Goal: Task Accomplishment & Management: Complete application form

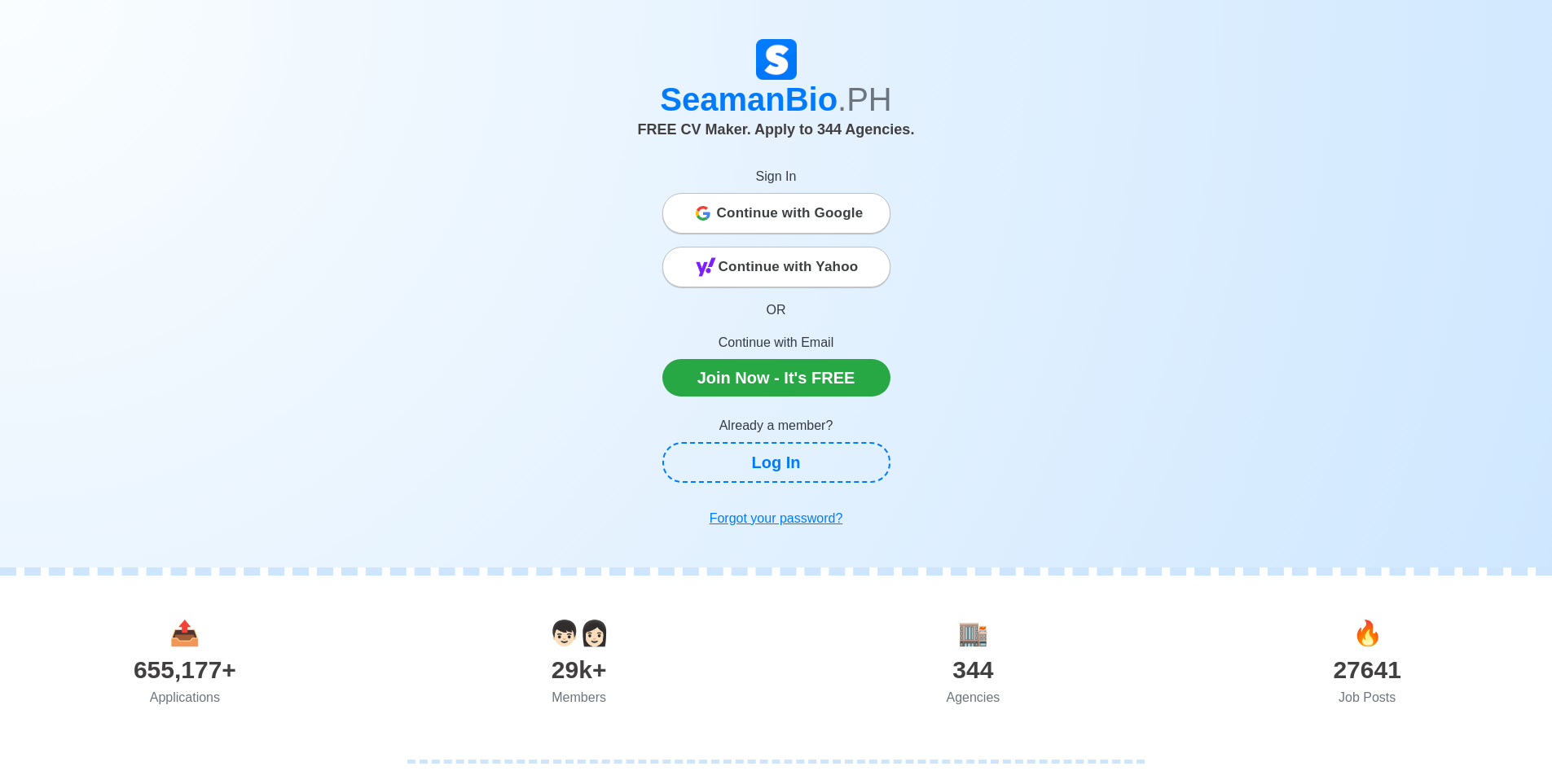
click at [826, 214] on span "Continue with Google" at bounding box center [790, 213] width 147 height 32
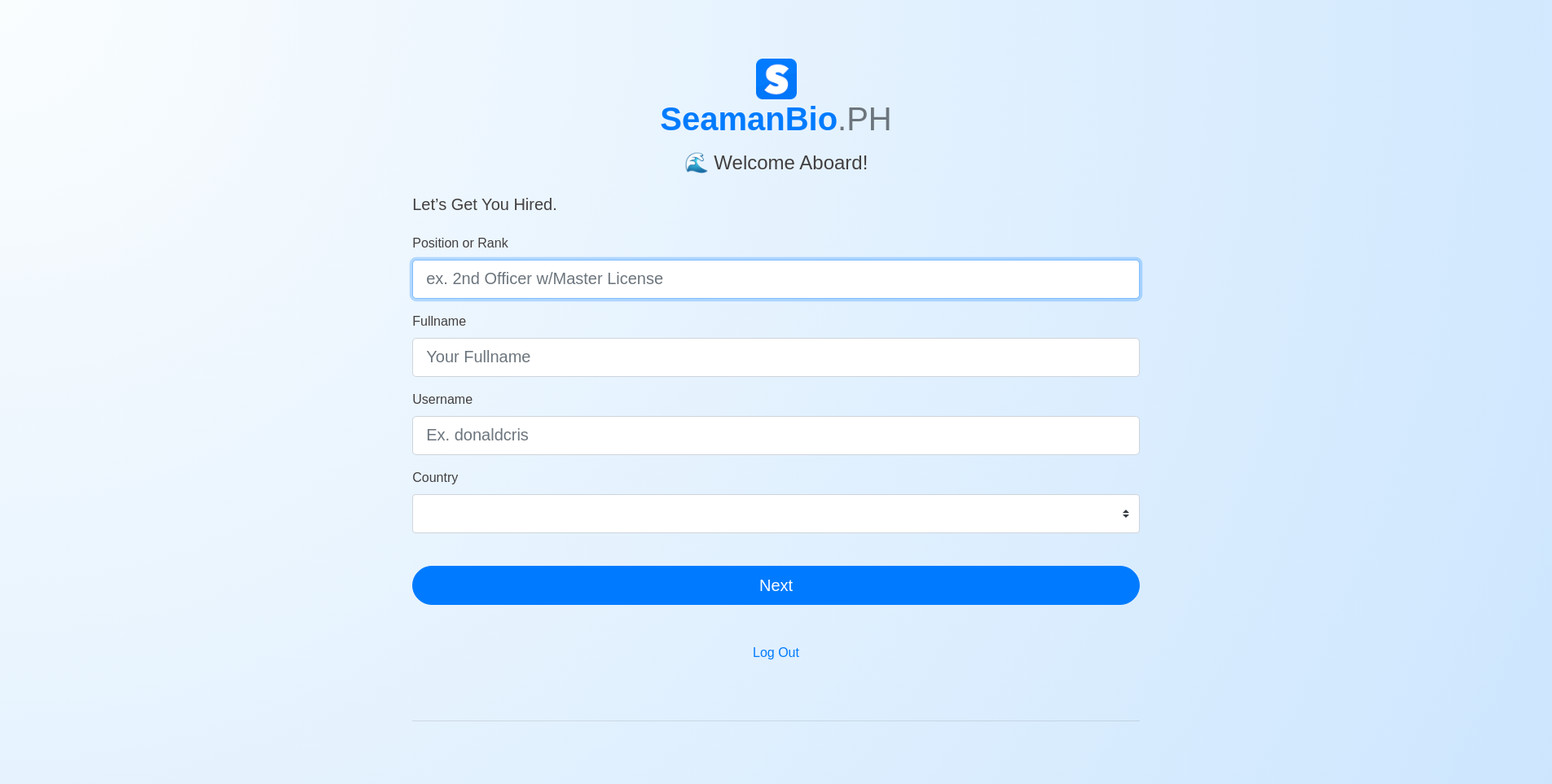
click at [582, 268] on input "Position or Rank" at bounding box center [776, 279] width 727 height 39
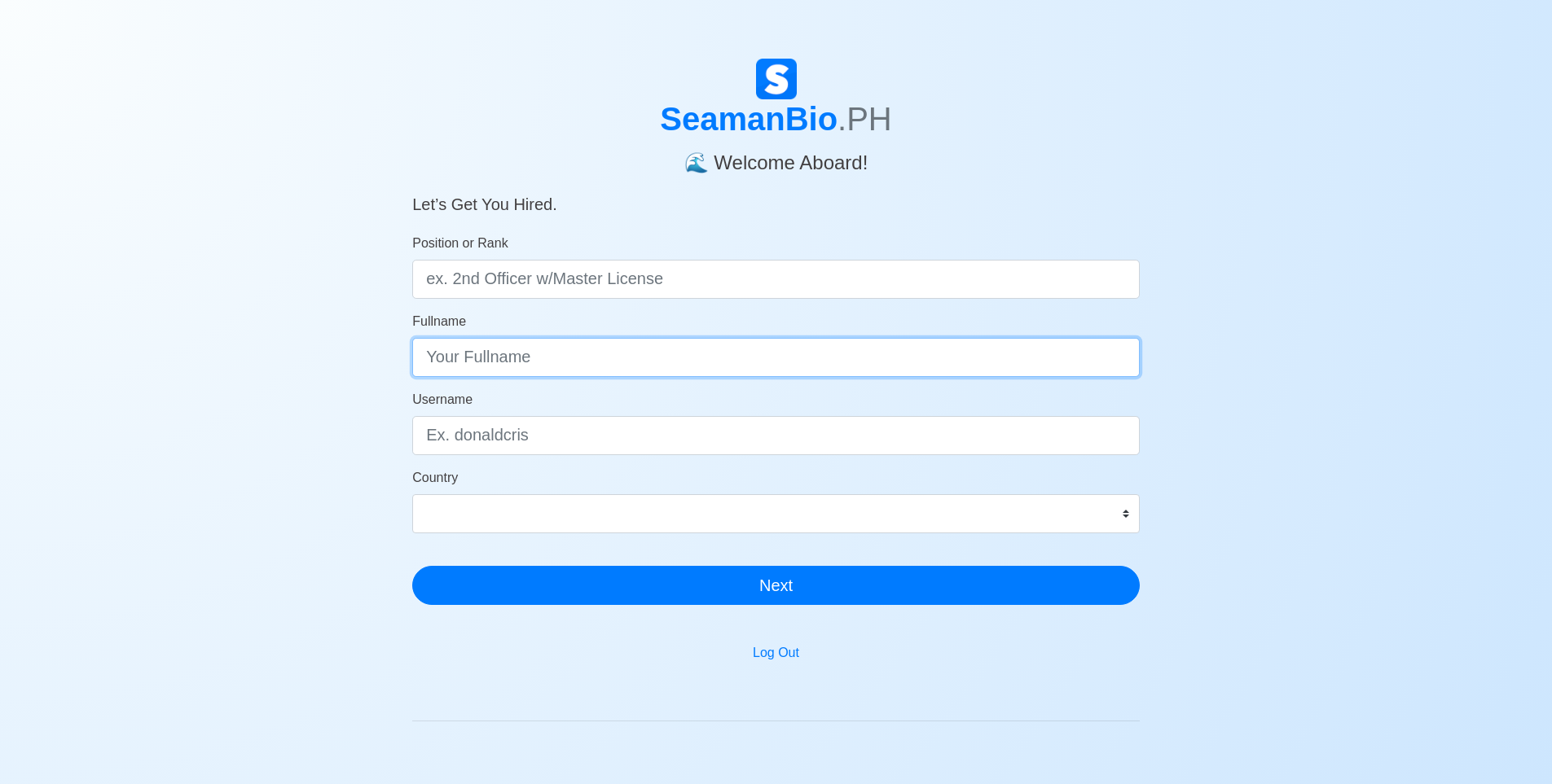
click at [572, 360] on input "Fullname" at bounding box center [776, 358] width 727 height 39
type input "[PERSON_NAME] Tindaoco [PERSON_NAME]"
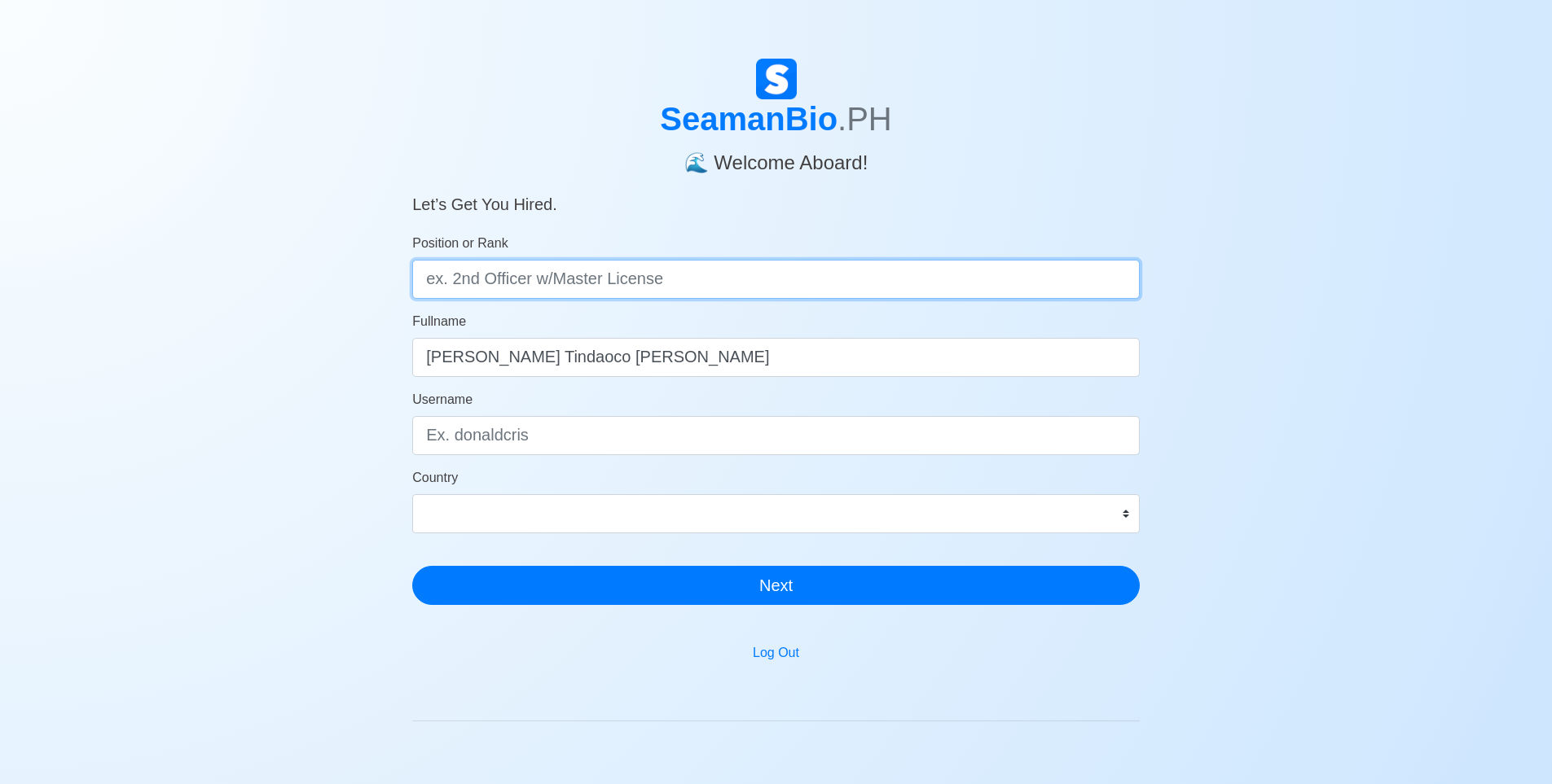
click at [614, 288] on input "Position or Rank" at bounding box center [776, 279] width 727 height 39
type input "c"
type input "Engine Cadet"
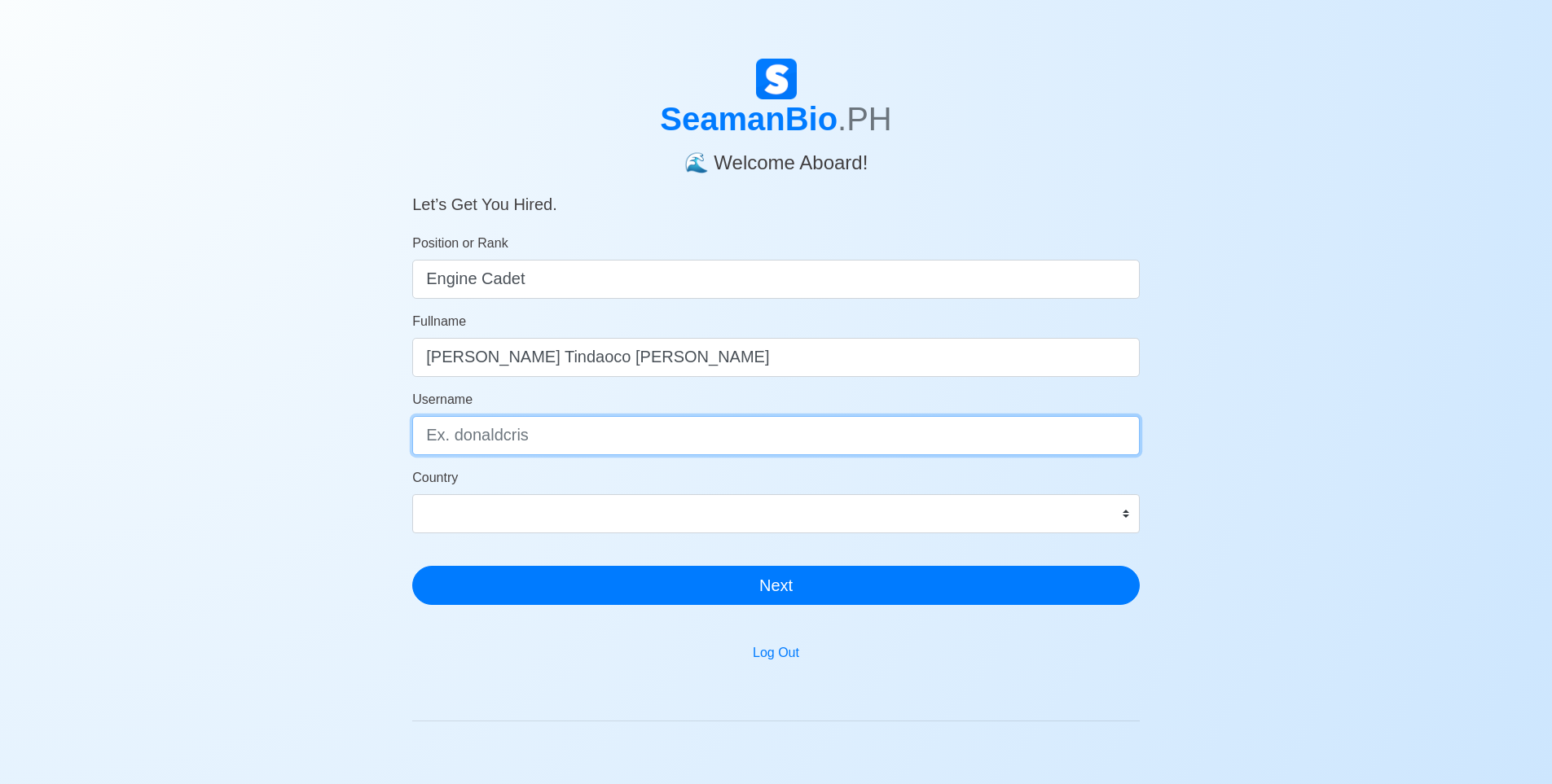
click at [560, 437] on input "Username" at bounding box center [776, 435] width 727 height 39
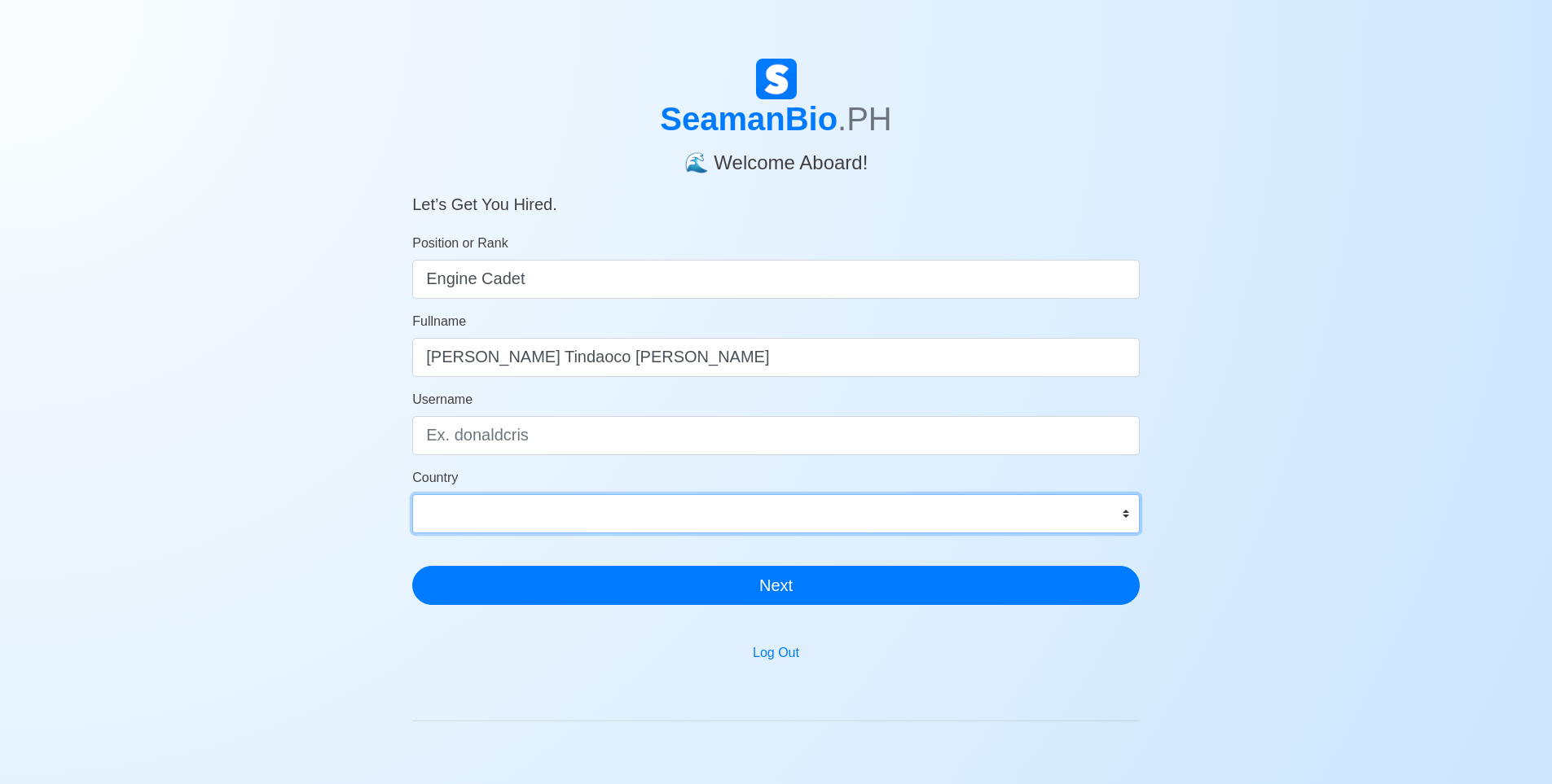
click at [528, 515] on select "[GEOGRAPHIC_DATA] [GEOGRAPHIC_DATA] [GEOGRAPHIC_DATA] [GEOGRAPHIC_DATA] [US_STA…" at bounding box center [776, 514] width 727 height 39
select select "PH"
click at [412, 494] on select "[GEOGRAPHIC_DATA] [GEOGRAPHIC_DATA] [GEOGRAPHIC_DATA] [GEOGRAPHIC_DATA] [US_STA…" at bounding box center [776, 514] width 727 height 39
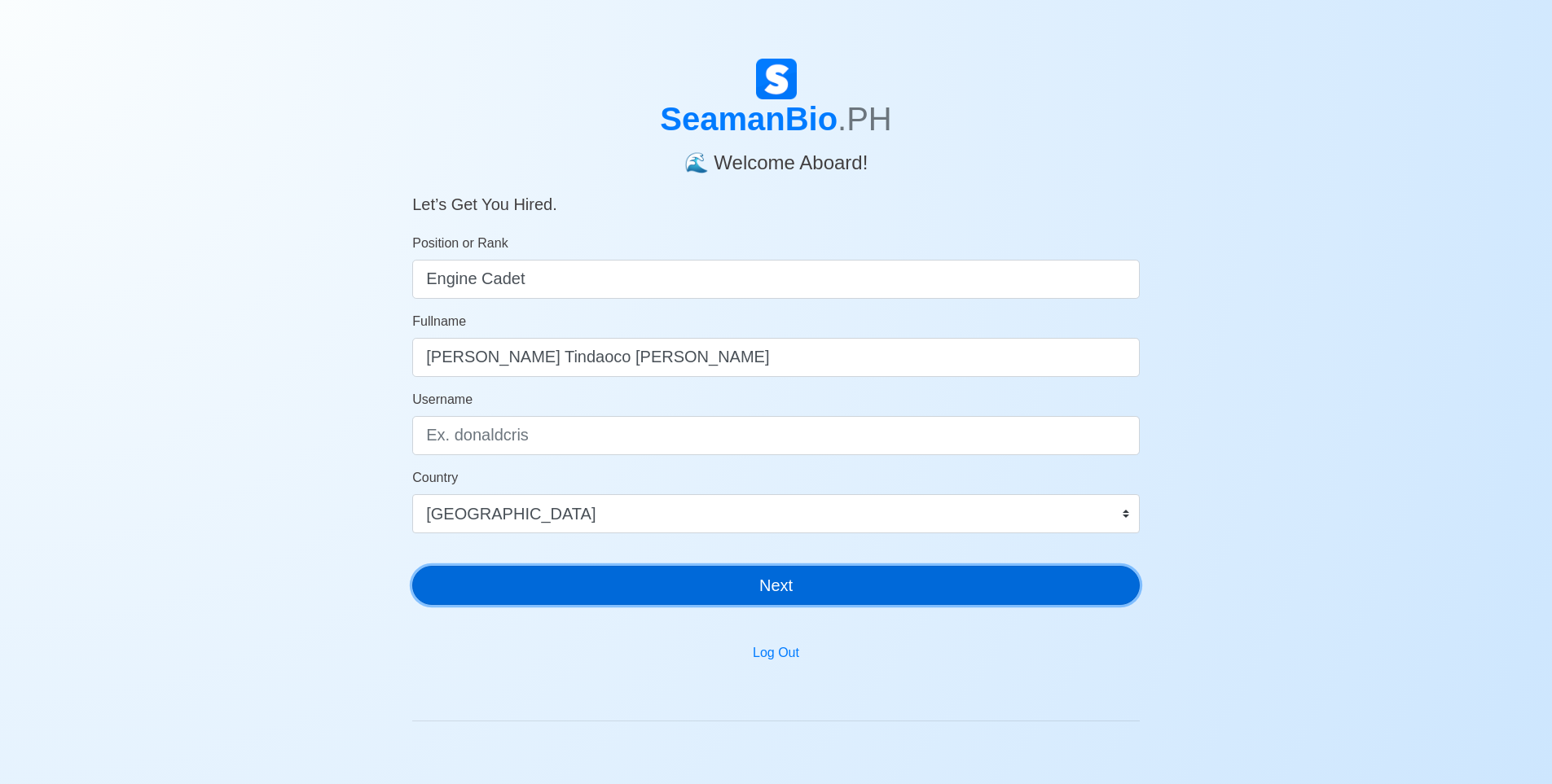
click at [544, 576] on button "Next" at bounding box center [776, 586] width 727 height 39
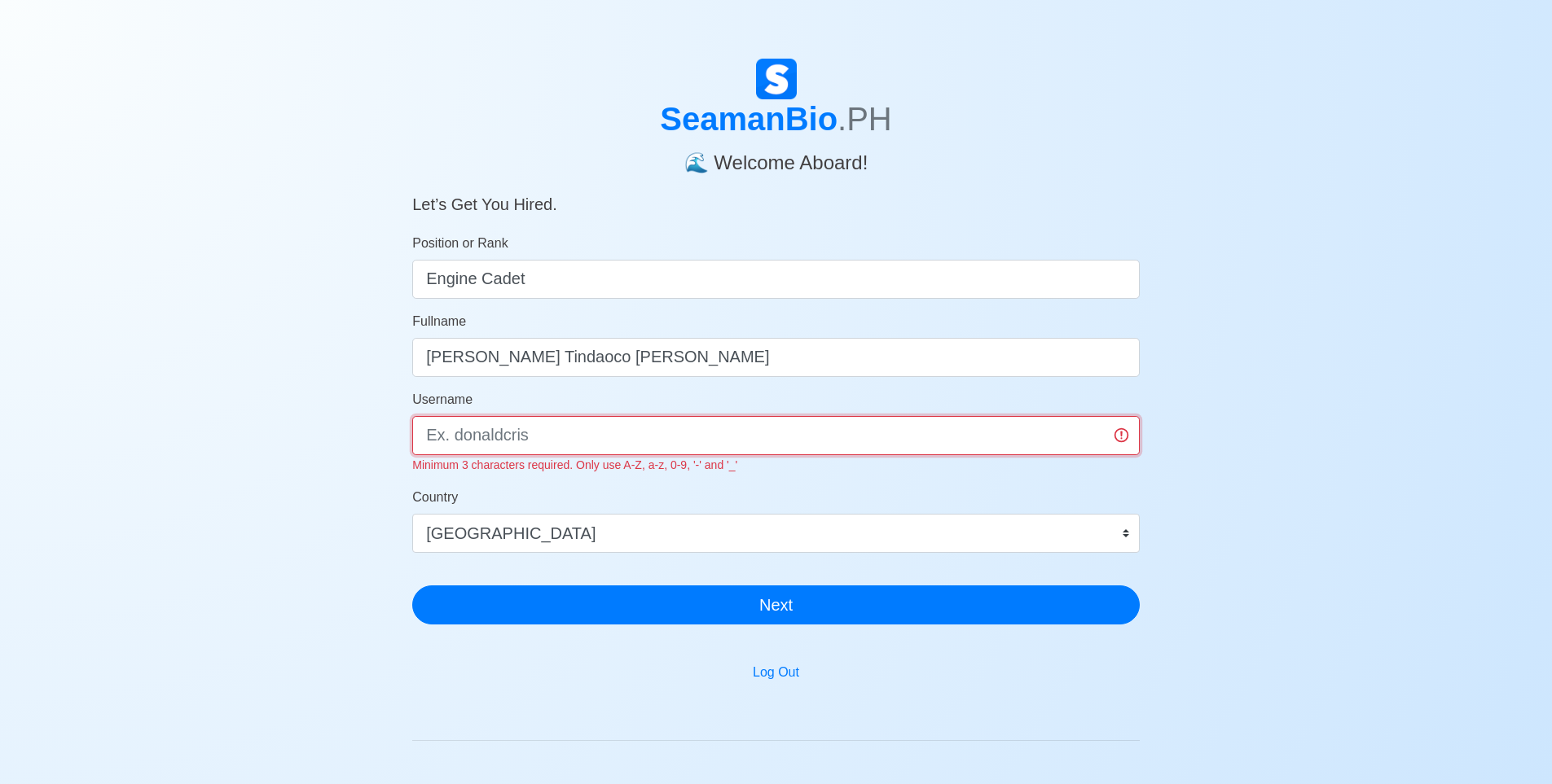
click at [564, 433] on input "Username" at bounding box center [776, 435] width 727 height 39
type input "j"
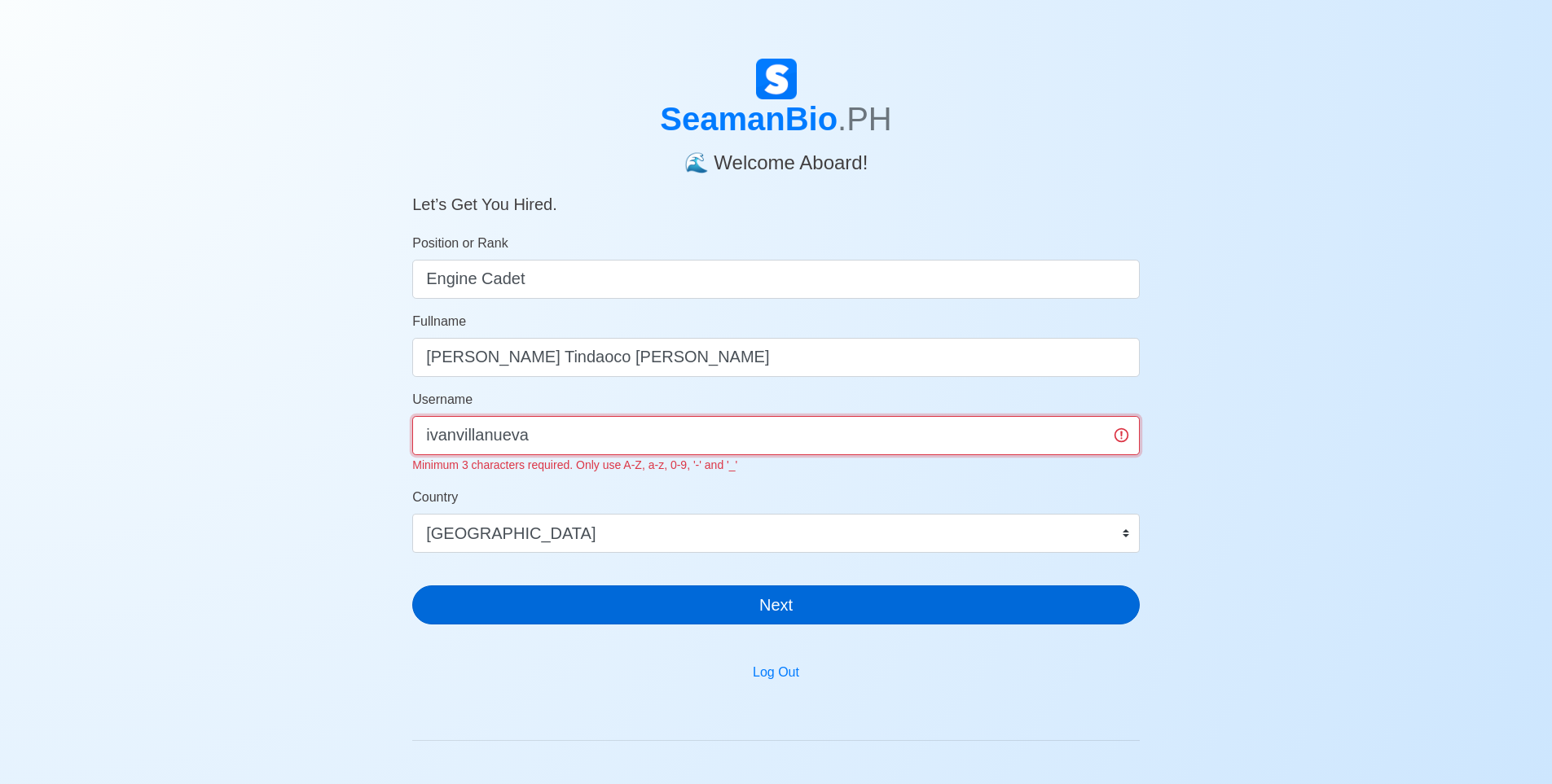
type input "ivanvillanueva"
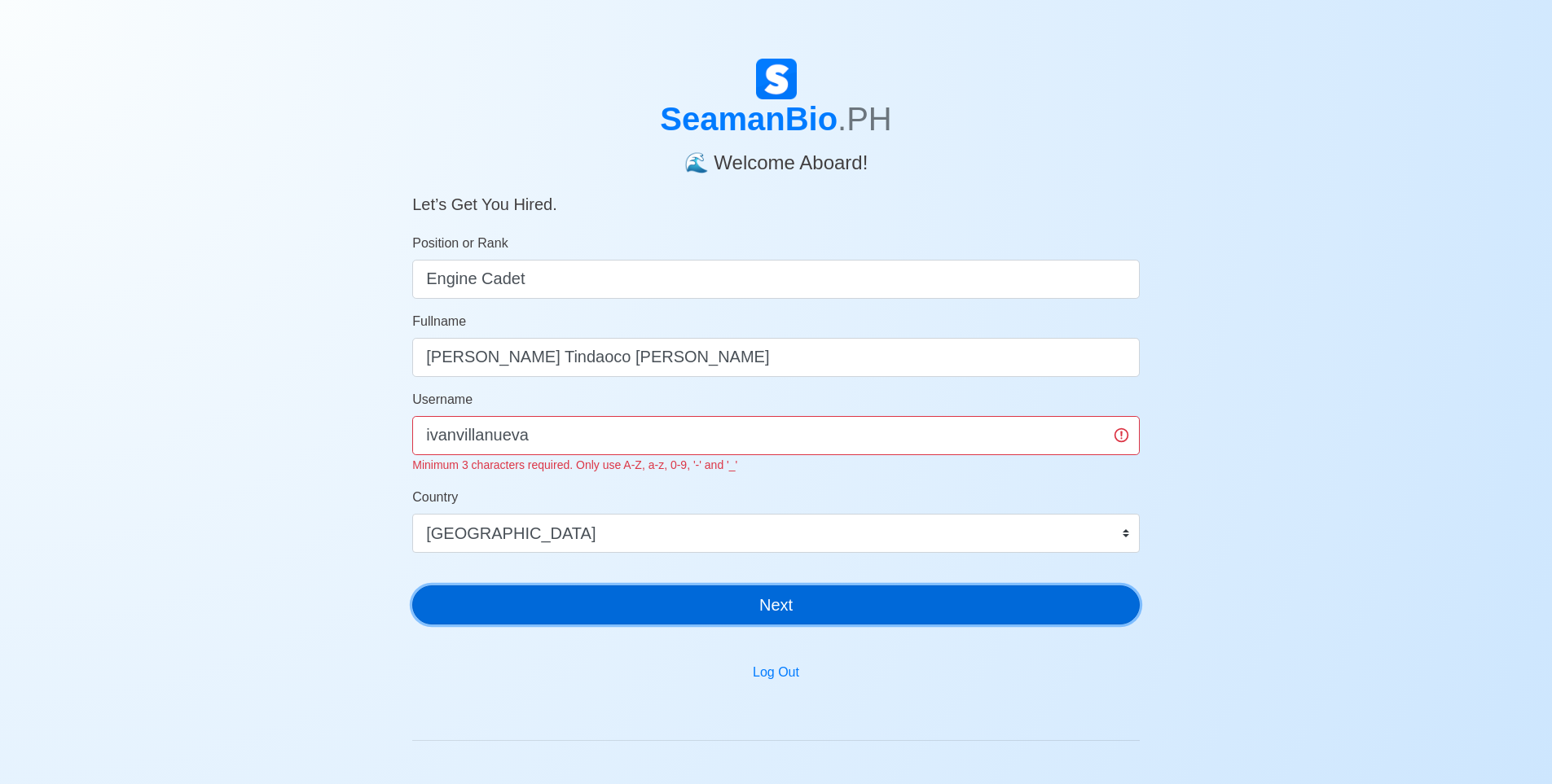
click at [637, 587] on button "Next" at bounding box center [776, 605] width 727 height 39
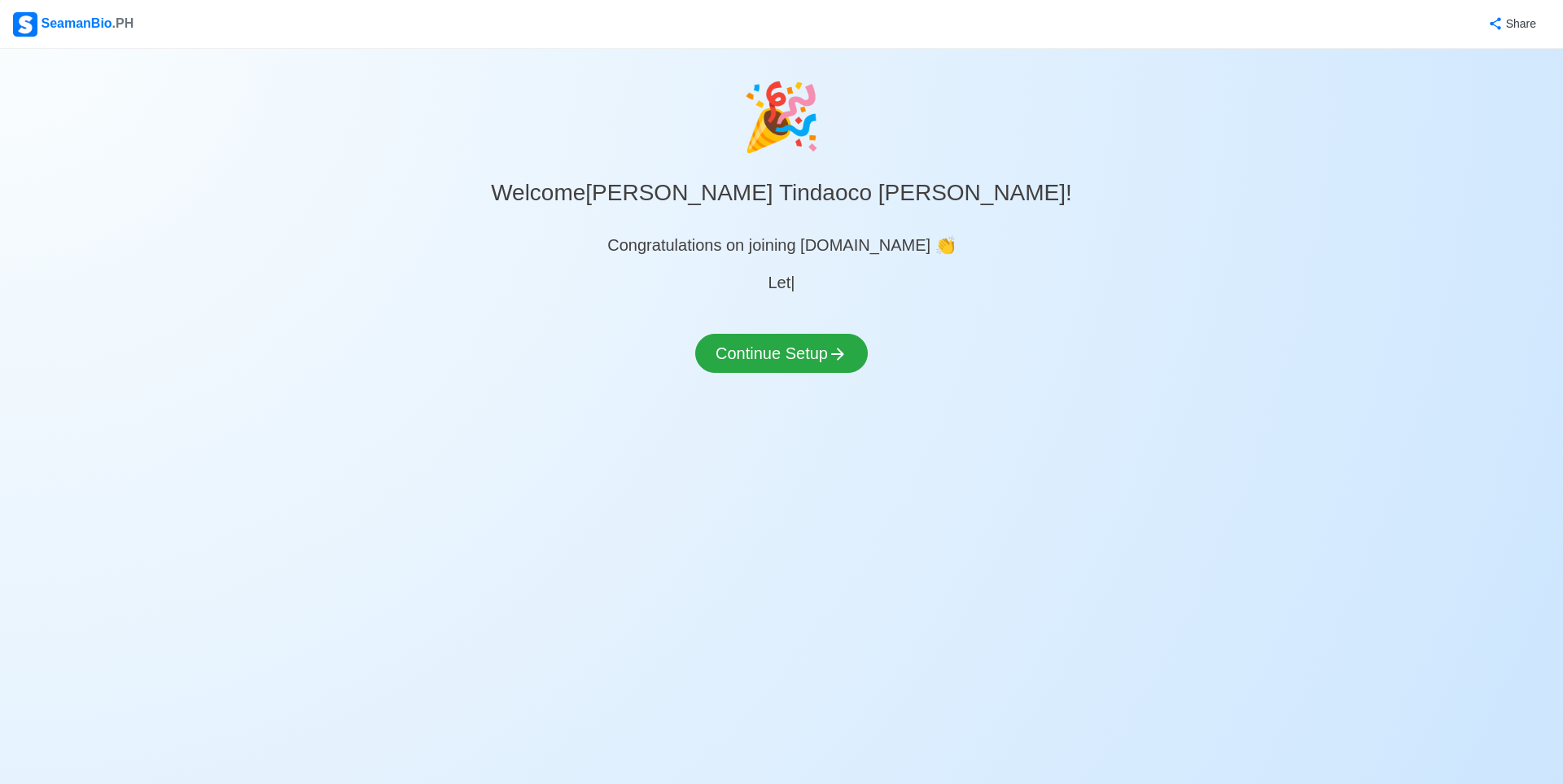
click at [849, 317] on div "🎉 Welcome Ivan Tindaoco Villanueva ! Congratulations on joining SeamanBio.PH 👏 …" at bounding box center [782, 240] width 1563 height 343
click at [841, 350] on icon at bounding box center [838, 355] width 13 height 13
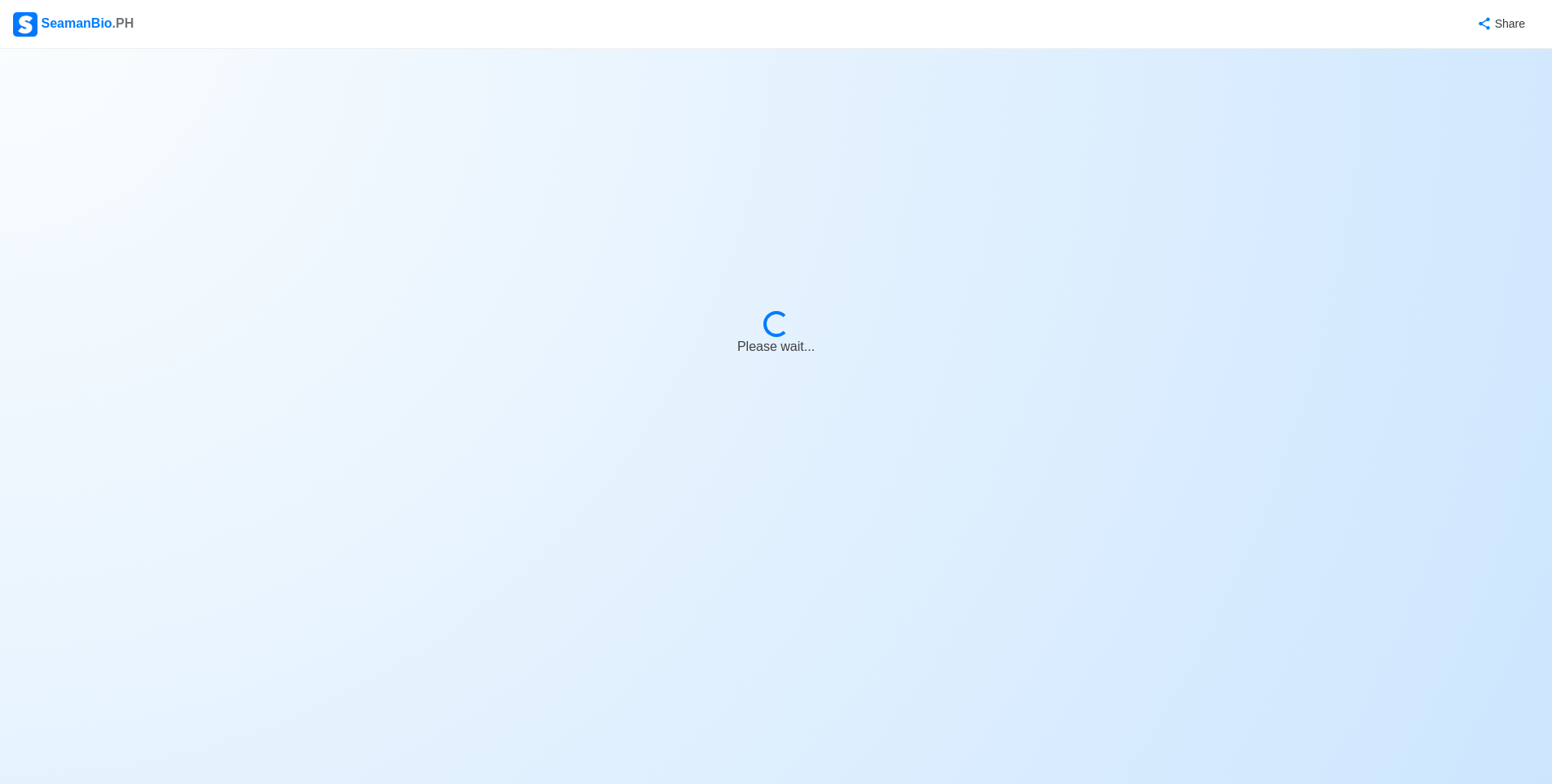
select select "Visible for Hiring"
select select "PH"
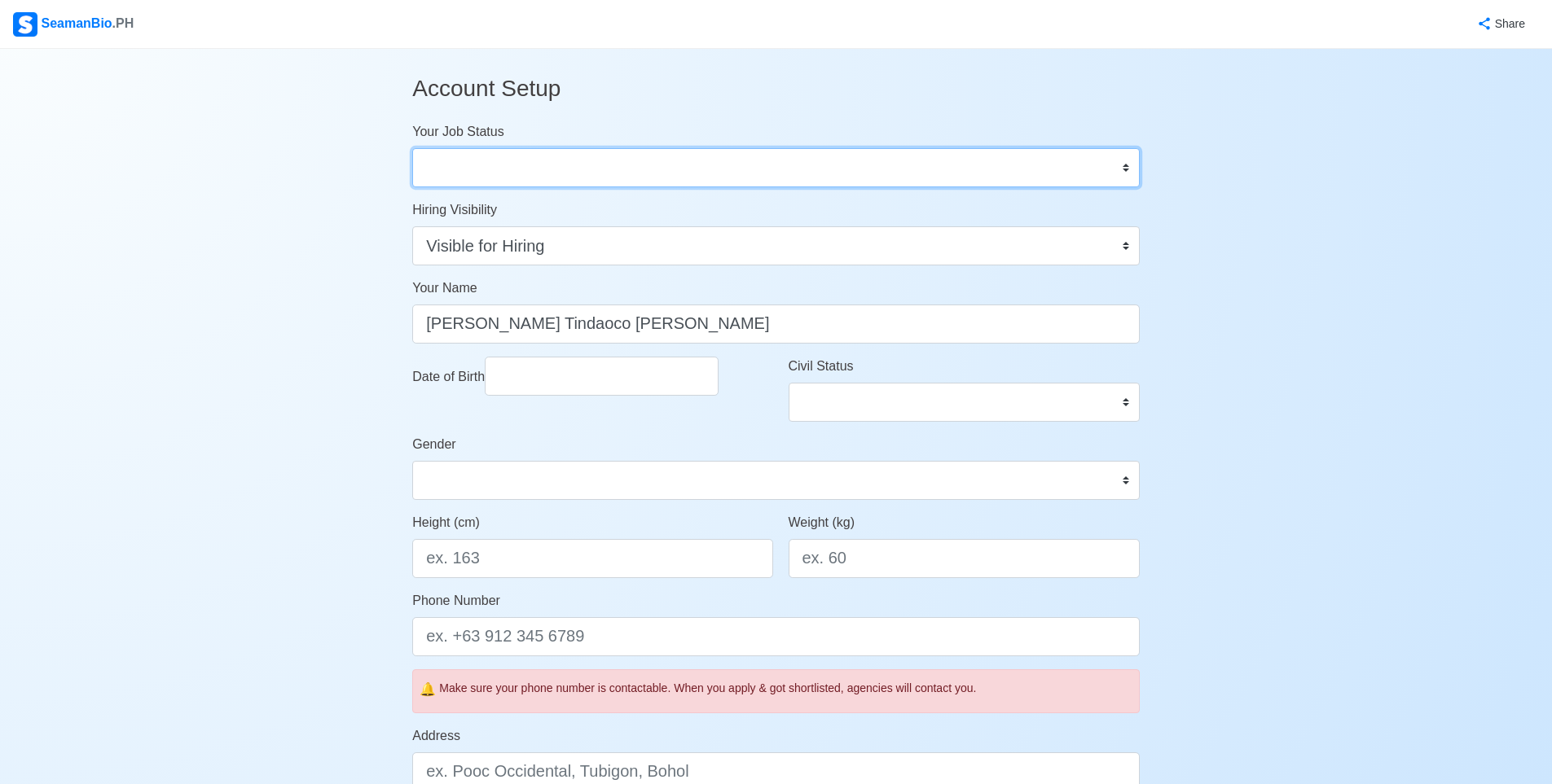
click at [547, 164] on select "Onboard Actively Looking for Job Not Looking for Job" at bounding box center [776, 168] width 727 height 39
select select "Actively Looking for Job"
click at [412, 148] on select "Onboard Actively Looking for Job Not Looking for Job" at bounding box center [776, 168] width 727 height 39
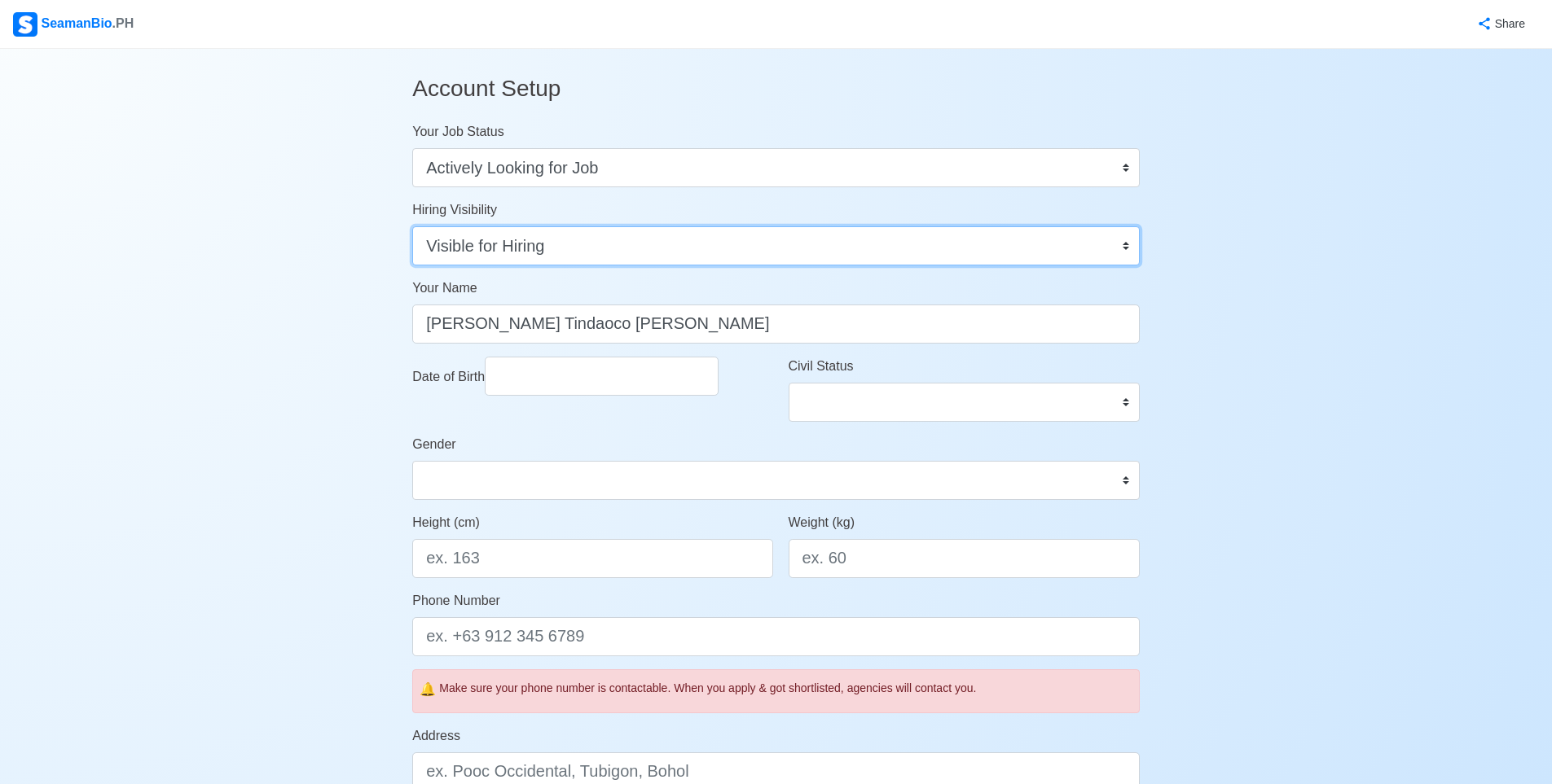
click at [579, 248] on select "Visible for Hiring Not Visible for Hiring" at bounding box center [776, 246] width 727 height 39
click at [412, 226] on select "Visible for Hiring Not Visible for Hiring" at bounding box center [776, 246] width 727 height 39
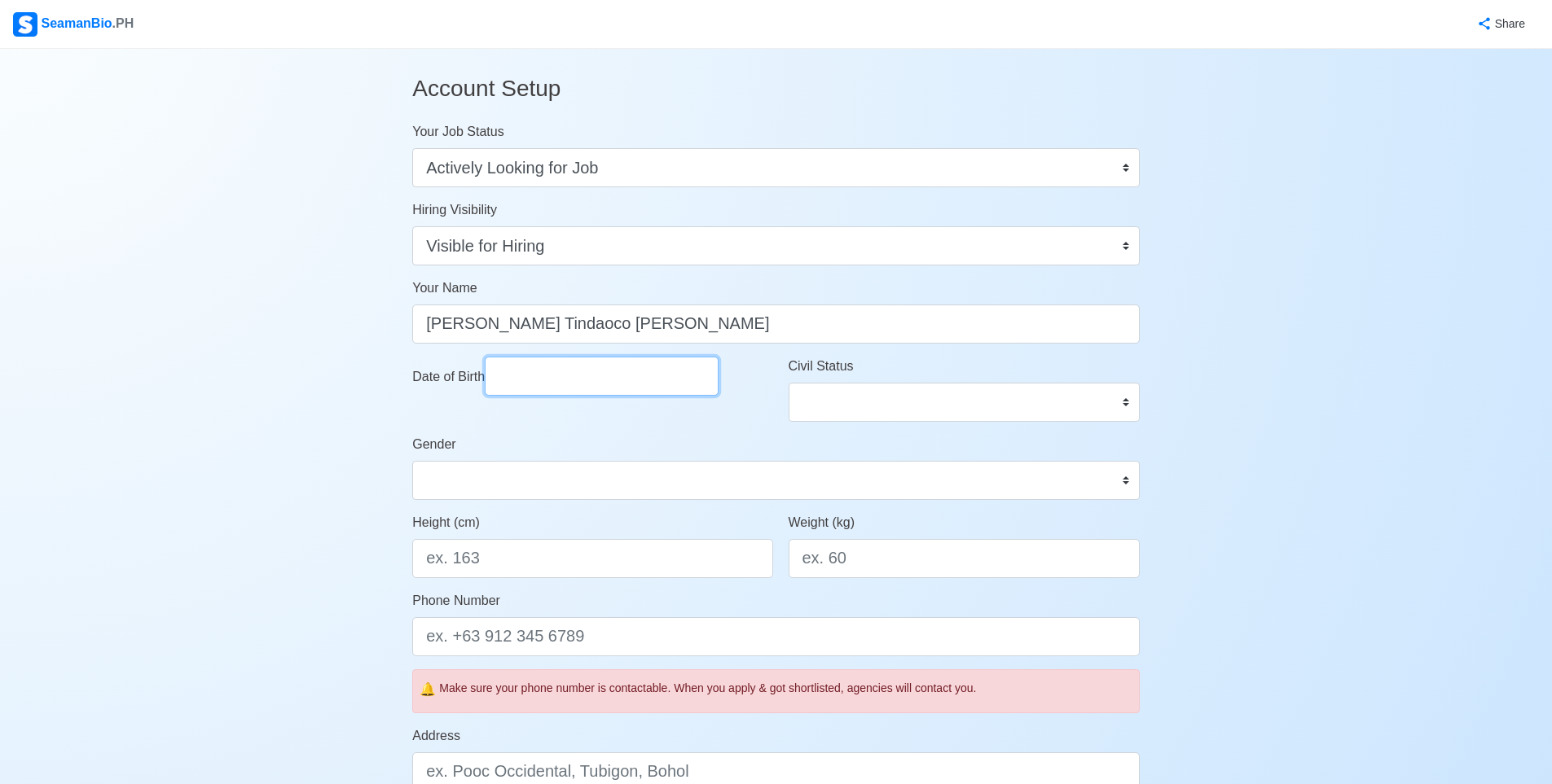
select select "****"
select select "*******"
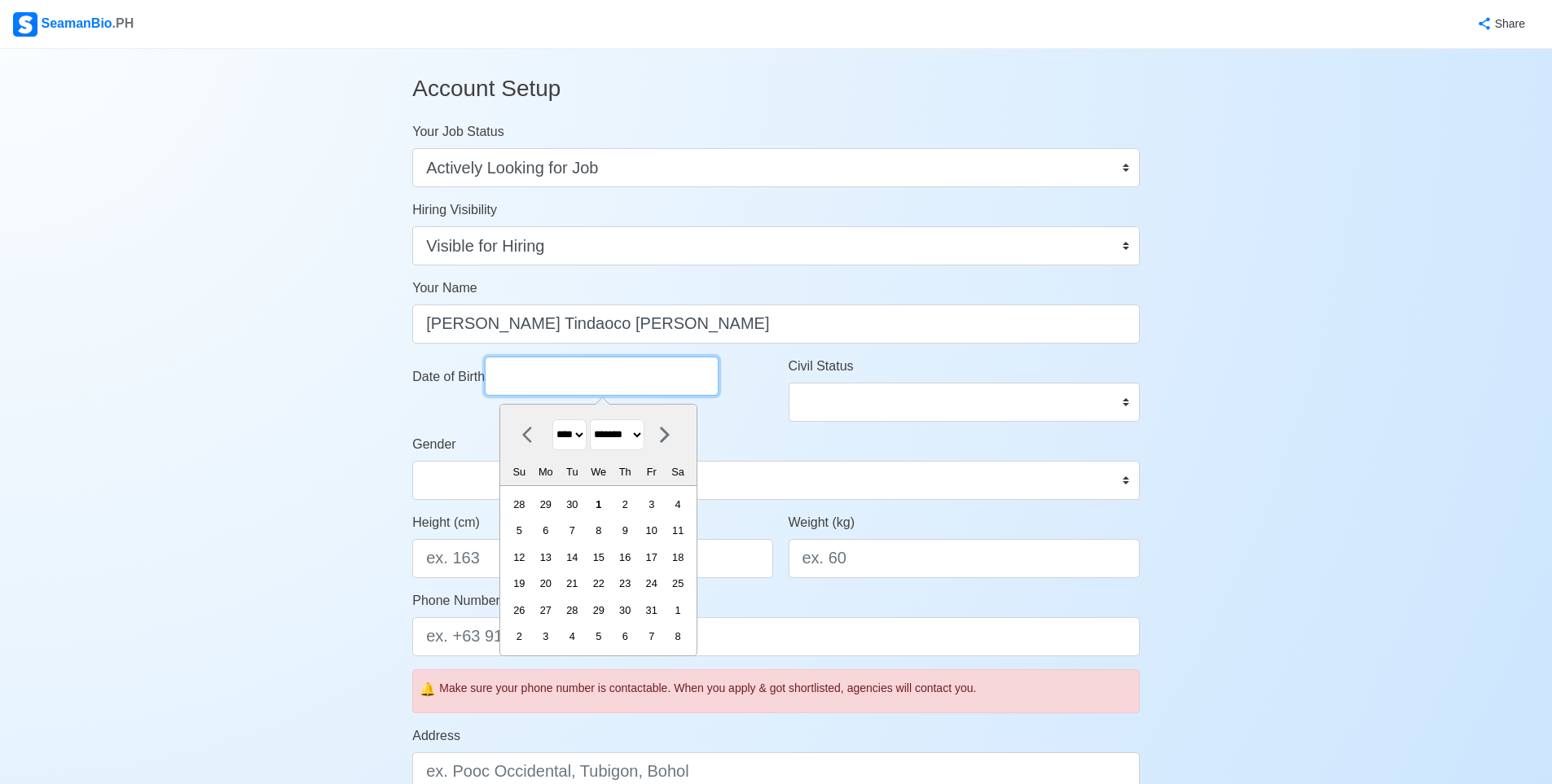
click at [655, 373] on input "Date of Birth" at bounding box center [601, 376] width 233 height 39
click at [561, 433] on select "**** **** **** **** **** **** **** **** **** **** **** **** **** **** **** ****…" at bounding box center [569, 435] width 34 height 32
select select "****"
click at [552, 419] on select "**** **** **** **** **** **** **** **** **** **** **** **** **** **** **** ****…" at bounding box center [569, 435] width 34 height 32
click at [530, 444] on icon at bounding box center [532, 434] width 20 height 20
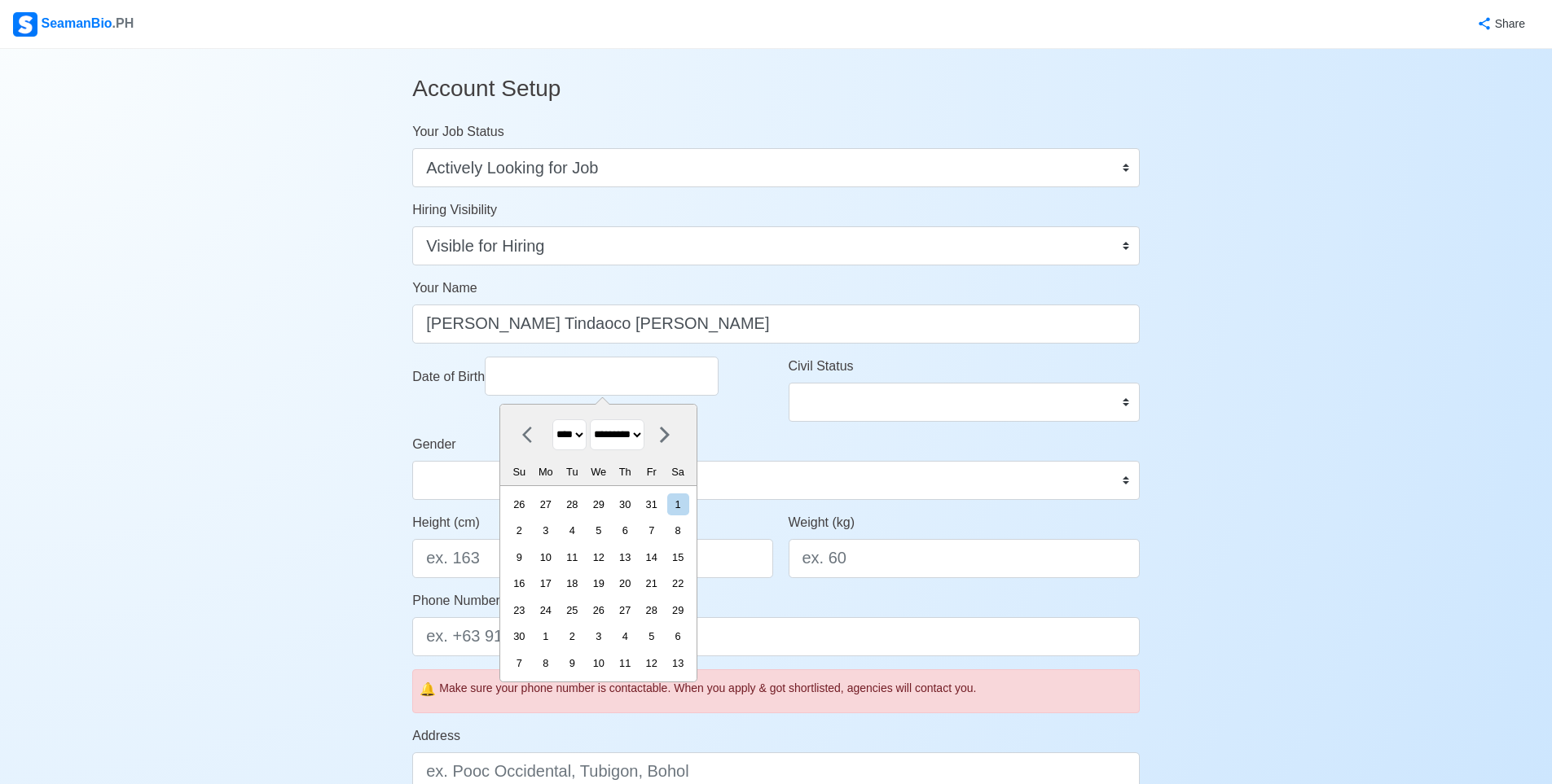
click at [523, 434] on icon at bounding box center [527, 434] width 10 height 16
select select "******"
click at [578, 584] on div "21" at bounding box center [572, 583] width 22 height 22
type input "08/21/2001"
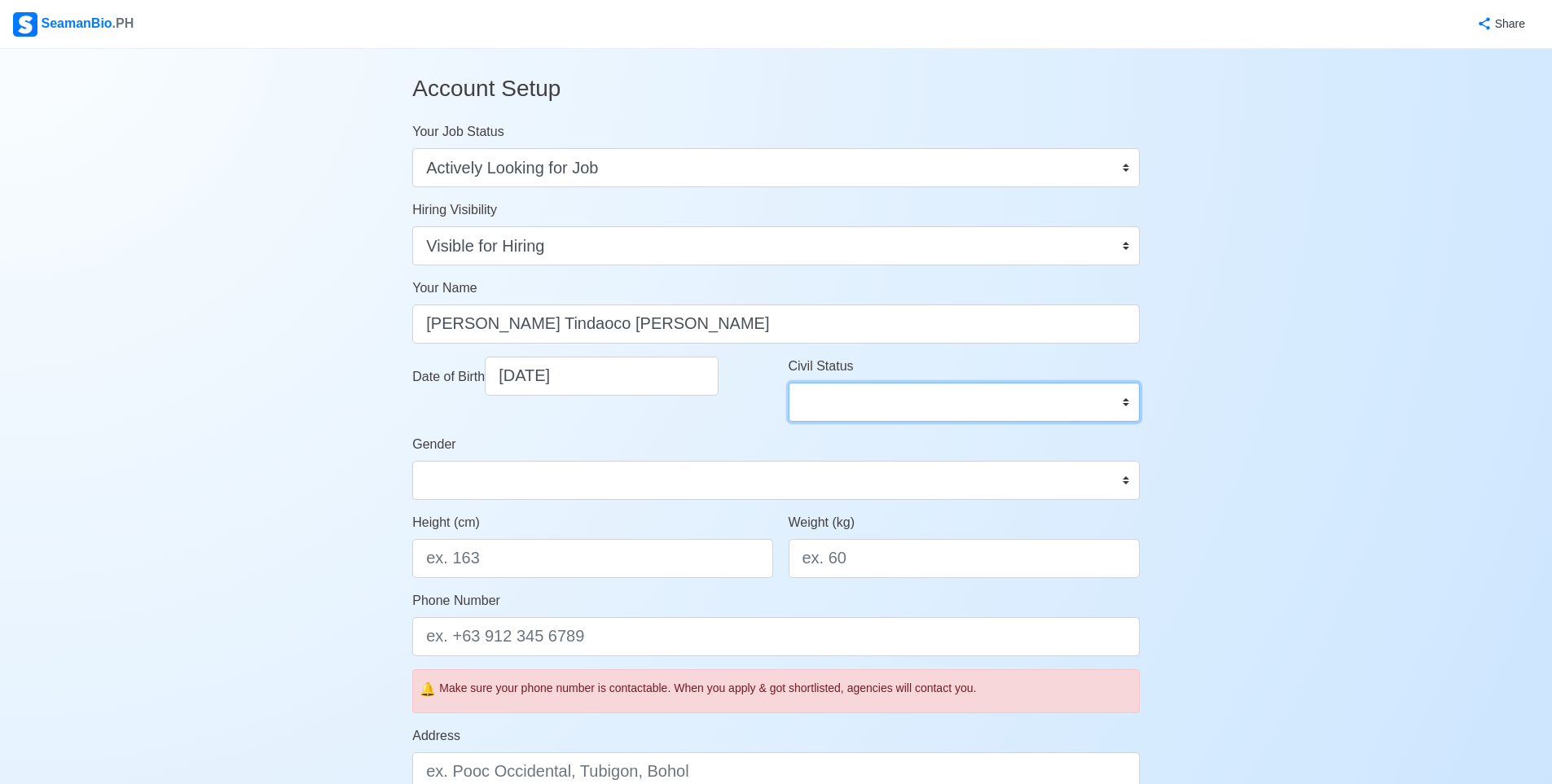
click at [834, 396] on select "Single Married Widowed Separated" at bounding box center [964, 402] width 351 height 39
select select "Single"
click at [789, 383] on select "Single Married Widowed Separated" at bounding box center [964, 402] width 351 height 39
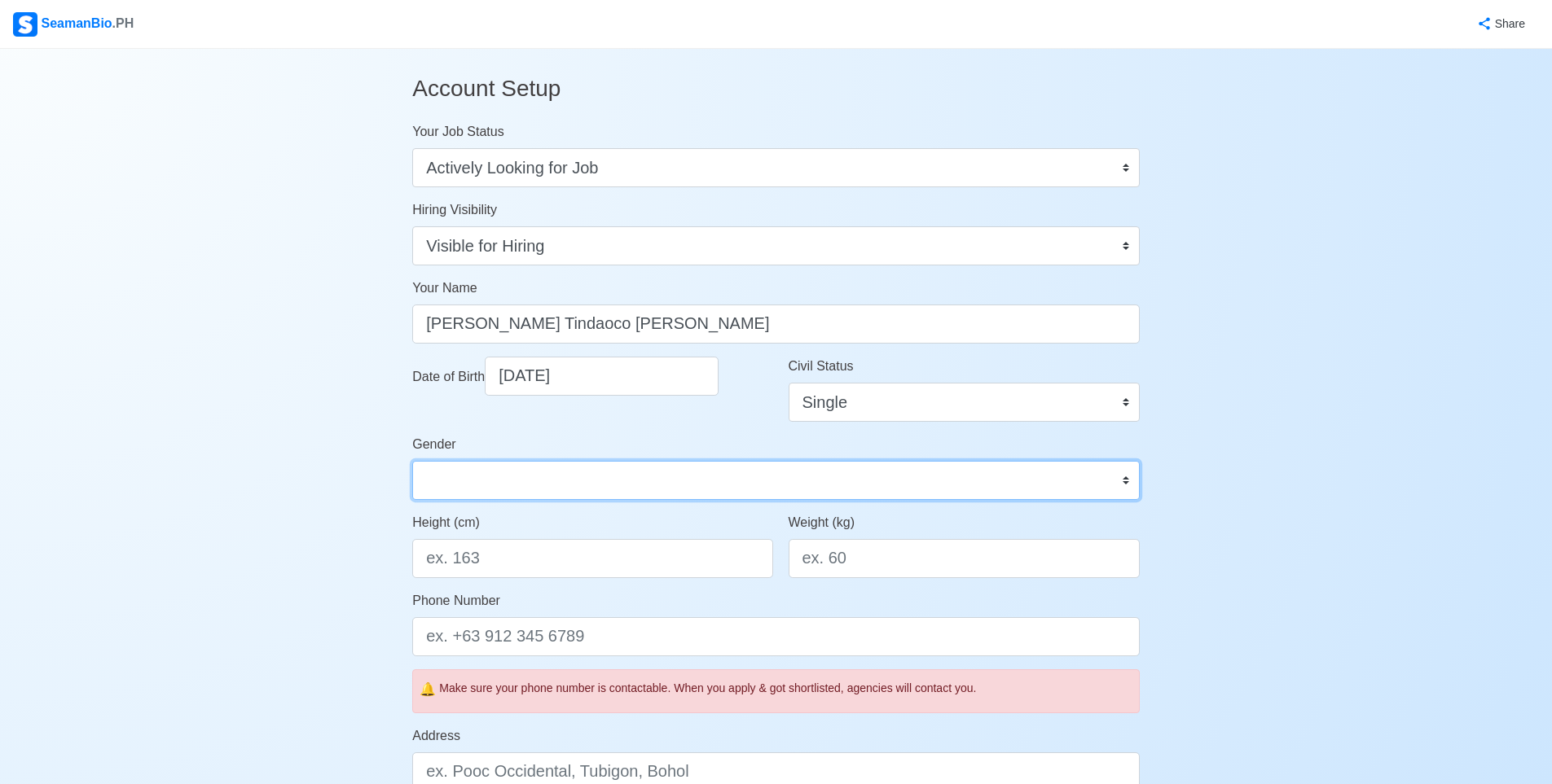
click at [648, 469] on select "Male Female" at bounding box center [776, 480] width 727 height 39
select select "[DEMOGRAPHIC_DATA]"
click at [412, 460] on select "Male Female" at bounding box center [776, 480] width 727 height 39
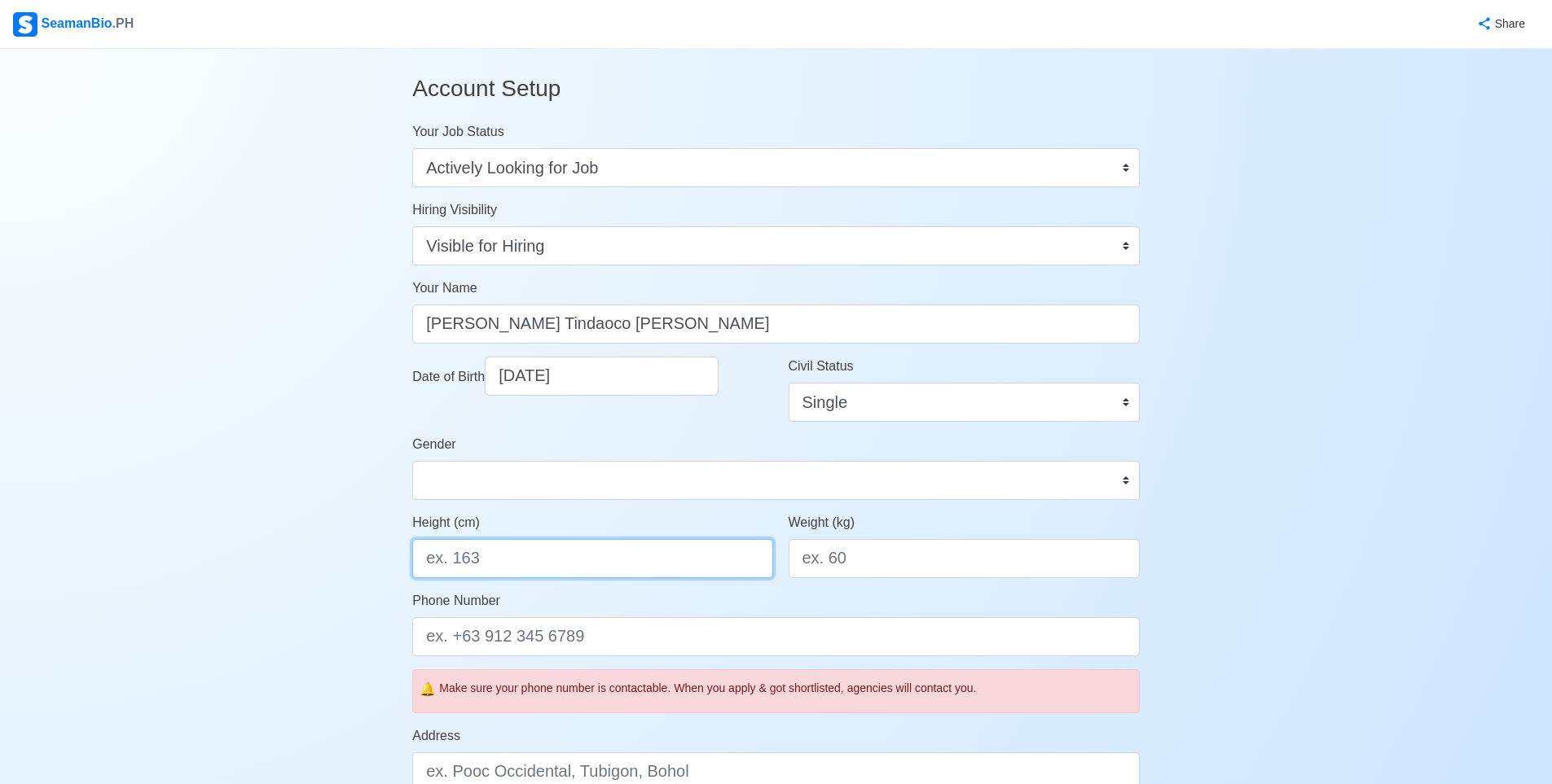
click at [573, 557] on input "Height (cm)" at bounding box center [592, 559] width 360 height 39
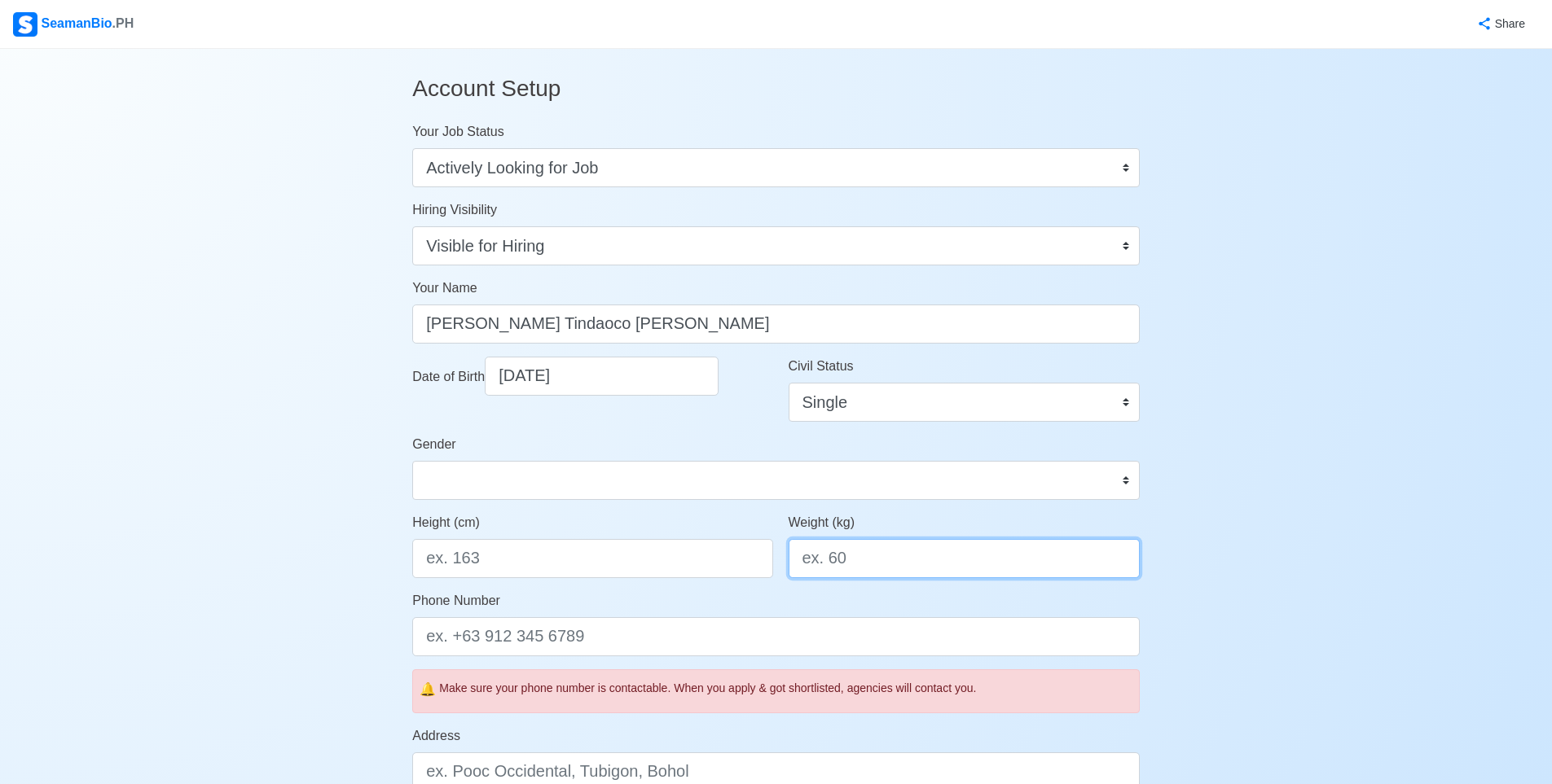
click at [878, 540] on input "Weight (kg)" at bounding box center [964, 559] width 351 height 39
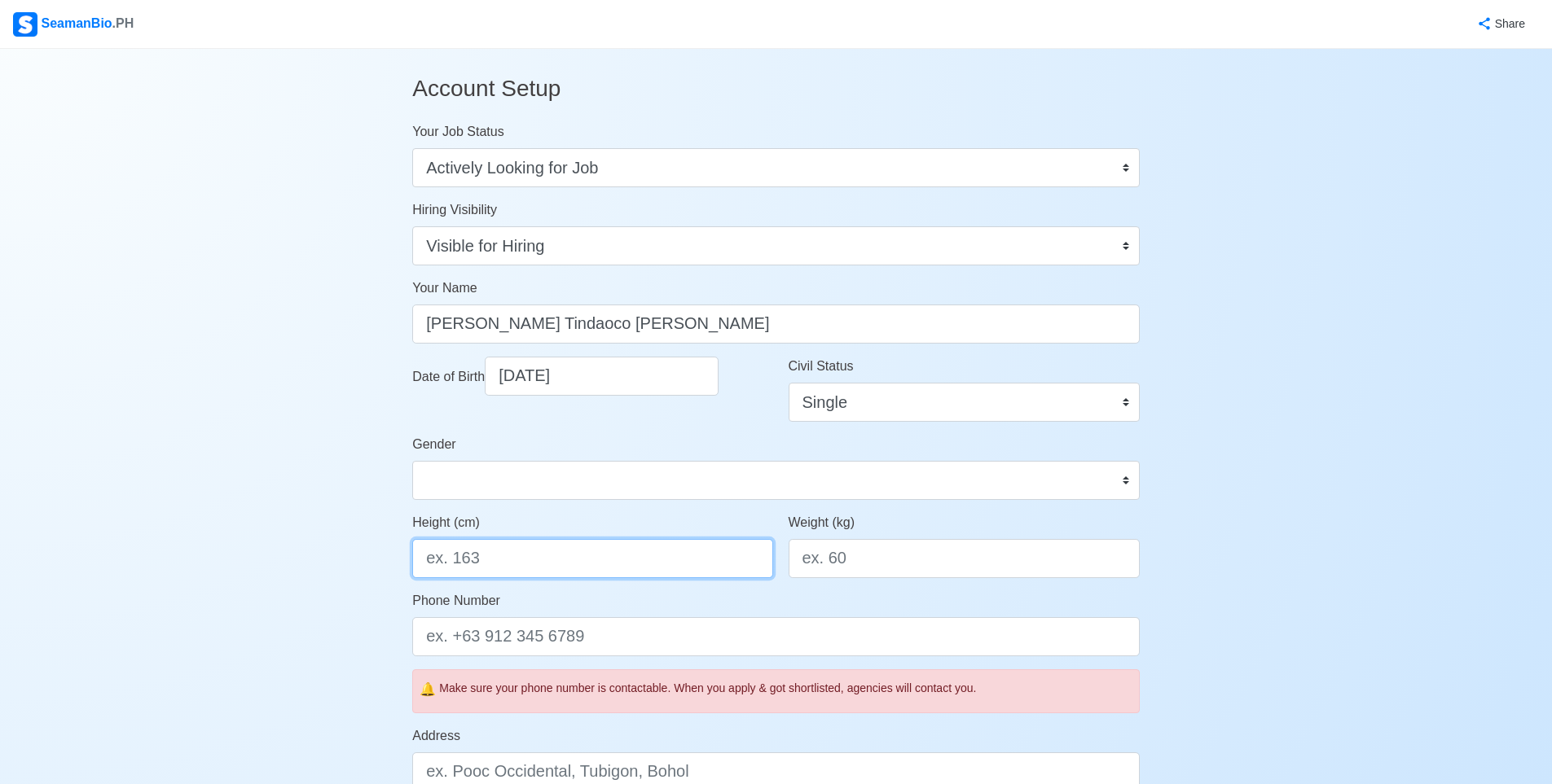
click at [571, 555] on input "Height (cm)" at bounding box center [592, 559] width 360 height 39
type input "170"
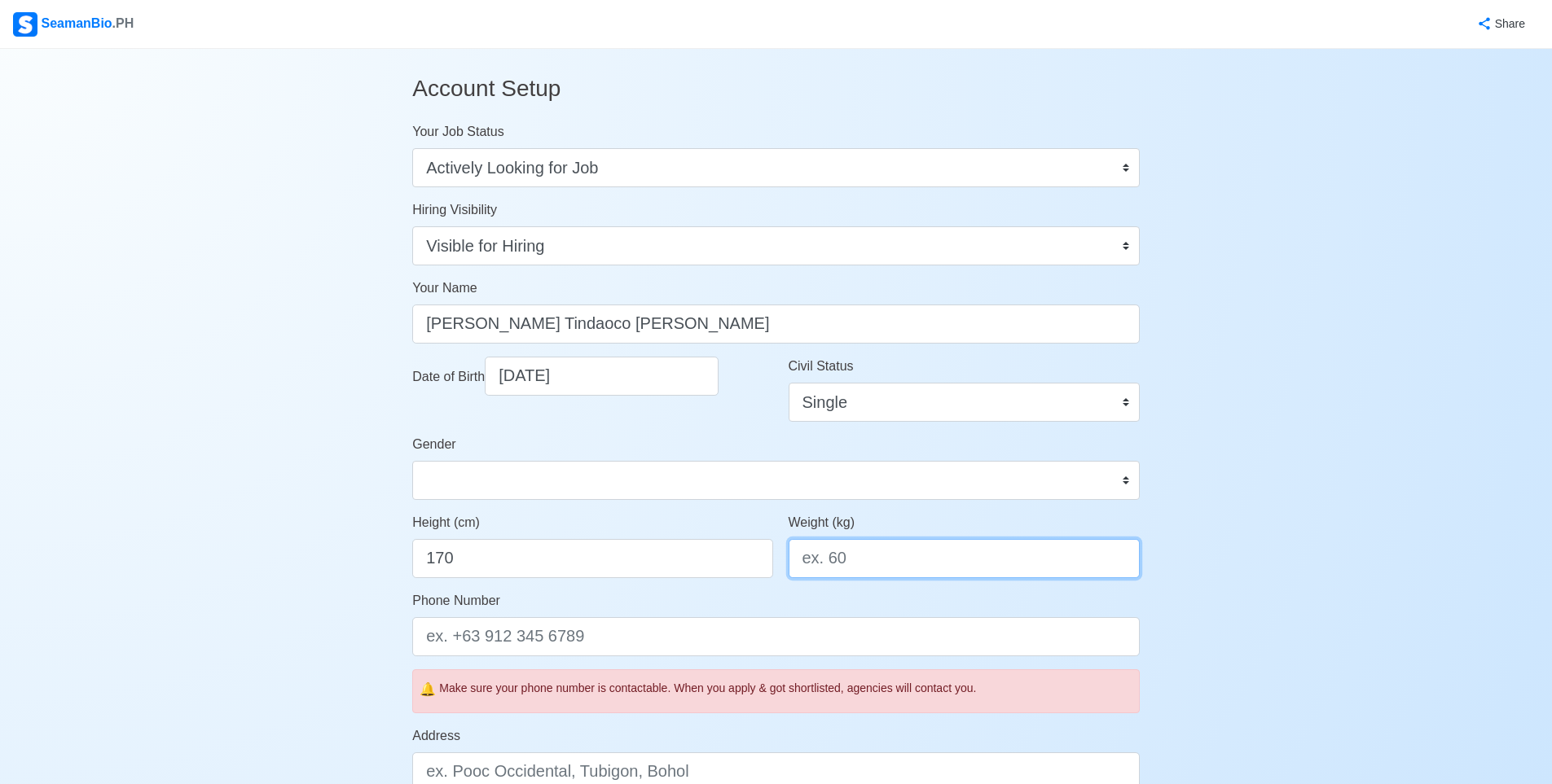
click at [870, 561] on input "Weight (kg)" at bounding box center [964, 559] width 351 height 39
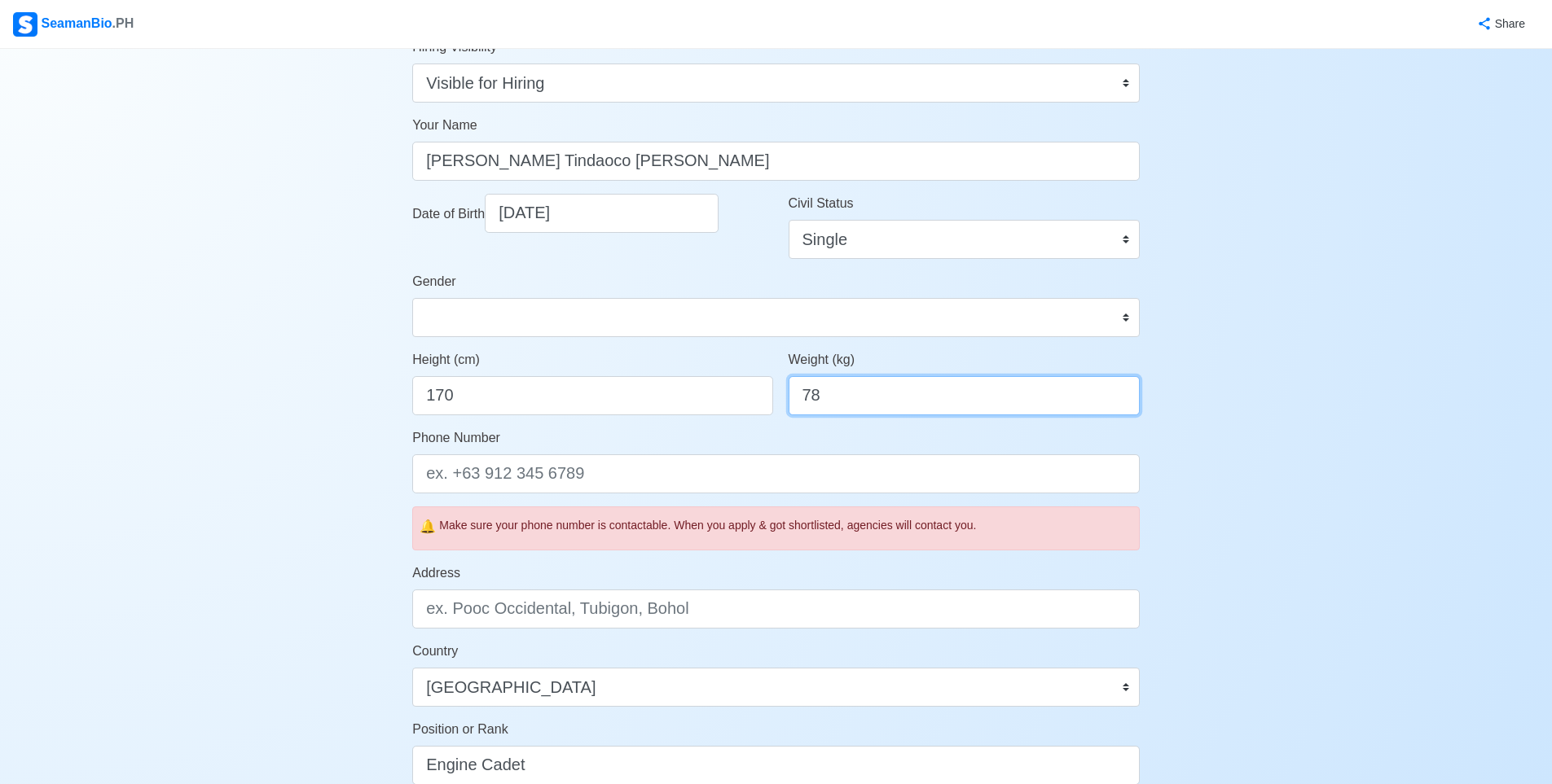
scroll to position [244, 0]
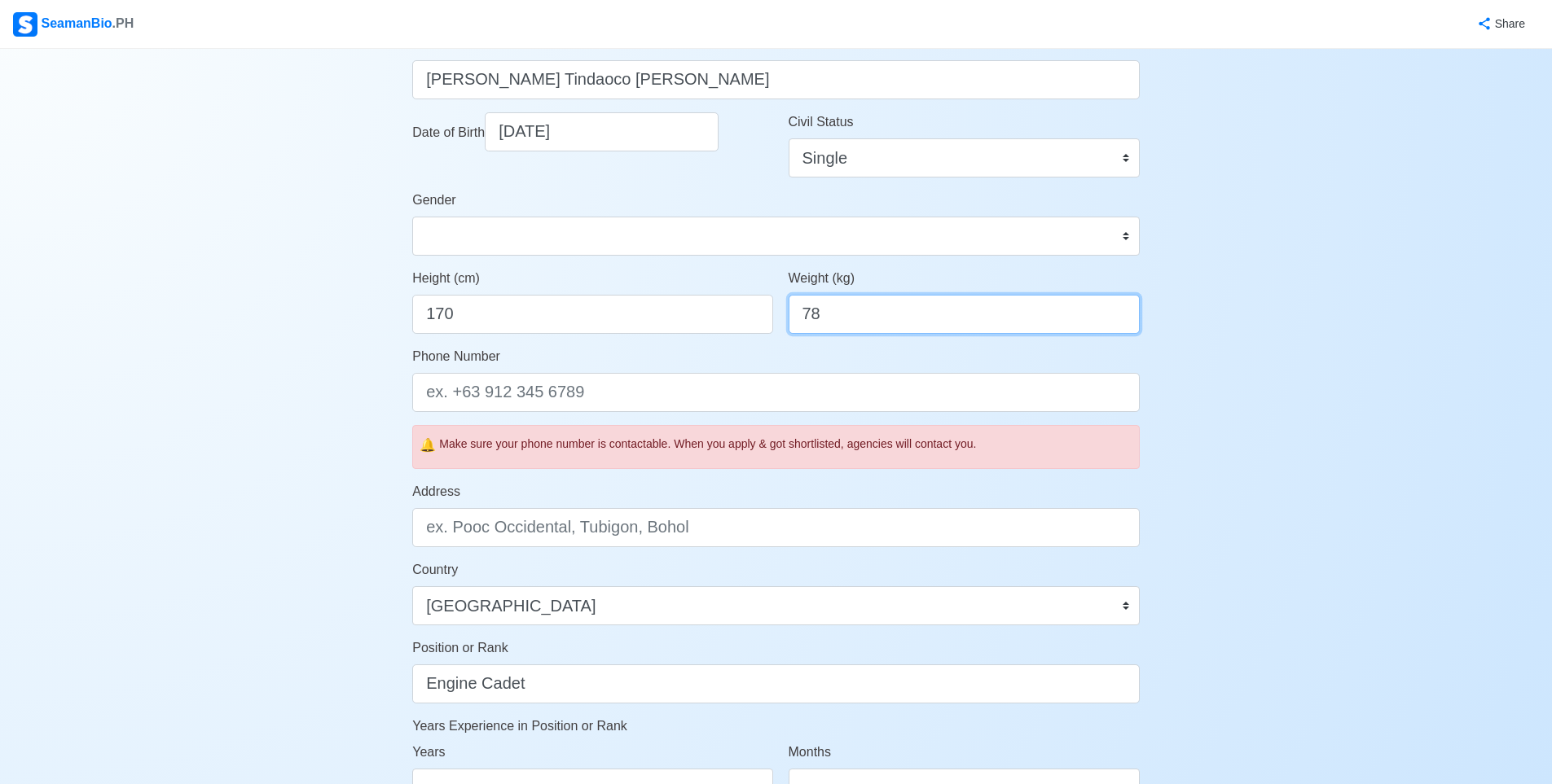
type input "78"
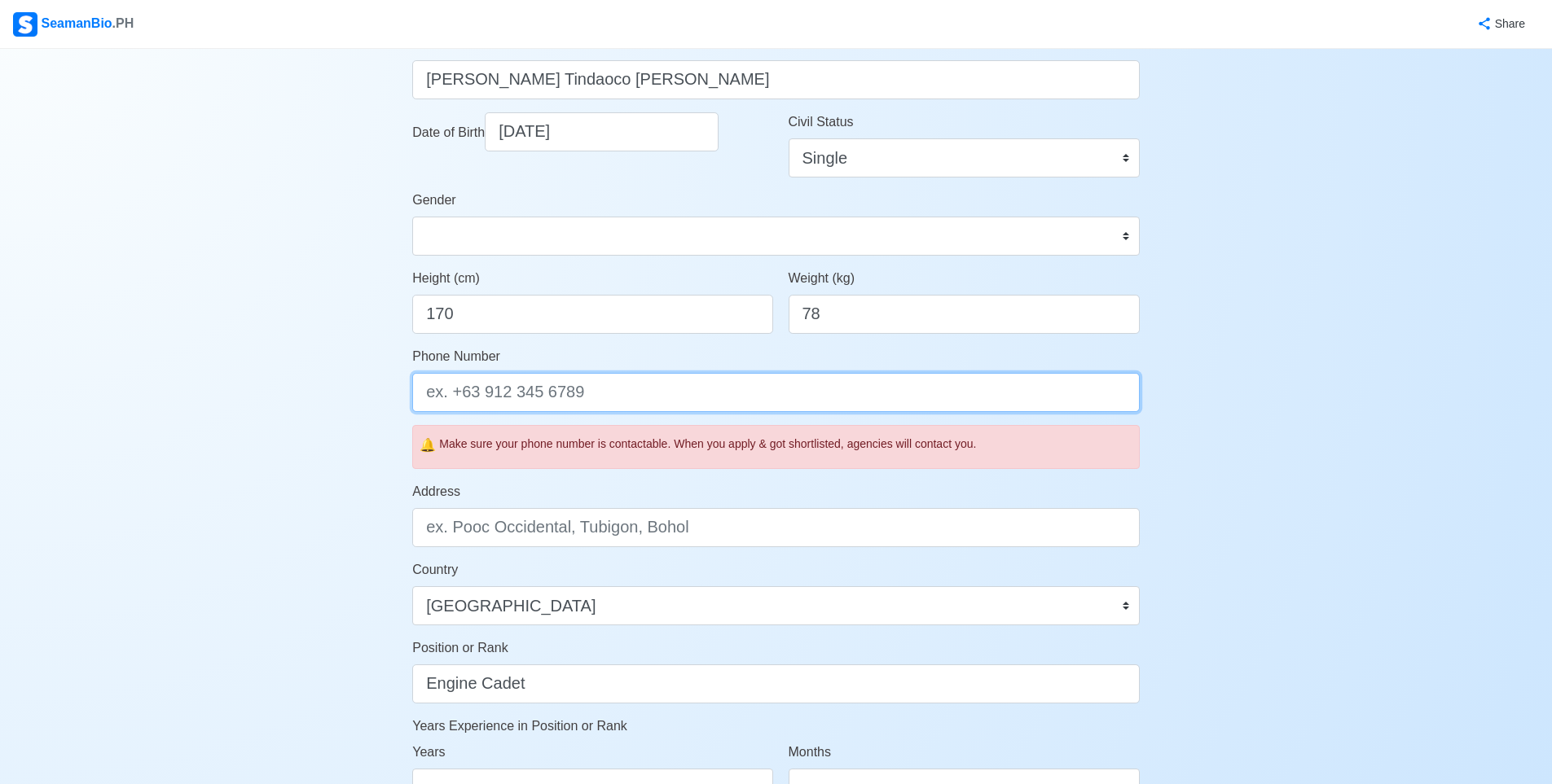
click at [642, 400] on input "Phone Number" at bounding box center [776, 392] width 727 height 39
type input "09923975585"
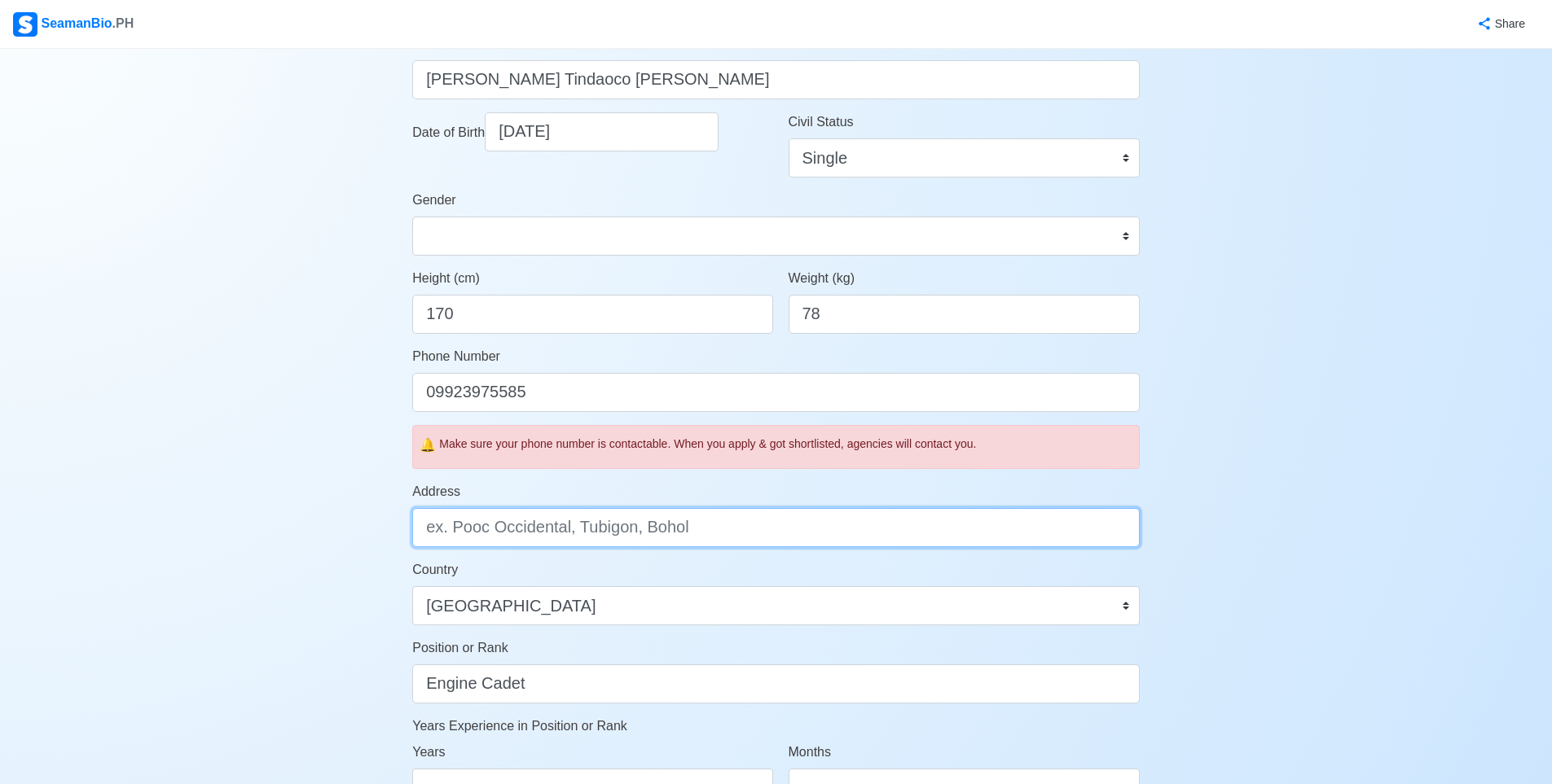
click at [572, 529] on input "Address" at bounding box center [776, 527] width 727 height 39
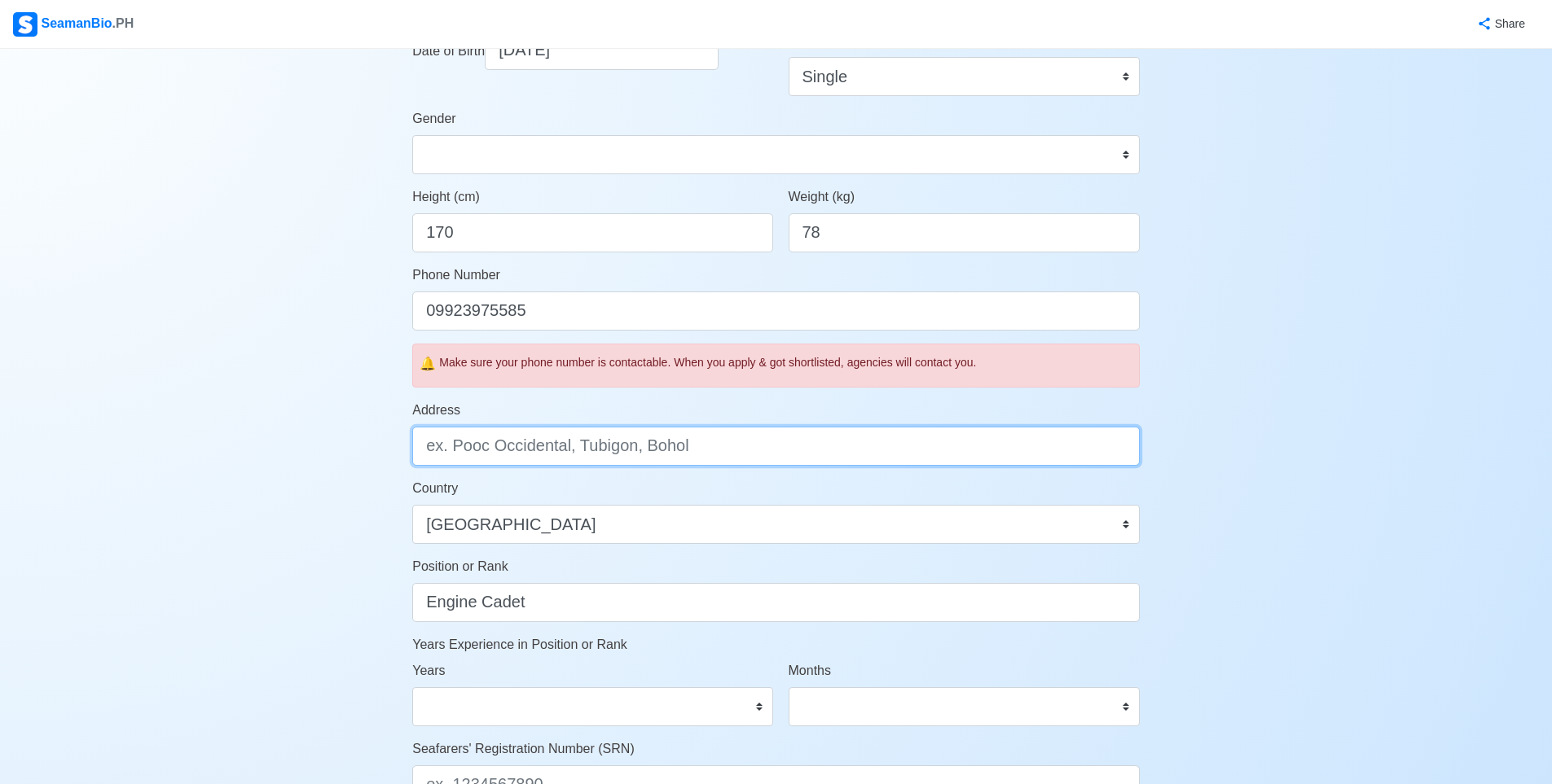
scroll to position [652, 0]
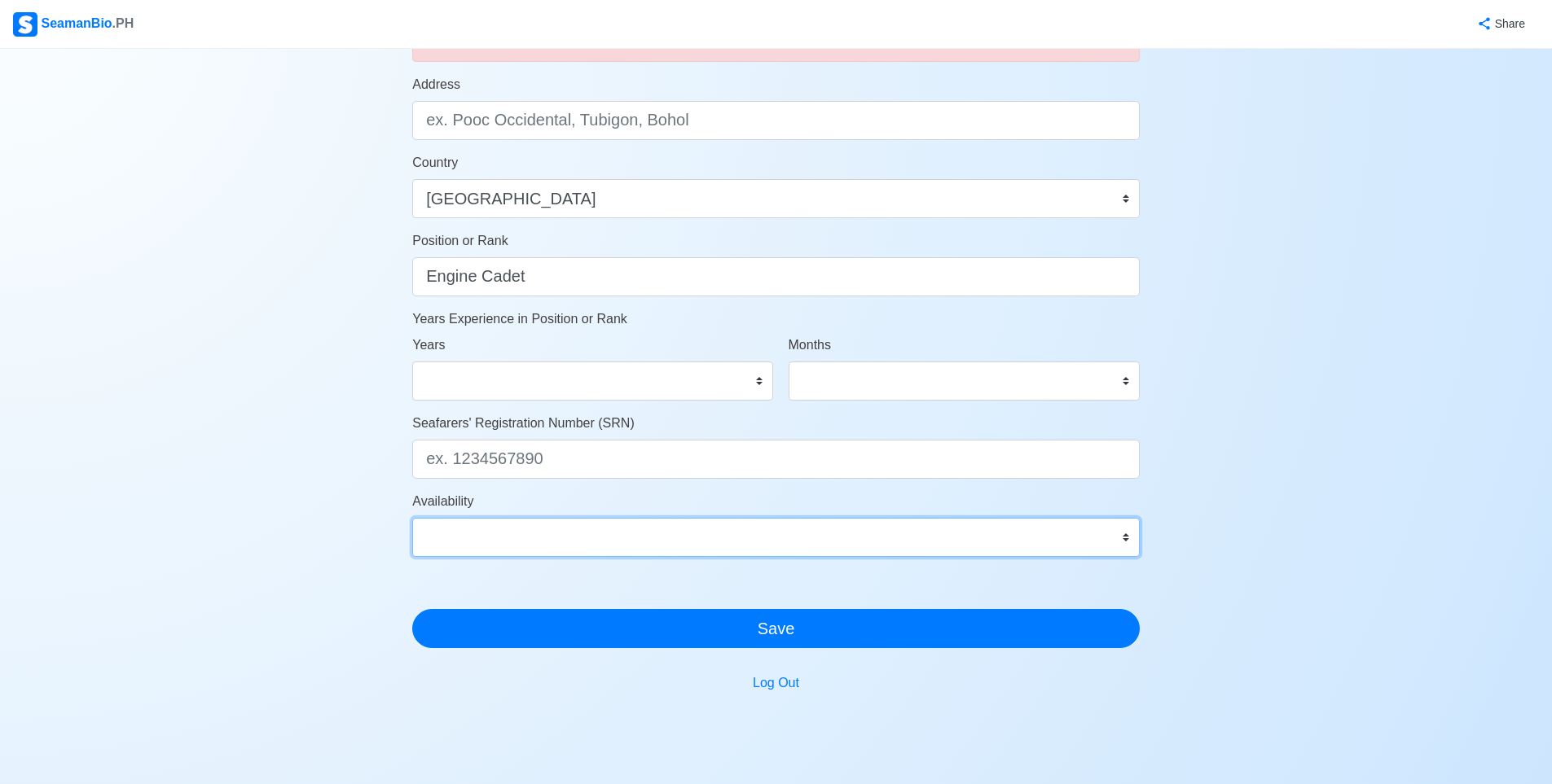
click at [530, 507] on div "Availability Immediate Nov 2025 Dec 2025 Jan 2026 Feb 2026 Mar 2026 Apr 2026 Ma…" at bounding box center [776, 524] width 727 height 65
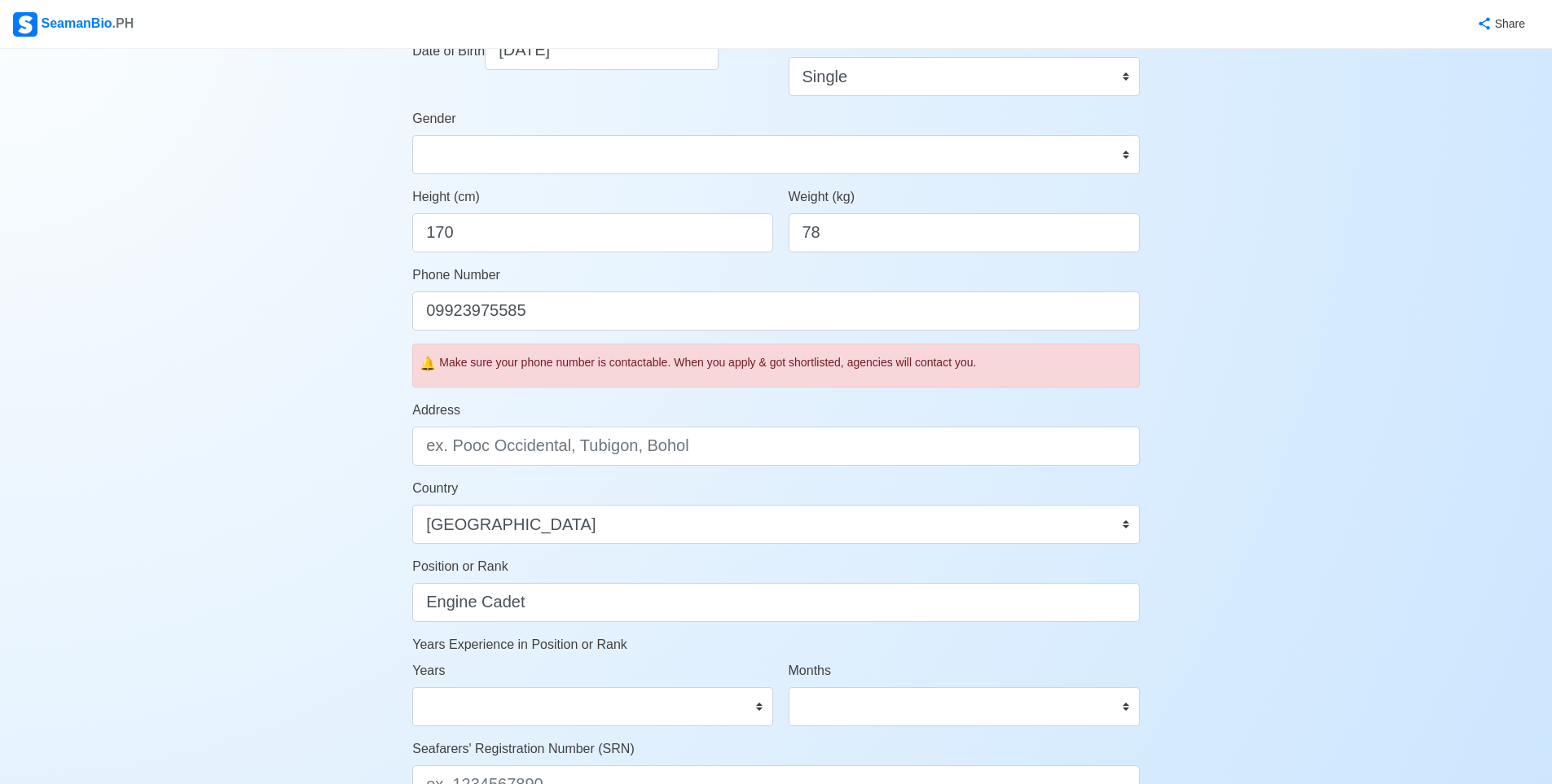
click at [560, 417] on div "Address" at bounding box center [776, 433] width 727 height 65
click at [619, 321] on input "09923975585" at bounding box center [776, 311] width 727 height 39
click at [592, 397] on form "Your Job Status Onboard Actively Looking for Job Not Looking for Job Hiring Vis…" at bounding box center [776, 384] width 727 height 1177
click at [597, 442] on input "Address" at bounding box center [776, 446] width 727 height 39
paste input "Purok Uno block 6 lot 45 Aniceta Street Barangay Central Bicutan Taguig City"
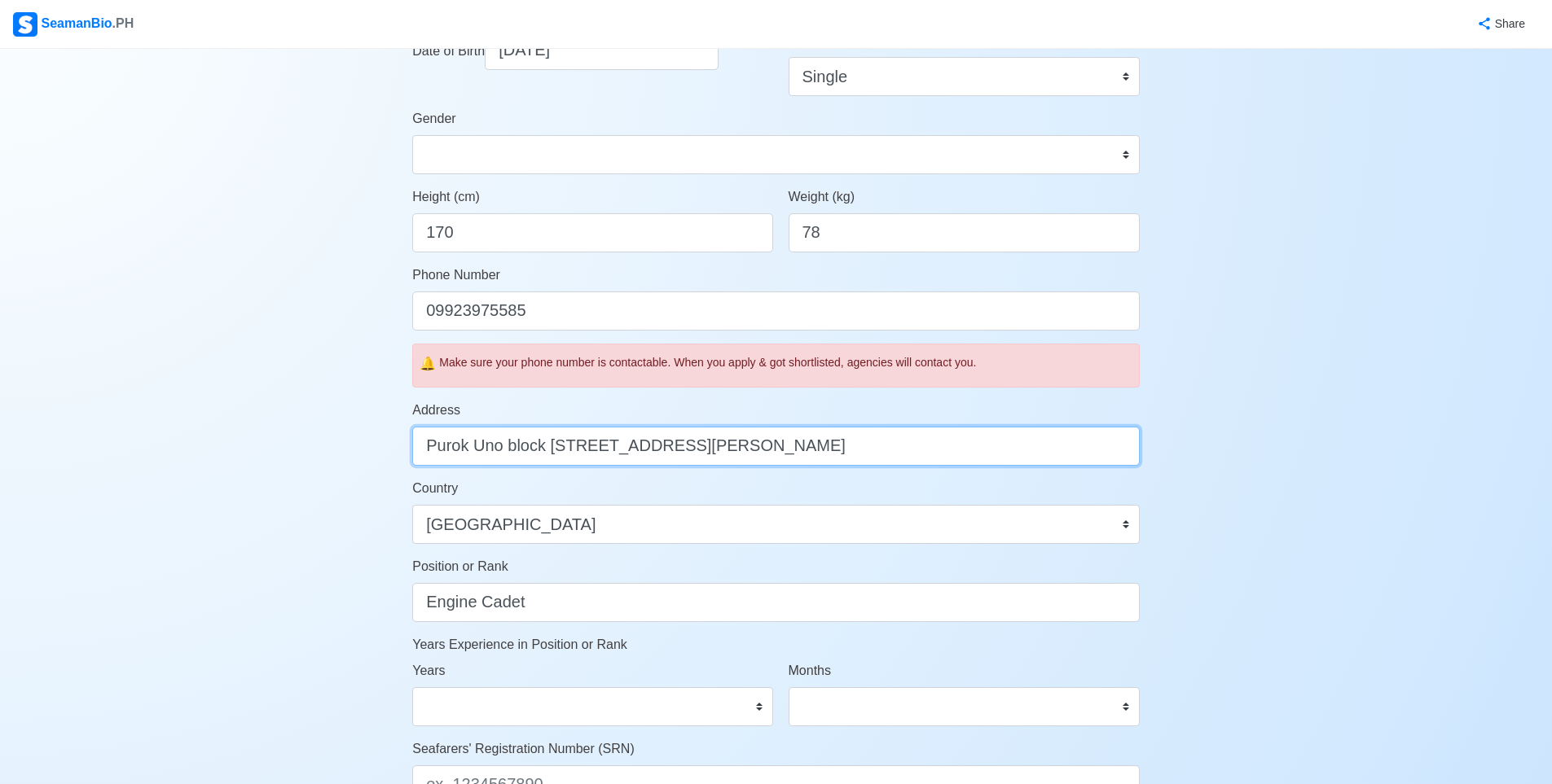
type input "Purok Uno block 6 lot 45 Aniceta Street Barangay Central Bicutan Taguig City"
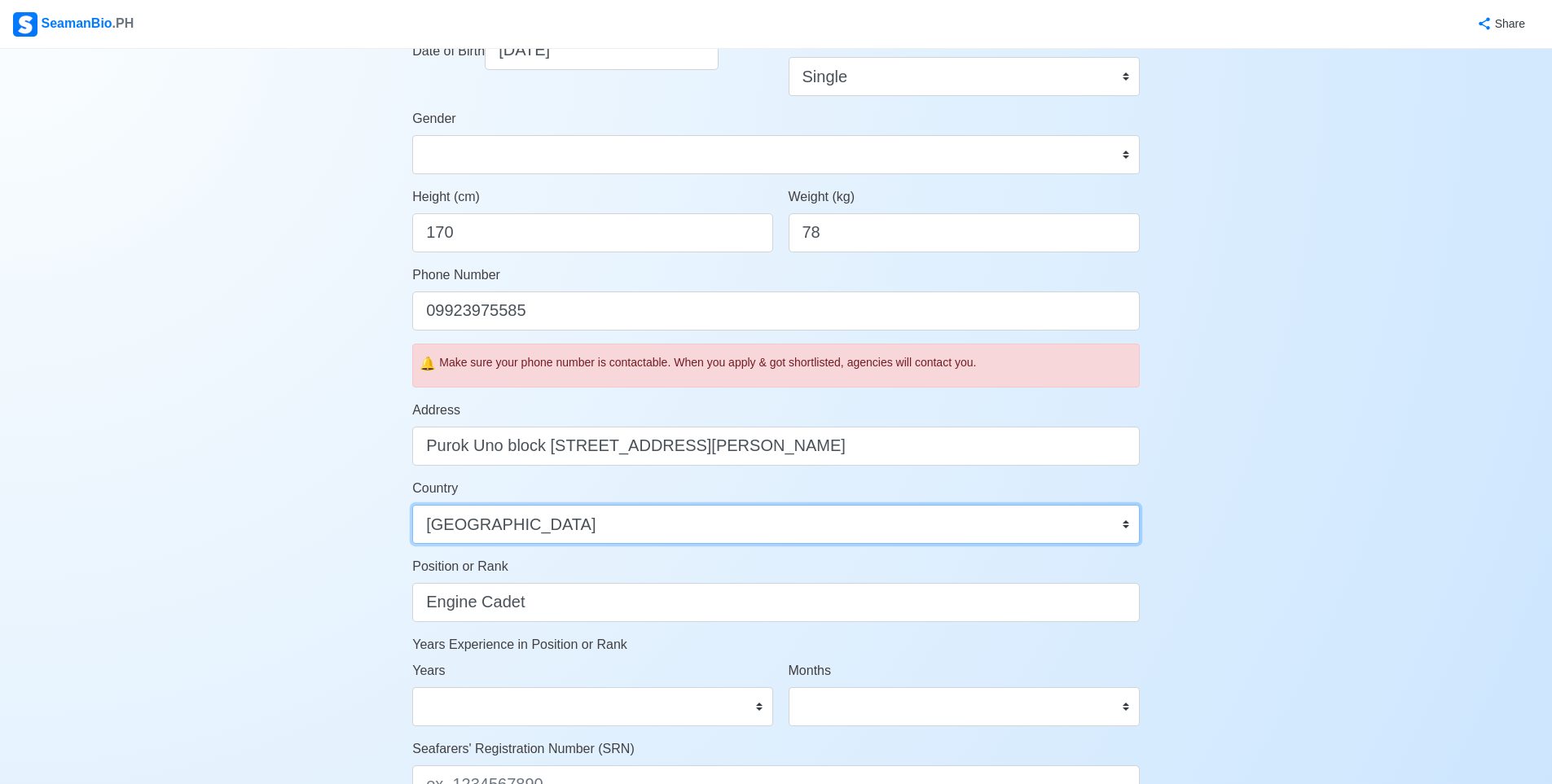
click at [615, 526] on select "Afghanistan Åland Islands Albania Algeria American Samoa Andorra Angola Anguill…" at bounding box center [776, 525] width 727 height 39
click at [412, 505] on select "Afghanistan Åland Islands Albania Algeria American Samoa Andorra Angola Anguill…" at bounding box center [776, 525] width 727 height 39
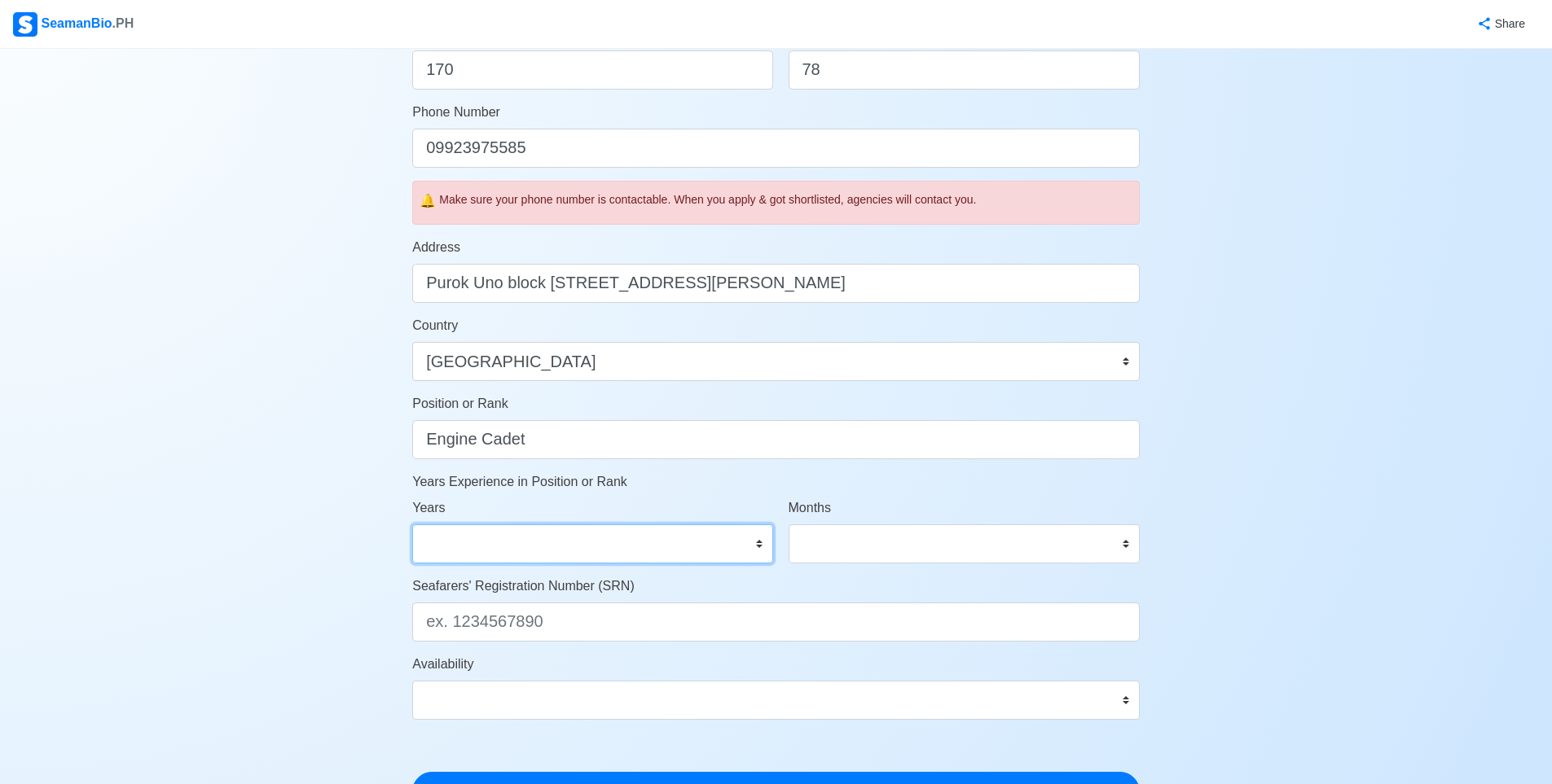
click at [571, 540] on select "0 1 2 3 4 5 6 7 8 9 10 11 12 13 14 15 16 17 18 19 20 21 22 23 24 25 26 27 28 29…" at bounding box center [592, 544] width 360 height 39
click at [363, 524] on div "Account Setup Your Job Status Onboard Actively Looking for Job Not Looking for …" at bounding box center [776, 266] width 1552 height 1412
click at [348, 534] on div "Account Setup Your Job Status Onboard Actively Looking for Job Not Looking for …" at bounding box center [776, 266] width 1552 height 1412
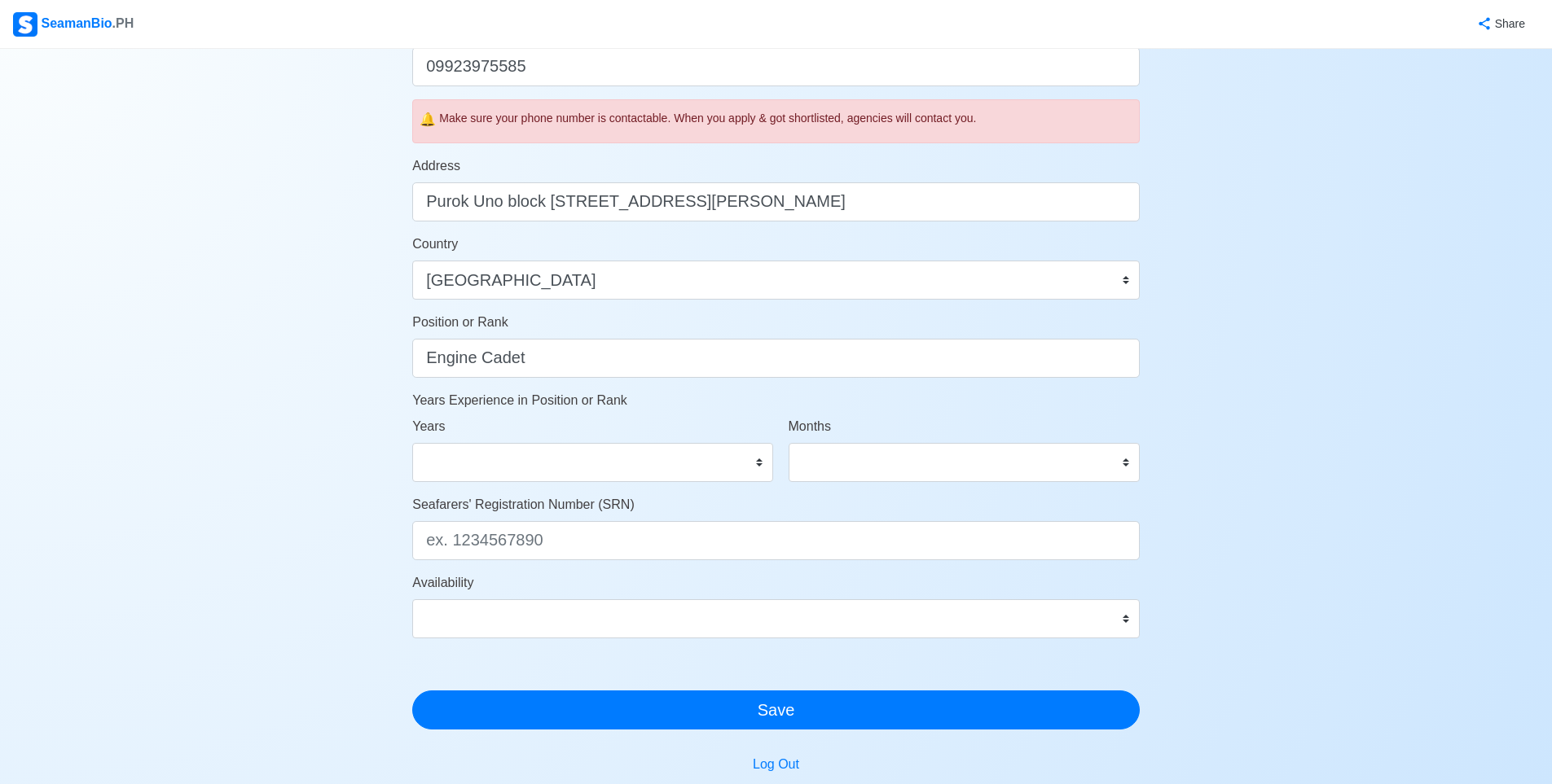
scroll to position [652, 0]
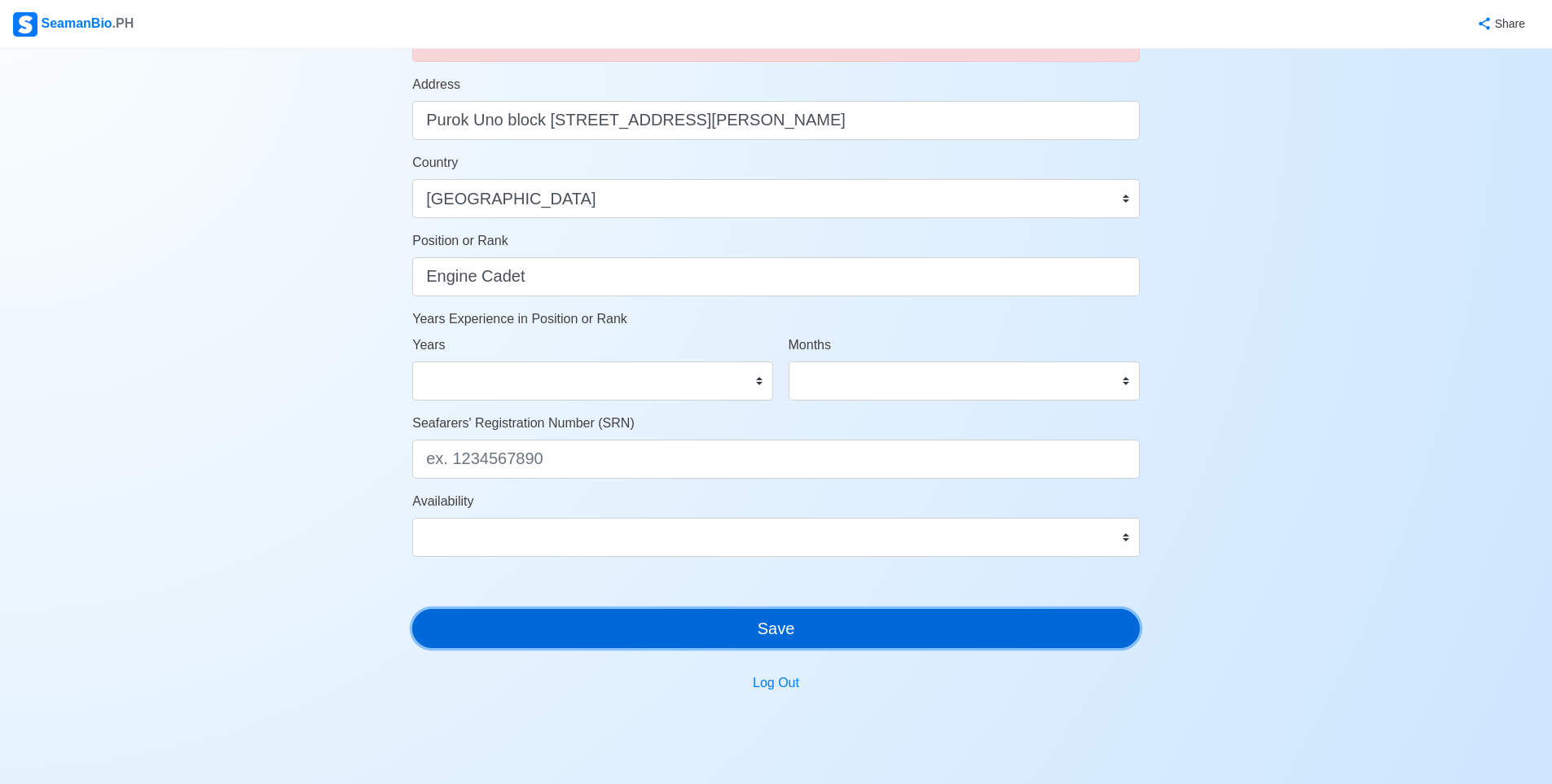
click at [620, 615] on button "Save" at bounding box center [776, 628] width 727 height 39
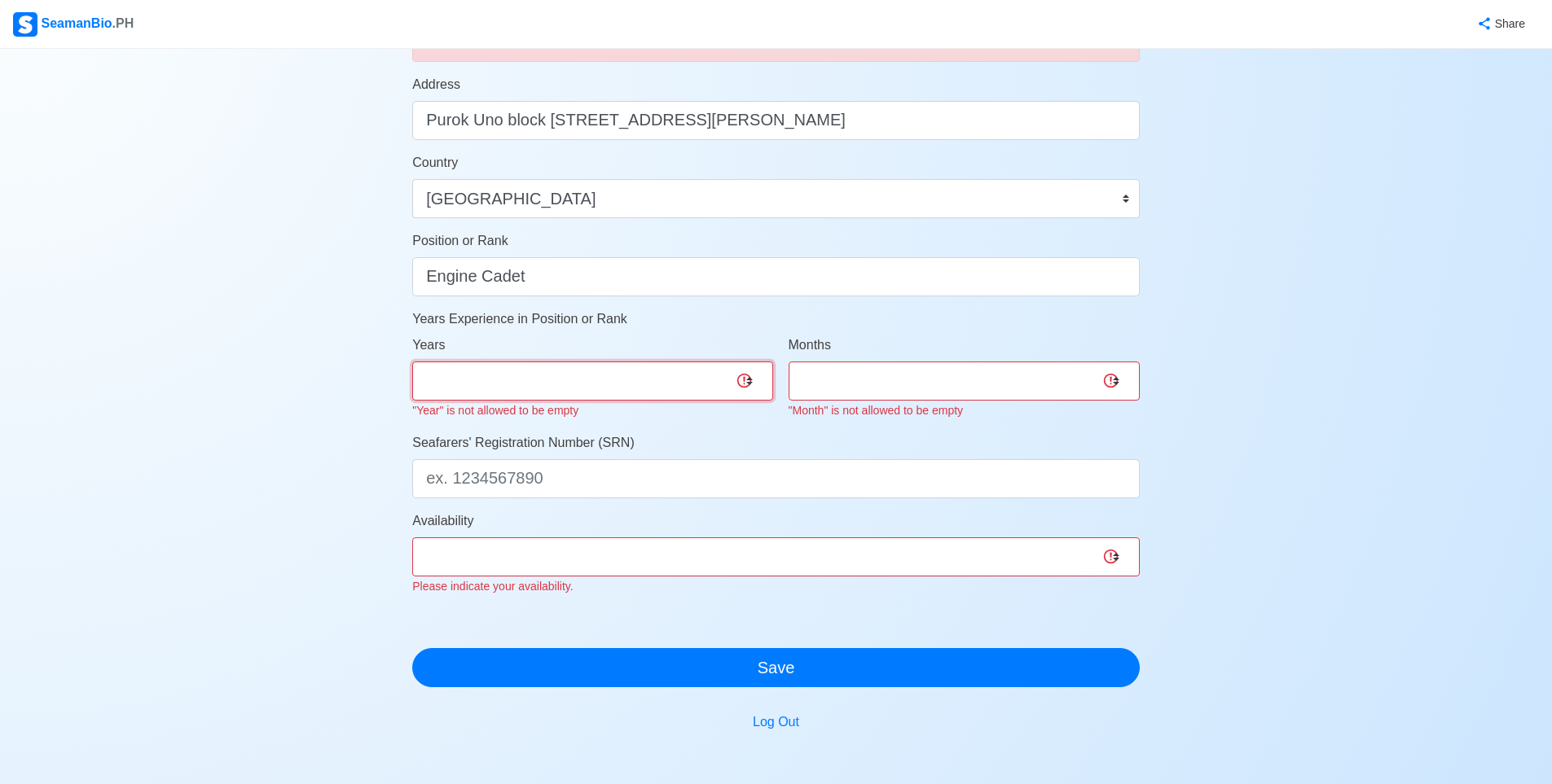
click at [664, 383] on select "0 1 2 3 4 5 6 7 8 9 10 11 12 13 14 15 16 17 18 19 20 21 22 23 24 25 26 27 28 29…" at bounding box center [592, 381] width 360 height 39
click at [387, 409] on div "Account Setup Your Job Status Onboard Actively Looking for Job Not Looking for …" at bounding box center [776, 122] width 1552 height 1451
click at [491, 381] on select "0 1 2 3 4 5 6 7 8 9 10 11 12 13 14 15 16 17 18 19 20 21 22 23 24 25 26 27 28 29…" at bounding box center [592, 381] width 360 height 39
select select "0"
click at [412, 361] on select "0 1 2 3 4 5 6 7 8 9 10 11 12 13 14 15 16 17 18 19 20 21 22 23 24 25 26 27 28 29…" at bounding box center [592, 381] width 360 height 39
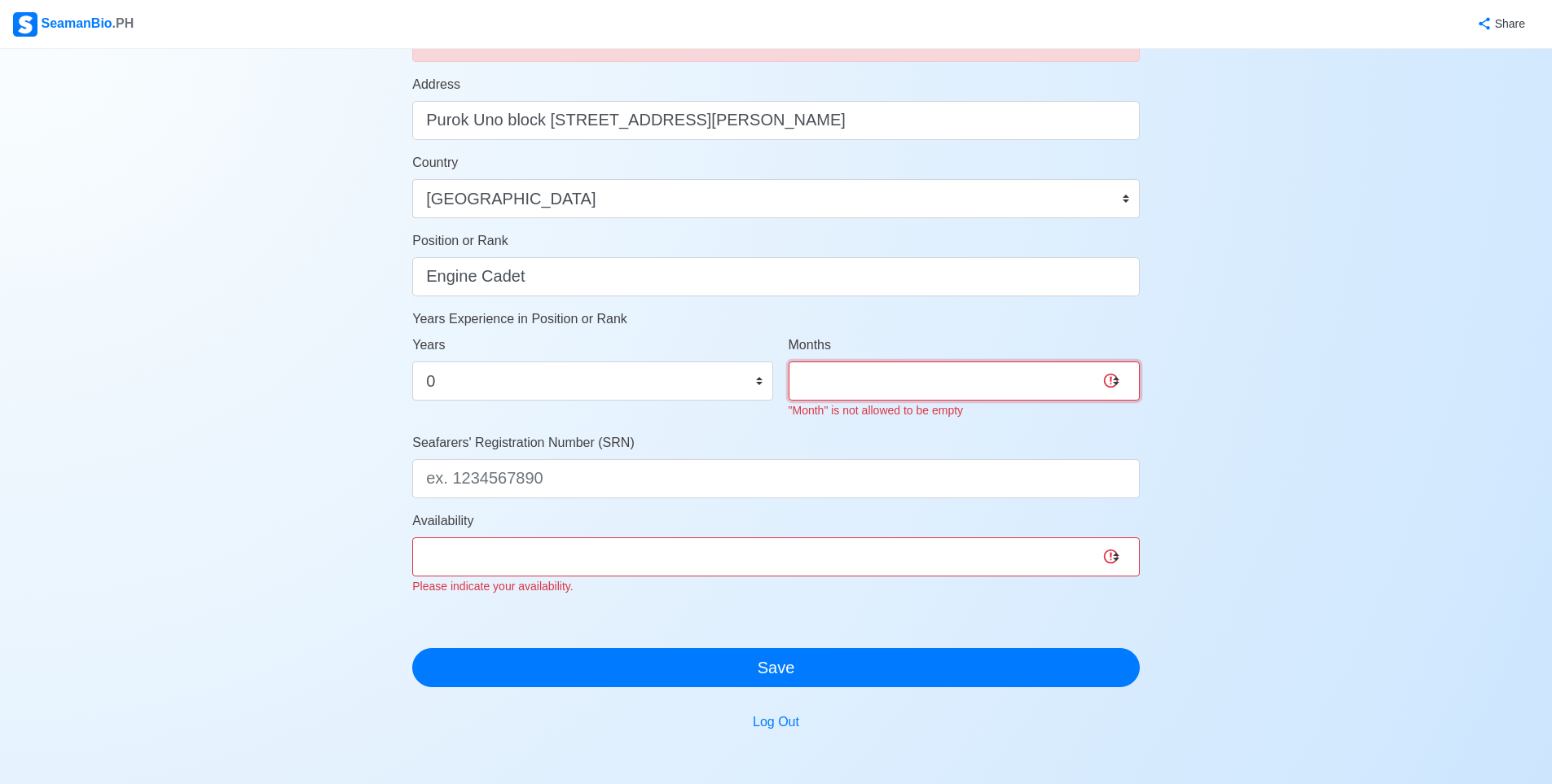
click at [872, 367] on select "0 1 2 3 4 5 6 7 8 9 10 11" at bounding box center [964, 381] width 351 height 39
click at [789, 361] on select "0 1 2 3 4 5 6 7 8 9 10 11" at bounding box center [964, 381] width 351 height 39
click at [875, 424] on div "Months 0 1 2 3 4 5 6 7 8 9 10 11 "Month" is not allowed to be empty" at bounding box center [964, 384] width 376 height 97
click at [880, 385] on select "0 1 2 3 4 5 6 7 8 9 10 11" at bounding box center [964, 381] width 351 height 39
select select "0"
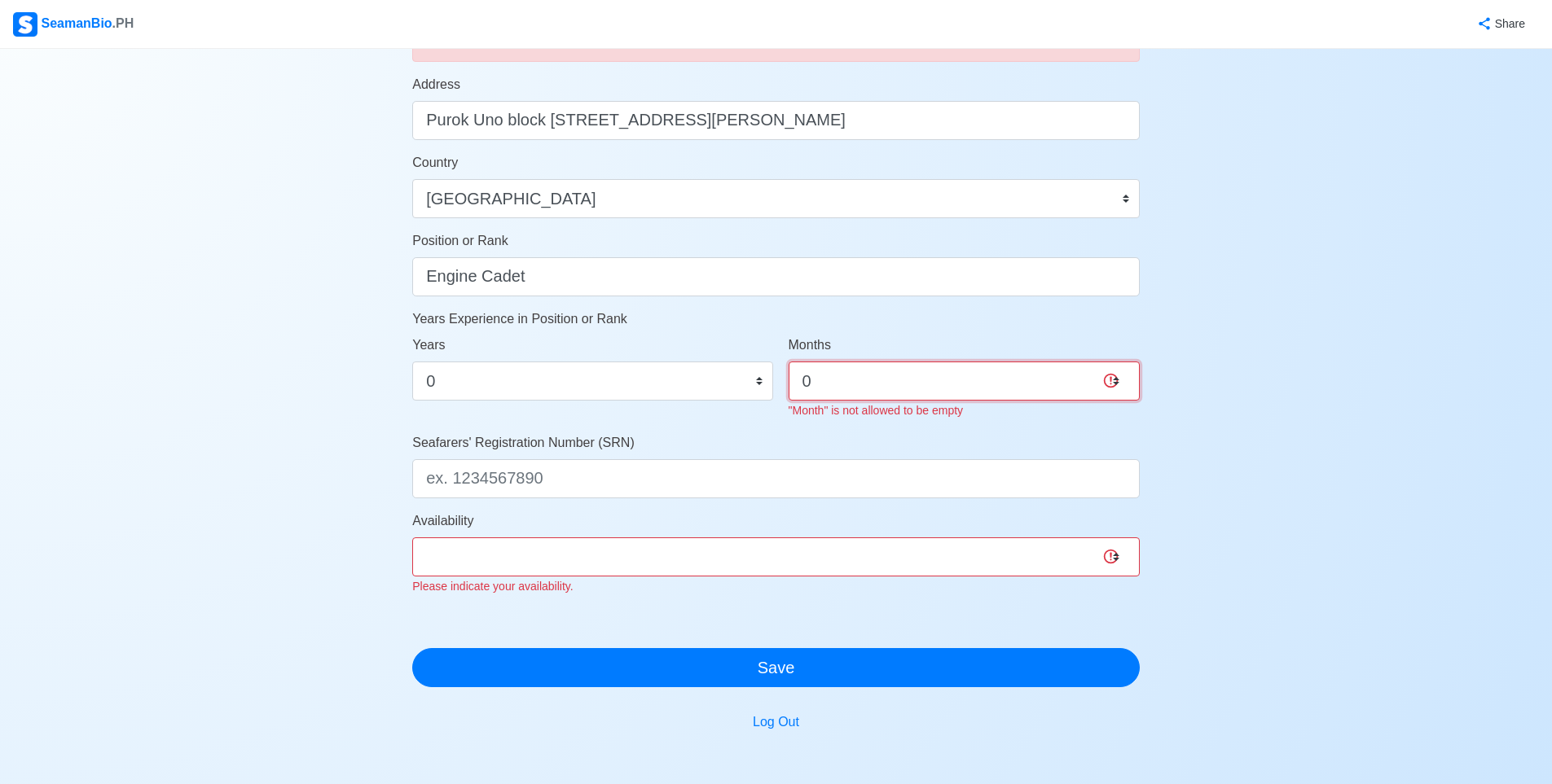
click at [789, 361] on select "0 1 2 3 4 5 6 7 8 9 10 11" at bounding box center [964, 381] width 351 height 39
click at [718, 514] on div "Availability Immediate Nov 2025 Dec 2025 Jan 2026 Feb 2026 Mar 2026 Apr 2026 Ma…" at bounding box center [776, 553] width 727 height 85
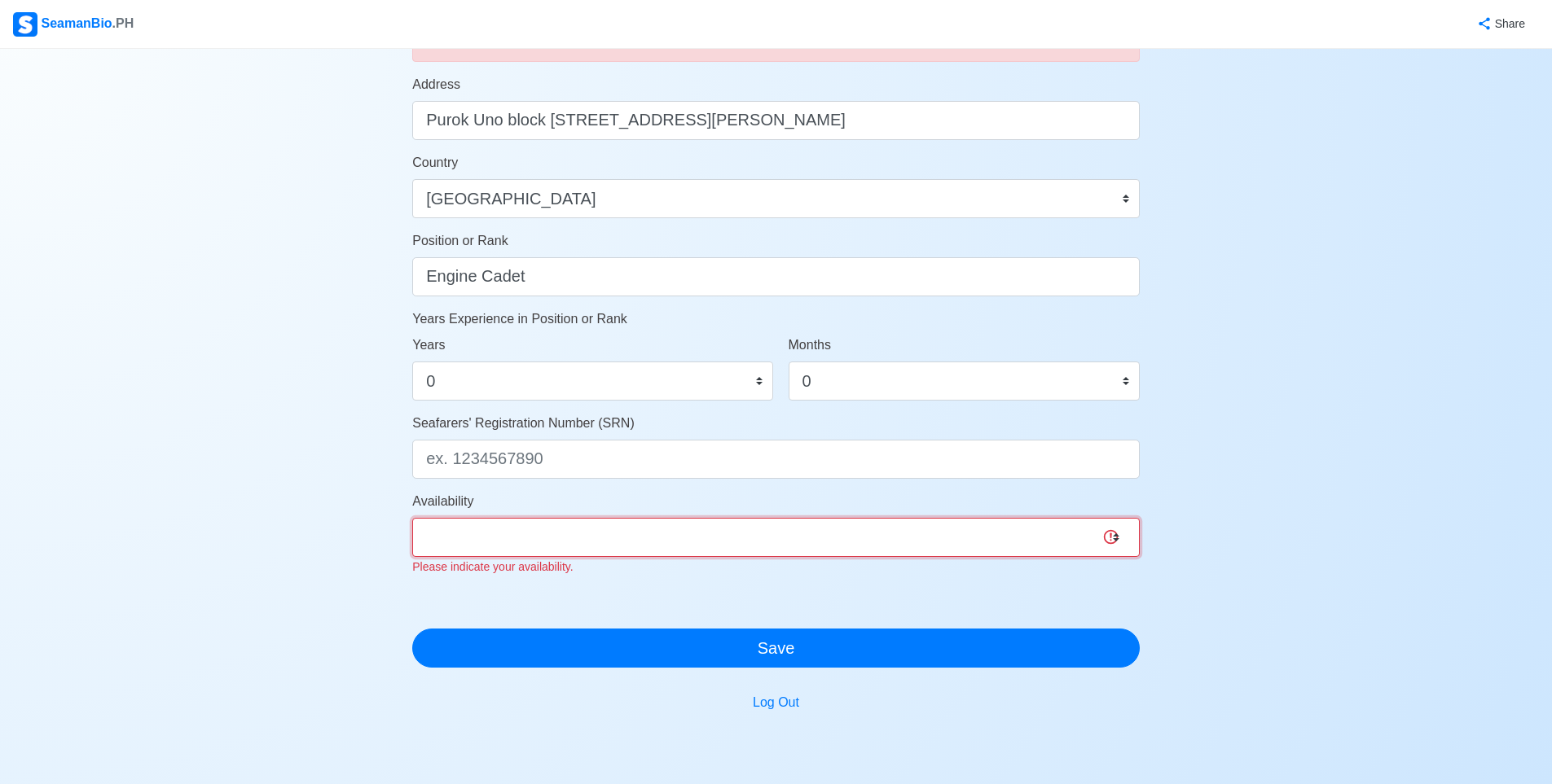
click at [685, 554] on select "Immediate Nov 2025 Dec 2025 Jan 2026 Feb 2026 Mar 2026 Apr 2026 May 2026 Jun 20…" at bounding box center [776, 537] width 727 height 39
select select "4102416000000"
click at [412, 518] on select "Immediate Nov 2025 Dec 2025 Jan 2026 Feb 2026 Mar 2026 Apr 2026 May 2026 Jun 20…" at bounding box center [776, 537] width 727 height 39
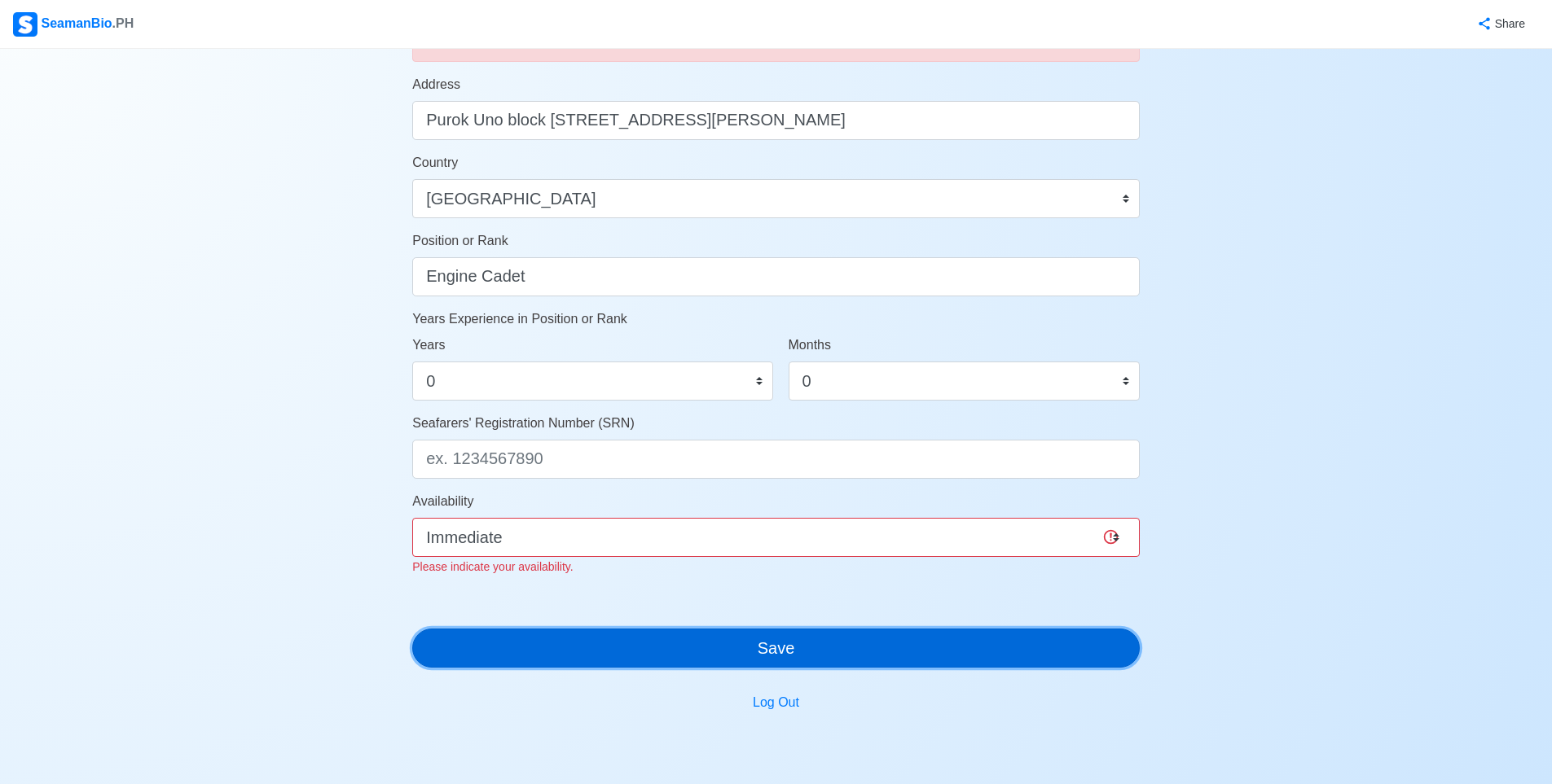
click at [605, 632] on button "Save" at bounding box center [776, 648] width 727 height 39
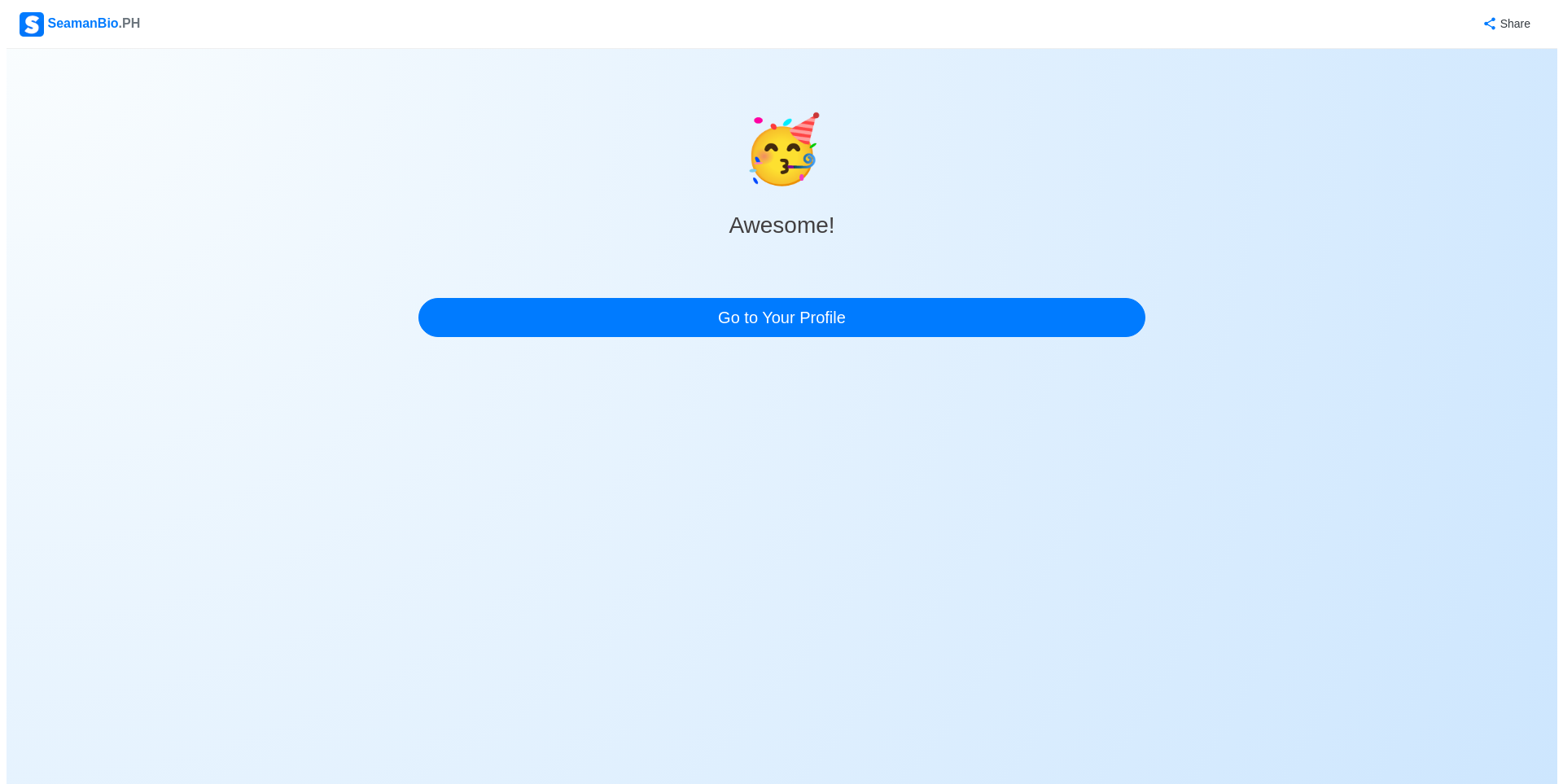
scroll to position [0, 0]
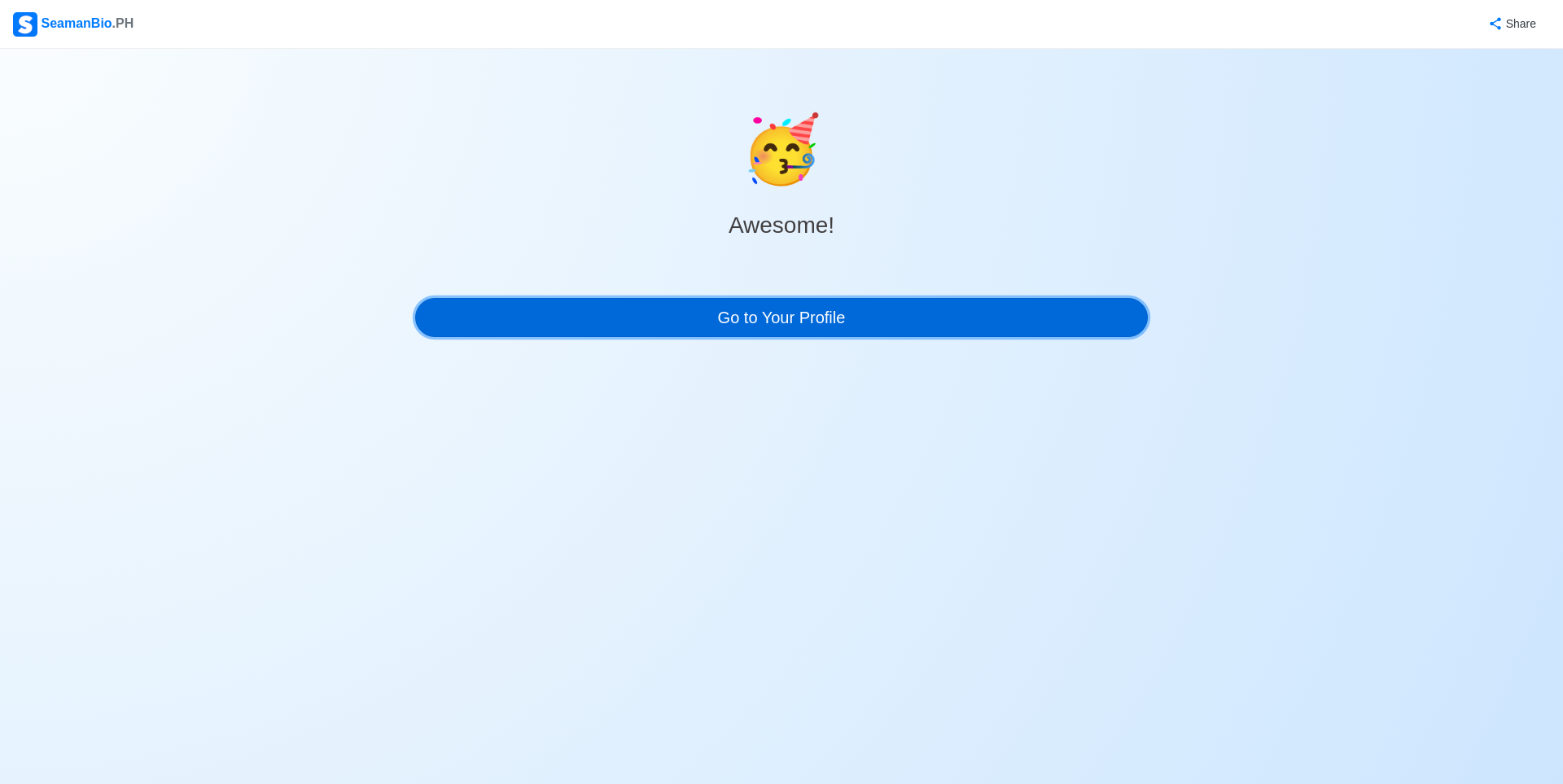
click at [915, 310] on link "Go to Your Profile" at bounding box center [782, 317] width 733 height 39
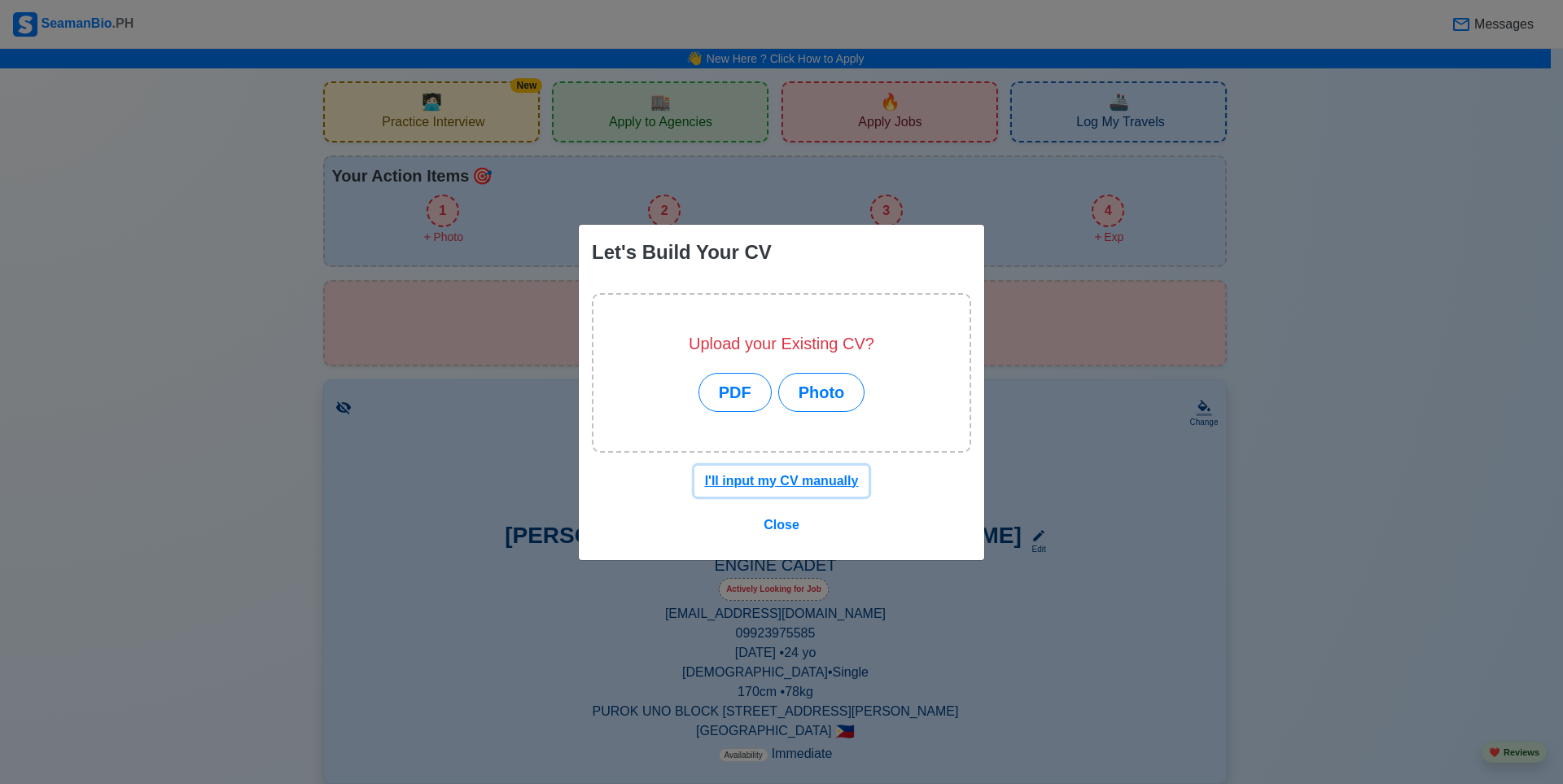
drag, startPoint x: 790, startPoint y: 482, endPoint x: 697, endPoint y: 395, distance: 127.3
click at [697, 395] on div "Let's Build Your CV Upload your Existing CV? PDF Photo I'll input my CV manuall…" at bounding box center [782, 392] width 407 height 337
click at [791, 482] on u "I'll input my CV manually" at bounding box center [782, 480] width 154 height 13
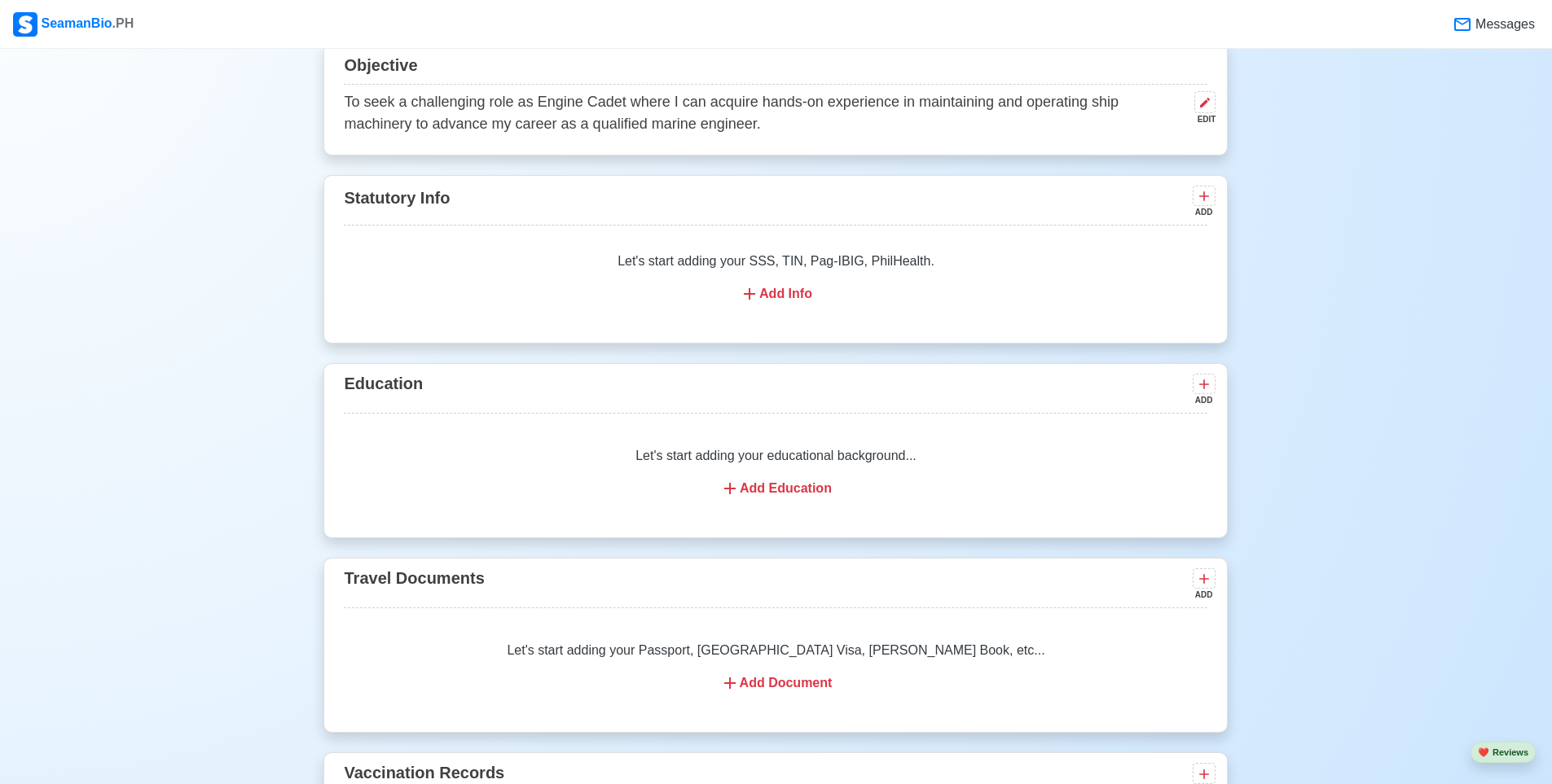
scroll to position [814, 0]
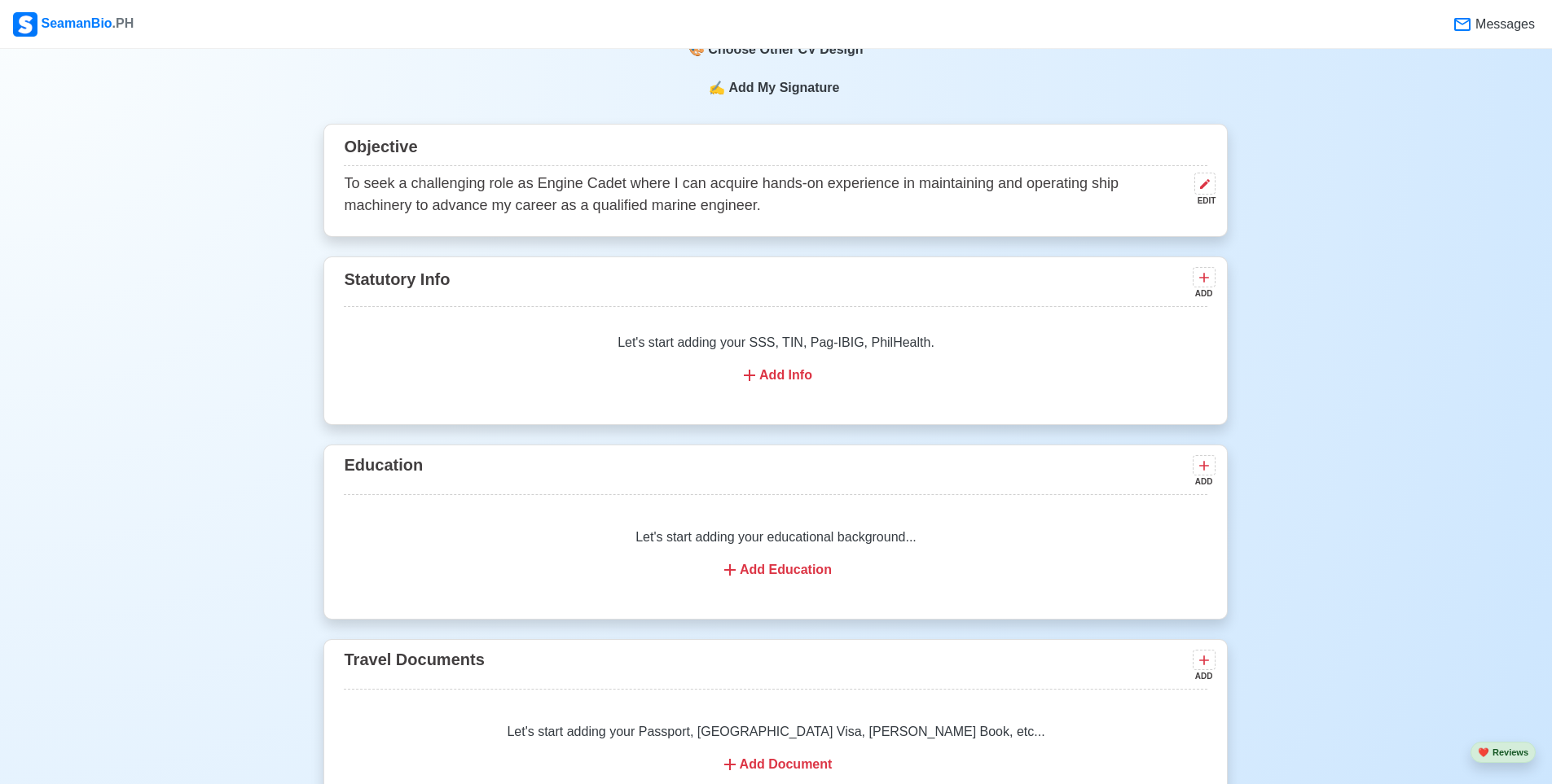
click at [570, 198] on p "To seek a challenging role as Engine Cadet where I can acquire hands-on experie…" at bounding box center [765, 194] width 844 height 44
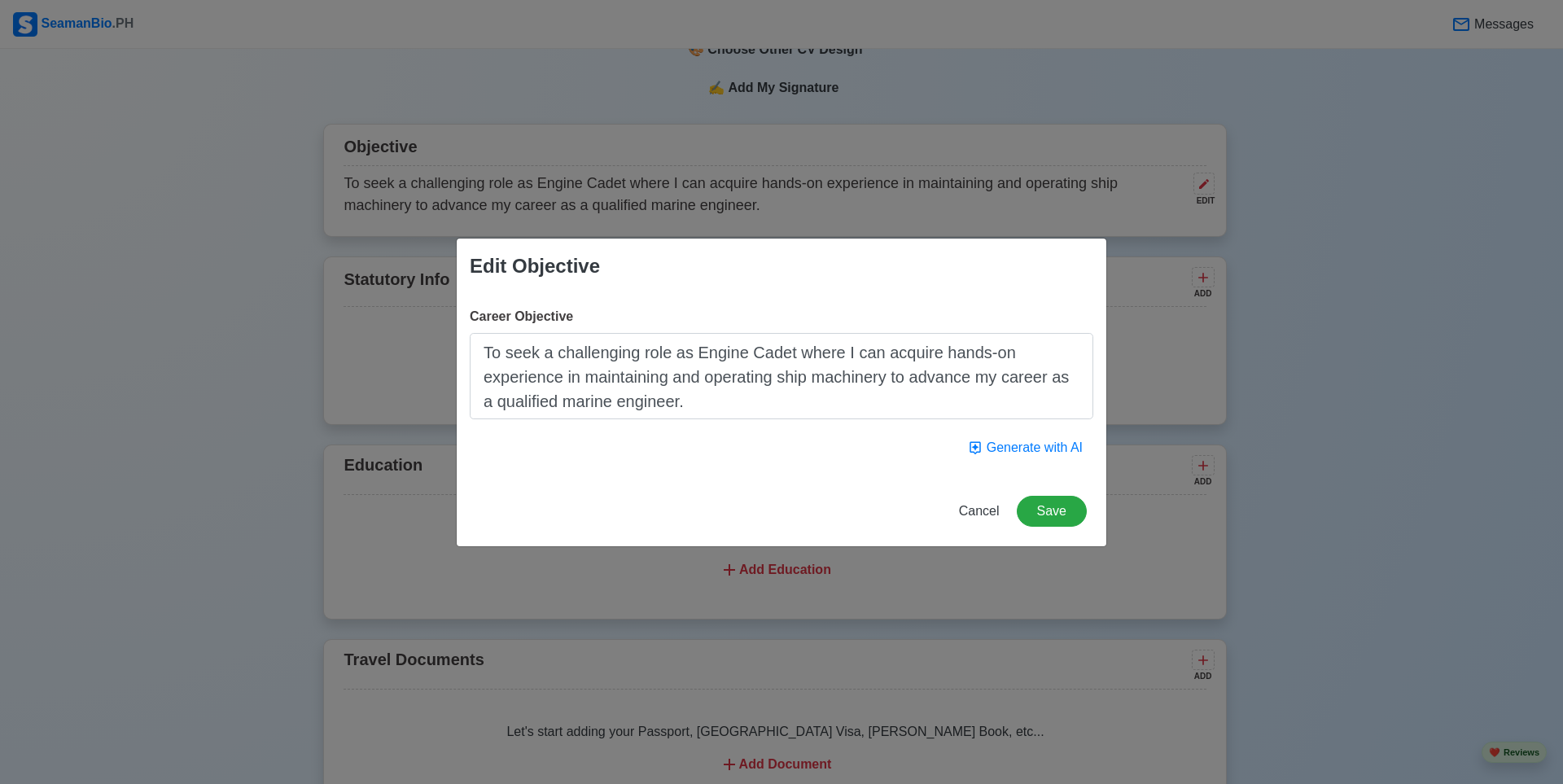
click at [645, 194] on div "Edit Objective Career Objective To seek a challenging role as Engine Cadet wher…" at bounding box center [782, 392] width 1563 height 784
click at [1043, 518] on button "Save" at bounding box center [1052, 511] width 70 height 31
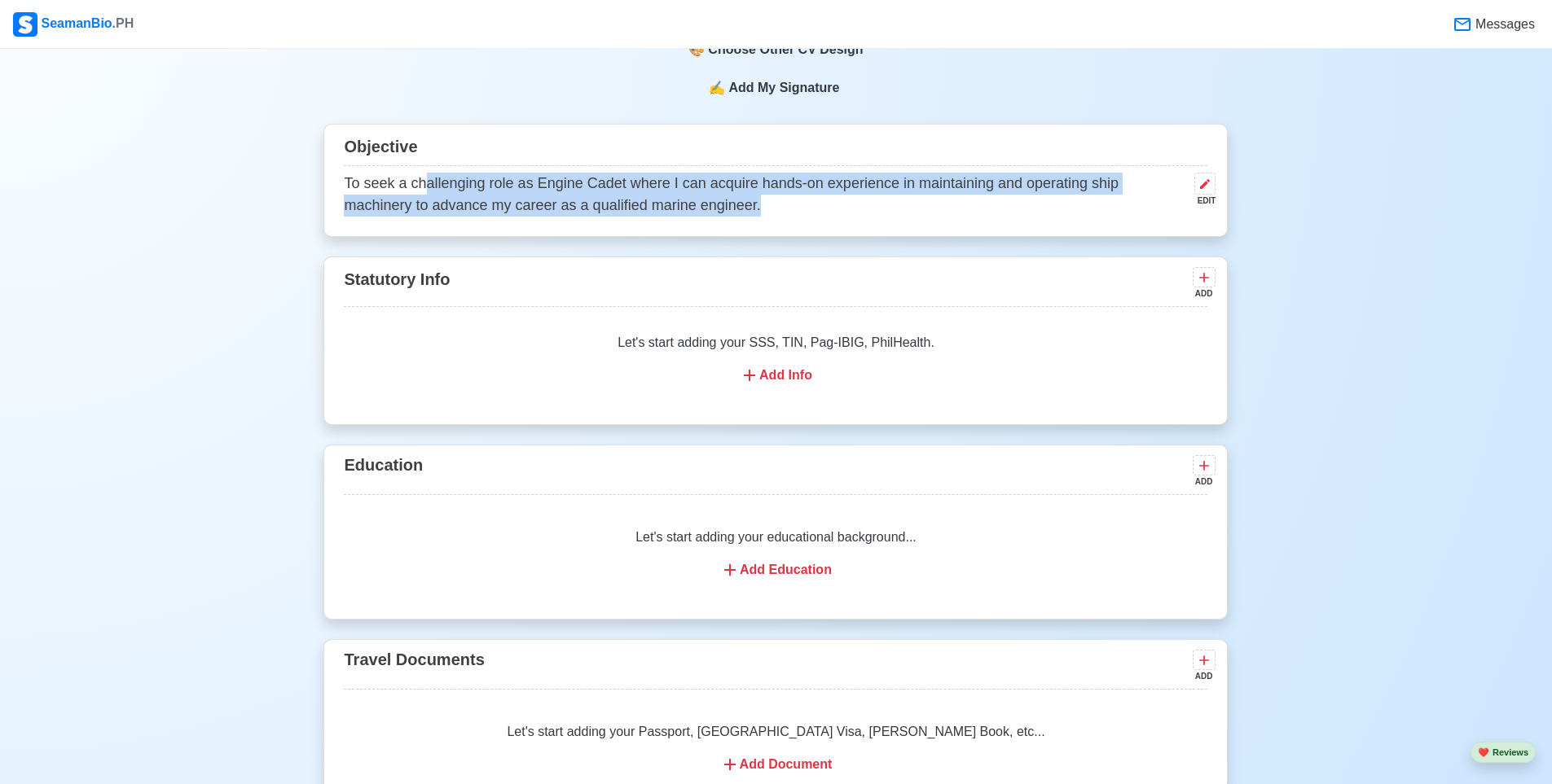
drag, startPoint x: 423, startPoint y: 185, endPoint x: 699, endPoint y: 202, distance: 276.5
click at [699, 202] on p "To seek a challenging role as Engine Cadet where I can acquire hands-on experie…" at bounding box center [765, 194] width 844 height 44
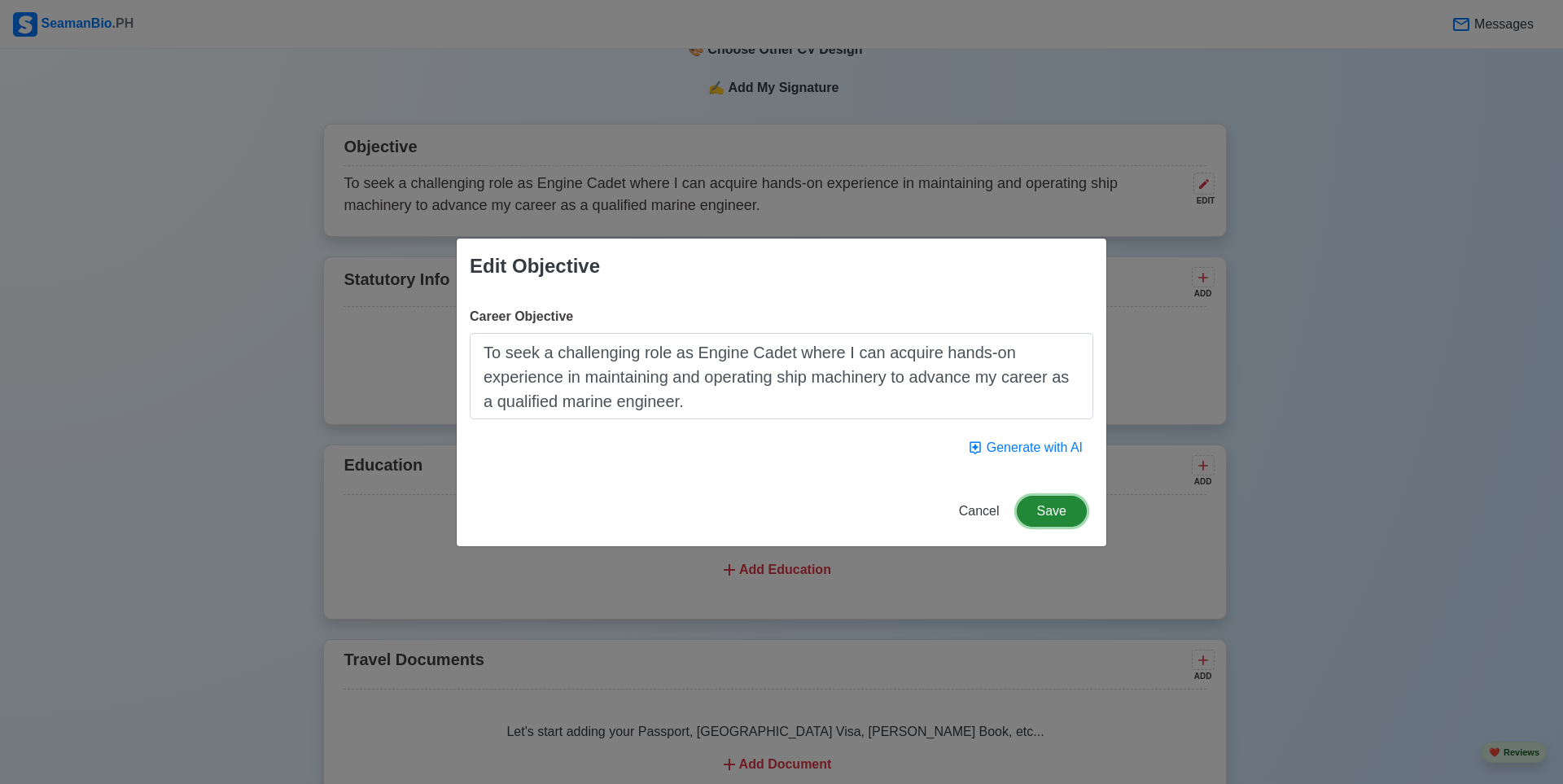
click at [1042, 510] on button "Save" at bounding box center [1052, 511] width 70 height 31
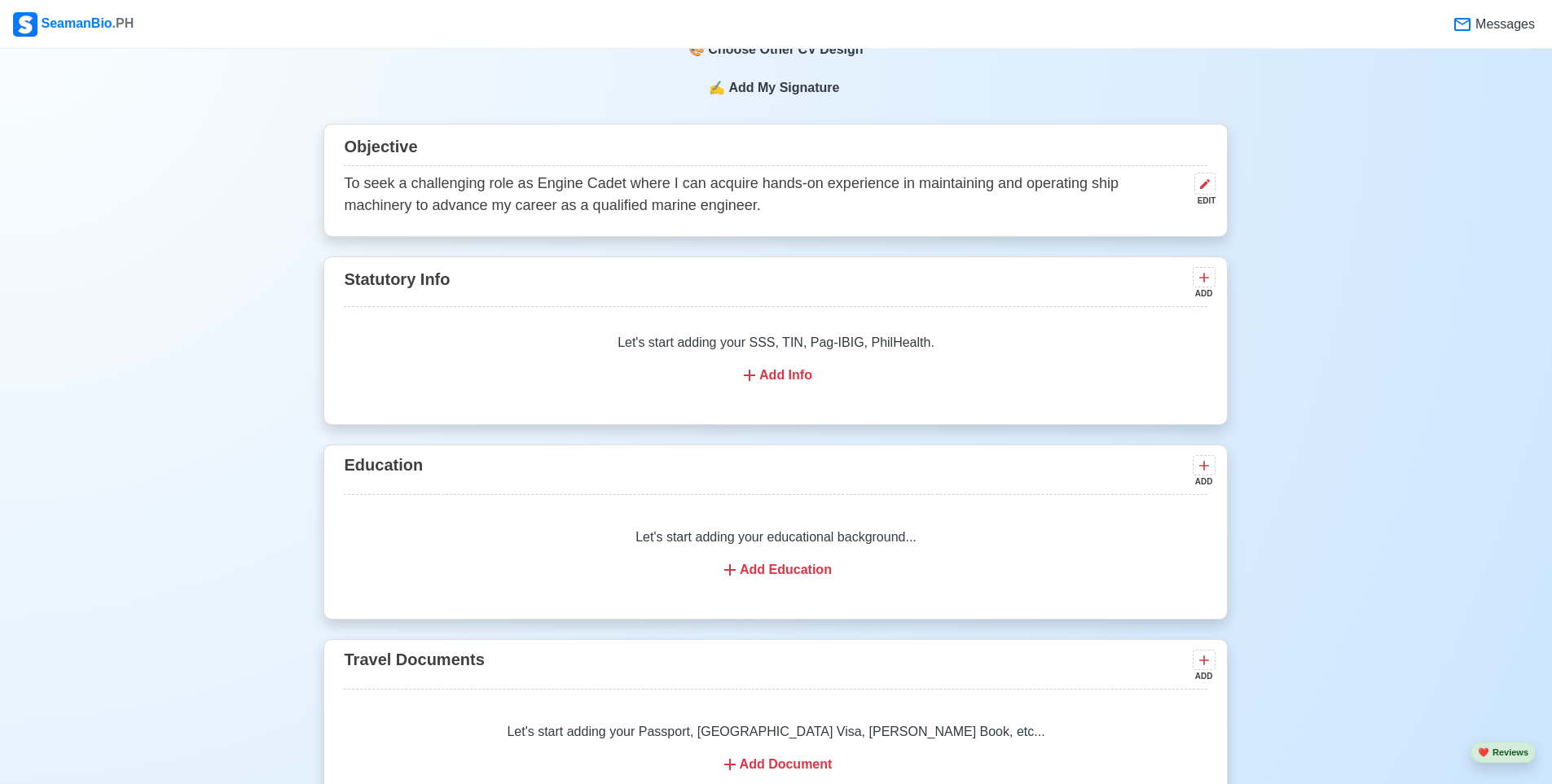
click at [772, 376] on div "Add Info" at bounding box center [776, 375] width 825 height 20
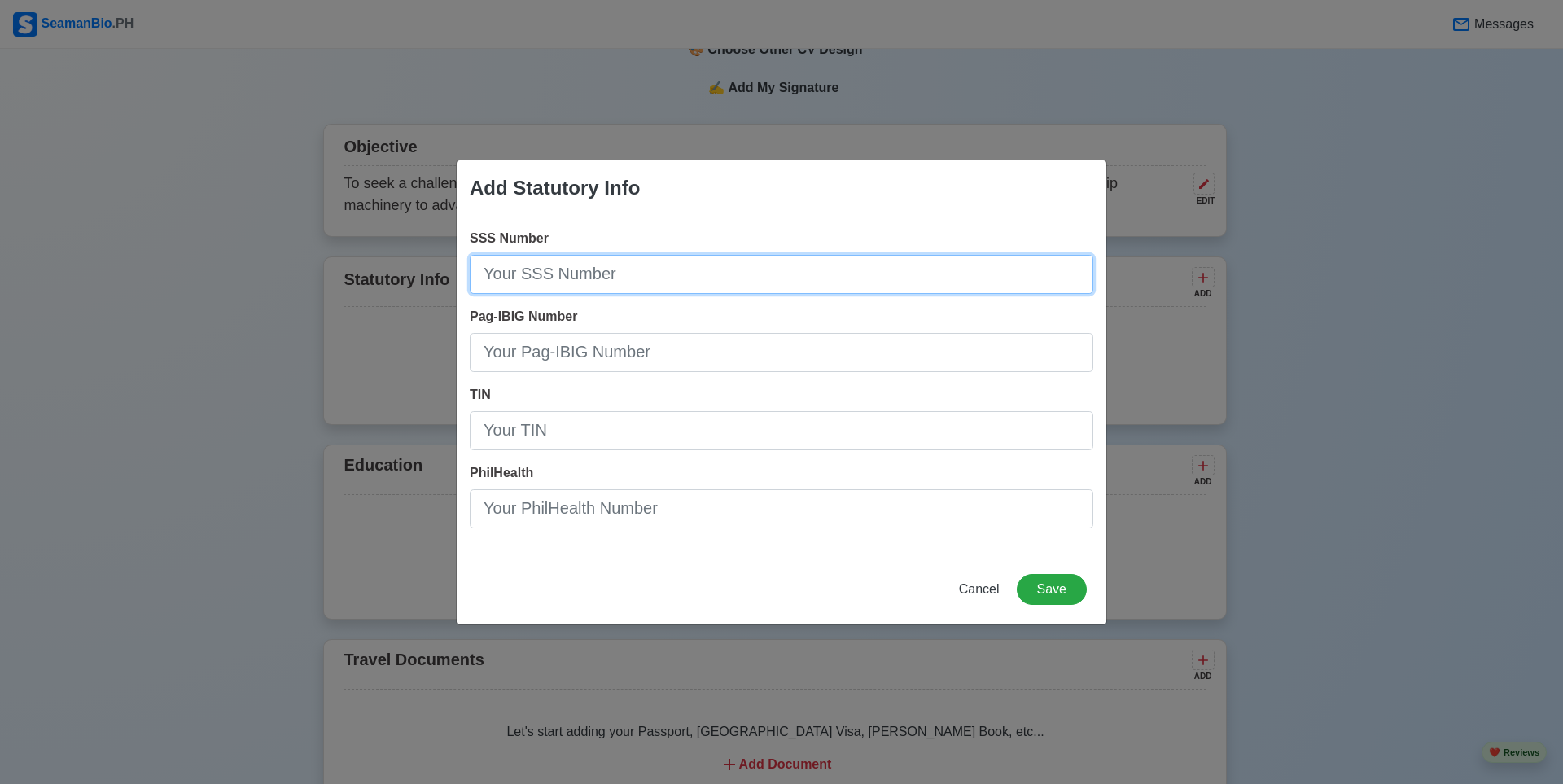
click at [639, 287] on input "SSS Number" at bounding box center [782, 274] width 624 height 39
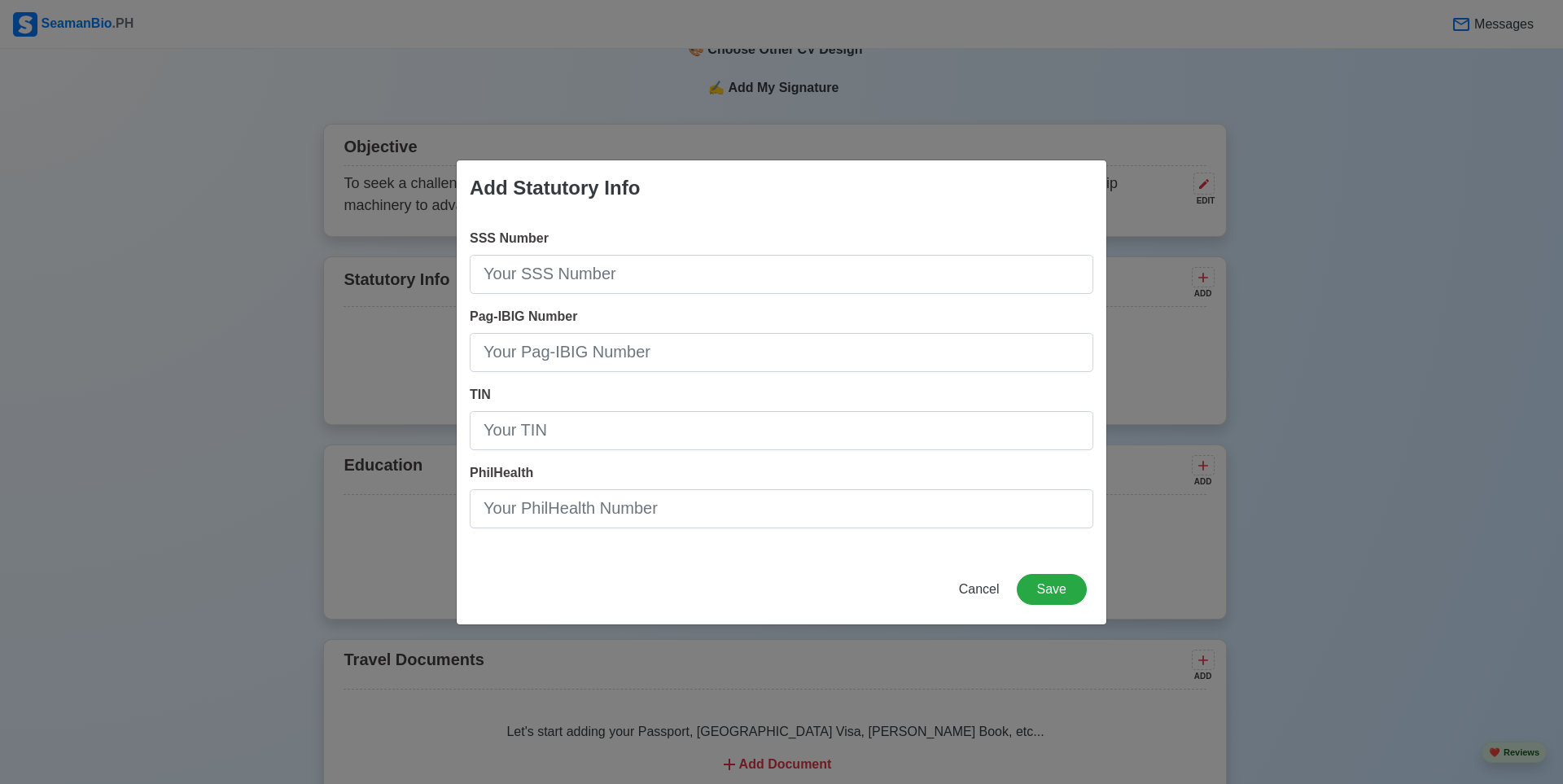
click at [359, 368] on div "Add Statutory Info SSS Number Pag-IBIG Number TIN PhilHealth Cancel Save" at bounding box center [782, 392] width 1563 height 784
click at [989, 593] on span "Cancel" at bounding box center [980, 588] width 41 height 13
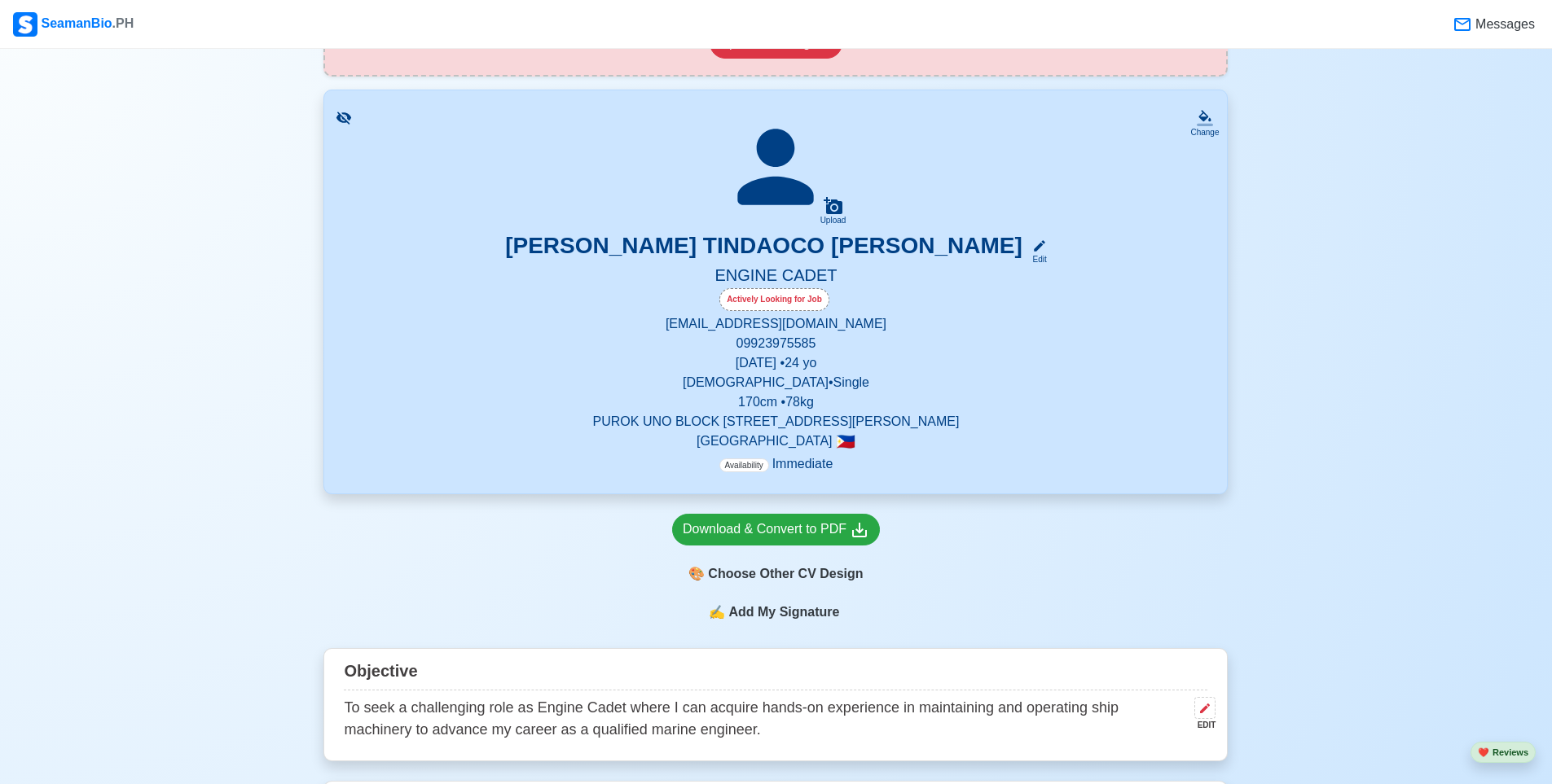
scroll to position [208, 0]
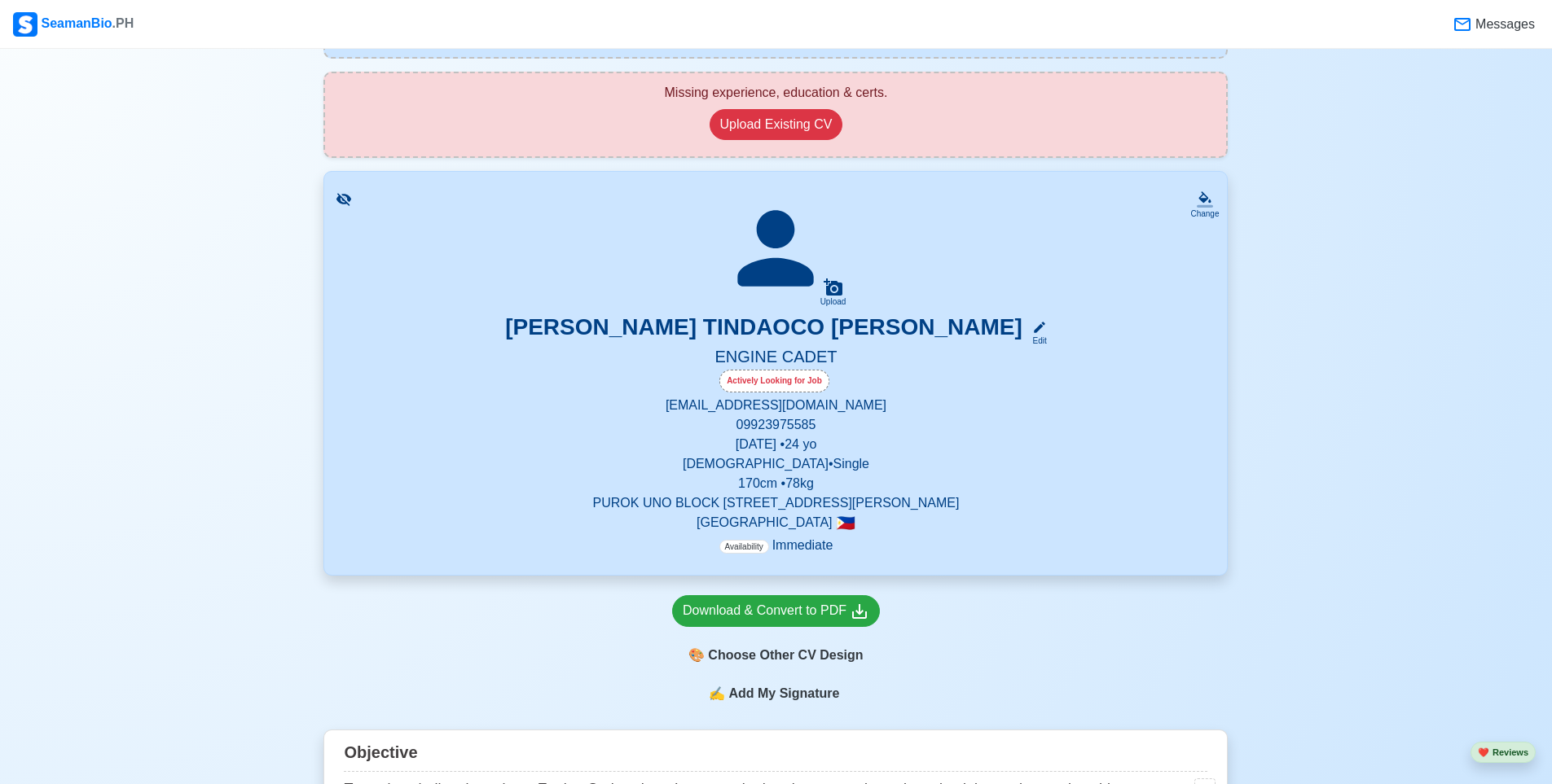
click at [648, 498] on p "PUROK UNO BLOCK [STREET_ADDRESS][PERSON_NAME]" at bounding box center [775, 503] width 863 height 20
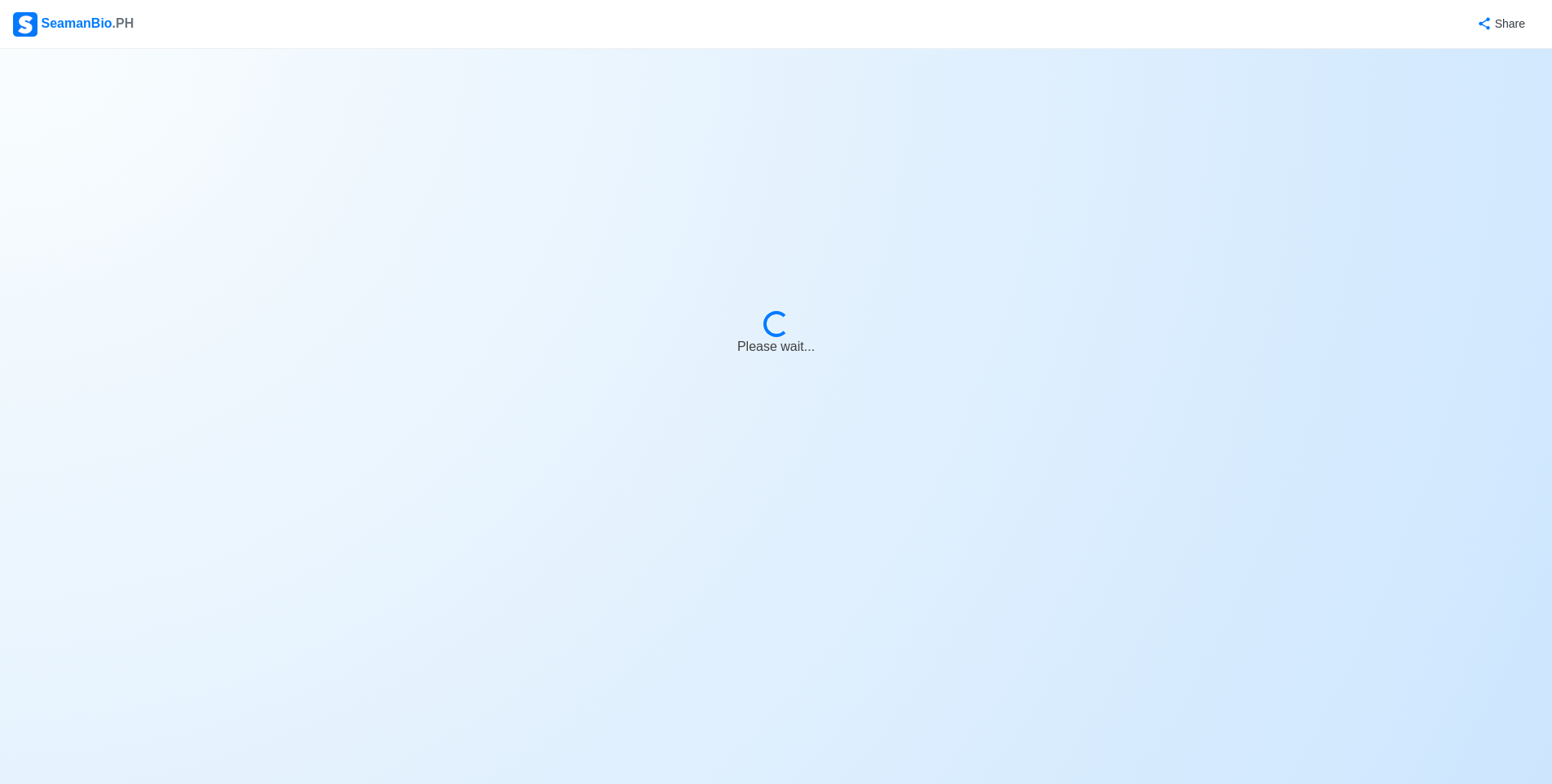
select select "Actively Looking for Job"
select select "Visible for Hiring"
select select "Single"
select select "[DEMOGRAPHIC_DATA]"
select select "PH"
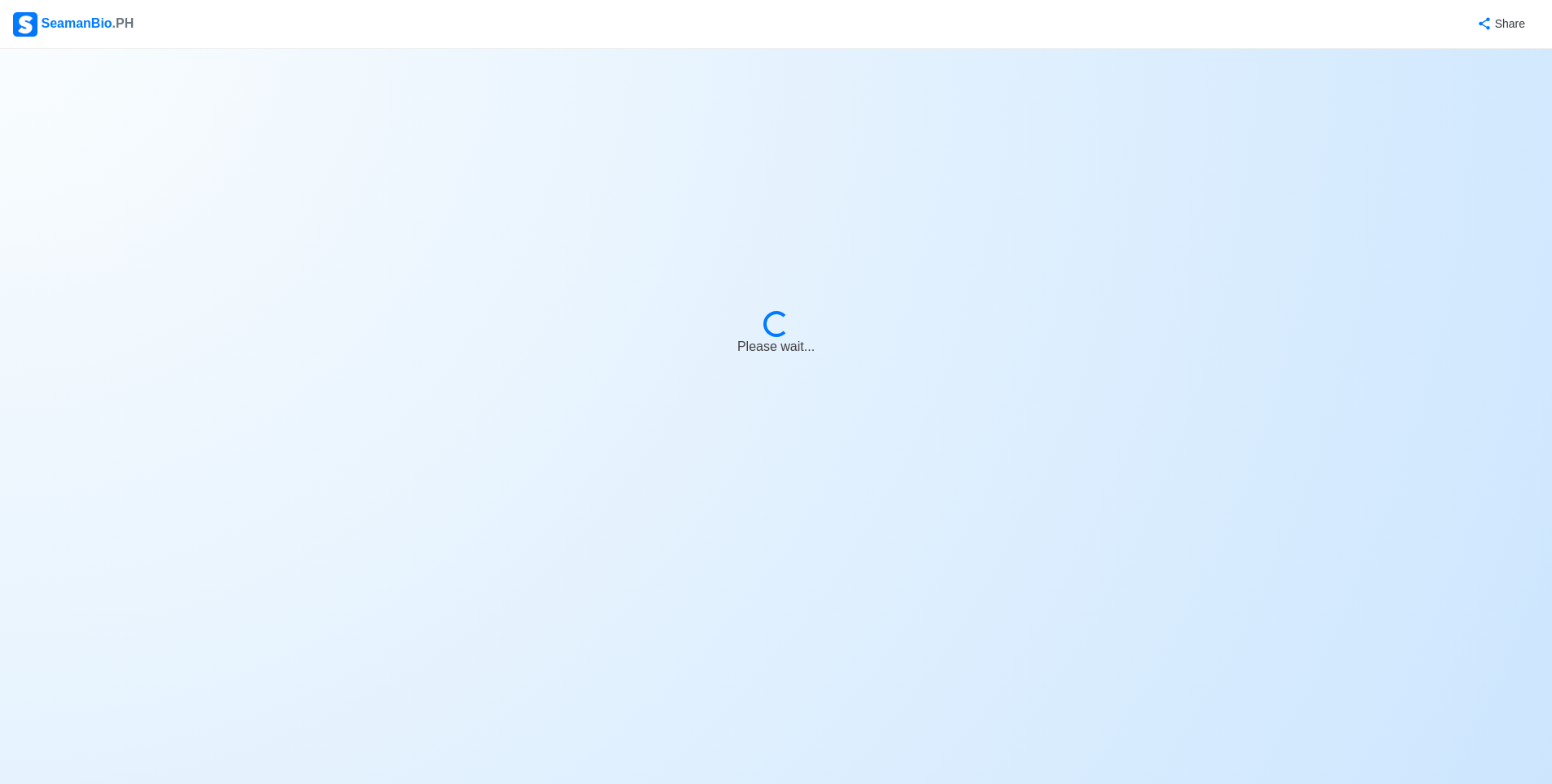
select select "4102416000000"
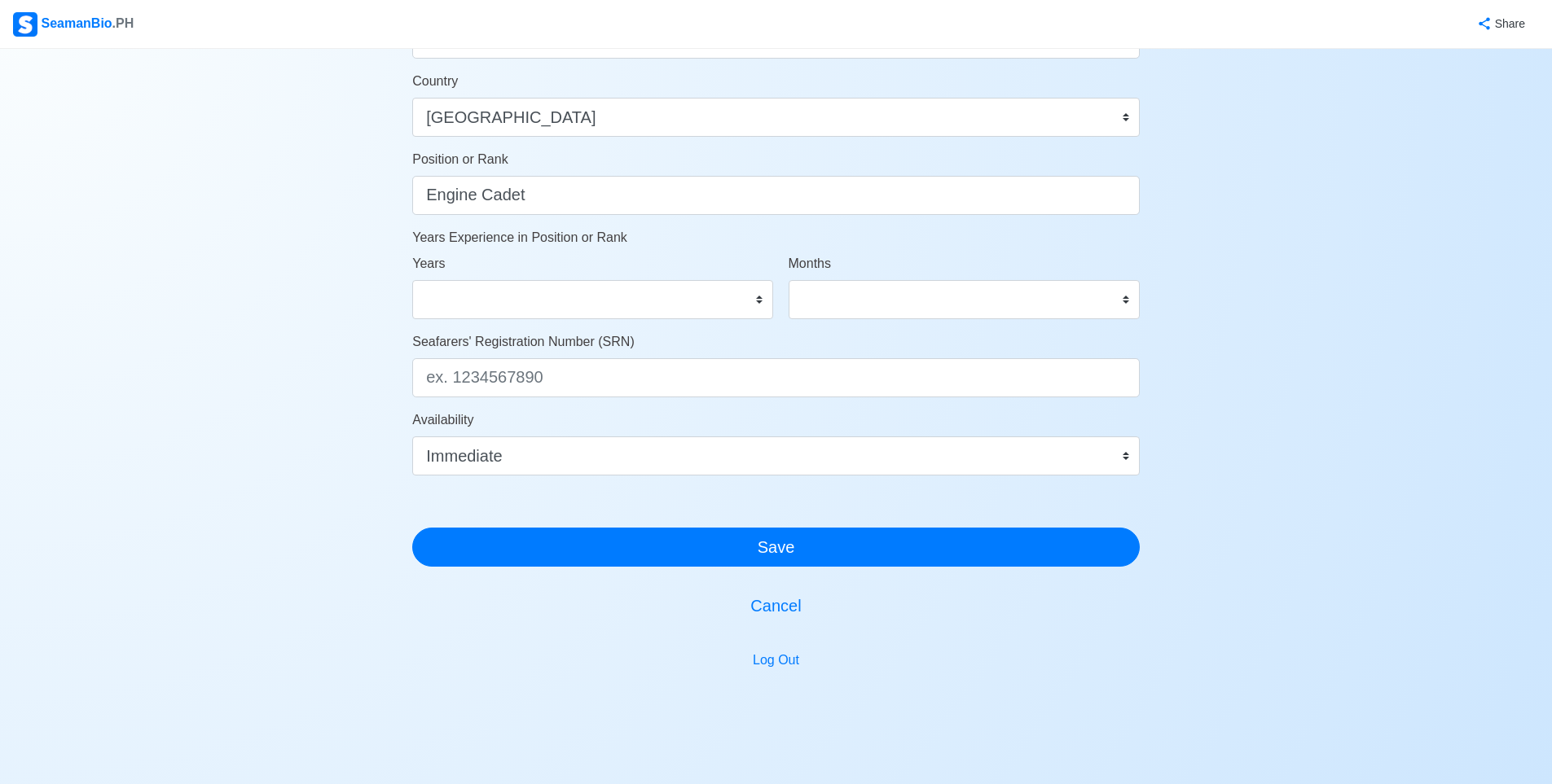
scroll to position [774, 0]
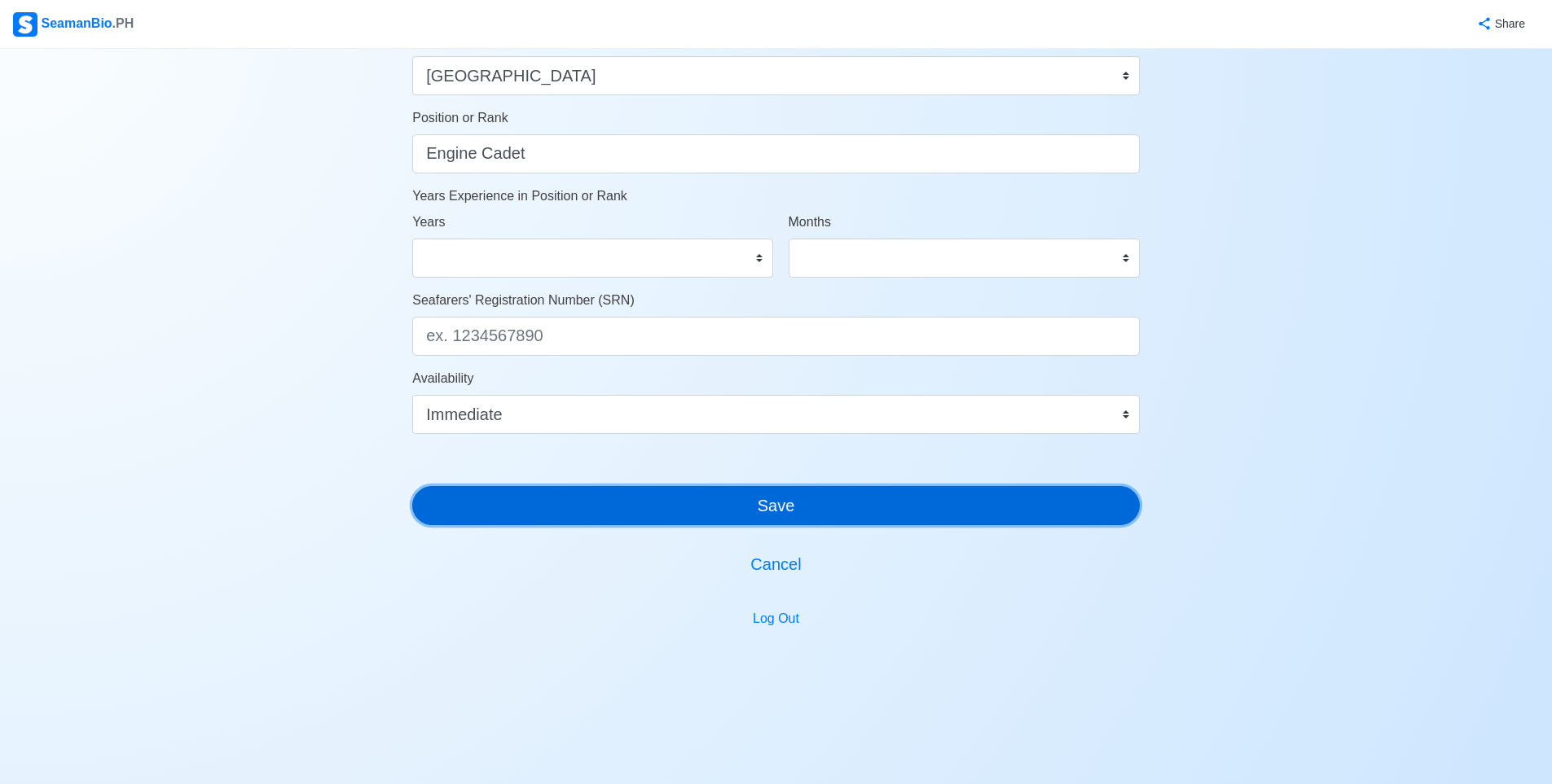
click at [679, 517] on button "Save" at bounding box center [776, 506] width 727 height 39
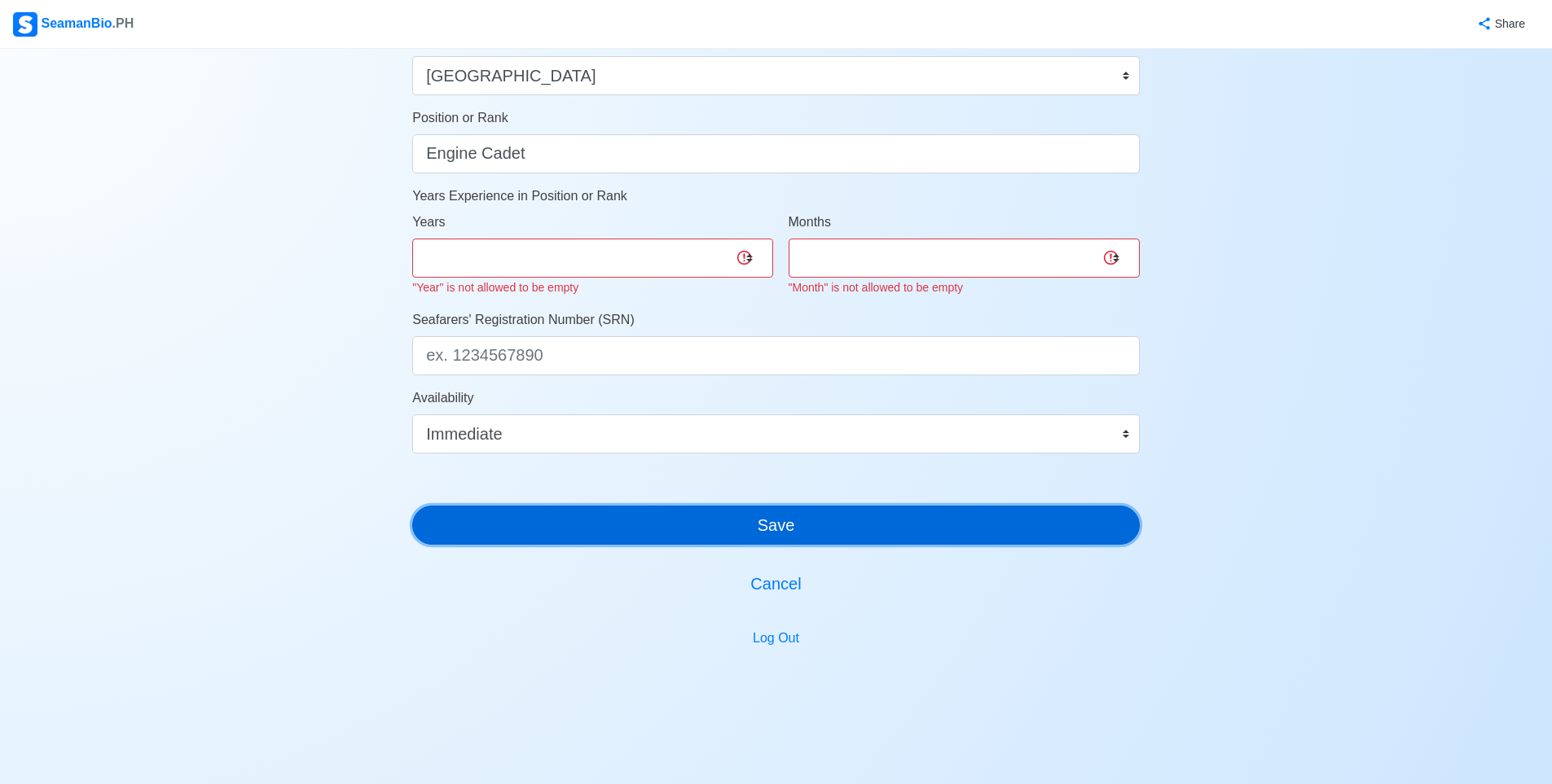
click at [686, 519] on button "Save" at bounding box center [776, 526] width 727 height 39
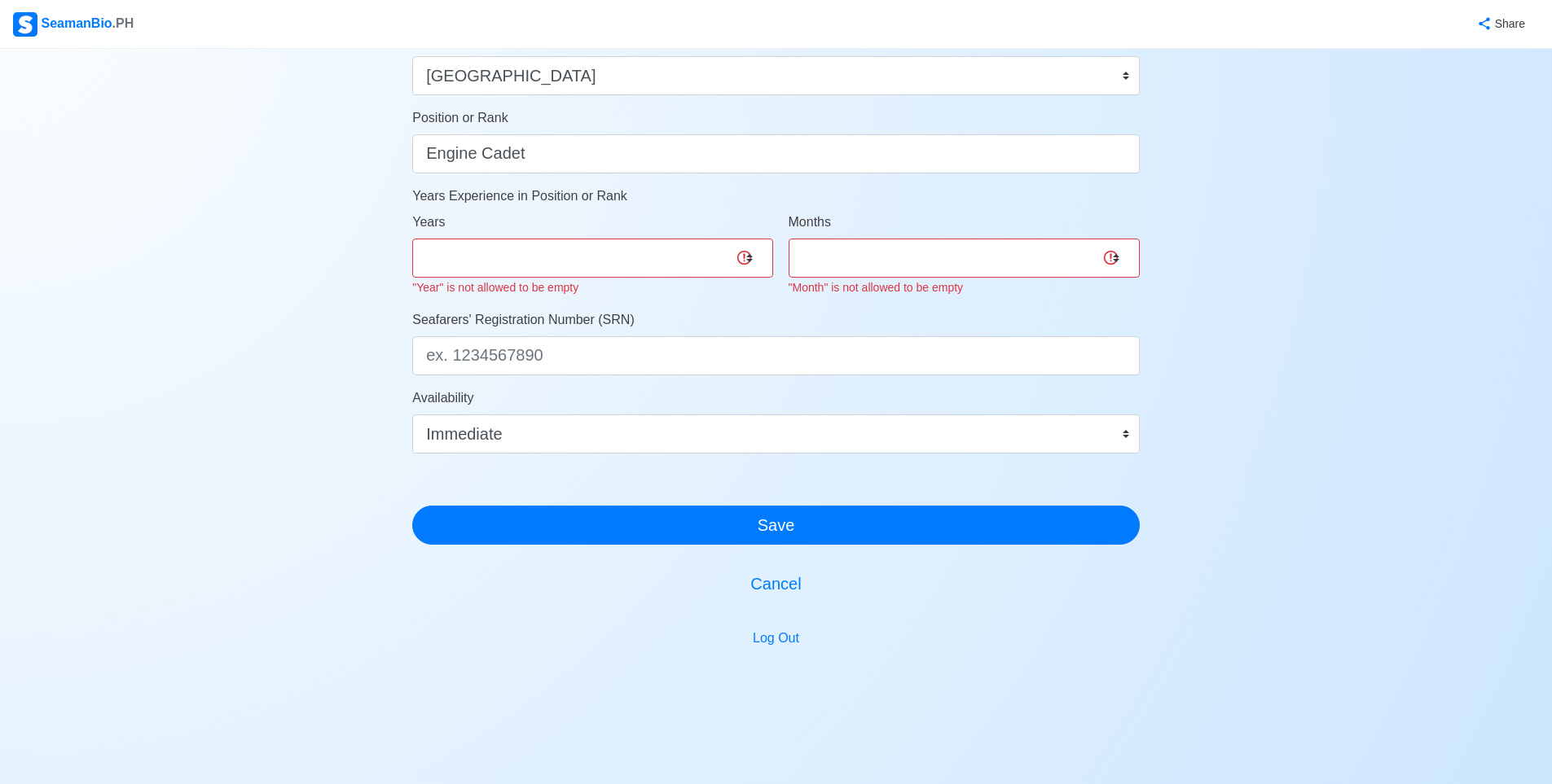
click at [691, 284] on div "Years 0 1 2 3 4 5 6 7 8 9 10 11 12 13 14 15 16 17 18 19 20 21 22 23 24 25 26 27…" at bounding box center [592, 255] width 360 height 85
click at [684, 266] on select "0 1 2 3 4 5 6 7 8 9 10 11 12 13 14 15 16 17 18 19 20 21 22 23 24 25 26 27 28 29…" at bounding box center [592, 258] width 360 height 39
select select "0"
click at [412, 239] on select "0 1 2 3 4 5 6 7 8 9 10 11 12 13 14 15 16 17 18 19 20 21 22 23 24 25 26 27 28 29…" at bounding box center [592, 258] width 360 height 39
click at [822, 258] on select "0 1 2 3 4 5 6 7 8 9 10 11" at bounding box center [964, 258] width 351 height 39
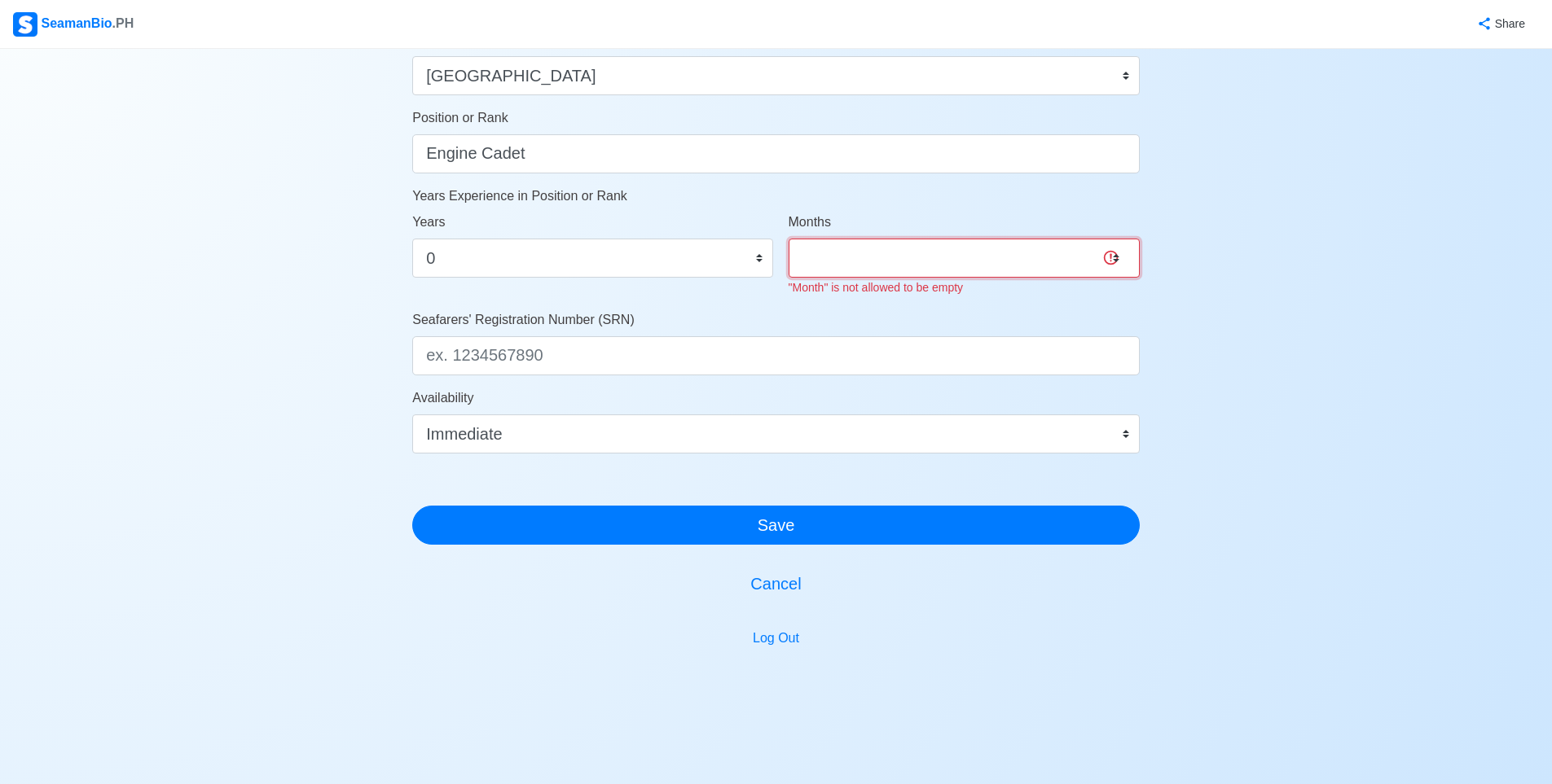
select select "0"
click at [789, 239] on select "0 1 2 3 4 5 6 7 8 9 10 11" at bounding box center [964, 258] width 351 height 39
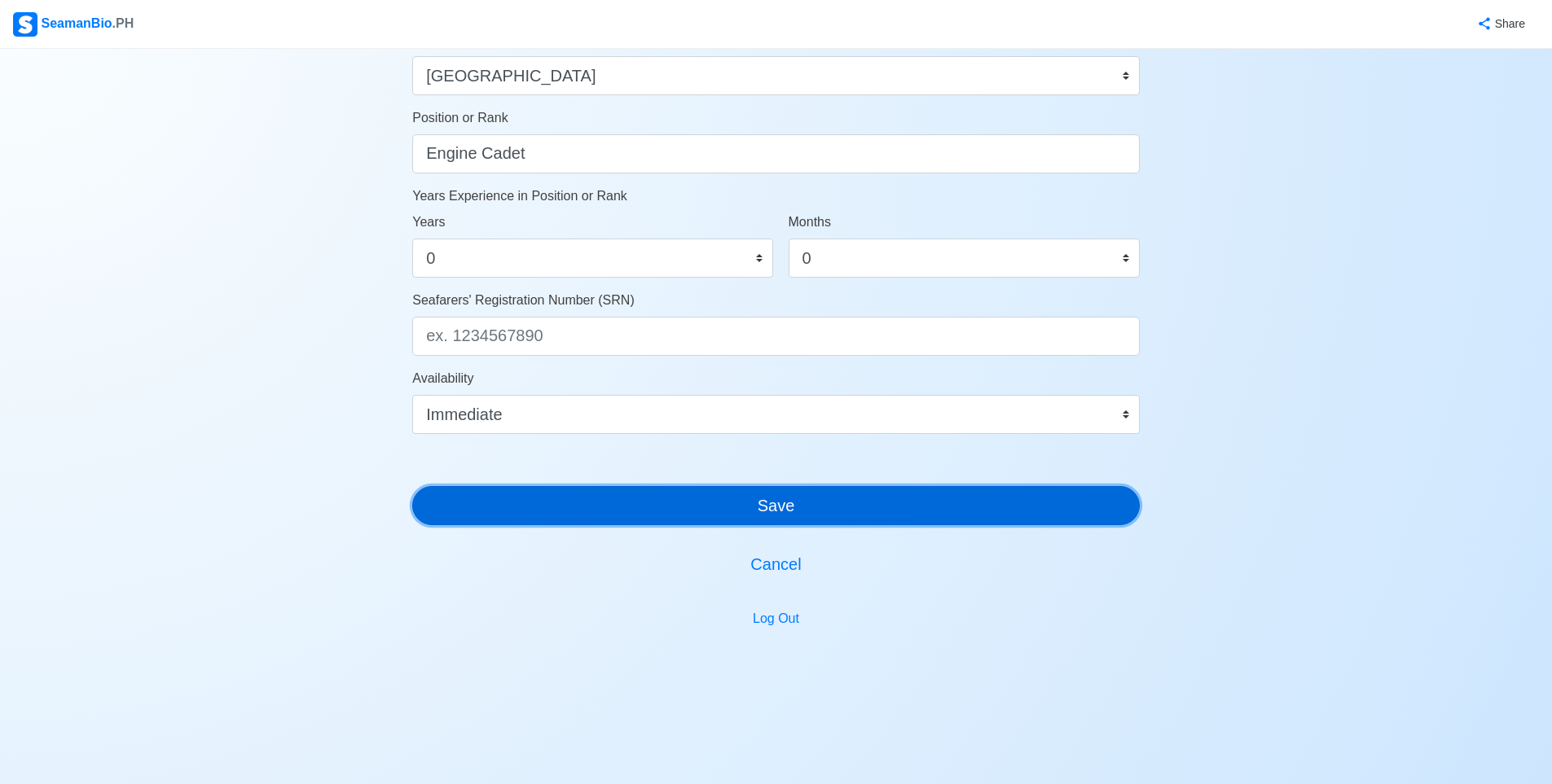
click at [789, 511] on button "Save" at bounding box center [776, 506] width 727 height 39
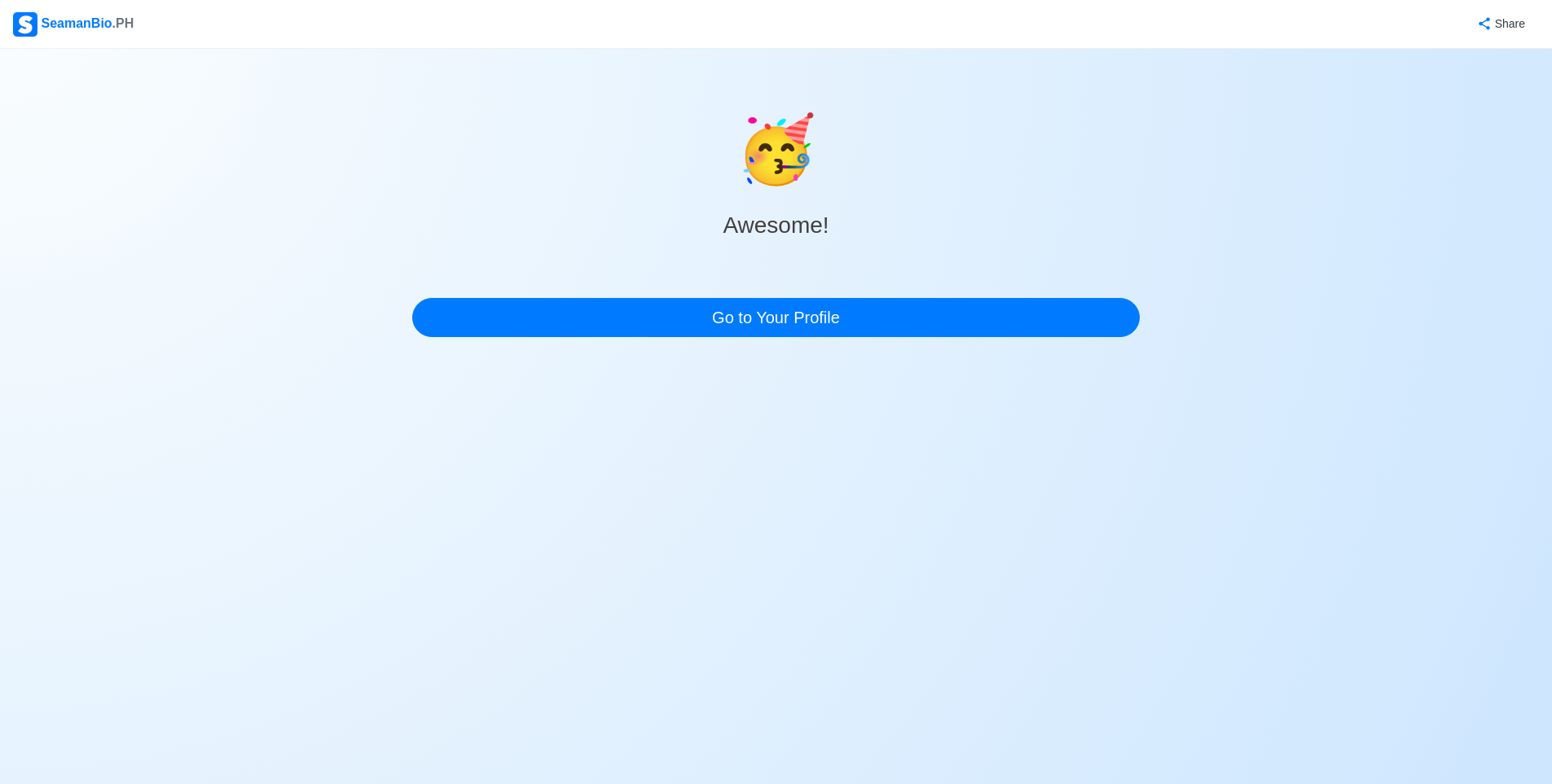
scroll to position [0, 0]
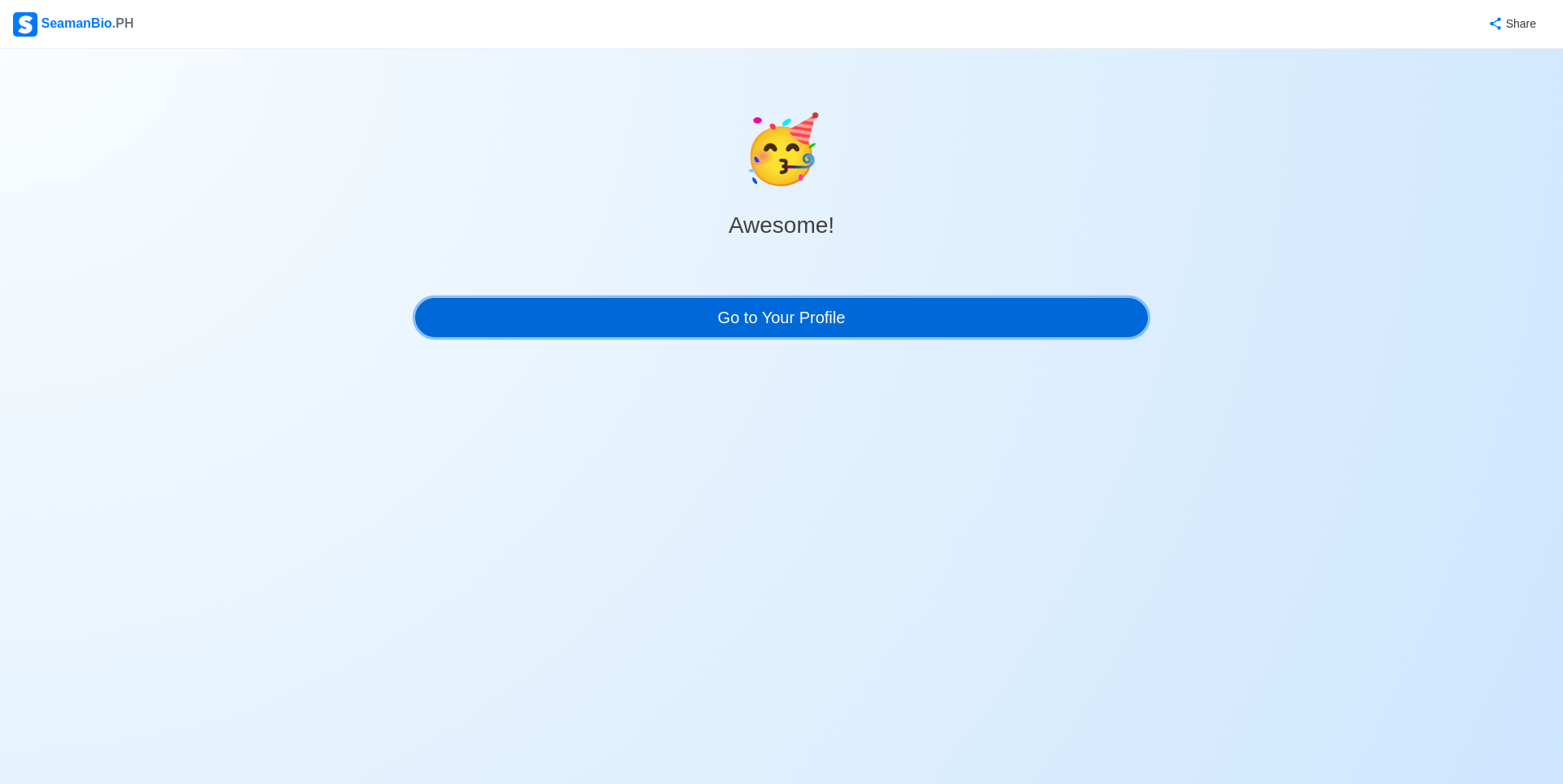
click at [840, 320] on link "Go to Your Profile" at bounding box center [782, 317] width 733 height 39
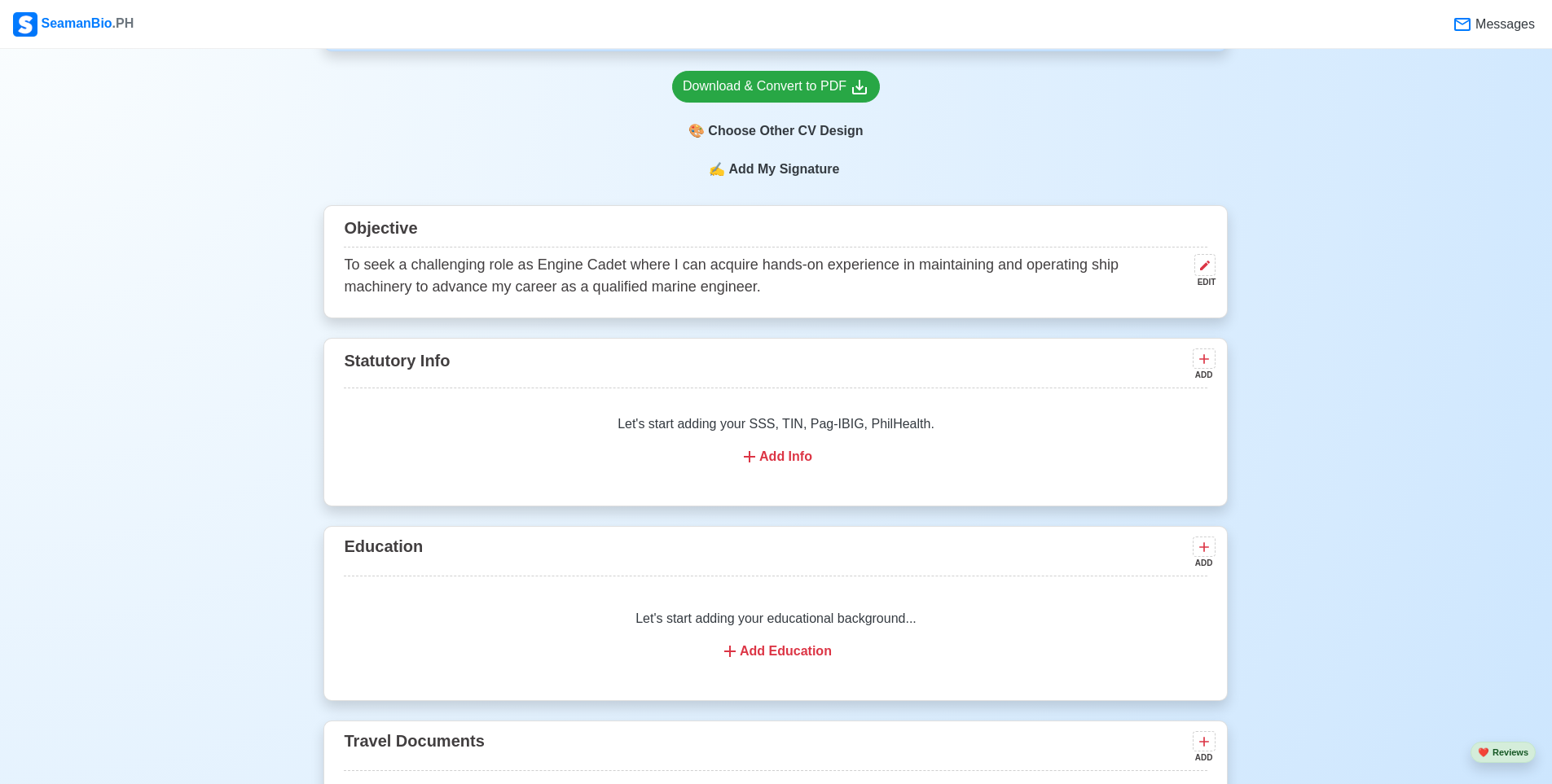
scroll to position [814, 0]
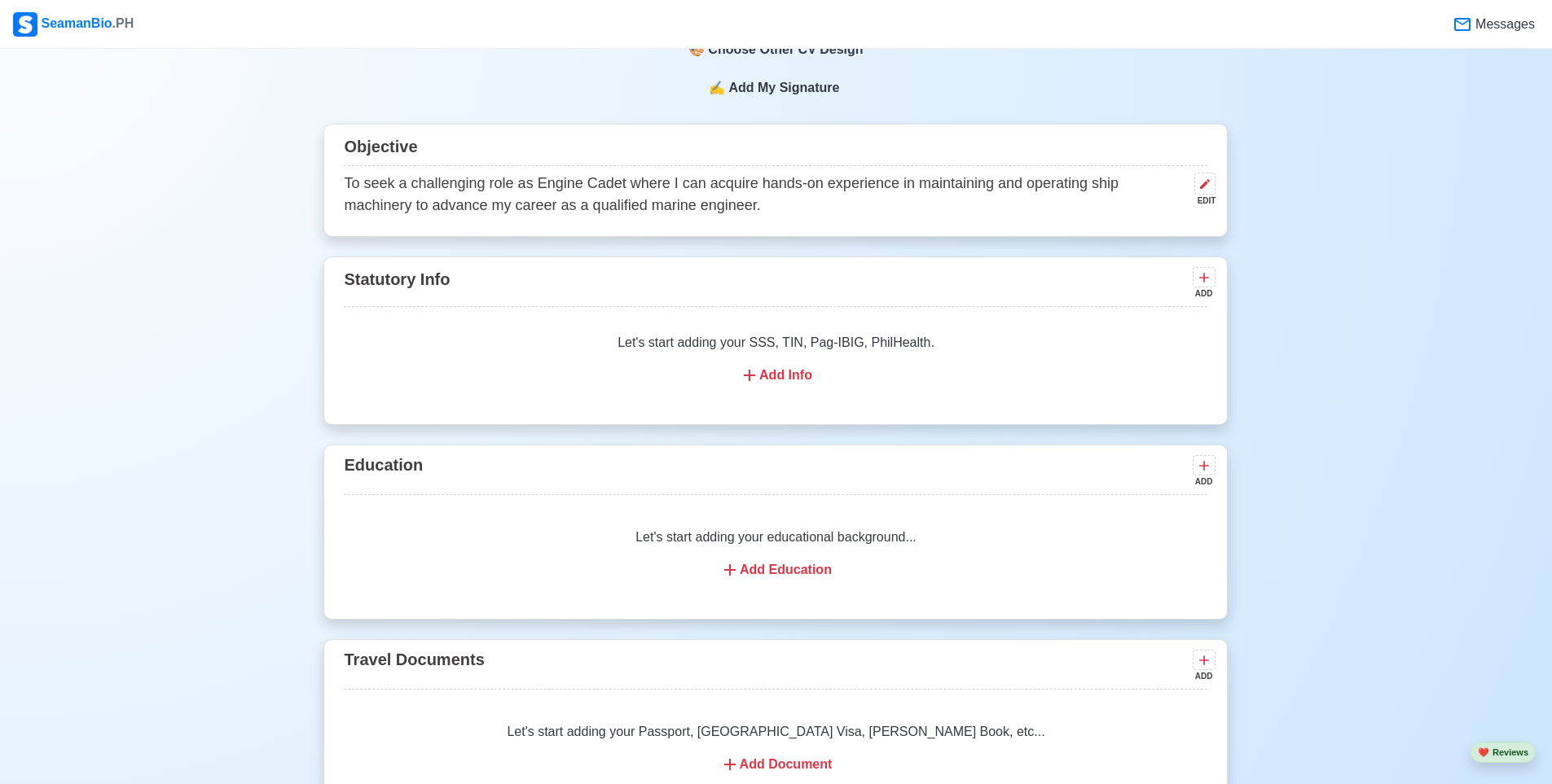
click at [779, 349] on p "Let's start adding your SSS, TIN, Pag-IBIG, PhilHealth." at bounding box center [776, 342] width 825 height 20
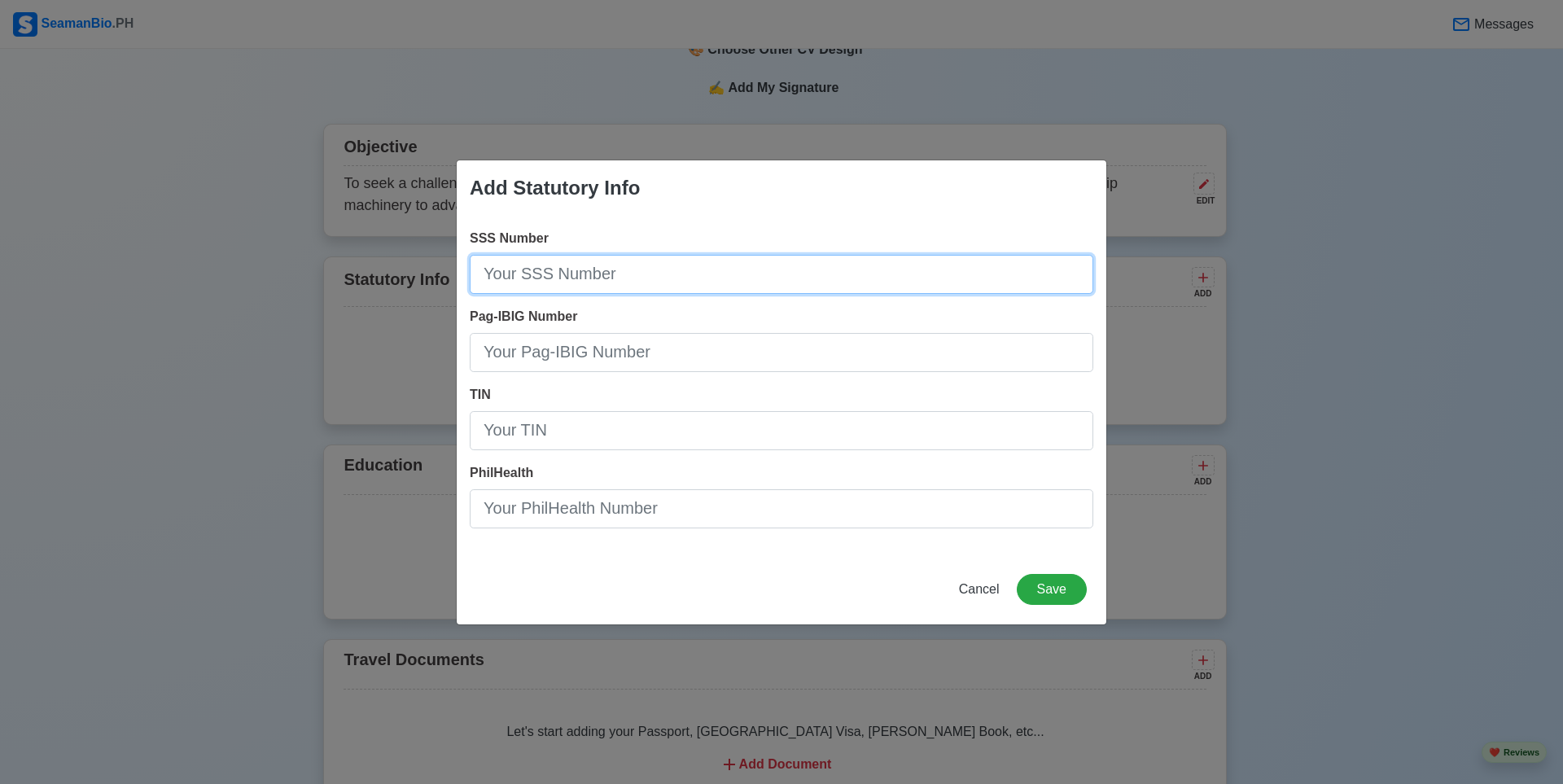
click at [683, 290] on input "SSS Number" at bounding box center [782, 274] width 624 height 39
type input "[PHONE_NUMBER]"
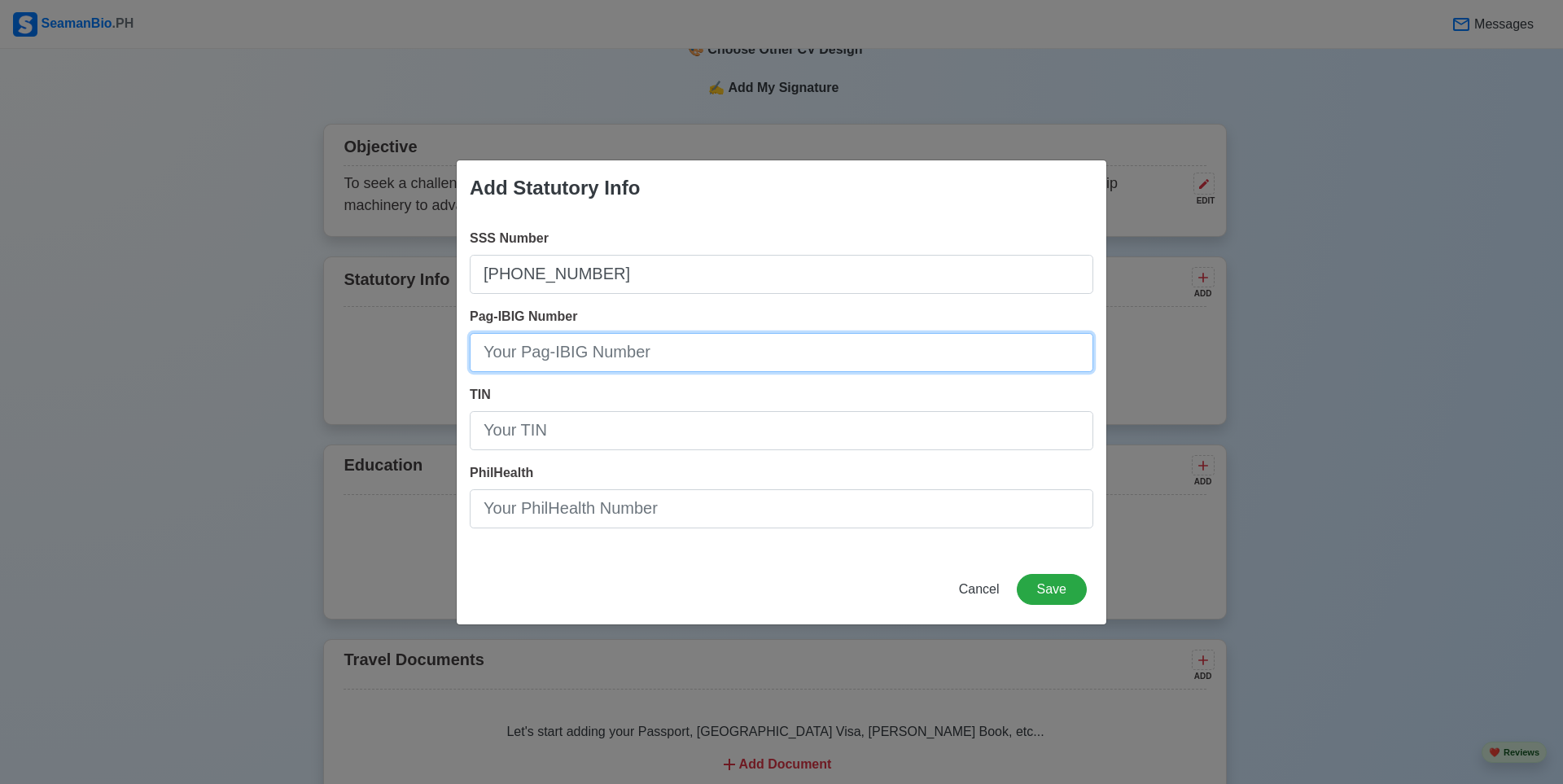
click at [583, 355] on input "Pag-IBIG Number" at bounding box center [782, 352] width 624 height 39
click at [603, 361] on input "[PHONE_NUMBER]" at bounding box center [782, 352] width 624 height 39
type input "[PHONE_NUMBER]"
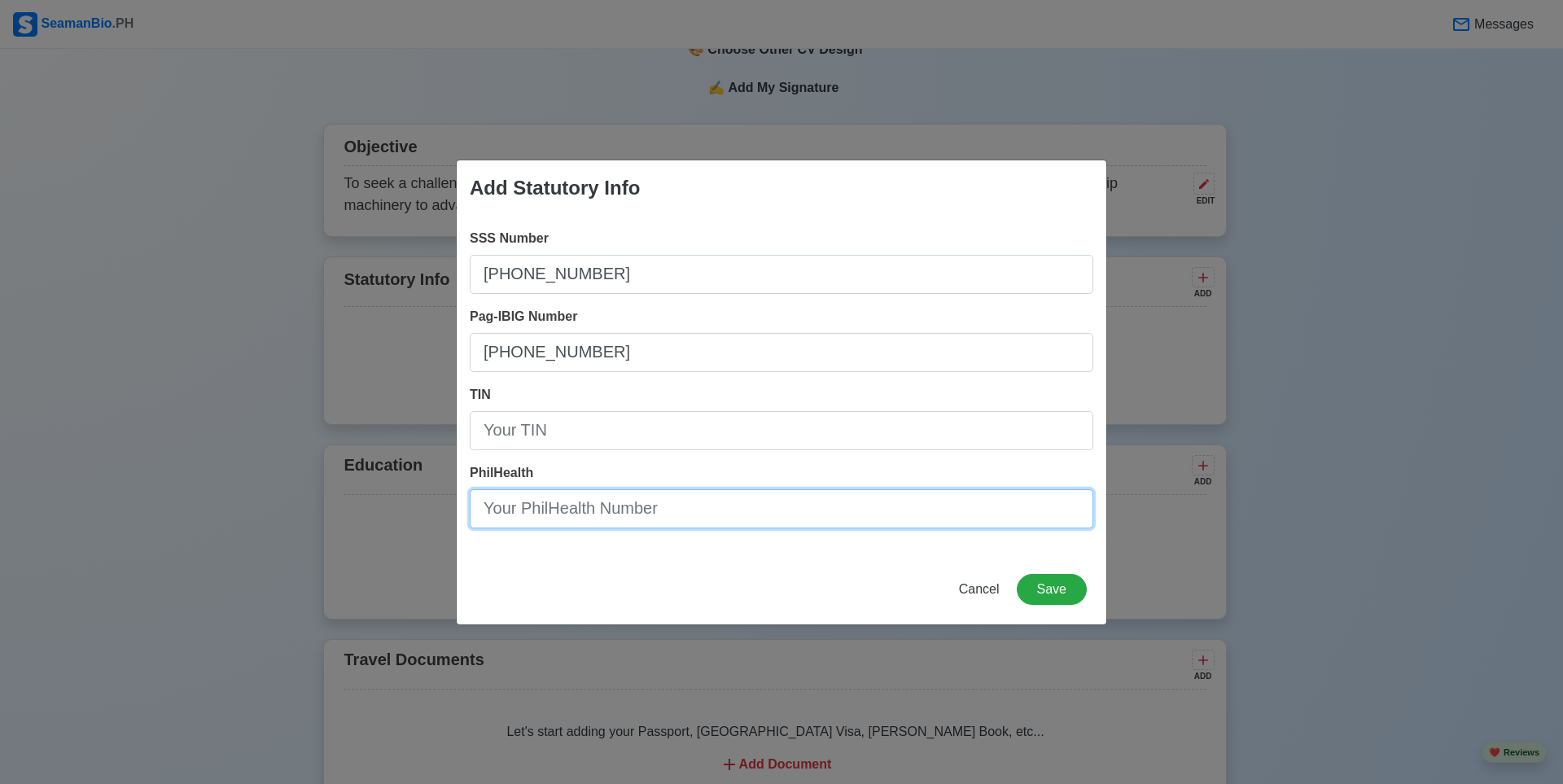
click at [589, 511] on input "PhilHealth" at bounding box center [782, 509] width 624 height 39
paste input "[PHONE_NUMBER]"
type input "[PHONE_NUMBER]"
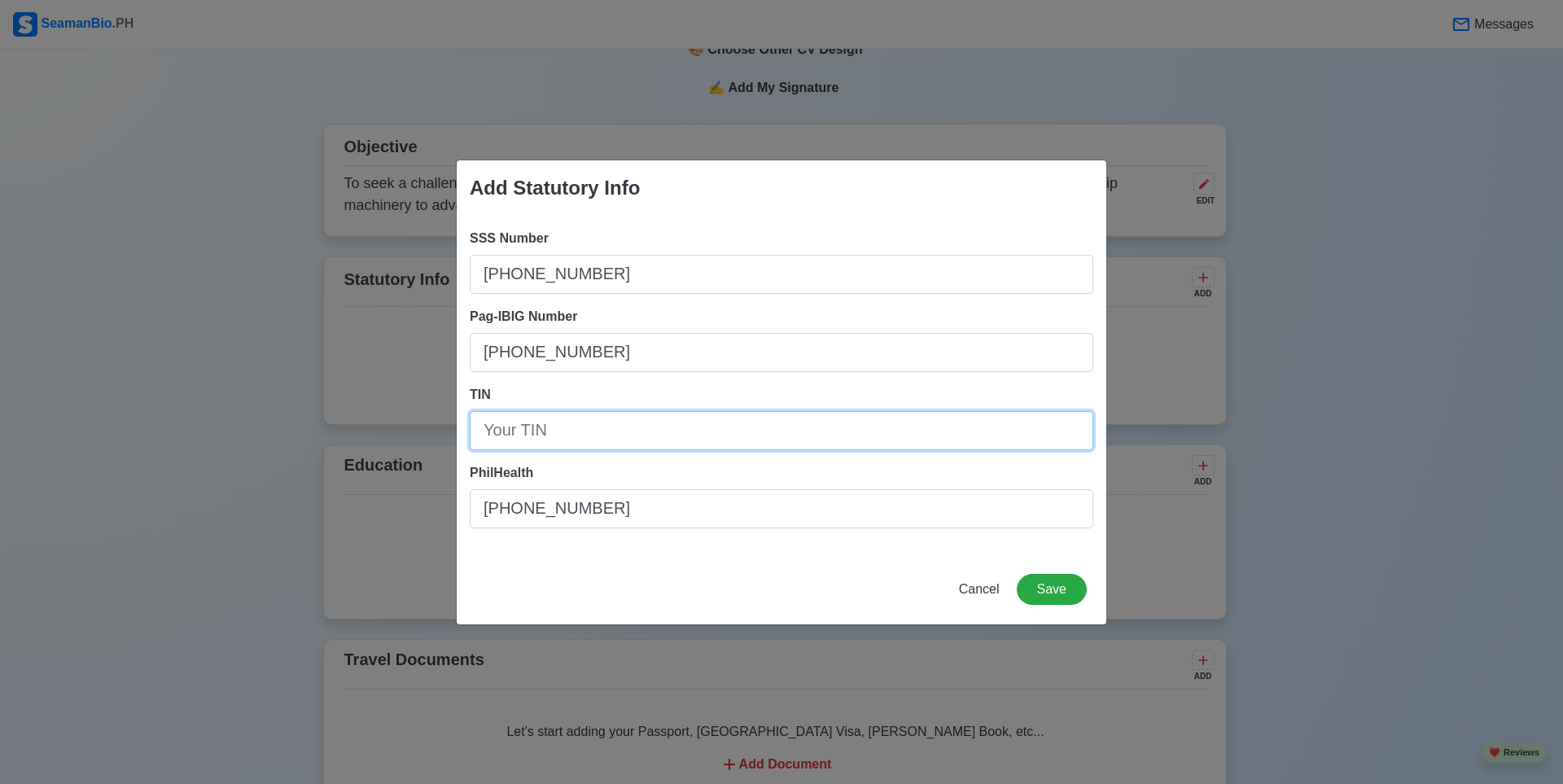
click at [572, 425] on input "TIN" at bounding box center [782, 431] width 624 height 39
type input "502-320-151-00000"
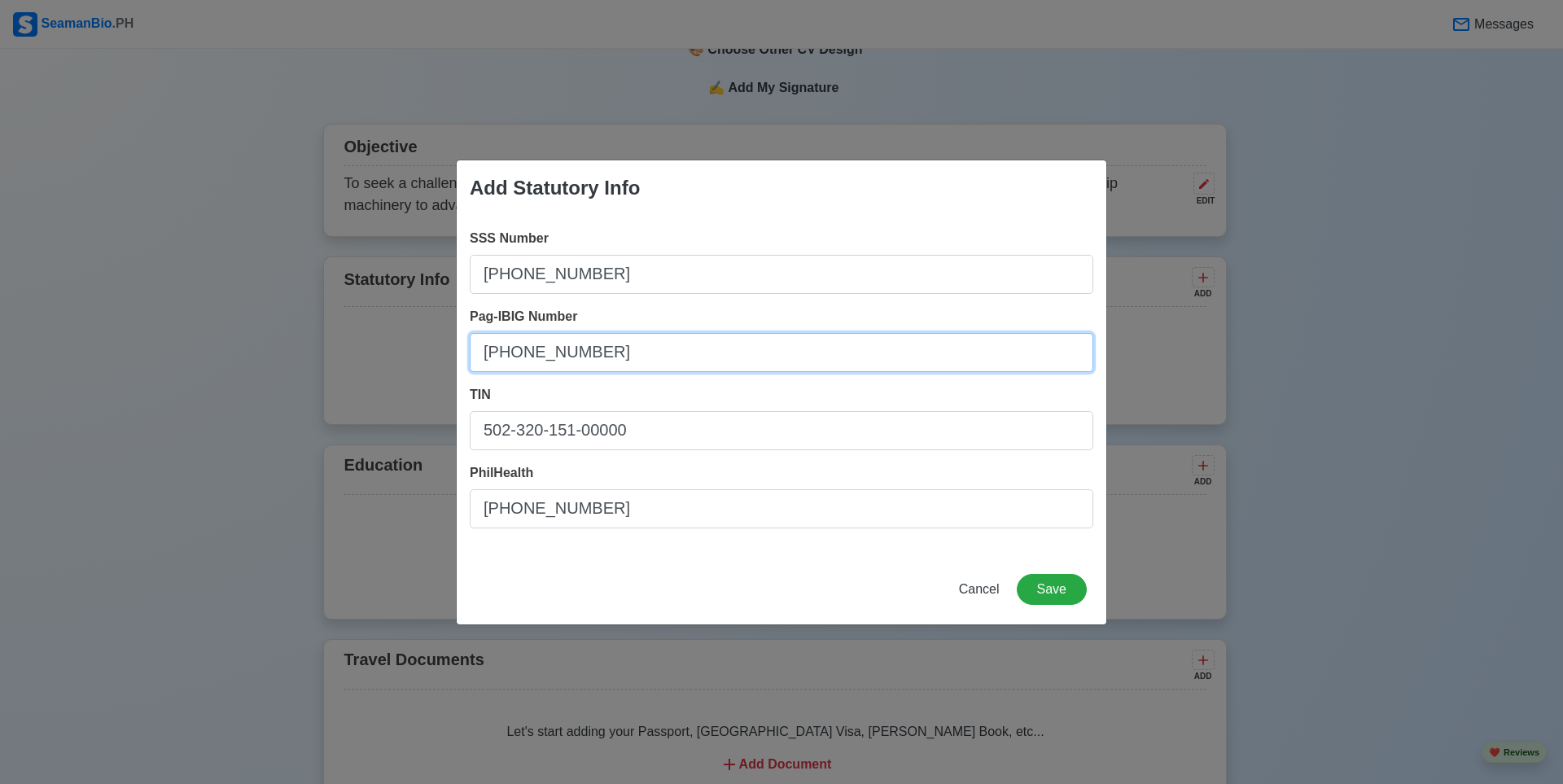
click at [607, 355] on input "[PHONE_NUMBER]" at bounding box center [782, 352] width 624 height 39
click at [607, 354] on input "[PHONE_NUMBER]" at bounding box center [782, 352] width 624 height 39
type input "-"
type input "1212-7583-9112"
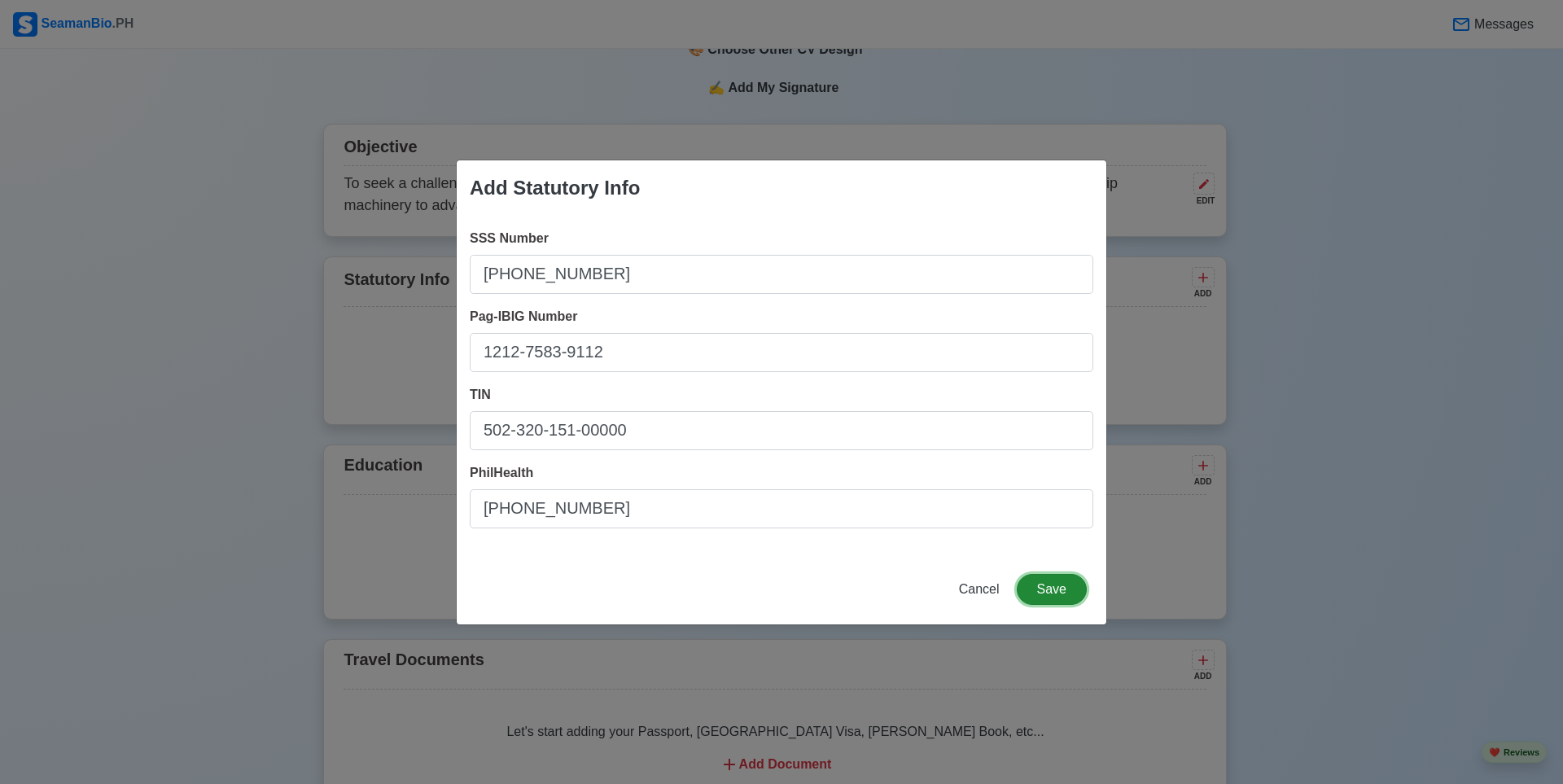
click at [1054, 585] on button "Save" at bounding box center [1052, 589] width 70 height 31
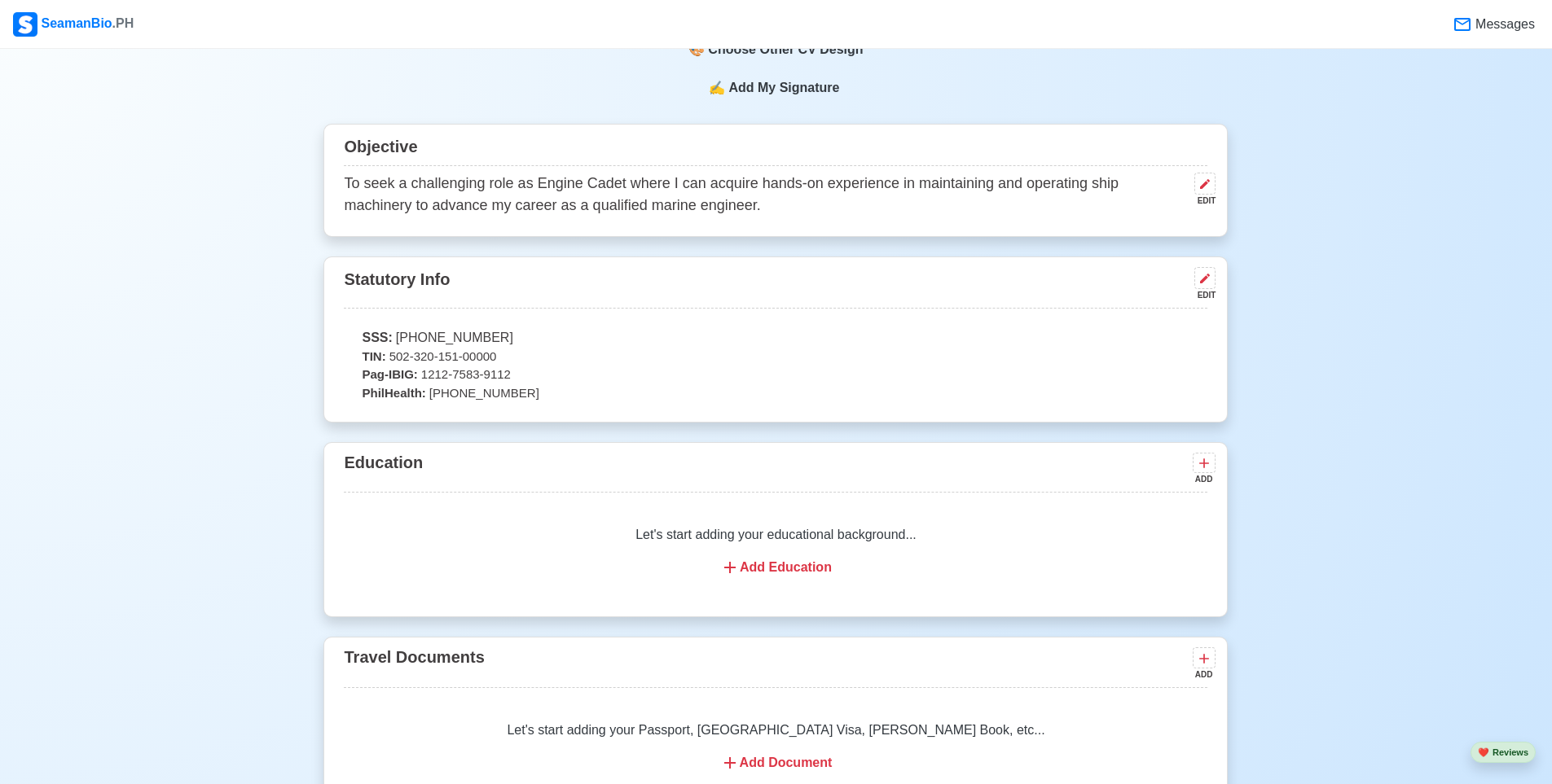
scroll to position [977, 0]
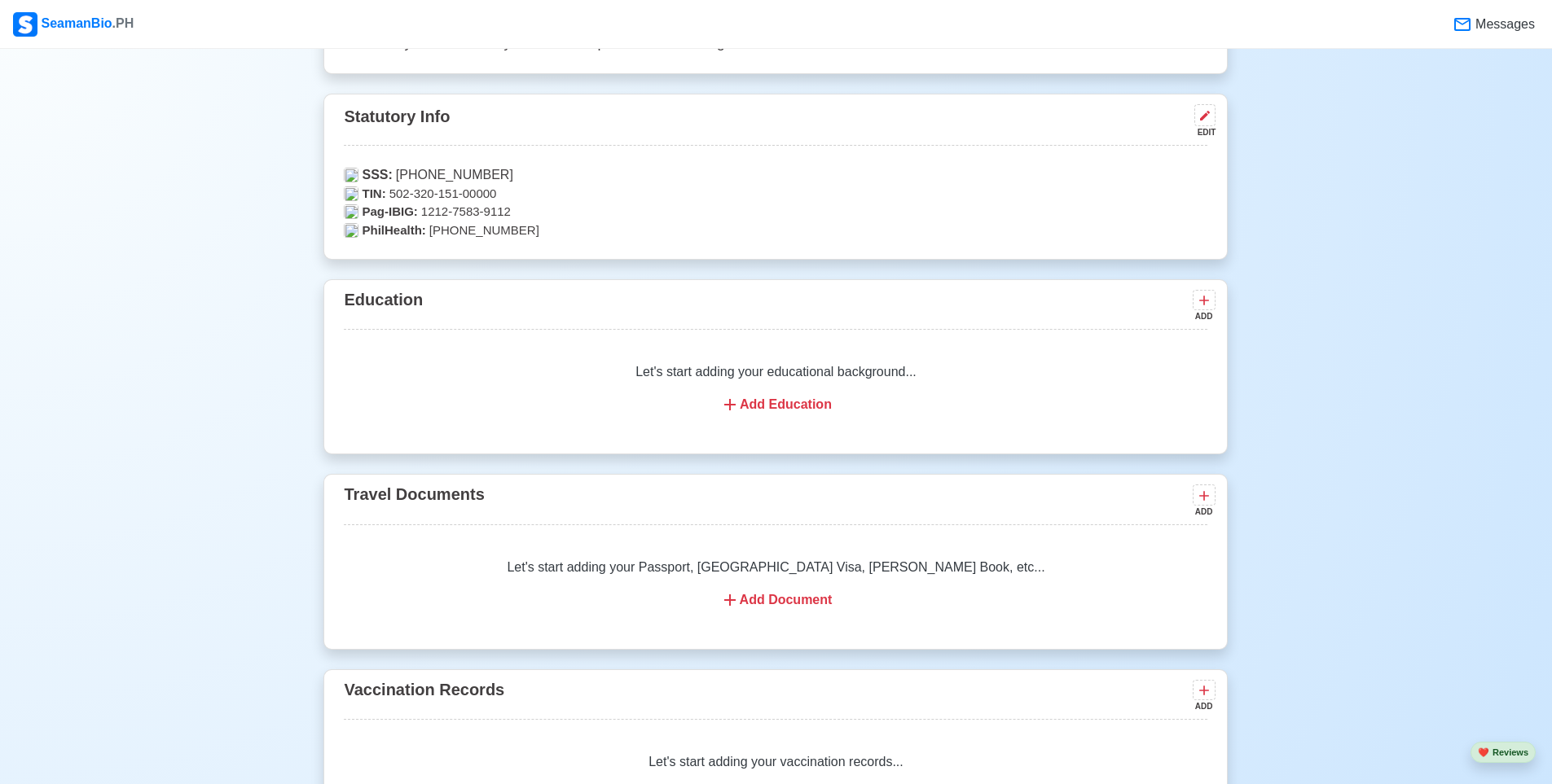
click at [749, 406] on div "Add Education" at bounding box center [776, 405] width 825 height 20
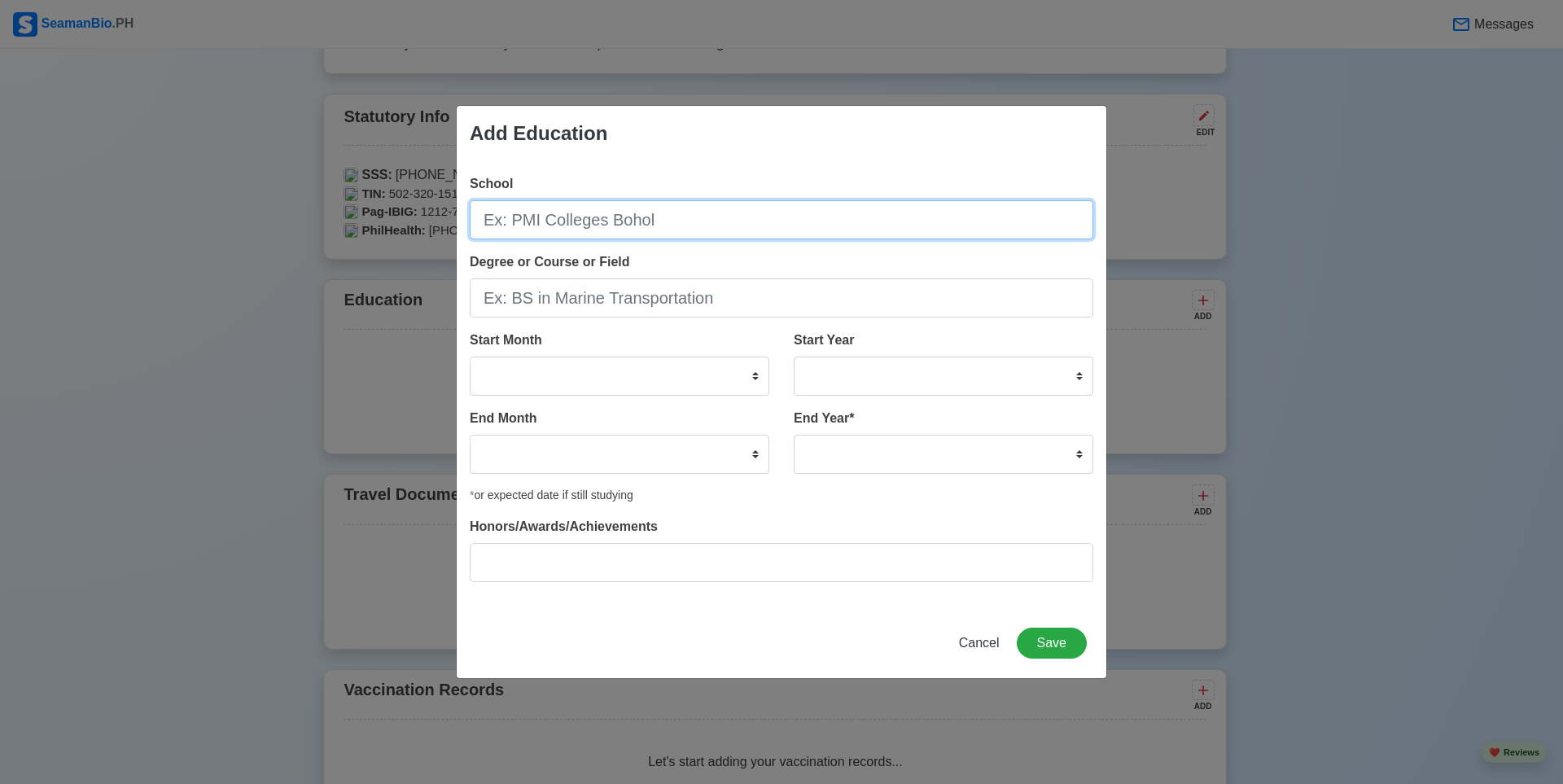
click at [635, 232] on input "School" at bounding box center [782, 220] width 624 height 39
click at [659, 231] on input "P" at bounding box center [782, 220] width 624 height 39
paste input "hilippine Merchant Marine School - Las Piñas"
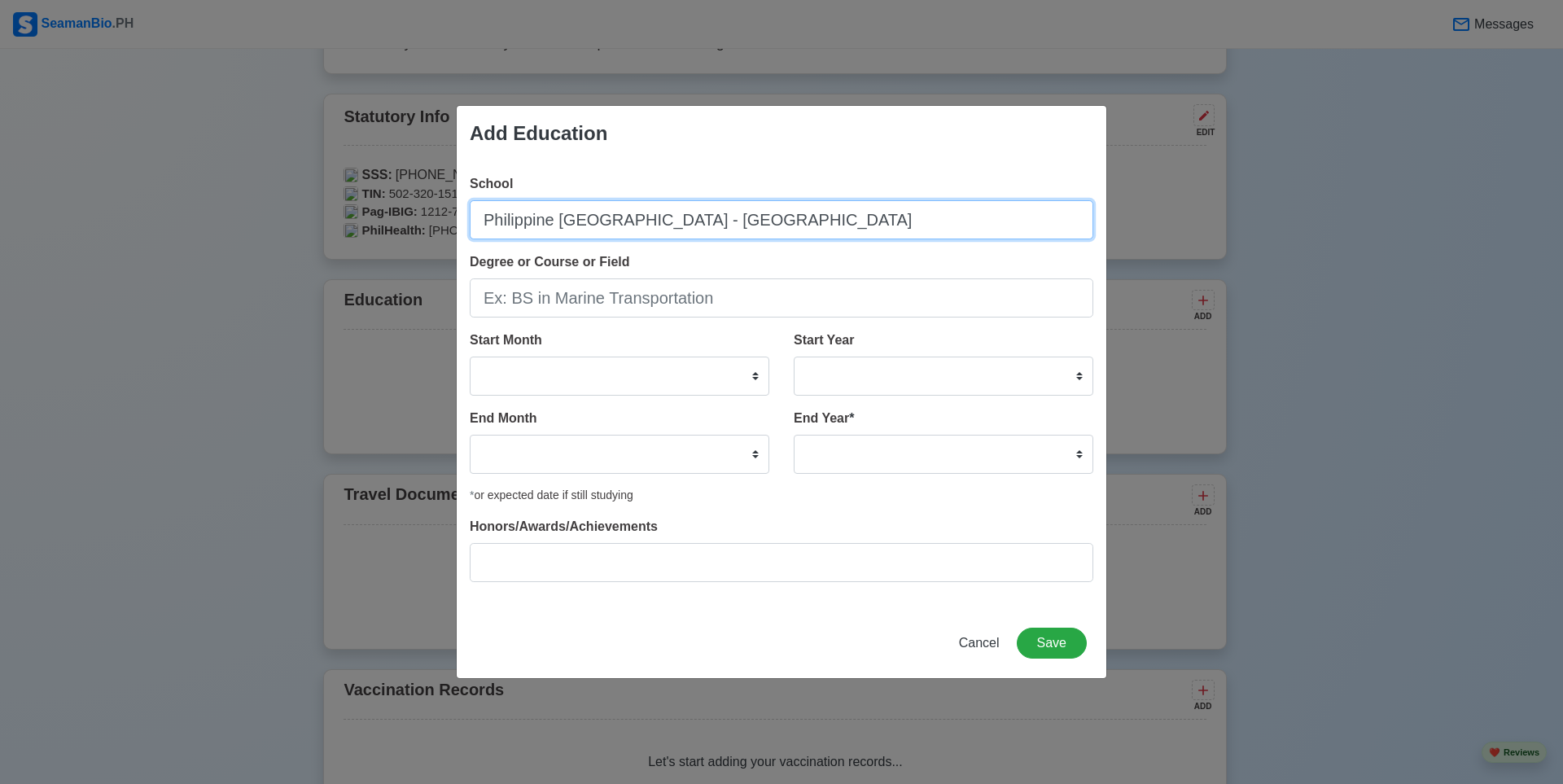
type input "Philippine [GEOGRAPHIC_DATA] - [GEOGRAPHIC_DATA]"
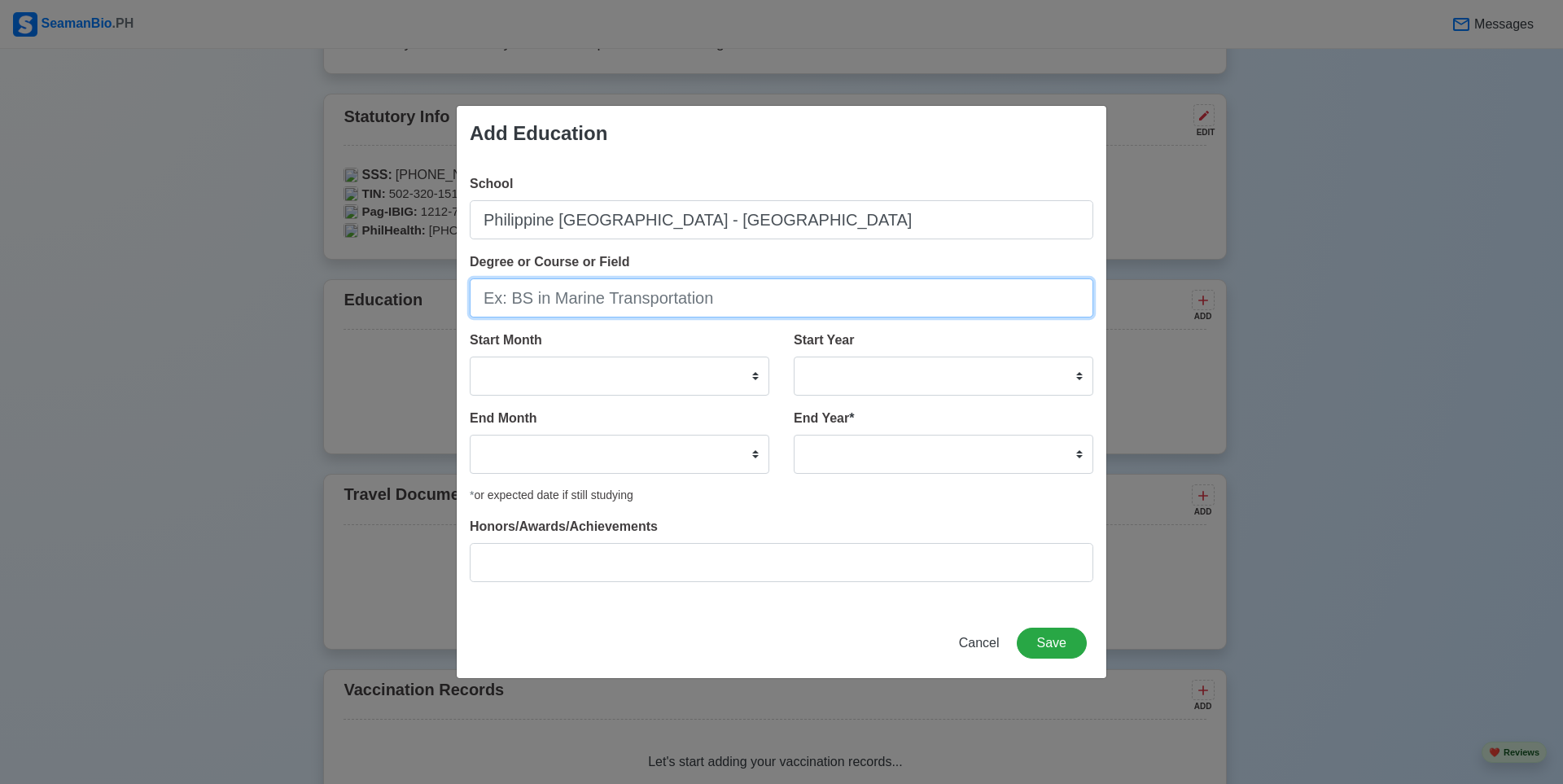
click at [688, 289] on input "Degree or Course or Field" at bounding box center [782, 298] width 624 height 39
type input "B"
click at [673, 304] on input "Degree or Course or Field" at bounding box center [782, 298] width 624 height 39
drag, startPoint x: 740, startPoint y: 299, endPoint x: 570, endPoint y: 299, distance: 170.0
click at [570, 299] on input "Degree or Course or Field" at bounding box center [782, 298] width 624 height 39
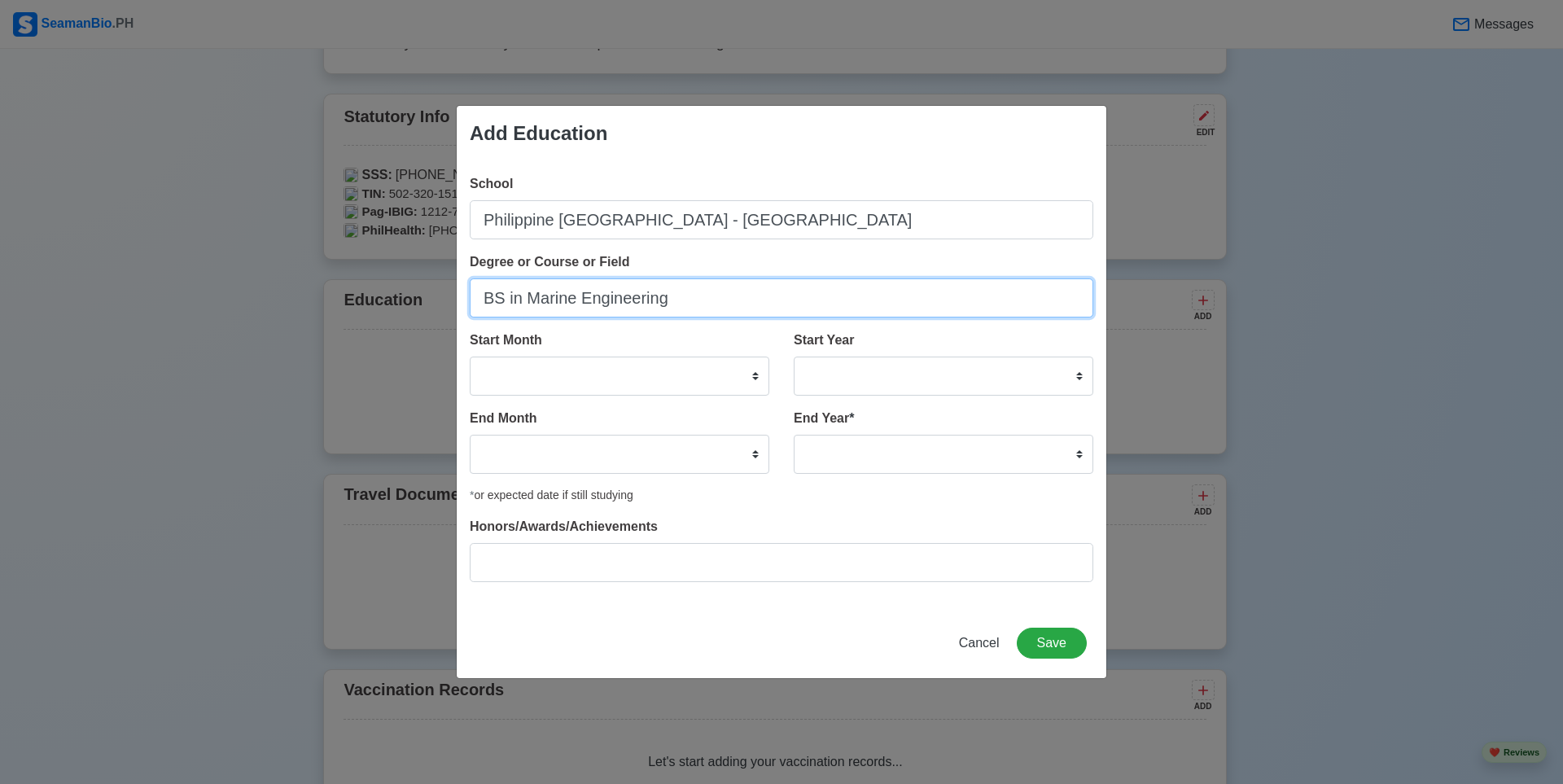
type input "BS in Marine Engineering"
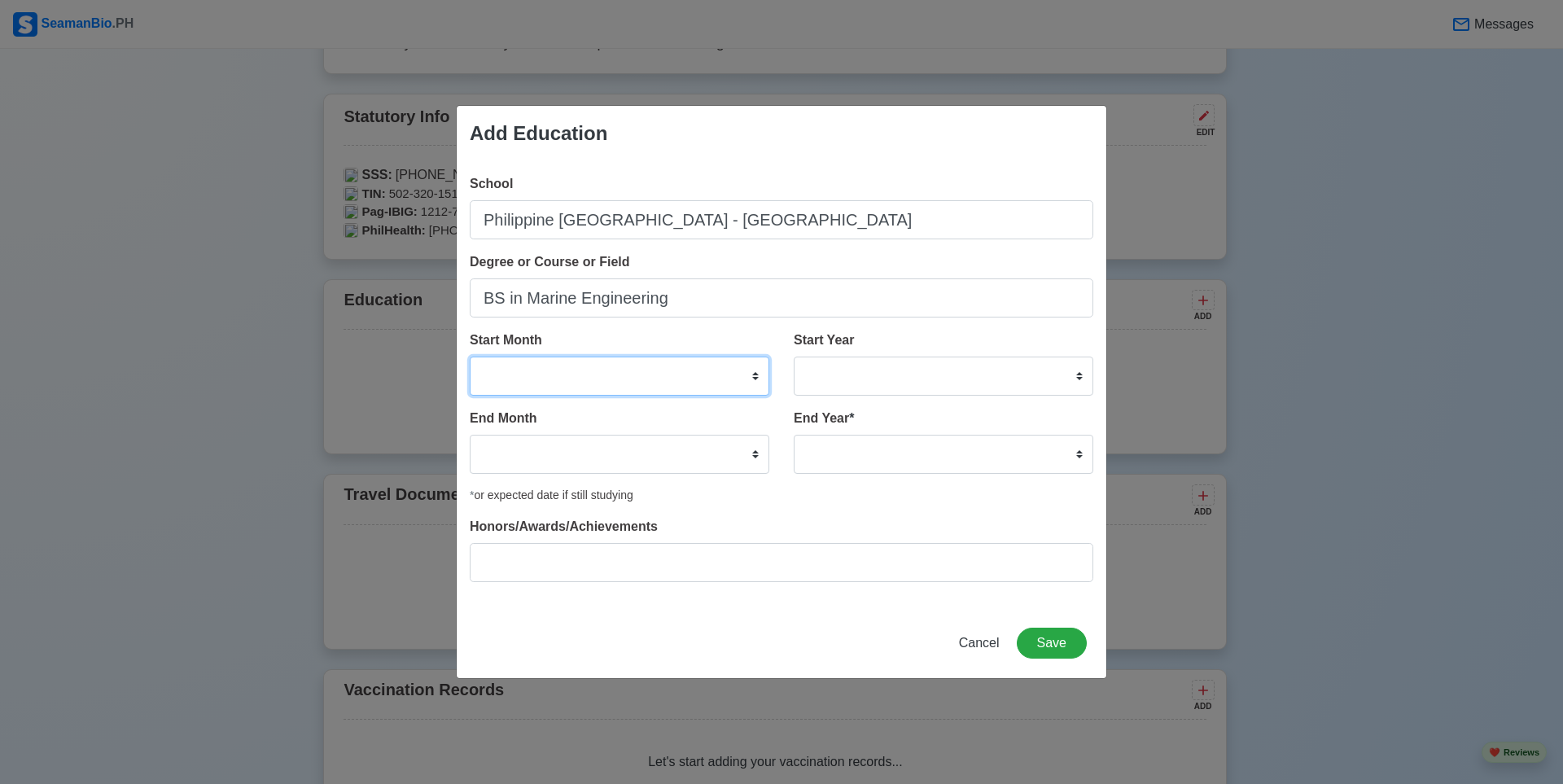
click at [572, 360] on select "January February March April May June July August September October November De…" at bounding box center [619, 376] width 300 height 39
click at [663, 339] on div "Start Month January February March April May June July August September October…" at bounding box center [619, 363] width 300 height 65
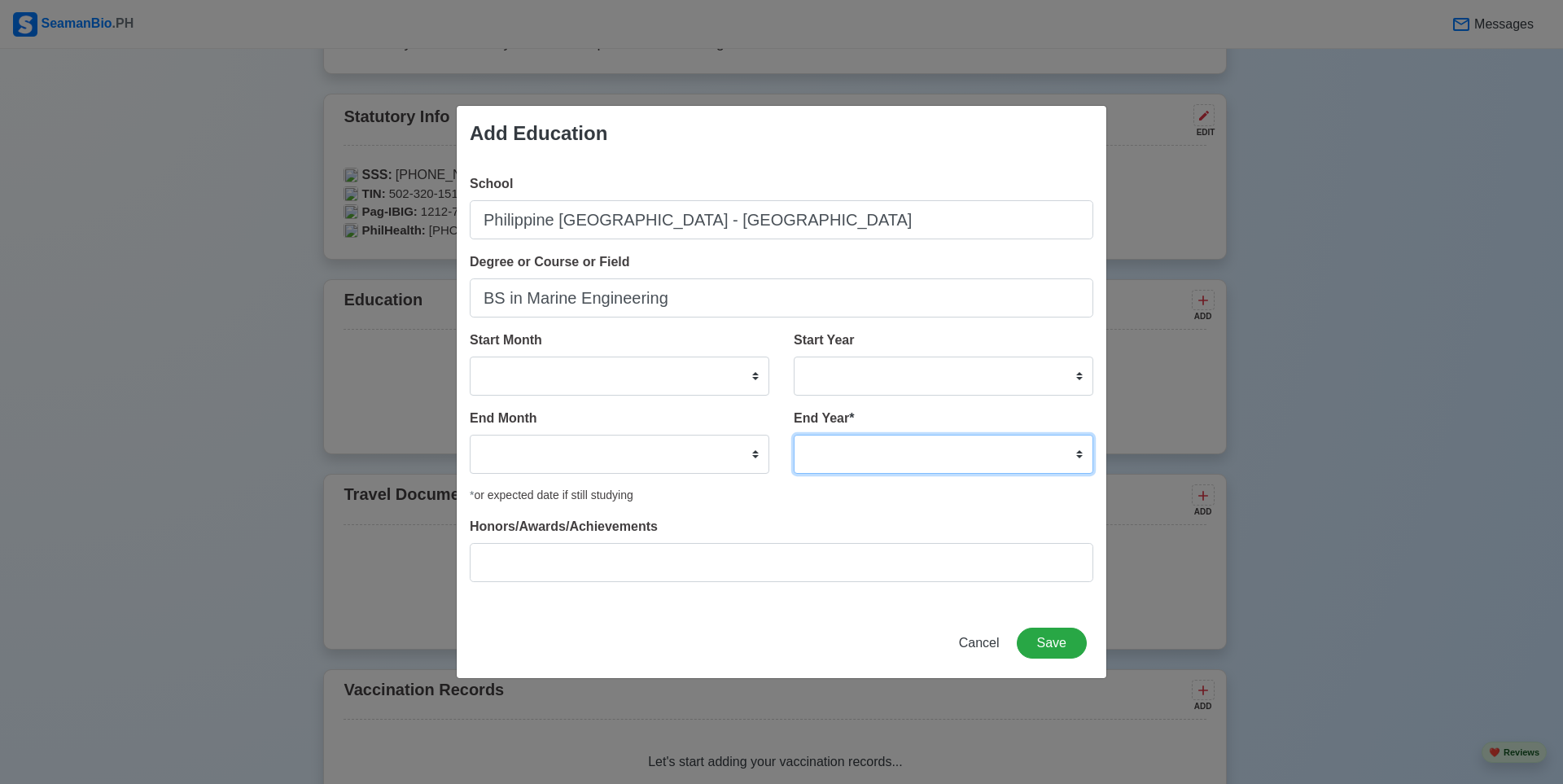
click at [881, 454] on select "2035 2034 2033 2032 2031 2030 2029 2028 2027 2026 2025 2024 2023 2022 2021 2020…" at bounding box center [943, 454] width 300 height 39
click at [888, 459] on select "2035 2034 2033 2032 2031 2030 2029 2028 2027 2026 2025 2024 2023 2022 2021 2020…" at bounding box center [943, 454] width 300 height 39
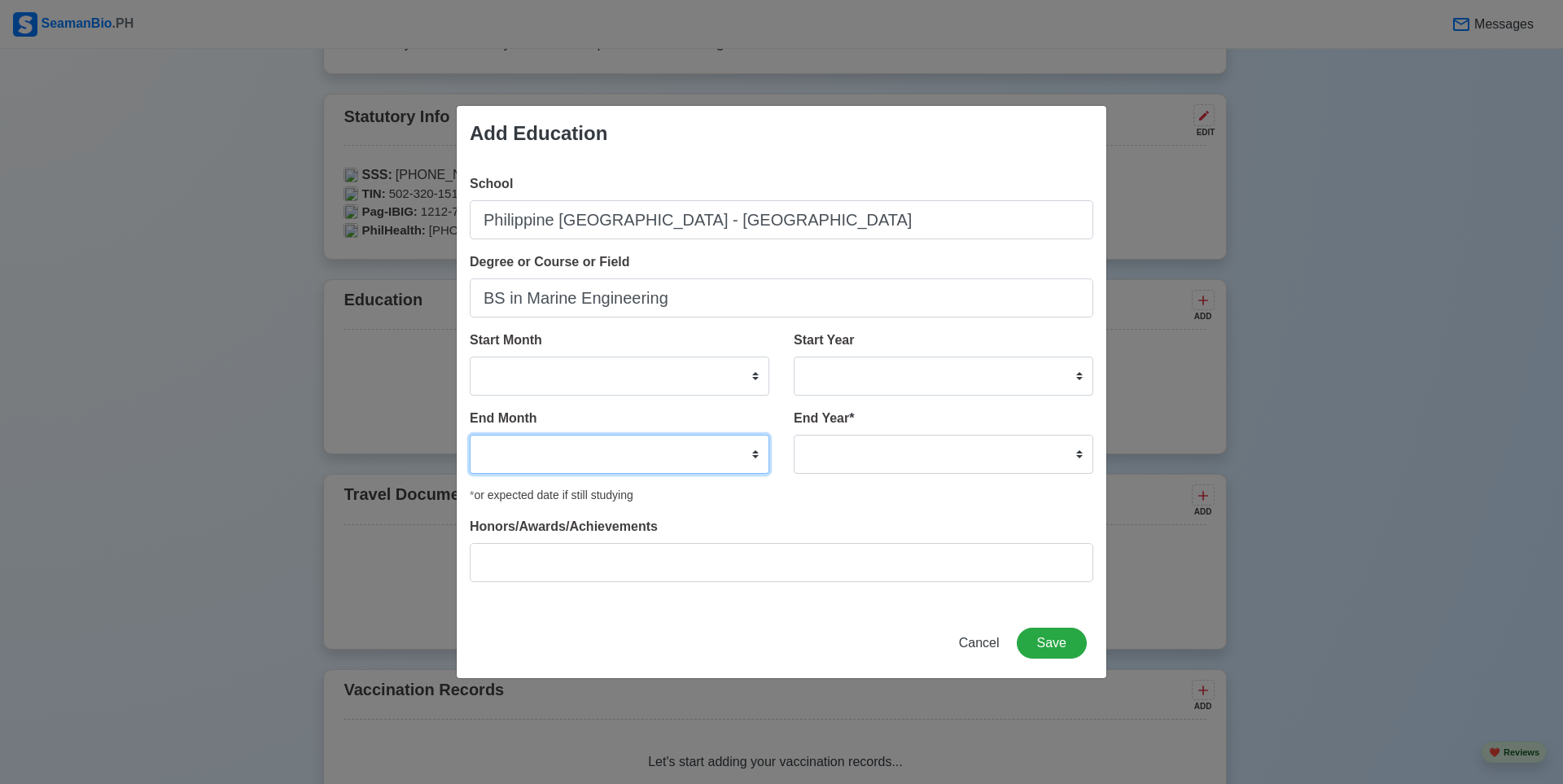
click at [710, 459] on select "January February March April May June July August September October November De…" at bounding box center [619, 454] width 300 height 39
click at [802, 490] on div "* or expected date if still studying" at bounding box center [782, 495] width 624 height 17
click at [667, 451] on select "January February March April May June July August September October November De…" at bounding box center [619, 454] width 300 height 39
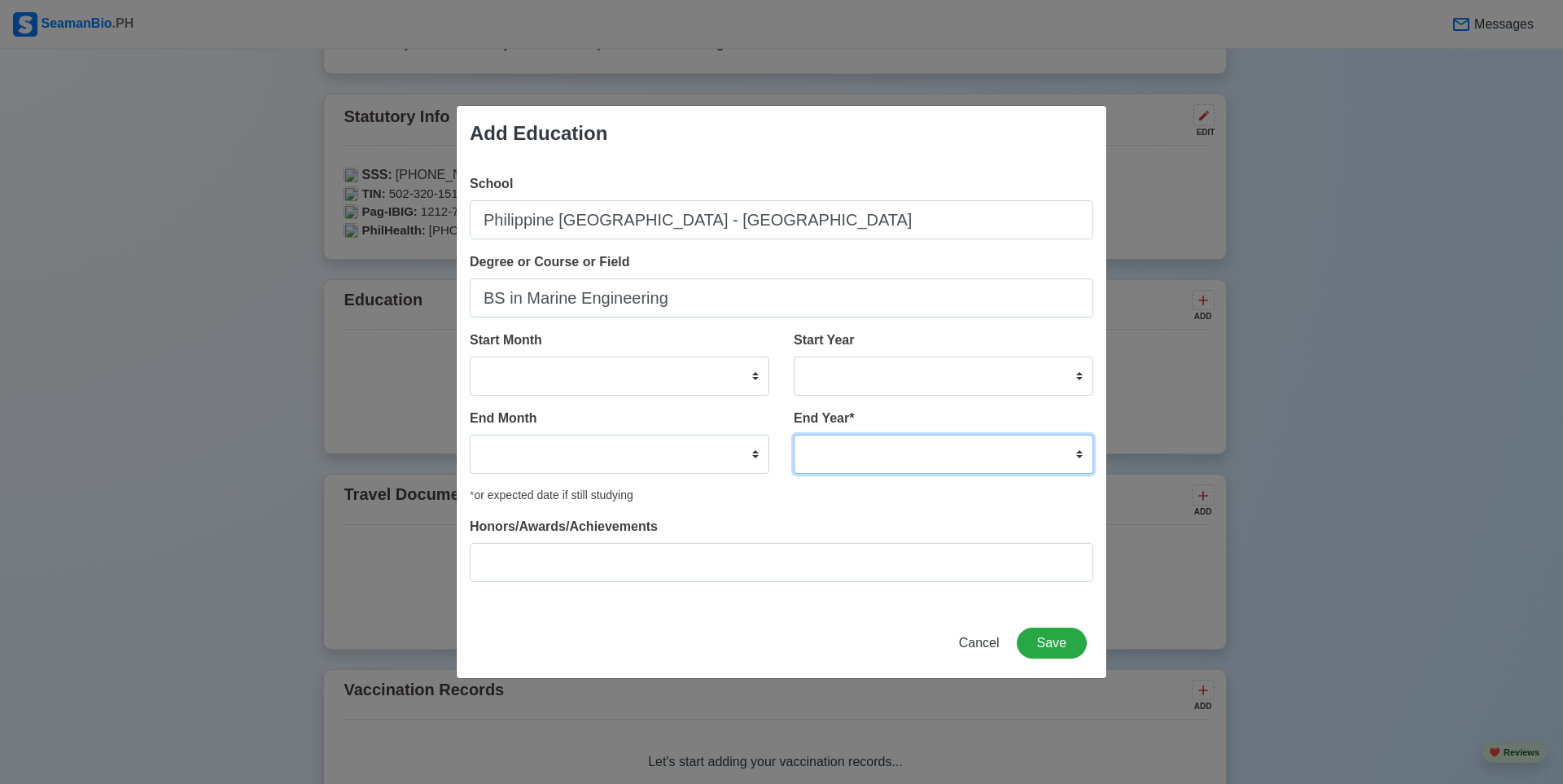
click at [881, 460] on select "2035 2034 2033 2032 2031 2030 2029 2028 2027 2026 2025 2024 2023 2022 2021 2020…" at bounding box center [943, 454] width 300 height 39
select select "2024"
click at [794, 434] on select "2035 2034 2033 2032 2031 2030 2029 2028 2027 2026 2025 2024 2023 2022 2021 2020…" at bounding box center [943, 454] width 300 height 39
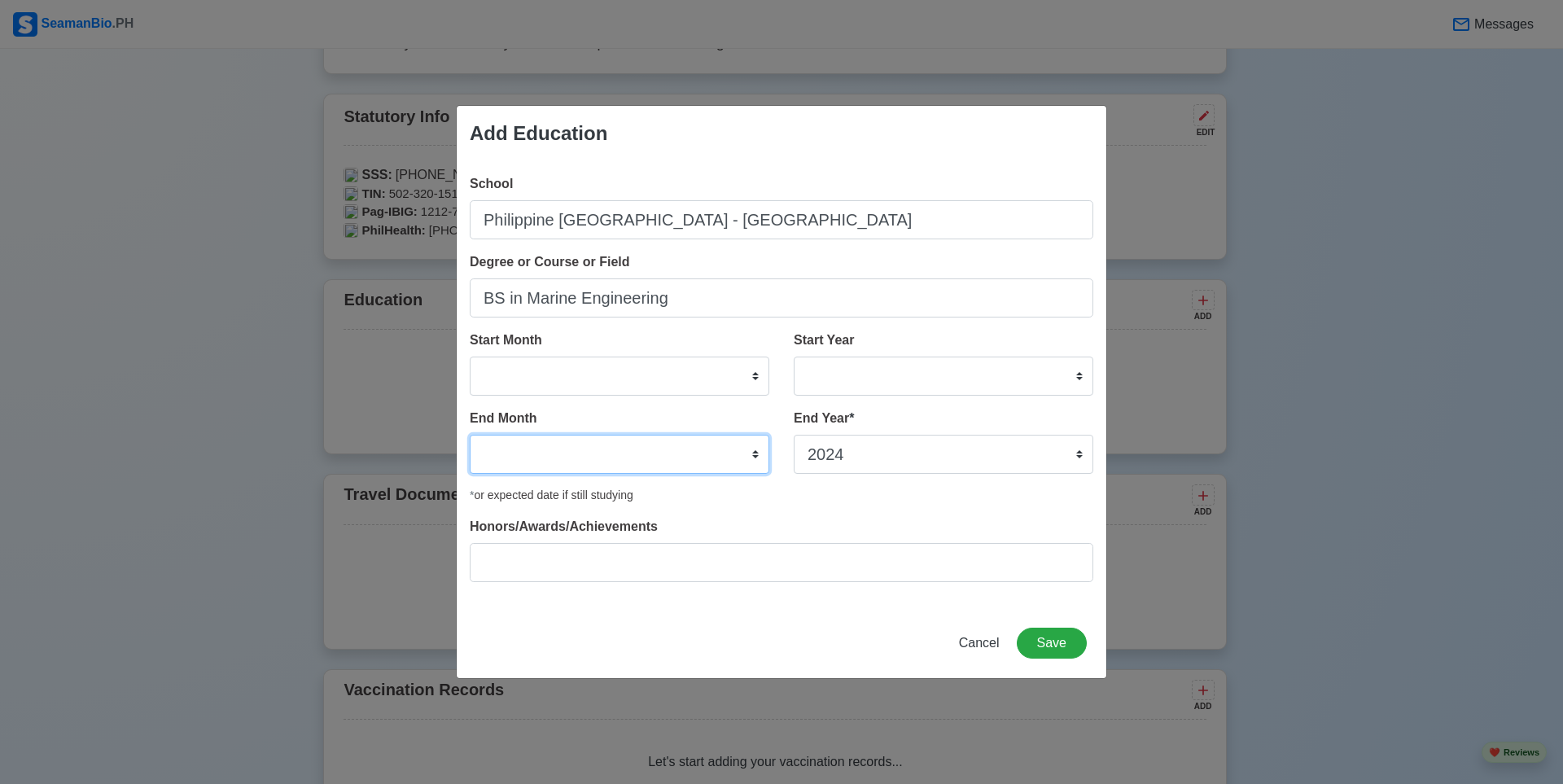
click at [607, 437] on select "January February March April May June July August September October November De…" at bounding box center [619, 454] width 300 height 39
select select "June"
click at [469, 434] on select "January February March April May June July August September October November De…" at bounding box center [619, 454] width 300 height 39
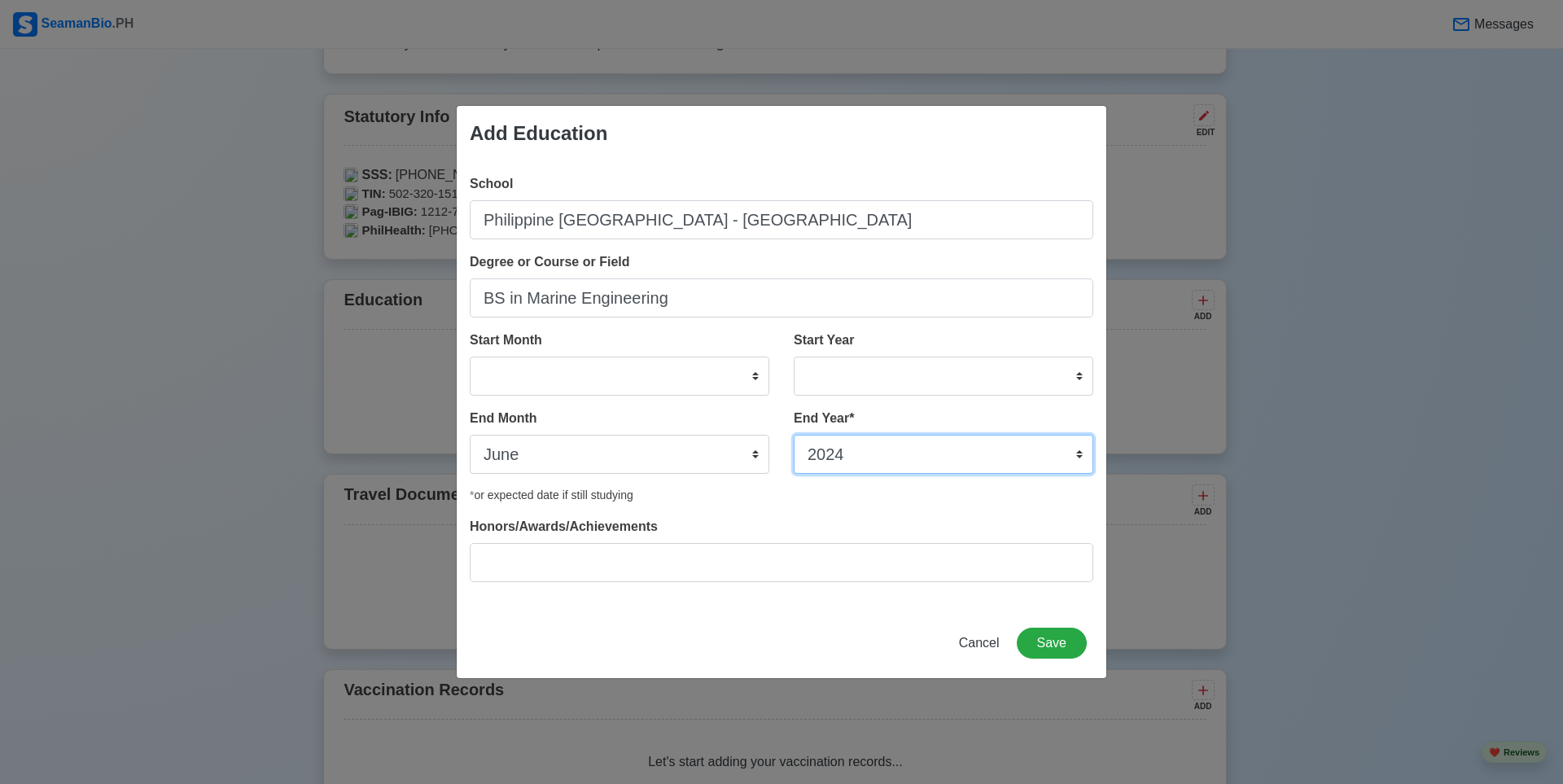
click at [879, 451] on select "2035 2034 2033 2032 2031 2030 2029 2028 2027 2026 2025 2024 2023 2022 2021 2020…" at bounding box center [943, 454] width 300 height 39
select select "2025"
click at [794, 434] on select "2035 2034 2033 2032 2031 2030 2029 2028 2027 2026 2025 2024 2023 2022 2021 2020…" at bounding box center [943, 454] width 300 height 39
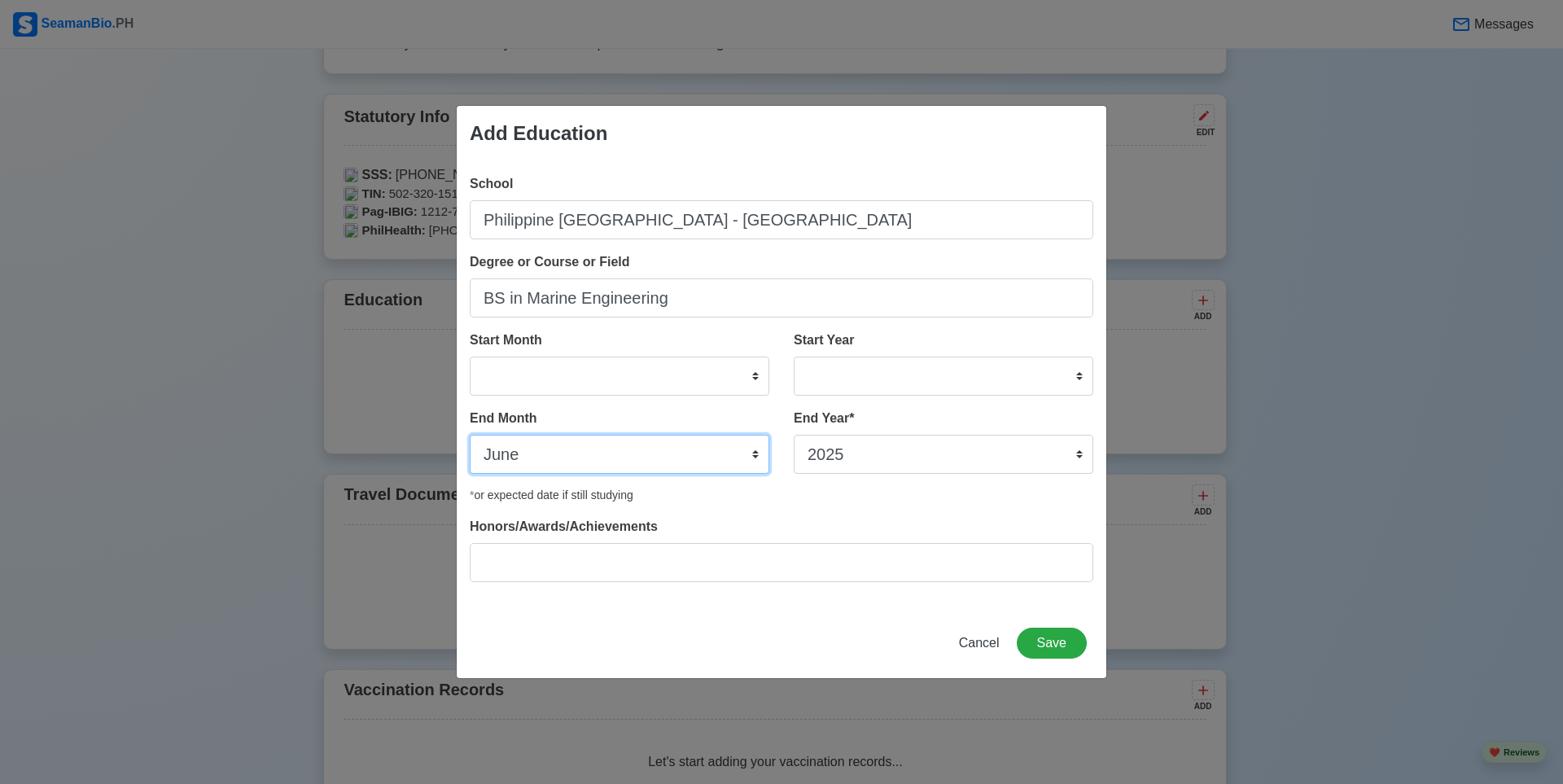
click at [666, 460] on select "January February March April May June July August September October November De…" at bounding box center [619, 454] width 300 height 39
select select "May"
click at [469, 434] on select "January February March April May June July August September October November De…" at bounding box center [619, 454] width 300 height 39
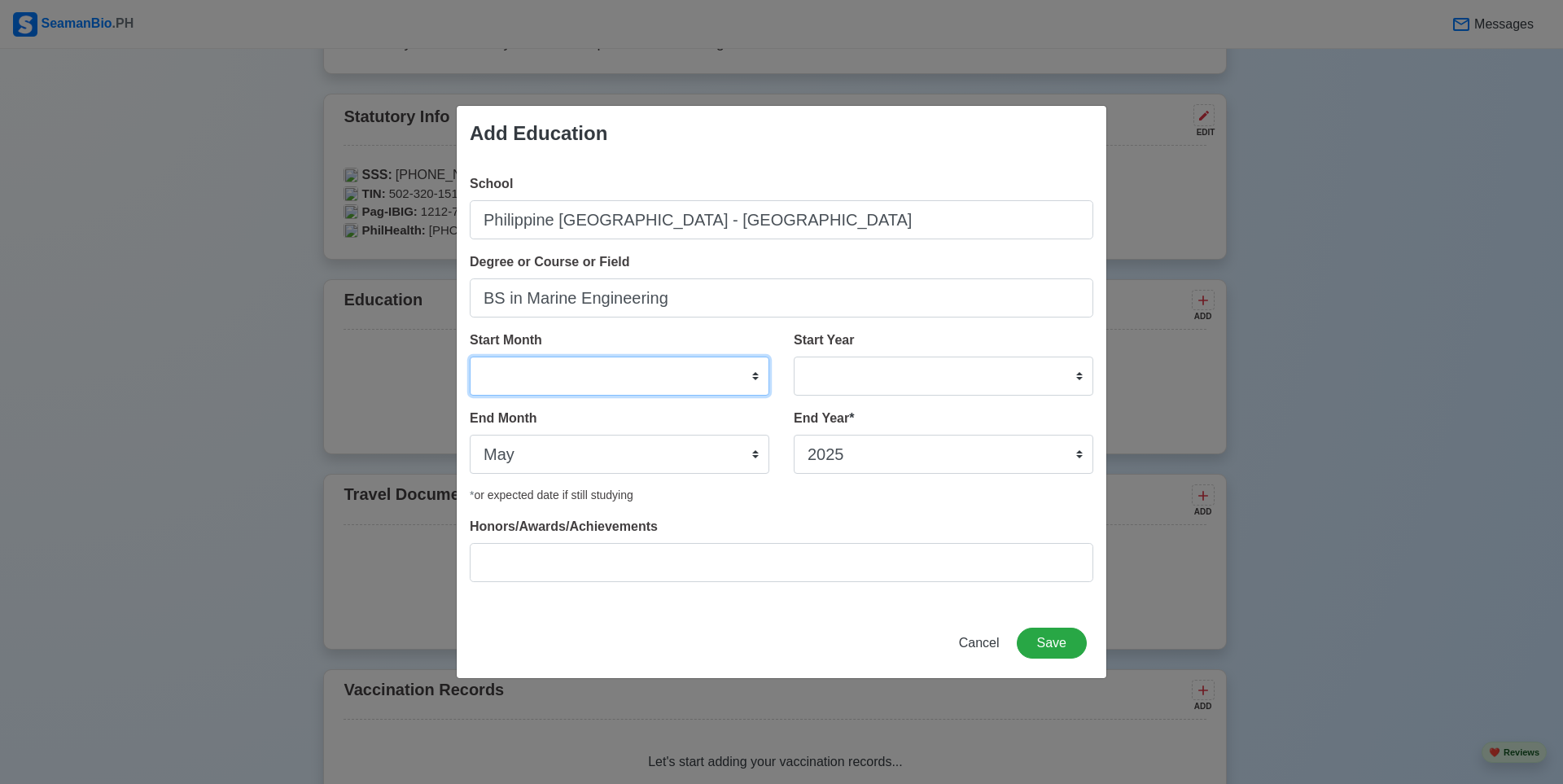
click at [628, 370] on select "January February March April May June July August September October November De…" at bounding box center [619, 376] width 300 height 39
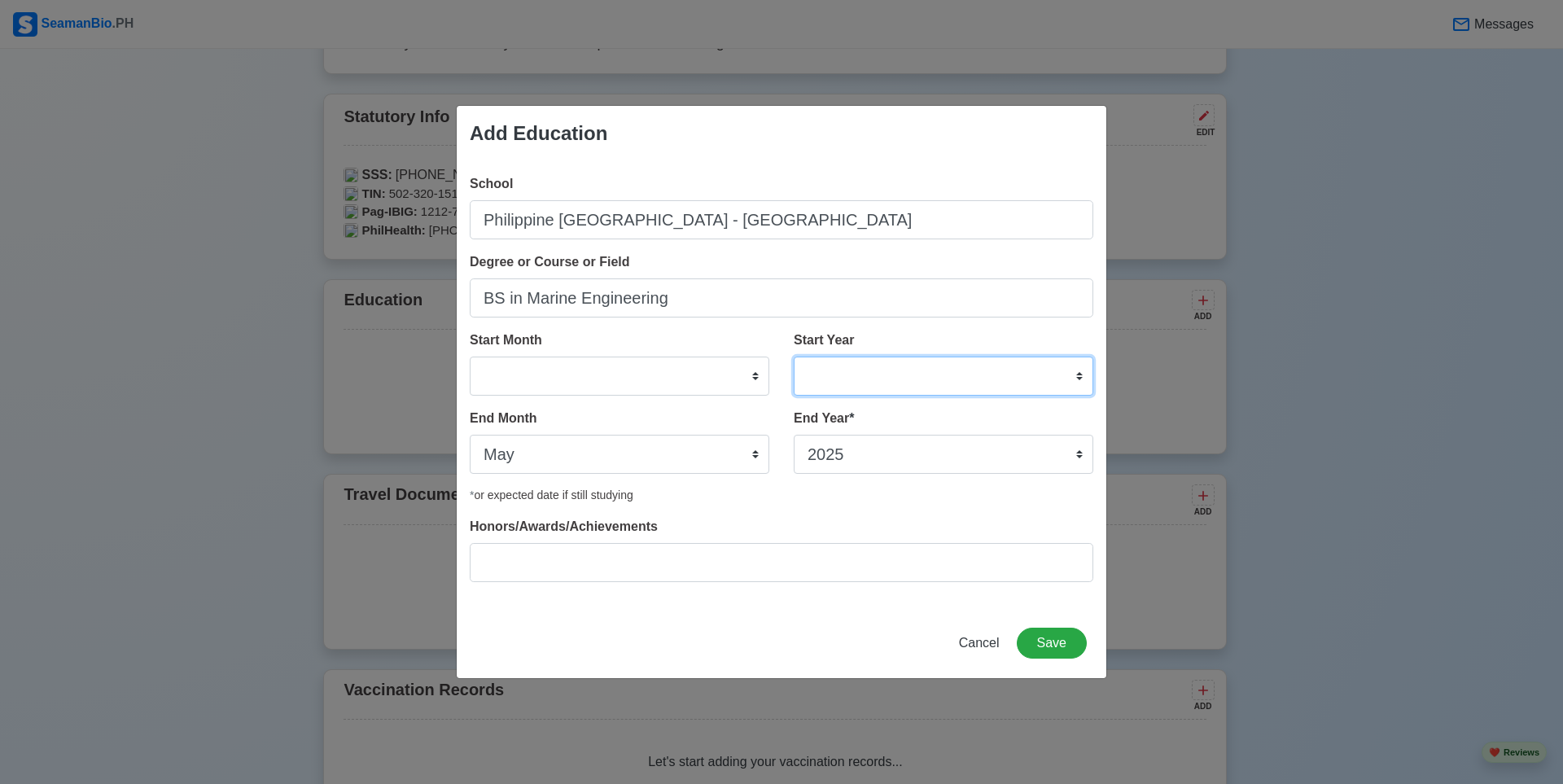
click at [900, 375] on select "2025 2024 2023 2022 2021 2020 2019 2018 2017 2016 2015 2014 2013 2012 2011 2010…" at bounding box center [943, 376] width 300 height 39
click at [943, 382] on select "2025 2024 2023 2022 2021 2020 2019 2018 2017 2016 2015 2014 2013 2012 2011 2010…" at bounding box center [943, 376] width 300 height 39
click at [356, 415] on div "Add Education School Philippine Merchant Marine School - Las Piñas Degree or Co…" at bounding box center [782, 392] width 1563 height 784
click at [872, 381] on select "2025 2024 2023 2022 2021 2020 2019 2018 2017 2016 2015 2014 2013 2012 2011 2010…" at bounding box center [943, 376] width 300 height 39
click at [874, 362] on select "2025 2024 2023 2022 2021 2020 2019 2018 2017 2016 2015 2014 2013 2012 2011 2010…" at bounding box center [943, 376] width 300 height 39
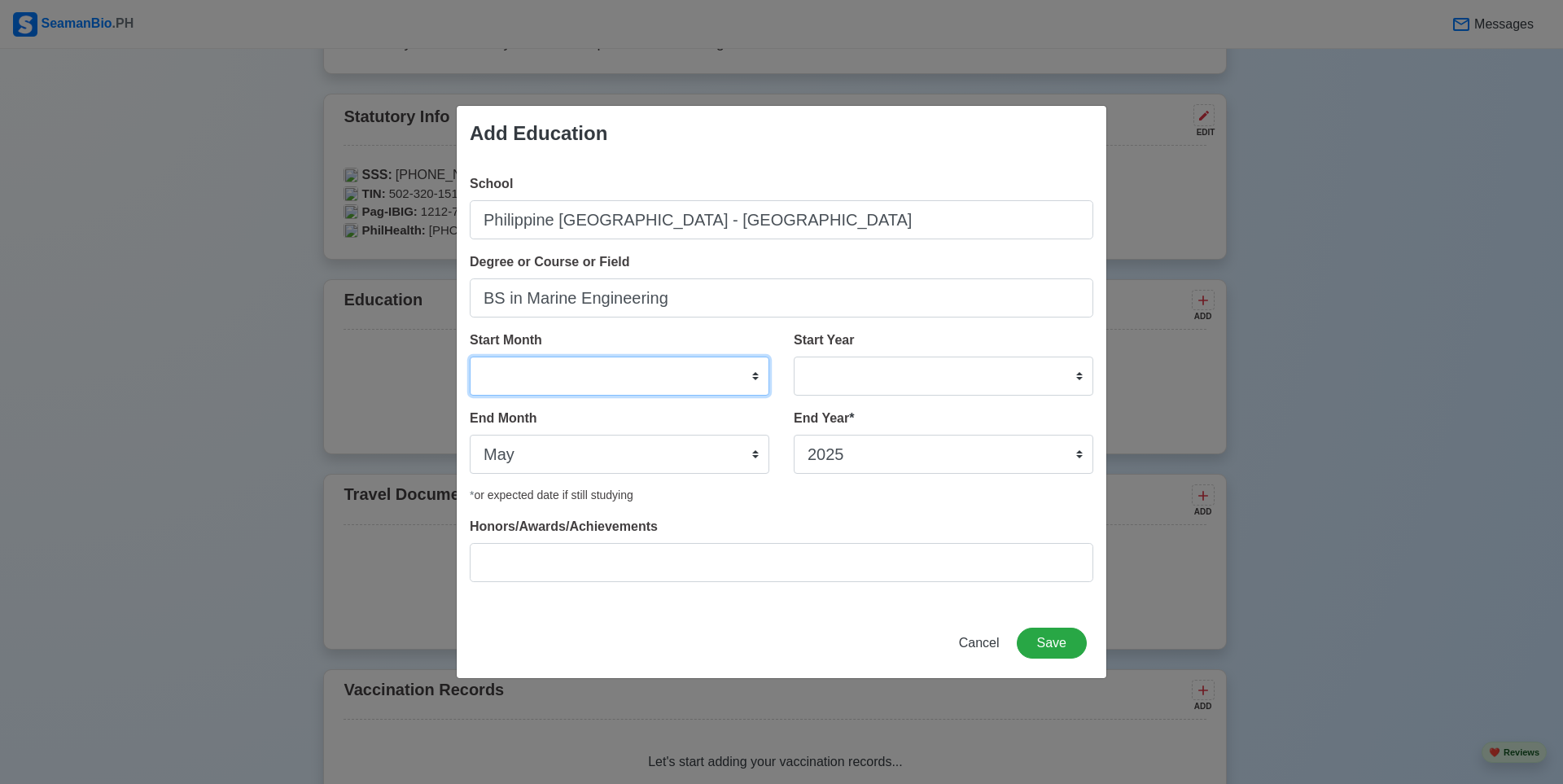
click at [599, 376] on select "January February March April May June July August September October November De…" at bounding box center [619, 376] width 300 height 39
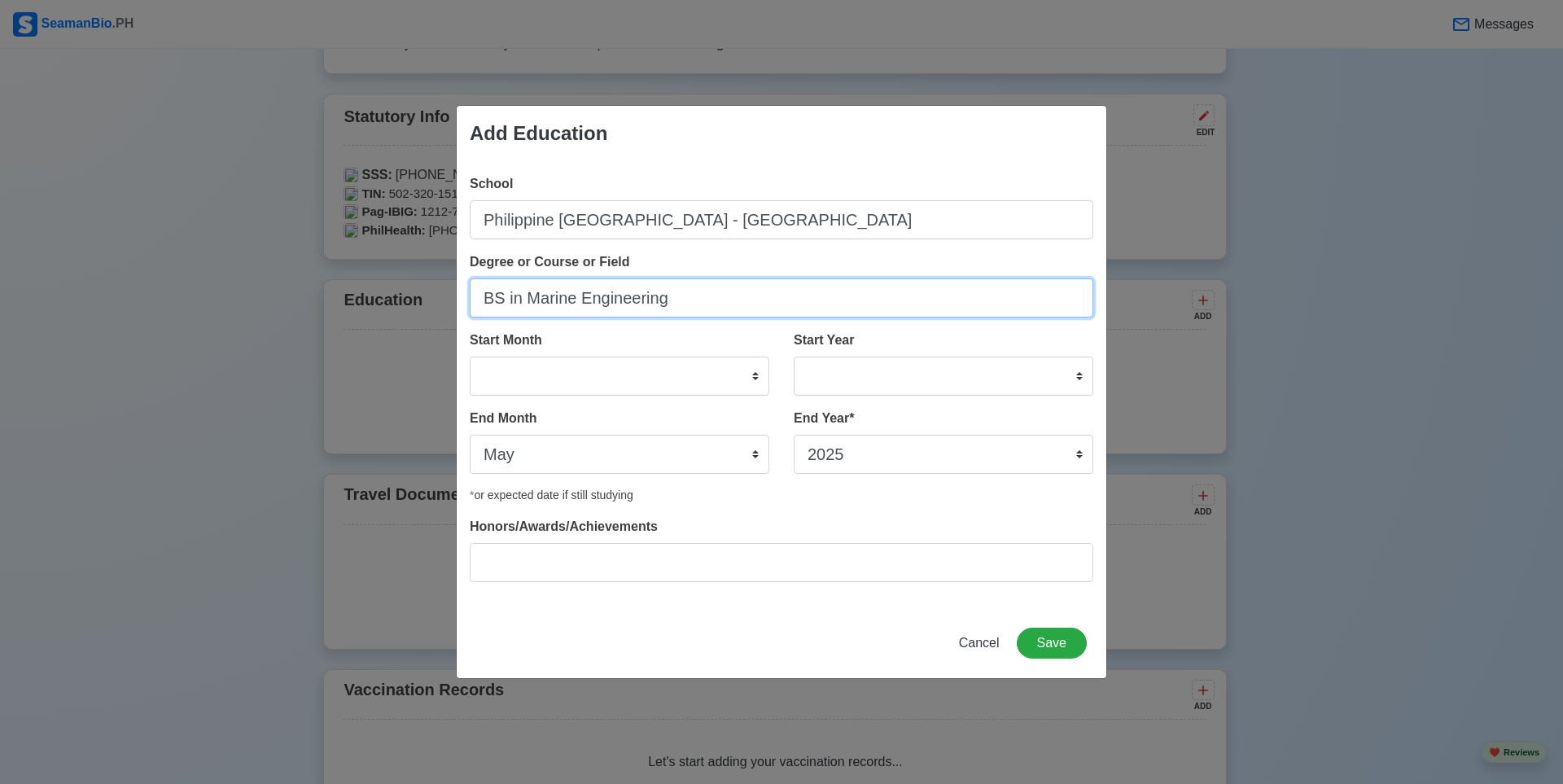
click at [666, 289] on input "BS in Marine Engineering" at bounding box center [782, 298] width 624 height 39
click at [638, 356] on div "Start Month January February March April May June July August September October…" at bounding box center [619, 363] width 300 height 65
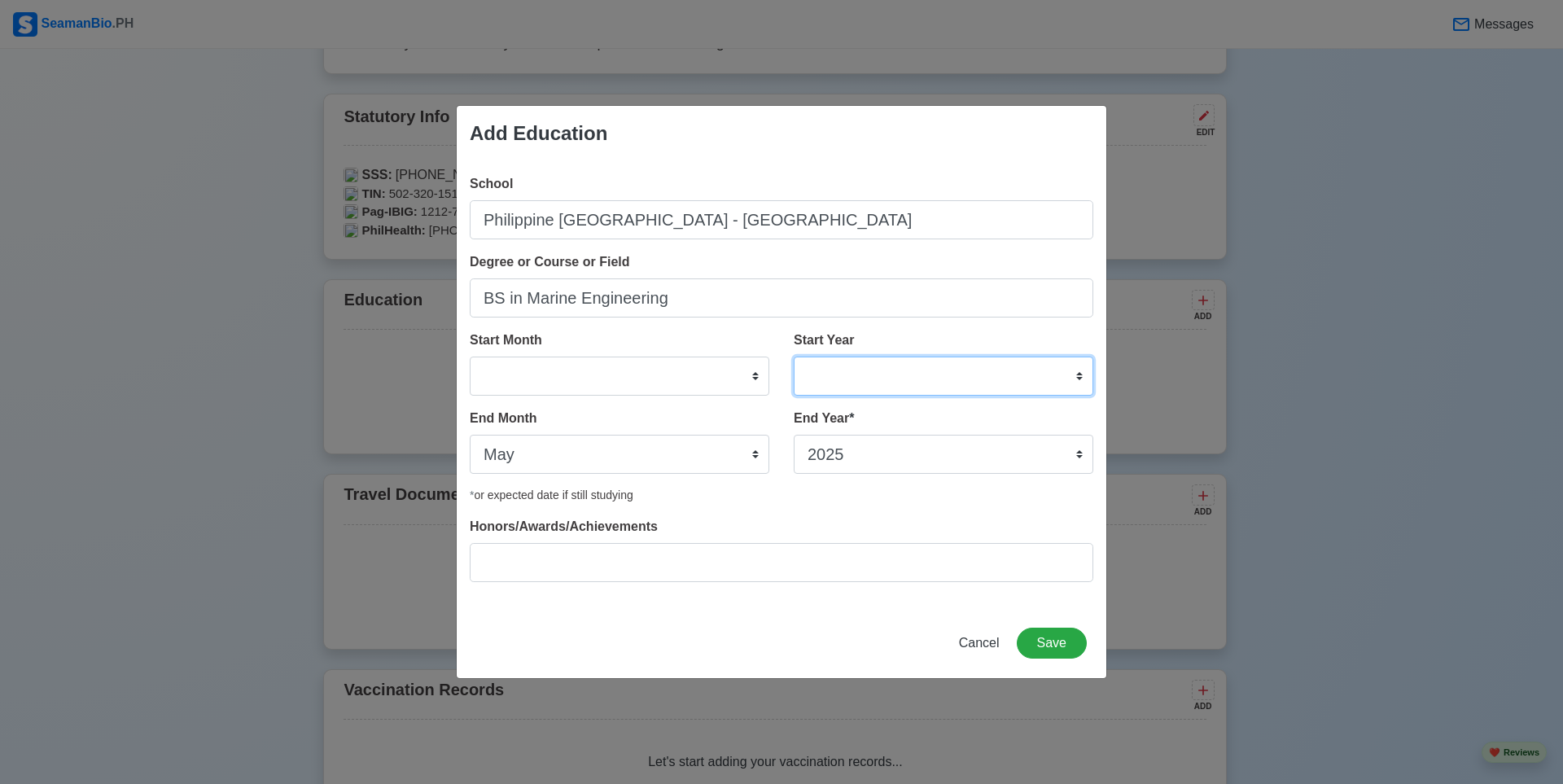
click at [869, 375] on select "2025 2024 2023 2022 2021 2020 2019 2018 2017 2016 2015 2014 2013 2012 2011 2010…" at bounding box center [943, 376] width 300 height 39
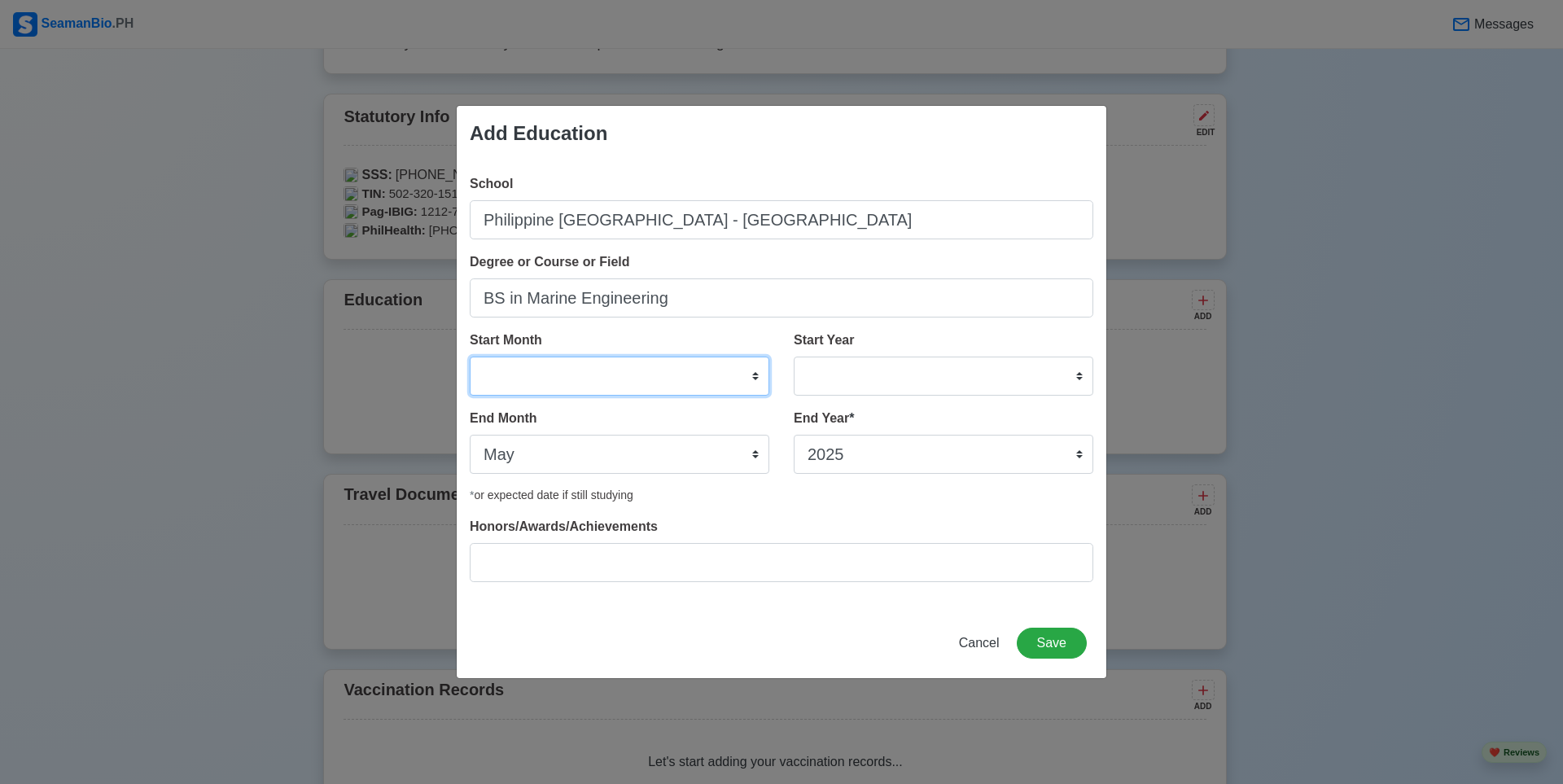
click at [714, 381] on select "January February March April May June July August September October November De…" at bounding box center [619, 376] width 300 height 39
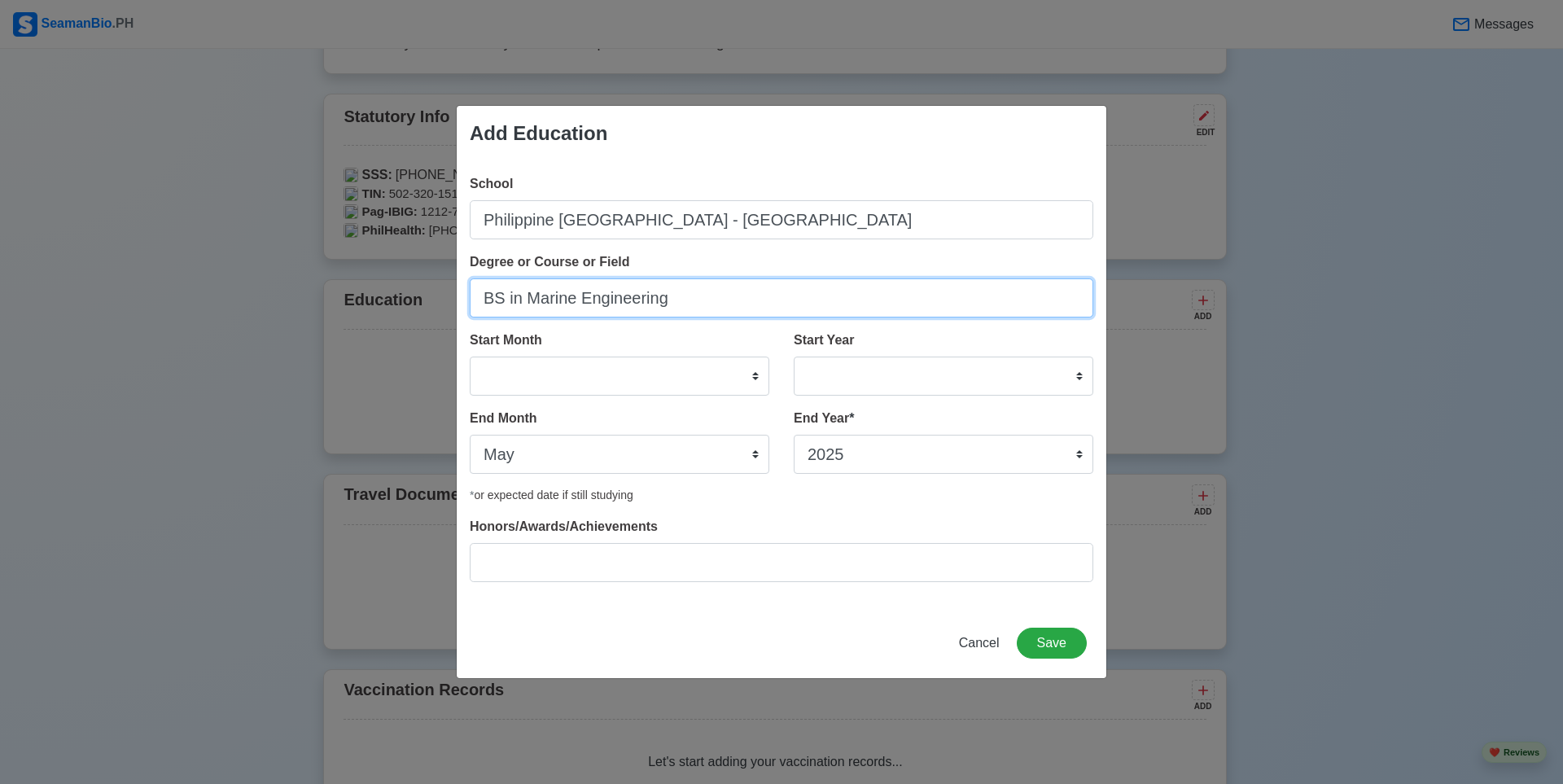
click at [714, 311] on input "BS in Marine Engineering" at bounding box center [782, 298] width 624 height 39
click at [645, 350] on div "Start Month January February March April May June July August September October…" at bounding box center [619, 363] width 300 height 65
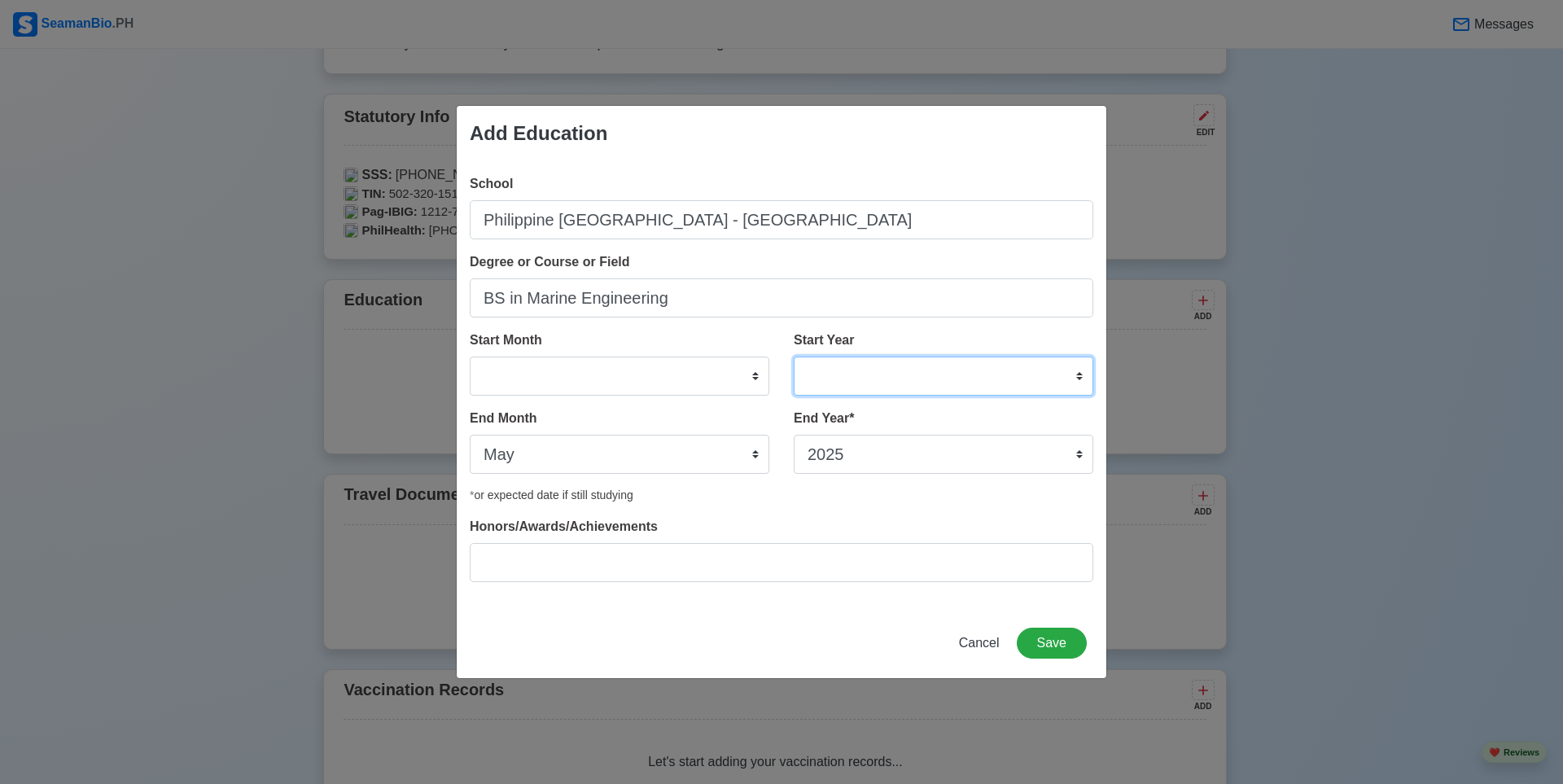
click at [877, 373] on select "2025 2024 2023 2022 2021 2020 2019 2018 2017 2016 2015 2014 2013 2012 2011 2010…" at bounding box center [943, 376] width 300 height 39
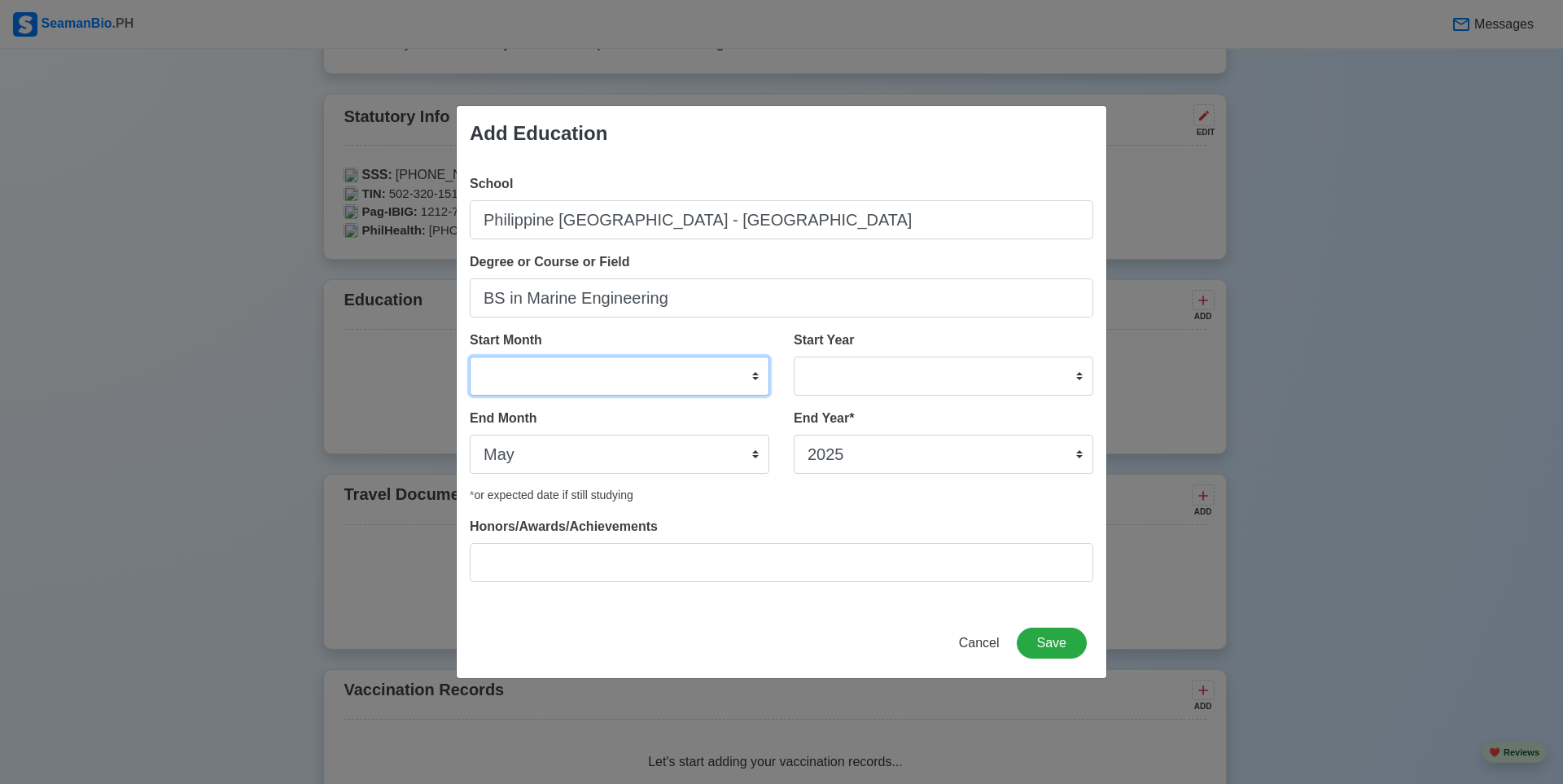
click at [652, 378] on select "January February March April May June July August September October November De…" at bounding box center [619, 376] width 300 height 39
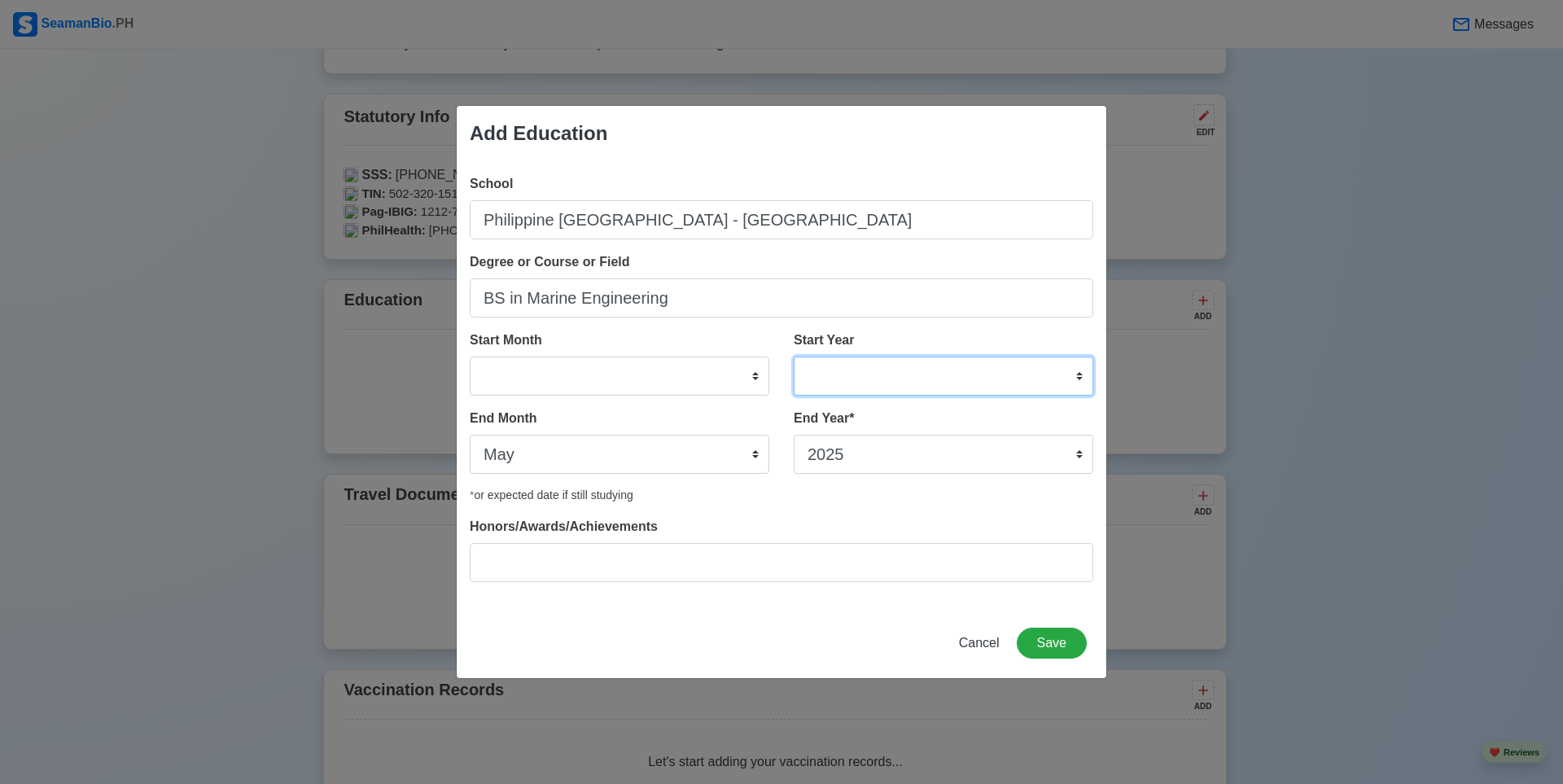
click at [833, 374] on select "2025 2024 2023 2022 2021 2020 2019 2018 2017 2016 2015 2014 2013 2012 2011 2010…" at bounding box center [943, 376] width 300 height 39
click at [851, 360] on select "2025 2024 2023 2022 2021 2020 2019 2018 2017 2016 2015 2014 2013 2012 2011 2010…" at bounding box center [943, 376] width 300 height 39
click at [1024, 377] on select "2025 2024 2023 2022 2021 2020 2019 2018 2017 2016 2015 2014 2013 2012 2011 2010…" at bounding box center [943, 376] width 300 height 39
select select "2021"
click at [794, 357] on select "2025 2024 2023 2022 2021 2020 2019 2018 2017 2016 2015 2014 2013 2012 2011 2010…" at bounding box center [943, 376] width 300 height 39
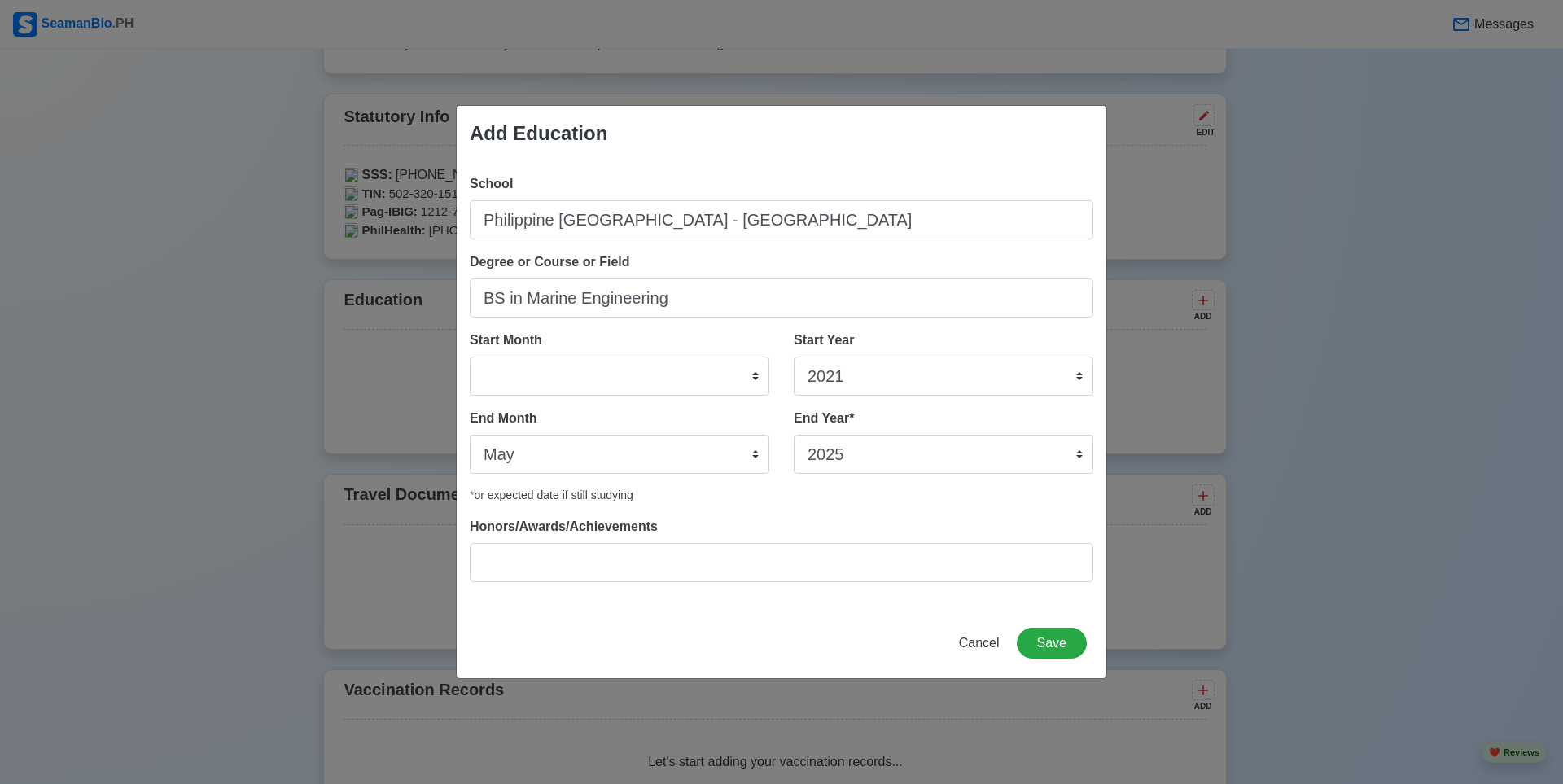
click at [511, 343] on label "Start Month" at bounding box center [505, 341] width 72 height 20
click at [511, 357] on select "January February March April May June July August September October November De…" at bounding box center [619, 376] width 300 height 39
click at [511, 343] on label "Start Month" at bounding box center [505, 341] width 72 height 20
click at [511, 357] on select "January February March April May June July August September October November De…" at bounding box center [619, 376] width 300 height 39
click at [511, 343] on label "Start Month" at bounding box center [505, 341] width 72 height 20
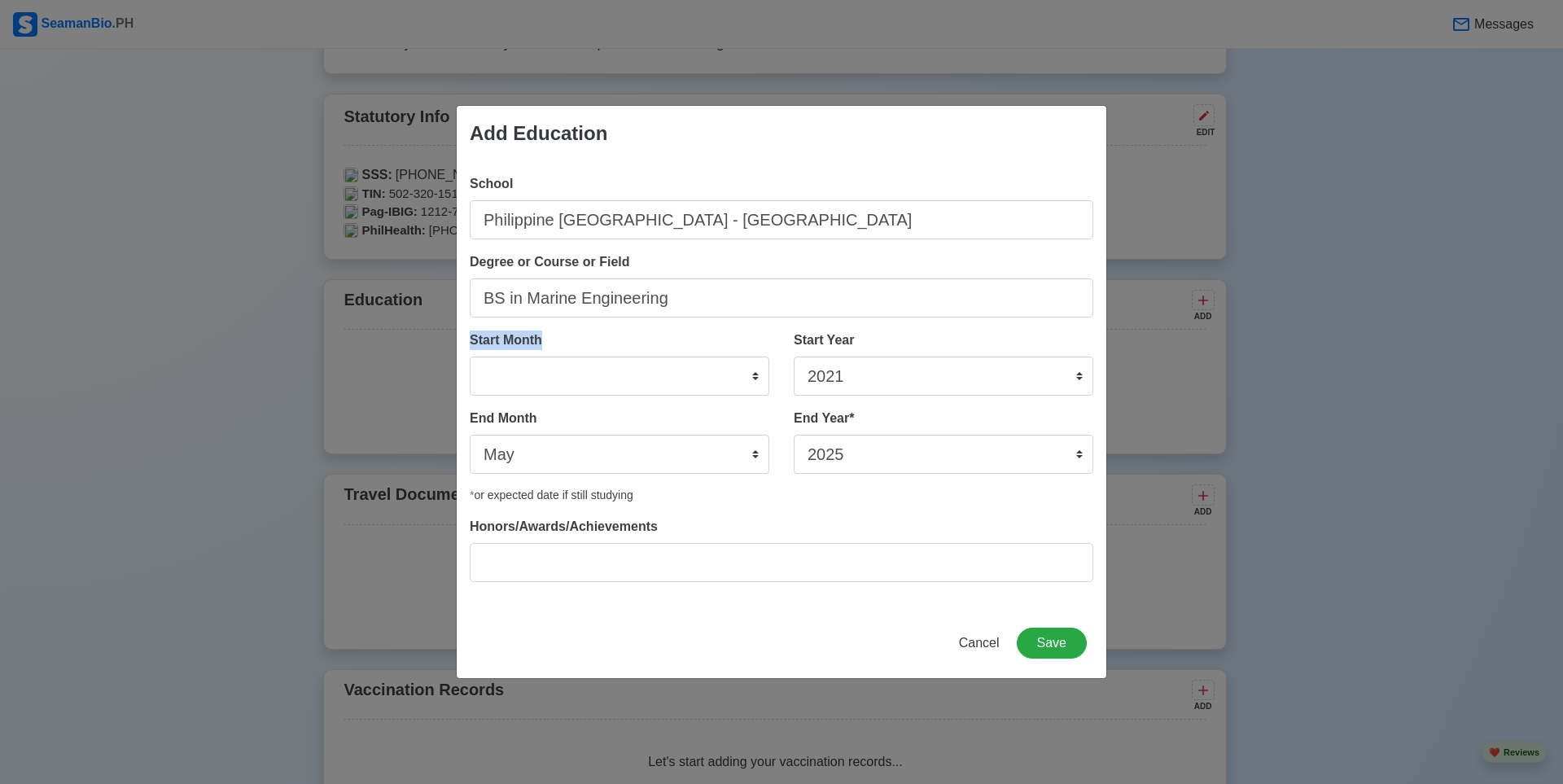
click at [511, 357] on select "January February March April May June July August September October November De…" at bounding box center [619, 376] width 300 height 39
click at [600, 341] on div "Start Month January February March April May June July August September October…" at bounding box center [619, 363] width 300 height 65
click at [600, 372] on select "January February March April May June July August September October November De…" at bounding box center [619, 376] width 300 height 39
click at [285, 468] on div "Add Education School Philippine Merchant Marine School - Las Piñas Degree or Co…" at bounding box center [782, 392] width 1563 height 784
click at [542, 379] on select "January February March April May June July August September October November De…" at bounding box center [619, 376] width 300 height 39
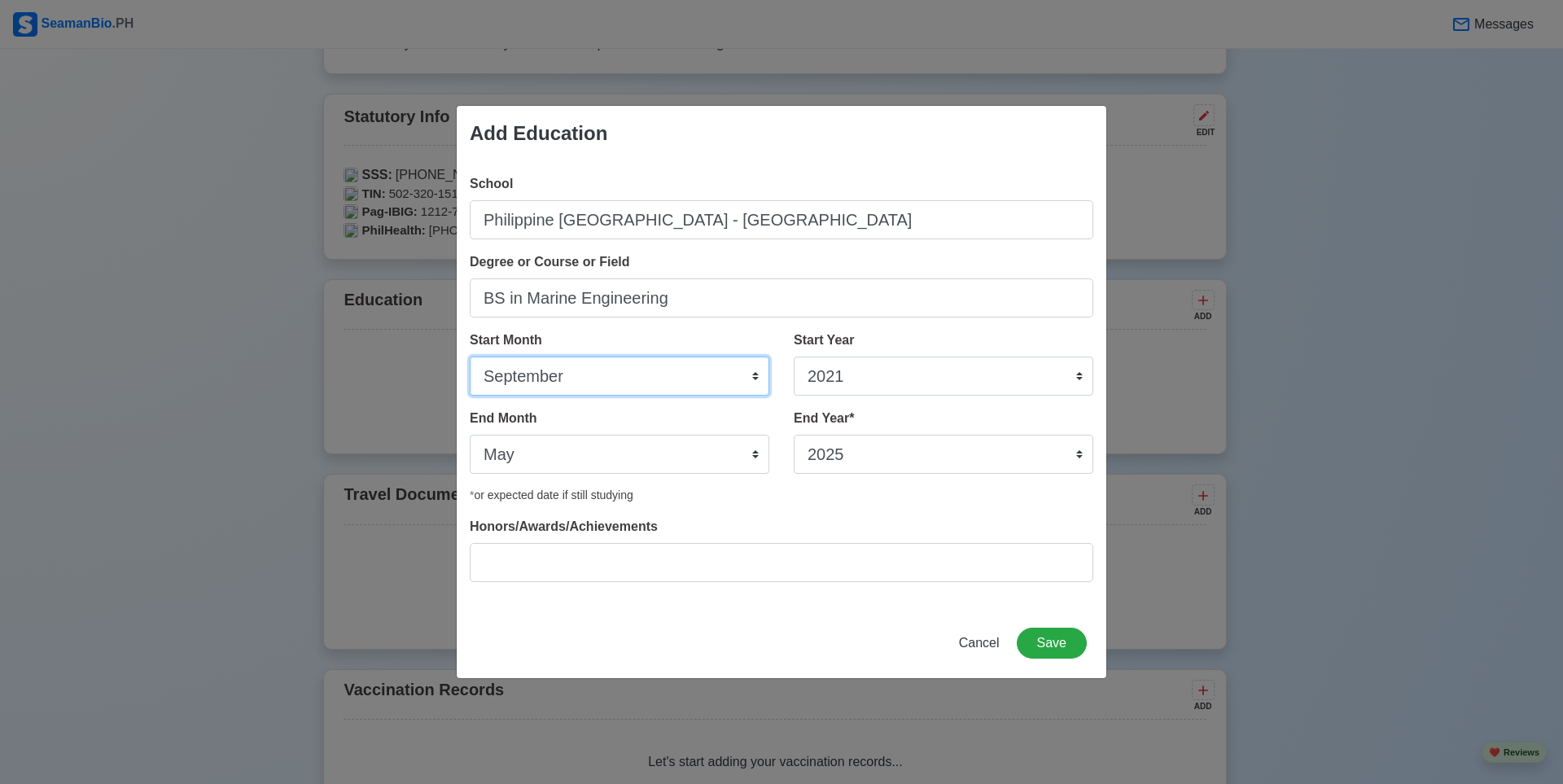
click at [469, 357] on select "January February March April May June July August September October November De…" at bounding box center [619, 376] width 300 height 39
click at [623, 394] on div "Start Month January February March April May June July August September October…" at bounding box center [625, 369] width 312 height 78
drag, startPoint x: 612, startPoint y: 387, endPoint x: 604, endPoint y: 387, distance: 8.0
click at [611, 387] on select "January February March April May June July August September October November De…" at bounding box center [619, 376] width 300 height 39
select select "August"
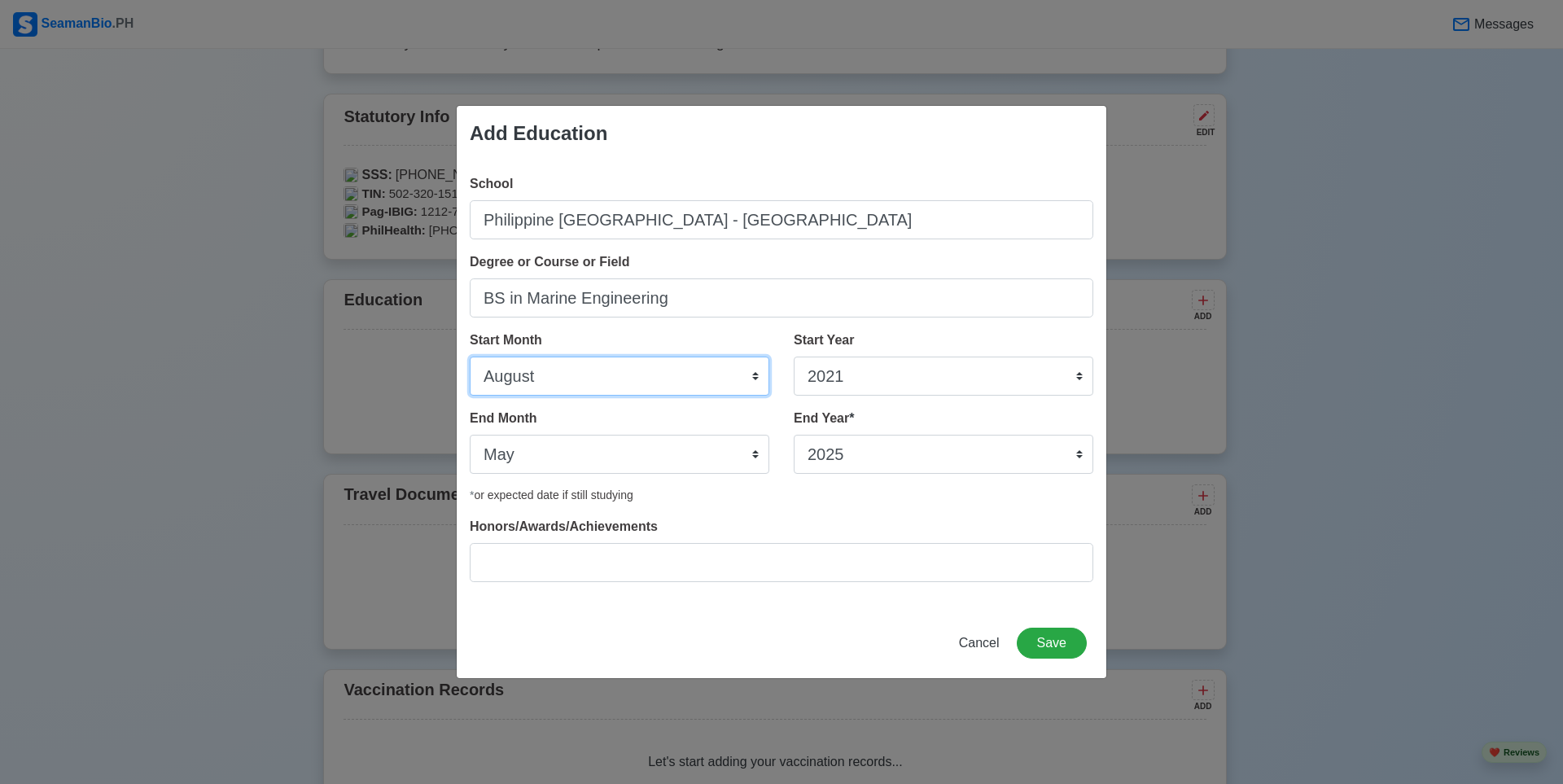
click at [469, 357] on select "January February March April May June July August September October November De…" at bounding box center [619, 376] width 300 height 39
click at [1061, 642] on button "Save" at bounding box center [1052, 643] width 70 height 31
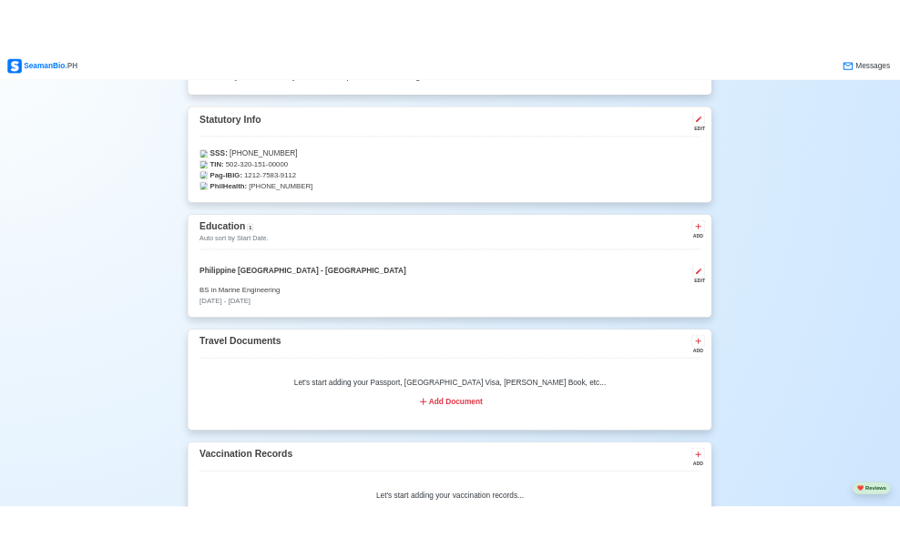
scroll to position [1184, 0]
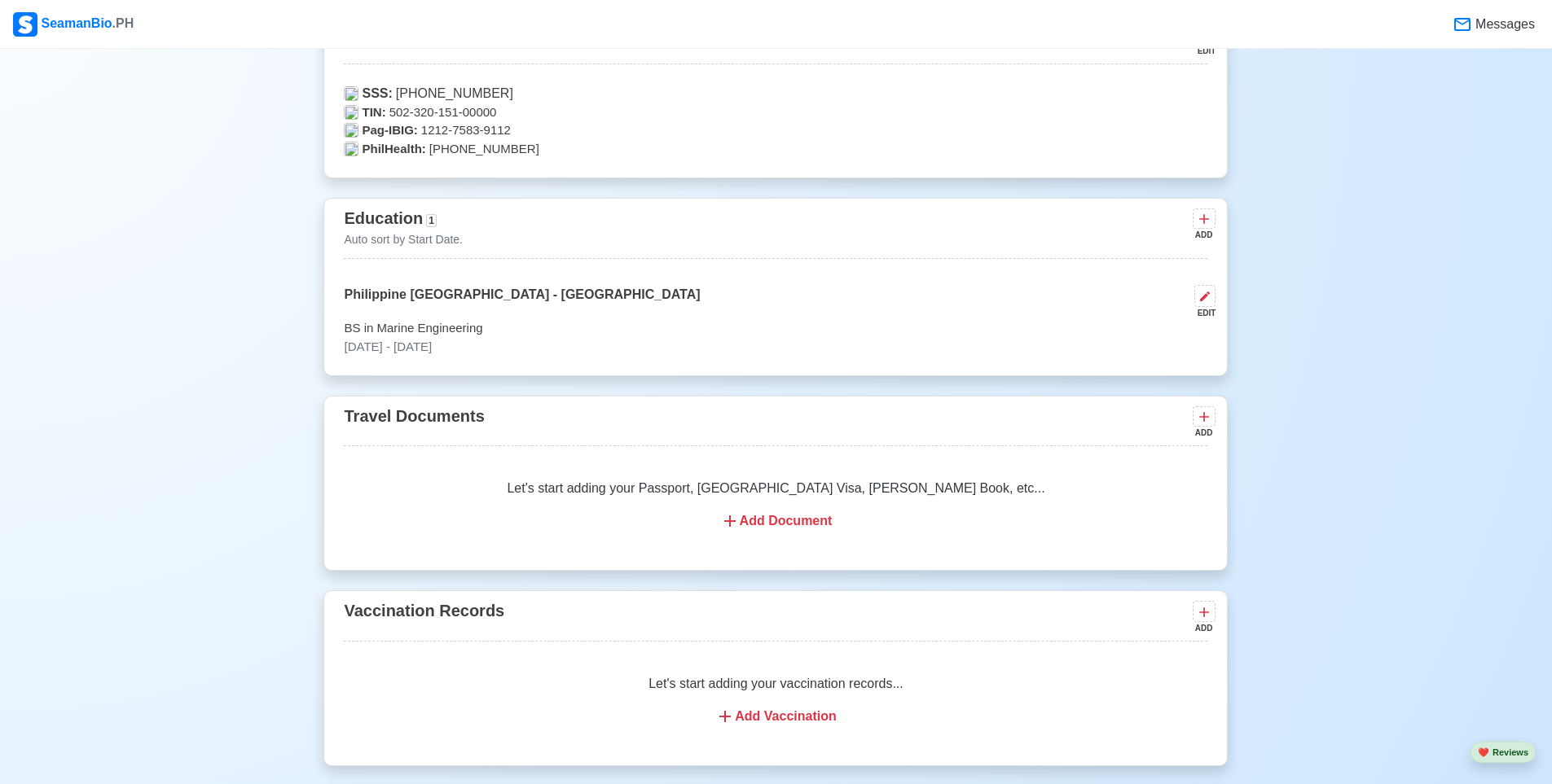
click at [801, 518] on div "Add Document" at bounding box center [776, 521] width 825 height 20
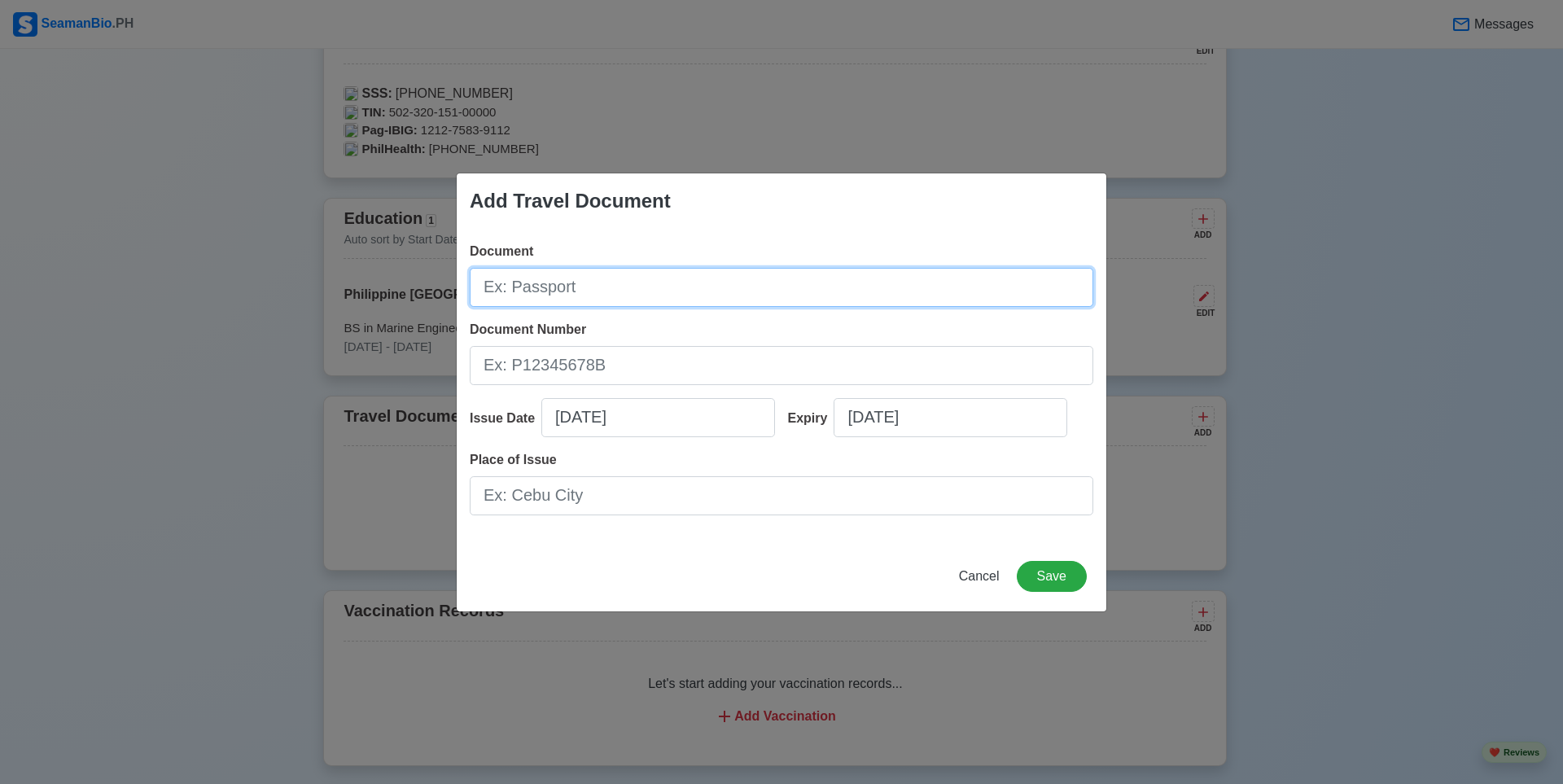
click at [727, 297] on input "Document" at bounding box center [782, 288] width 624 height 39
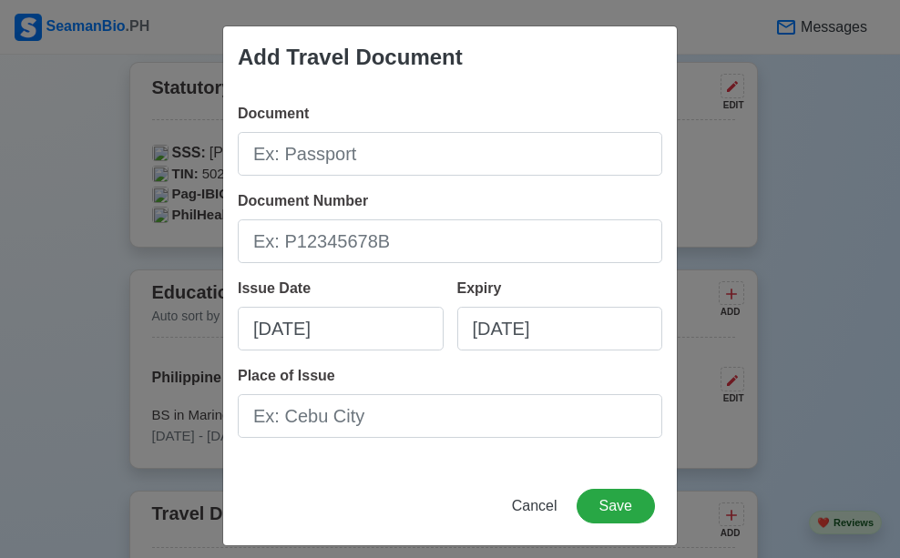
click at [548, 483] on div "Add Travel Document Document Document Number Issue Date 10/01/2025 Expiry 10/01…" at bounding box center [449, 285] width 455 height 521
click at [537, 494] on button "Cancel" at bounding box center [534, 506] width 69 height 35
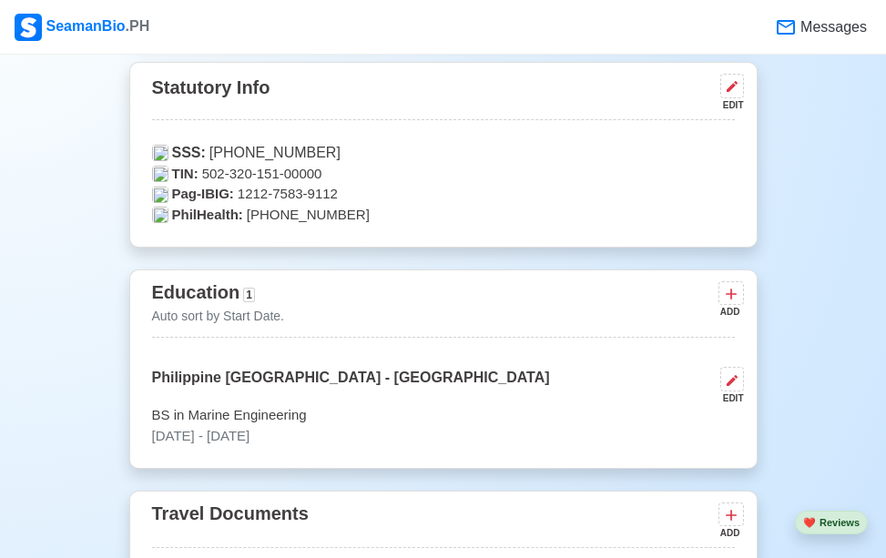
click at [335, 317] on div "Education 1 Auto sort by Start Date. ADD" at bounding box center [443, 308] width 583 height 60
click at [240, 323] on p "Auto sort by Start Date." at bounding box center [218, 316] width 133 height 19
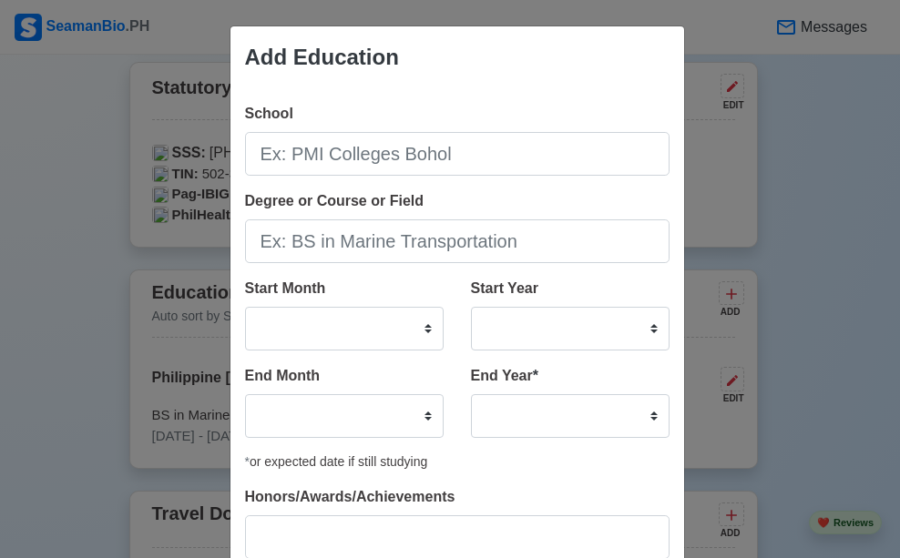
click at [167, 430] on div "Add Education School Degree or Course or Field Start Month January February Mar…" at bounding box center [450, 279] width 900 height 558
click at [722, 197] on div "Add Education School Degree or Course or Field Start Month January February Mar…" at bounding box center [450, 279] width 900 height 558
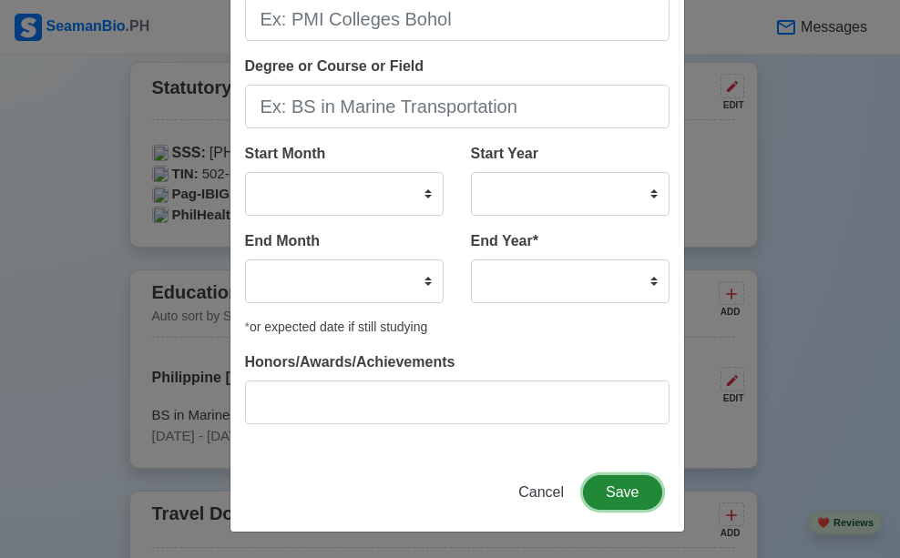
click at [606, 485] on button "Save" at bounding box center [622, 492] width 78 height 35
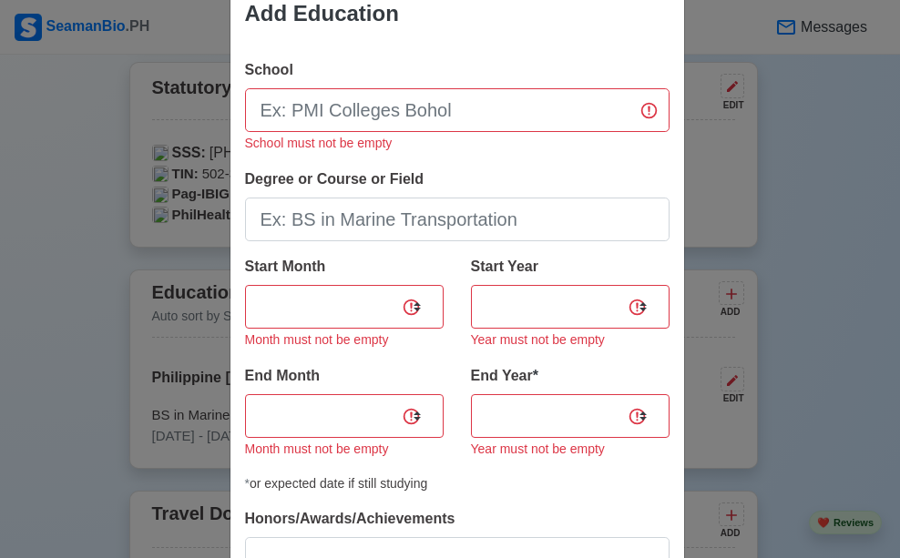
scroll to position [0, 0]
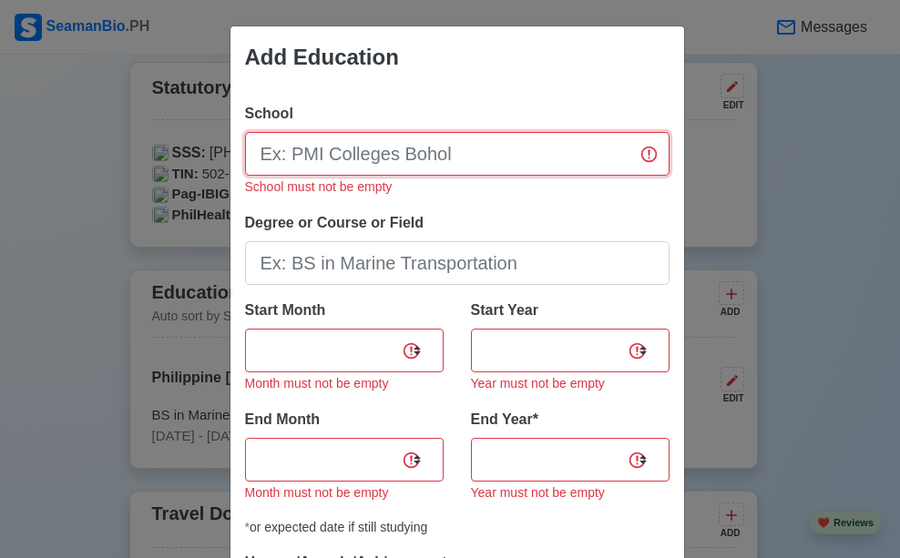
click at [446, 168] on input "School" at bounding box center [457, 154] width 424 height 44
type input "Philippine [GEOGRAPHIC_DATA] - [GEOGRAPHIC_DATA]"
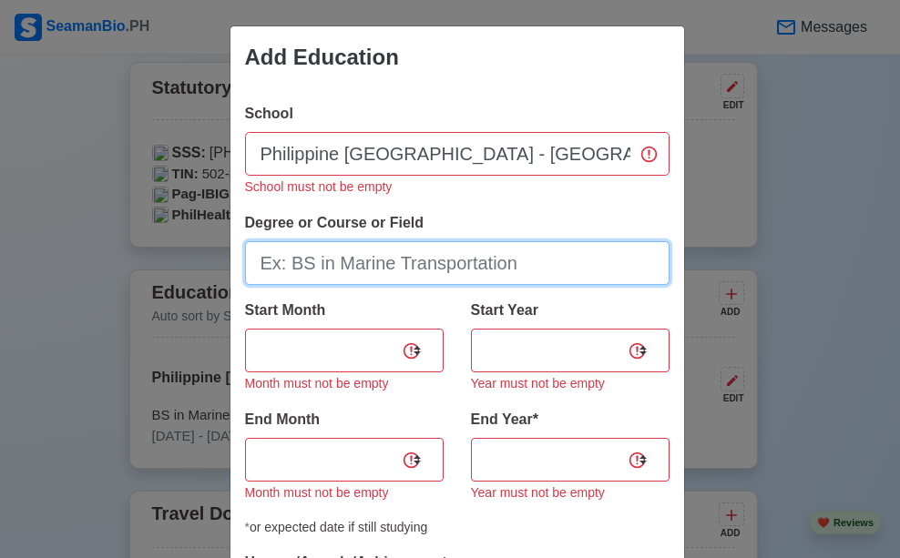
click at [410, 259] on input "Degree or Course or Field" at bounding box center [457, 263] width 424 height 44
type input "BS in Marine Engineering"
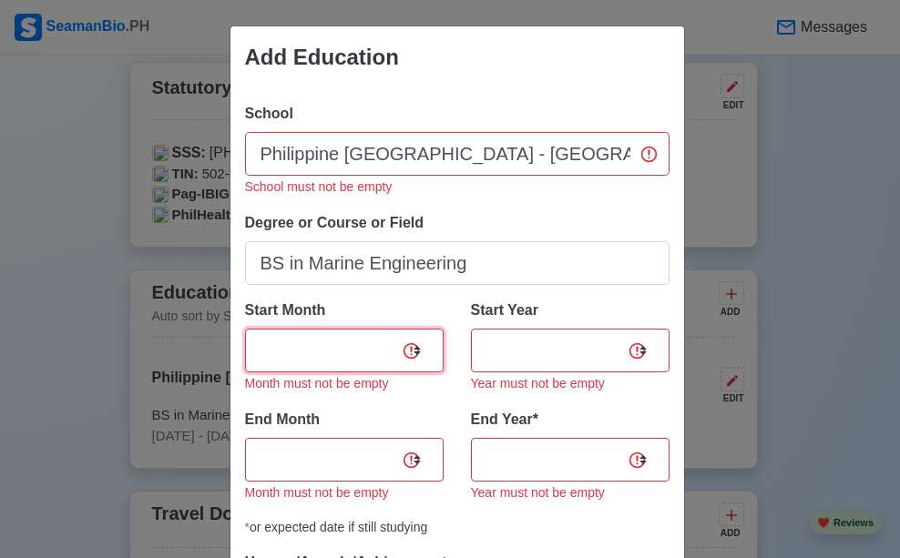
click at [372, 337] on select "January February March April May June July August September October November De…" at bounding box center [344, 351] width 199 height 44
select select "August"
click at [245, 329] on select "January February March April May June July August September October November De…" at bounding box center [344, 351] width 199 height 44
click at [479, 321] on div "Start Year 2025 2024 2023 2022 2021 2020 2019 2018 2017 2016 2015 2014 2013 201…" at bounding box center [570, 347] width 199 height 95
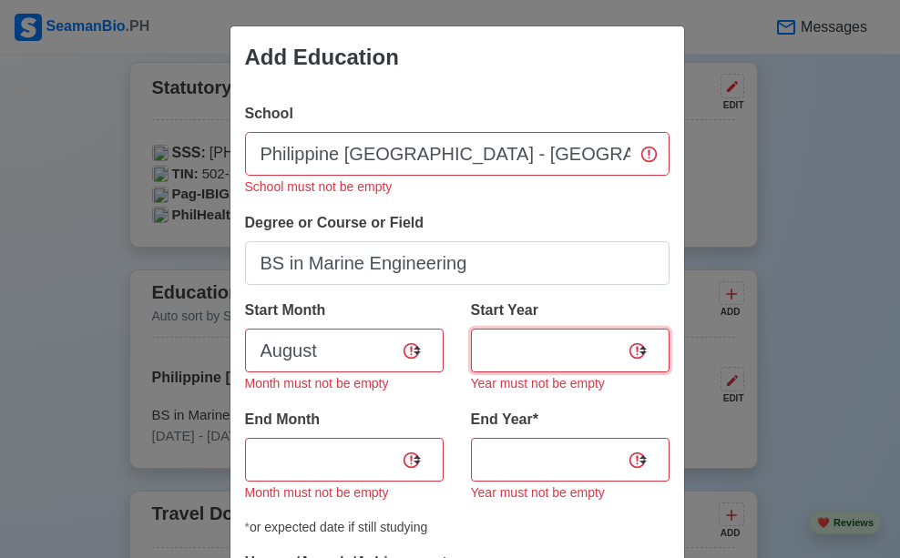
click at [510, 340] on select "2025 2024 2023 2022 2021 2020 2019 2018 2017 2016 2015 2014 2013 2012 2011 2010…" at bounding box center [570, 351] width 199 height 44
select select "2021"
click at [471, 329] on select "2025 2024 2023 2022 2021 2020 2019 2018 2017 2016 2015 2014 2013 2012 2011 2010…" at bounding box center [570, 351] width 199 height 44
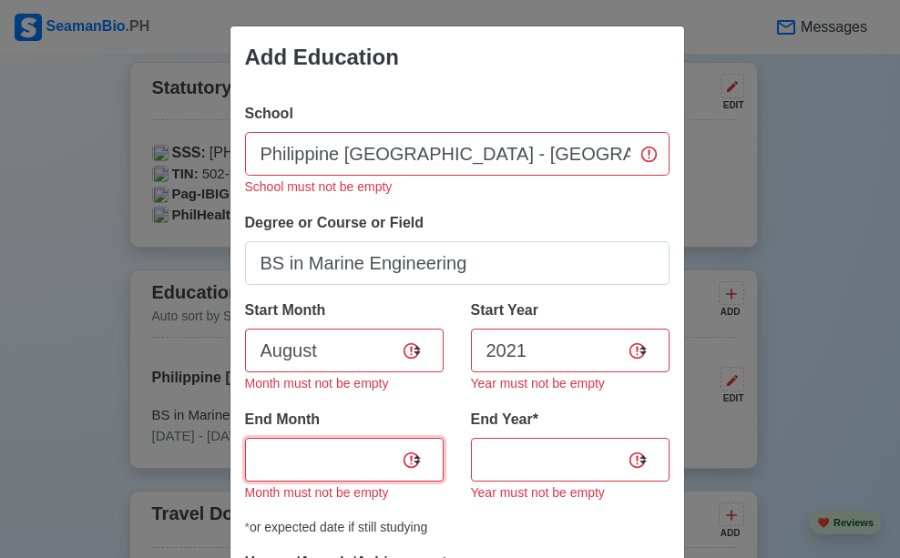
click at [342, 464] on select "January February March April May June July August September October November De…" at bounding box center [344, 460] width 199 height 44
select select "May"
click at [245, 438] on select "January February March April May June July August September October November De…" at bounding box center [344, 460] width 199 height 44
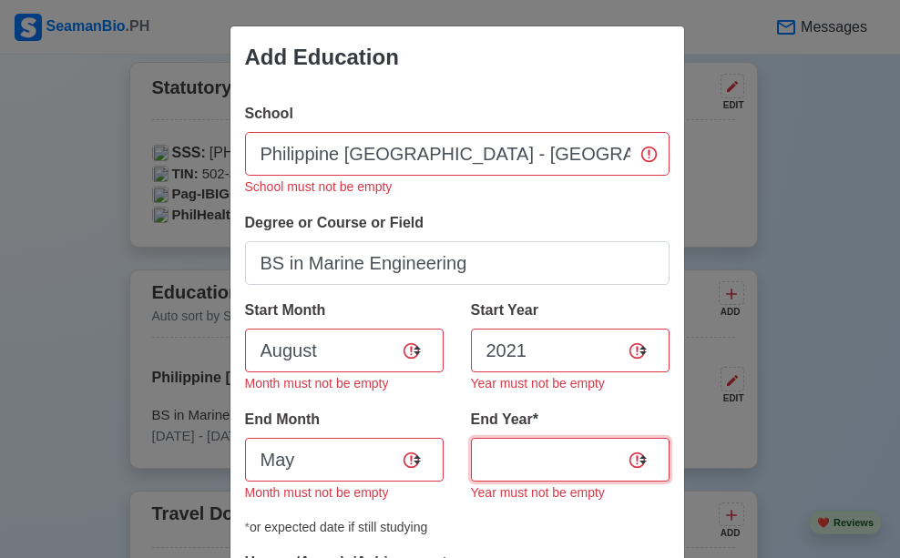
click at [513, 456] on select "2035 2034 2033 2032 2031 2030 2029 2028 2027 2026 2025 2024 2023 2022 2021 2020…" at bounding box center [570, 460] width 199 height 44
select select "2025"
click at [471, 438] on select "2035 2034 2033 2032 2031 2030 2029 2028 2027 2026 2025 2024 2023 2022 2021 2020…" at bounding box center [570, 460] width 199 height 44
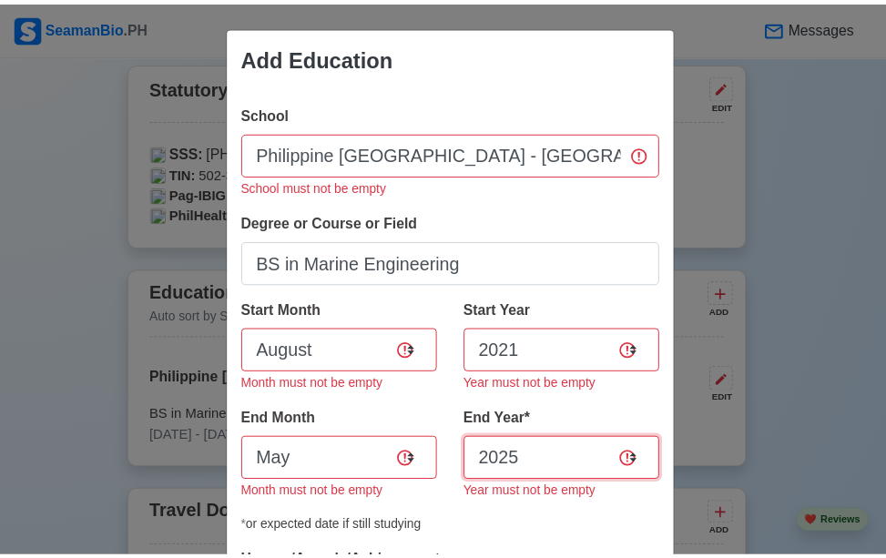
scroll to position [200, 0]
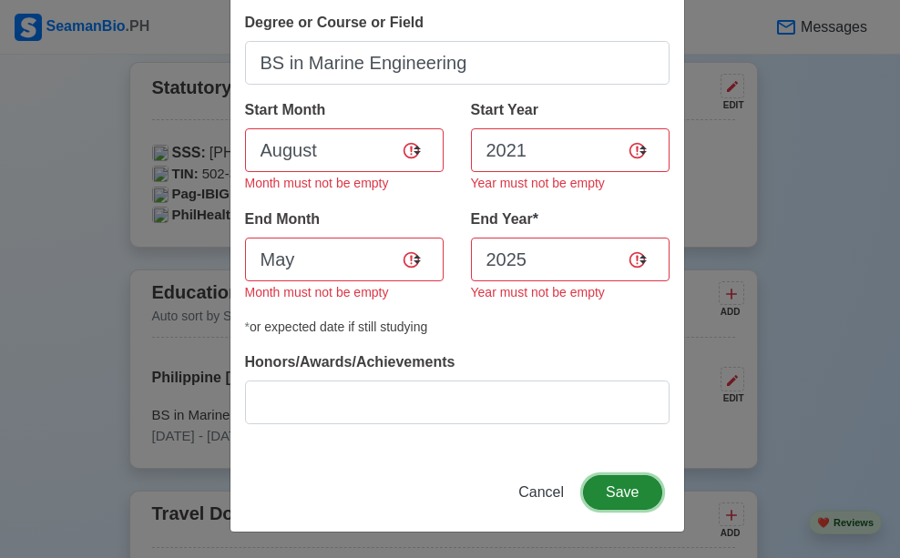
click at [607, 480] on button "Save" at bounding box center [622, 492] width 78 height 35
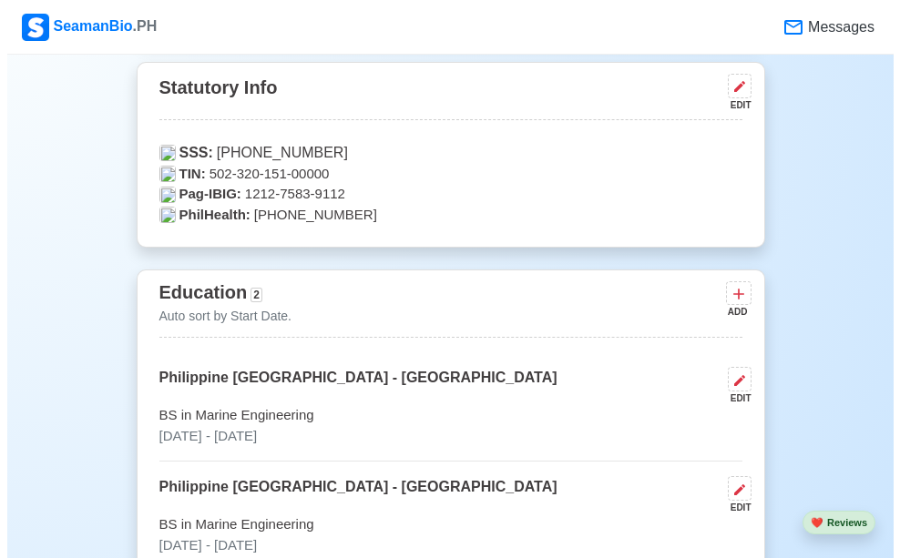
scroll to position [1275, 0]
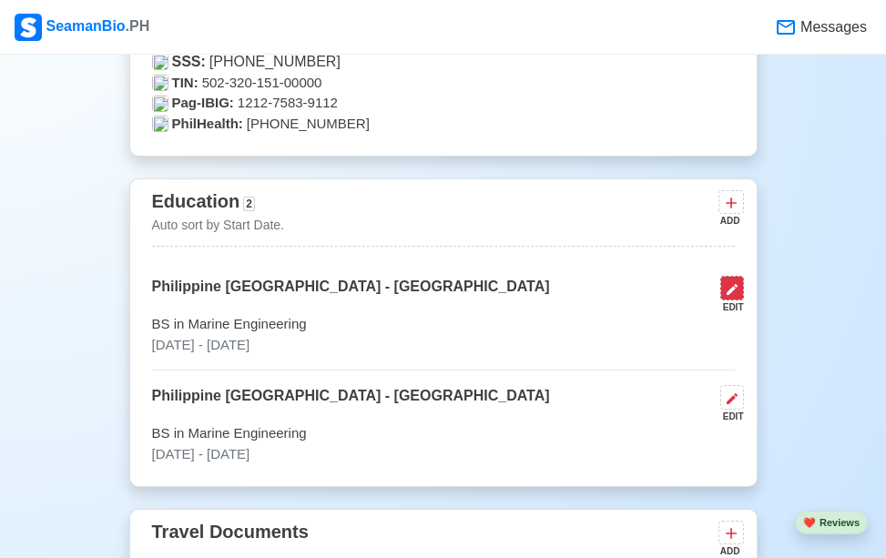
click at [720, 296] on button at bounding box center [732, 288] width 24 height 25
select select "August"
select select "2021"
select select "May"
select select "2025"
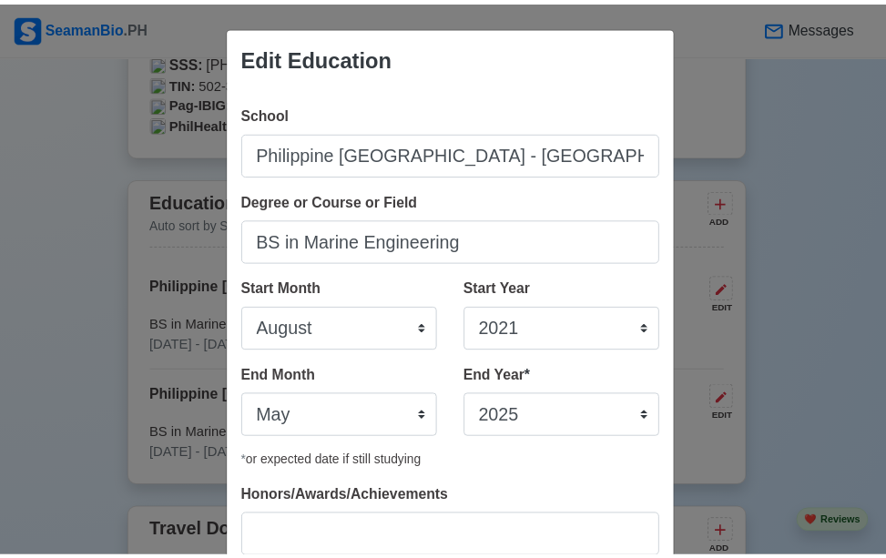
scroll to position [135, 0]
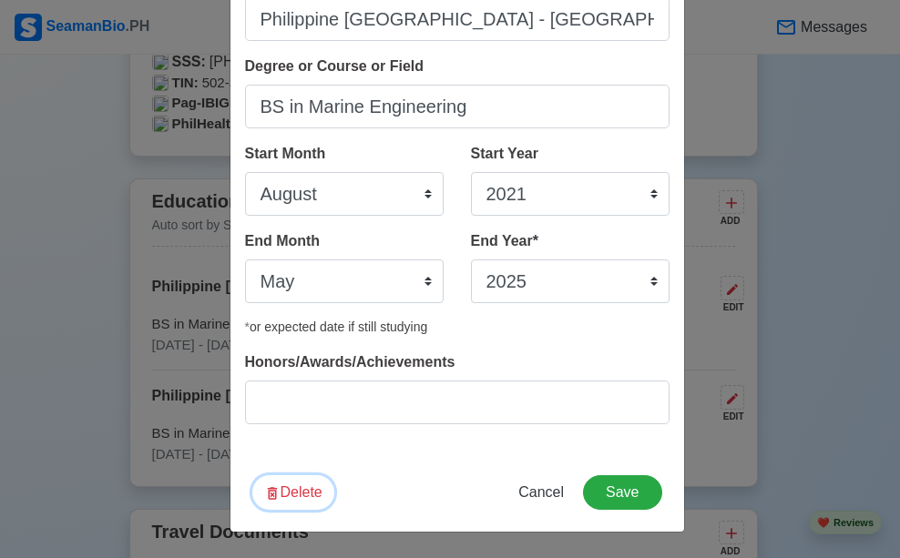
click at [299, 488] on button "Delete" at bounding box center [293, 492] width 82 height 35
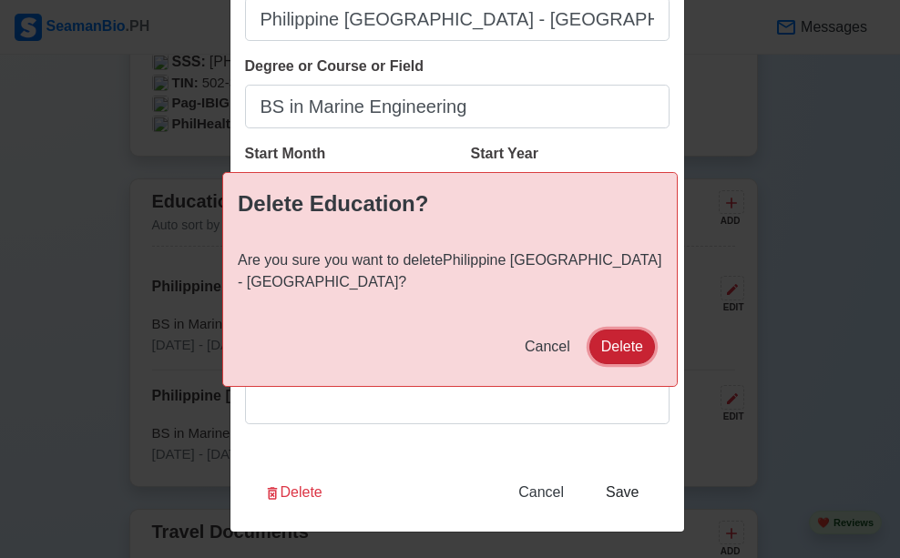
click at [631, 349] on button "Delete" at bounding box center [622, 347] width 66 height 35
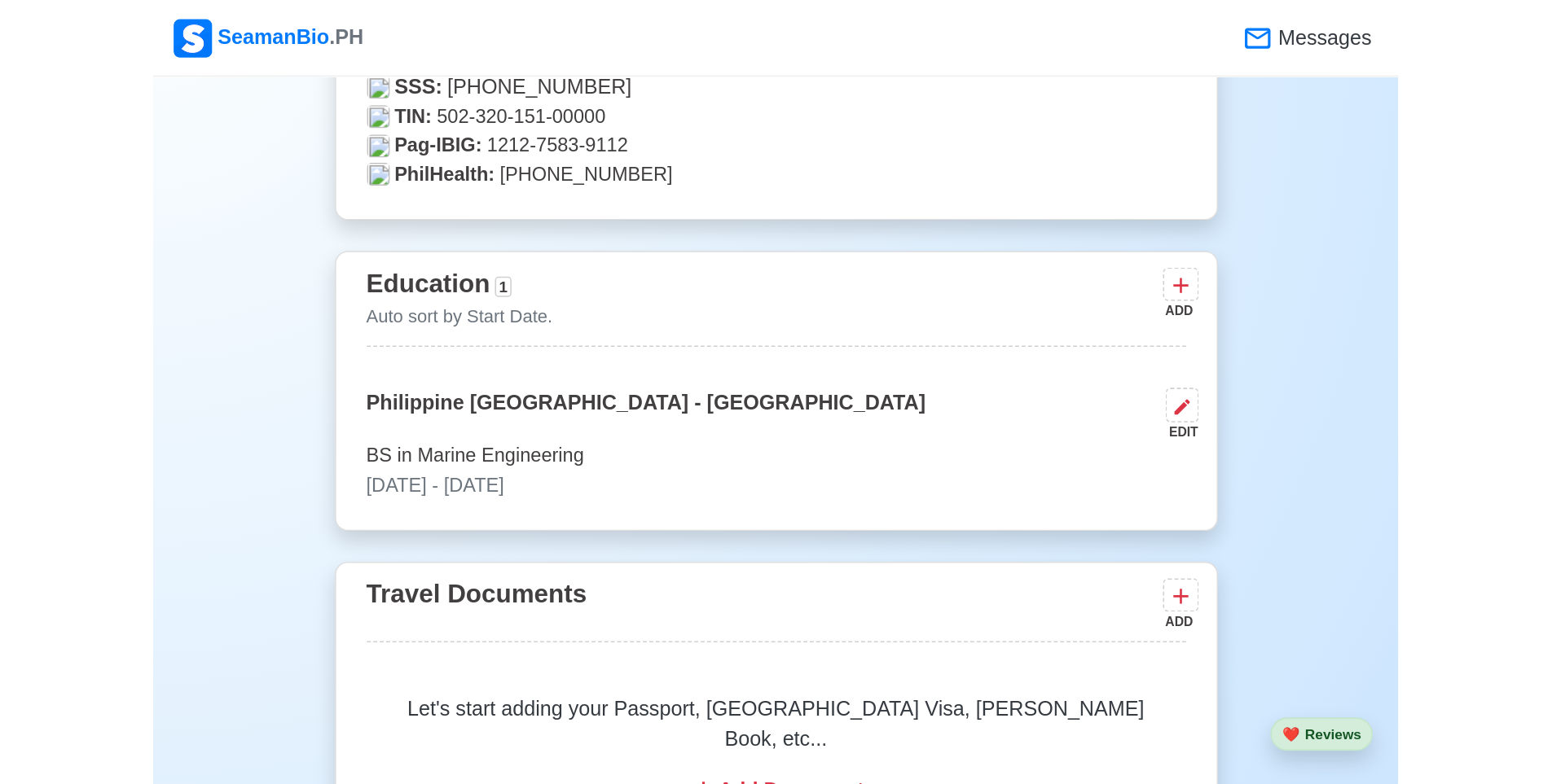
scroll to position [1384, 0]
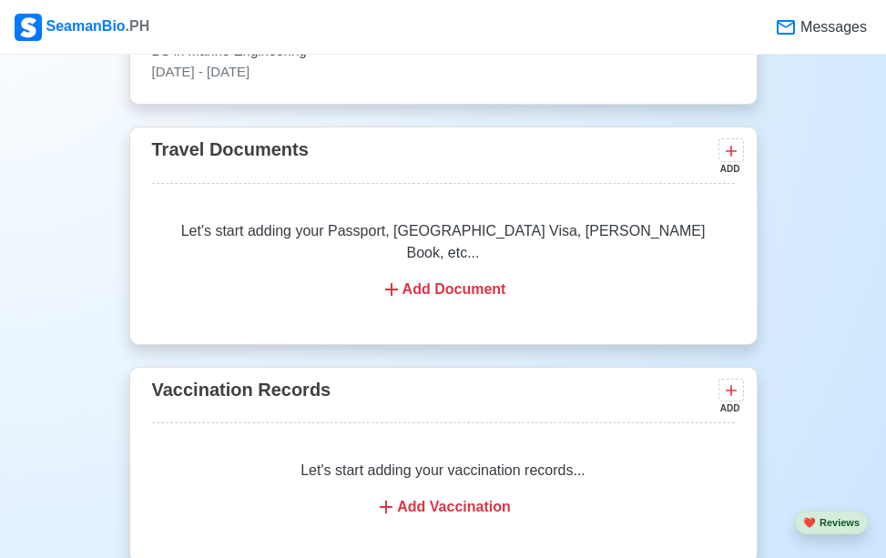
click at [445, 279] on div "Add Document" at bounding box center [443, 290] width 539 height 22
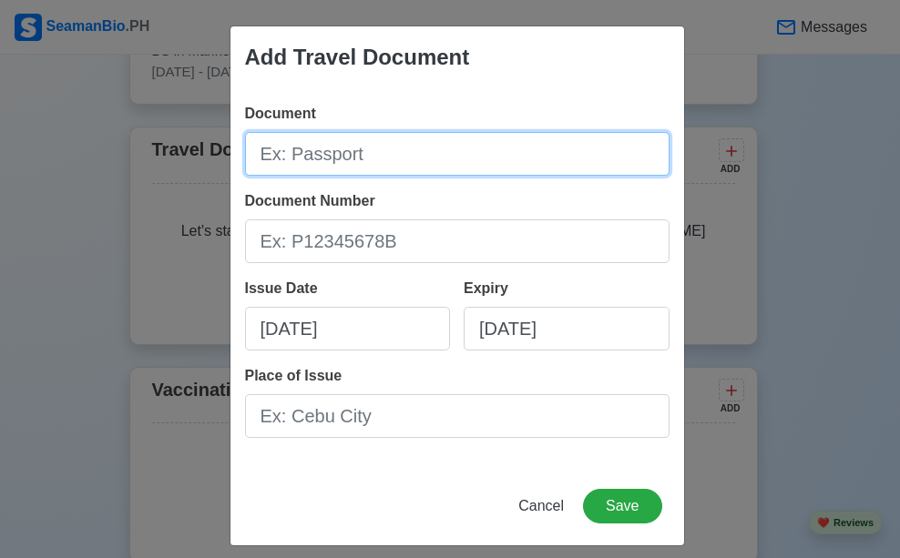
click at [385, 171] on input "Document" at bounding box center [457, 154] width 424 height 44
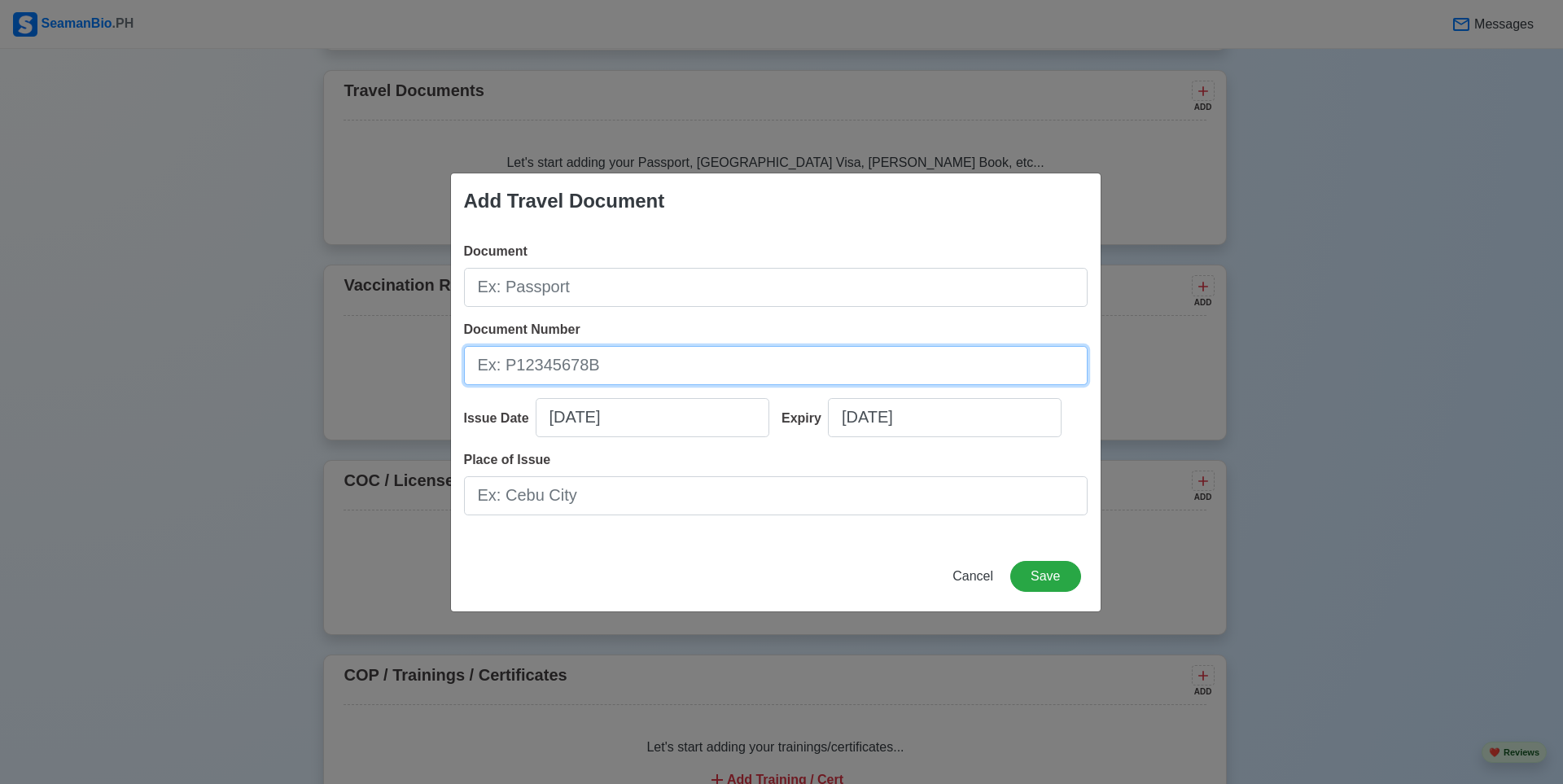
click at [649, 363] on input "Document Number" at bounding box center [776, 366] width 624 height 39
paste input "P97226840"
type input "P97226840"
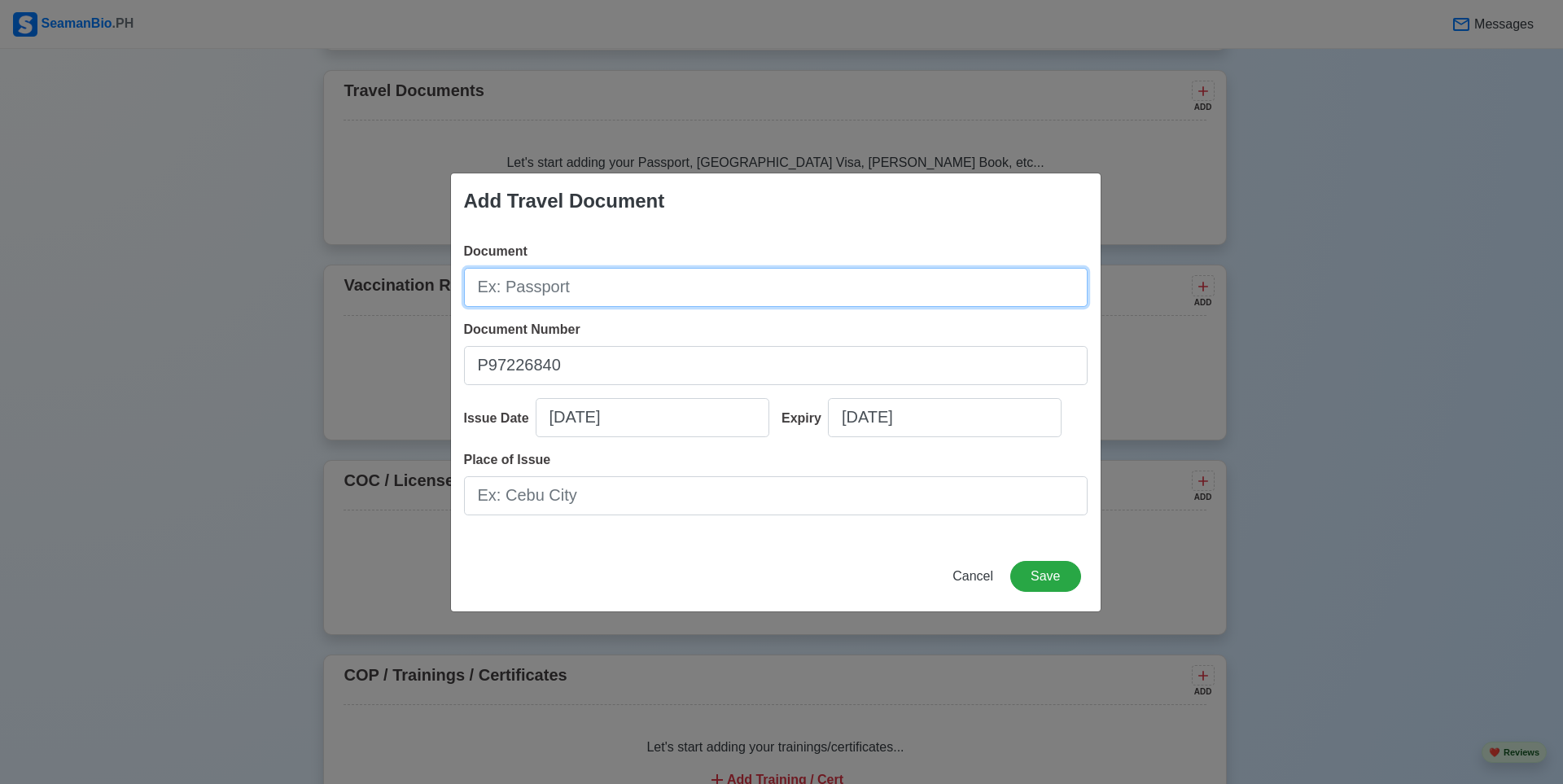
click at [664, 295] on input "Document" at bounding box center [776, 288] width 624 height 39
type input "p"
type input "Passport"
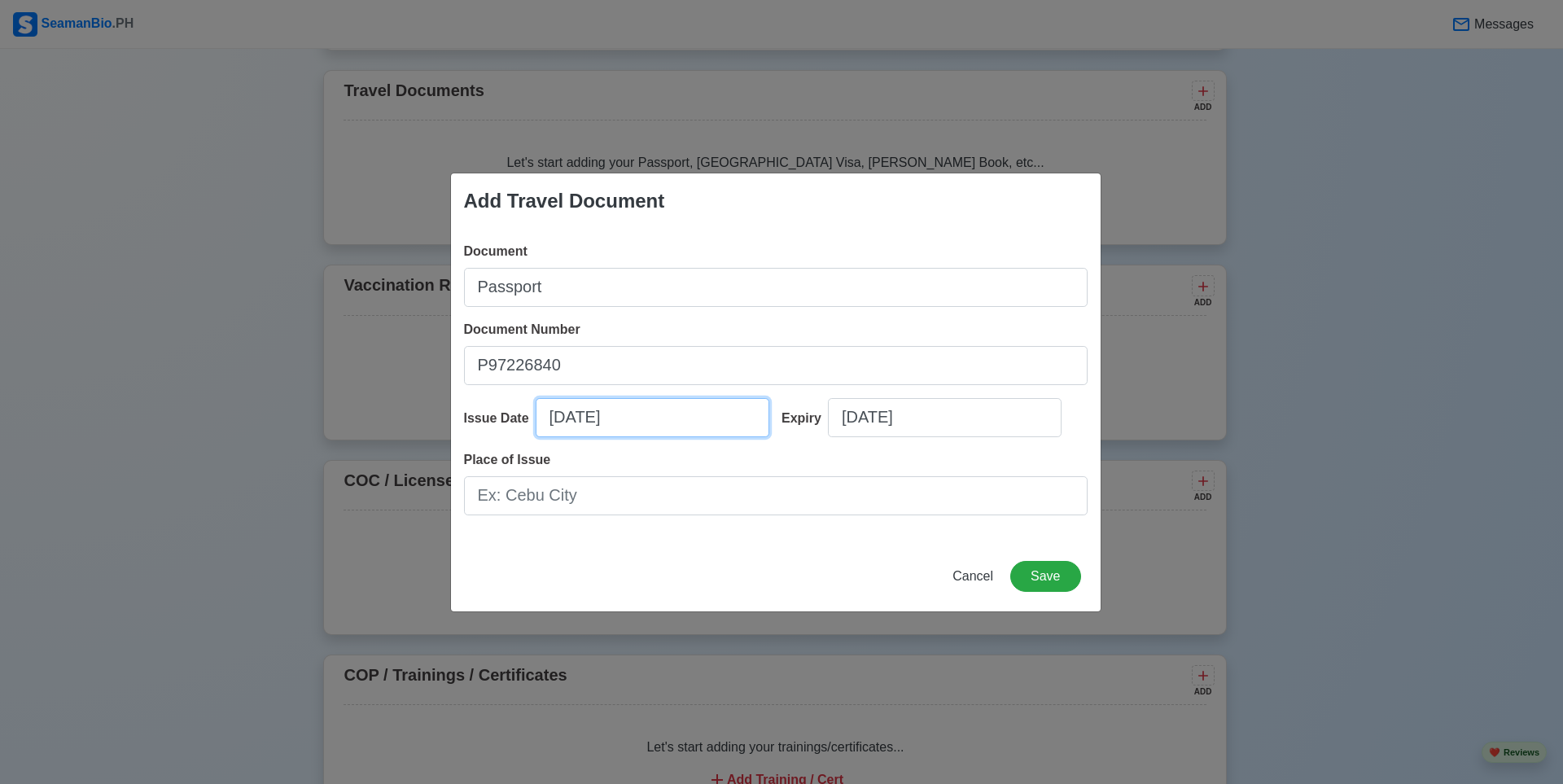
click at [655, 422] on input "10/01/2025" at bounding box center [652, 417] width 233 height 39
select select "****"
select select "*******"
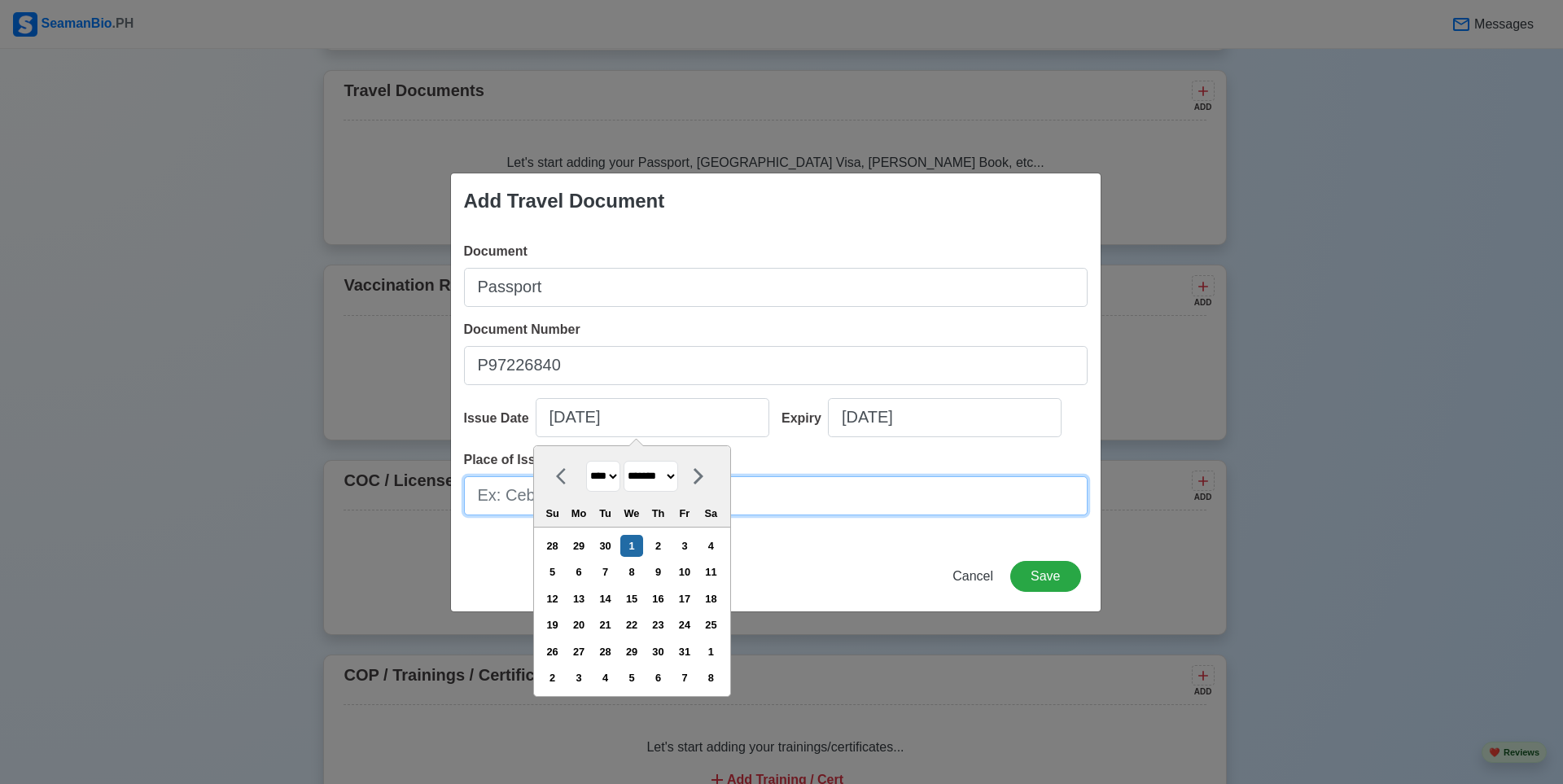
click at [838, 477] on input "Place of Issue" at bounding box center [776, 496] width 624 height 39
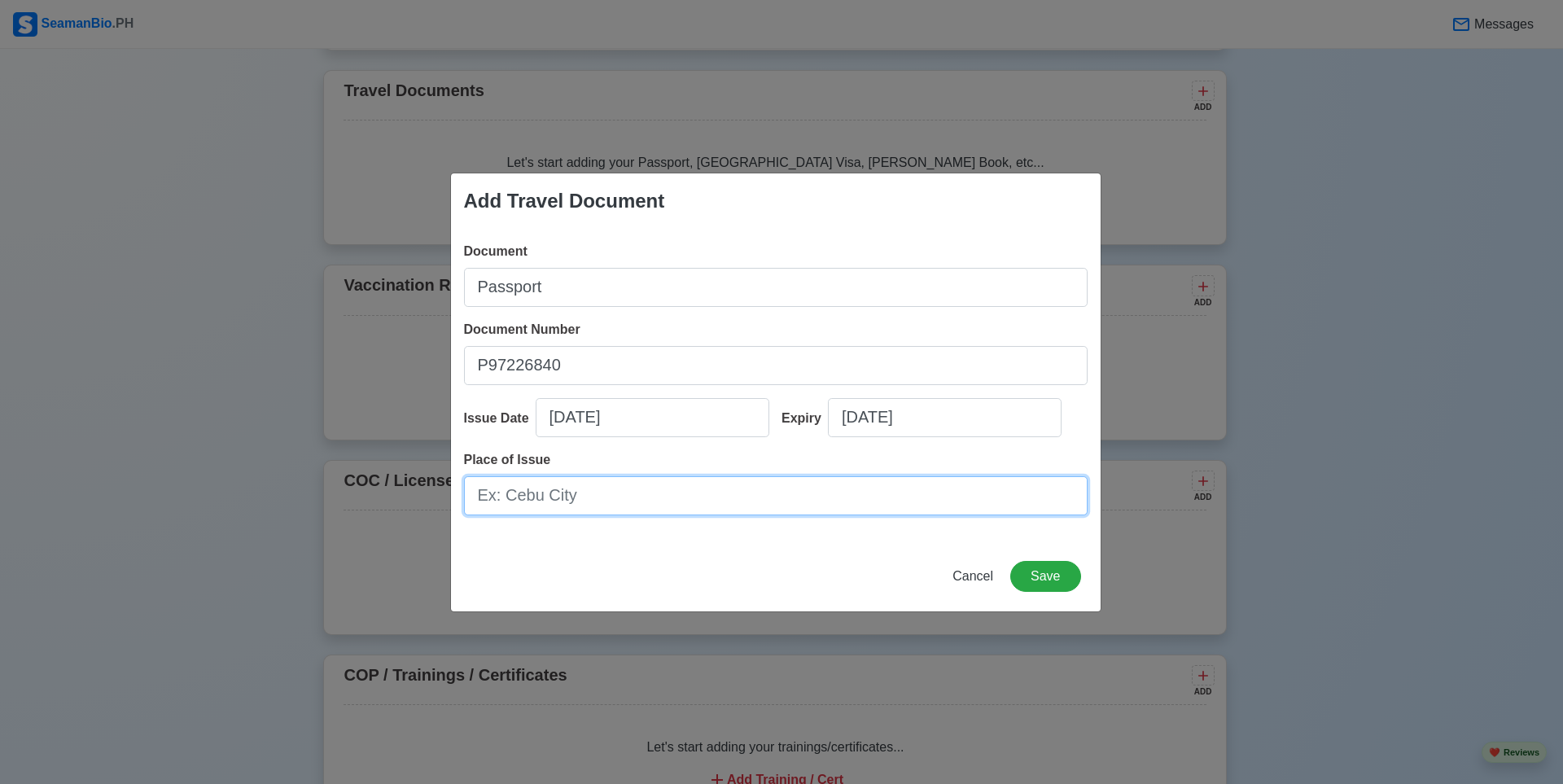
click at [603, 496] on input "Place of Issue" at bounding box center [776, 496] width 624 height 39
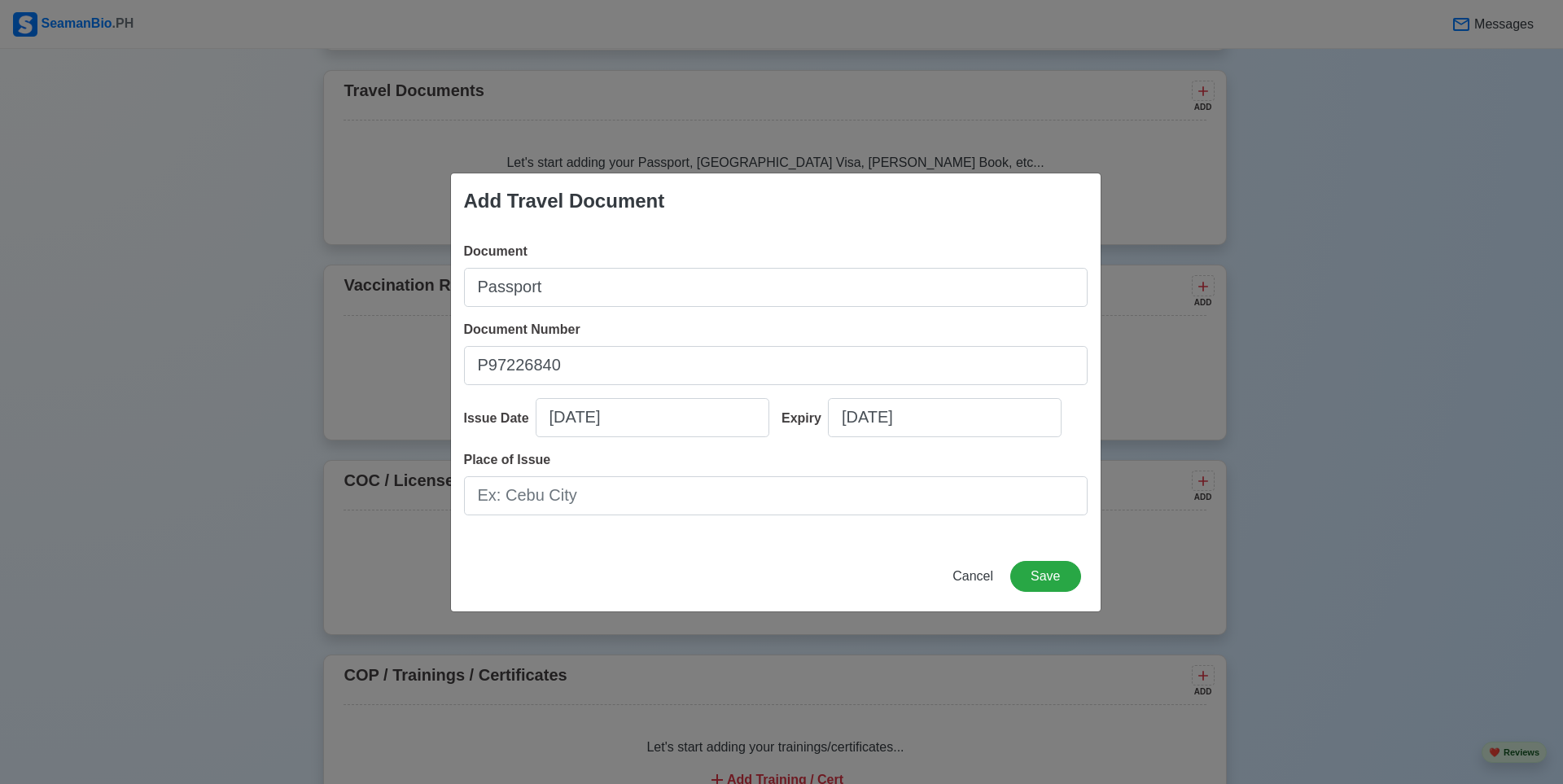
click at [714, 558] on div "Add Travel Document Document Passport Document Number P97226840 Issue Date 10/0…" at bounding box center [776, 392] width 652 height 440
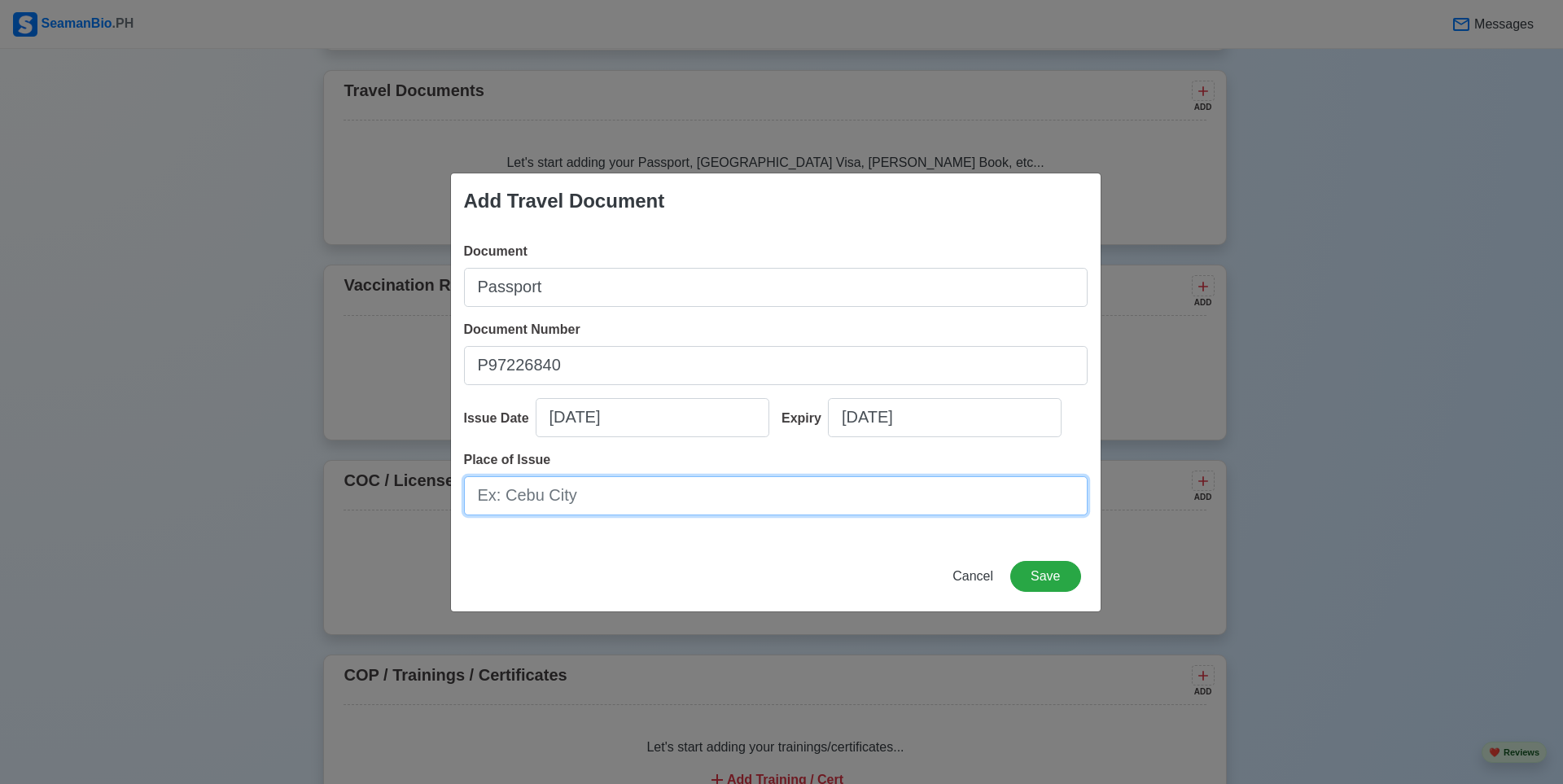
click at [724, 502] on input "Place of Issue" at bounding box center [776, 496] width 624 height 39
click at [552, 493] on input "p" at bounding box center [776, 496] width 624 height 39
click at [551, 493] on input "p" at bounding box center [776, 496] width 624 height 39
paste input "Parañaque,"
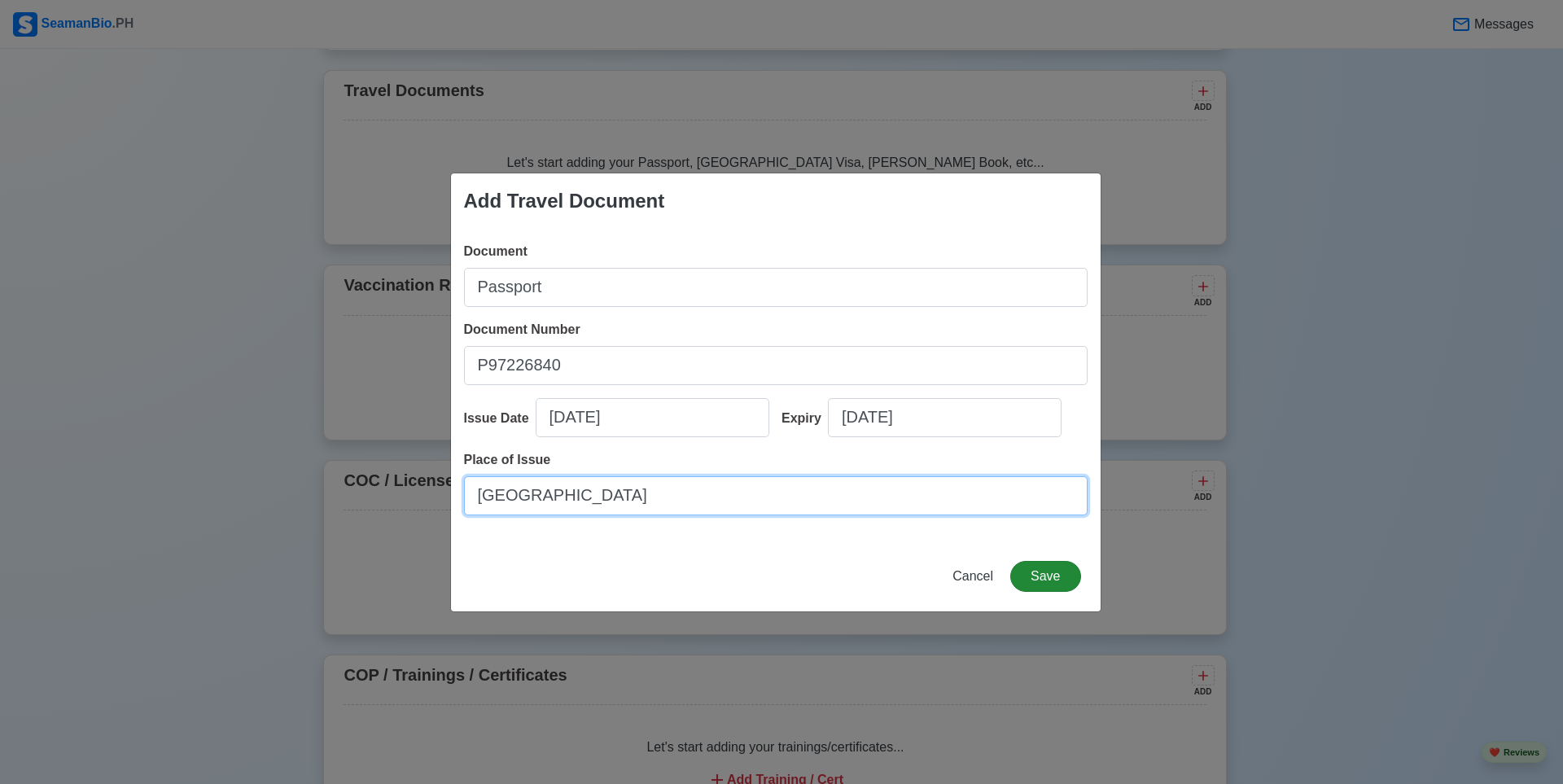
type input "[GEOGRAPHIC_DATA]"
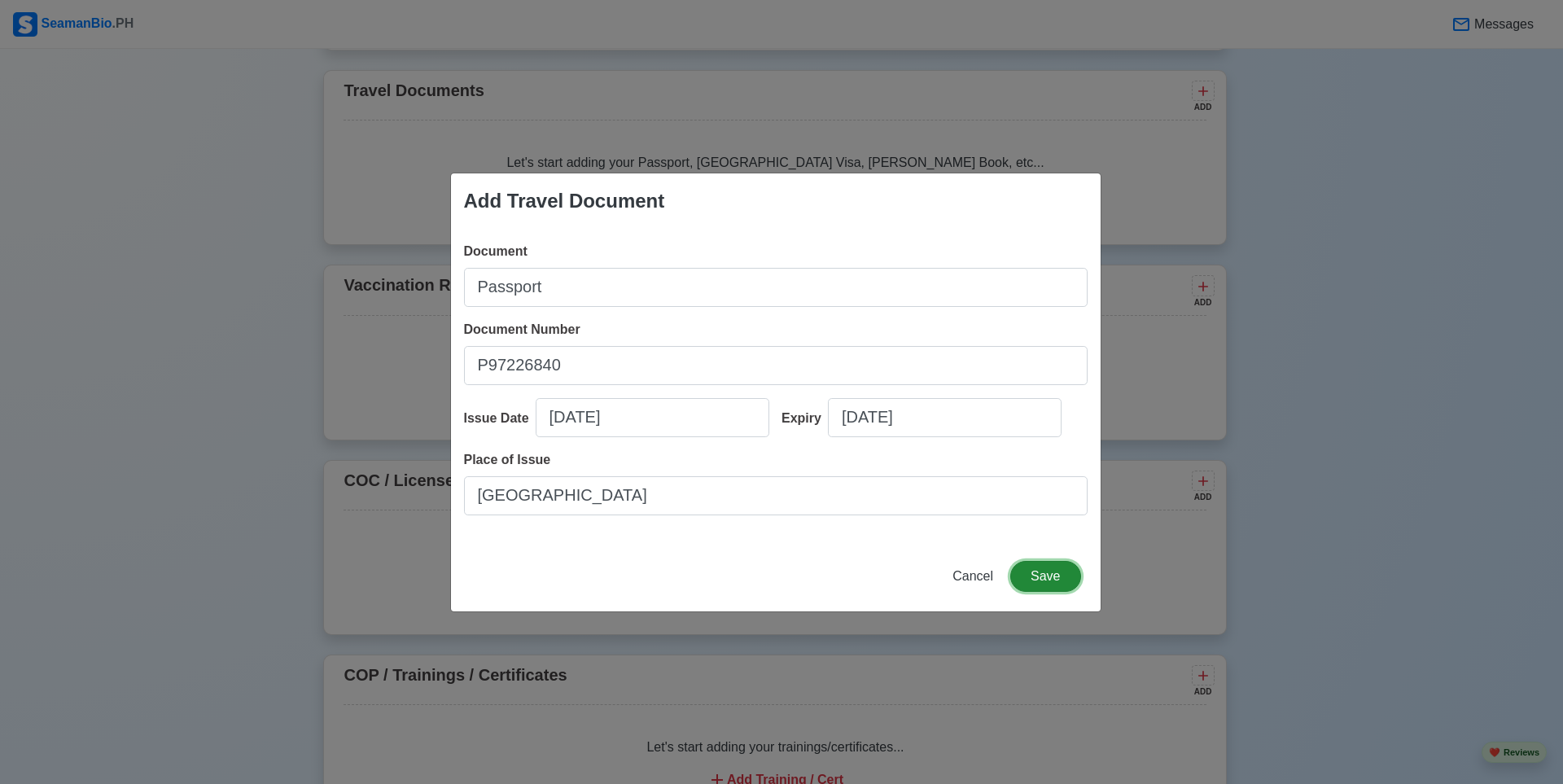
click at [1060, 569] on button "Save" at bounding box center [1045, 576] width 70 height 31
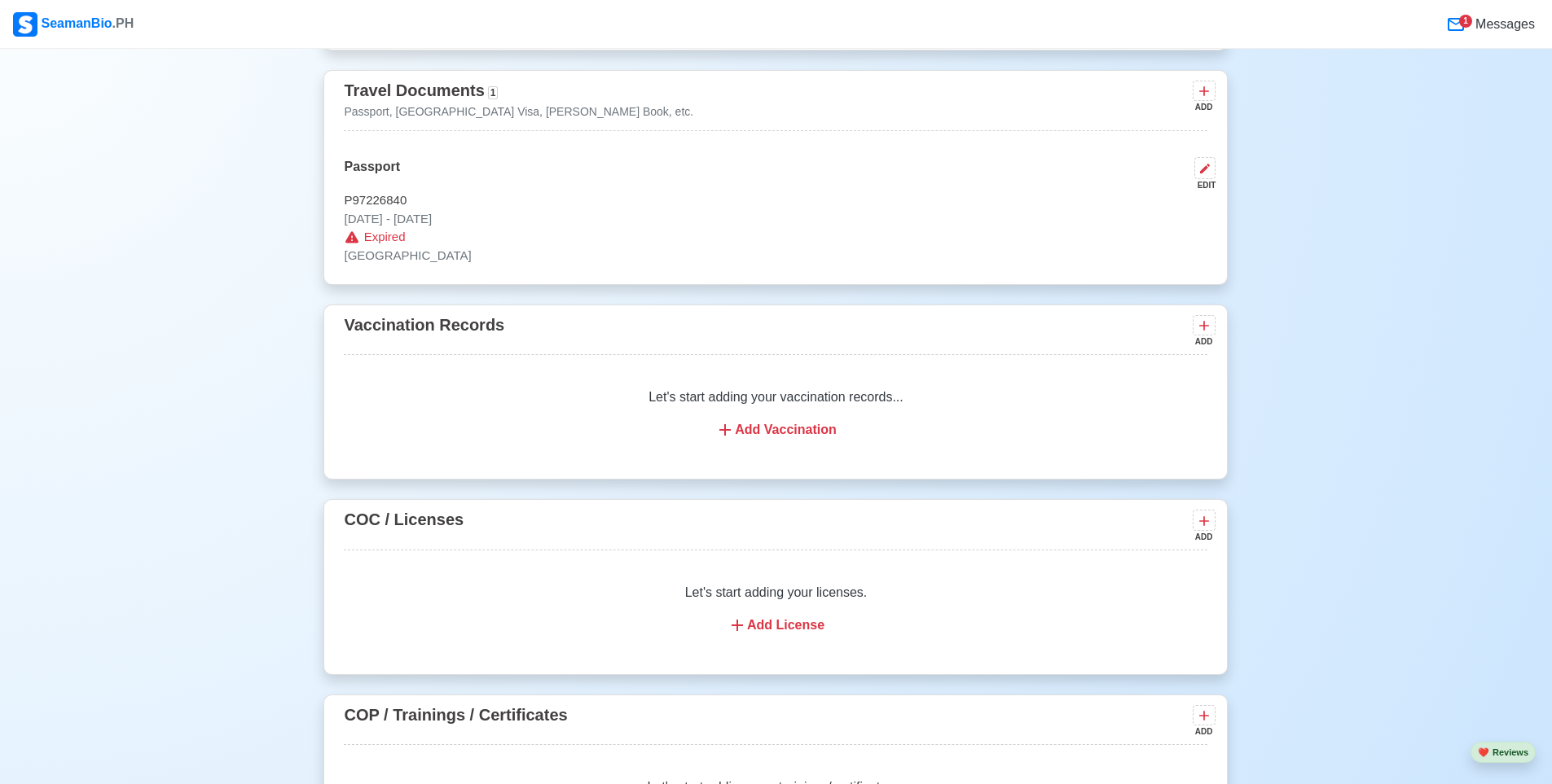
click at [492, 240] on p "Expired" at bounding box center [775, 237] width 863 height 19
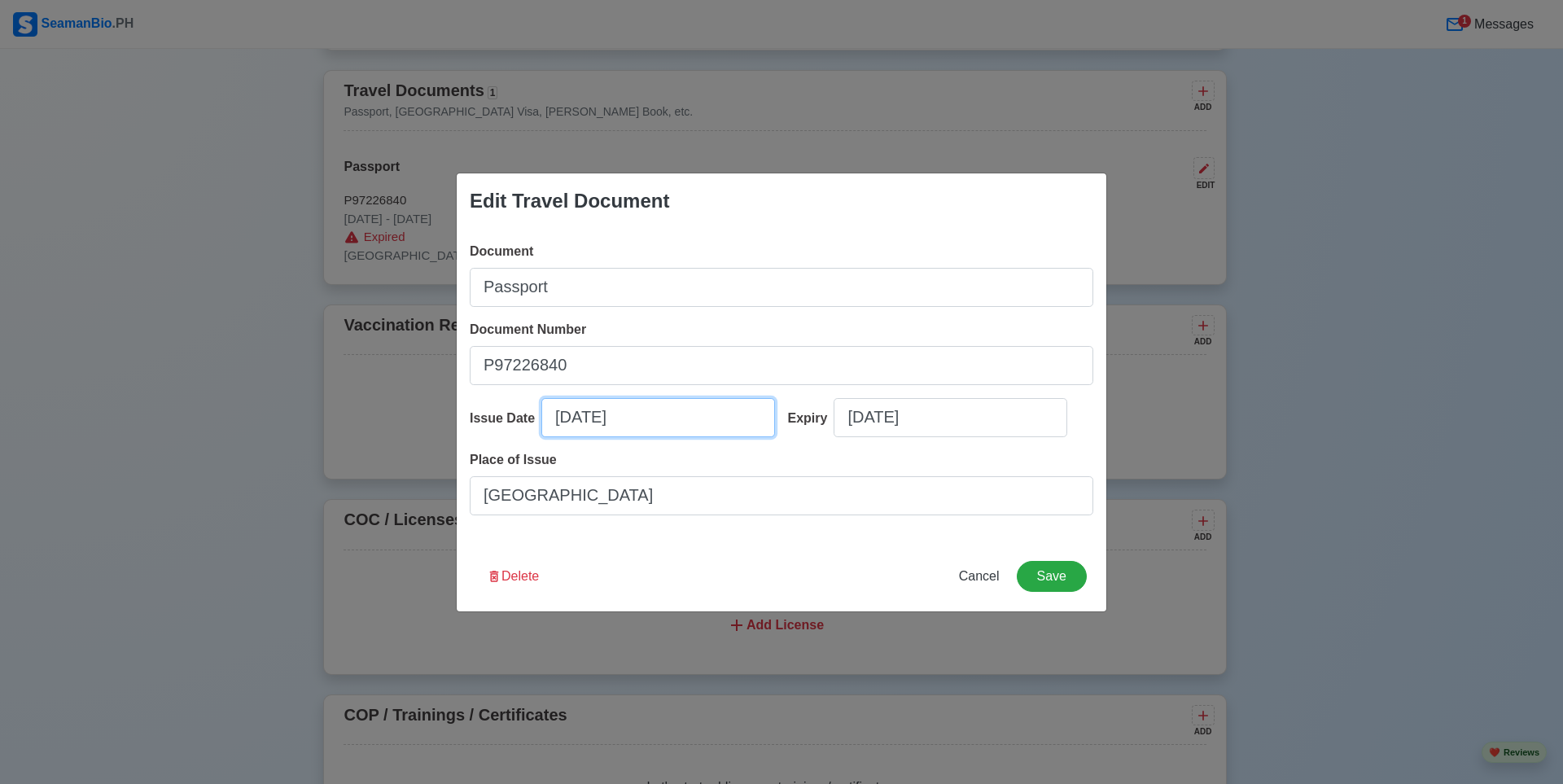
click at [606, 427] on input "10/01/2025" at bounding box center [658, 417] width 233 height 39
select select "****"
select select "*******"
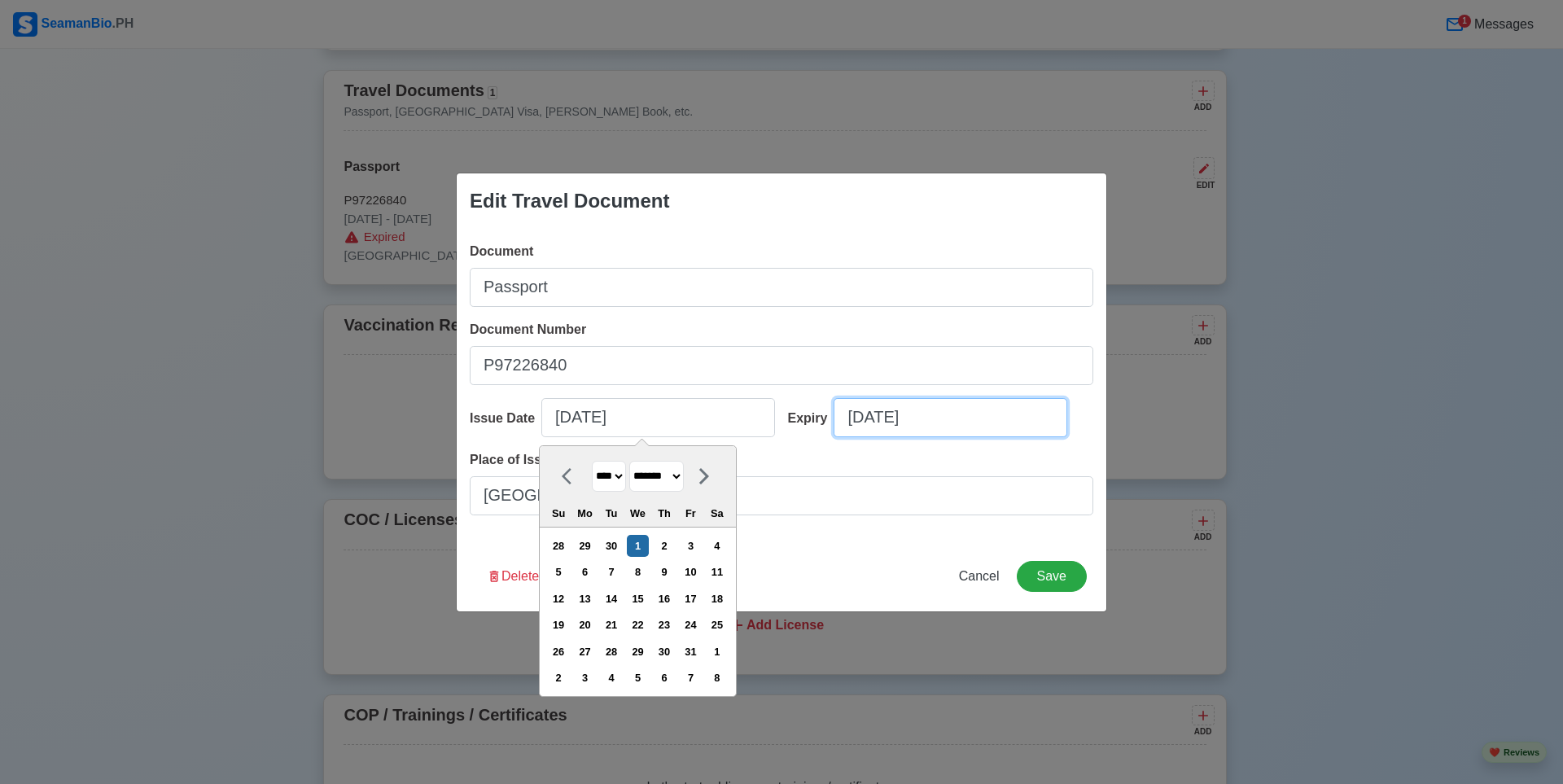
click at [892, 418] on input "10/01/2025" at bounding box center [950, 417] width 233 height 39
select select "****"
select select "*******"
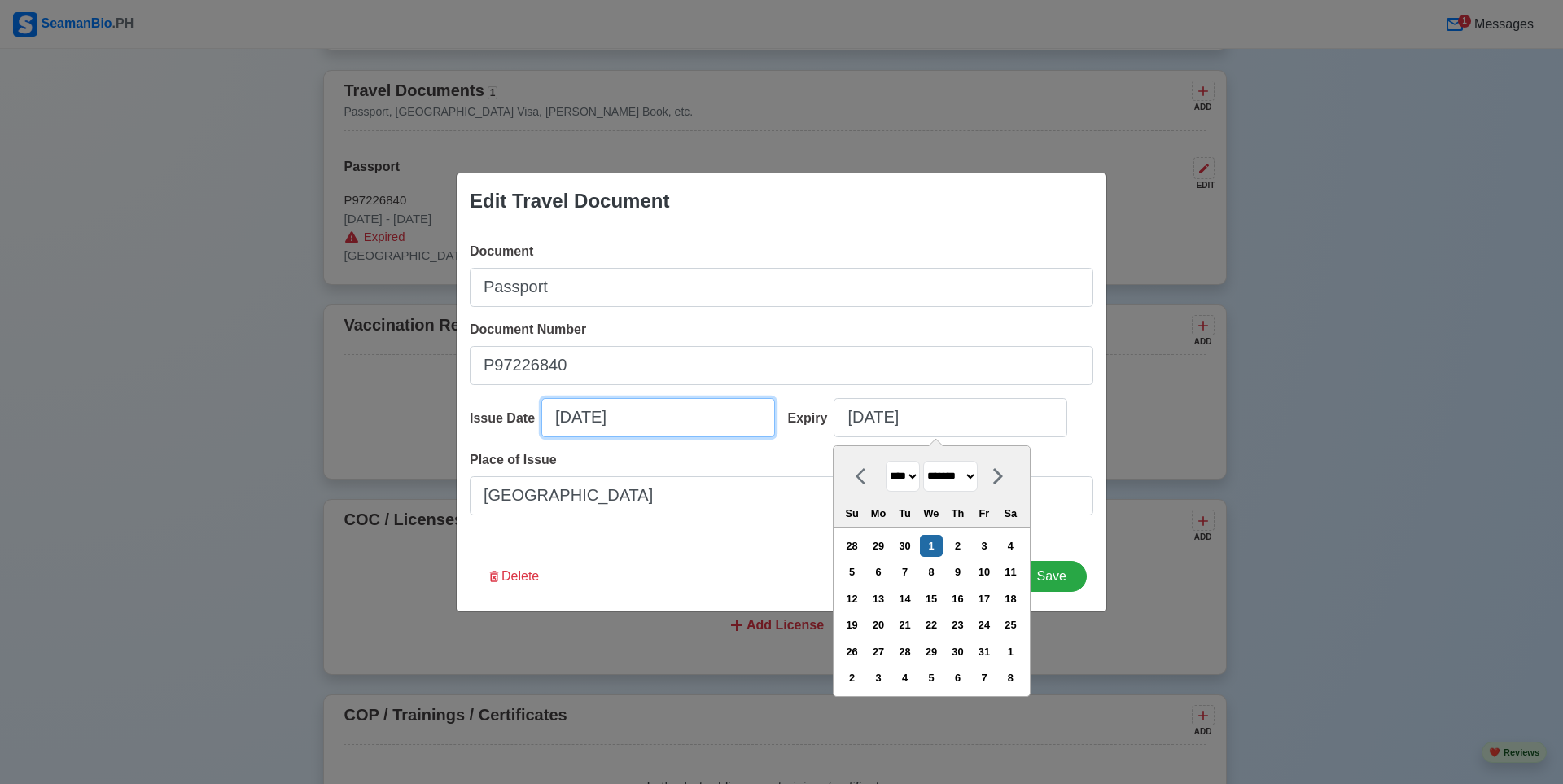
click at [594, 415] on input "10/01/2025" at bounding box center [658, 417] width 233 height 39
select select "****"
select select "*******"
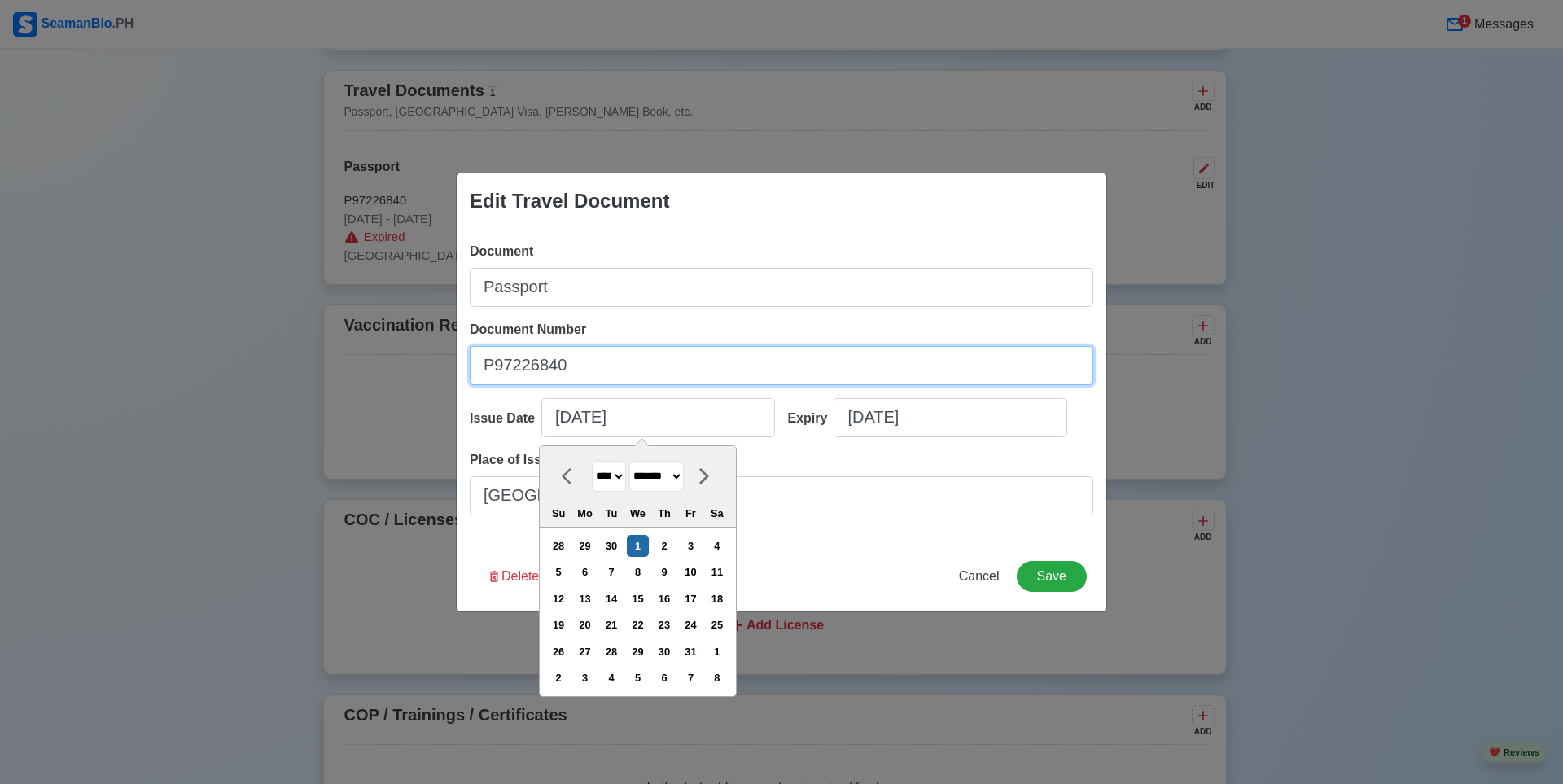
click at [731, 369] on input "P97226840" at bounding box center [782, 366] width 624 height 39
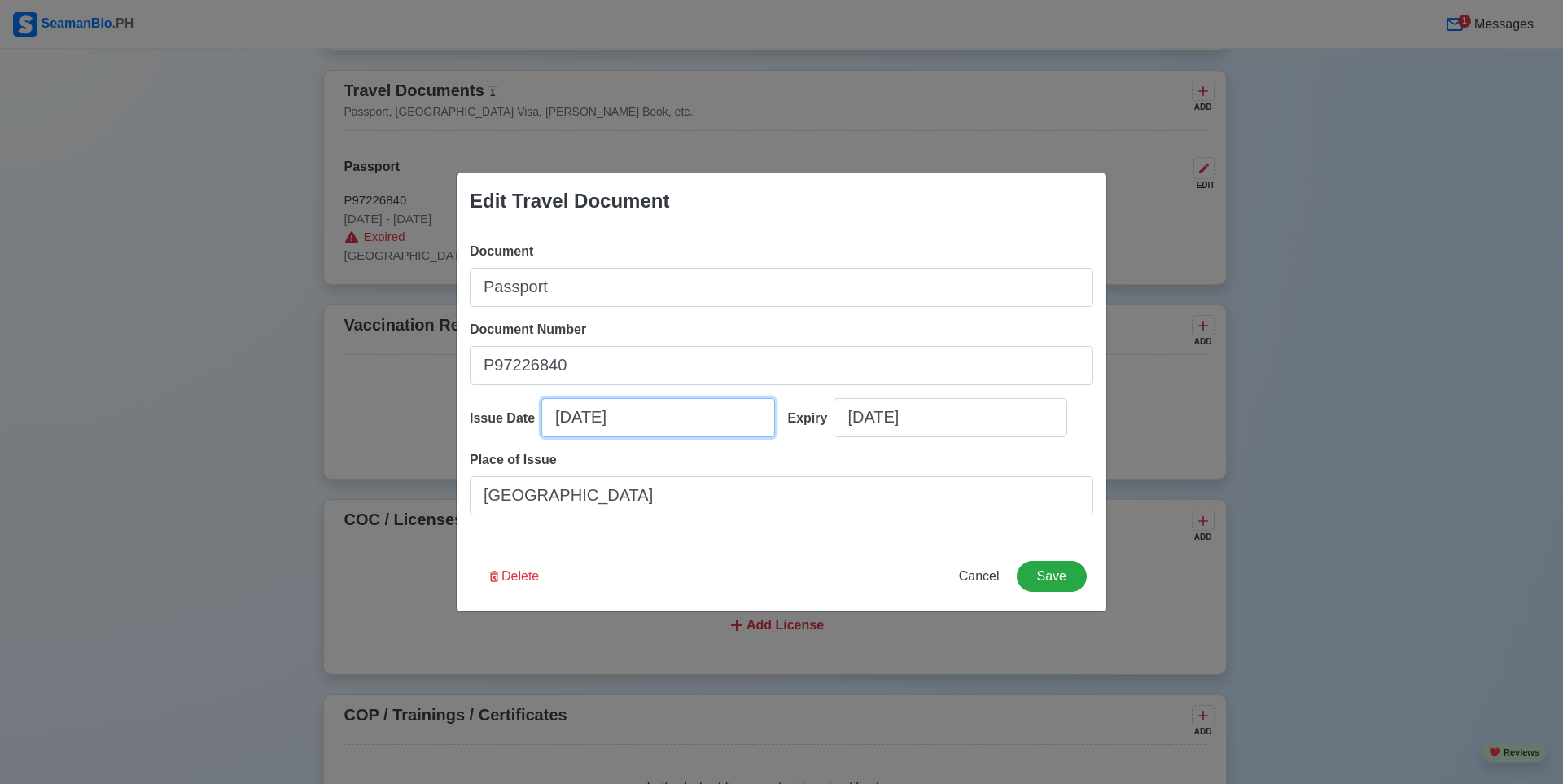
click at [639, 419] on input "10/01/2025" at bounding box center [658, 417] width 233 height 39
select select "****"
select select "*******"
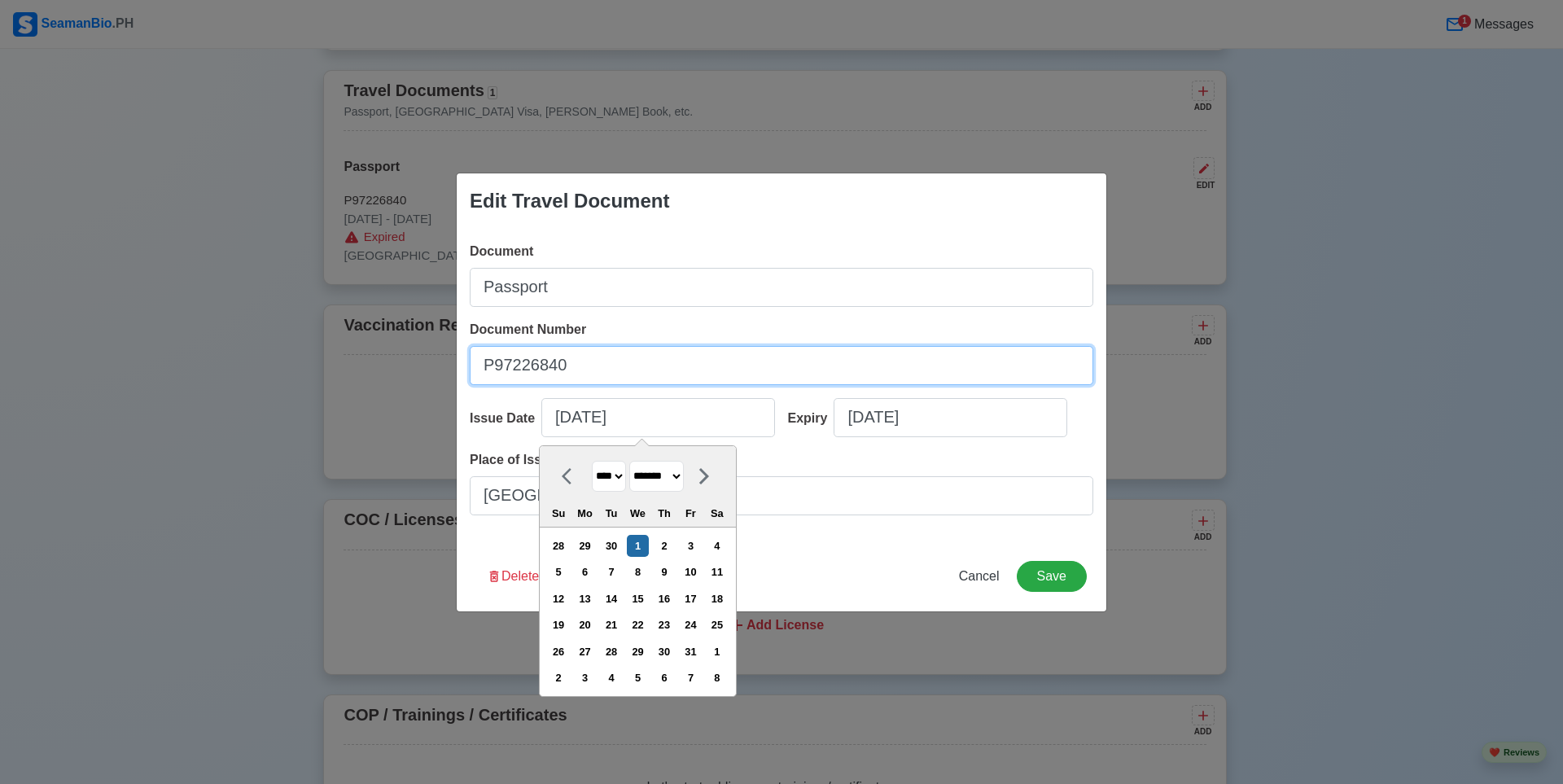
click at [660, 372] on input "P97226840" at bounding box center [782, 366] width 624 height 39
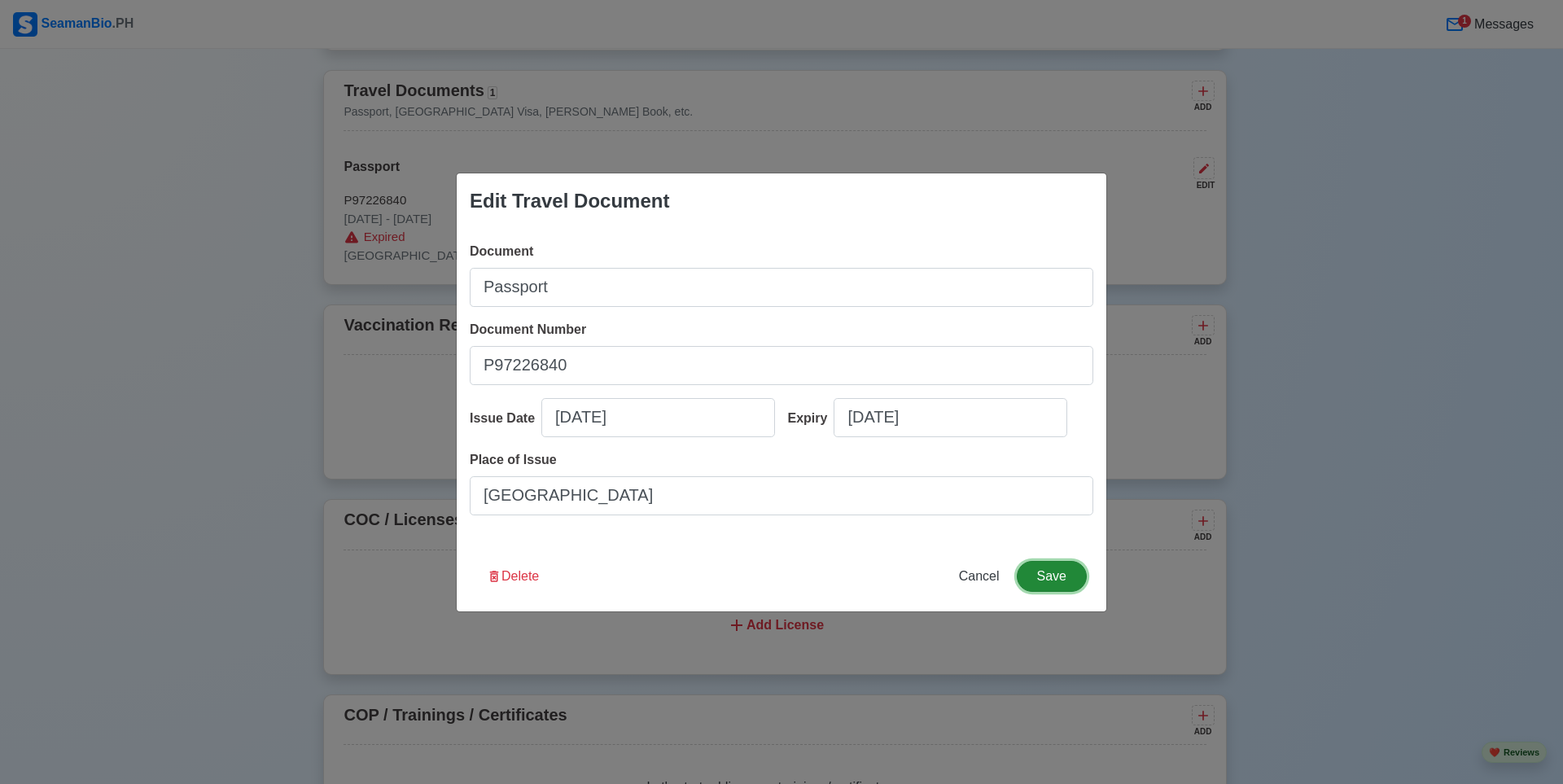
click at [1068, 573] on button "Save" at bounding box center [1052, 576] width 70 height 31
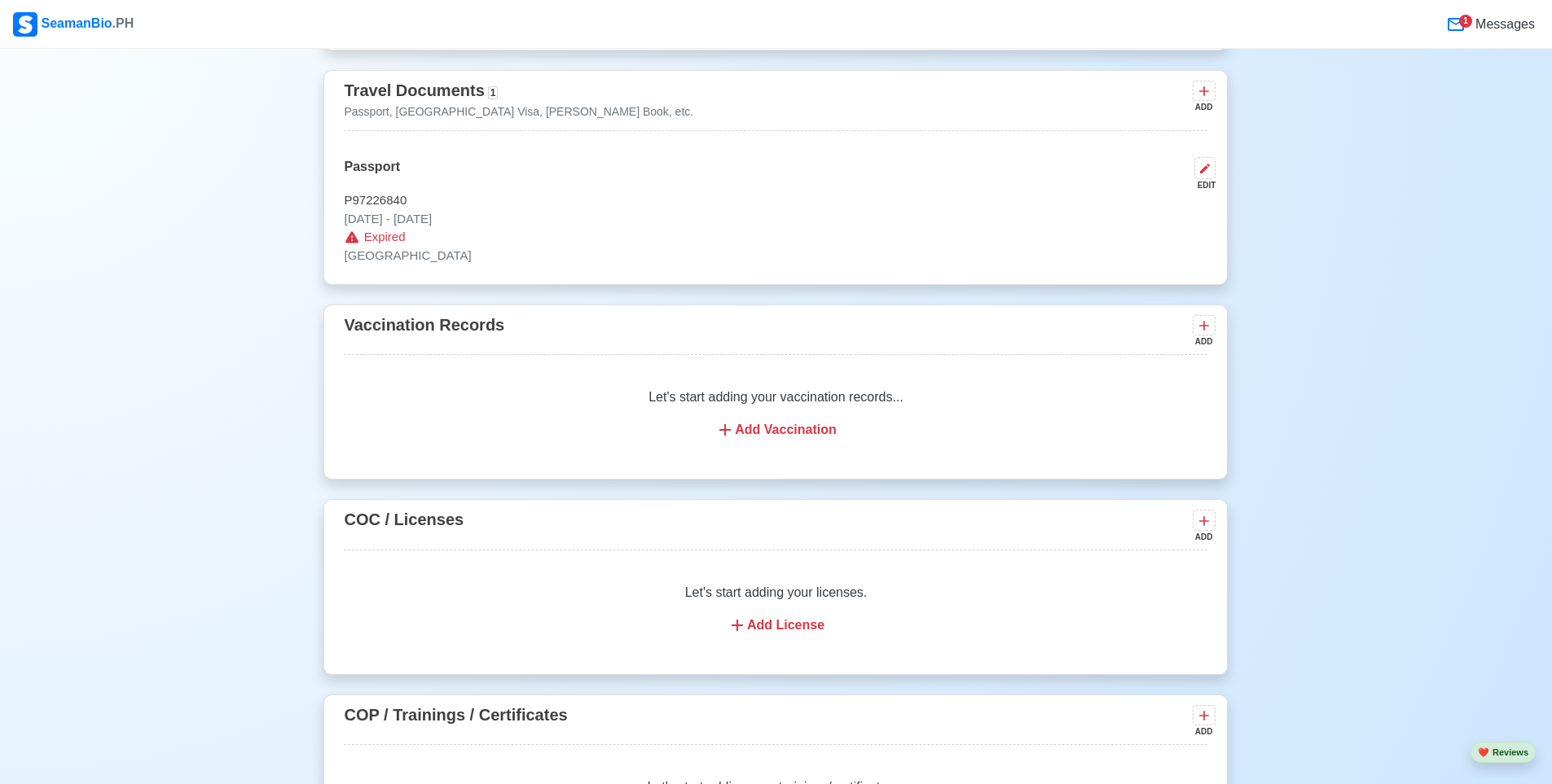
click at [773, 431] on div "Add Vaccination" at bounding box center [776, 430] width 825 height 20
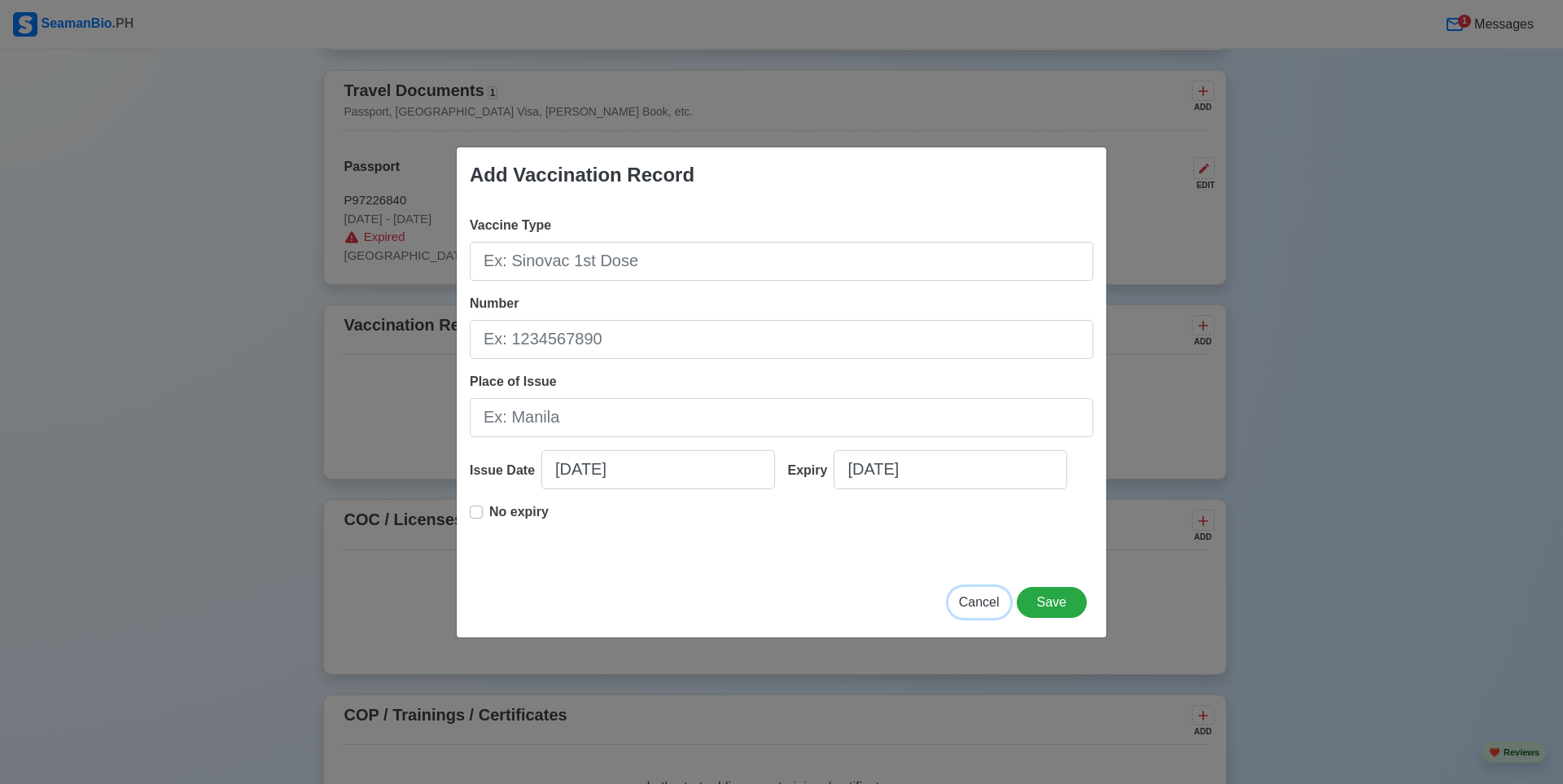
click at [994, 597] on span "Cancel" at bounding box center [980, 602] width 41 height 13
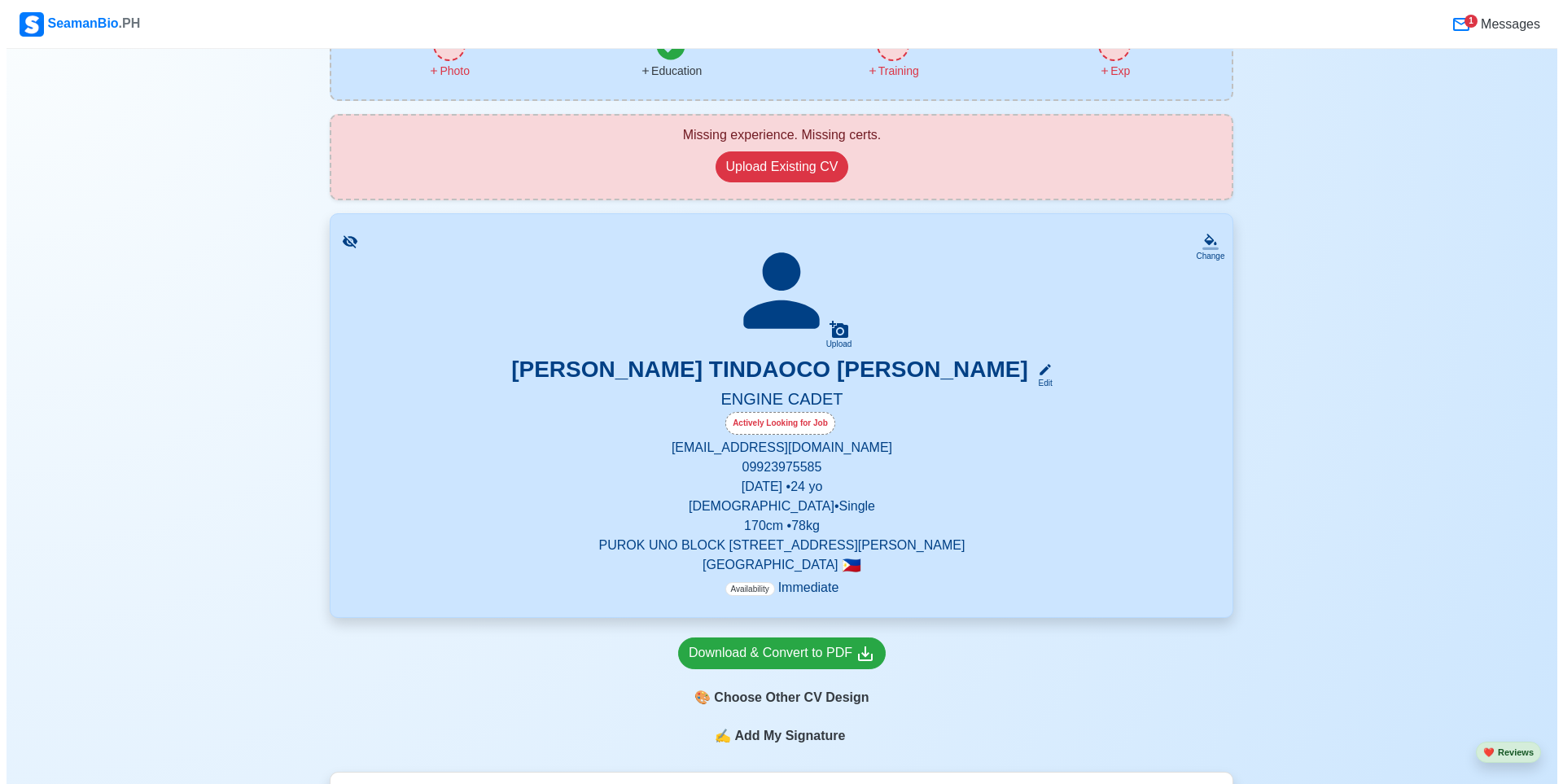
scroll to position [0, 0]
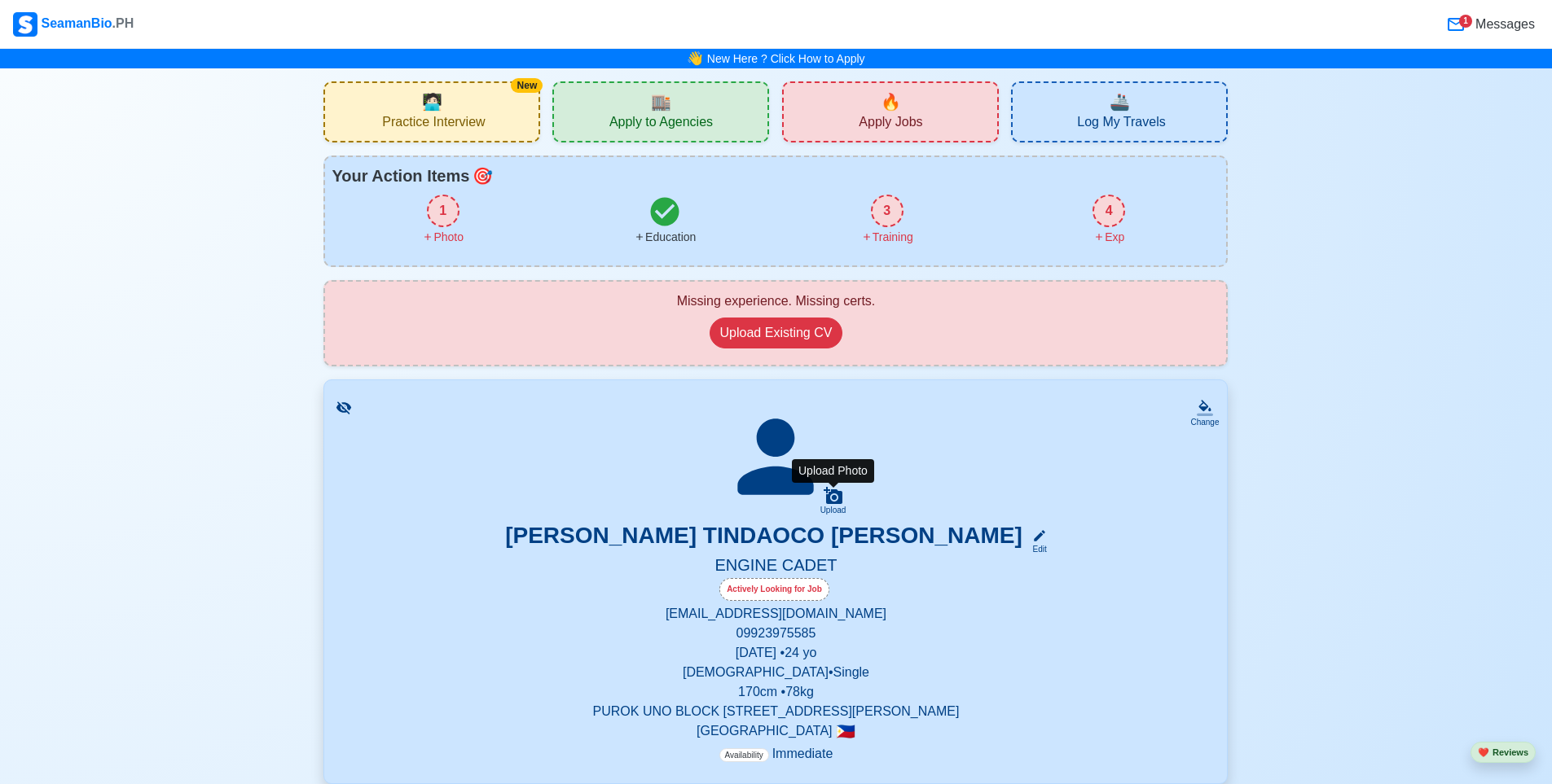
click at [834, 500] on icon at bounding box center [833, 495] width 19 height 17
click at [0, 0] on input "Upload" at bounding box center [0, 0] width 0 height 0
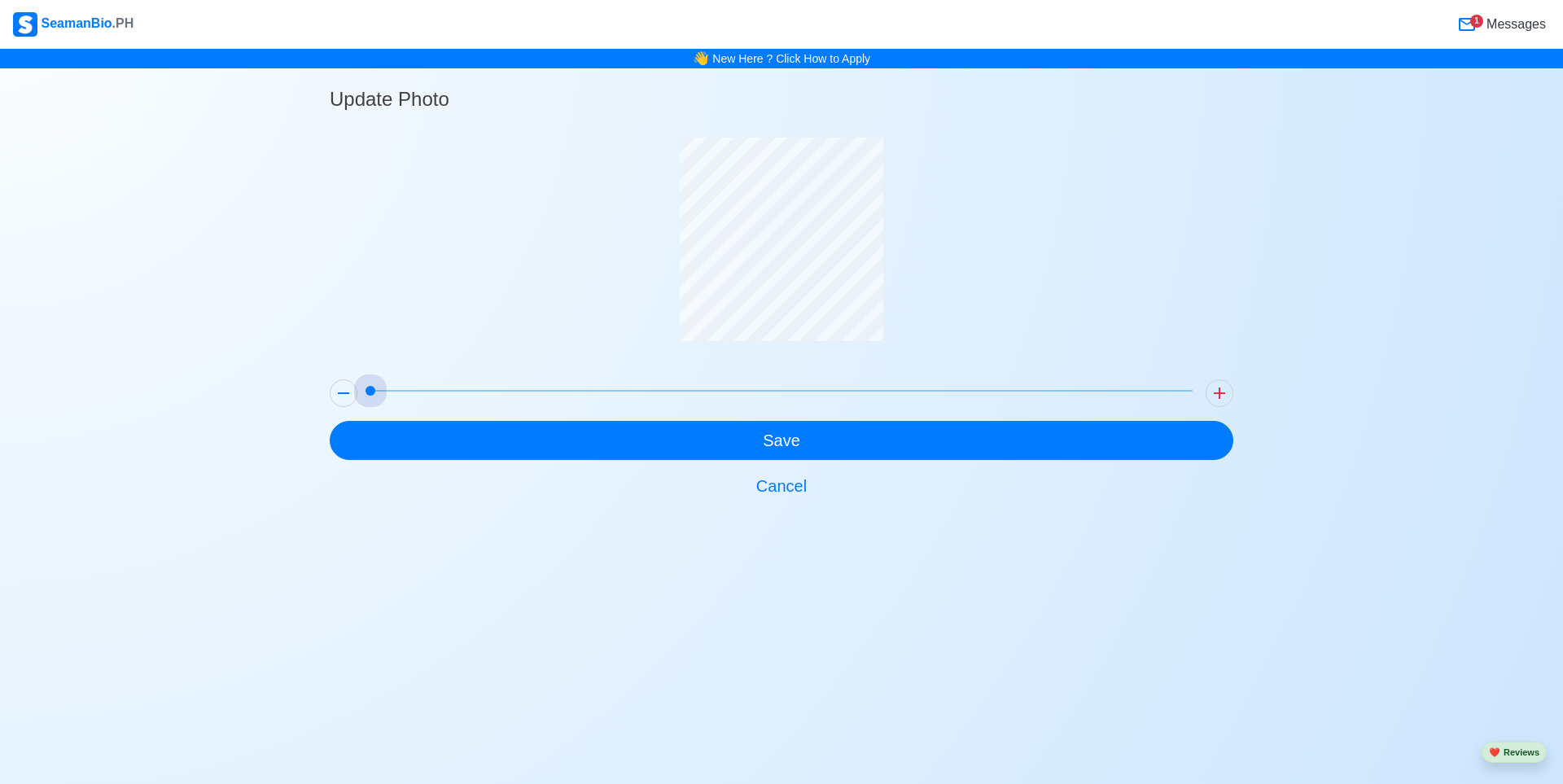
drag, startPoint x: 371, startPoint y: 387, endPoint x: 0, endPoint y: 346, distance: 373.3
click at [0, 346] on div "Update Photo Save Cancel" at bounding box center [782, 286] width 1563 height 437
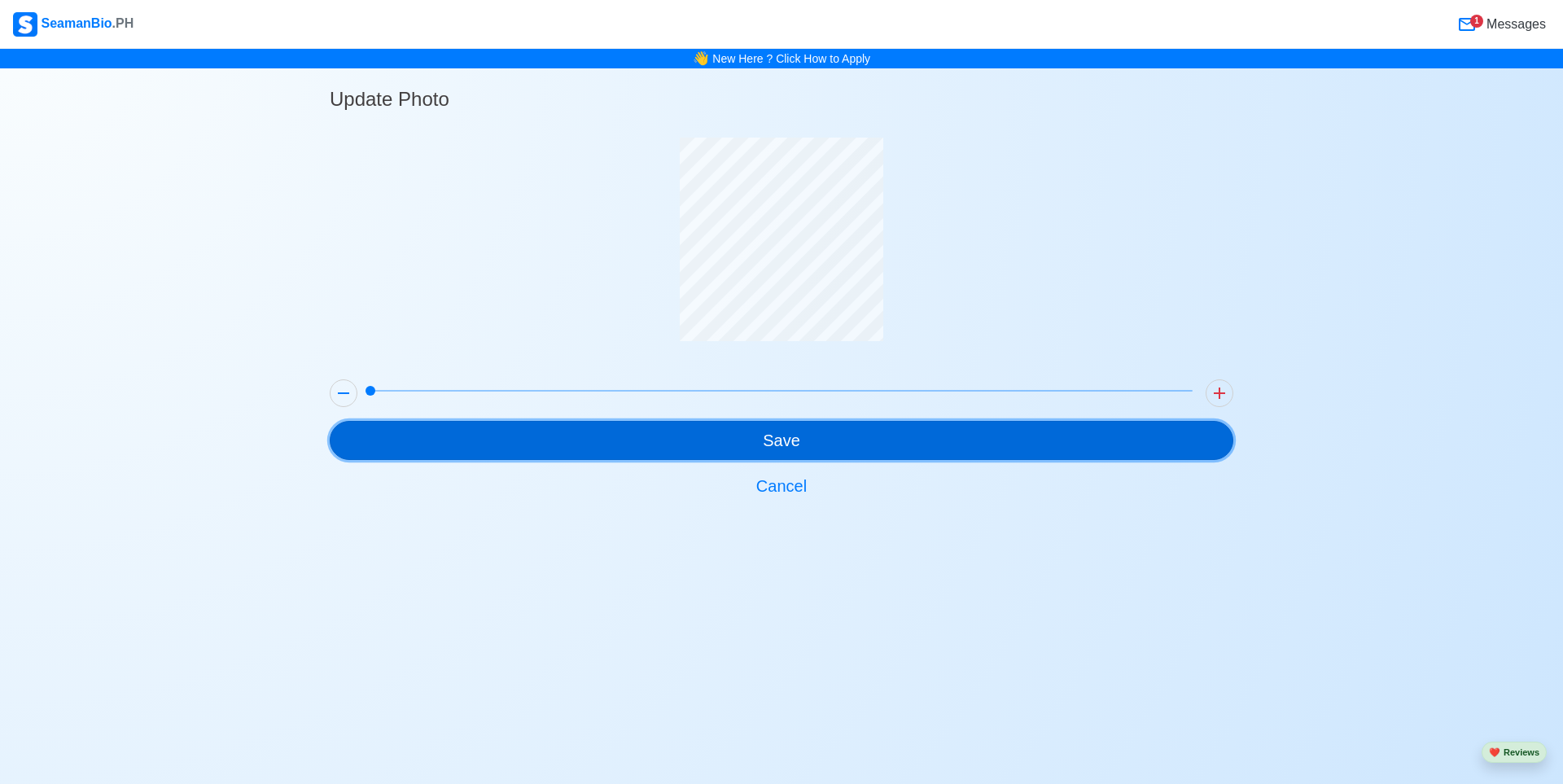
click at [831, 454] on button "Save" at bounding box center [782, 441] width 904 height 39
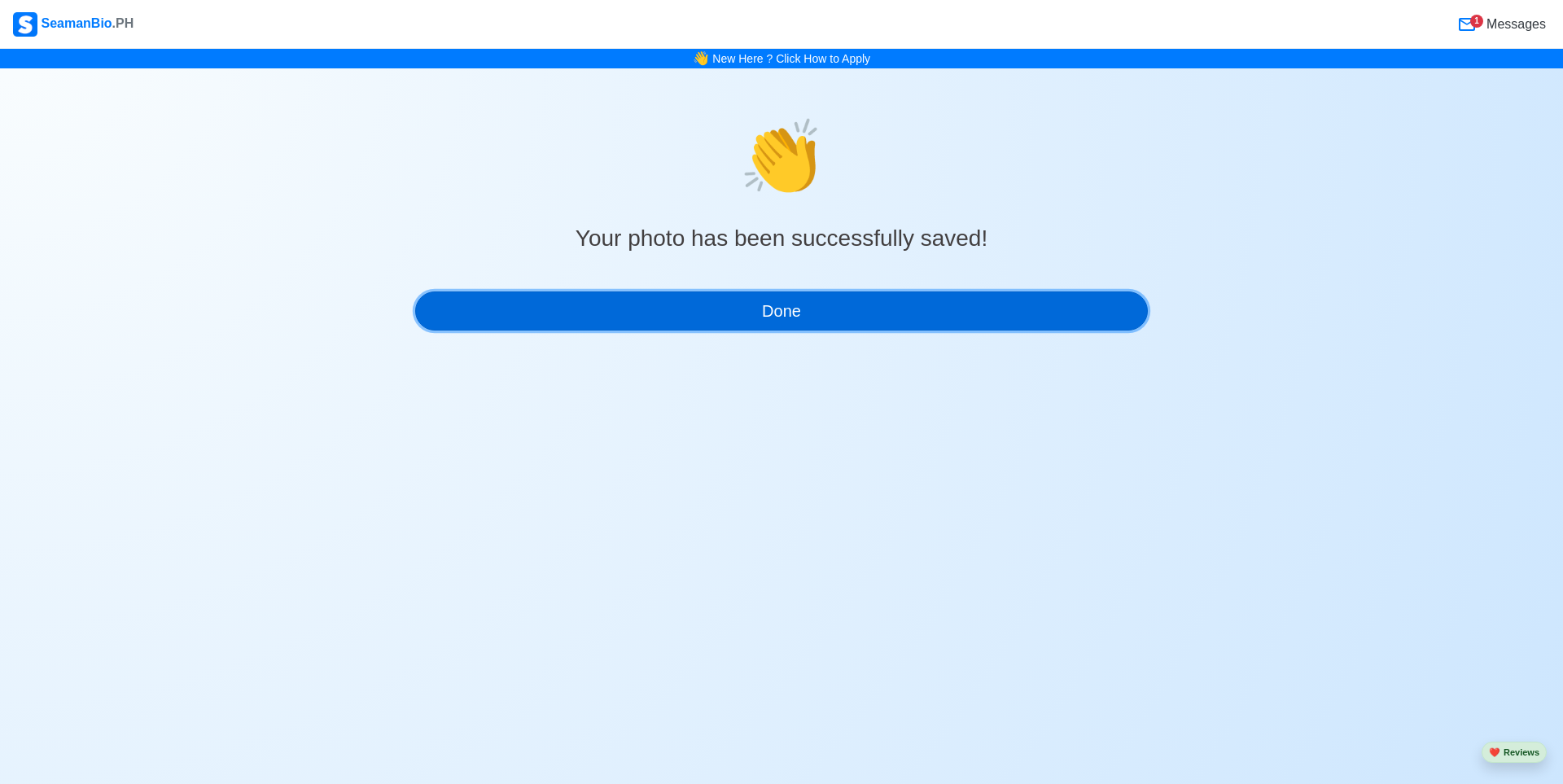
click at [807, 314] on button "Done" at bounding box center [782, 311] width 733 height 39
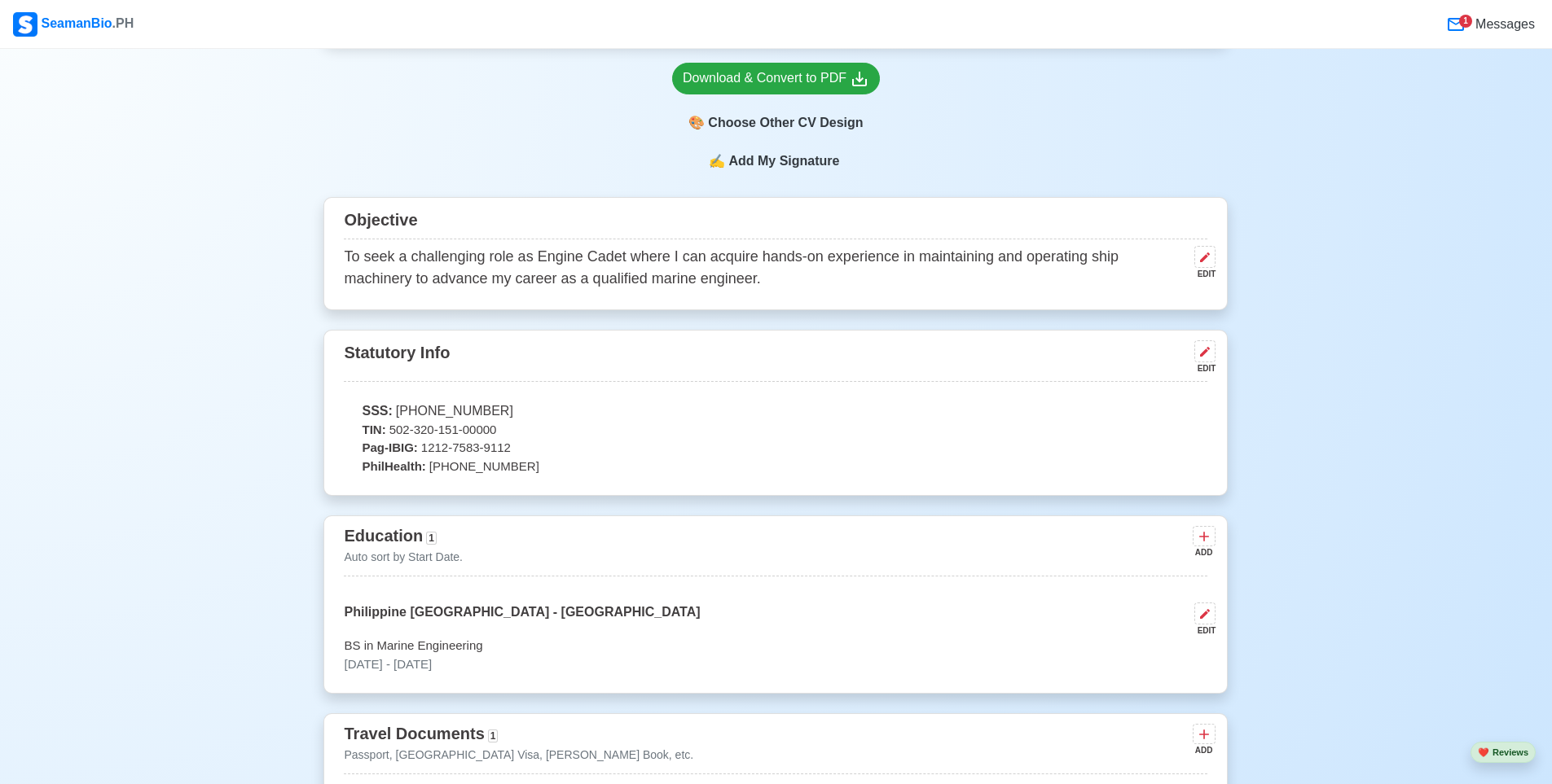
scroll to position [896, 0]
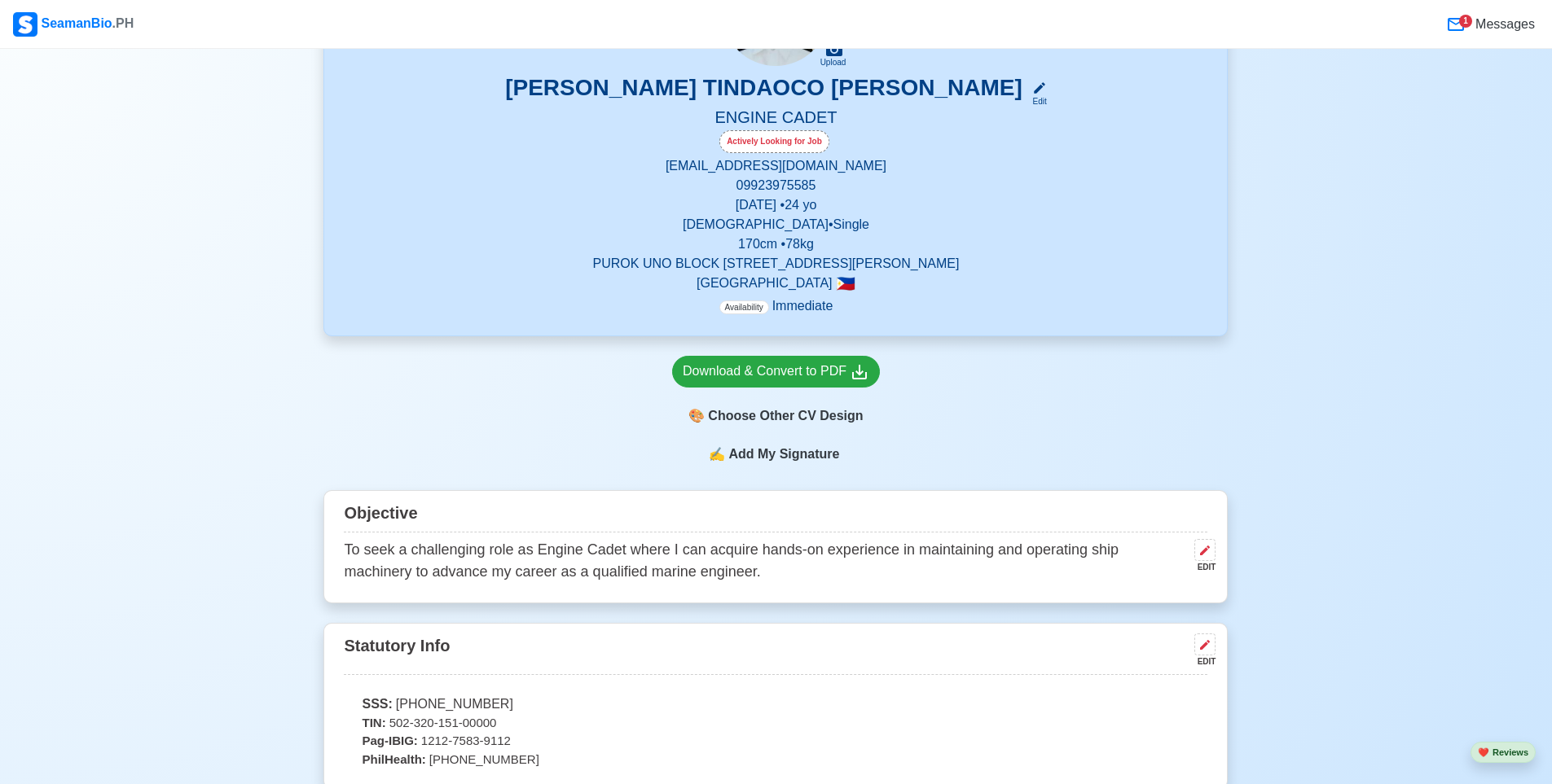
scroll to position [521, 0]
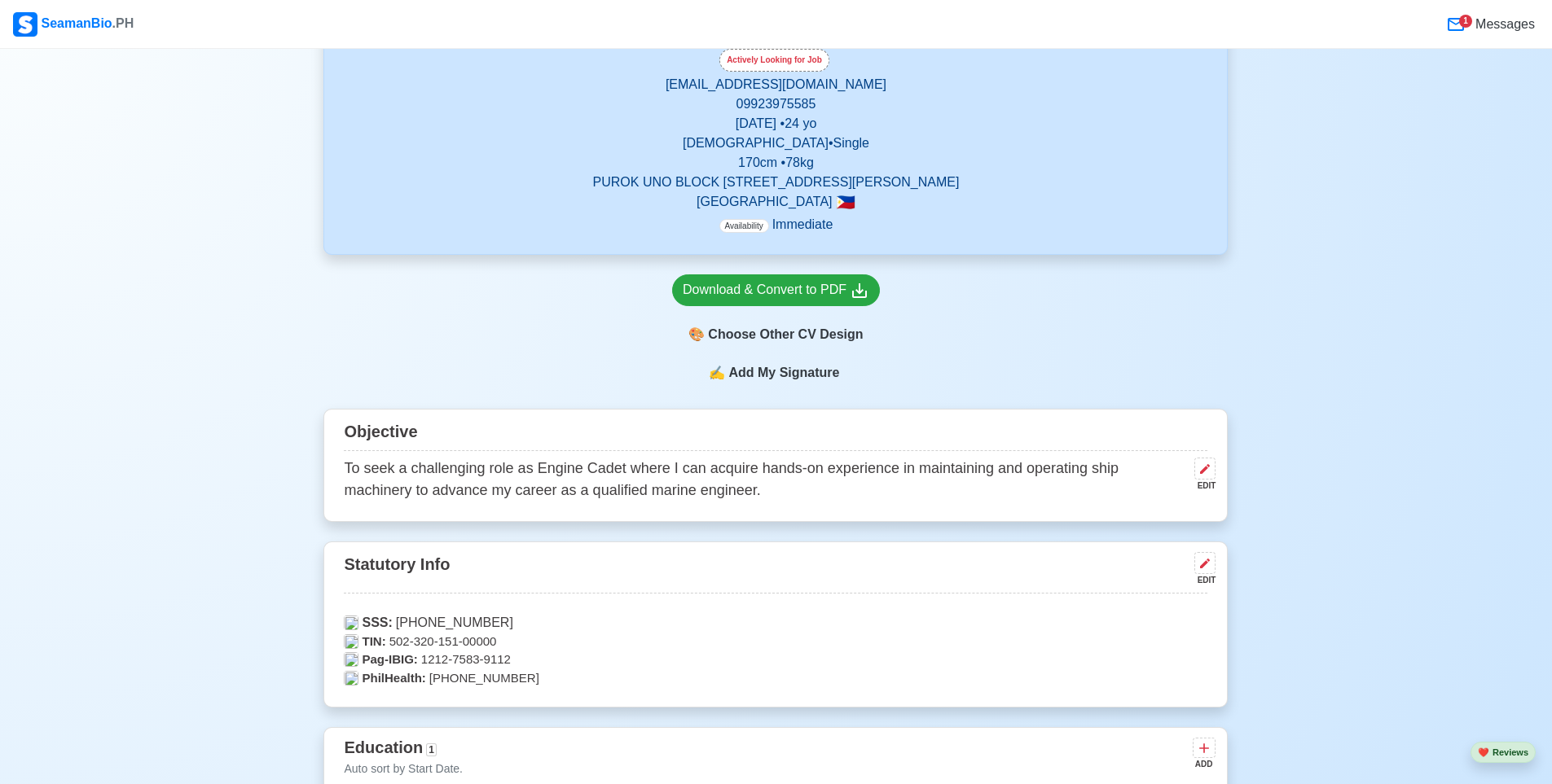
click at [794, 375] on span "Add My Signature" at bounding box center [783, 373] width 117 height 20
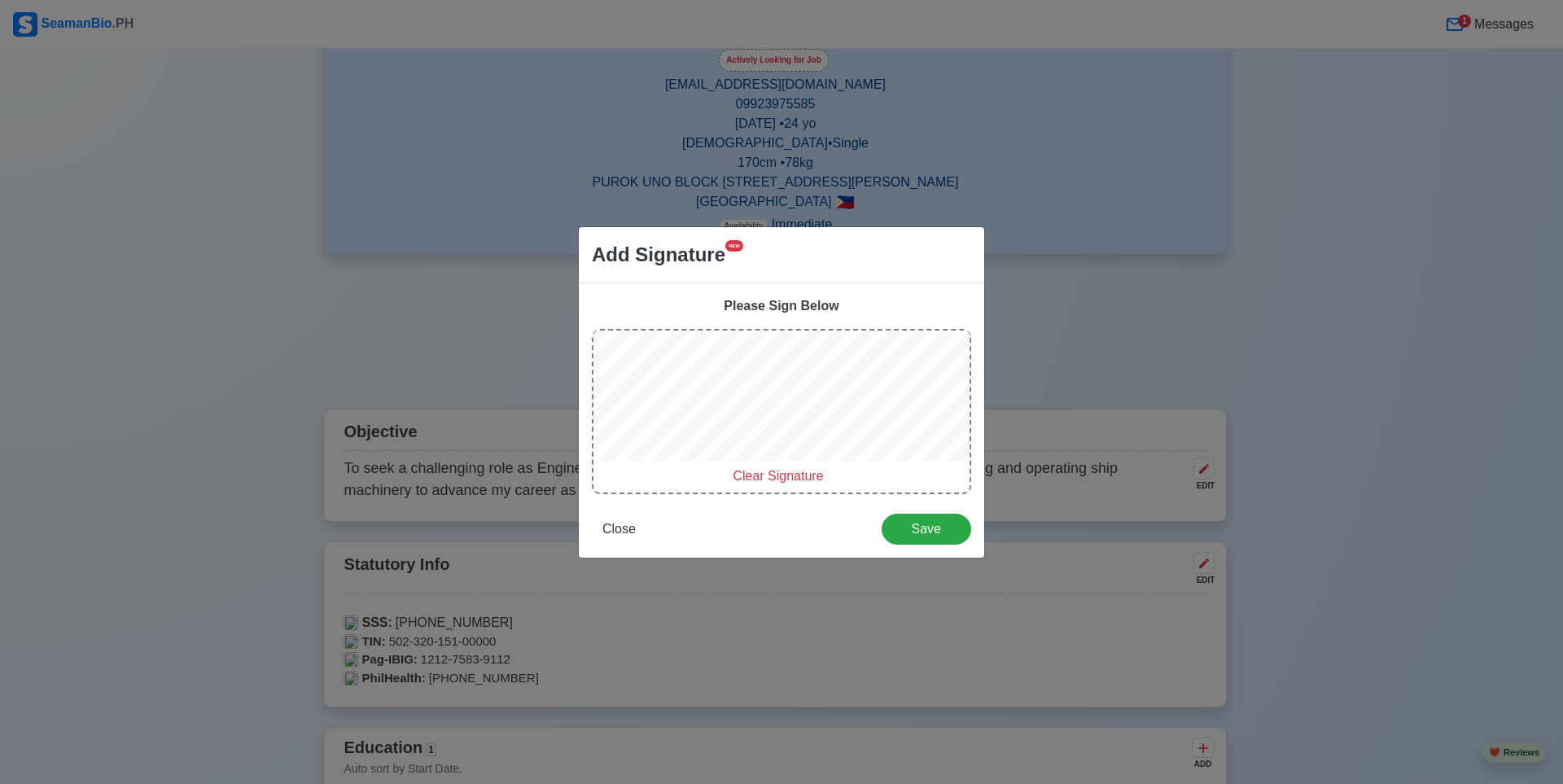
click at [789, 478] on span "Clear Signature" at bounding box center [778, 476] width 90 height 13
click at [613, 527] on span "Close" at bounding box center [619, 528] width 33 height 13
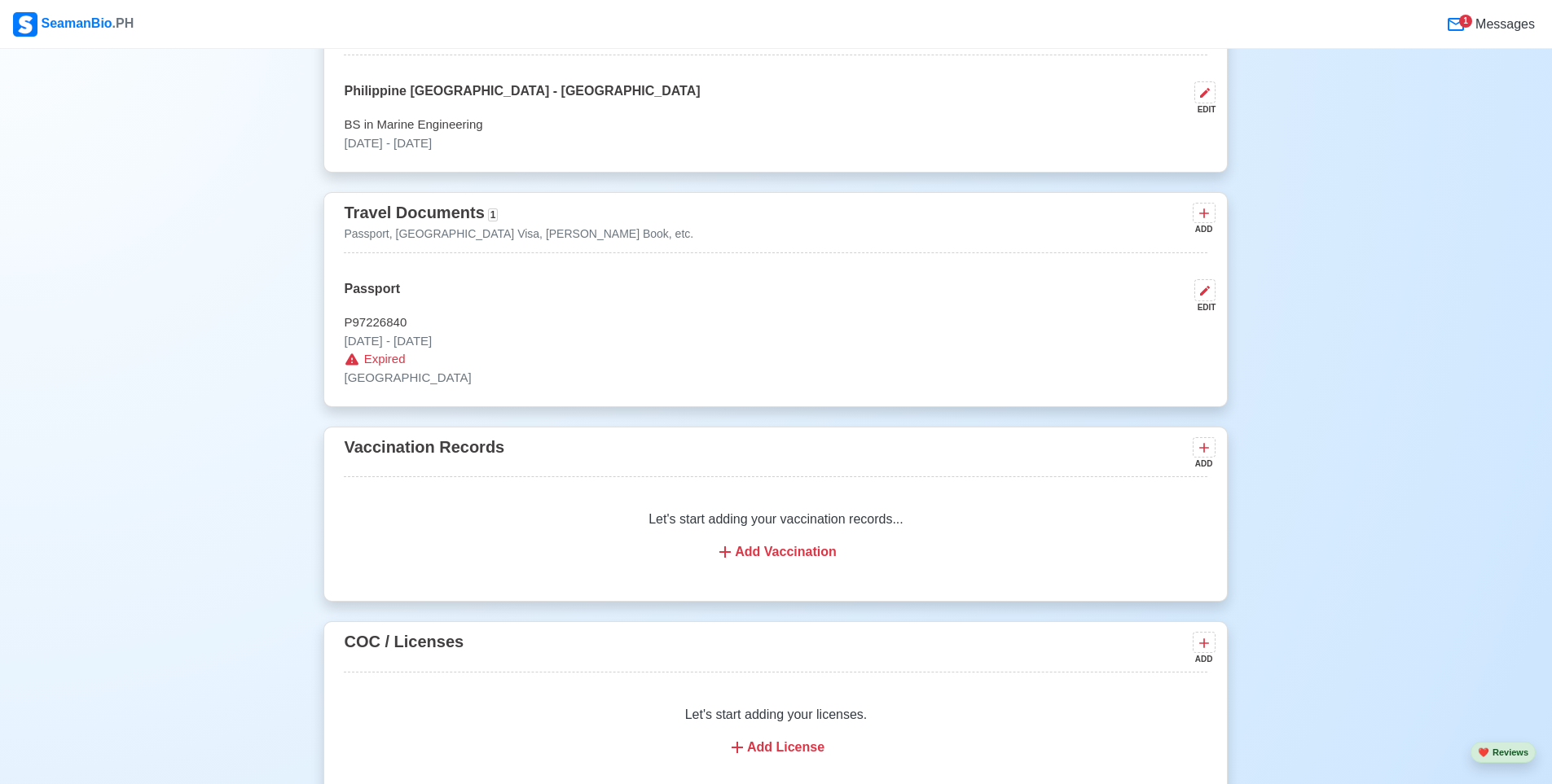
scroll to position [1091, 0]
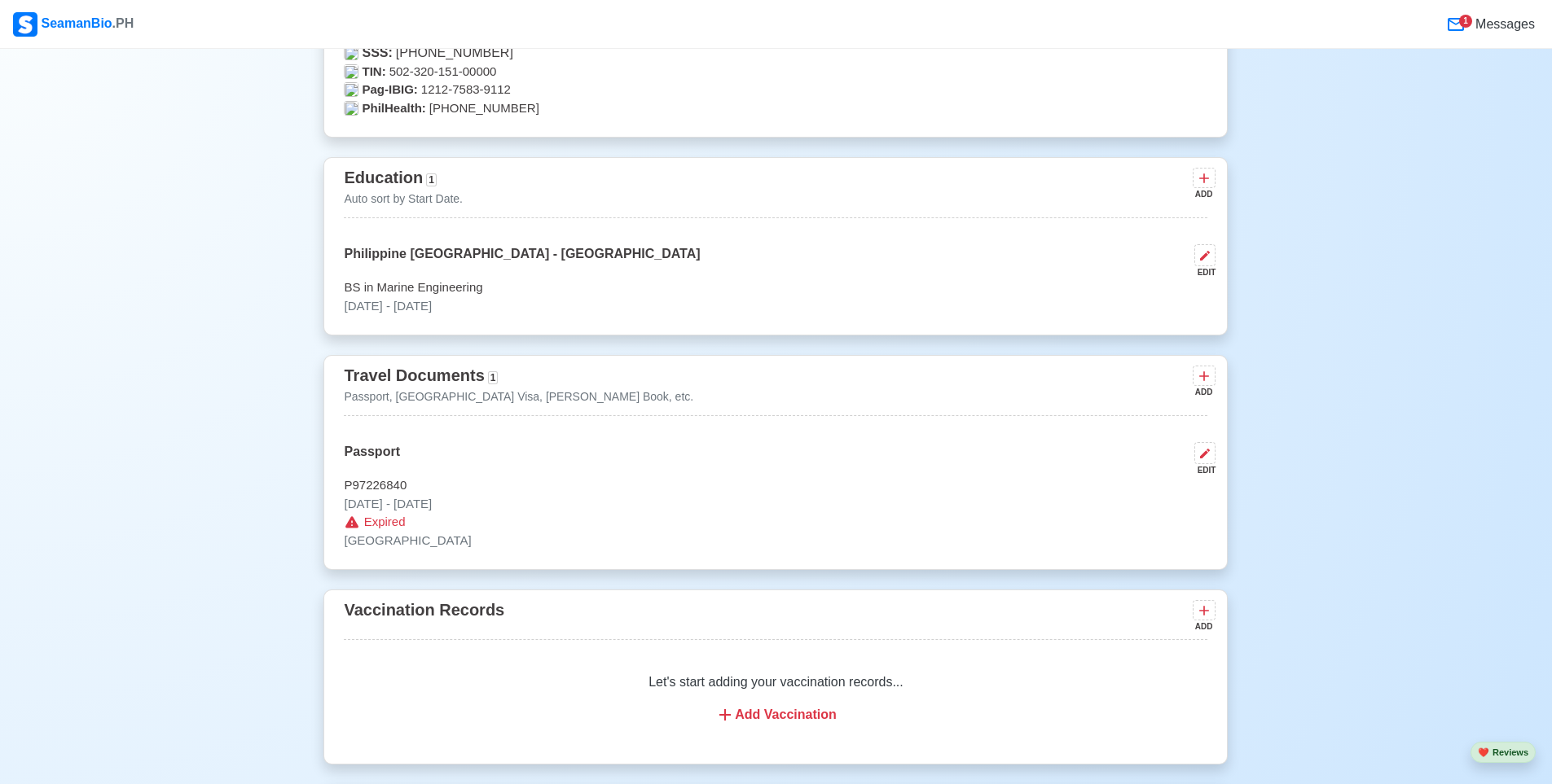
click at [1209, 192] on div "ADD" at bounding box center [1202, 194] width 20 height 13
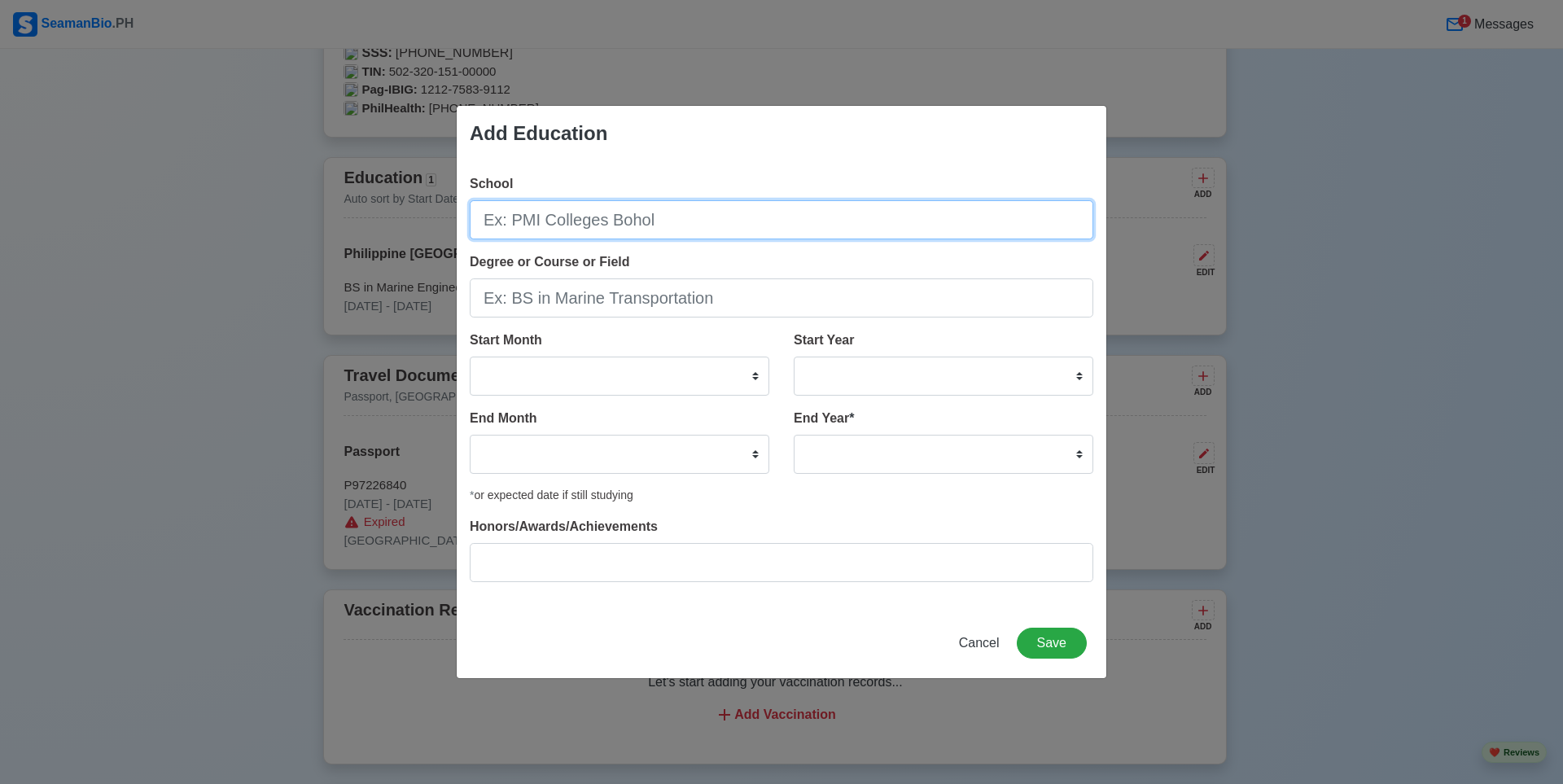
click at [697, 223] on input "School" at bounding box center [782, 220] width 624 height 39
type input "k"
type input "K.C.M Academy"
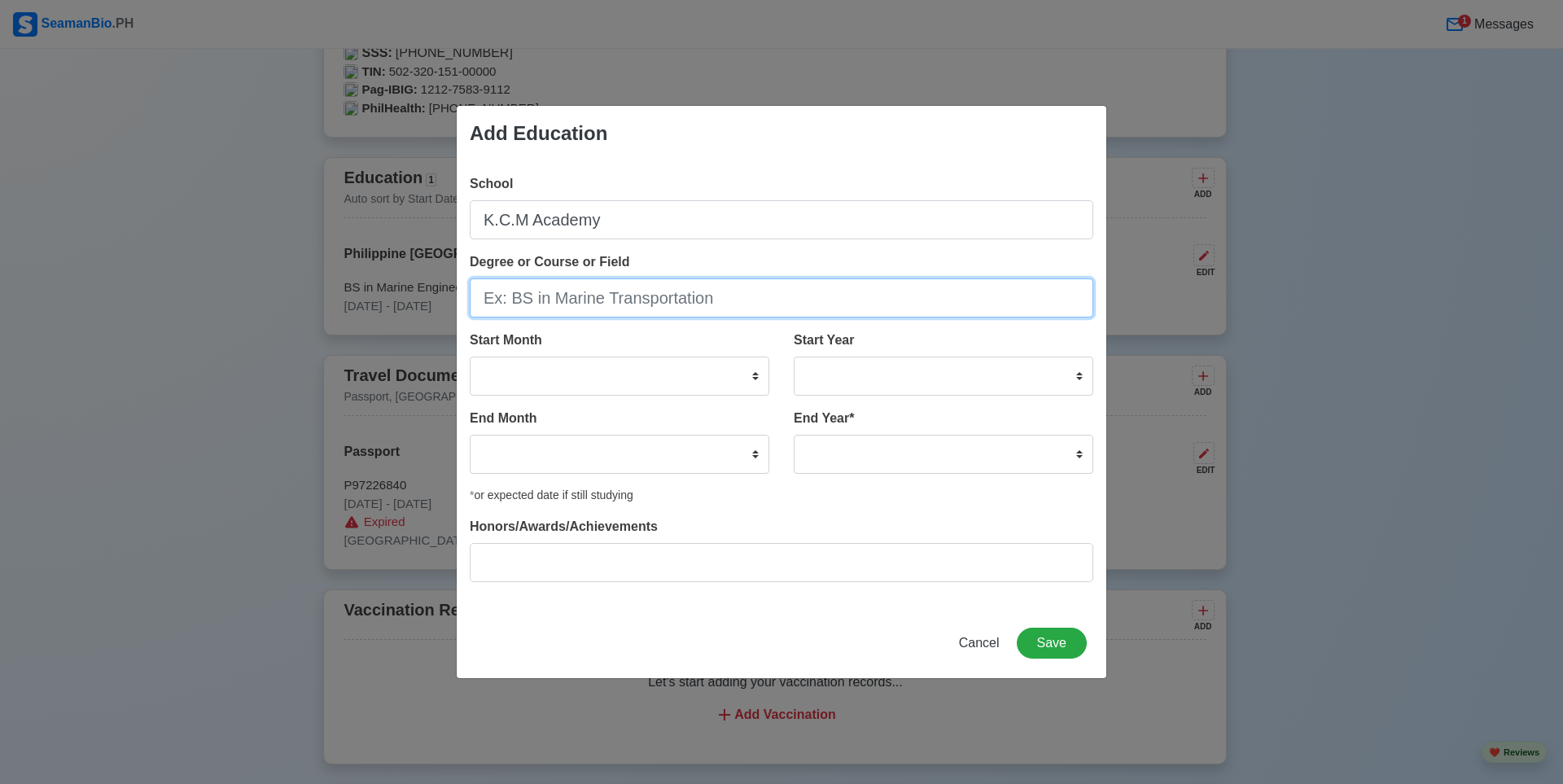
click at [636, 305] on input "Degree or Course or Field" at bounding box center [782, 298] width 624 height 39
type input "b"
click at [564, 291] on input "Acc" at bounding box center [782, 298] width 624 height 39
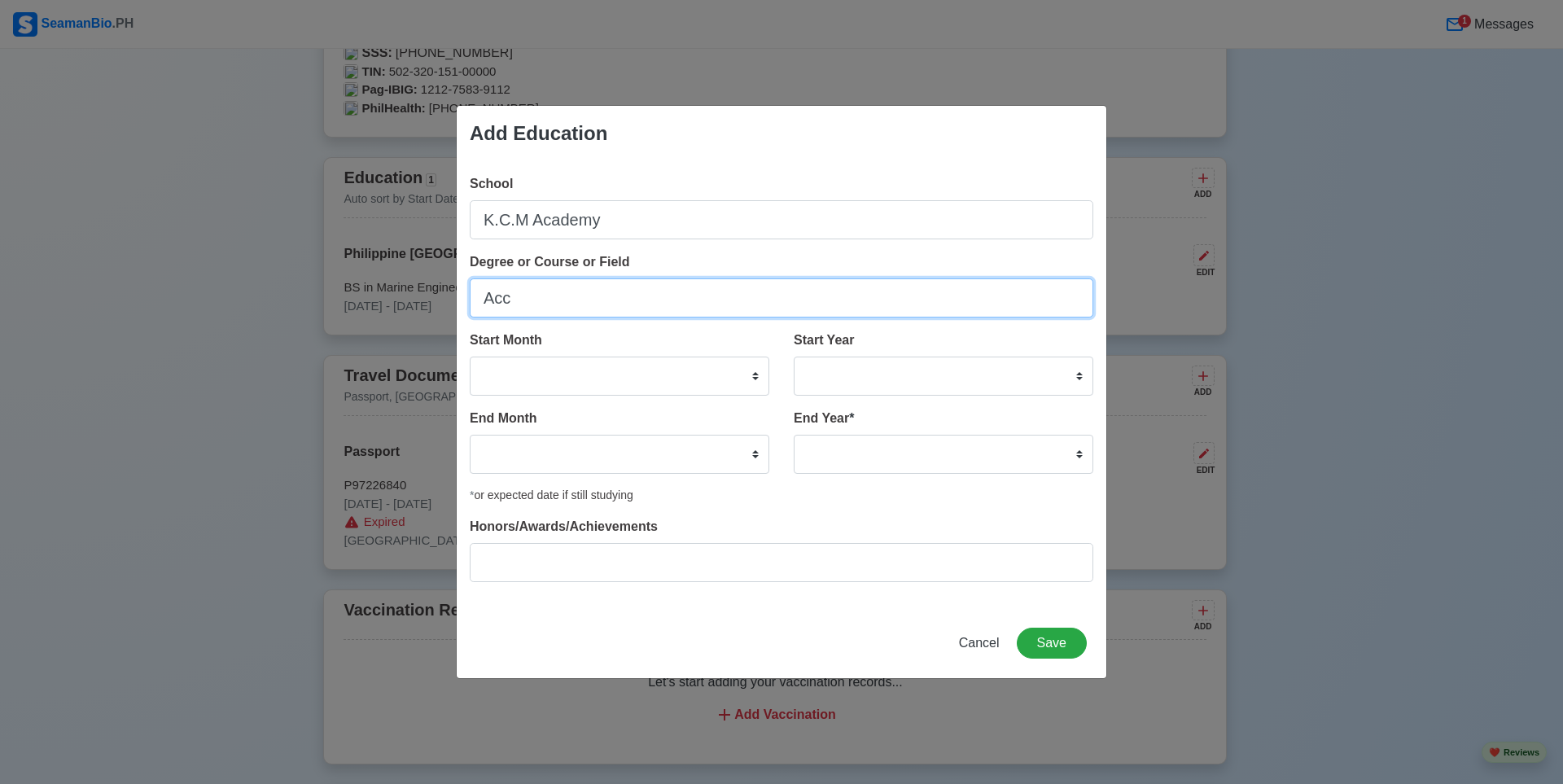
paste input "ountancy, Business, and Management"
type input "Accountancy, Business, and Management (Senior High)"
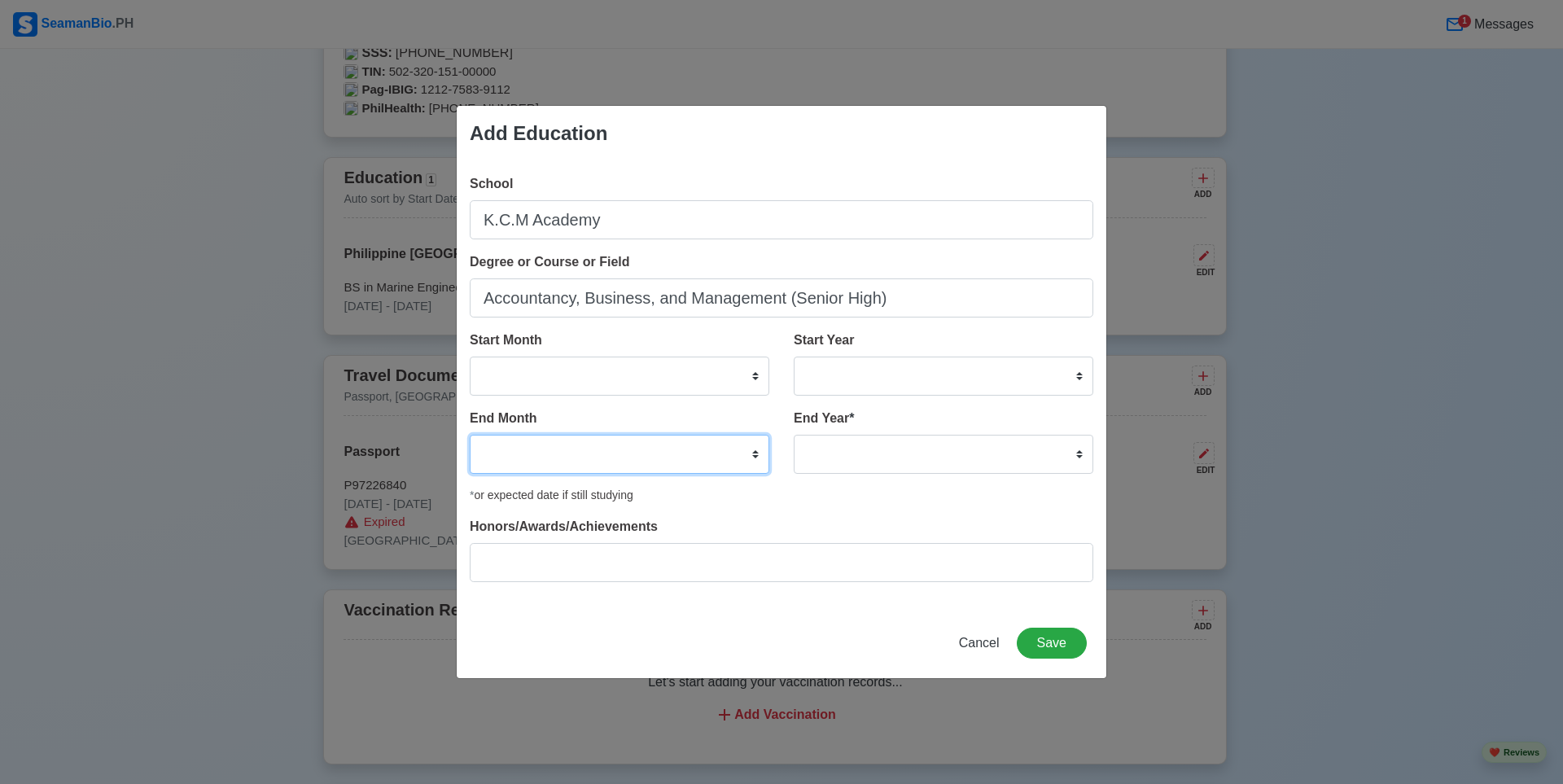
click at [717, 456] on select "January February March April May June July August September October November De…" at bounding box center [619, 454] width 300 height 39
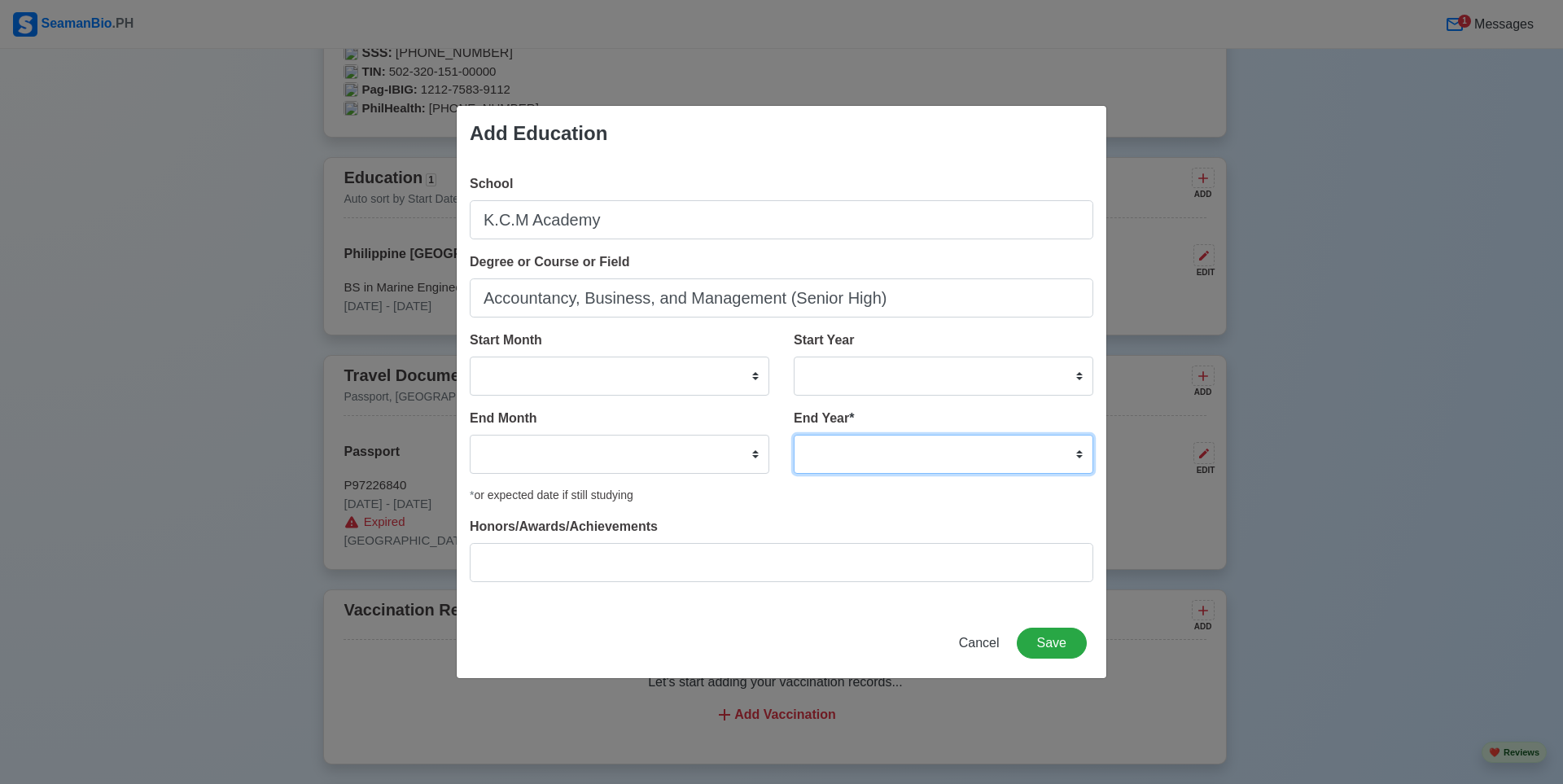
click at [884, 458] on select "2035 2034 2033 2032 2031 2030 2029 2028 2027 2026 2025 2024 2023 2022 2021 2020…" at bounding box center [943, 454] width 300 height 39
click at [705, 410] on div "End Month January February March April May June July August September October N…" at bounding box center [619, 441] width 300 height 65
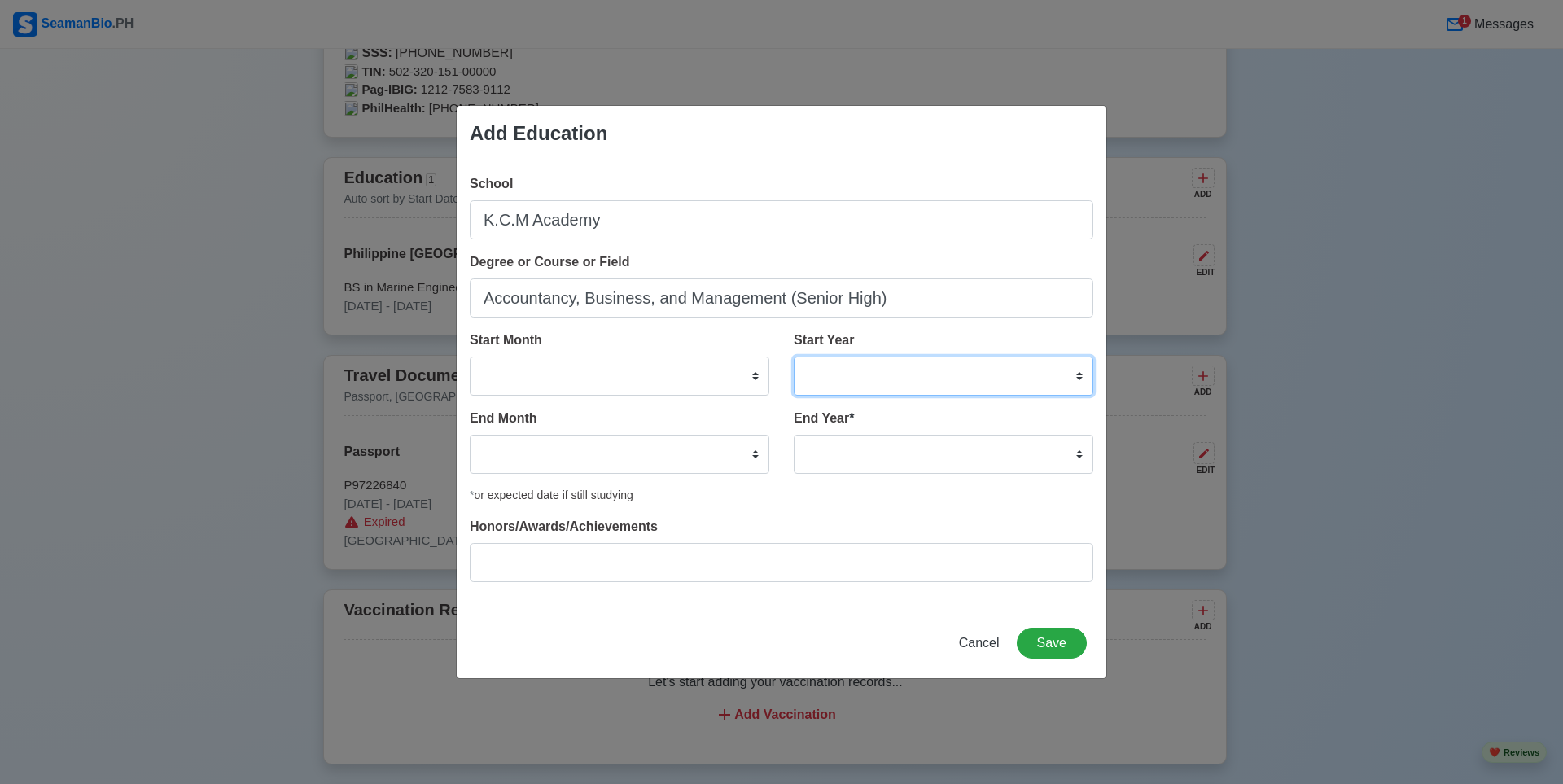
drag, startPoint x: 821, startPoint y: 384, endPoint x: 874, endPoint y: 402, distance: 56.0
click at [822, 384] on select "2025 2024 2023 2022 2021 2020 2019 2018 2017 2016 2015 2014 2013 2012 2011 2010…" at bounding box center [943, 376] width 300 height 39
select select "2014"
click at [794, 357] on select "2025 2024 2023 2022 2021 2020 2019 2018 2017 2016 2015 2014 2013 2012 2011 2010…" at bounding box center [943, 376] width 300 height 39
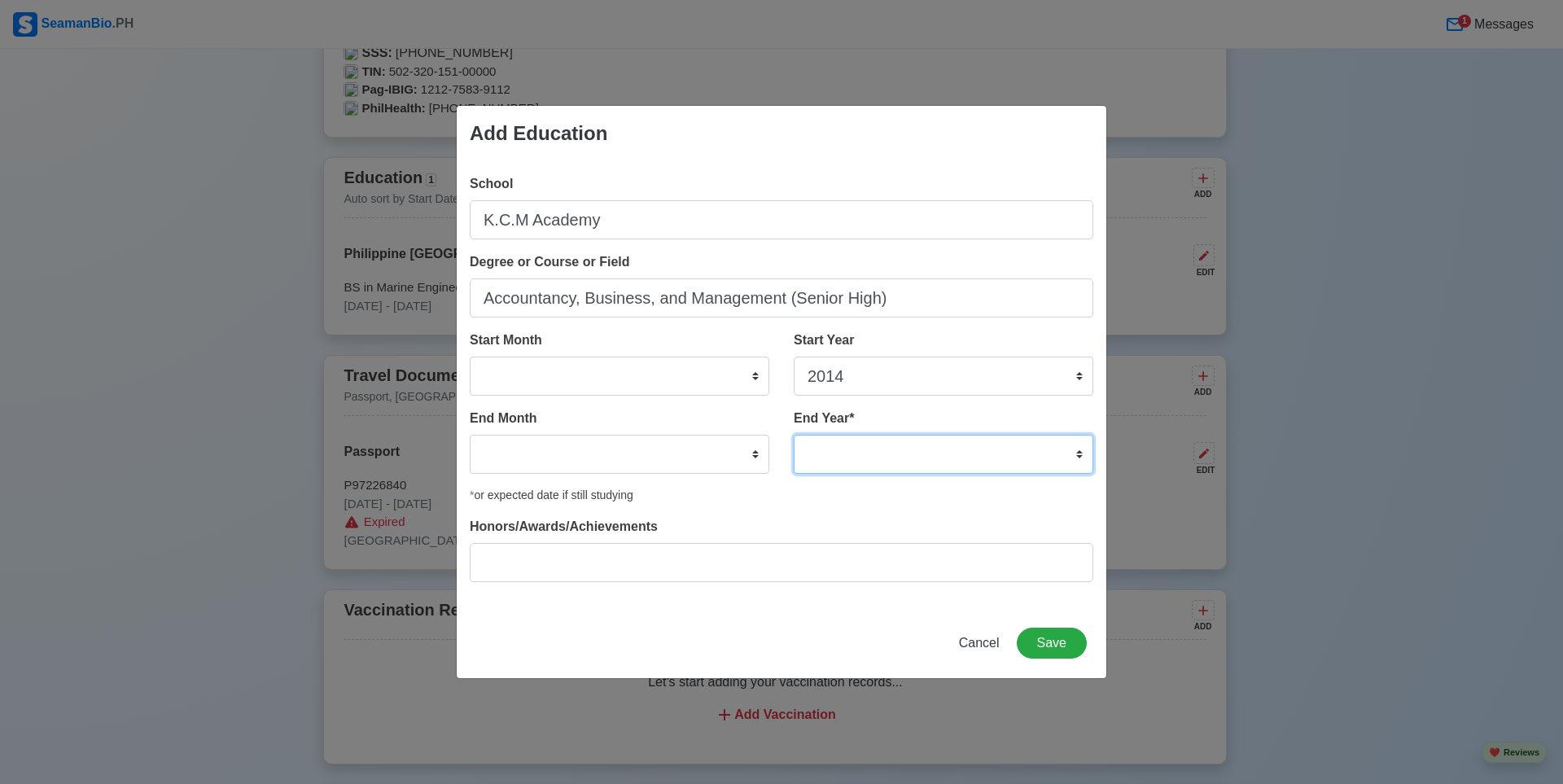
click at [870, 456] on select "2035 2034 2033 2032 2031 2030 2029 2028 2027 2026 2025 2024 2023 2022 2021 2020…" at bounding box center [943, 454] width 300 height 39
select select "2018"
click at [794, 434] on select "2035 2034 2033 2032 2031 2030 2029 2028 2027 2026 2025 2024 2023 2022 2021 2020…" at bounding box center [943, 454] width 300 height 39
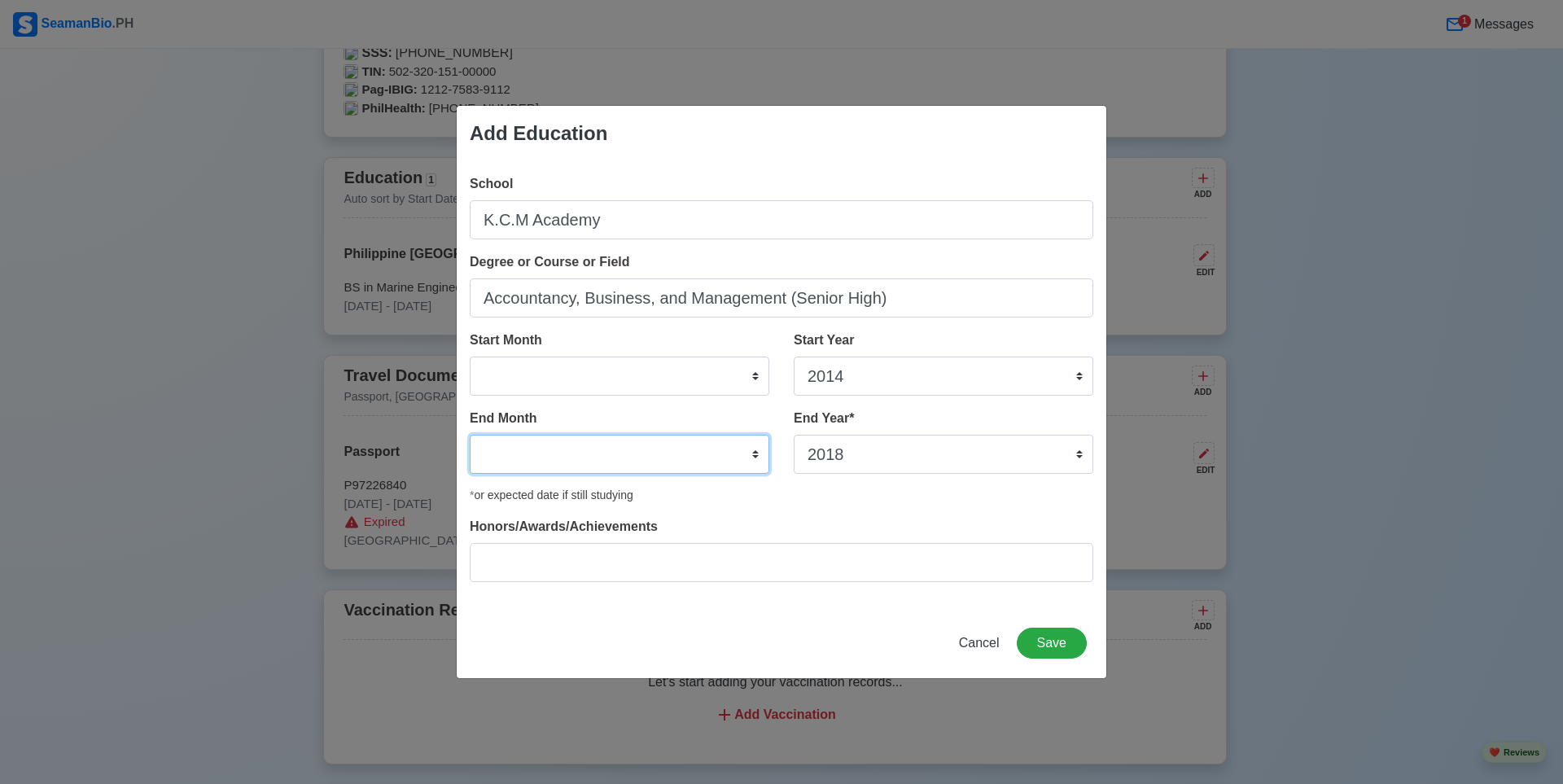
click at [671, 465] on select "January February March April May June July August September October November De…" at bounding box center [619, 454] width 300 height 39
click at [469, 434] on select "January February March April May June July August September October November De…" at bounding box center [619, 454] width 300 height 39
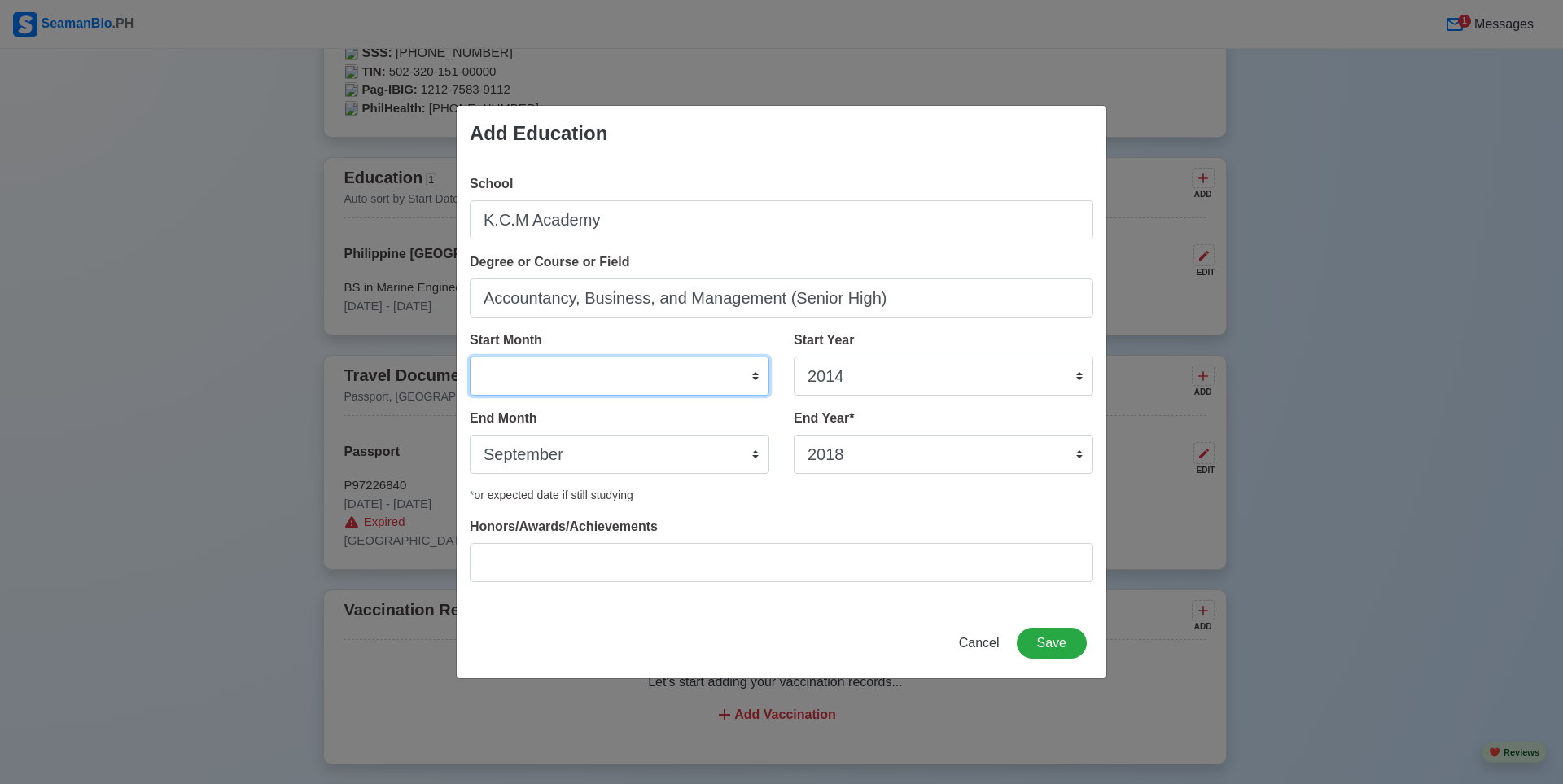
click at [602, 368] on select "January February March April May June July August September October November De…" at bounding box center [619, 376] width 300 height 39
click at [855, 495] on div "* or expected date if still studying" at bounding box center [782, 495] width 624 height 17
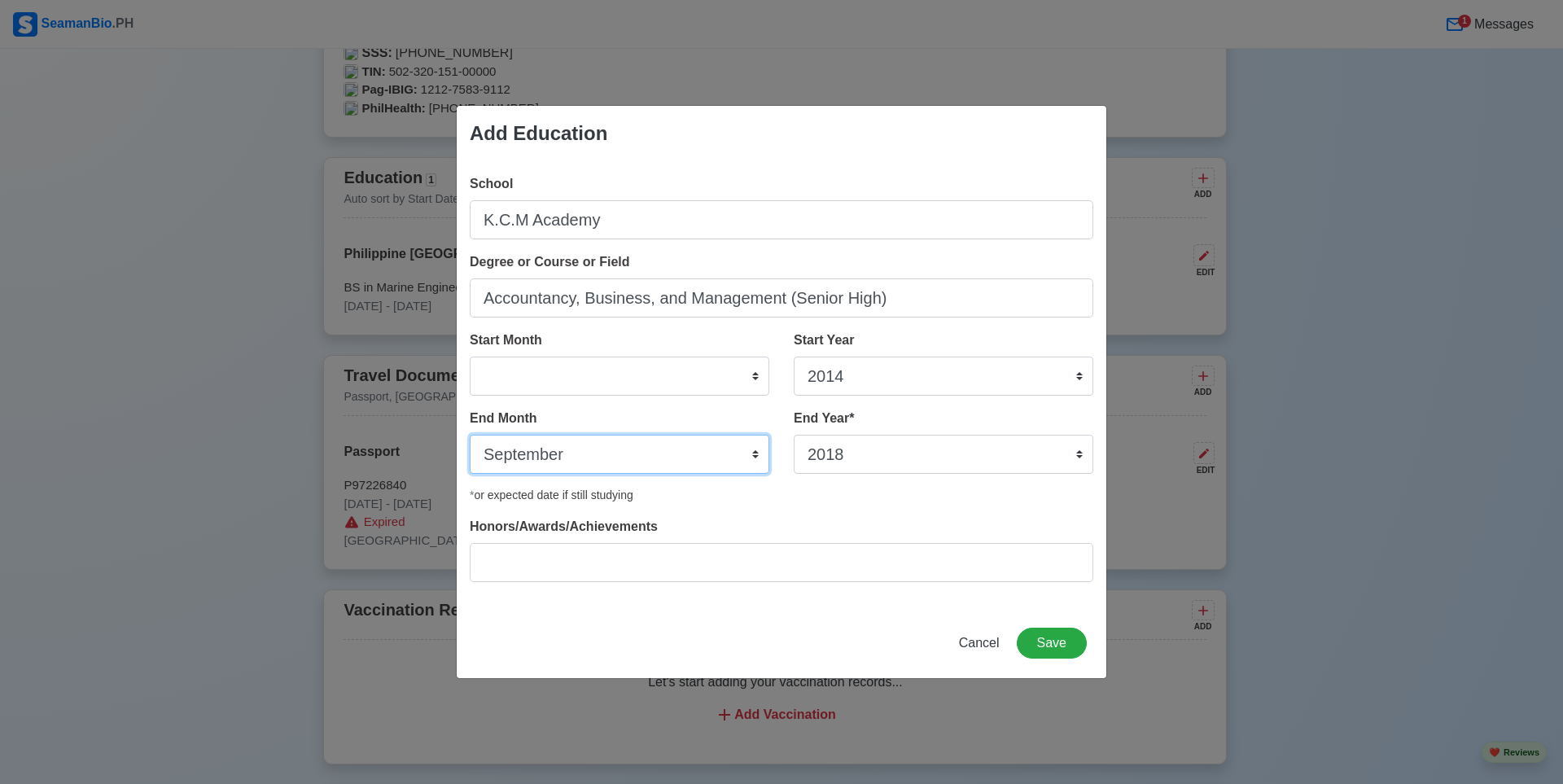
click at [688, 455] on select "January February March April May June July August September October November De…" at bounding box center [619, 454] width 300 height 39
select select "June"
click at [469, 434] on select "January February March April May June July August September October November De…" at bounding box center [619, 454] width 300 height 39
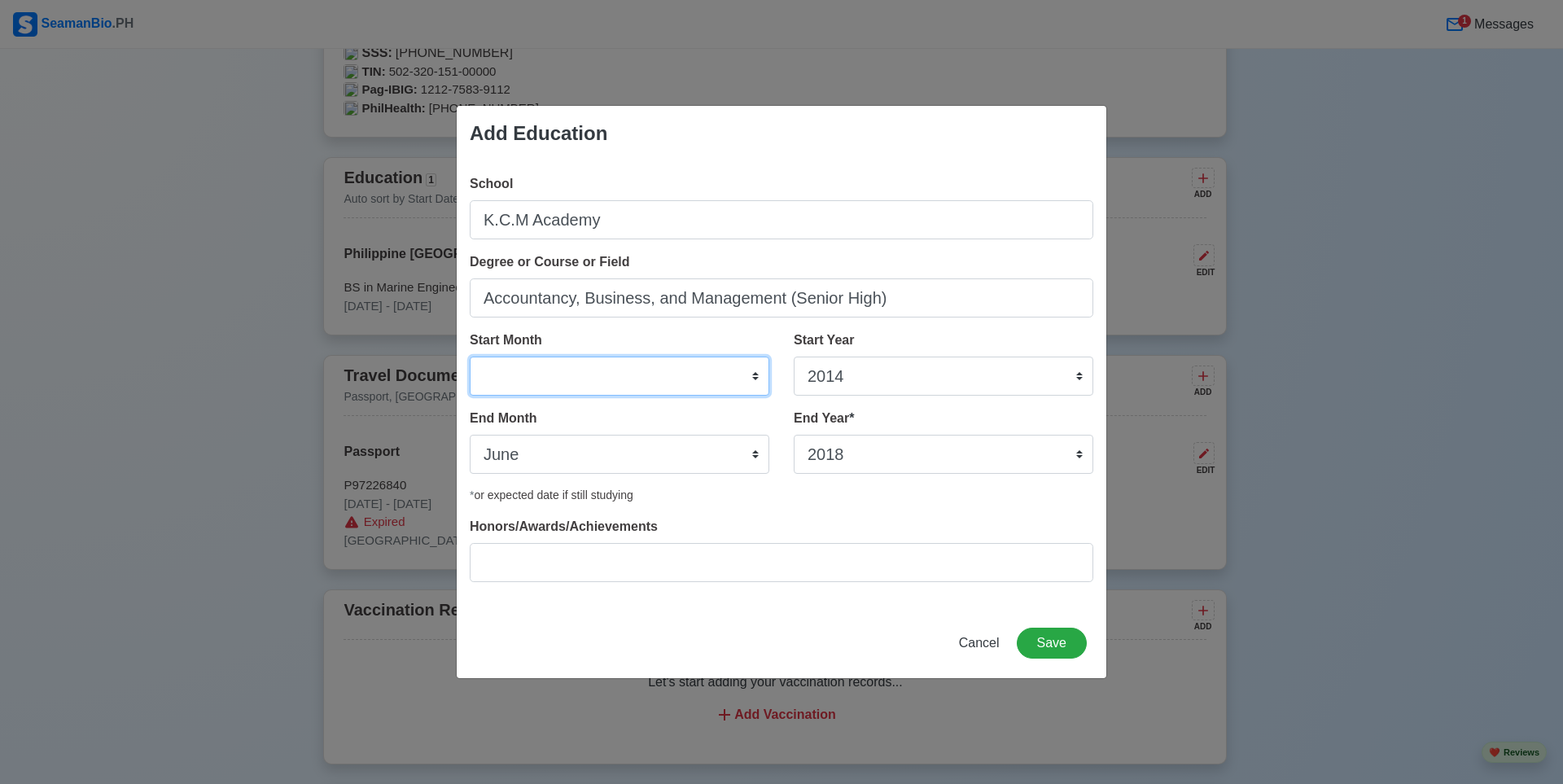
click at [560, 360] on select "January February March April May June July August September October November De…" at bounding box center [619, 376] width 300 height 39
select select "August"
click at [469, 357] on select "January February March April May June July August September October November De…" at bounding box center [619, 376] width 300 height 39
click at [1034, 636] on button "Save" at bounding box center [1052, 643] width 70 height 31
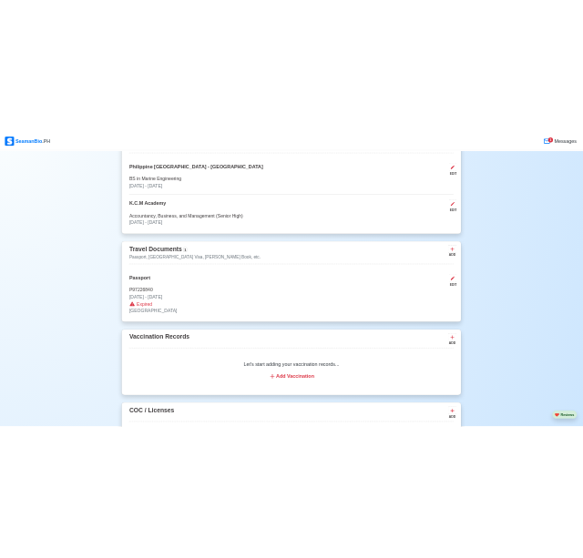
scroll to position [1585, 0]
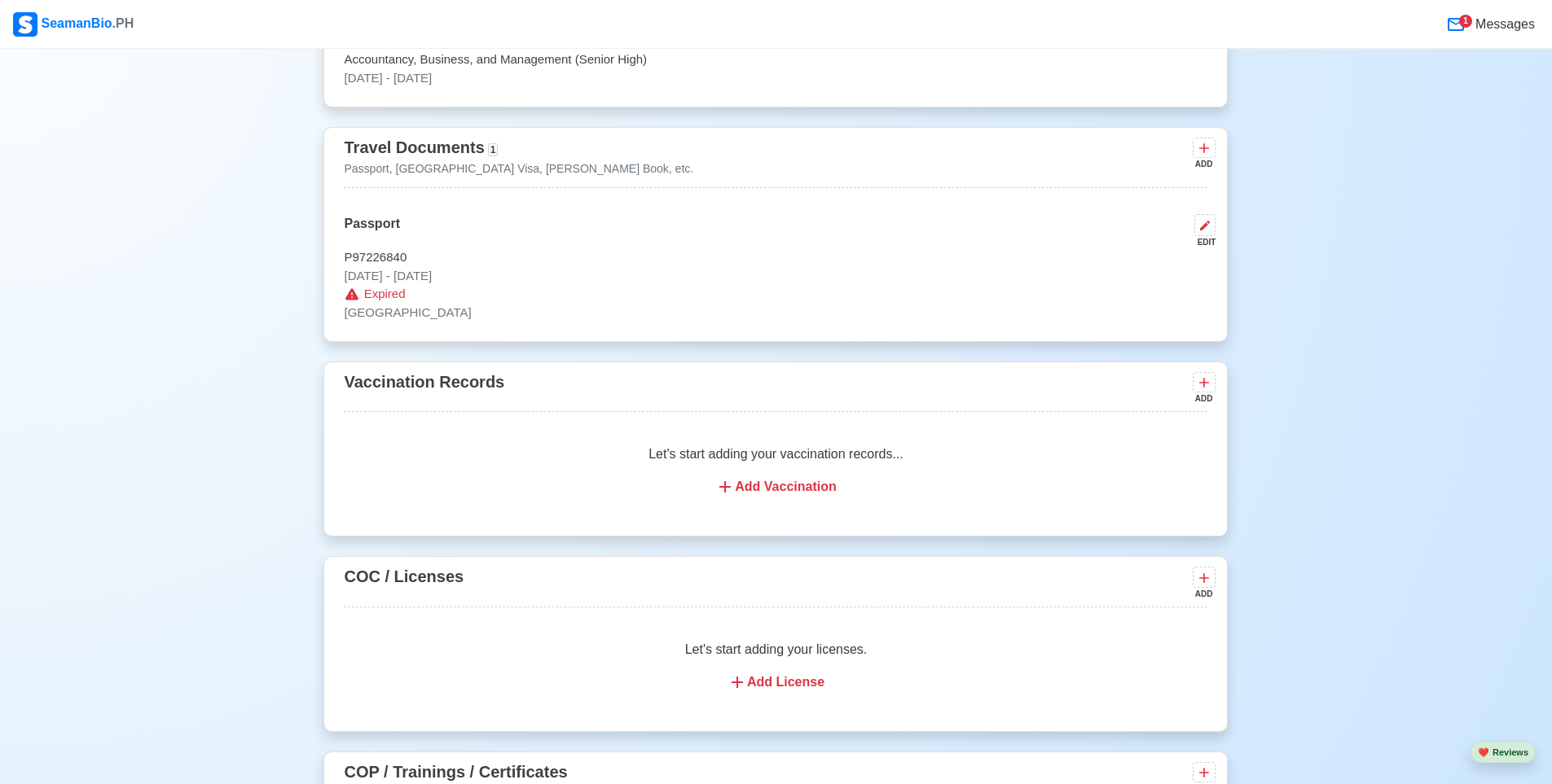
click at [751, 485] on div "Add Vaccination" at bounding box center [776, 487] width 825 height 20
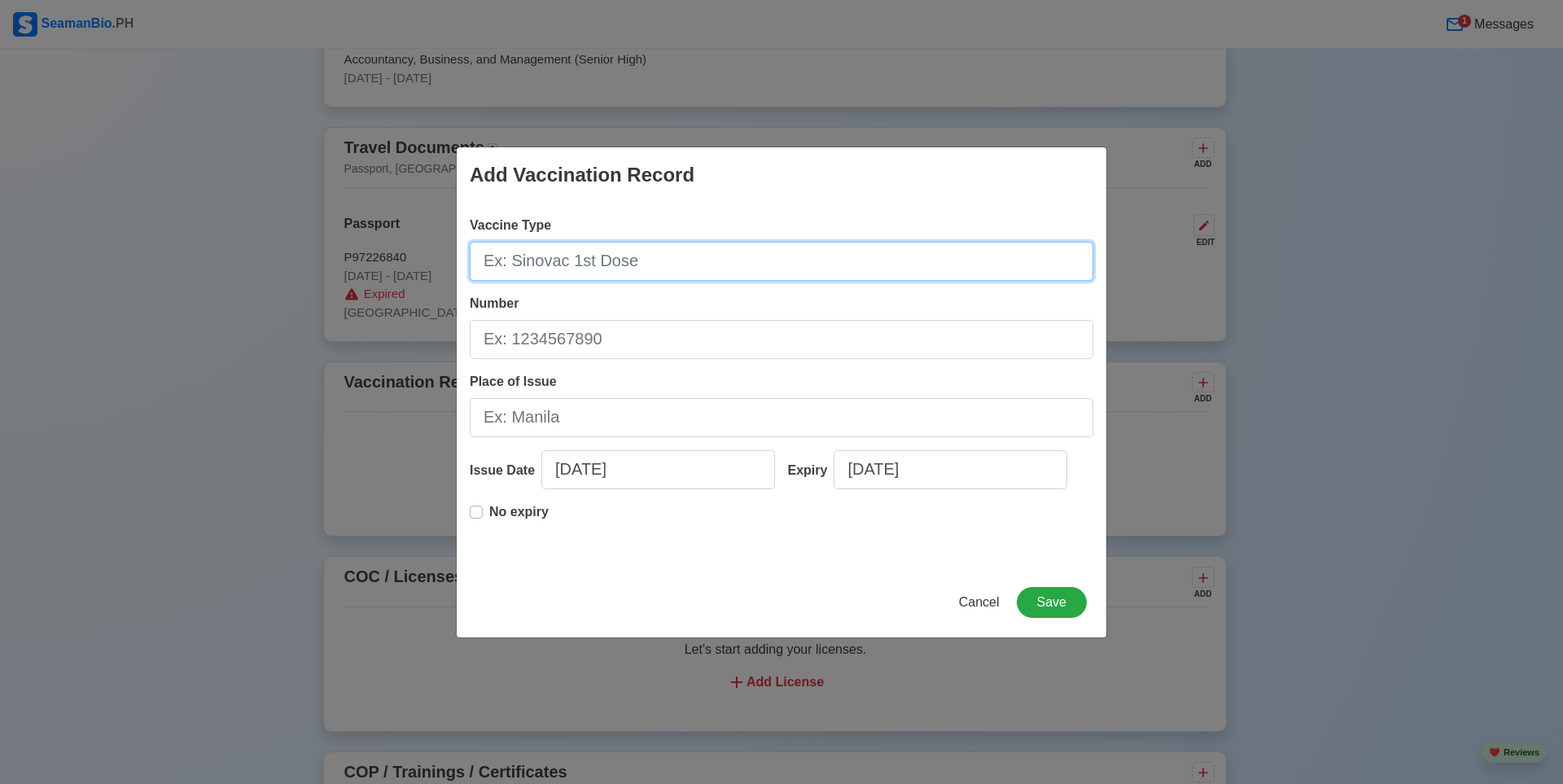
click at [591, 266] on input "Vaccine Type" at bounding box center [782, 261] width 624 height 39
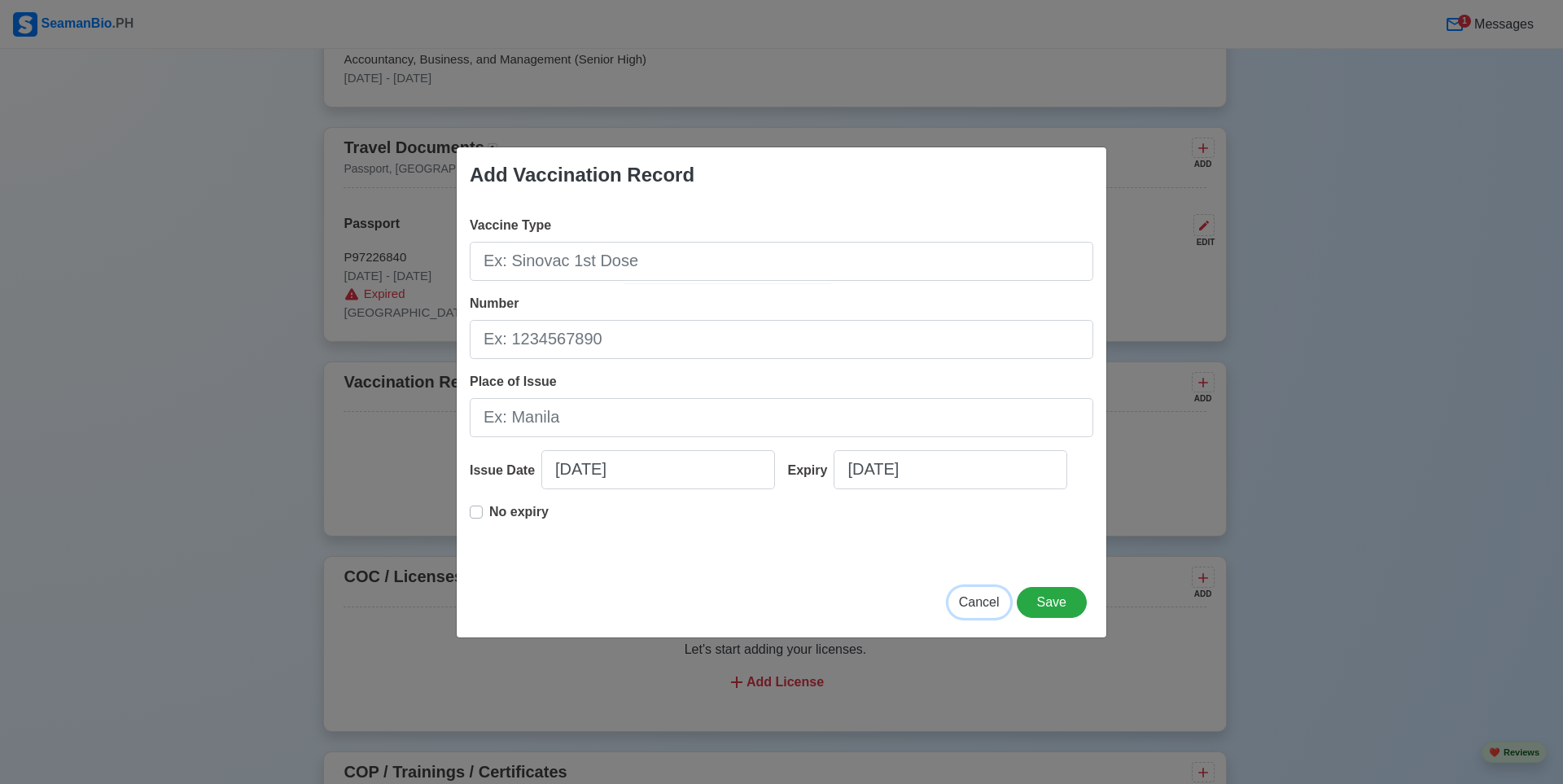
click at [979, 599] on span "Cancel" at bounding box center [980, 602] width 41 height 13
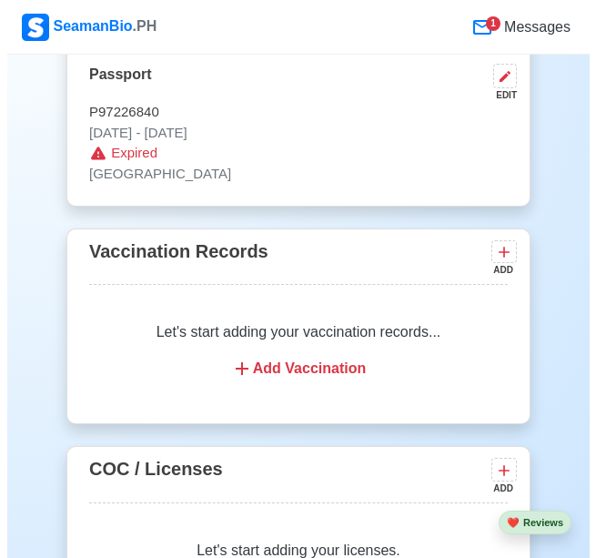
scroll to position [2040, 0]
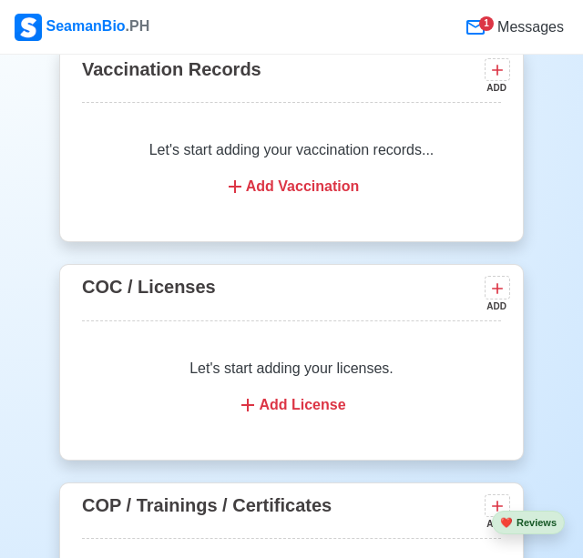
click at [297, 189] on div "Add Vaccination" at bounding box center [291, 187] width 375 height 22
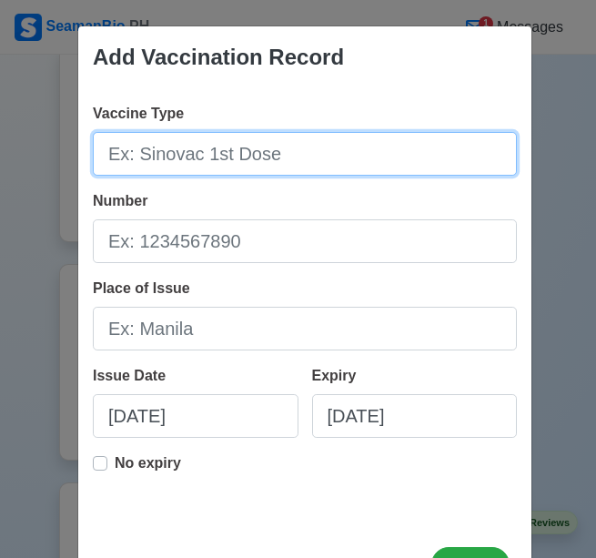
click at [219, 162] on input "Vaccine Type" at bounding box center [305, 154] width 424 height 44
type input "[MEDICAL_DATA]"
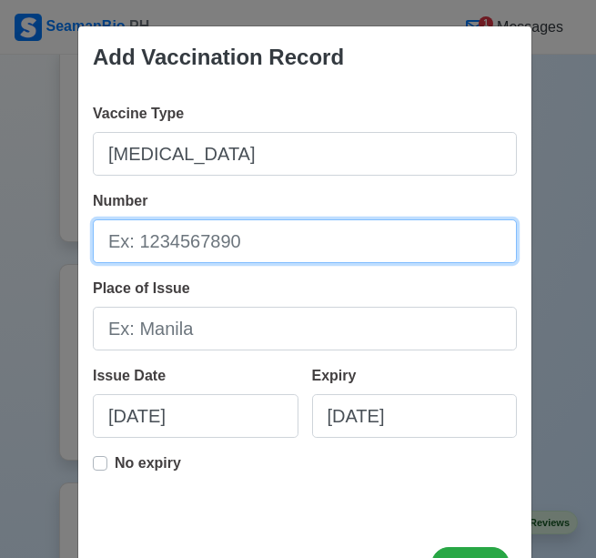
click at [256, 248] on input "Number" at bounding box center [305, 241] width 424 height 44
click at [287, 243] on input "PPG80QRG20251V2Z" at bounding box center [305, 241] width 424 height 44
type input "PPG80QRG20251V2ZEEB"
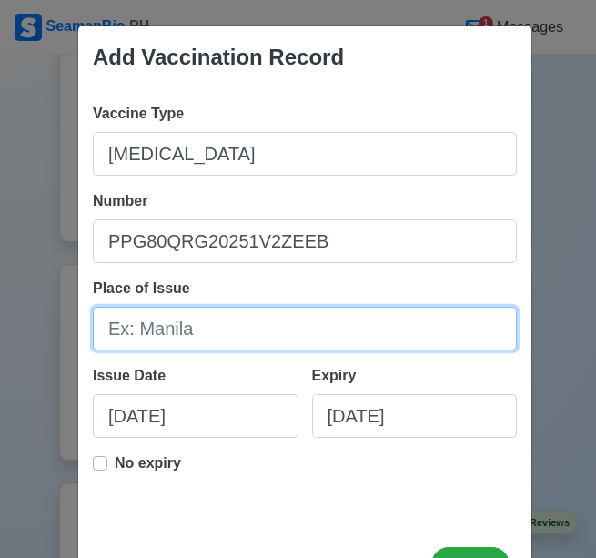
click at [197, 333] on input "Place of Issue" at bounding box center [305, 329] width 424 height 44
type input "[GEOGRAPHIC_DATA]"
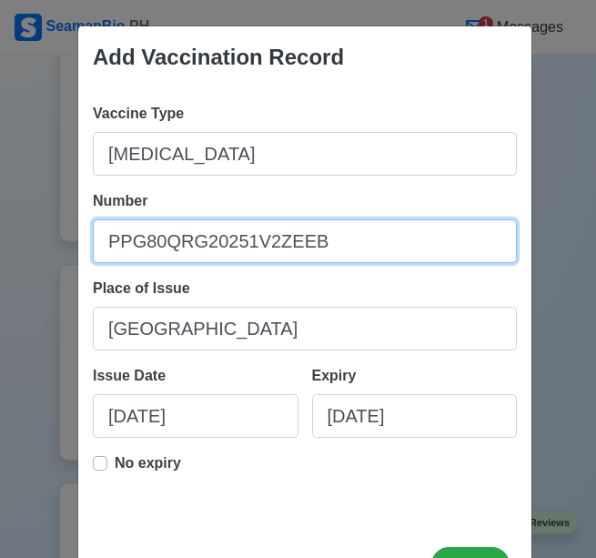
click at [174, 260] on input "PPG80QRG20251V2ZEEB" at bounding box center [305, 241] width 424 height 44
click at [213, 251] on input "PPG80QRG20251V2ZEEB" at bounding box center [305, 241] width 424 height 44
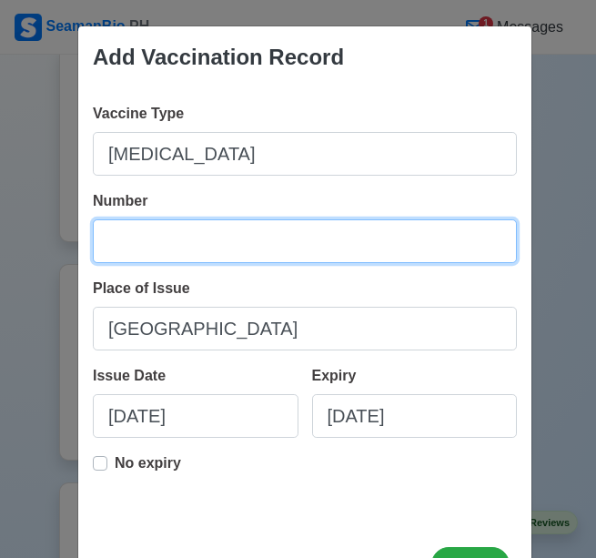
click at [158, 240] on input "Number" at bounding box center [305, 241] width 424 height 44
click at [183, 238] on input "Number" at bounding box center [305, 241] width 424 height 44
paste input "PPGBOORBG2025/V2ZEEB"
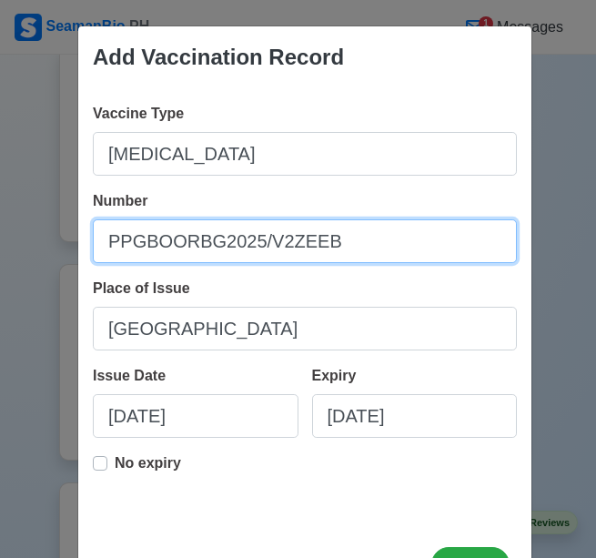
click at [139, 244] on input "PPGBOORBG2025/V2ZEEB" at bounding box center [305, 241] width 424 height 44
type input "PPGBOQRBG2025IV2ZEEB"
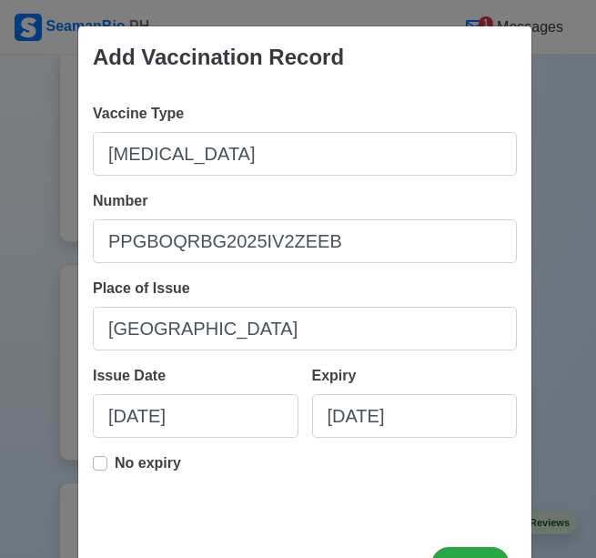
click at [217, 379] on div "Issue Date 10/01/2025" at bounding box center [196, 408] width 206 height 87
select select "****"
select select "*******"
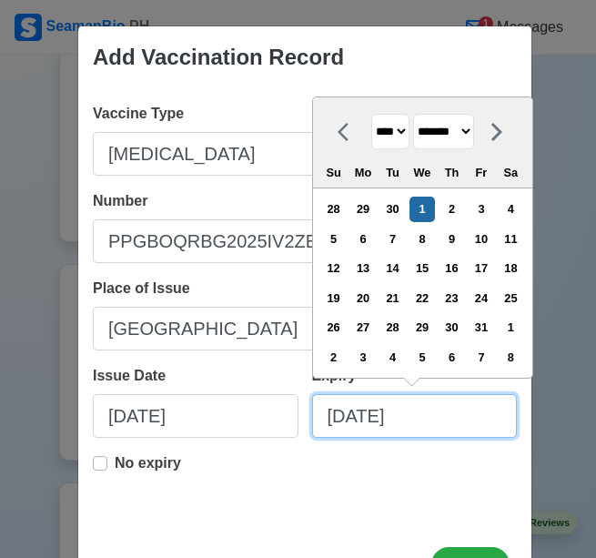
click at [350, 427] on input "[DATE]" at bounding box center [415, 416] width 206 height 44
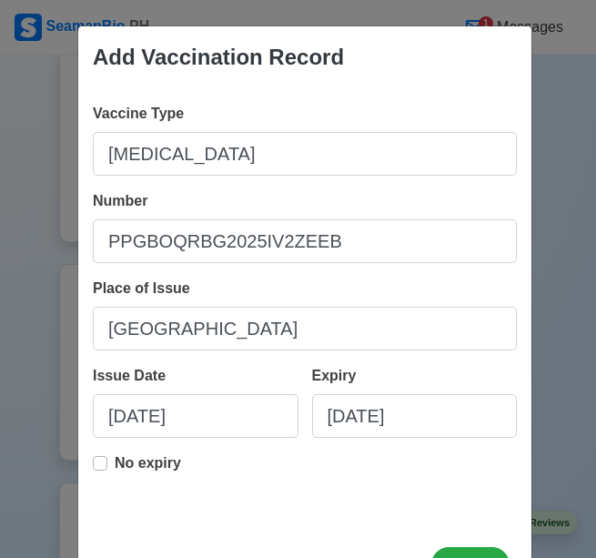
click at [115, 466] on label "No expiry" at bounding box center [148, 471] width 66 height 36
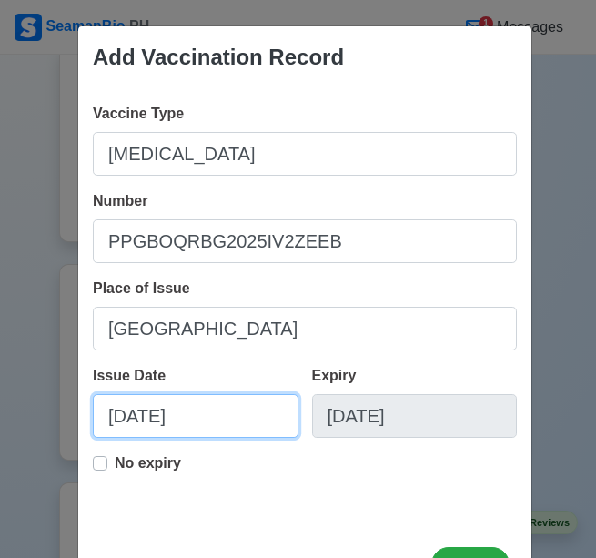
select select "****"
select select "*******"
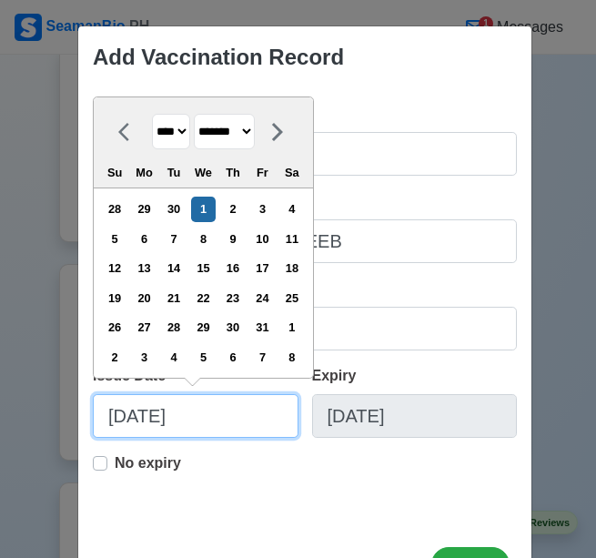
click at [175, 413] on input "[DATE]" at bounding box center [196, 416] width 206 height 44
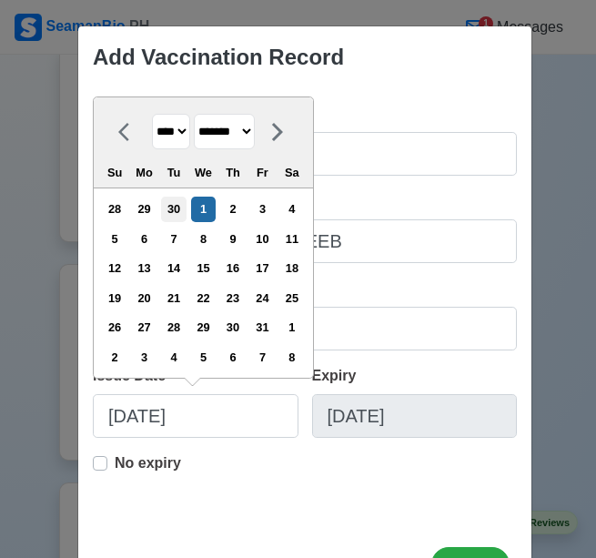
click at [181, 213] on div "30" at bounding box center [173, 209] width 25 height 25
type input "[DATE]"
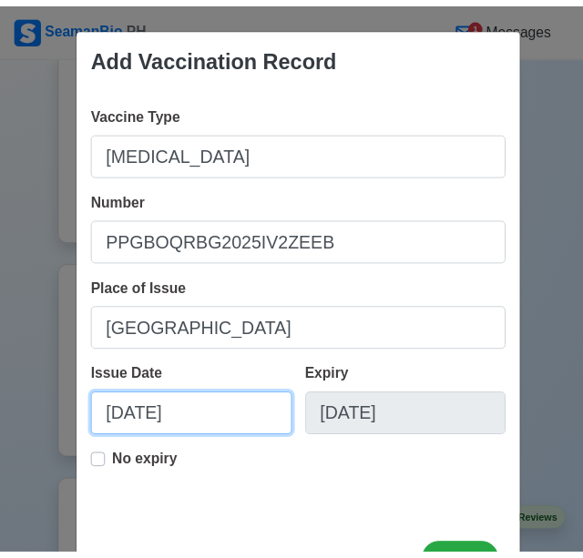
scroll to position [72, 0]
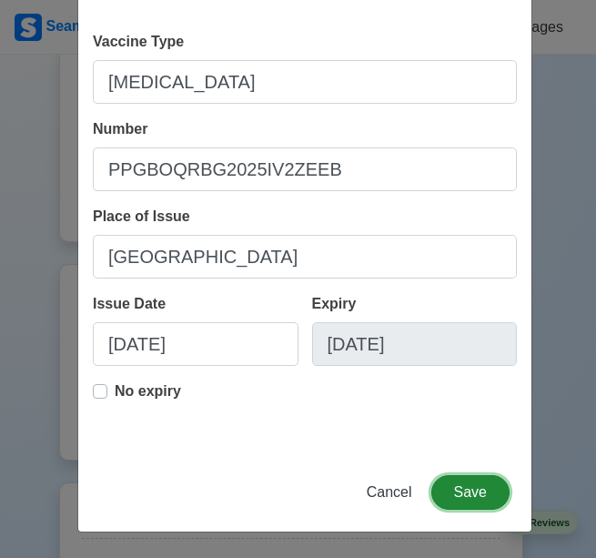
click at [478, 483] on button "Save" at bounding box center [471, 492] width 78 height 35
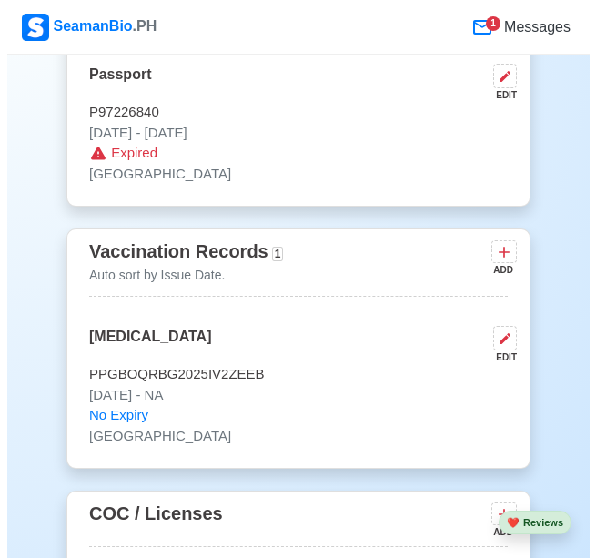
scroll to position [1949, 0]
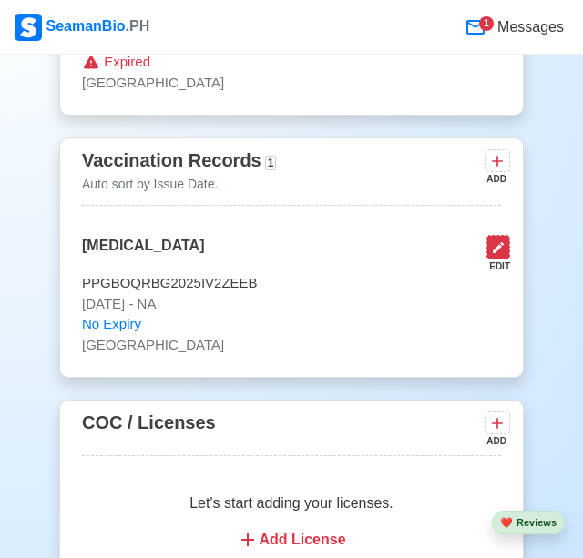
click at [504, 251] on icon at bounding box center [498, 247] width 15 height 15
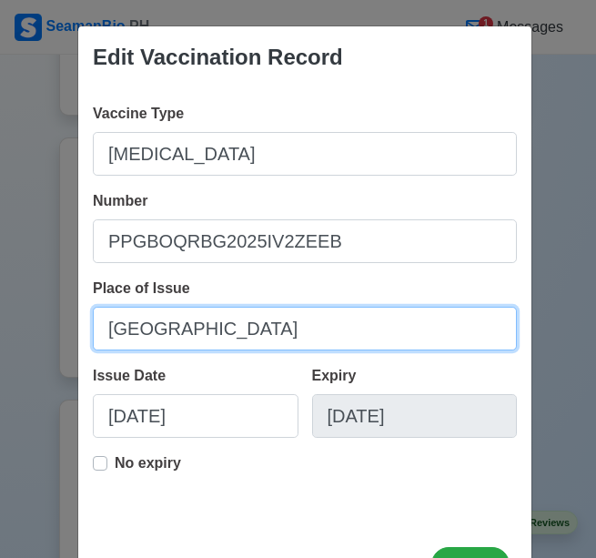
click at [149, 334] on input "[GEOGRAPHIC_DATA]" at bounding box center [305, 329] width 424 height 44
type input "o"
click at [167, 337] on input "Place of Issue" at bounding box center [305, 329] width 424 height 44
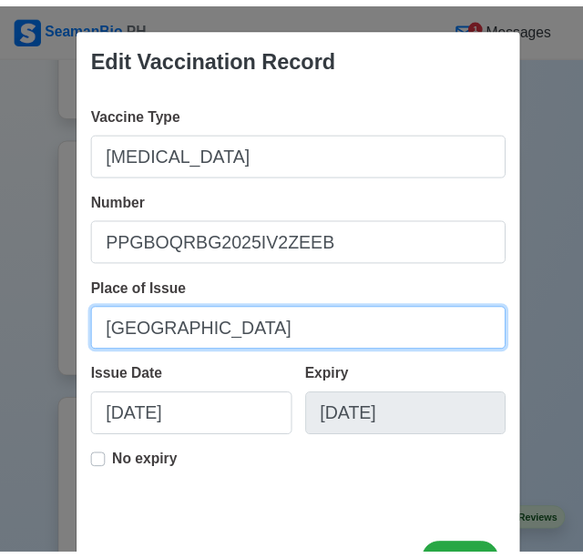
scroll to position [72, 0]
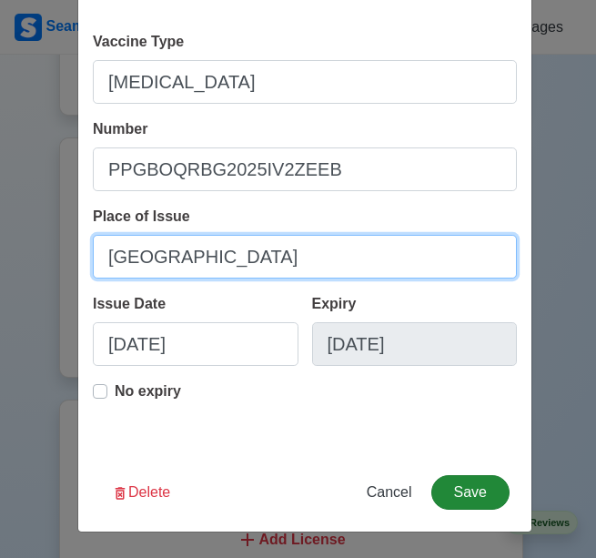
type input "[GEOGRAPHIC_DATA]"
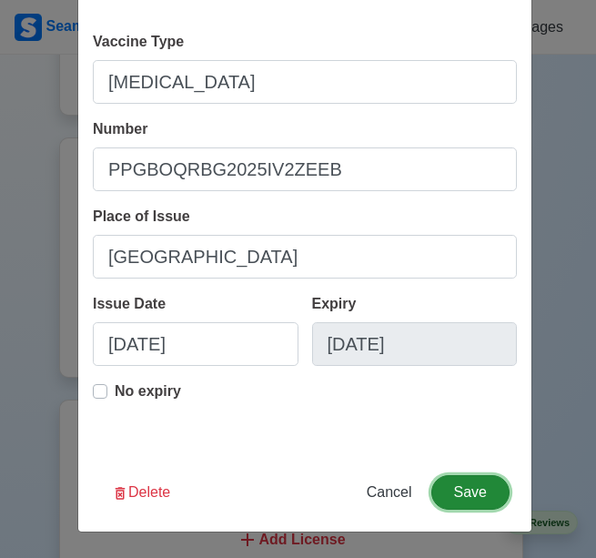
click at [446, 478] on button "Save" at bounding box center [471, 492] width 78 height 35
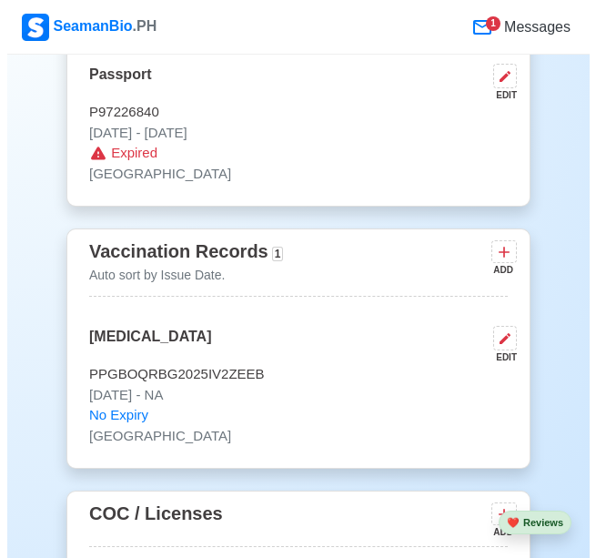
scroll to position [1767, 0]
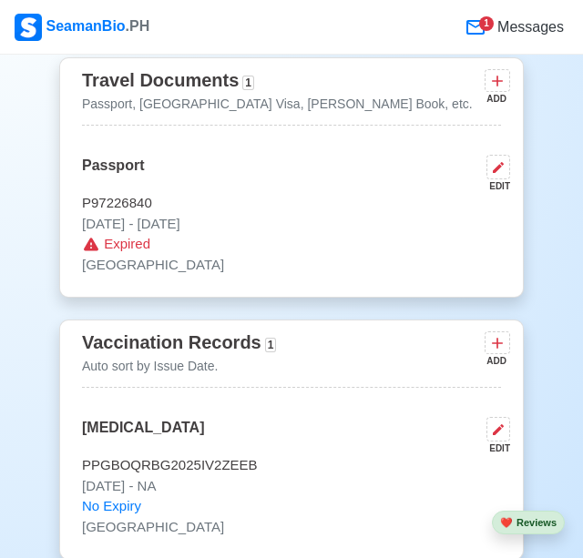
click at [298, 242] on p "Expired" at bounding box center [291, 244] width 419 height 21
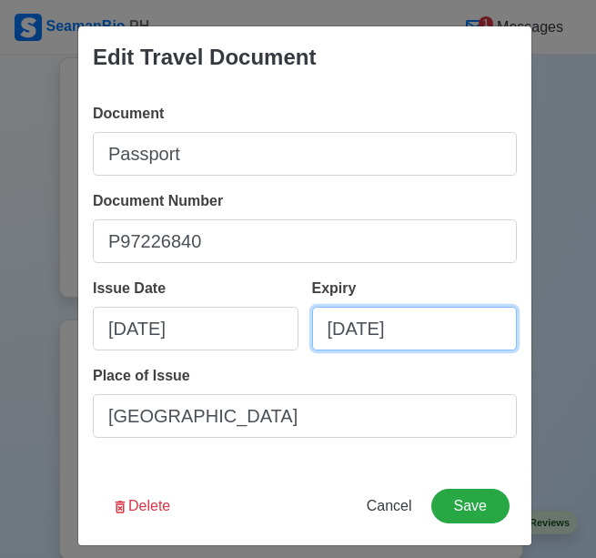
click at [387, 327] on input "[DATE]" at bounding box center [415, 329] width 206 height 44
select select "****"
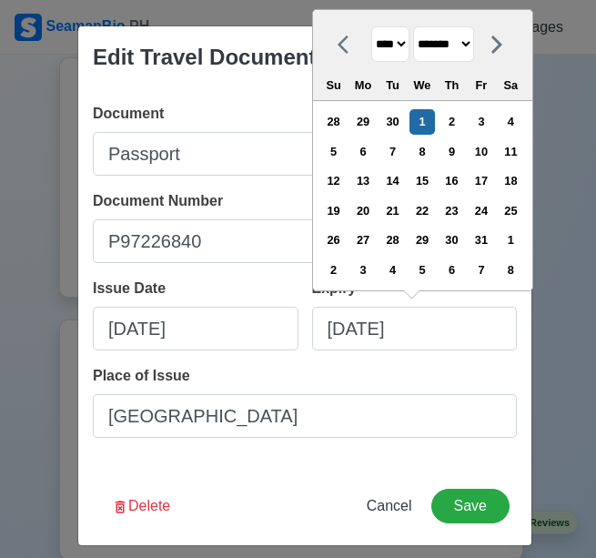
click at [341, 43] on icon at bounding box center [349, 45] width 22 height 22
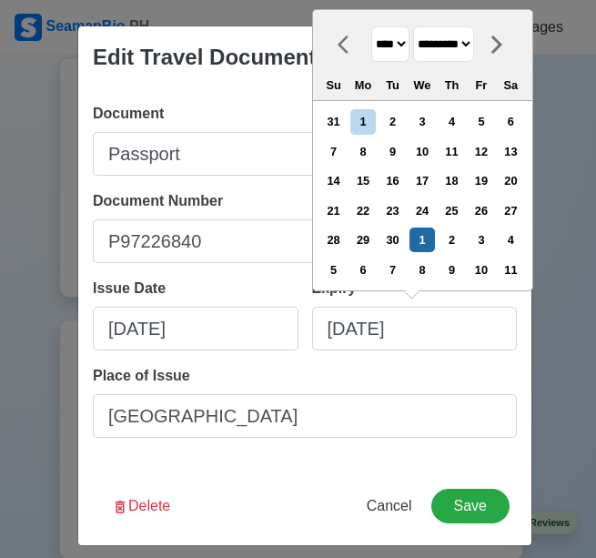
click at [341, 43] on icon at bounding box center [349, 45] width 22 height 22
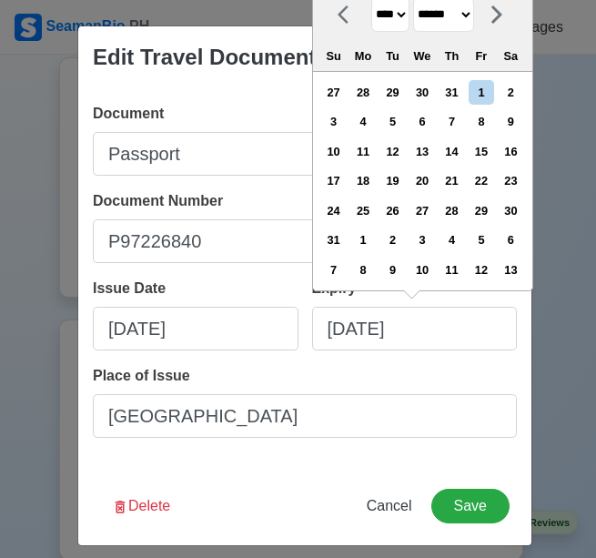
click at [341, 19] on icon at bounding box center [349, 15] width 22 height 22
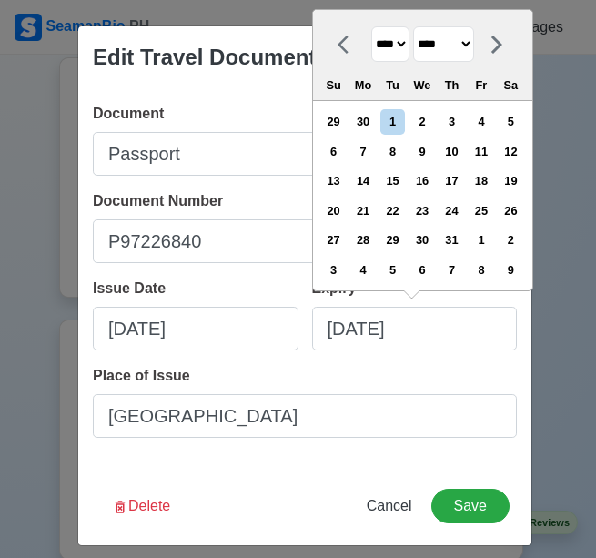
click at [338, 36] on icon at bounding box center [349, 45] width 22 height 22
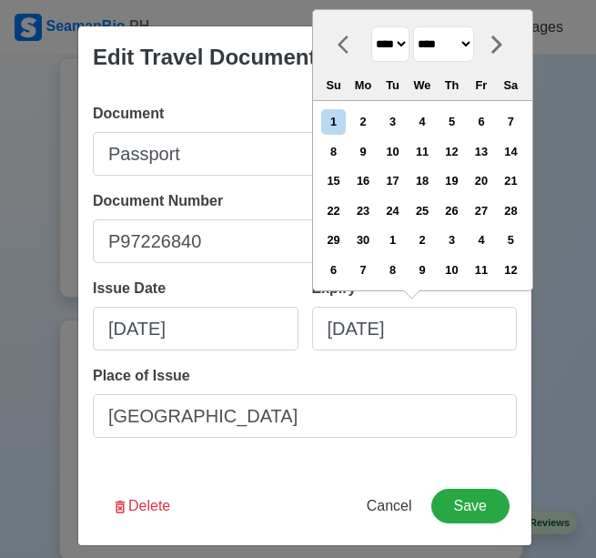
click at [338, 36] on icon at bounding box center [349, 45] width 22 height 22
select select "***"
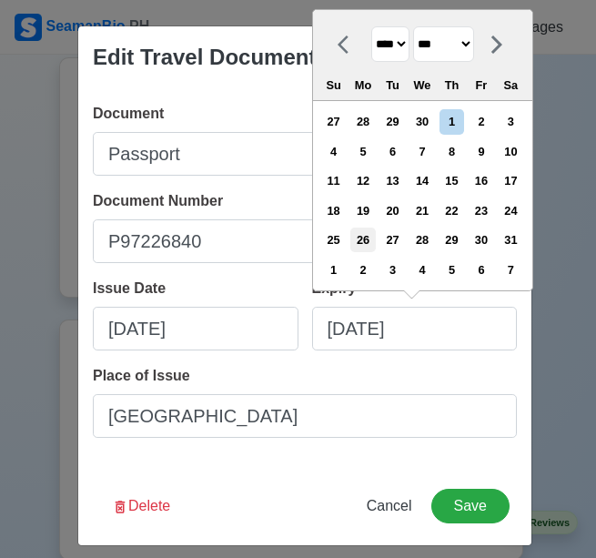
click at [373, 242] on div "26" at bounding box center [363, 240] width 25 height 25
type input "05/26/2025"
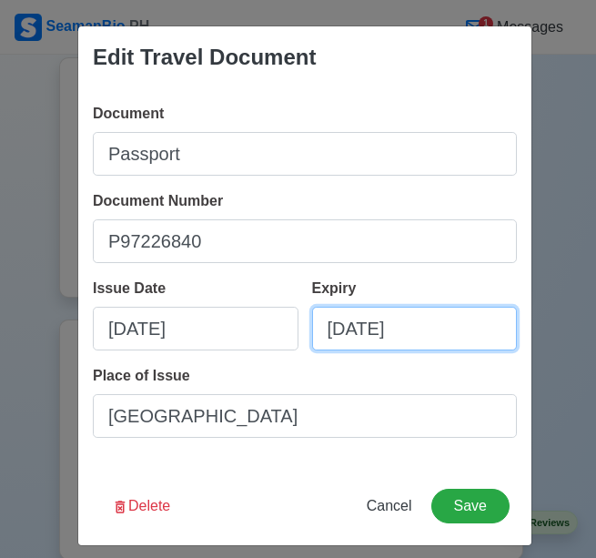
click at [367, 322] on input "05/26/2025" at bounding box center [415, 329] width 206 height 44
select select "****"
select select "***"
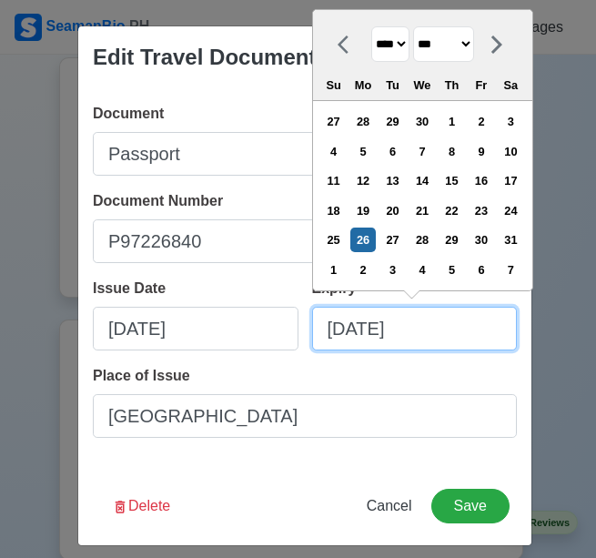
click at [400, 323] on input "05/26/2025" at bounding box center [415, 329] width 206 height 44
click at [394, 53] on select "**** **** **** **** **** **** **** **** **** **** **** **** **** **** **** ****…" at bounding box center [391, 44] width 38 height 36
click at [390, 40] on select "**** **** **** **** **** **** **** **** **** **** **** **** **** **** **** ****…" at bounding box center [391, 44] width 38 height 36
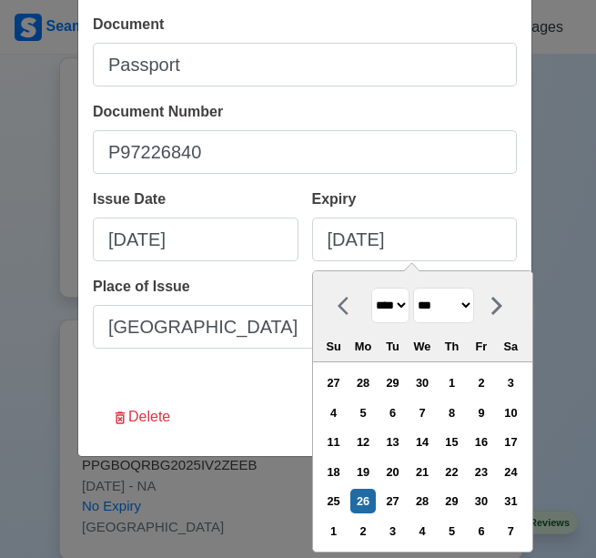
click at [385, 317] on select "**** **** **** **** **** **** **** **** **** **** **** **** **** **** **** ****…" at bounding box center [391, 306] width 38 height 36
select select "****"
click at [372, 288] on select "**** **** **** **** **** **** **** **** **** **** **** **** **** **** **** ****…" at bounding box center [391, 306] width 38 height 36
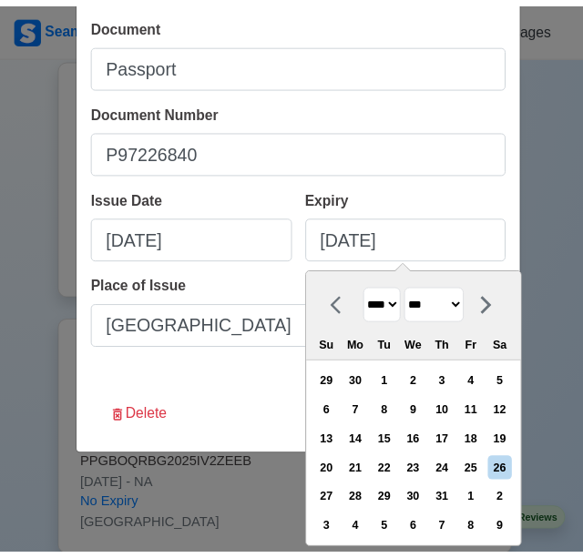
scroll to position [14, 0]
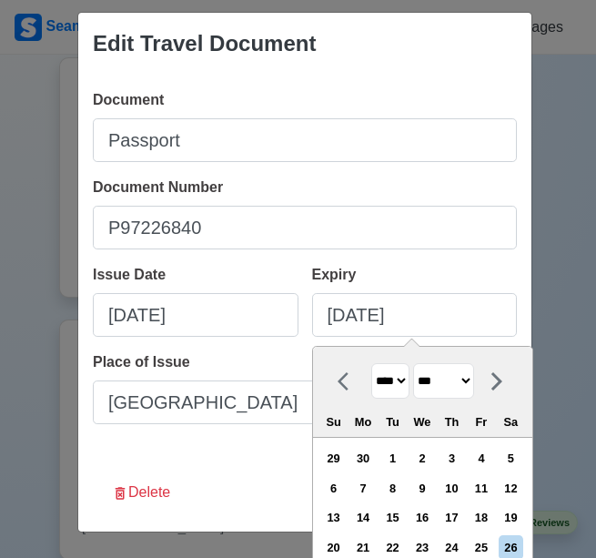
click at [222, 383] on div "Edit Travel Document Document Passport Document Number P97226840 Issue Date 10/…" at bounding box center [304, 272] width 455 height 521
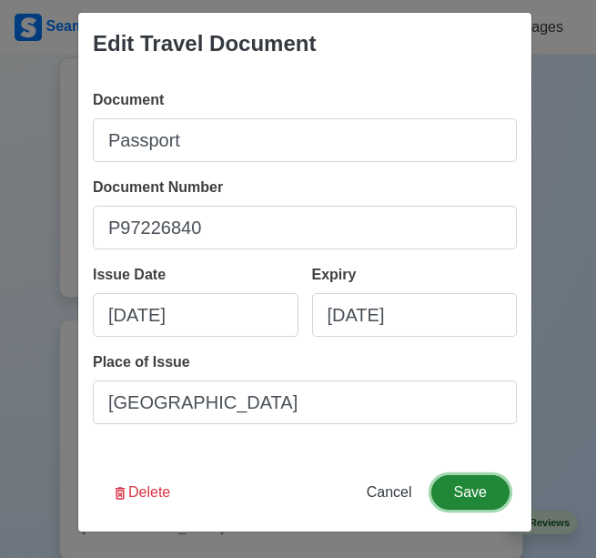
click at [453, 480] on button "Save" at bounding box center [471, 492] width 78 height 35
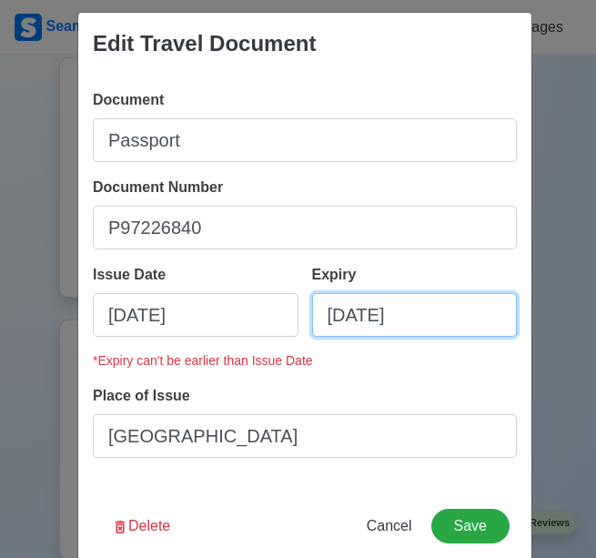
click at [411, 320] on input "05/26/2025" at bounding box center [415, 315] width 206 height 44
select select "****"
select select "***"
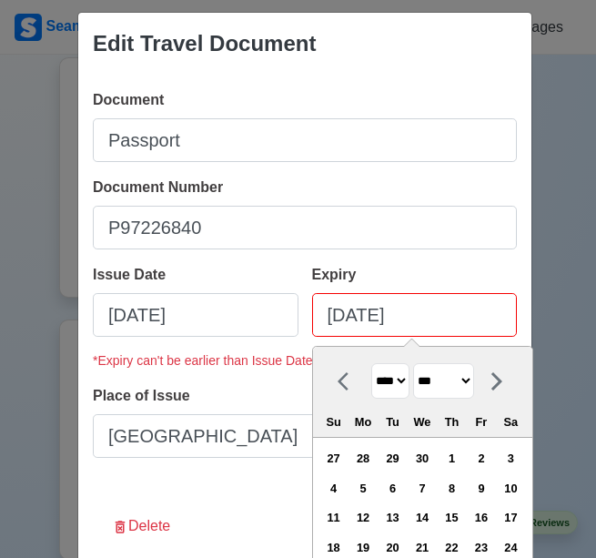
click at [400, 376] on select "**** **** **** **** **** **** **** **** **** **** **** **** **** **** **** ****…" at bounding box center [391, 381] width 38 height 36
select select "****"
click at [372, 363] on select "**** **** **** **** **** **** **** **** **** **** **** **** **** **** **** ****…" at bounding box center [391, 381] width 38 height 36
click at [520, 542] on div "26" at bounding box center [511, 547] width 25 height 25
type input "[DATE]"
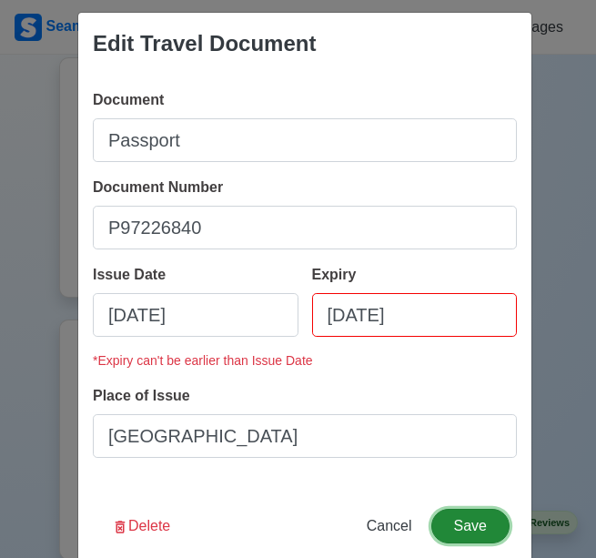
click at [464, 523] on button "Save" at bounding box center [471, 526] width 78 height 35
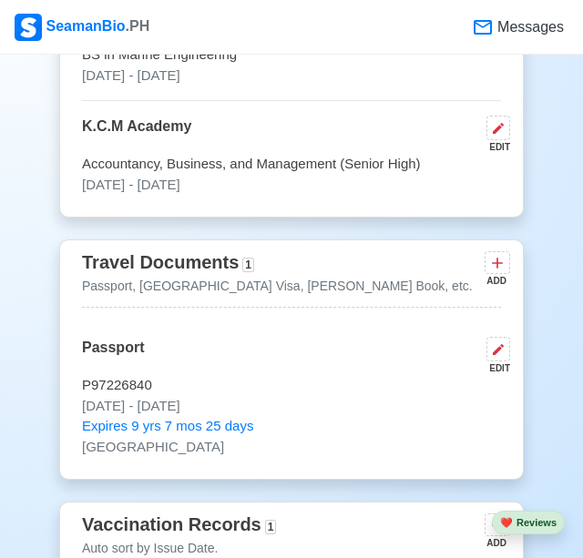
scroll to position [1676, 0]
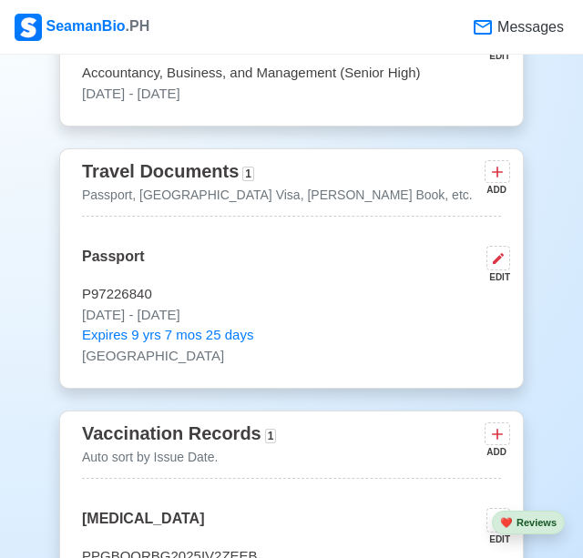
click at [378, 253] on div "Passport EDIT" at bounding box center [291, 265] width 419 height 38
click at [331, 144] on main "New 🧑🏻‍💻 Practice Interview 🏬 Apply to Agencies 🔥 Apply Jobs 🚢 Log My Travels Y…" at bounding box center [292, 312] width 492 height 3795
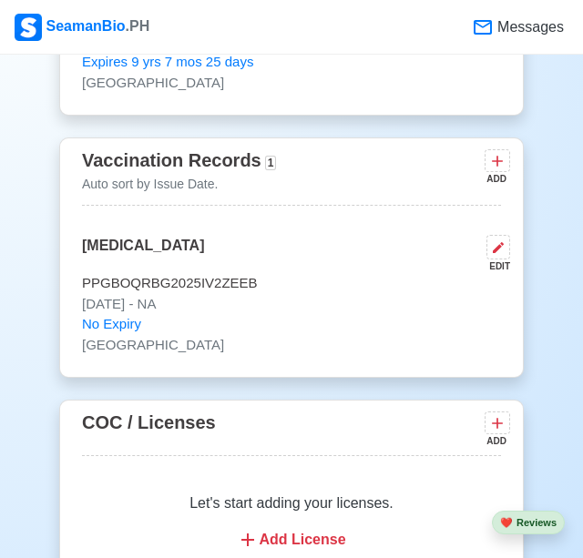
scroll to position [2131, 0]
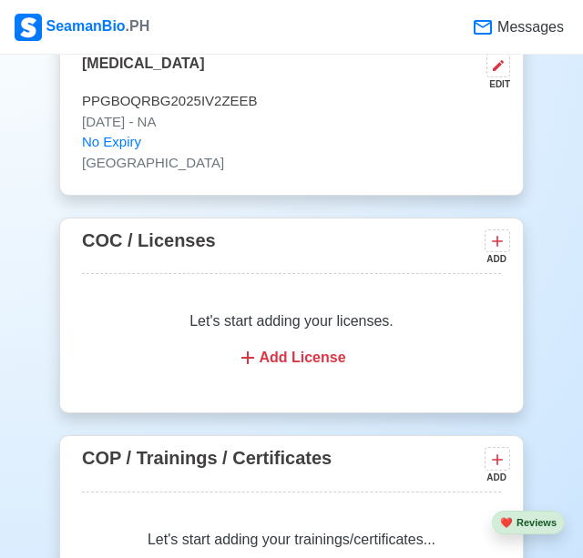
click at [306, 361] on div "Add License" at bounding box center [291, 358] width 375 height 22
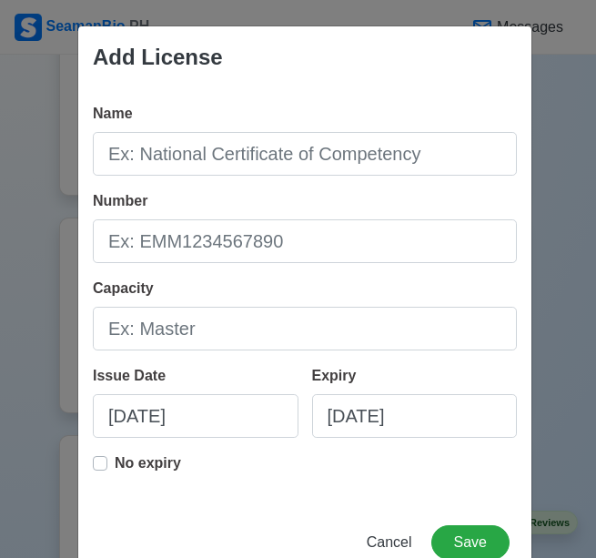
click at [555, 132] on div "Add License Name Number Capacity Issue Date [DATE] Expiry [DATE] No expiry Canc…" at bounding box center [298, 279] width 596 height 558
click at [384, 530] on button "Cancel" at bounding box center [389, 542] width 69 height 35
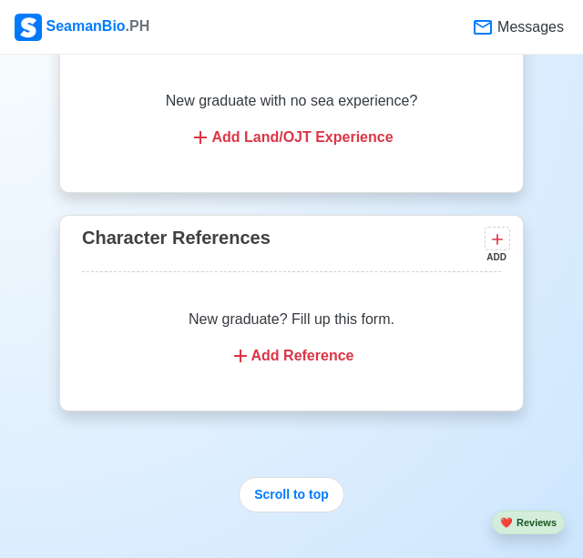
scroll to position [2859, 0]
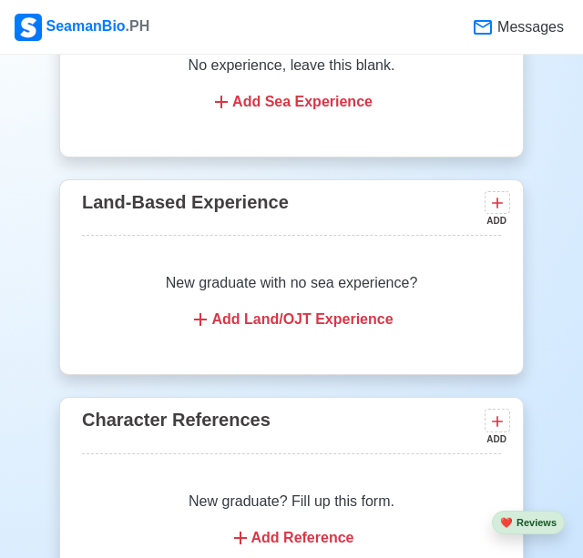
click at [411, 168] on div "Sea-Based Experience ADD Let's start adding your sea-based experiences. No expe…" at bounding box center [291, 52] width 464 height 254
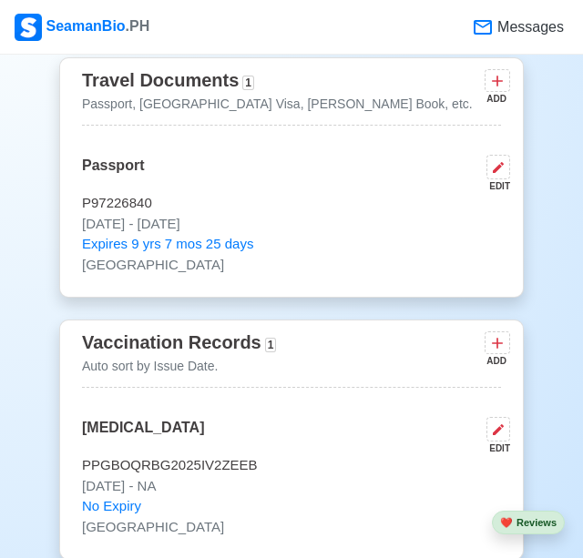
scroll to position [1676, 0]
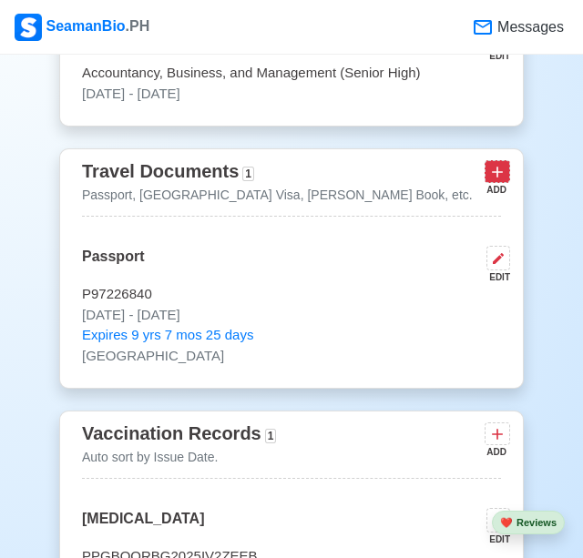
click at [488, 171] on icon at bounding box center [497, 172] width 18 height 18
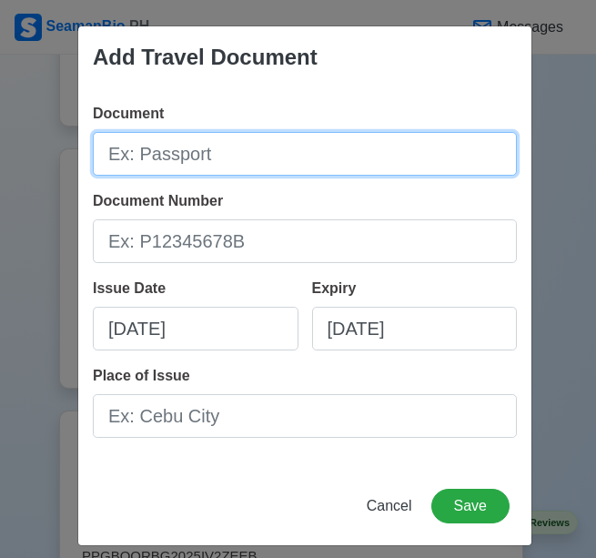
click at [254, 161] on input "Document" at bounding box center [305, 154] width 424 height 44
type input "Sea="
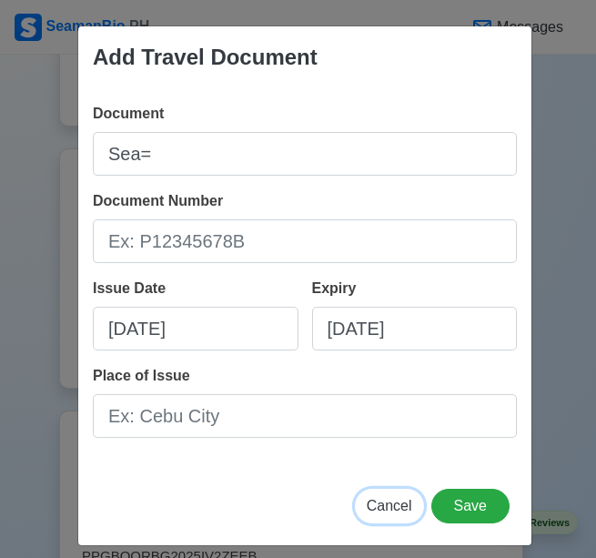
click at [403, 499] on span "Cancel" at bounding box center [390, 505] width 46 height 15
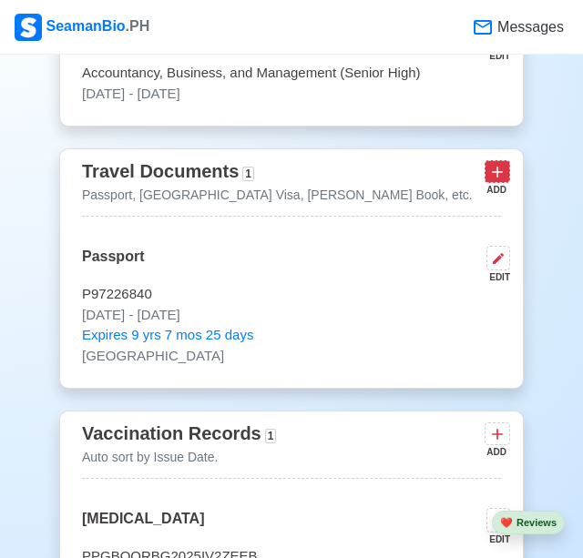
click at [494, 170] on icon at bounding box center [497, 173] width 11 height 11
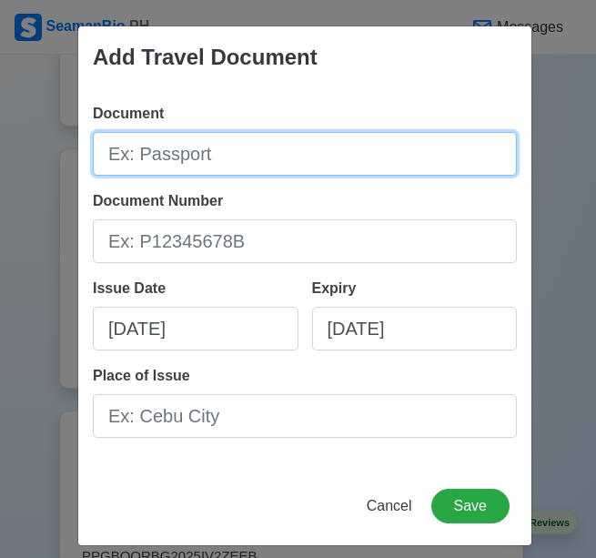
click at [241, 159] on input "Document" at bounding box center [305, 154] width 424 height 44
type input "[PERSON_NAME] Book"
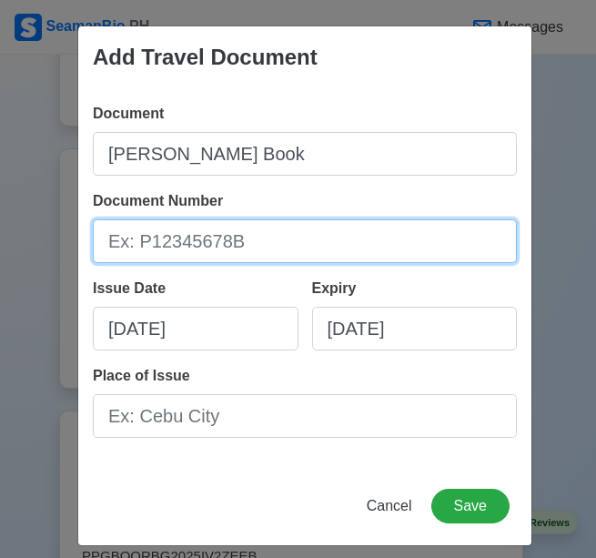
click at [156, 248] on input "Document Number" at bounding box center [305, 241] width 424 height 44
type input "a"
type input "A04114480"
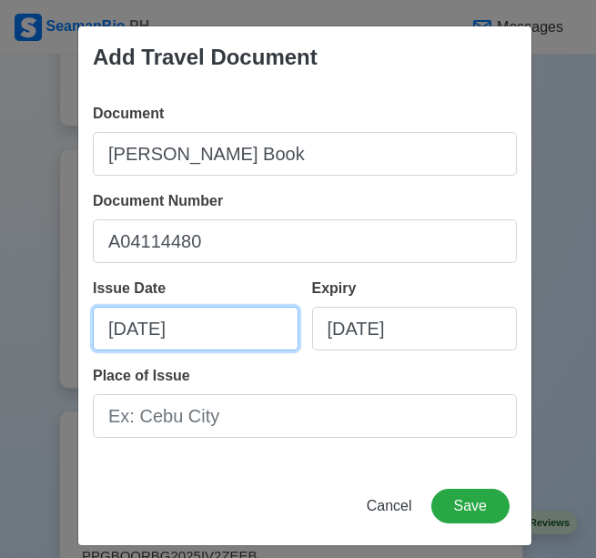
select select "****"
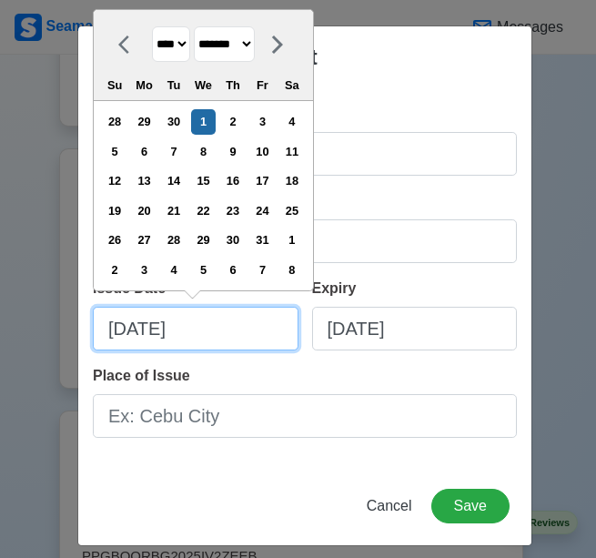
click at [221, 323] on input "[DATE]" at bounding box center [196, 329] width 206 height 44
click at [253, 49] on select "******* ******** ***** ***** *** **** **** ****** ********* ******* ******** **…" at bounding box center [224, 44] width 61 height 36
select select "***"
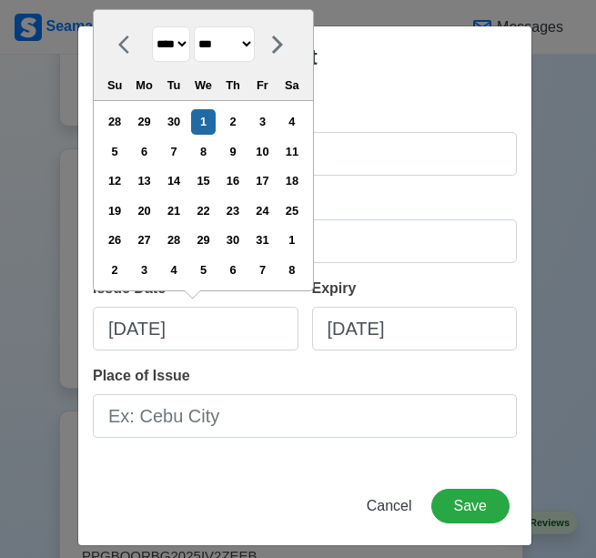
click at [195, 26] on select "******* ******** ***** ***** *** **** **** ****** ********* ******* ******** **…" at bounding box center [224, 44] width 61 height 36
click at [155, 153] on div "5" at bounding box center [144, 151] width 25 height 25
type input "[DATE]"
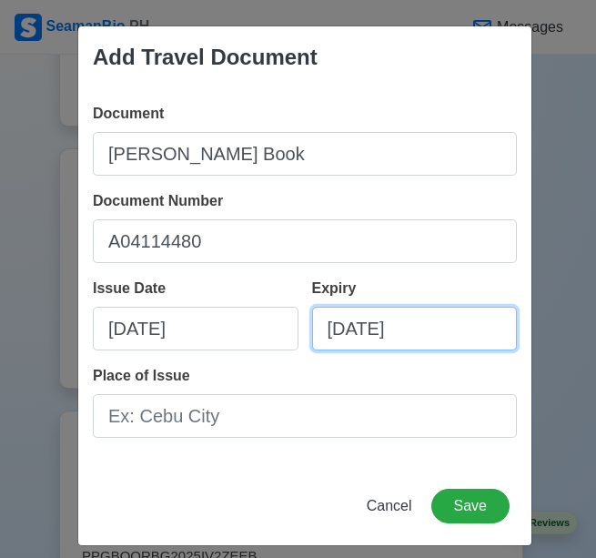
select select "****"
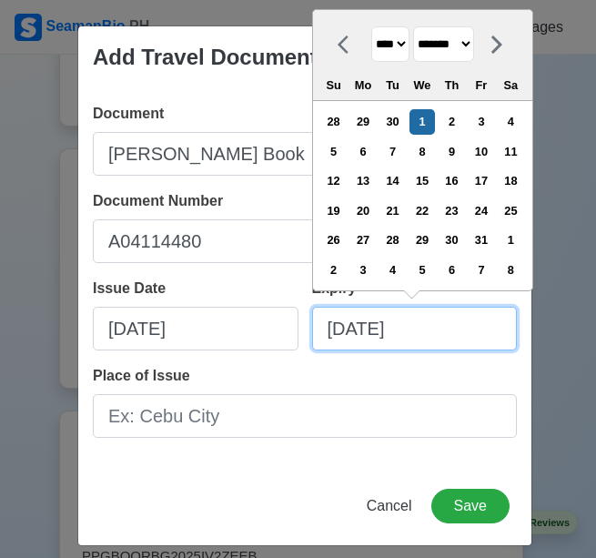
click at [355, 333] on input "[DATE]" at bounding box center [415, 329] width 206 height 44
click at [338, 43] on icon at bounding box center [343, 45] width 11 height 18
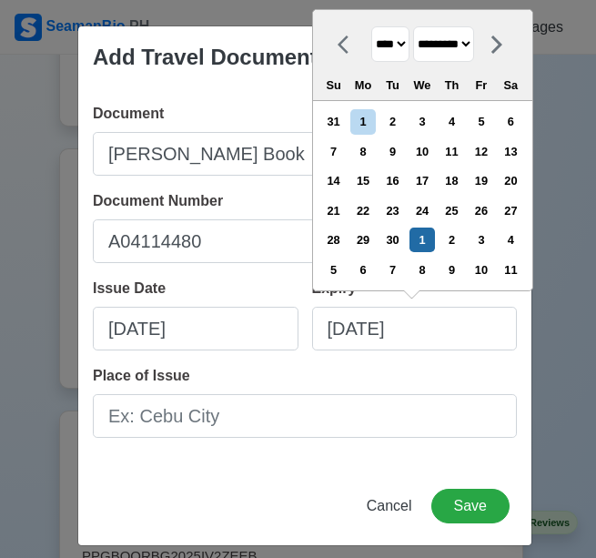
click at [338, 43] on icon at bounding box center [343, 45] width 11 height 18
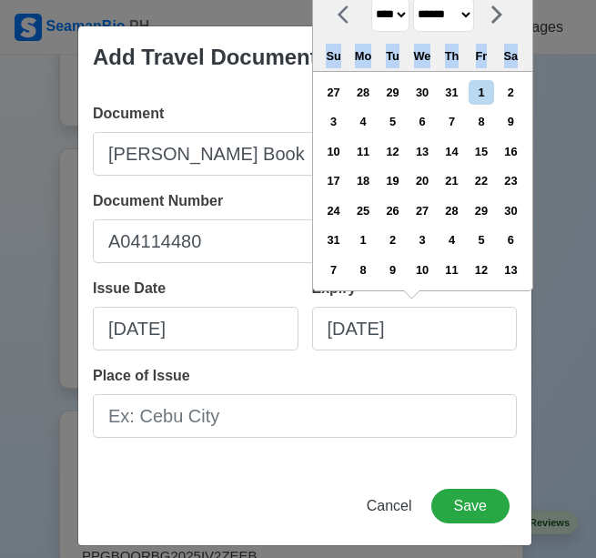
click at [334, 43] on div "Su Mo Tu We Th Fr Sa" at bounding box center [422, 55] width 219 height 29
click at [341, 18] on icon at bounding box center [349, 15] width 22 height 22
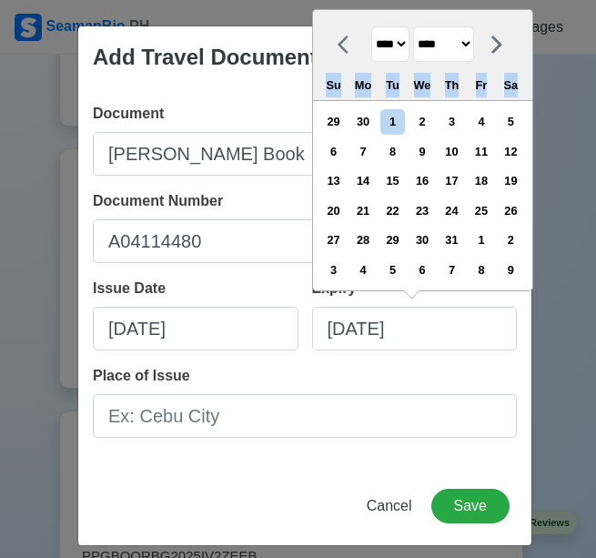
click at [341, 18] on div "**** **** **** **** **** **** **** **** **** **** **** **** **** **** **** ****…" at bounding box center [422, 55] width 219 height 91
click at [339, 42] on icon at bounding box center [349, 45] width 22 height 22
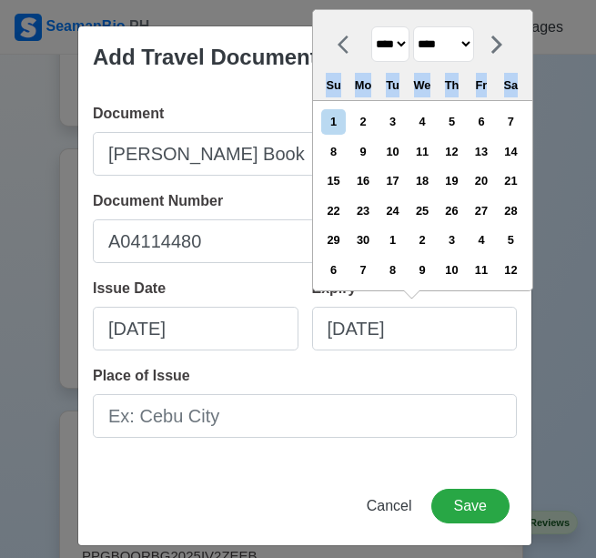
click at [339, 42] on icon at bounding box center [349, 45] width 22 height 22
select select "***"
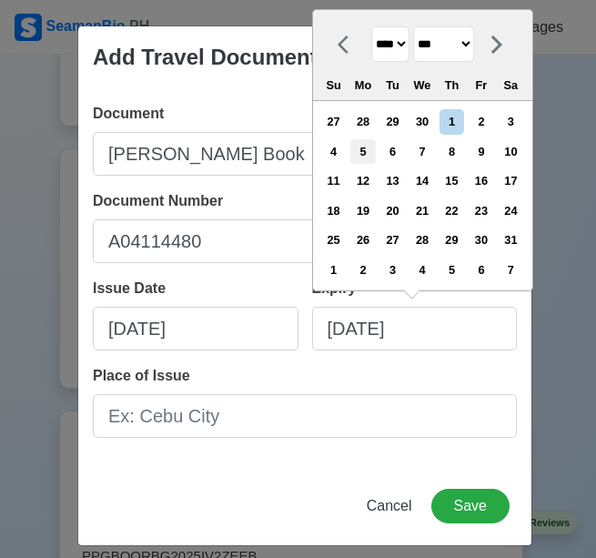
click at [368, 154] on div "5" at bounding box center [363, 151] width 25 height 25
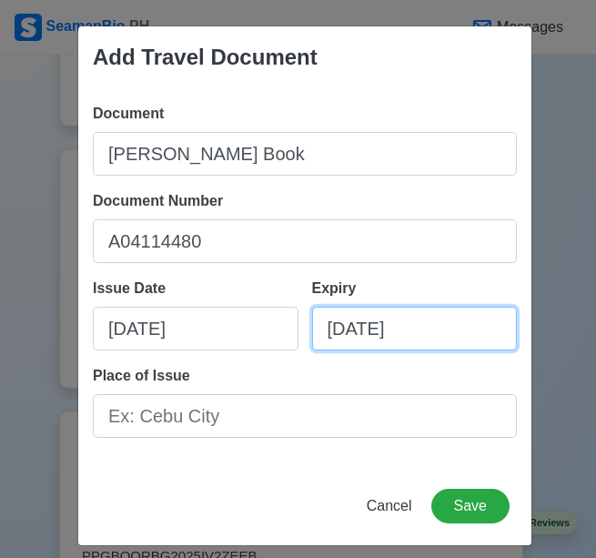
type input "[DATE]"
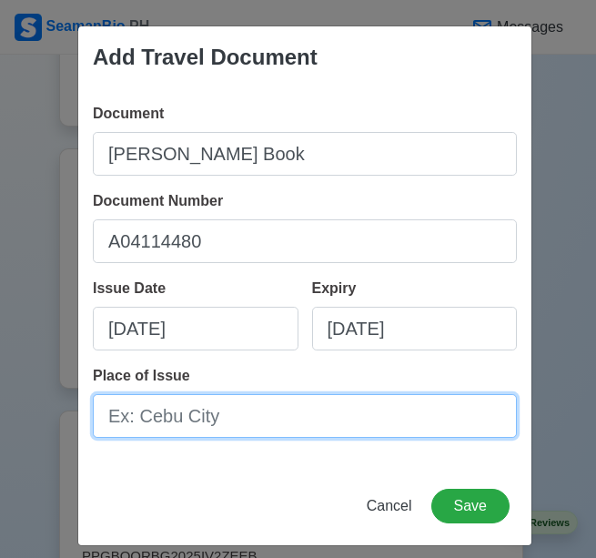
click at [269, 425] on input "Place of Issue" at bounding box center [305, 416] width 424 height 44
type input "[GEOGRAPHIC_DATA]"
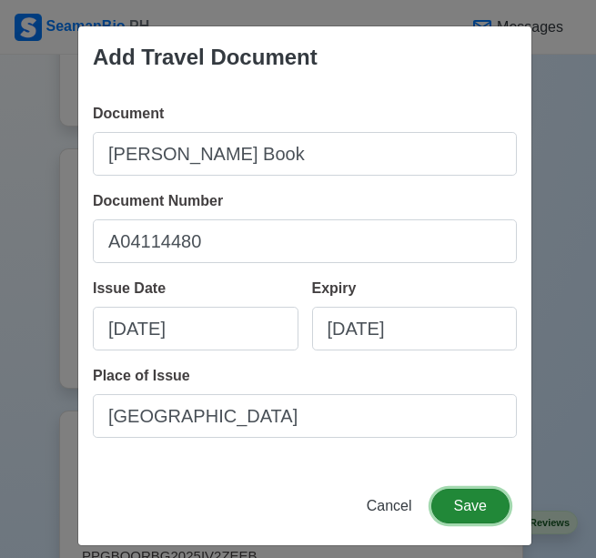
click at [470, 504] on button "Save" at bounding box center [471, 506] width 78 height 35
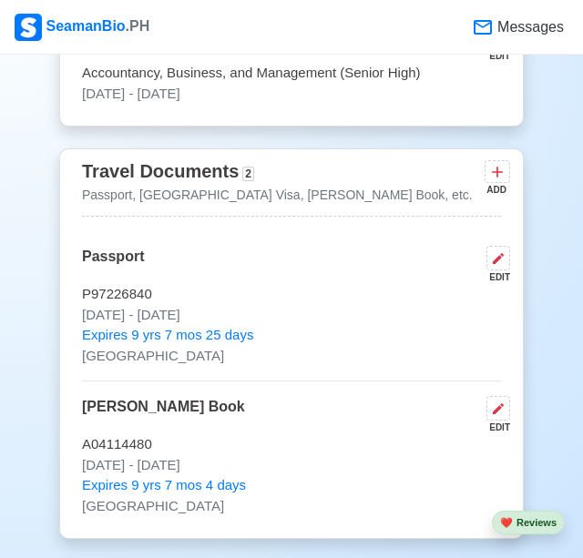
scroll to position [1767, 0]
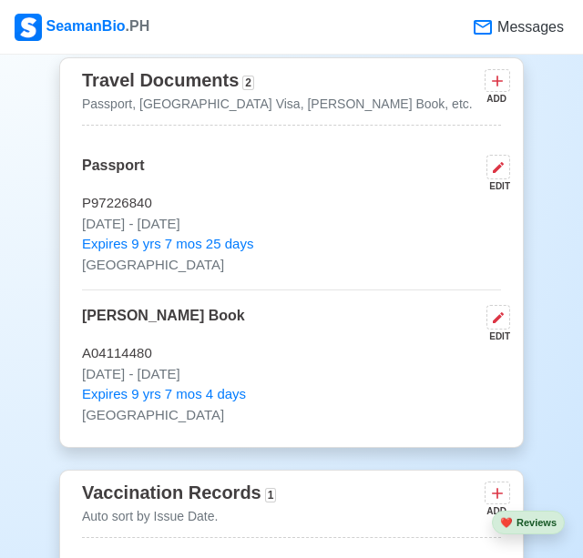
click at [322, 102] on div "Travel Documents 2 Passport, US Visa, Seaman Book, etc. ADD" at bounding box center [291, 96] width 419 height 60
click at [503, 87] on icon at bounding box center [497, 81] width 18 height 18
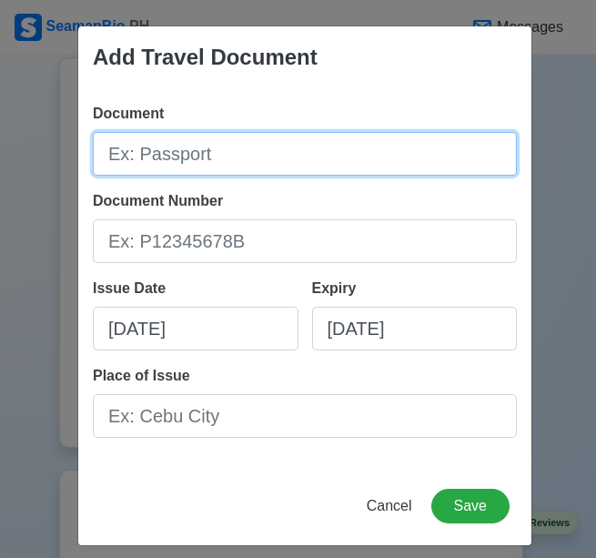
click at [192, 145] on input "Document" at bounding box center [305, 154] width 424 height 44
type input "m"
type input "Maritime Industry Authority"
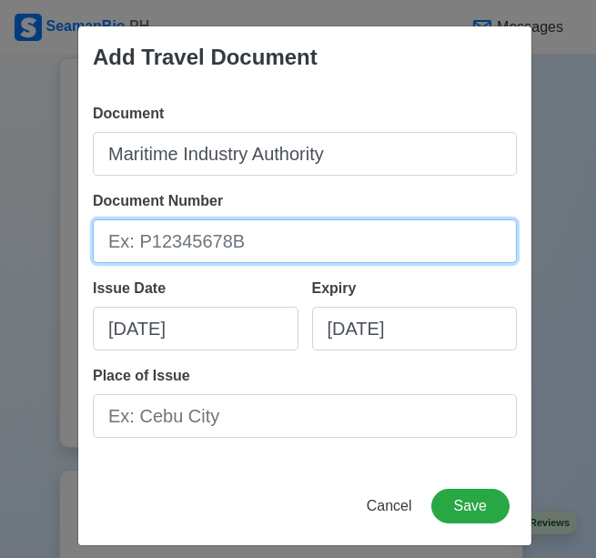
click at [146, 249] on input "Document Number" at bounding box center [305, 241] width 424 height 44
click at [149, 267] on div "Document Maritime Industry Authority Document Number 250037518 Issue Date 10/01…" at bounding box center [304, 277] width 453 height 379
type input "250037518"
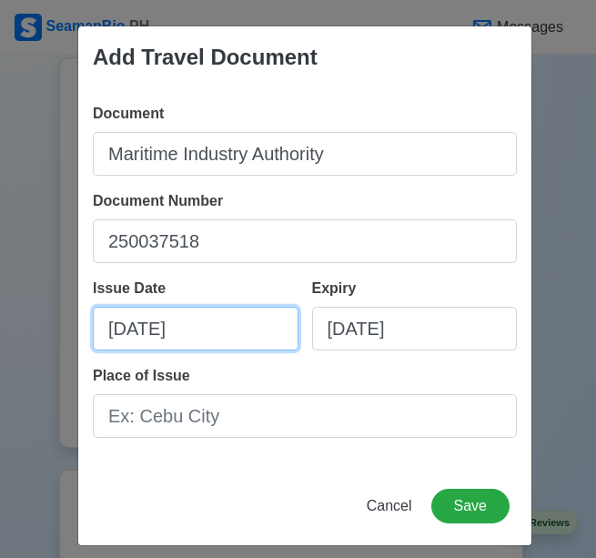
select select "****"
select select "*******"
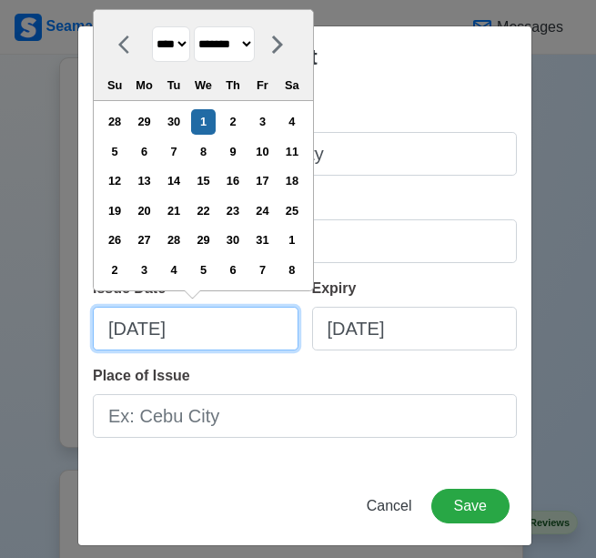
click at [180, 334] on input "[DATE]" at bounding box center [196, 329] width 206 height 44
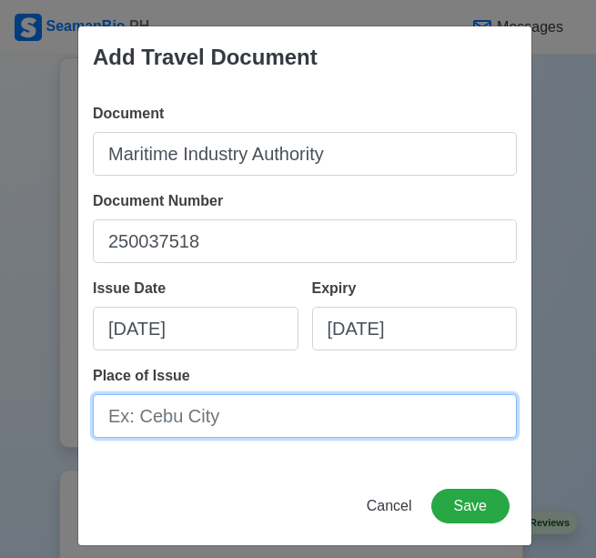
click at [218, 410] on input "Place of Issue" at bounding box center [305, 416] width 424 height 44
type input "[GEOGRAPHIC_DATA]"
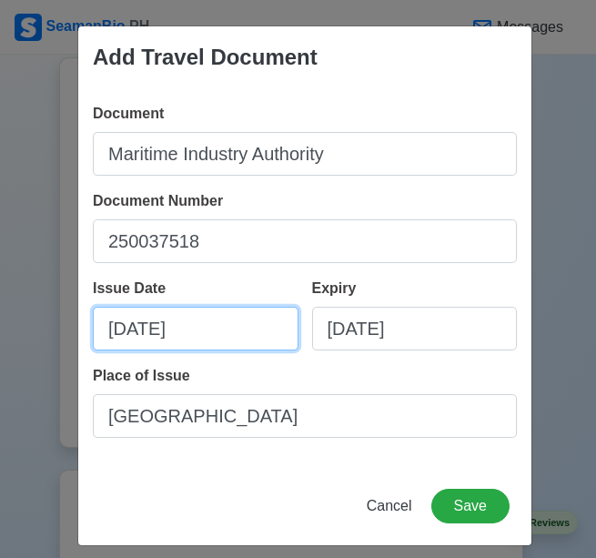
select select "****"
select select "*******"
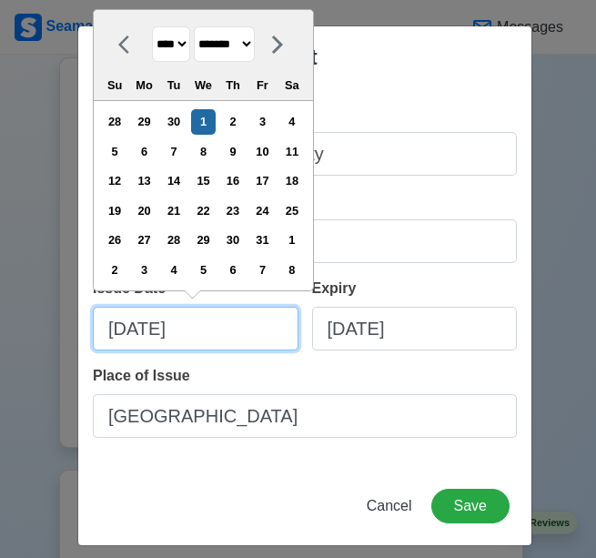
click at [151, 330] on input "[DATE]" at bounding box center [196, 329] width 206 height 44
click at [120, 328] on input "[DATE]" at bounding box center [196, 329] width 206 height 44
type input "[DATE]"
select select "*******"
type input "05/01/2025"
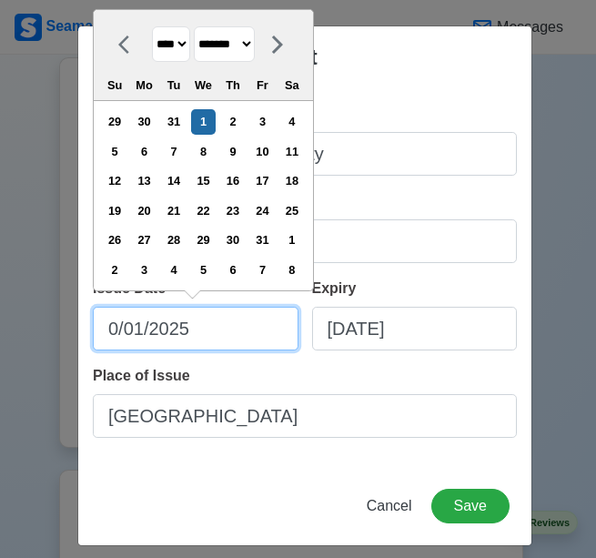
select select "***"
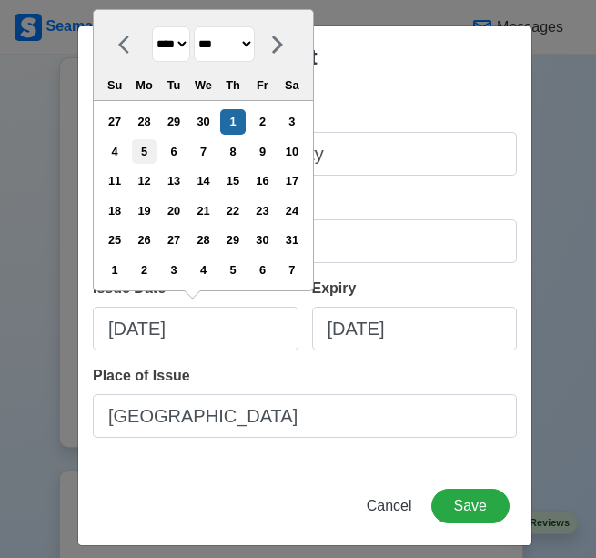
click at [150, 149] on div "5" at bounding box center [144, 151] width 25 height 25
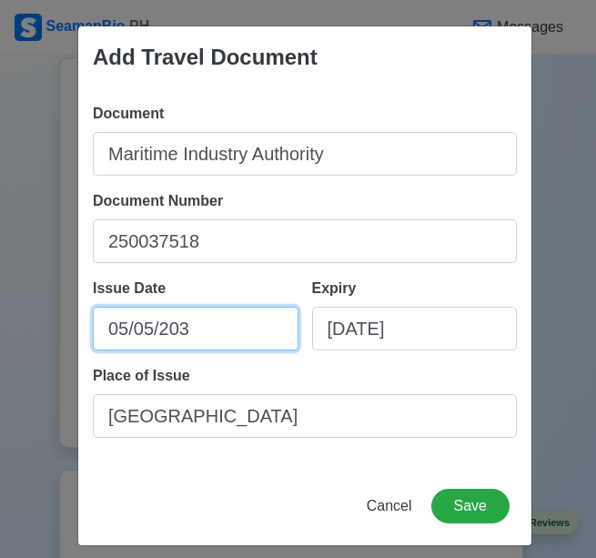
type input "[DATE]"
click at [175, 340] on input "[DATE]" at bounding box center [196, 329] width 206 height 44
select select "***"
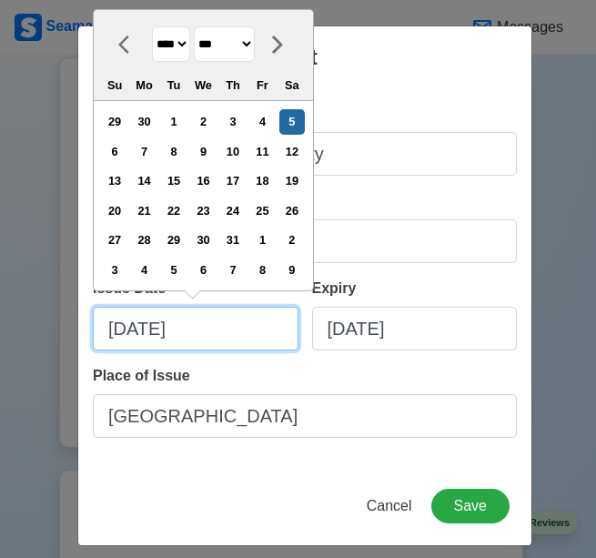
click at [175, 340] on input "[DATE]" at bounding box center [196, 329] width 206 height 44
type input "[DATE]"
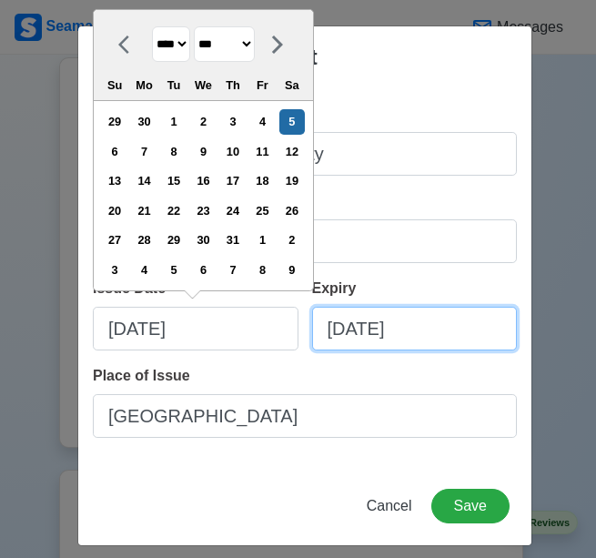
click at [388, 332] on input "[DATE]" at bounding box center [415, 329] width 206 height 44
select select "****"
select select "*******"
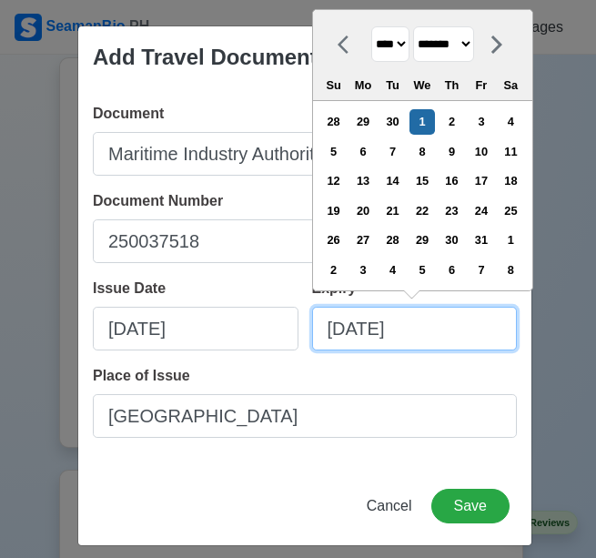
click at [388, 332] on input "[DATE]" at bounding box center [415, 329] width 206 height 44
paste input "05/05/203"
type input "[DATE]"
select select "****"
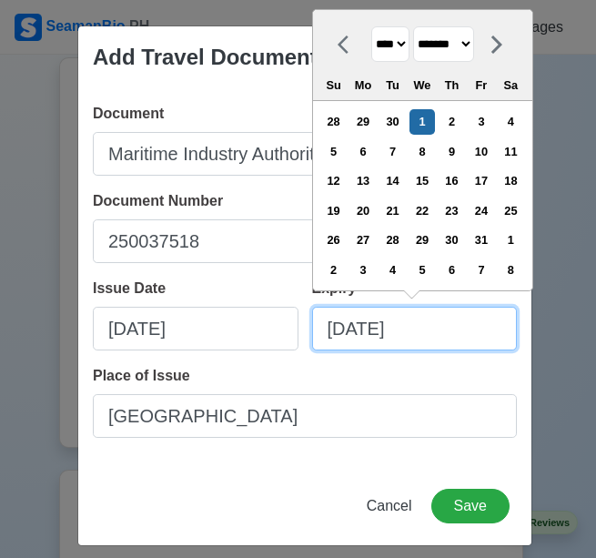
select select "***"
type input "[DATE]"
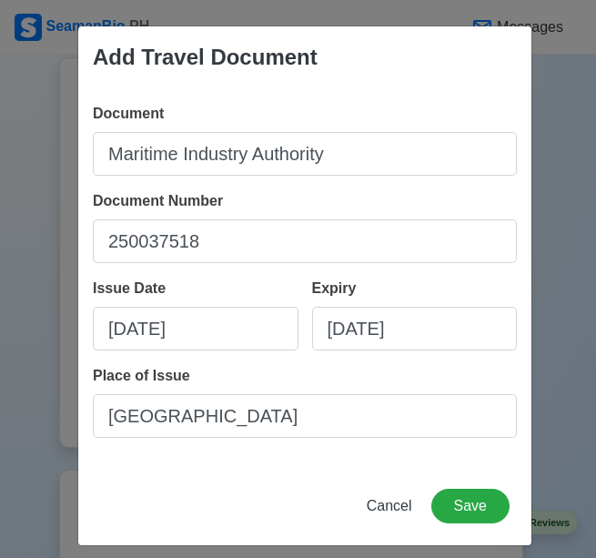
click at [408, 375] on div "Place of Issue Manila City" at bounding box center [305, 401] width 424 height 73
click at [451, 502] on button "Save" at bounding box center [471, 506] width 78 height 35
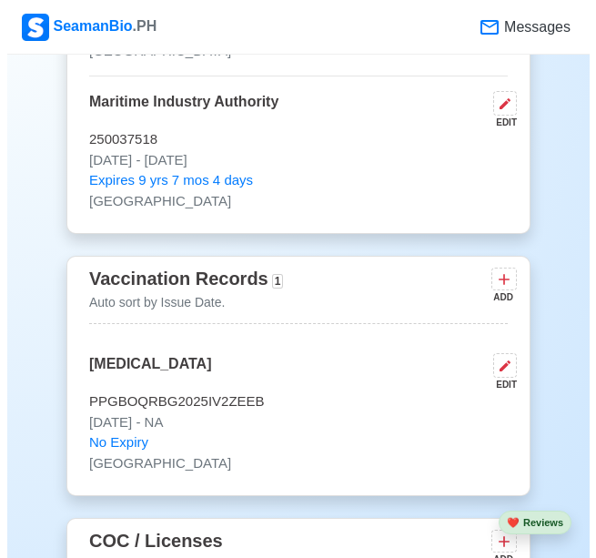
scroll to position [2222, 0]
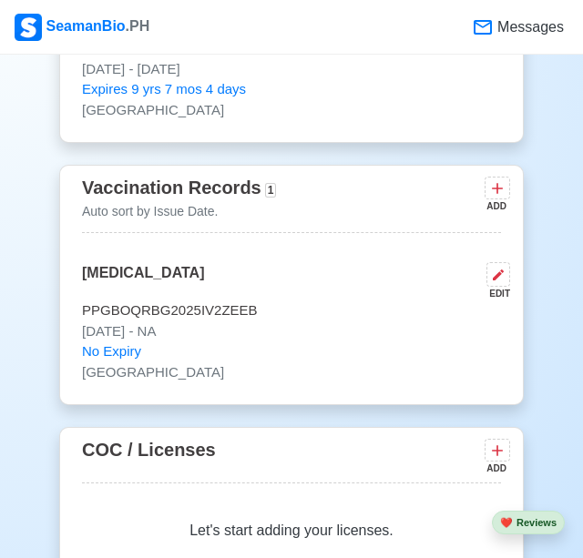
click at [497, 196] on icon at bounding box center [497, 188] width 18 height 18
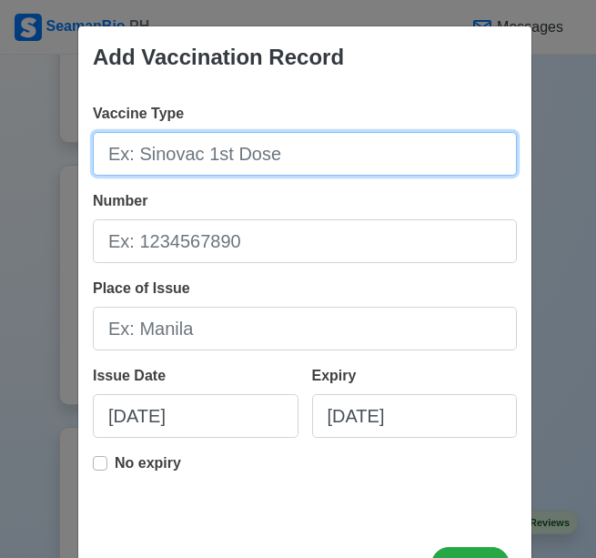
click at [226, 155] on input "Vaccine Type" at bounding box center [305, 154] width 424 height 44
type input "[MEDICAL_DATA]"
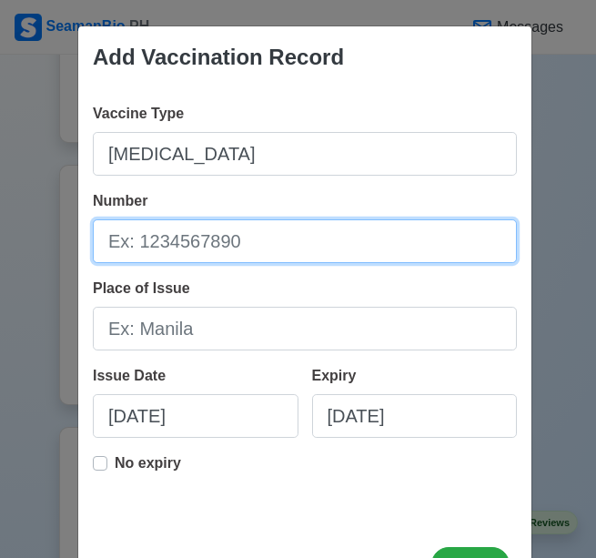
click at [261, 246] on input "Number" at bounding box center [305, 241] width 424 height 44
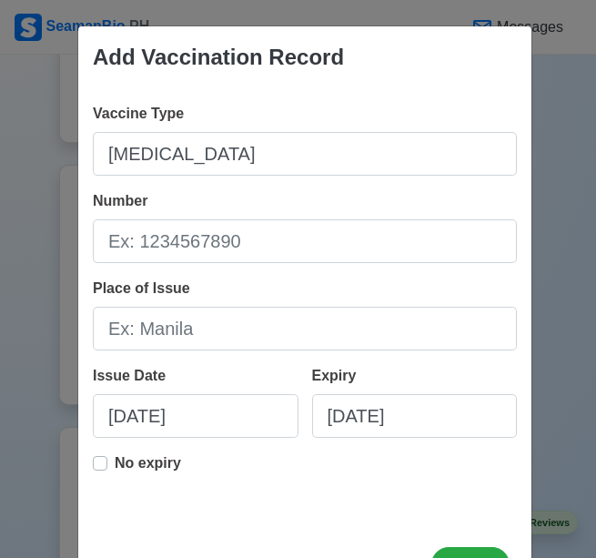
click at [101, 468] on div "No expiry" at bounding box center [137, 471] width 88 height 36
click at [115, 467] on label "No expiry" at bounding box center [148, 471] width 66 height 36
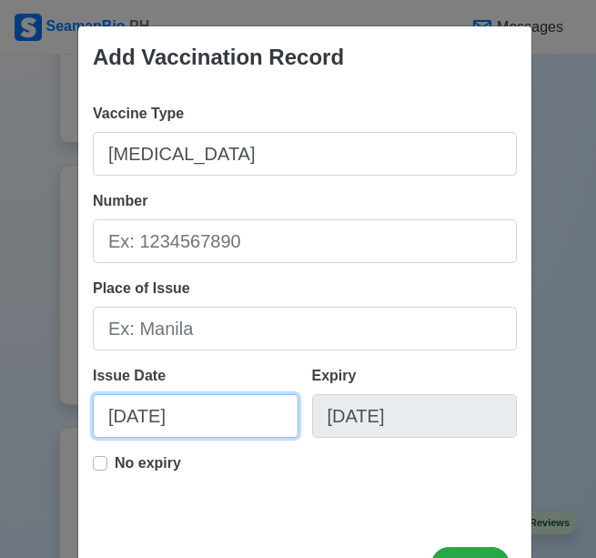
click at [117, 423] on input "[DATE]" at bounding box center [196, 416] width 206 height 44
select select "****"
select select "*******"
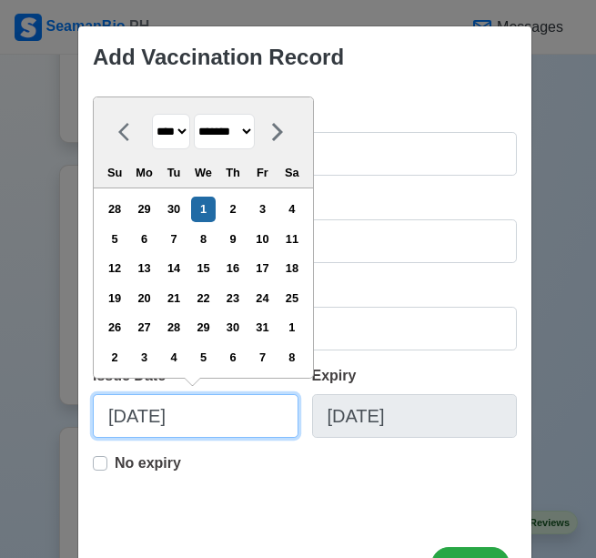
type input "[DATE]"
select select "*******"
type input "/01/2025"
click at [117, 416] on input "/01/2025" at bounding box center [196, 416] width 206 height 44
click at [118, 412] on input "/01/2025" at bounding box center [196, 416] width 206 height 44
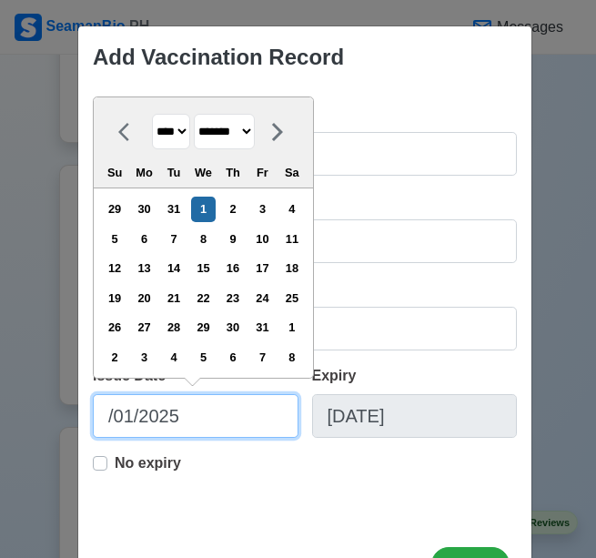
click at [118, 412] on input "/01/2025" at bounding box center [196, 416] width 206 height 44
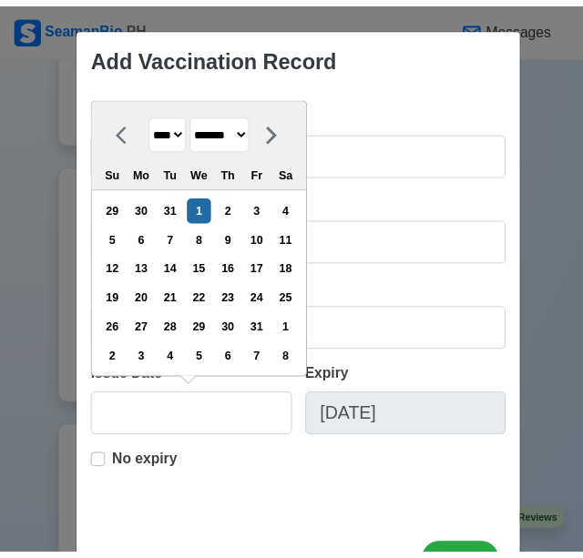
scroll to position [72, 0]
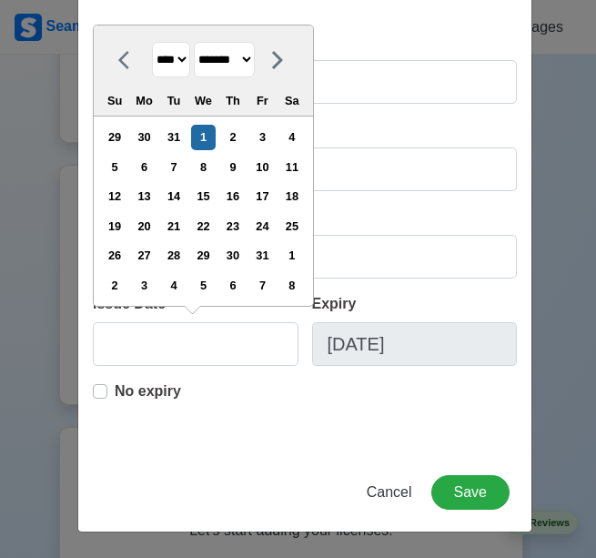
type input "01/01/2025"
click at [341, 444] on div "Vaccine Type Yellow fever Number Place of Issue Issue Date 01/01/2025 January 2…" at bounding box center [304, 234] width 453 height 437
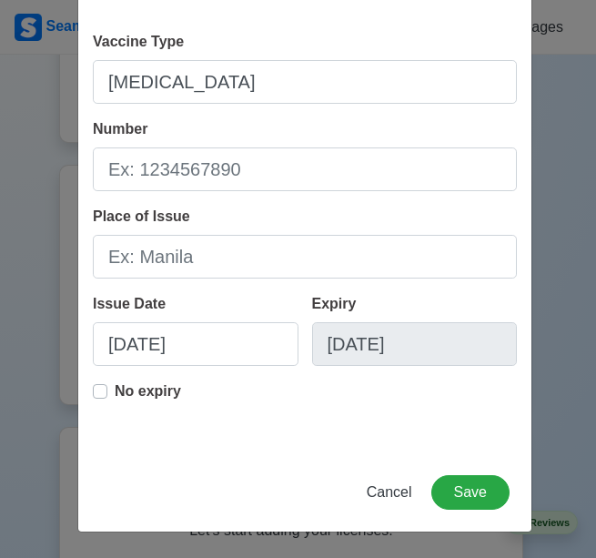
click at [238, 303] on div "Issue Date 01/01/2025" at bounding box center [196, 336] width 206 height 87
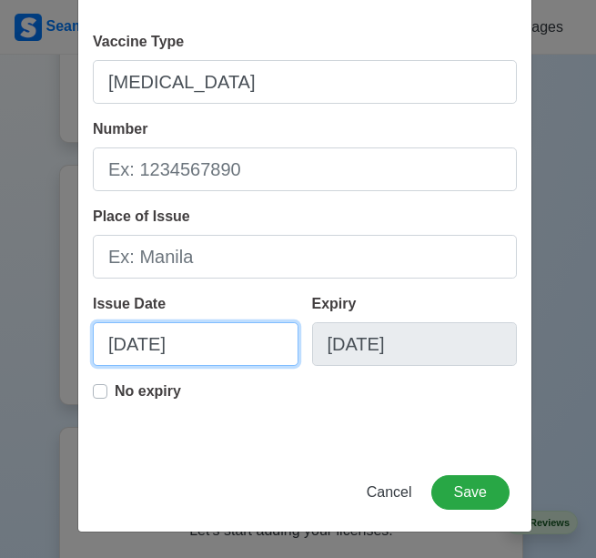
click at [148, 350] on input "01/01/2025" at bounding box center [196, 344] width 206 height 44
select select "****"
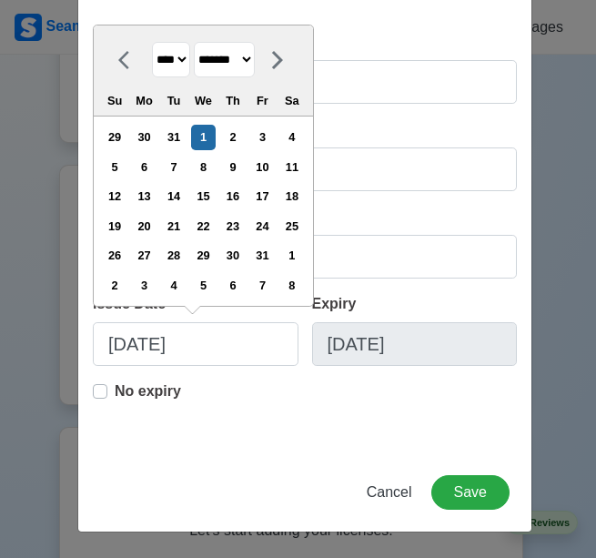
click at [253, 71] on select "******* ******** ***** ***** *** **** **** ****** ********* ******* ******** **…" at bounding box center [224, 60] width 61 height 36
select select "*********"
click at [195, 42] on select "******* ******** ***** ***** *** **** **** ****** ********* ******* ******** **…" at bounding box center [224, 60] width 61 height 36
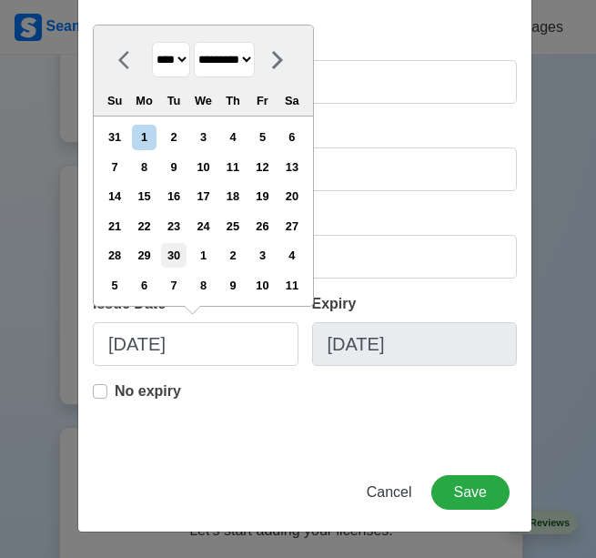
click at [180, 255] on div "30" at bounding box center [173, 255] width 25 height 25
type input "[DATE]"
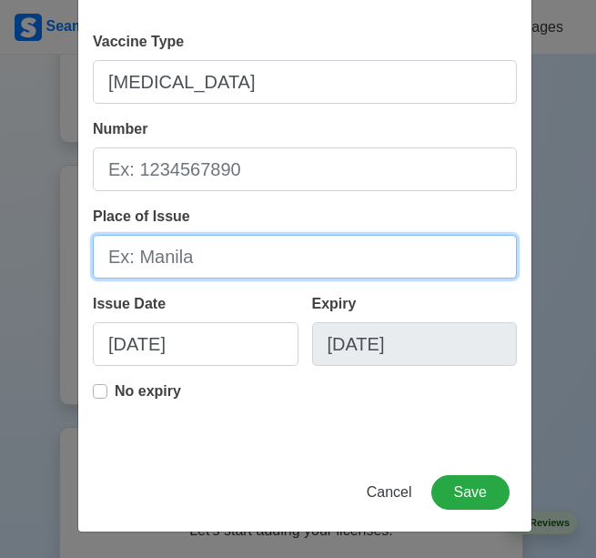
click at [184, 261] on input "Place of Issue" at bounding box center [305, 257] width 424 height 44
type input "[GEOGRAPHIC_DATA]"
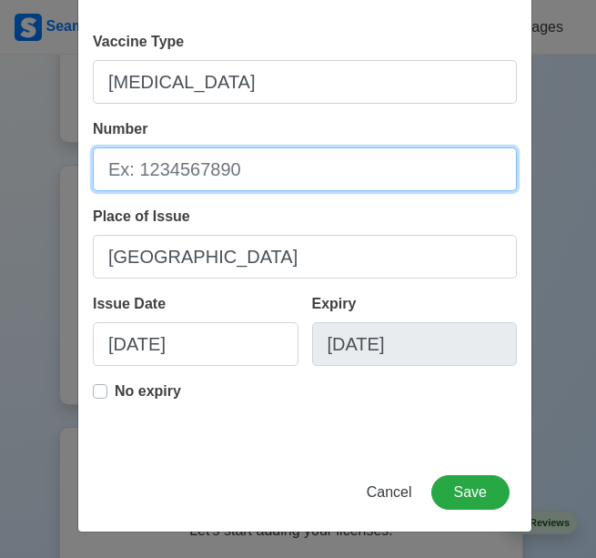
click at [219, 182] on input "Number" at bounding box center [305, 170] width 424 height 44
type input "MNLQB2023030927"
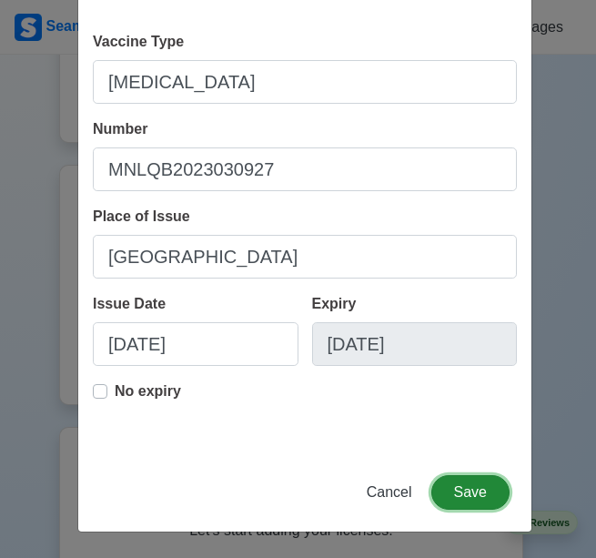
click at [453, 487] on button "Save" at bounding box center [471, 492] width 78 height 35
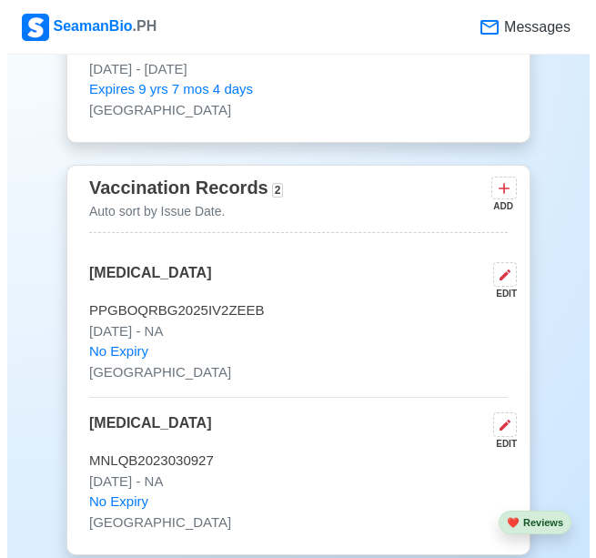
scroll to position [2313, 0]
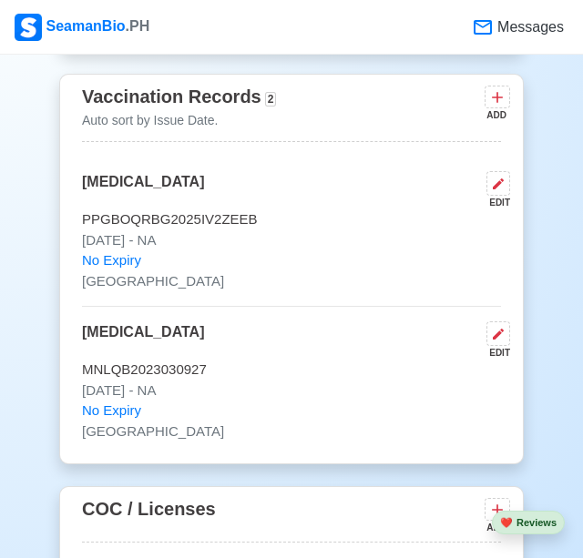
click at [283, 154] on div "Vaccination Records 2 Auto sort by Issue Date. ADD Polio Vaccine EDIT PPGBOQRBG…" at bounding box center [291, 269] width 464 height 391
click at [491, 190] on icon at bounding box center [498, 184] width 15 height 15
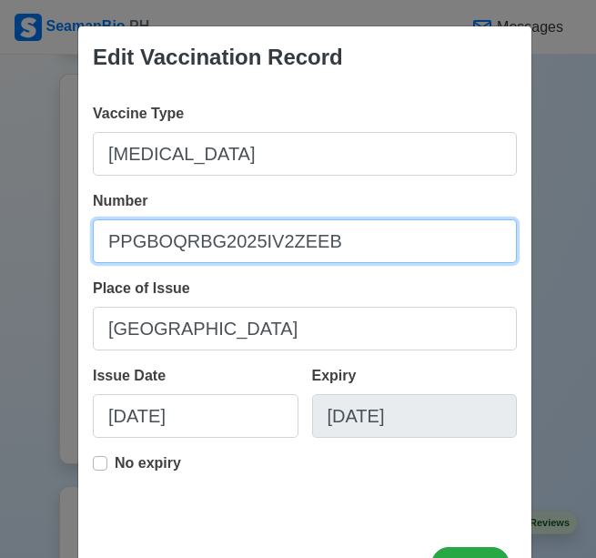
click at [198, 235] on input "PPGBOQRBG2025IV2ZEEB" at bounding box center [305, 241] width 424 height 44
type input "M"
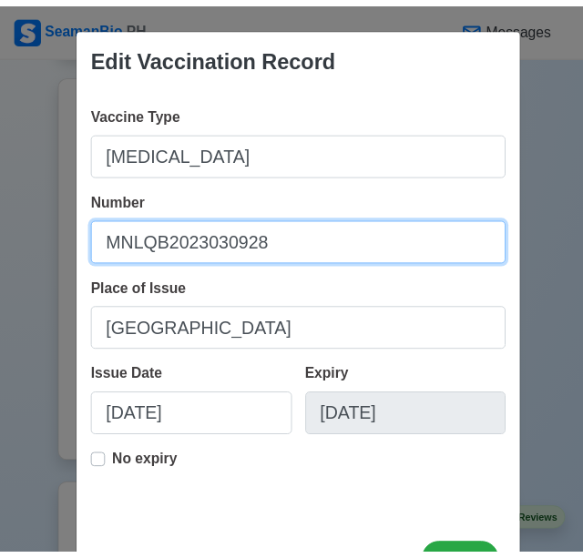
scroll to position [72, 0]
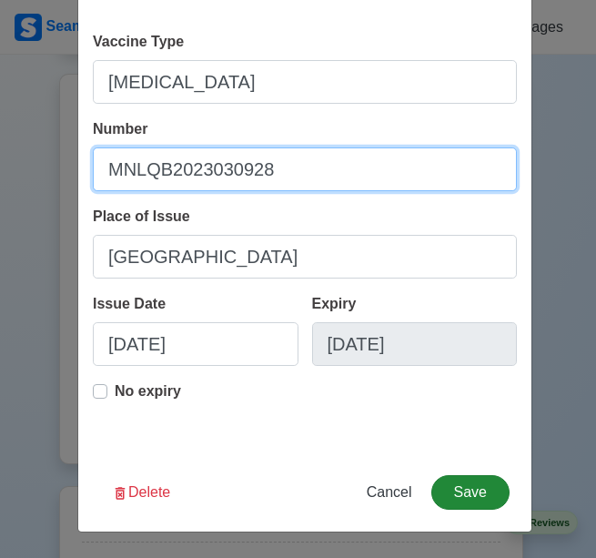
type input "MNLQB2023030928"
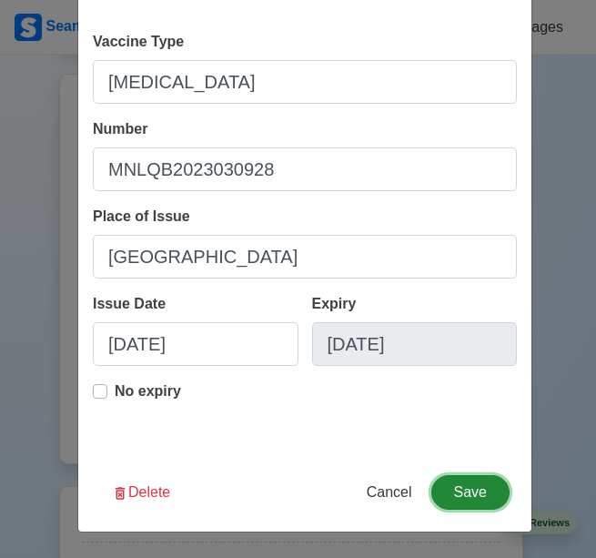
click at [455, 495] on button "Save" at bounding box center [471, 492] width 78 height 35
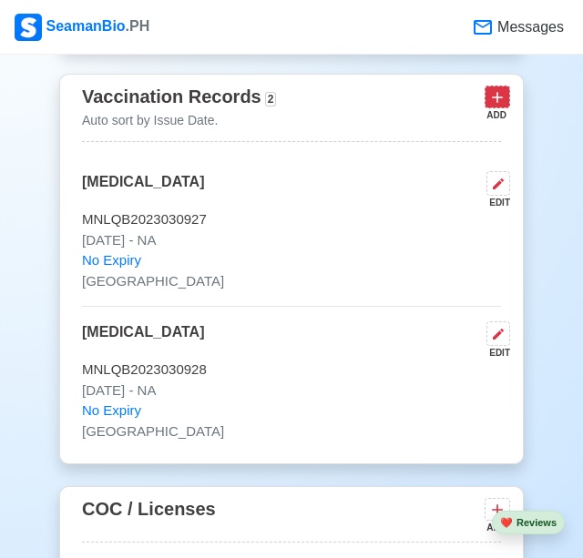
click at [494, 103] on icon at bounding box center [497, 97] width 18 height 18
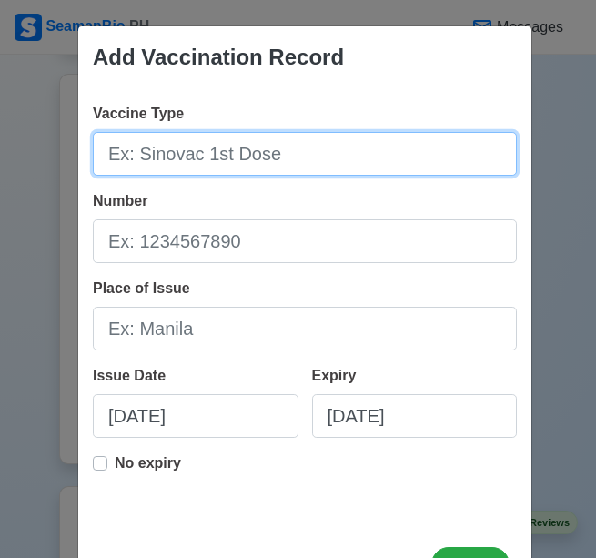
click at [284, 158] on input "Vaccine Type" at bounding box center [305, 154] width 424 height 44
type input "Phizer 1st Dose"
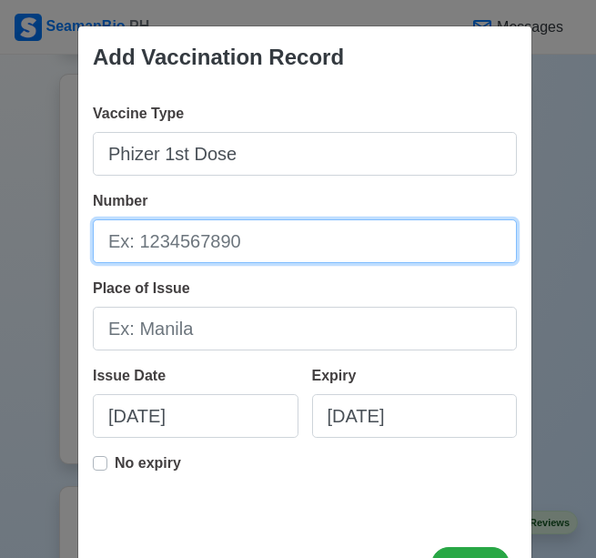
click at [208, 243] on input "Number" at bounding box center [305, 241] width 424 height 44
click at [116, 241] on input "fd5996" at bounding box center [305, 241] width 424 height 44
type input "FD5996"
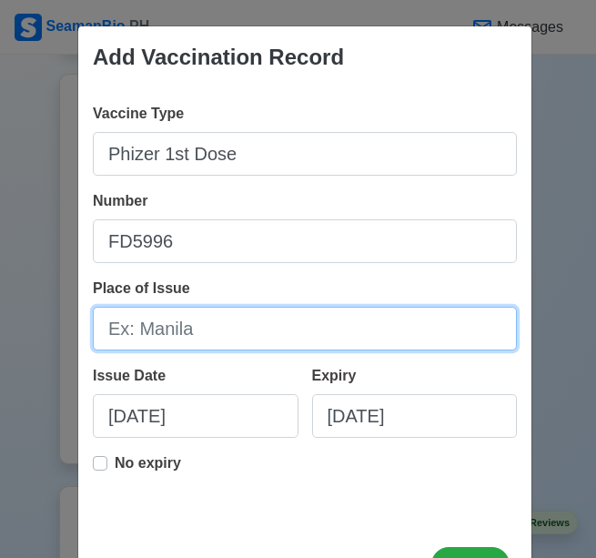
click at [178, 332] on input "Place of Issue" at bounding box center [305, 329] width 424 height 44
type input "[GEOGRAPHIC_DATA]"
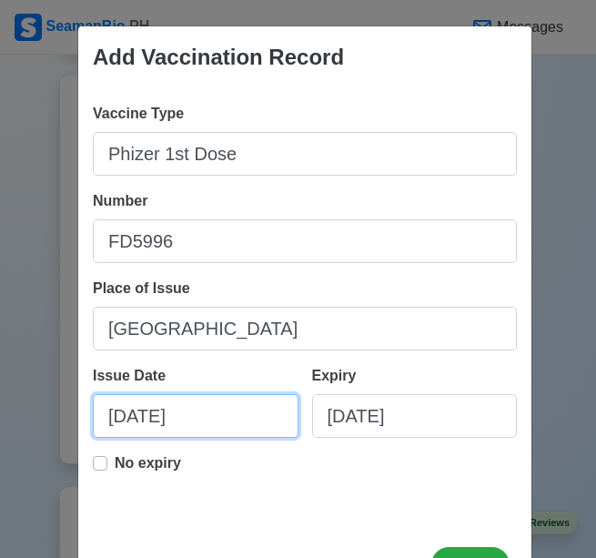
click at [116, 417] on input "[DATE]" at bounding box center [196, 416] width 206 height 44
select select "****"
select select "*******"
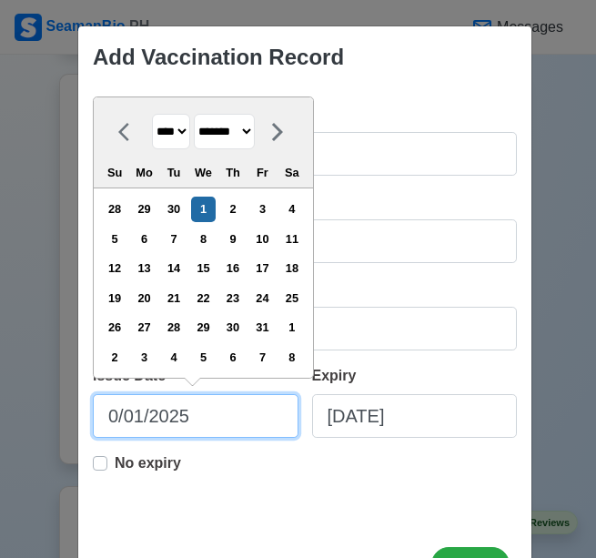
type input "09/01/2025"
select select "*********"
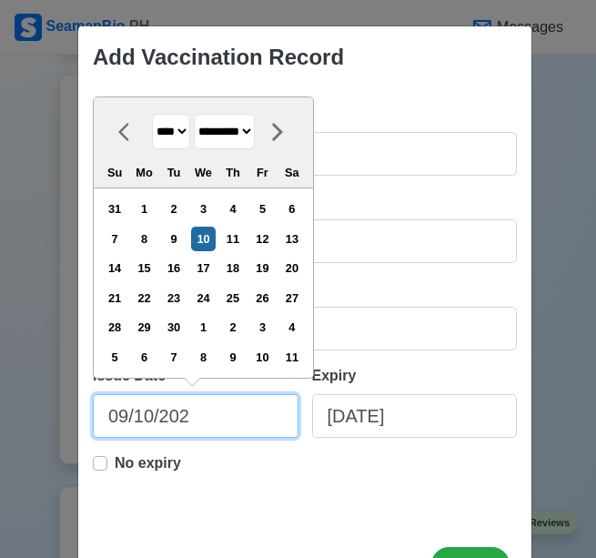
type input "[DATE]"
select select "****"
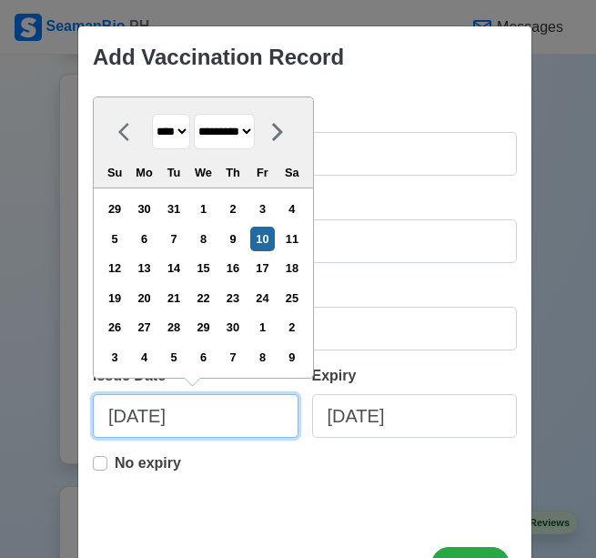
type input "[DATE]"
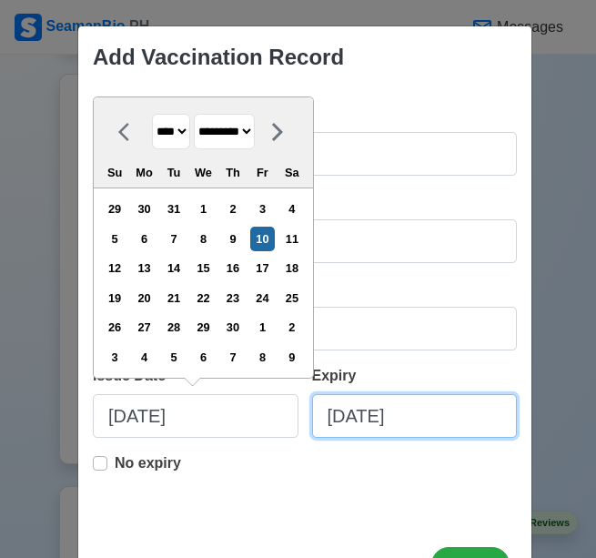
select select "****"
select select "*******"
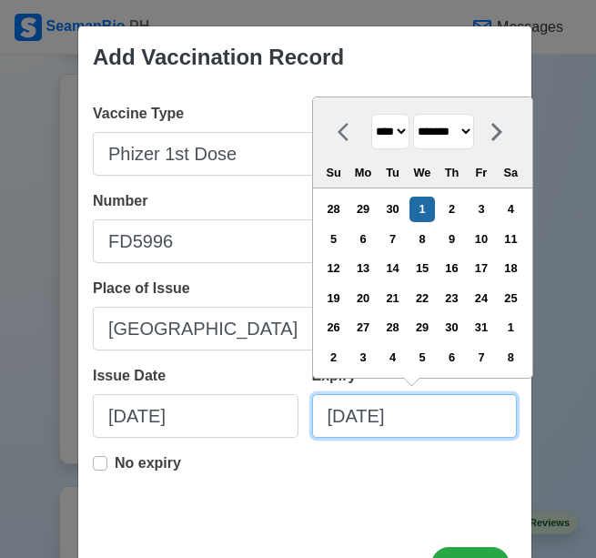
click at [369, 412] on input "[DATE]" at bounding box center [415, 416] width 206 height 44
click at [415, 414] on input "[DATE]" at bounding box center [415, 416] width 206 height 44
type input "10/01/2023"
select select "****"
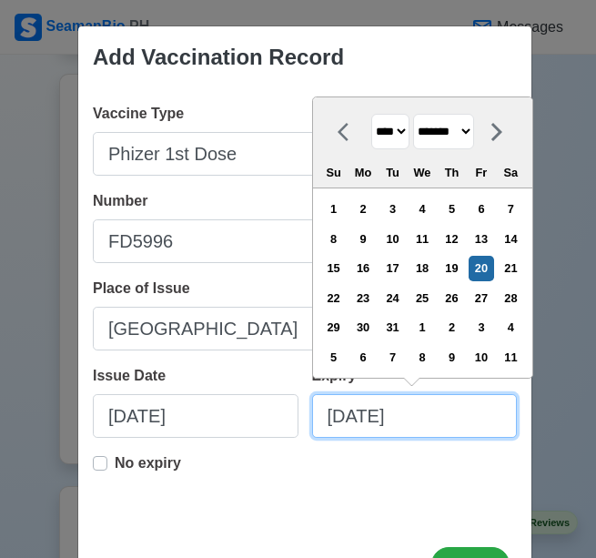
type input "1/20/2023"
select select "*******"
type input "[DATE]"
select select "****"
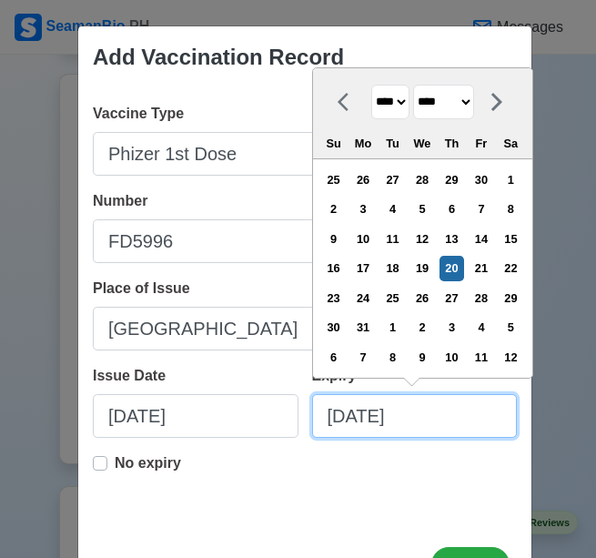
type input "[DATE]"
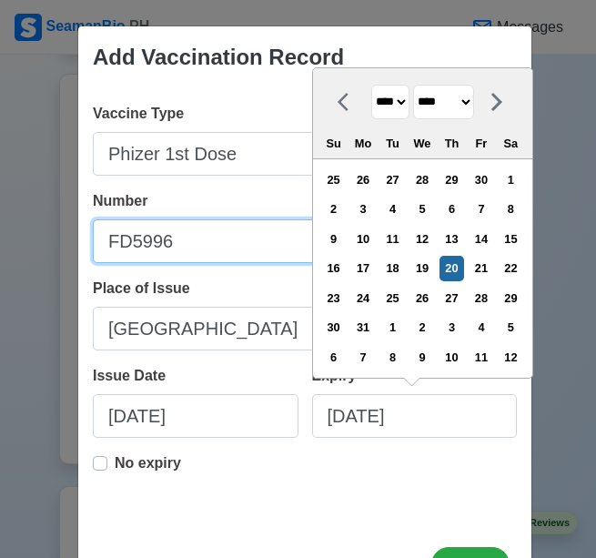
click at [256, 259] on input "FD5996" at bounding box center [305, 241] width 424 height 44
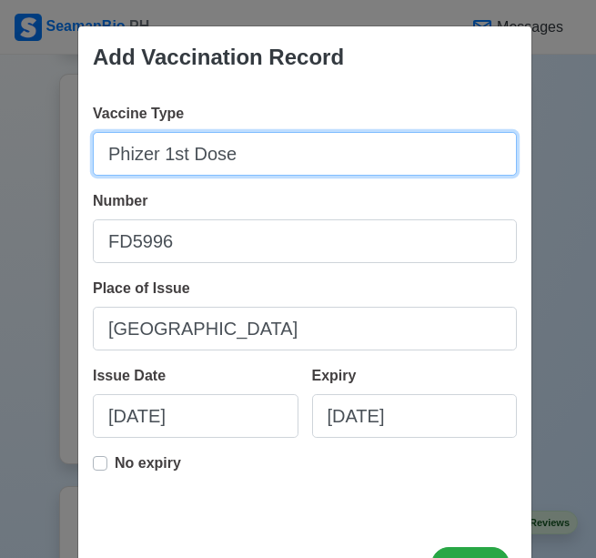
click at [180, 155] on input "Phizer 1st Dose" at bounding box center [305, 154] width 424 height 44
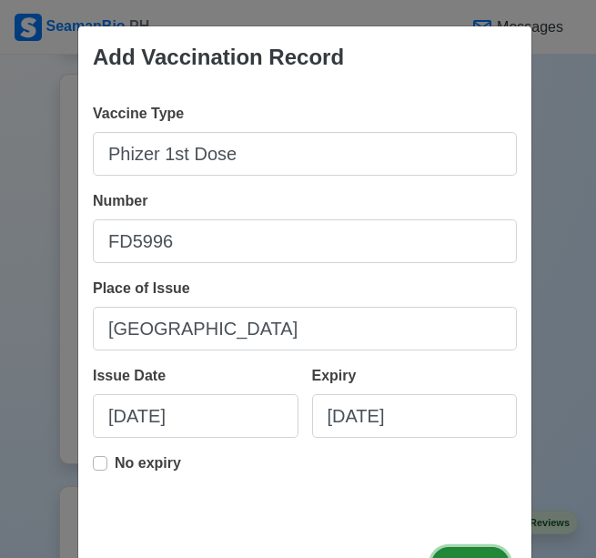
click at [461, 550] on button "Save" at bounding box center [471, 564] width 78 height 35
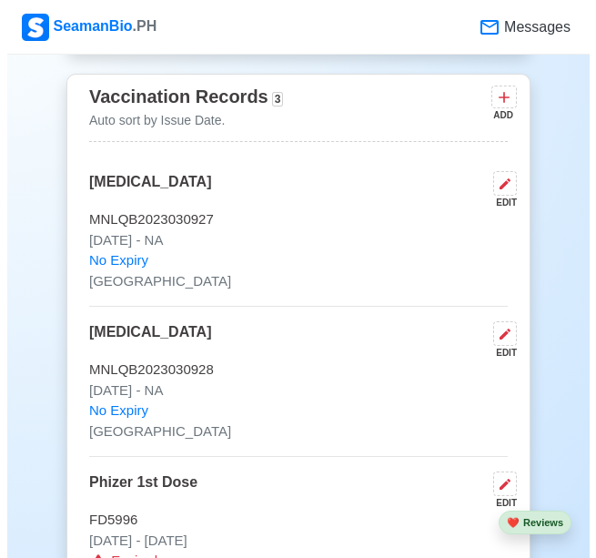
scroll to position [2404, 0]
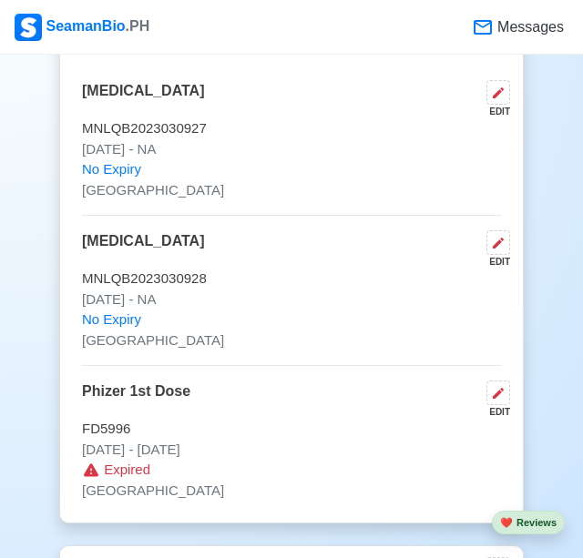
click at [115, 473] on span "Expired" at bounding box center [127, 470] width 46 height 21
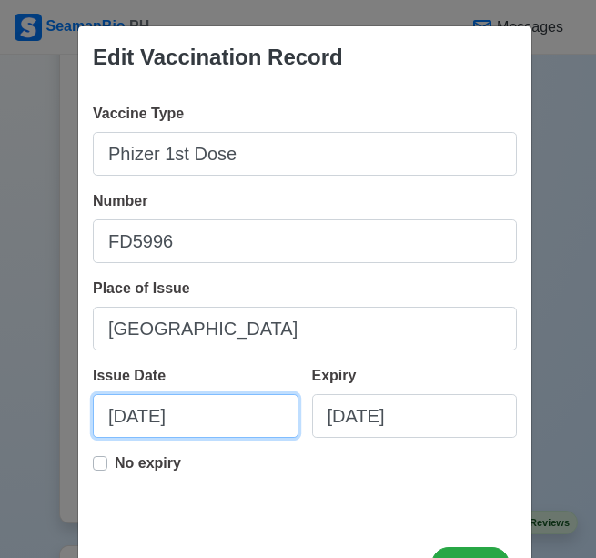
select select "****"
select select "*********"
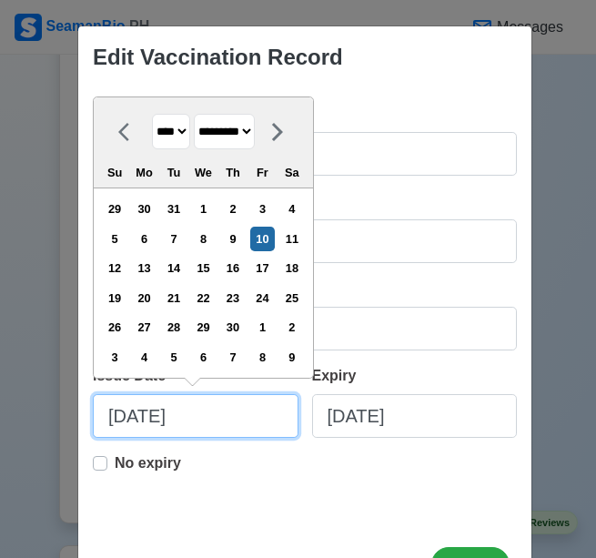
click at [156, 425] on input "[DATE]" at bounding box center [196, 416] width 206 height 44
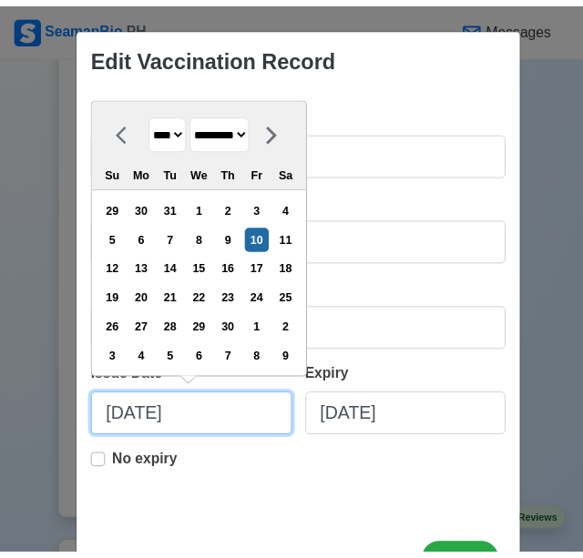
scroll to position [72, 0]
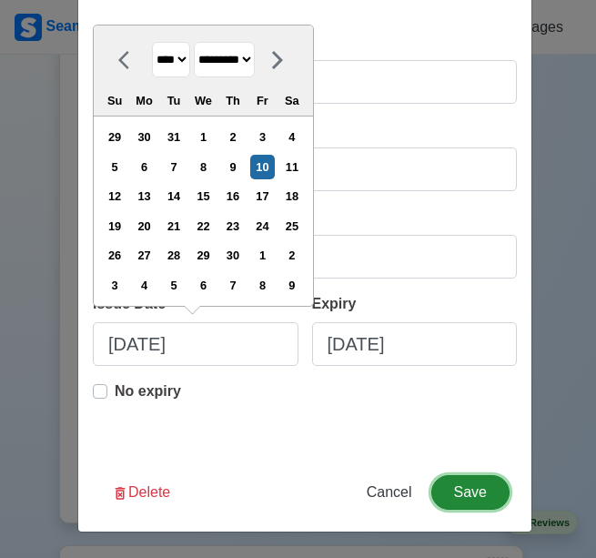
click at [475, 485] on button "Save" at bounding box center [471, 492] width 78 height 35
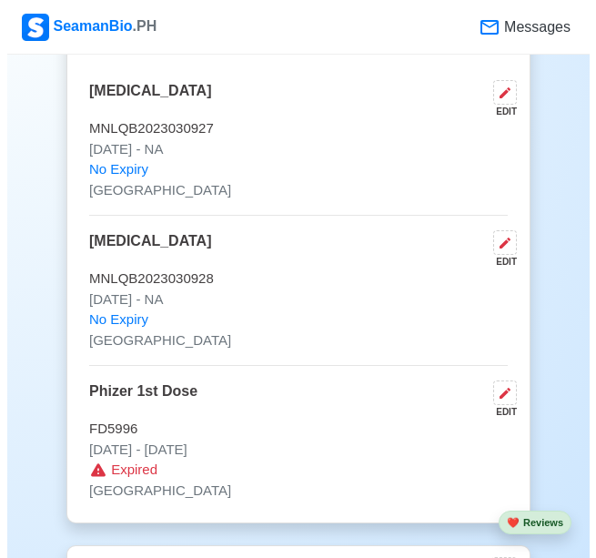
scroll to position [2495, 0]
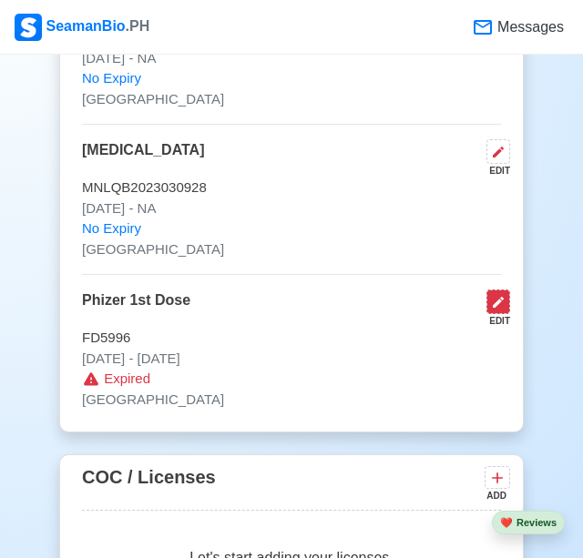
click at [502, 302] on icon at bounding box center [498, 302] width 15 height 15
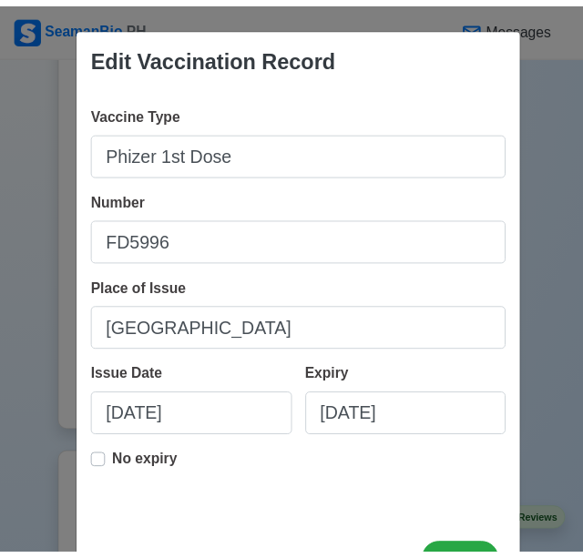
scroll to position [72, 0]
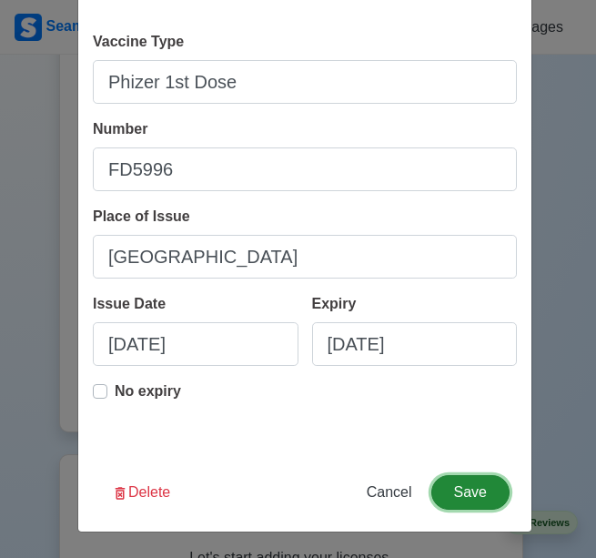
click at [462, 494] on button "Save" at bounding box center [471, 492] width 78 height 35
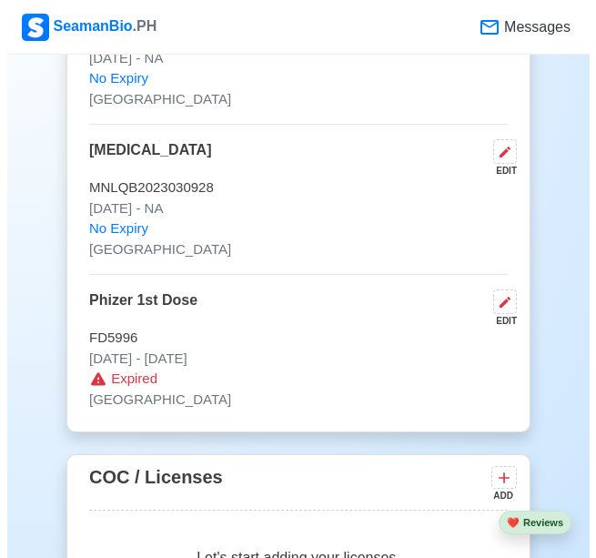
scroll to position [2222, 0]
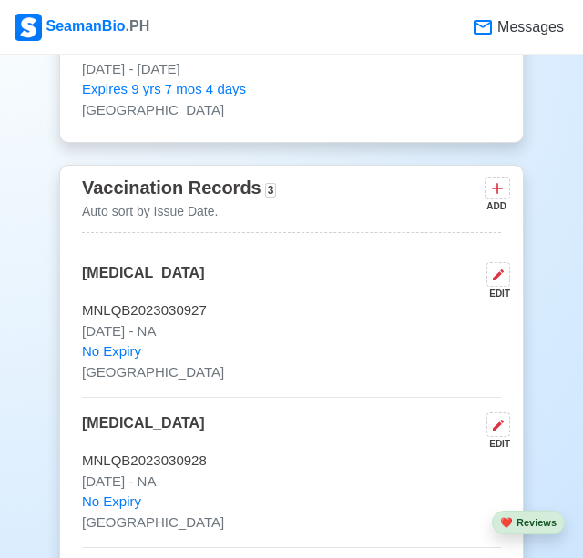
click at [502, 199] on div "ADD" at bounding box center [495, 206] width 22 height 14
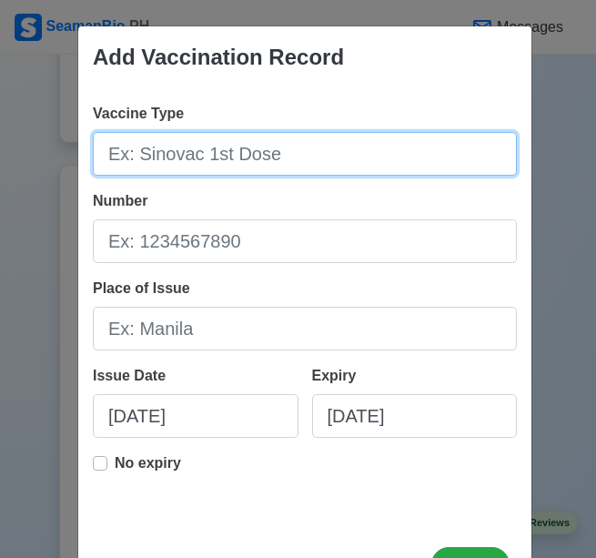
click at [258, 158] on input "Vaccine Type" at bounding box center [305, 154] width 424 height 44
paste input "Phizer 1st Dose"
click at [178, 156] on input "Phizer 1st Dose" at bounding box center [305, 154] width 424 height 44
type input "Phizer 2nd Dose"
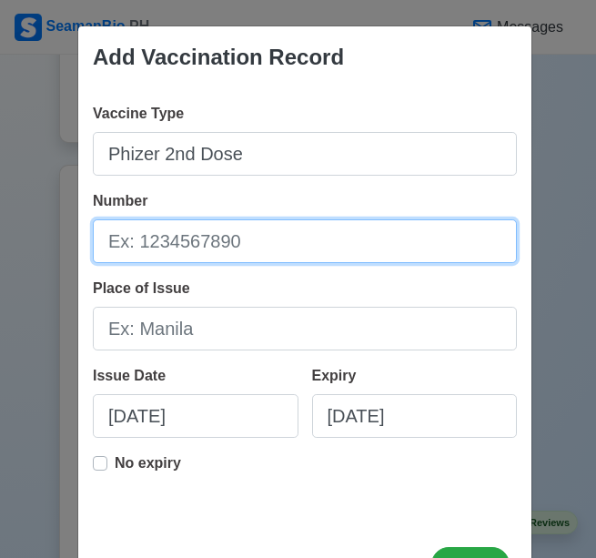
click at [227, 245] on input "Number" at bounding box center [305, 241] width 424 height 44
type input "a"
type input "FN5496"
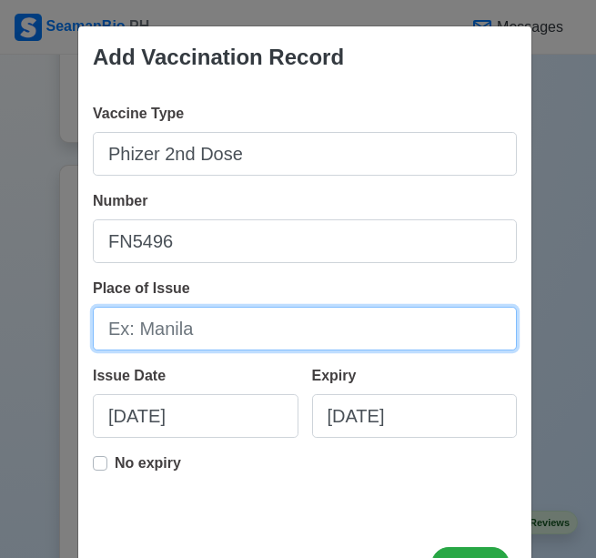
click at [178, 334] on input "Place of Issue" at bounding box center [305, 329] width 424 height 44
type input "[GEOGRAPHIC_DATA]"
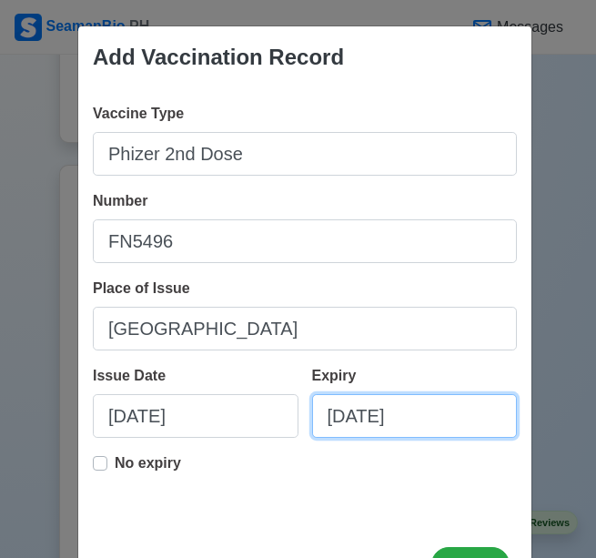
click at [416, 418] on input "[DATE]" at bounding box center [415, 416] width 206 height 44
select select "****"
select select "*******"
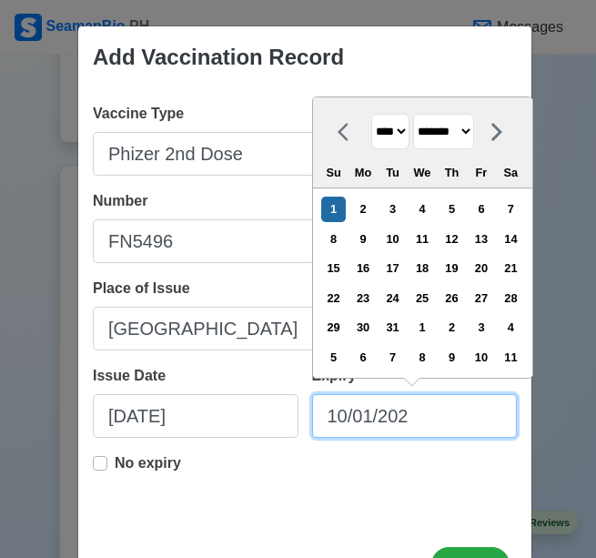
type input "10/01/2023"
select select "****"
type input "1/18/2023"
select select "*******"
type input "[DATE]"
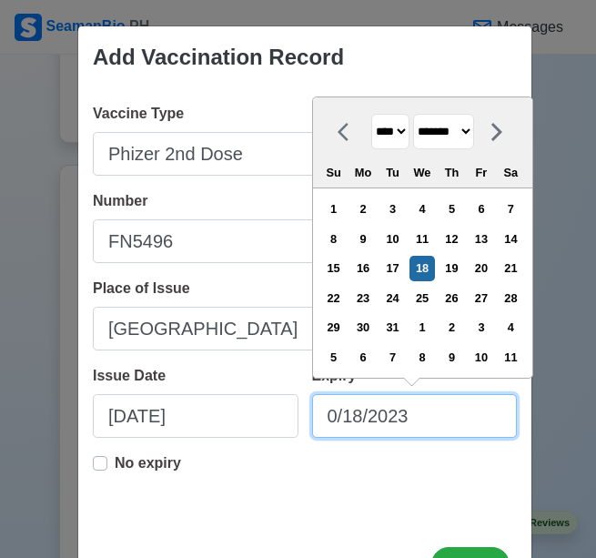
select select "******"
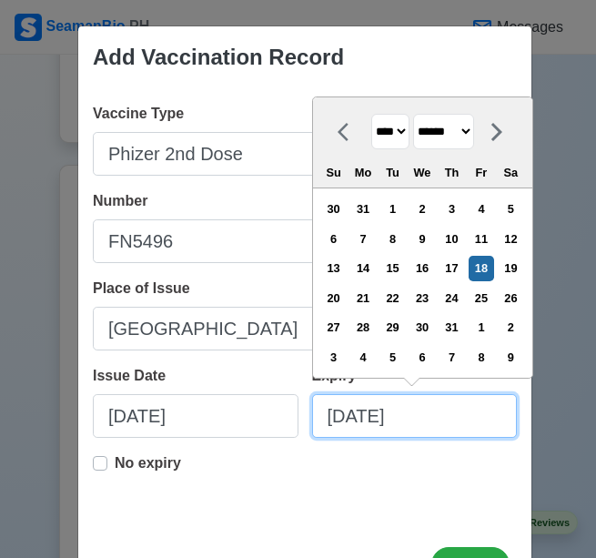
type input "[DATE]"
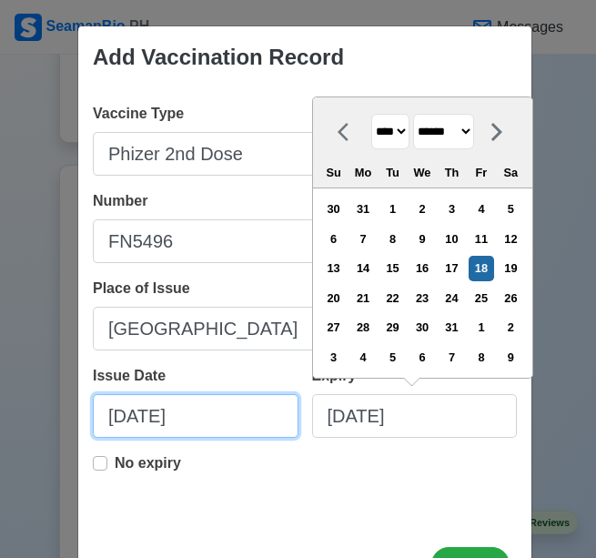
click at [146, 415] on input "[DATE]" at bounding box center [196, 416] width 206 height 44
select select "****"
select select "*******"
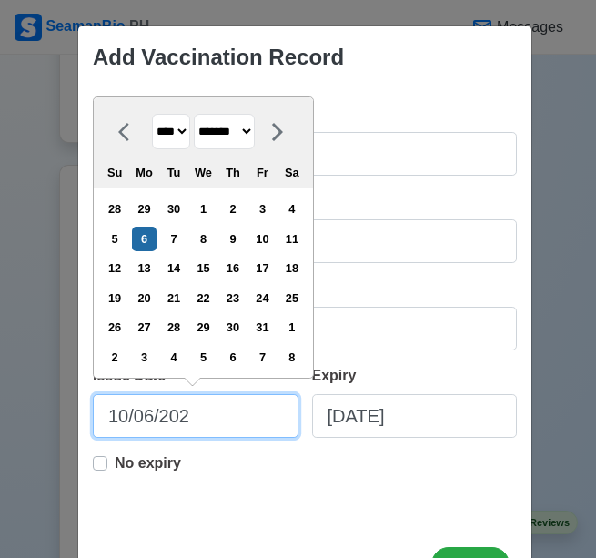
type input "[DATE]"
select select "****"
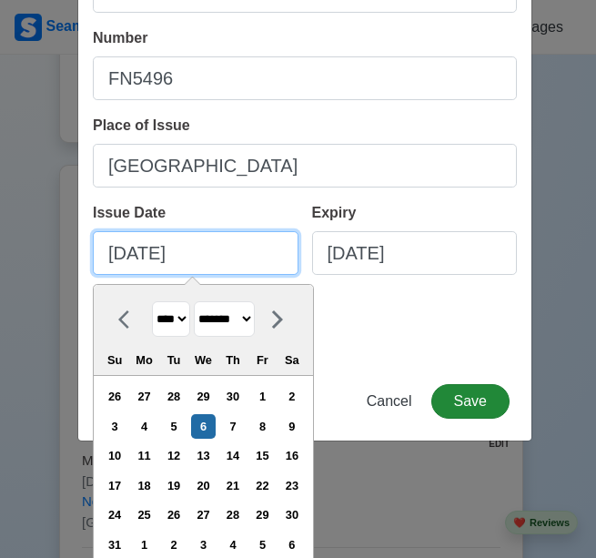
type input "[DATE]"
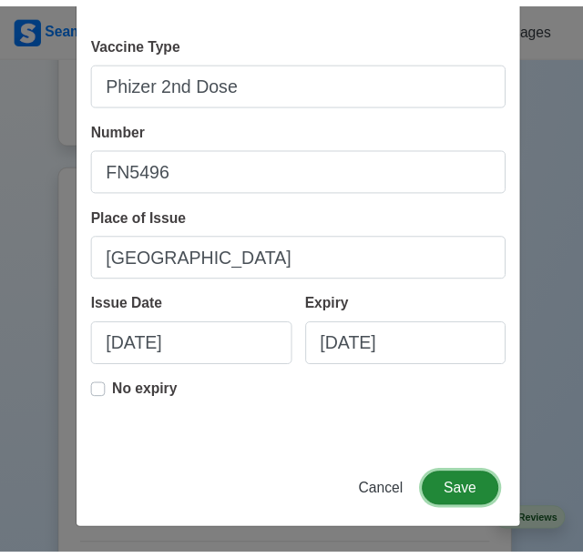
scroll to position [72, 0]
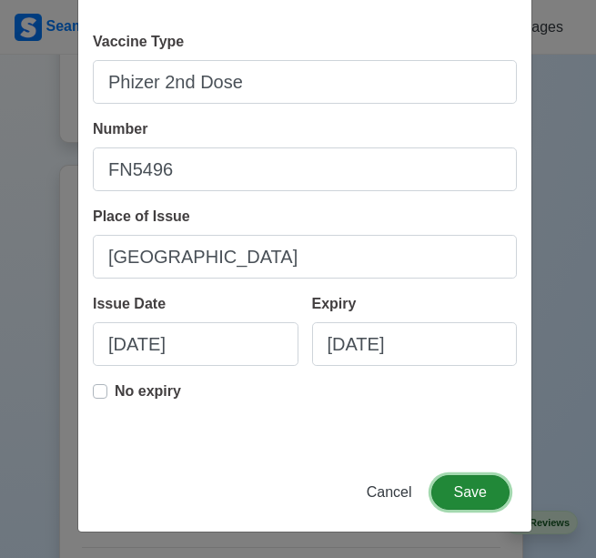
click at [473, 400] on div "Add Vaccination Record Vaccine Type Phizer 2nd Dose Number FN5496 Place of Issu…" at bounding box center [304, 243] width 455 height 579
click at [458, 486] on button "Save" at bounding box center [471, 492] width 78 height 35
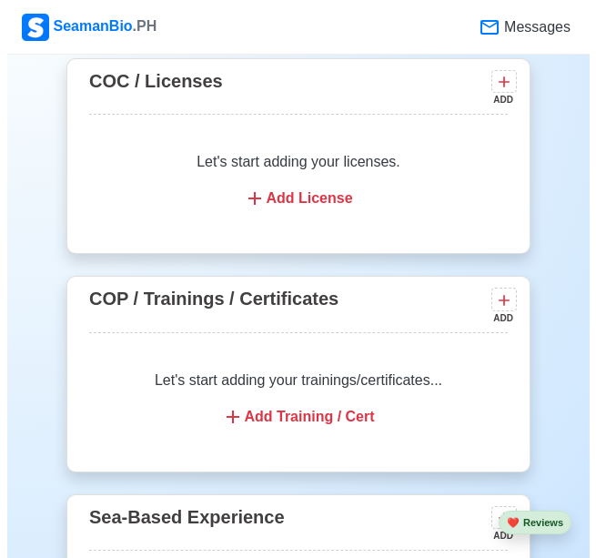
scroll to position [2950, 0]
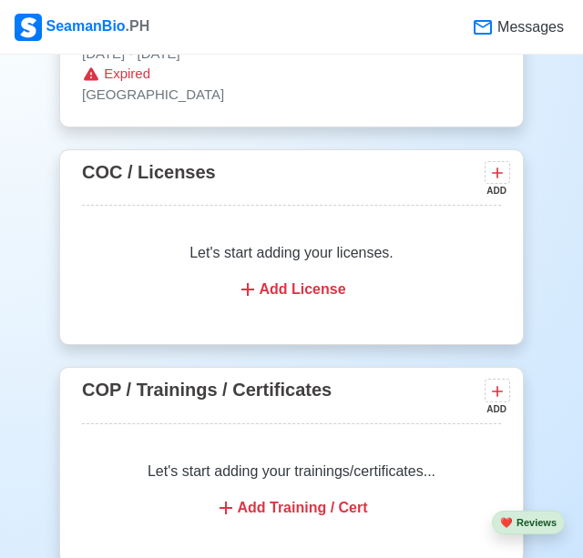
click at [299, 292] on div "Add License" at bounding box center [291, 290] width 375 height 22
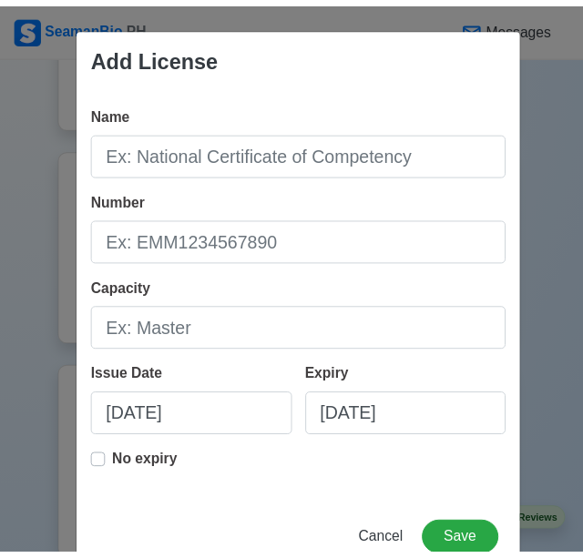
scroll to position [50, 0]
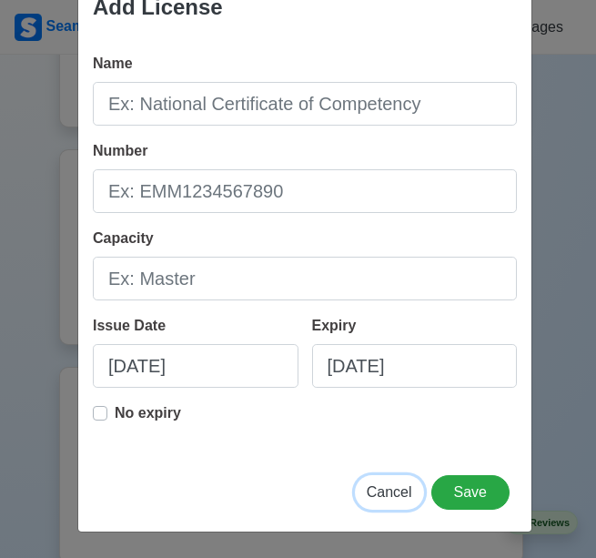
click at [400, 484] on span "Cancel" at bounding box center [390, 491] width 46 height 15
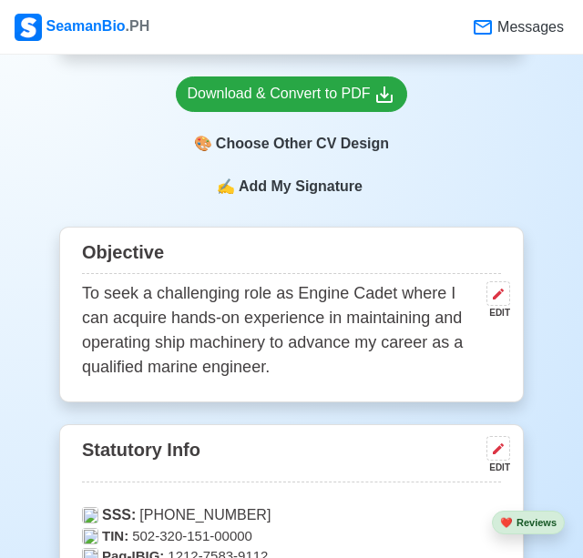
scroll to position [765, 0]
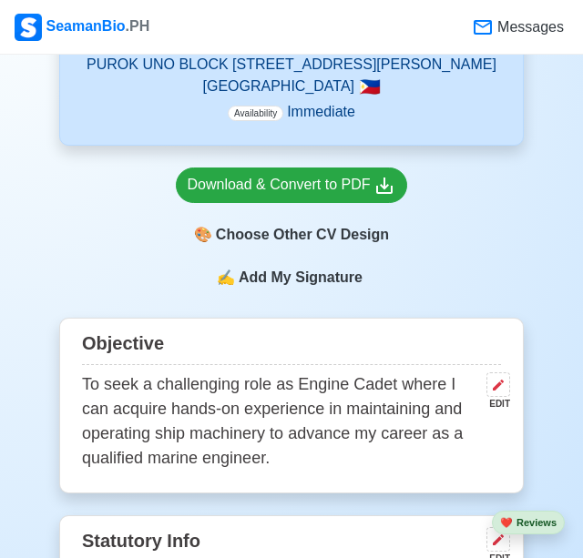
click at [441, 338] on div "Objective" at bounding box center [291, 345] width 419 height 39
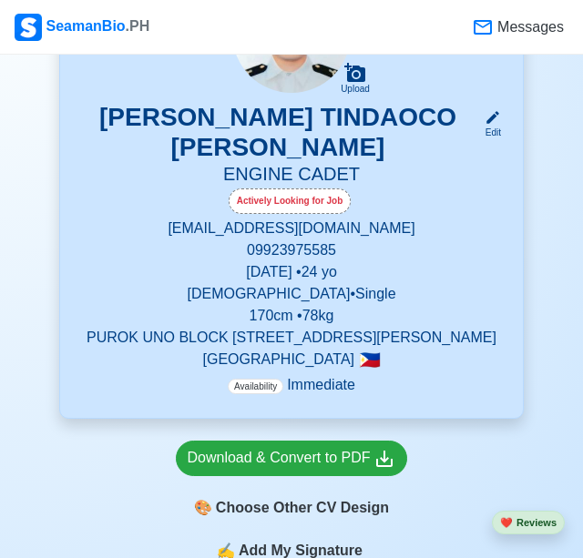
scroll to position [219, 0]
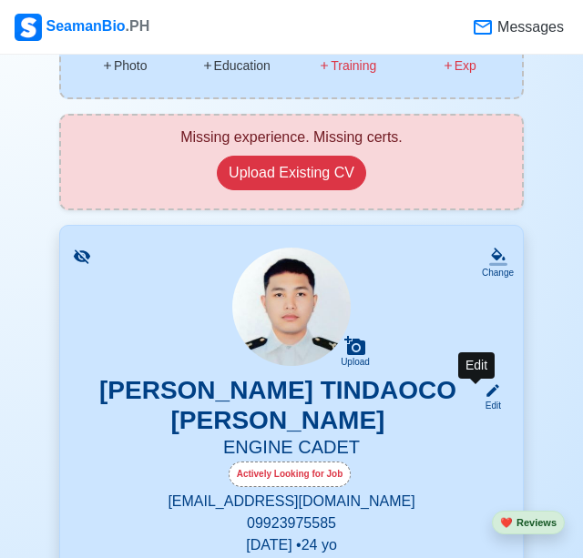
click at [484, 399] on icon at bounding box center [492, 390] width 16 height 16
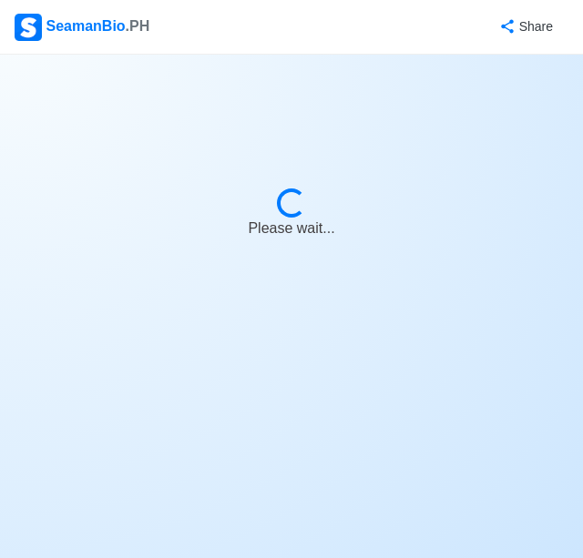
select select "Actively Looking for Job"
select select "Visible for Hiring"
select select "Single"
select select "[DEMOGRAPHIC_DATA]"
select select "PH"
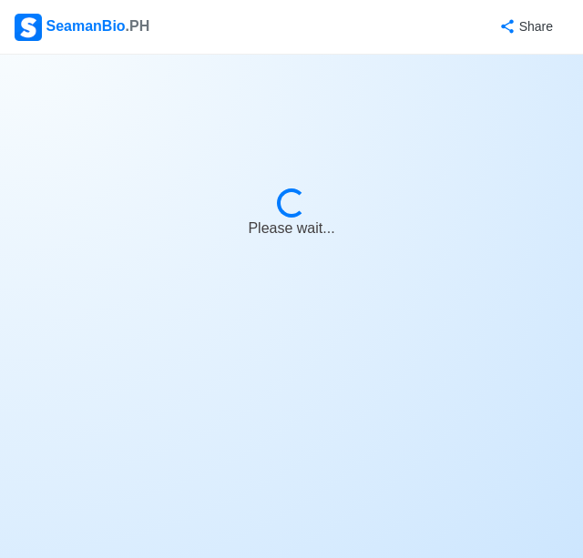
select select "4102416000000"
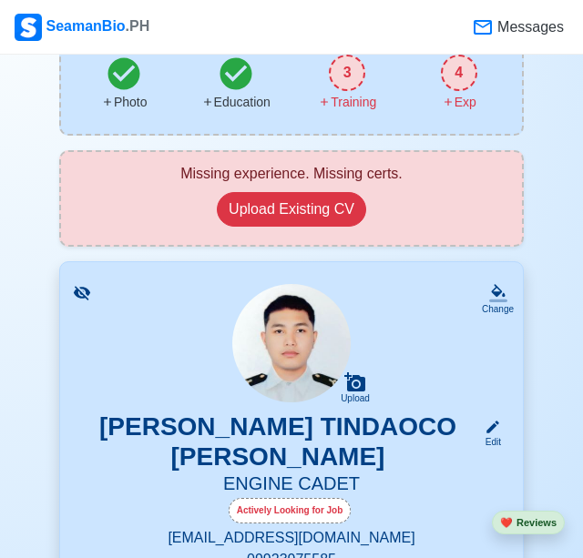
scroll to position [364, 0]
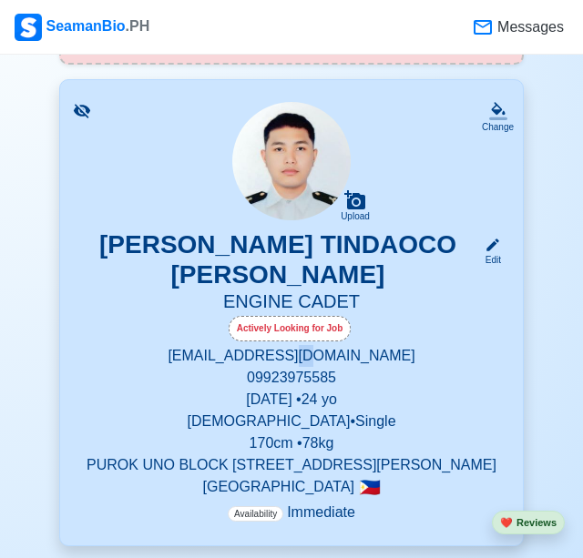
drag, startPoint x: 295, startPoint y: 333, endPoint x: 325, endPoint y: 334, distance: 30.1
click at [325, 345] on p "[EMAIL_ADDRESS][DOMAIN_NAME]" at bounding box center [291, 356] width 419 height 22
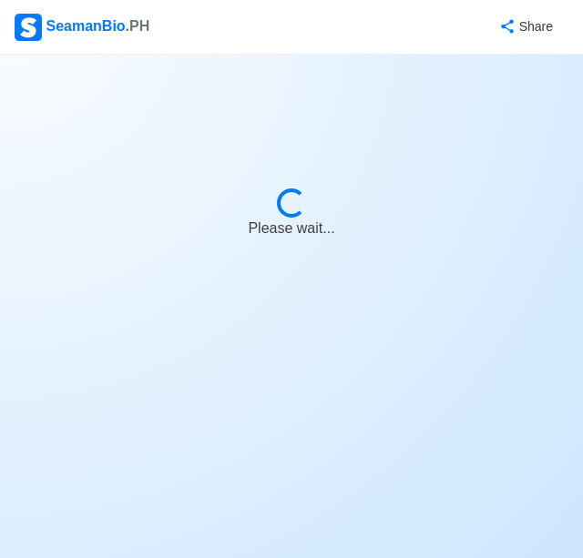
select select "Actively Looking for Job"
select select "Visible for Hiring"
select select "Single"
select select "[DEMOGRAPHIC_DATA]"
select select "PH"
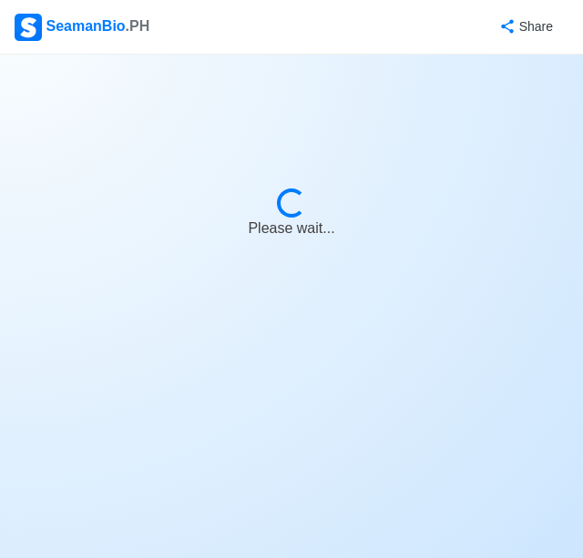
select select "4102416000000"
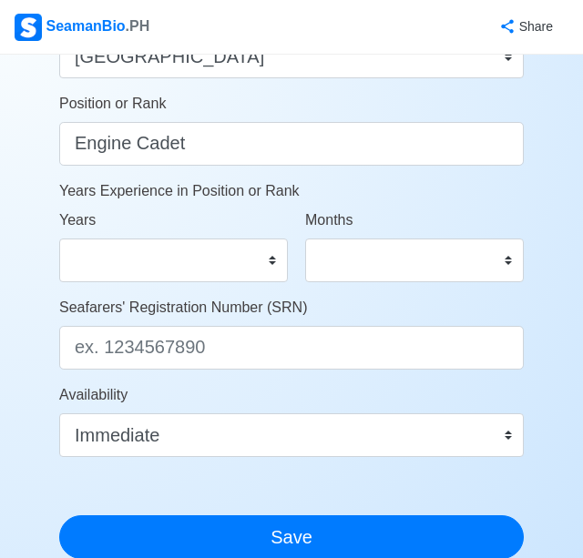
scroll to position [1201, 0]
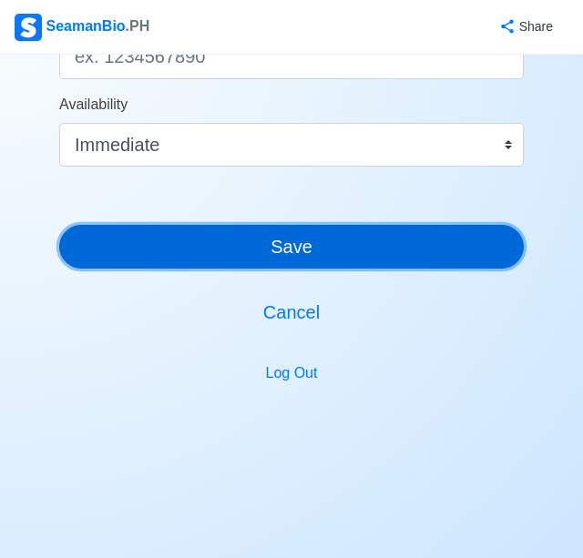
click at [302, 257] on button "Save" at bounding box center [291, 247] width 464 height 44
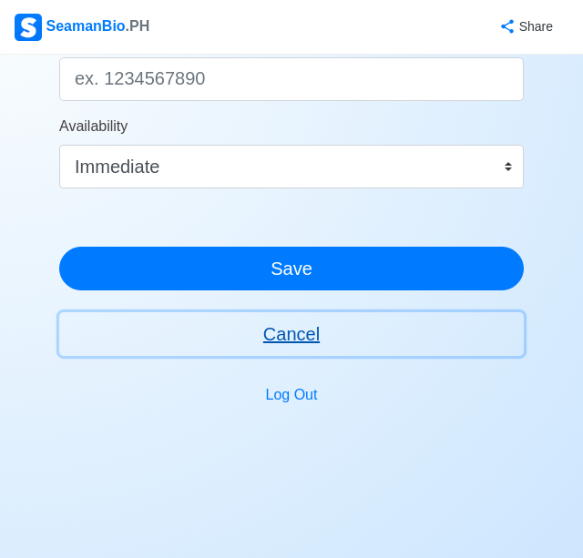
click at [293, 340] on button "Cancel" at bounding box center [291, 334] width 464 height 44
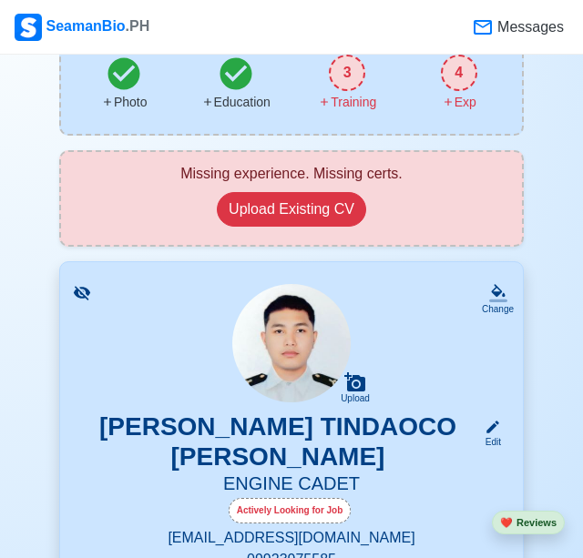
scroll to position [273, 0]
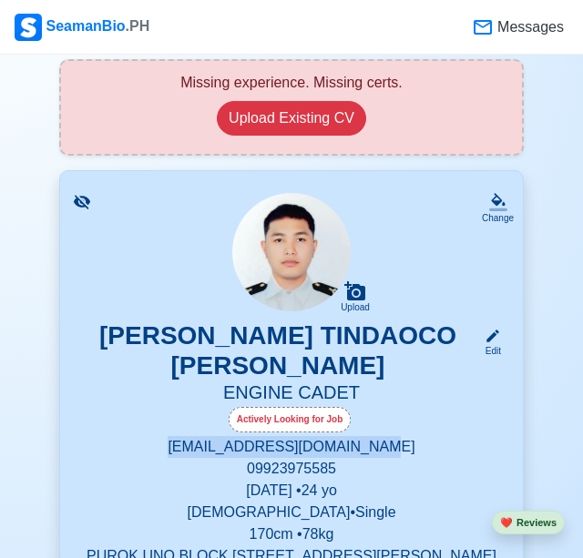
drag, startPoint x: 191, startPoint y: 422, endPoint x: 391, endPoint y: 420, distance: 199.4
click at [389, 436] on p "[EMAIL_ADDRESS][DOMAIN_NAME]" at bounding box center [291, 447] width 419 height 22
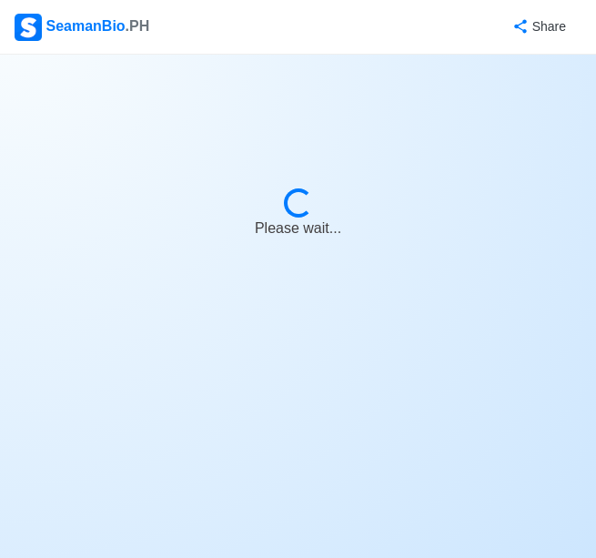
select select "Actively Looking for Job"
select select "Visible for Hiring"
select select "Single"
select select "[DEMOGRAPHIC_DATA]"
select select "PH"
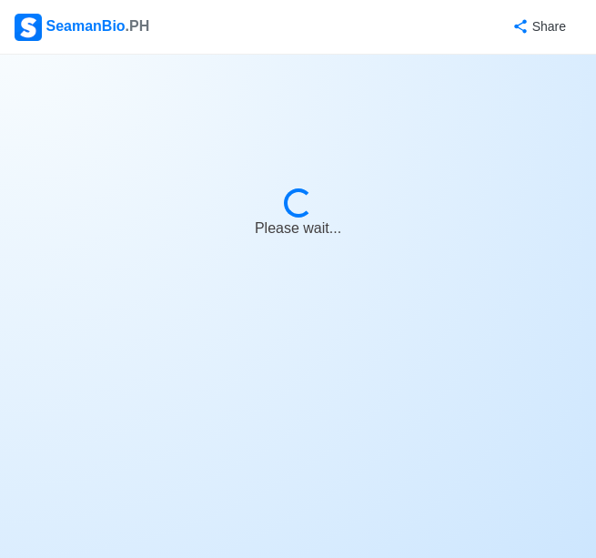
select select "4102416000000"
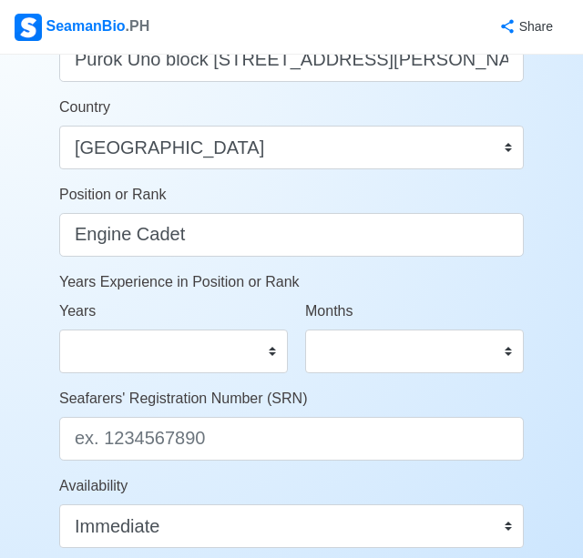
scroll to position [1201, 0]
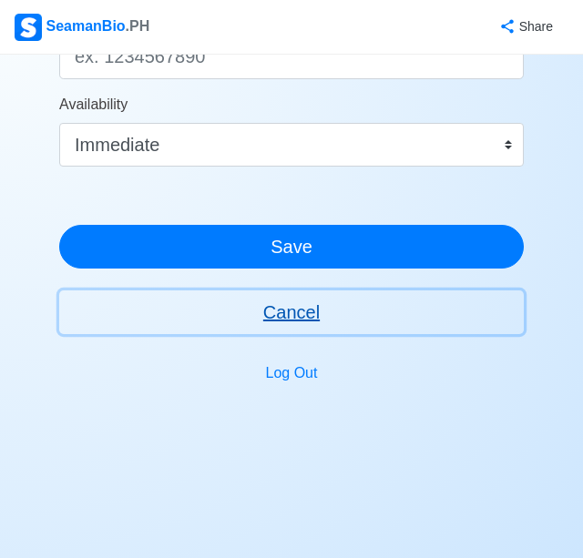
click at [293, 319] on button "Cancel" at bounding box center [291, 312] width 464 height 44
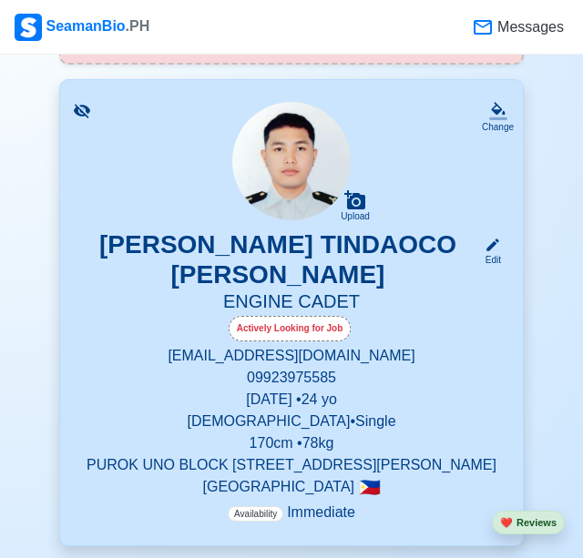
scroll to position [455, 0]
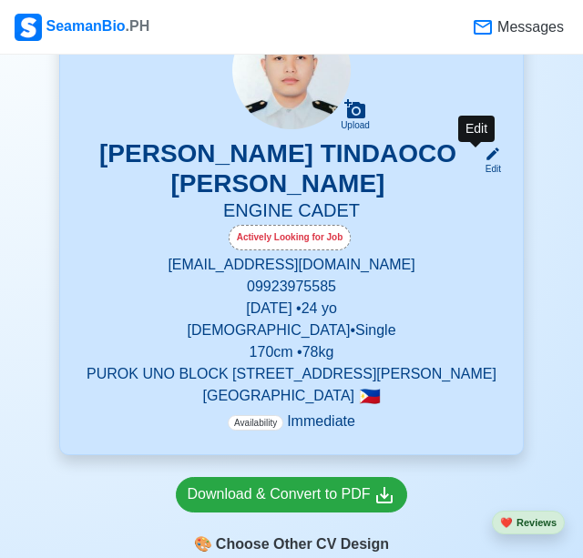
click at [484, 168] on div "Edit" at bounding box center [489, 169] width 24 height 14
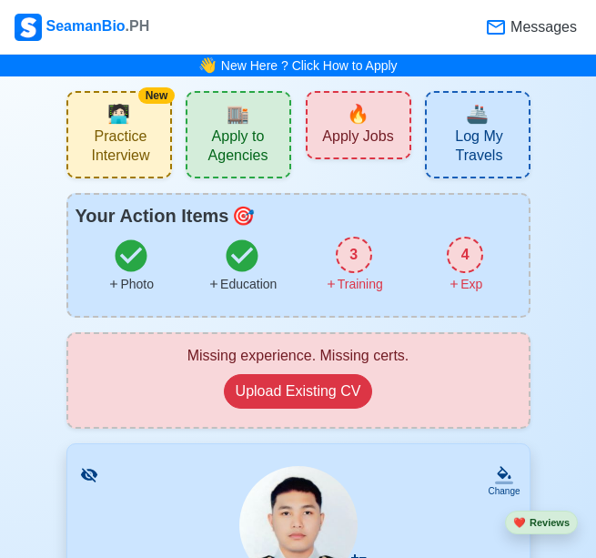
select select "Actively Looking for Job"
select select "Visible for Hiring"
select select "Single"
select select "[DEMOGRAPHIC_DATA]"
select select "PH"
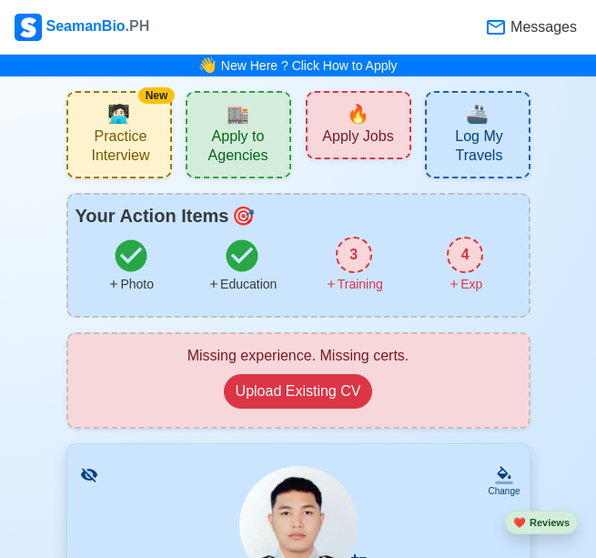
select select "4102416000000"
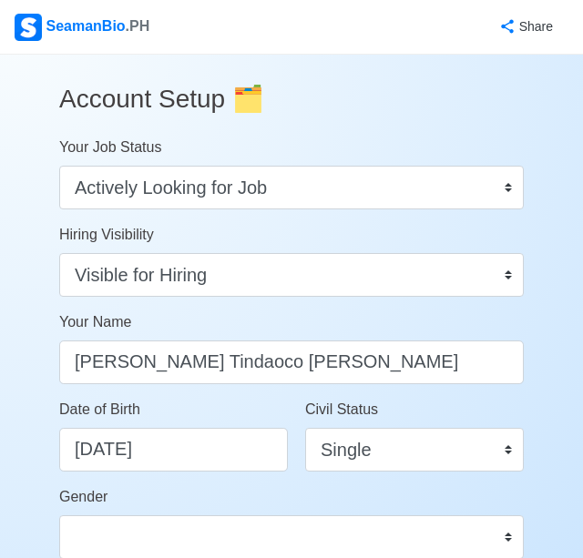
click at [265, 251] on div "Hiring Visibility Visible for Hiring Not Visible for Hiring" at bounding box center [291, 260] width 464 height 73
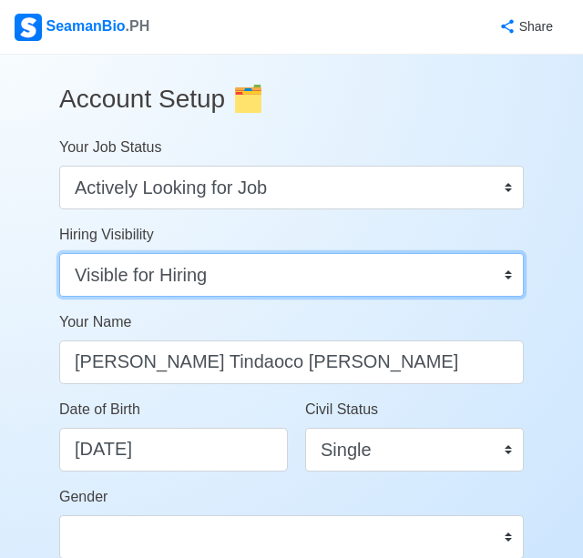
click at [265, 279] on select "Visible for Hiring Not Visible for Hiring" at bounding box center [291, 275] width 464 height 44
click at [59, 253] on select "Visible for Hiring Not Visible for Hiring" at bounding box center [291, 275] width 464 height 44
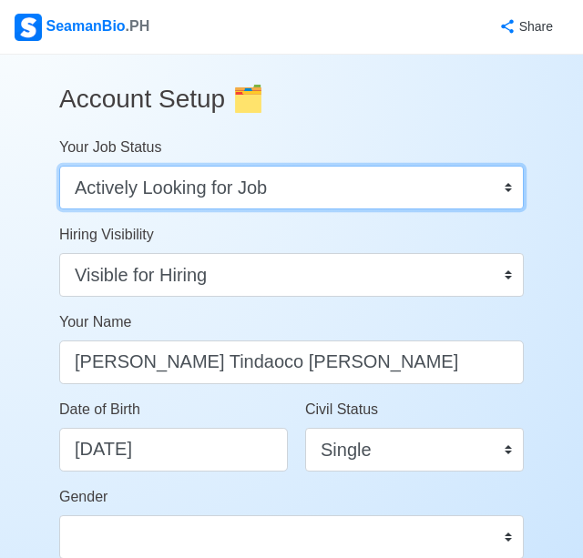
click at [327, 198] on select "Onboard Actively Looking for Job Not Looking for Job" at bounding box center [291, 188] width 464 height 44
click at [59, 166] on select "Onboard Actively Looking for Job Not Looking for Job" at bounding box center [291, 188] width 464 height 44
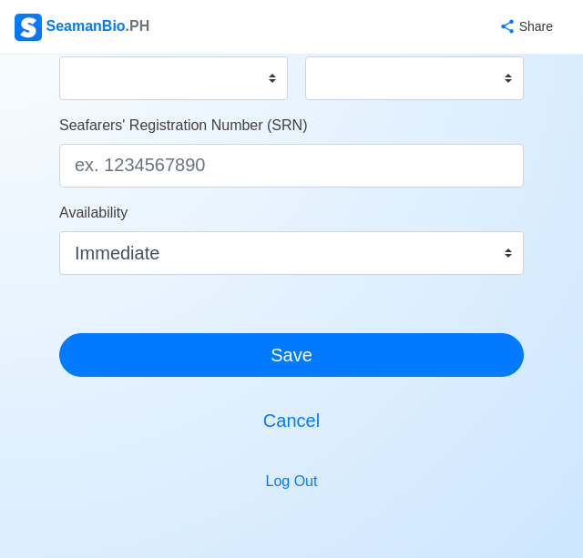
scroll to position [911, 0]
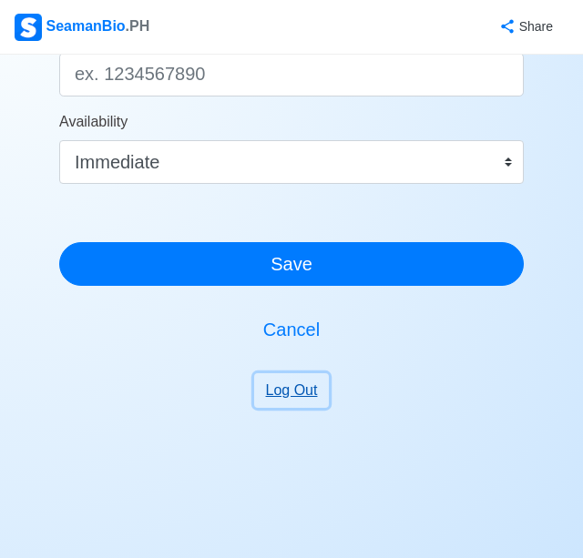
click at [302, 385] on button "Log Out" at bounding box center [292, 390] width 76 height 35
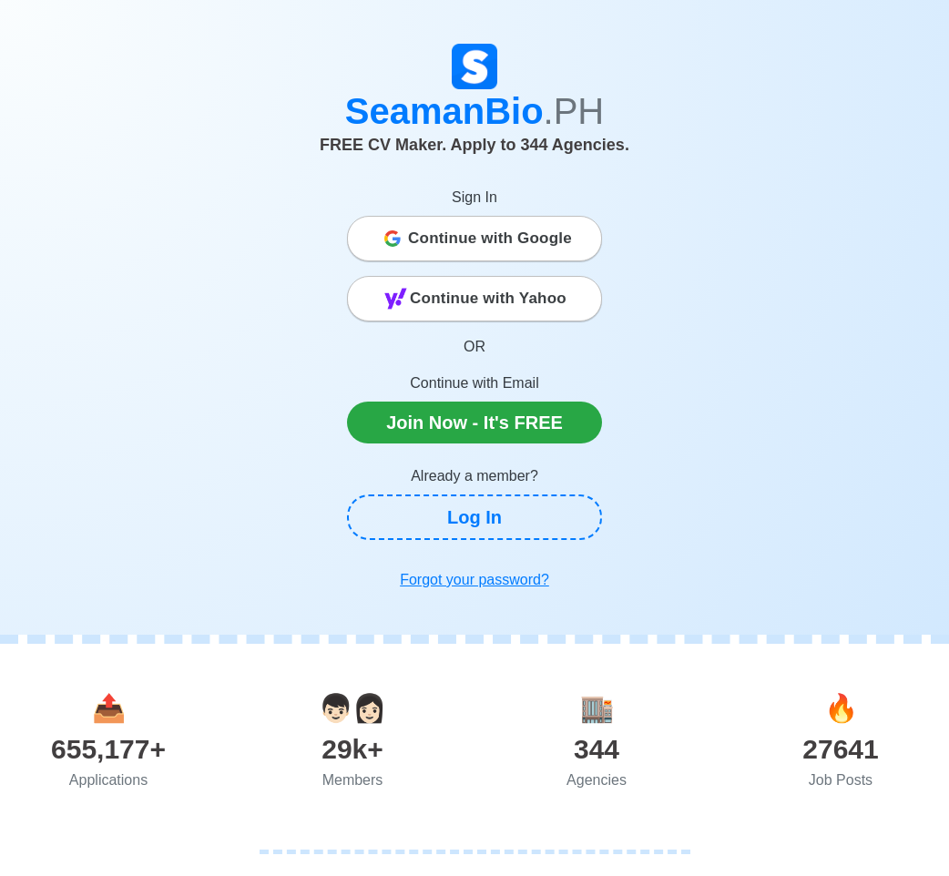
click at [545, 244] on span "Continue with Google" at bounding box center [490, 238] width 164 height 36
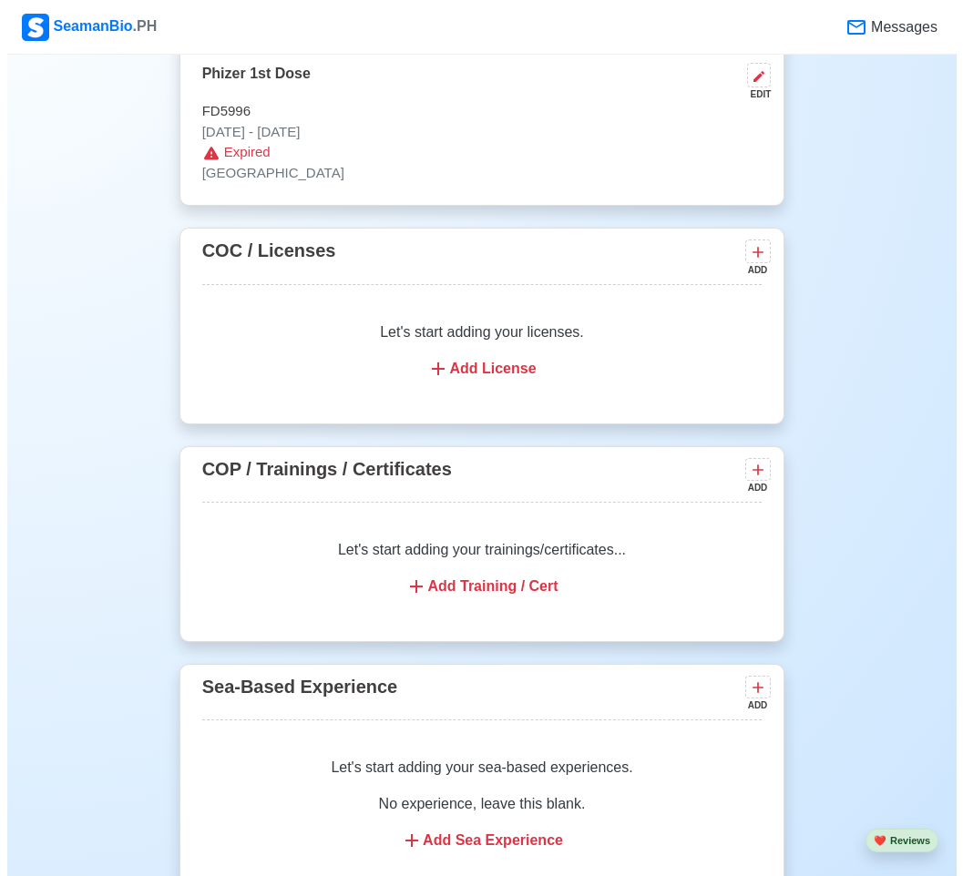
scroll to position [2914, 0]
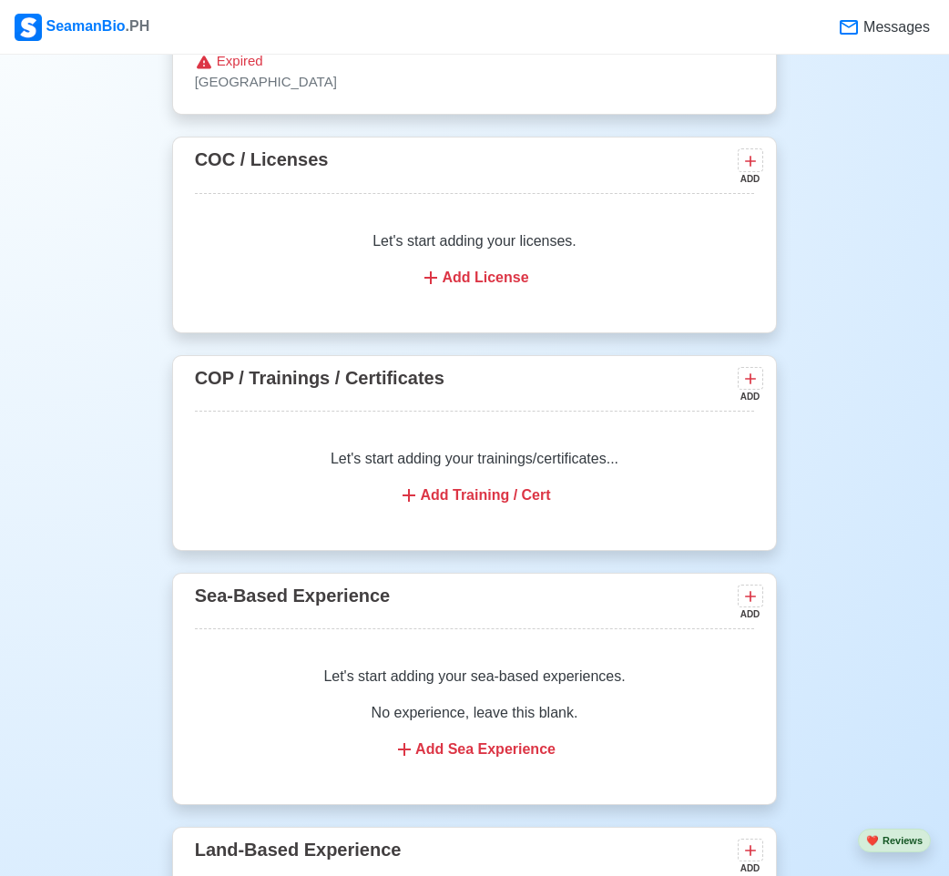
click at [733, 388] on div "COP / Trainings / Certificates ADD" at bounding box center [475, 387] width 560 height 48
click at [747, 382] on icon at bounding box center [750, 379] width 18 height 18
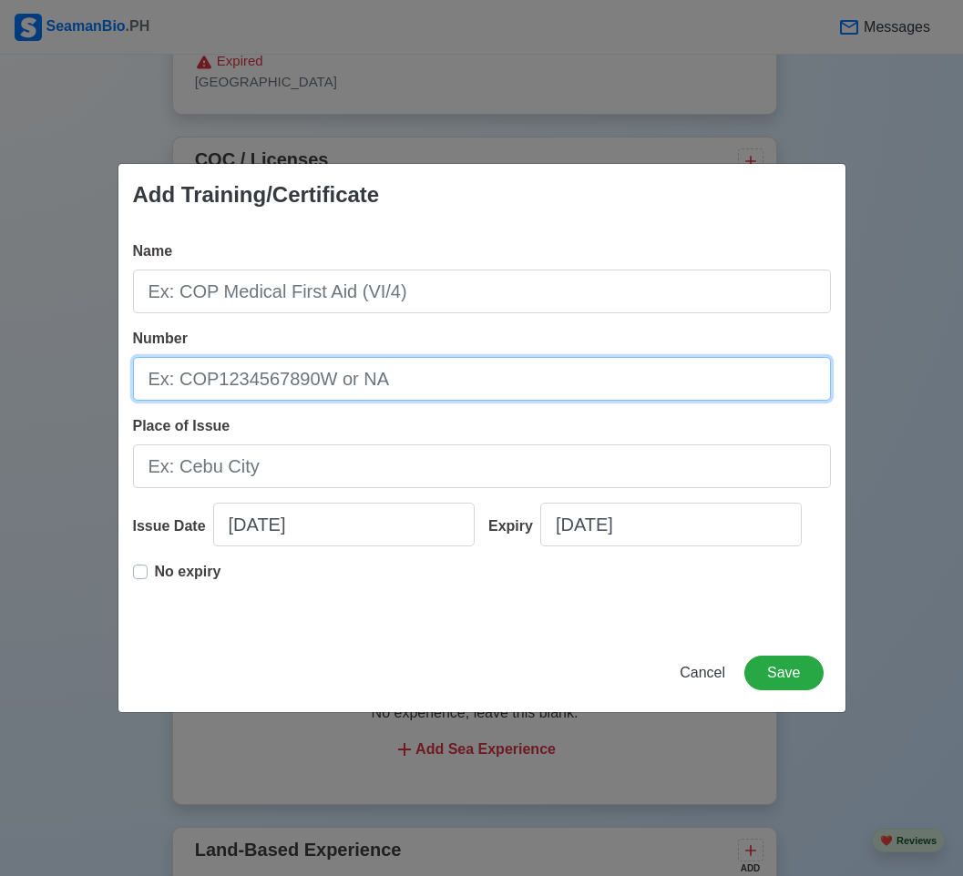
click at [273, 382] on input "Number" at bounding box center [482, 379] width 698 height 44
paste input "BT-MAR-PMMS-05-03152025"
type input "BT-MAR-PMMS-05-03152025"
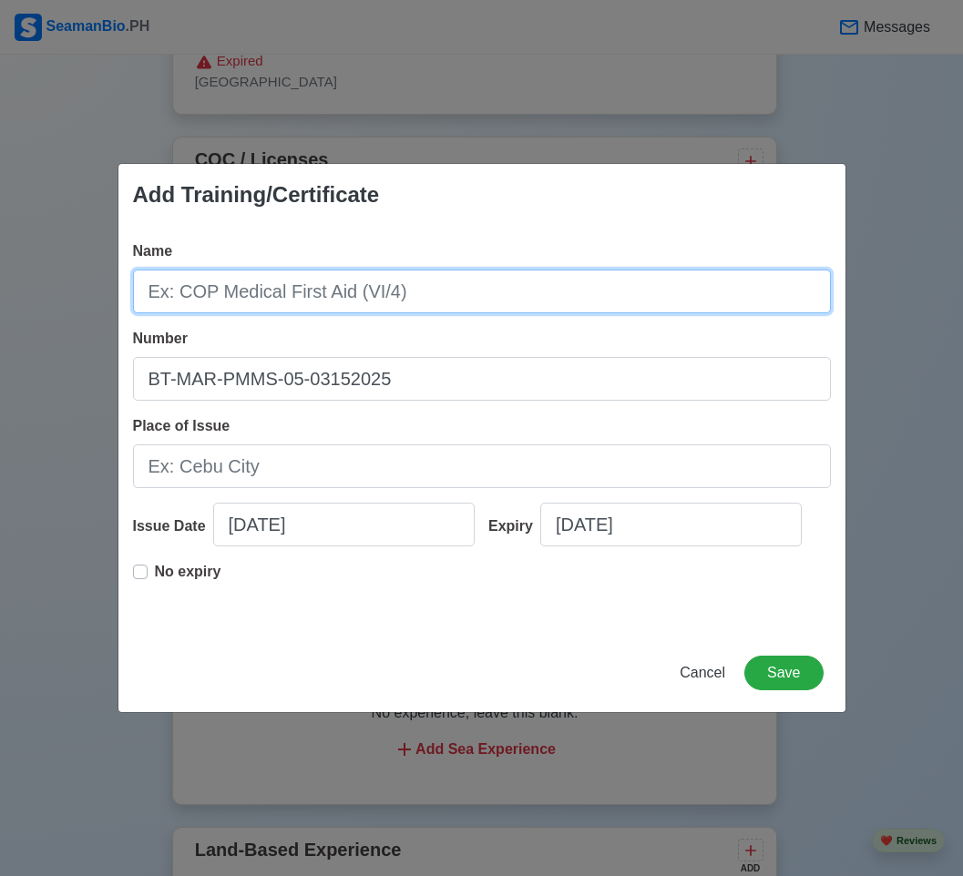
click at [242, 288] on input "Name" at bounding box center [482, 292] width 698 height 44
paste input "Basic Training (BT)"
click at [329, 299] on input "Basic Training (BT)" at bounding box center [482, 292] width 698 height 44
paste input "PNTC COLLEGES-MARITIME TRAINING CENTER"
click at [303, 300] on input "Basic Training (BT) PNTC COLLEGES-MARITIME TRAINING CENTER" at bounding box center [482, 292] width 698 height 44
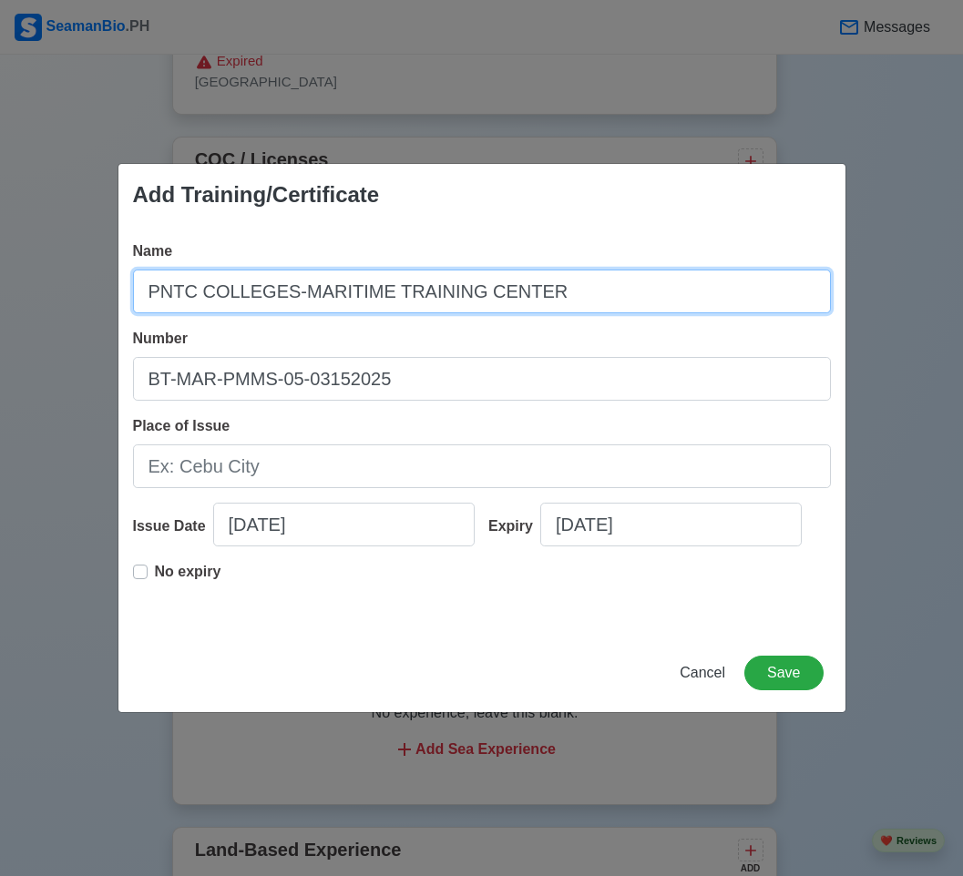
click at [587, 288] on input "PNTC COLLEGES-MARITIME TRAINING CENTER" at bounding box center [482, 292] width 698 height 44
paste input "PNTC COLLEGES-MARITIME TRAINING CENTER"
click at [552, 298] on input "PNTC COLLEGES-MARITIME TRAINING CENTER PNTC COLLEGES-MARITIME TRAINING CENTER" at bounding box center [482, 292] width 698 height 44
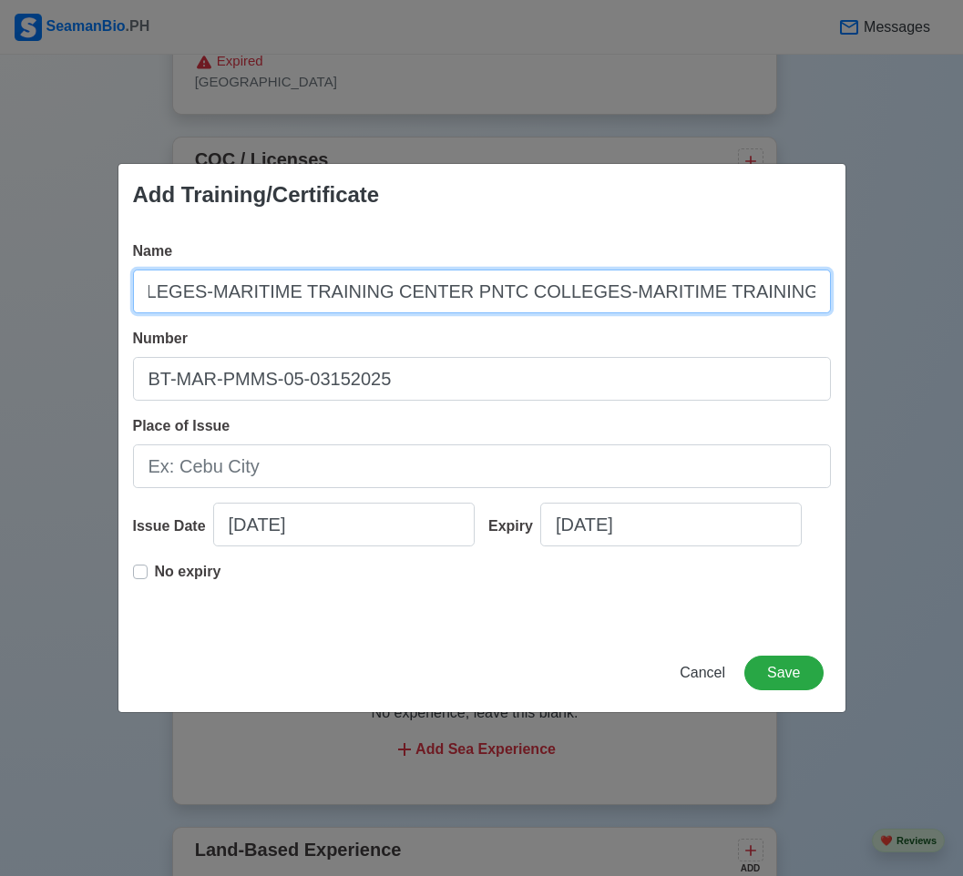
click at [552, 298] on input "PNTC COLLEGES-MARITIME TRAINING CENTER PNTC COLLEGES-MARITIME TRAINING CENTER" at bounding box center [482, 292] width 698 height 44
paste input "text"
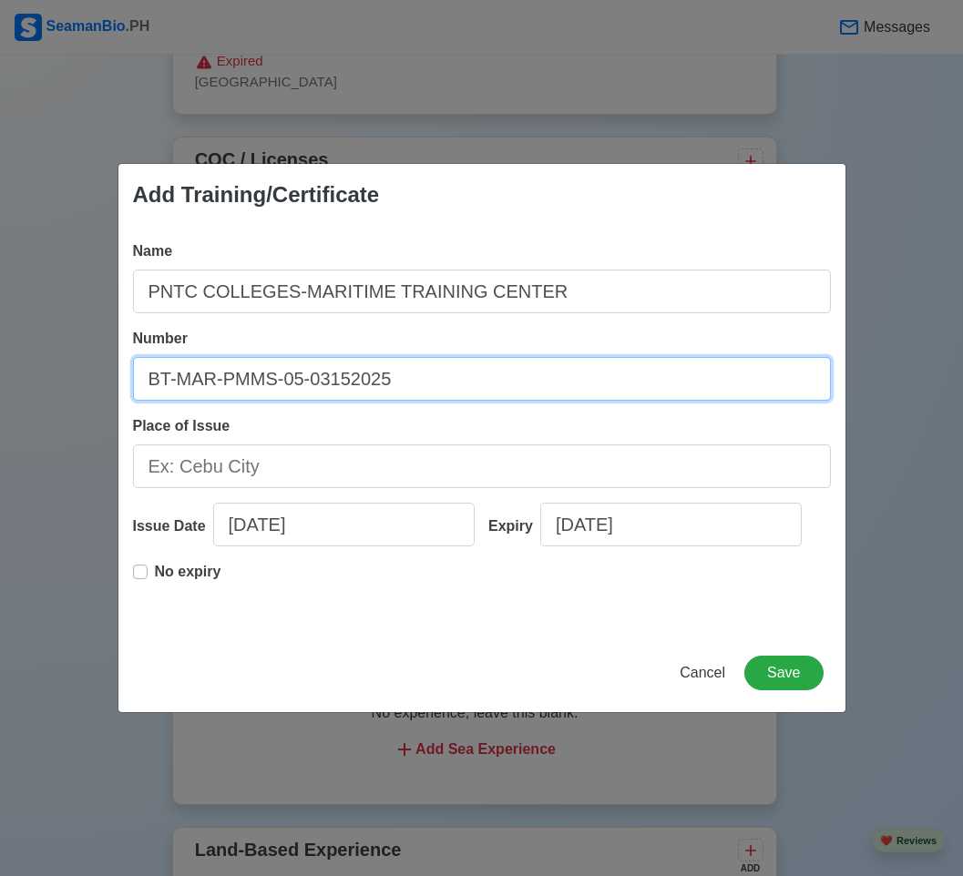
click at [446, 379] on input "BT-MAR-PMMS-05-03152025" at bounding box center [482, 379] width 698 height 44
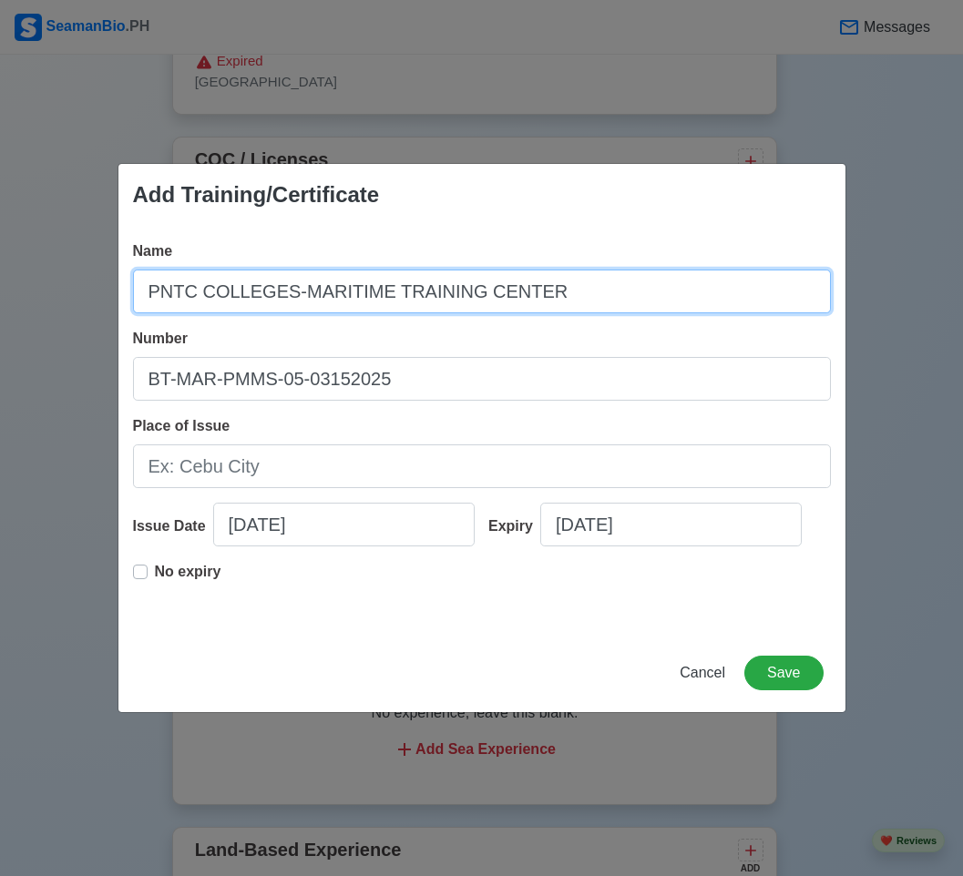
click at [549, 307] on input "PNTC COLLEGES-MARITIME TRAINING CENTER" at bounding box center [482, 292] width 698 height 44
paste input "Basic Training (BT)"
click at [534, 293] on input "PNTC COLLEGES-MARITIME TRAINING CENTER Basic Training (BT)" at bounding box center [482, 292] width 698 height 44
type input "PNTC COLLEGES-MARITIME TRAINING CENTER - Basic Training (BT)"
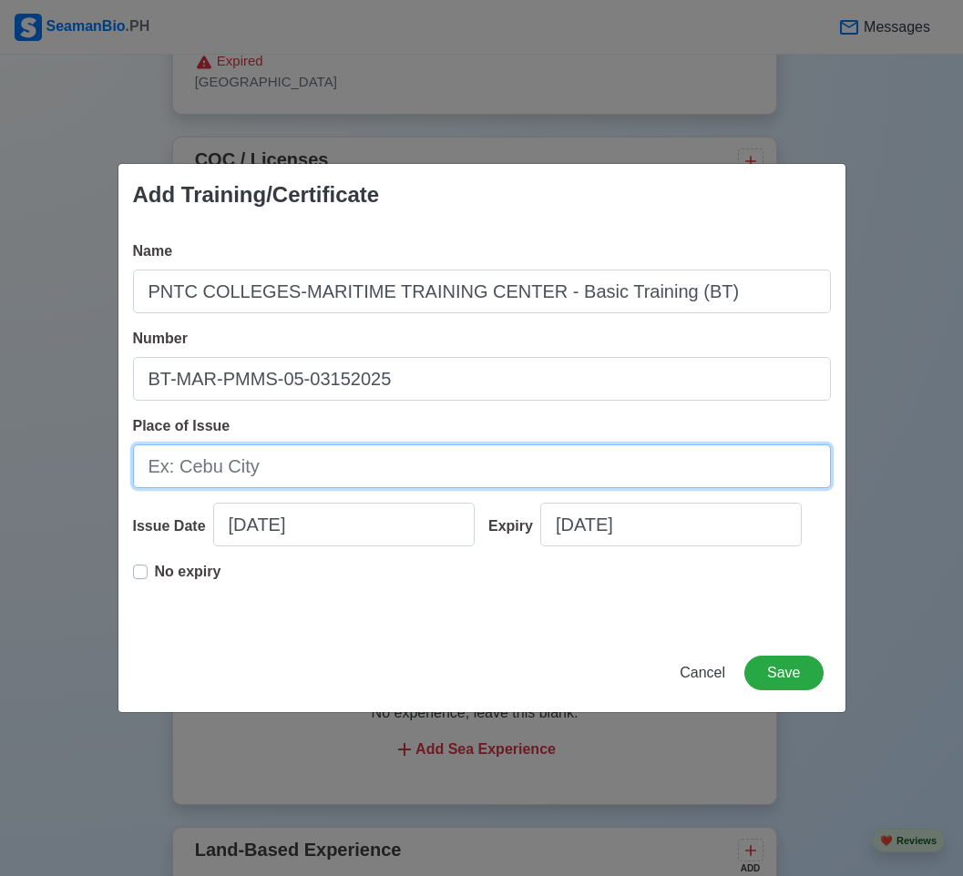
click at [226, 466] on input "Place of Issue" at bounding box center [482, 466] width 698 height 44
type input "v"
type input "[GEOGRAPHIC_DATA]"
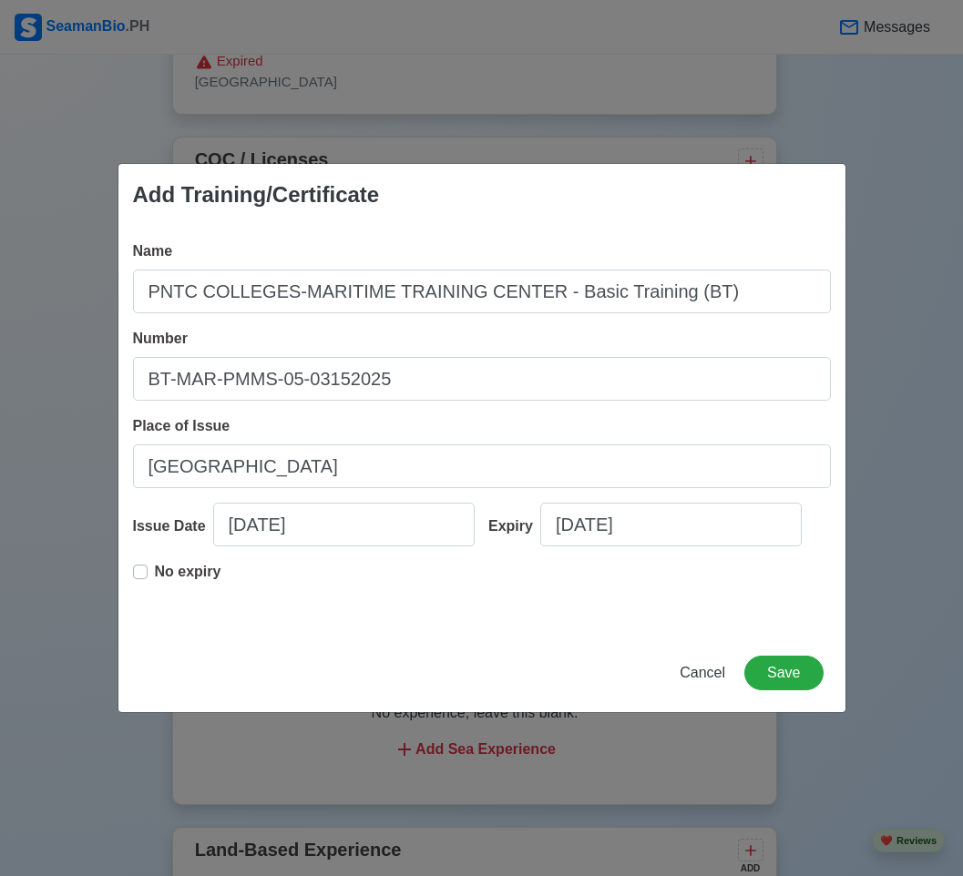
click at [134, 579] on div "No expiry" at bounding box center [177, 579] width 88 height 36
click at [155, 574] on label "No expiry" at bounding box center [188, 579] width 66 height 36
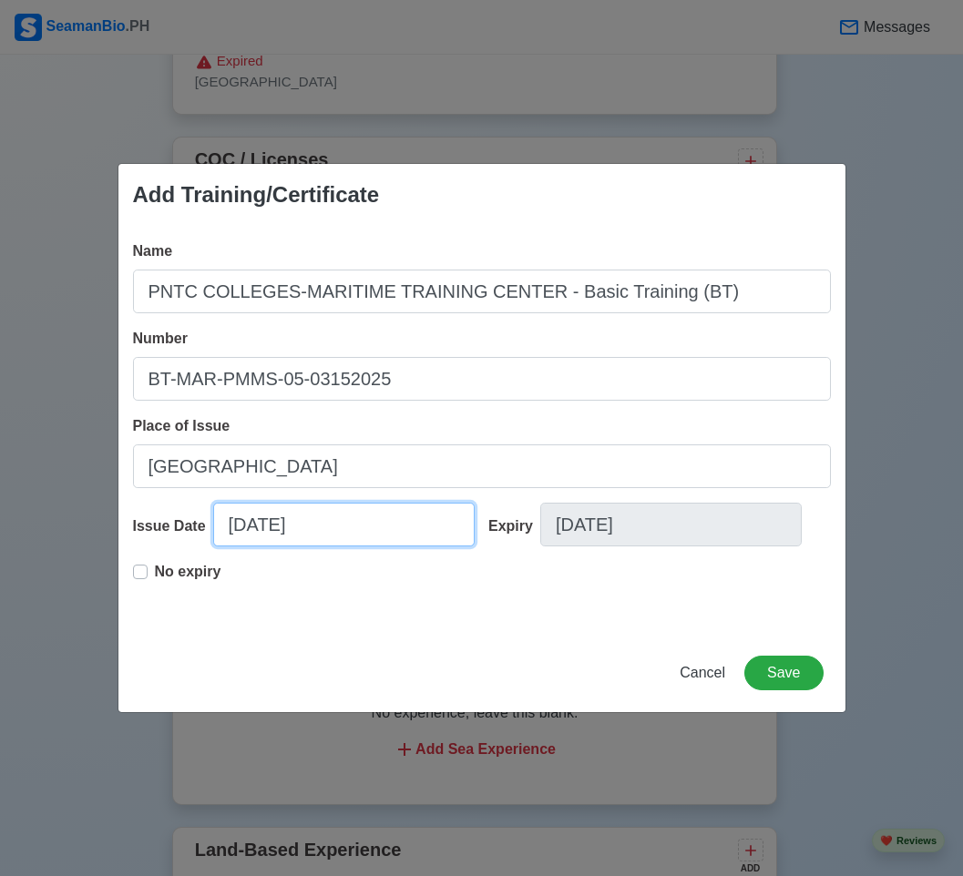
click at [328, 544] on input "[DATE]" at bounding box center [343, 525] width 261 height 44
select select "****"
select select "*******"
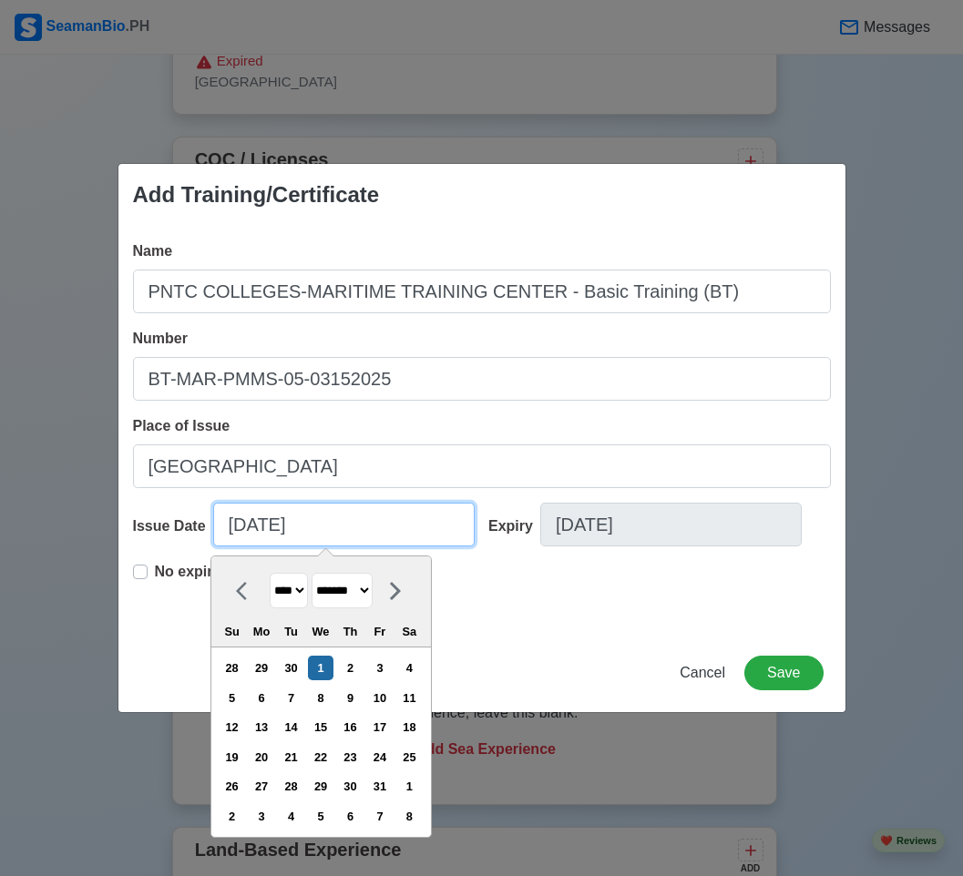
click at [245, 525] on input "[DATE]" at bounding box center [343, 525] width 261 height 44
type input "[DATE]"
select select "*******"
type input "[DATE]"
select select "*****"
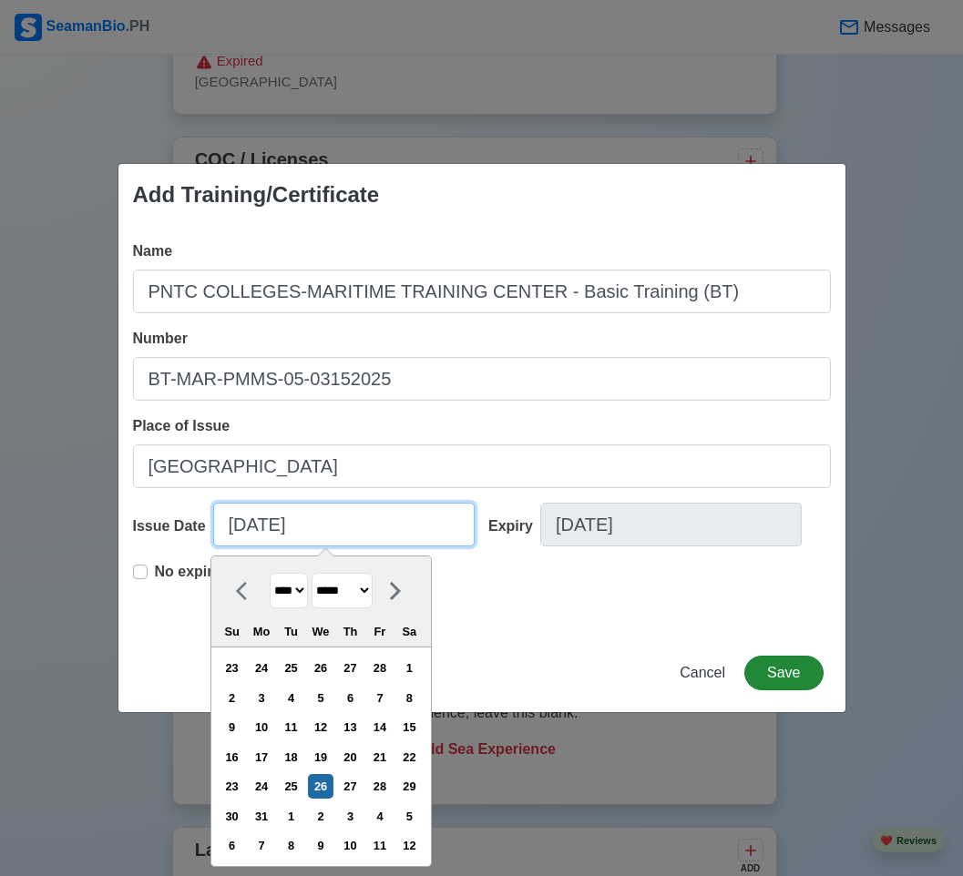
type input "[DATE]"
click at [792, 657] on button "Save" at bounding box center [783, 673] width 78 height 35
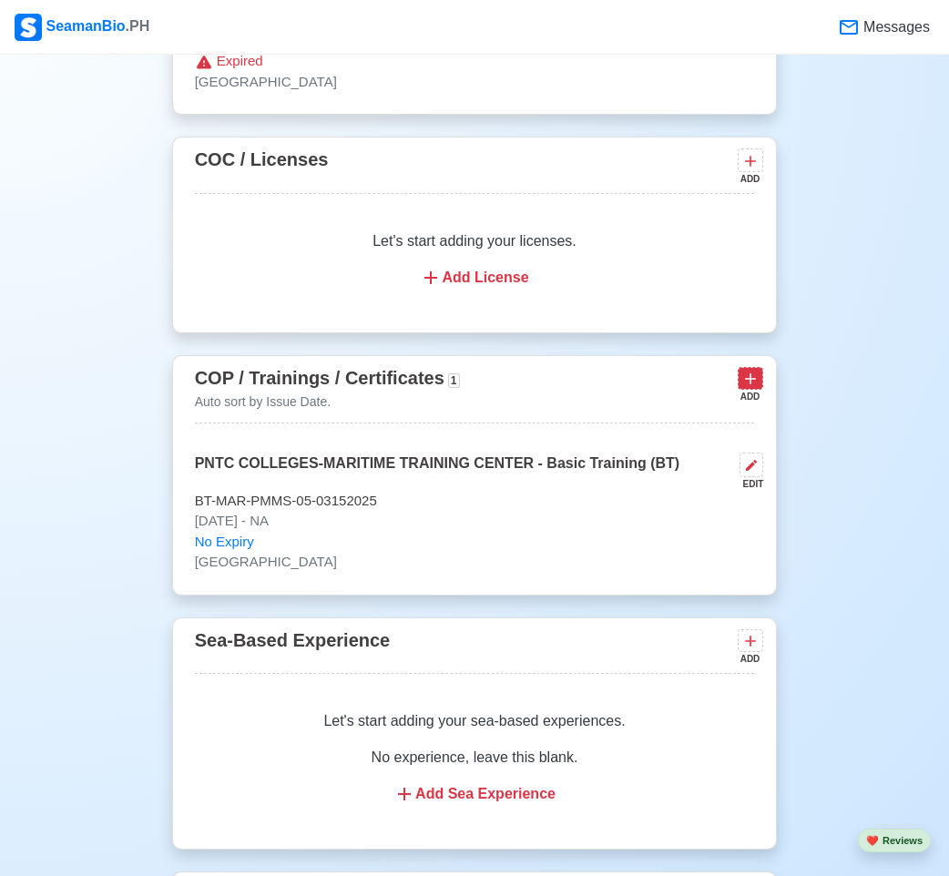
click at [742, 377] on icon at bounding box center [750, 379] width 18 height 18
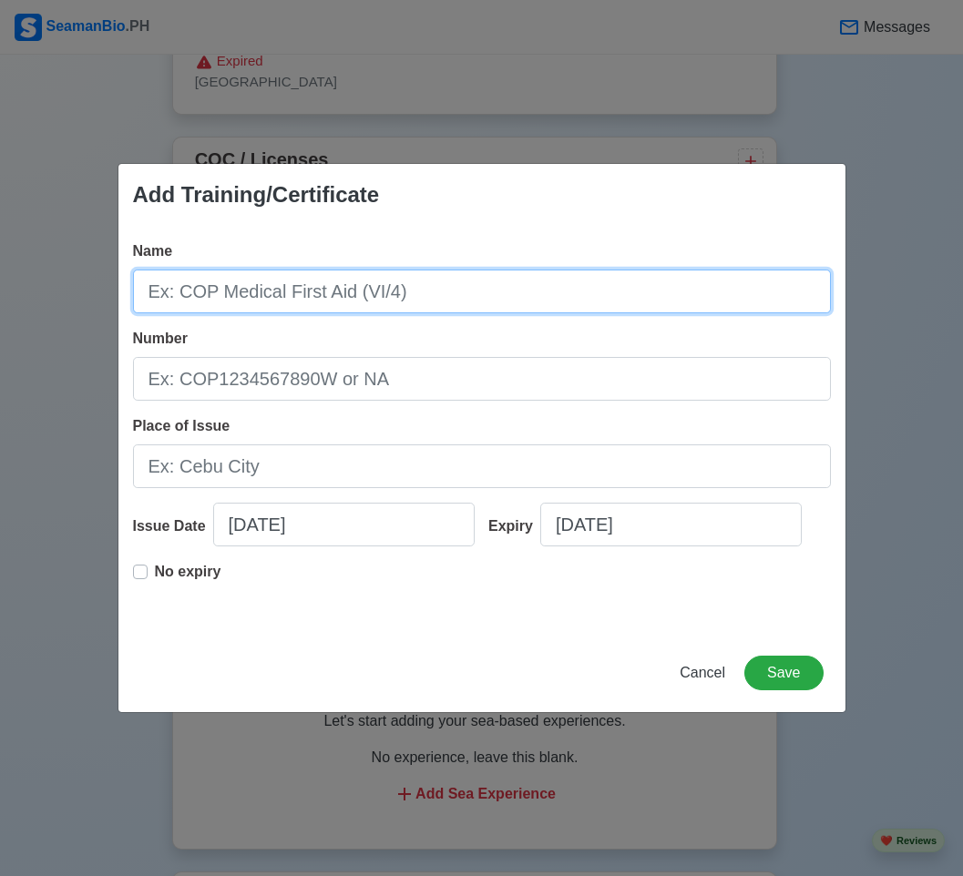
click at [221, 304] on input "Name" at bounding box center [482, 292] width 698 height 44
paste input "PNTC COLLEGES-MARITIME TRAINING CENTER"
click at [579, 289] on input "PNTC COLLEGES-MARITIME TRAINING CENTER" at bounding box center [482, 292] width 698 height 44
paste input "Security Awareness Training and Seafarers with Designated Security Duties"
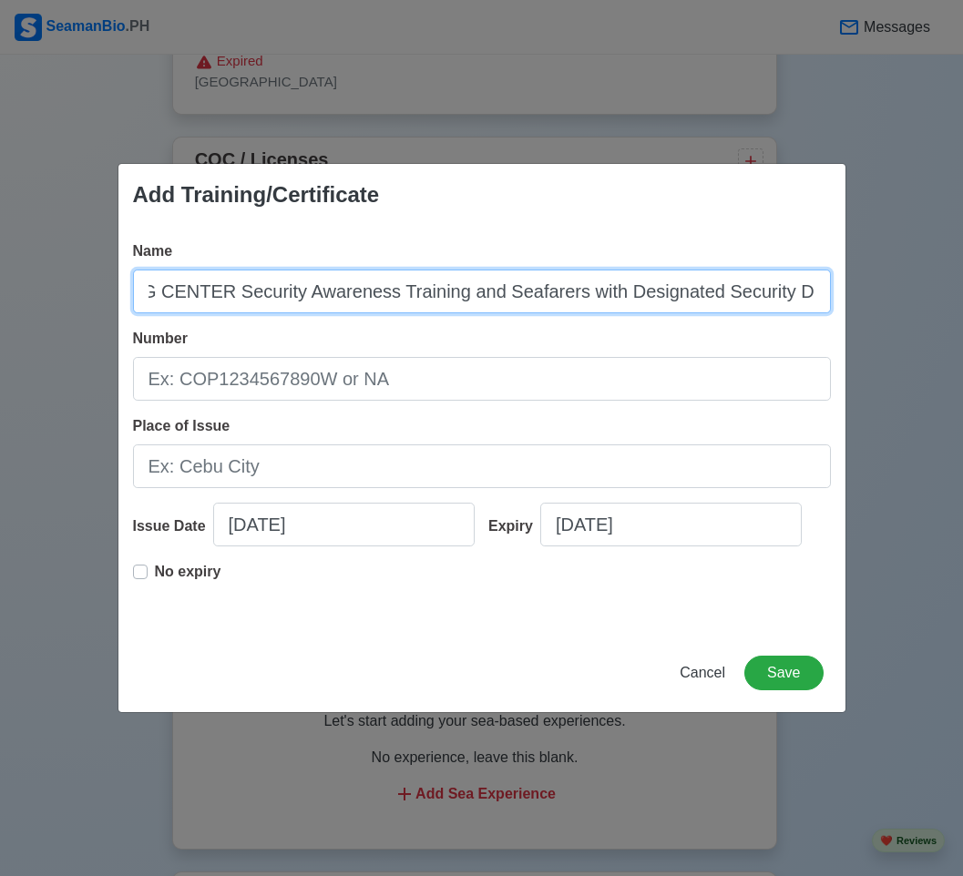
click at [198, 295] on input "PNTC COLLEGES-MARITIME TRAINING CENTER Security Awareness Training and Seafarer…" at bounding box center [482, 292] width 698 height 44
type input "PNTC COLLEGES-MARITIME TRAINING CENTER Security Awareness Training and Seafarer…"
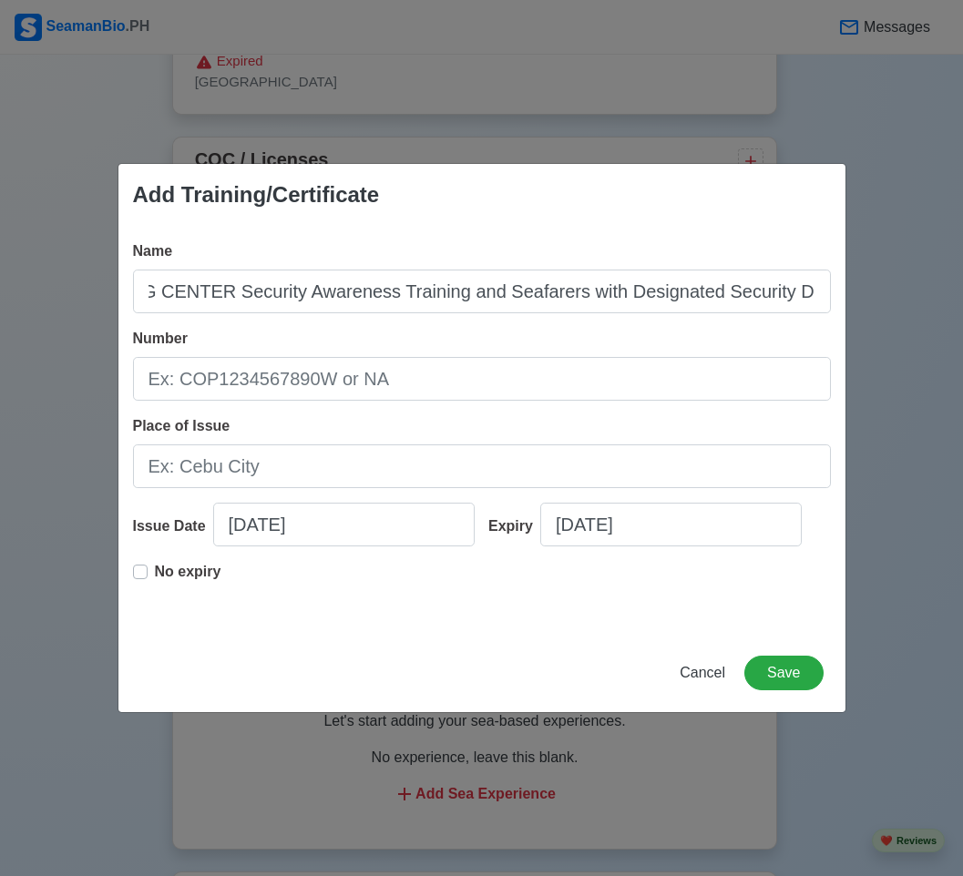
scroll to position [0, 0]
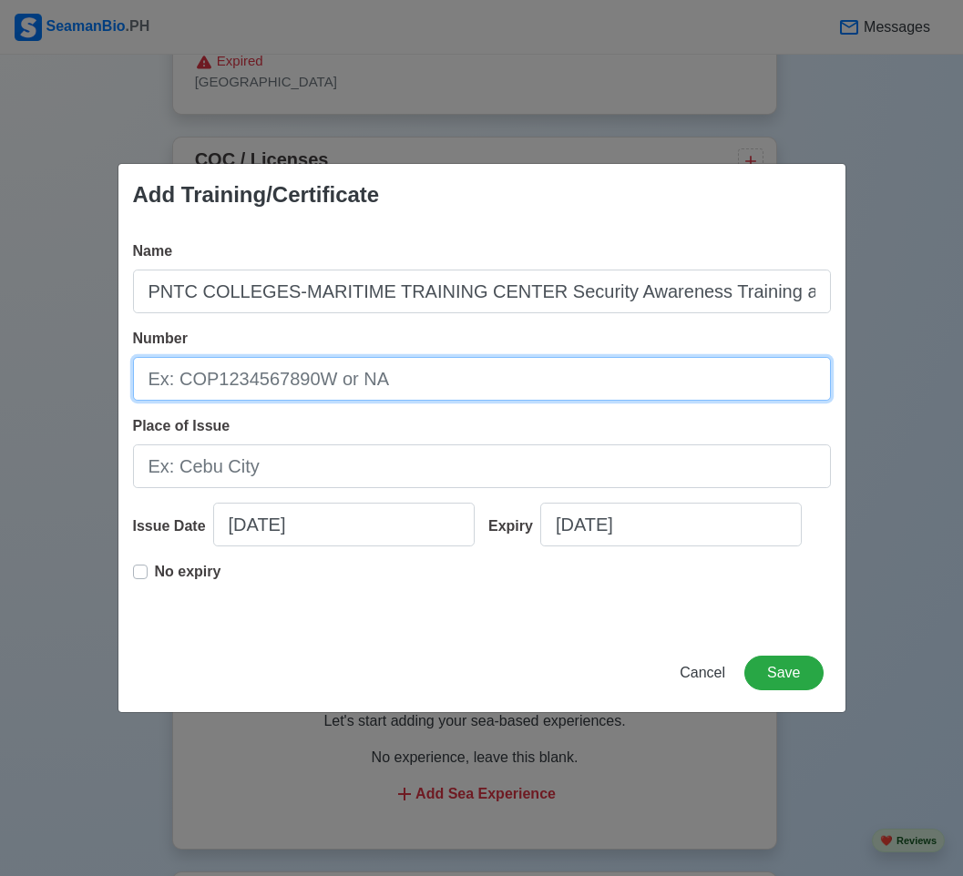
click at [341, 399] on input "Number" at bounding box center [482, 379] width 698 height 44
paste input "SDSD-MAR-PMMS-05-03272025"
type input "SDSD-MAR-PMMS-05-03272025"
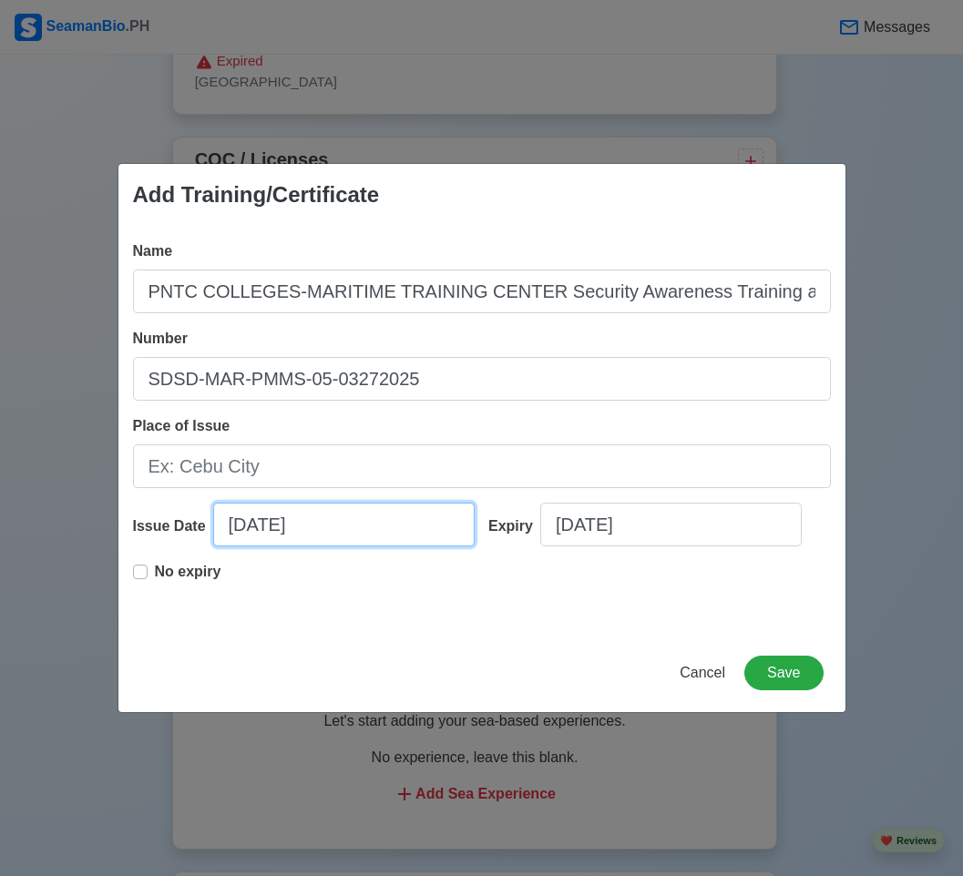
click at [327, 521] on input "[DATE]" at bounding box center [343, 525] width 261 height 44
select select "****"
select select "*******"
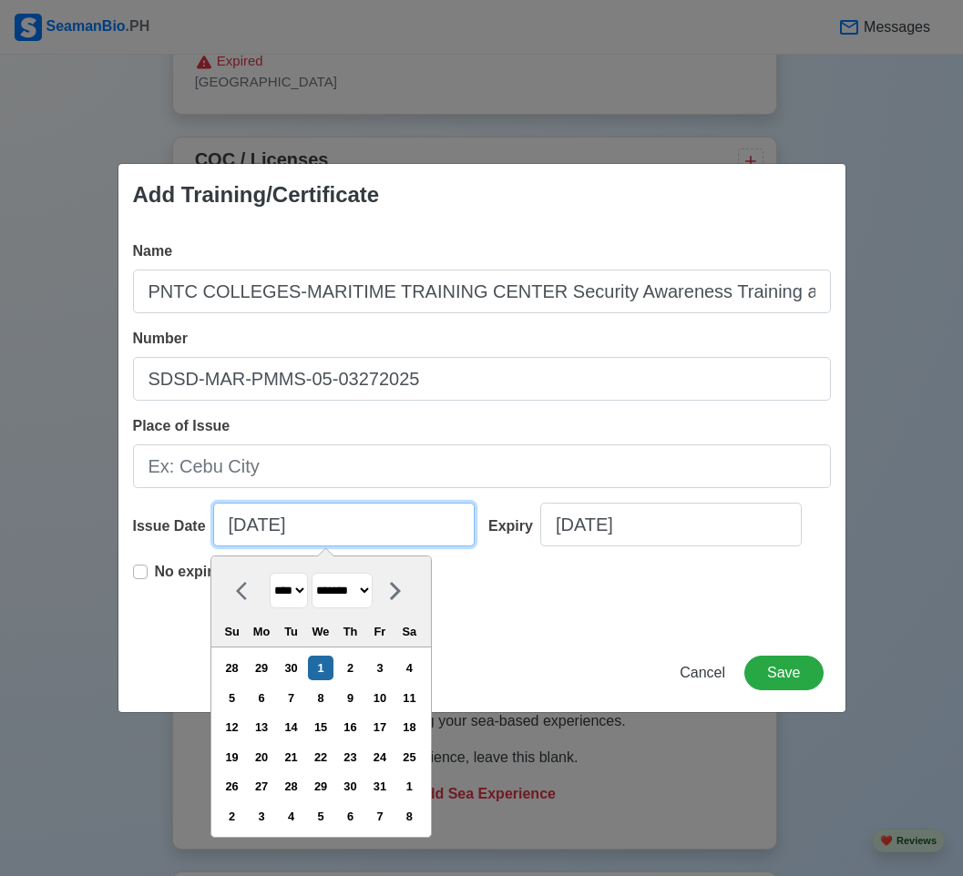
click at [327, 521] on input "[DATE]" at bounding box center [343, 525] width 261 height 44
paste input "03/28"
type input "[DATE]"
select select "*****"
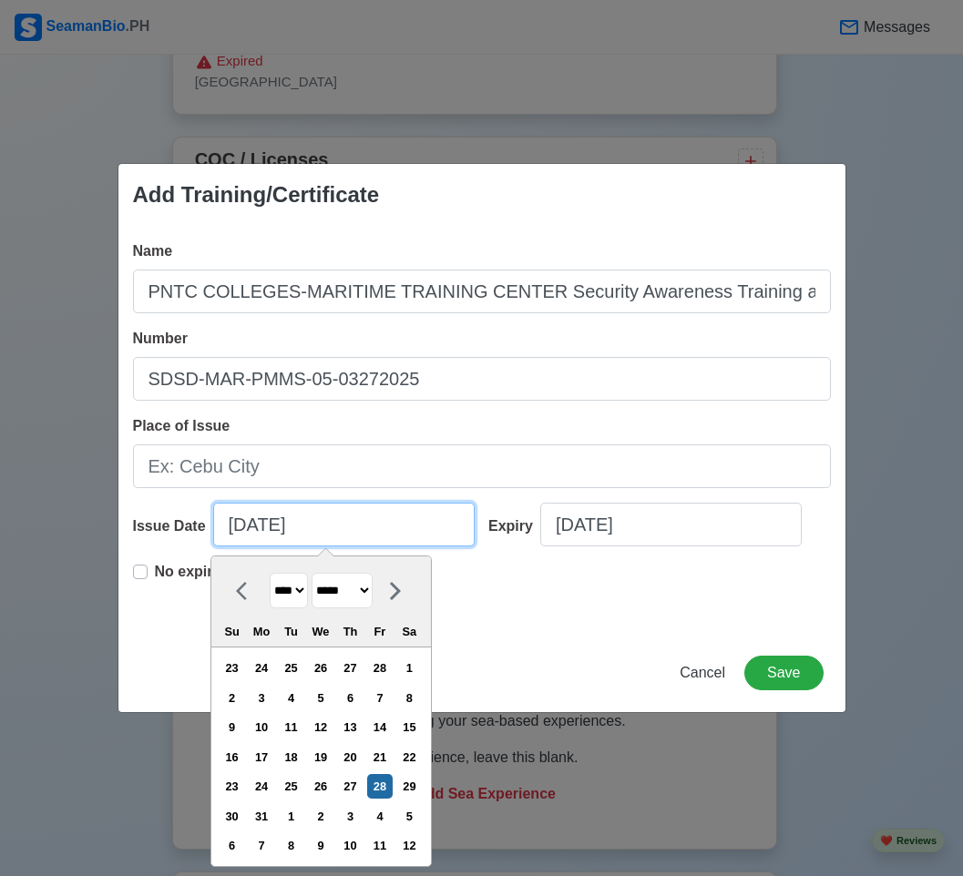
type input "[DATE]"
click at [148, 572] on div "No expiry" at bounding box center [177, 579] width 88 height 36
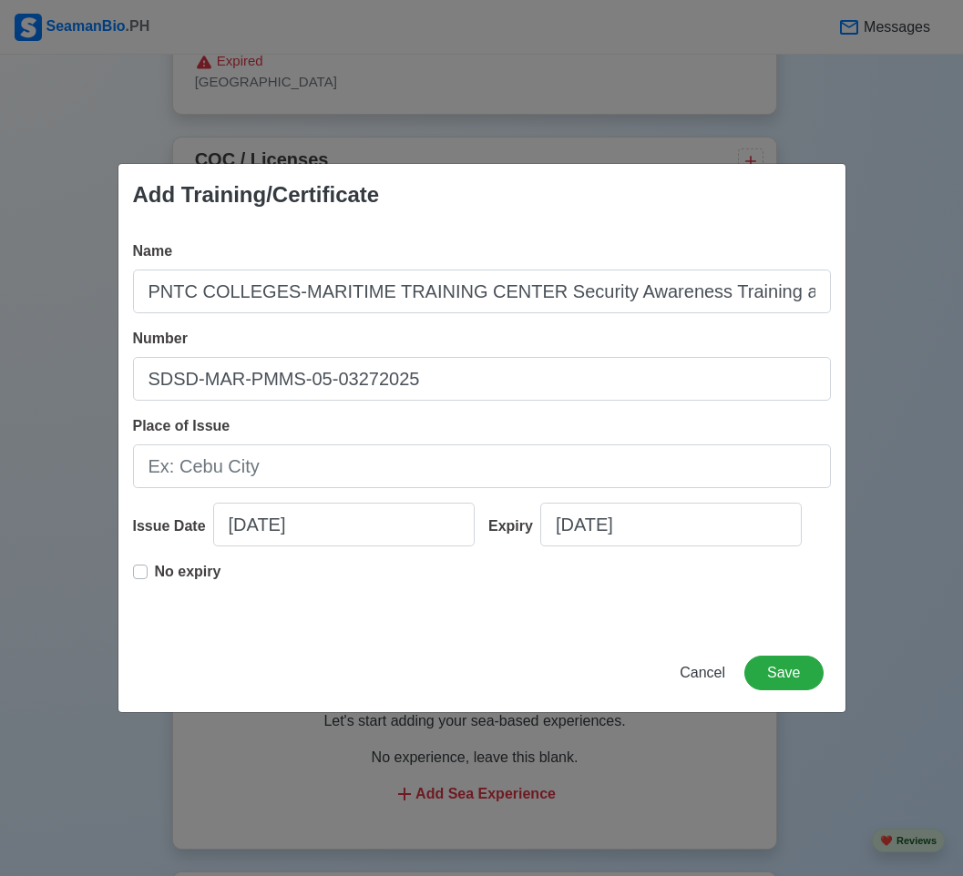
click at [155, 569] on label "No expiry" at bounding box center [188, 579] width 66 height 36
type input "[DATE]"
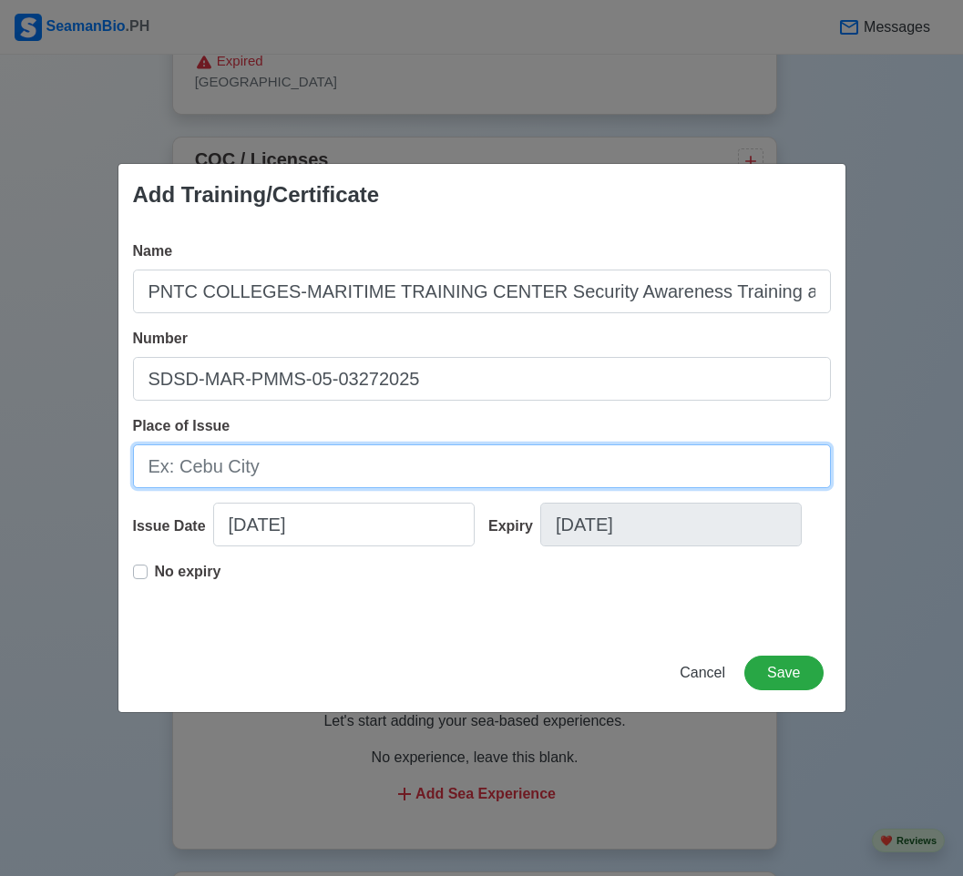
click at [231, 487] on input "Place of Issue" at bounding box center [482, 466] width 698 height 44
type input "[GEOGRAPHIC_DATA]"
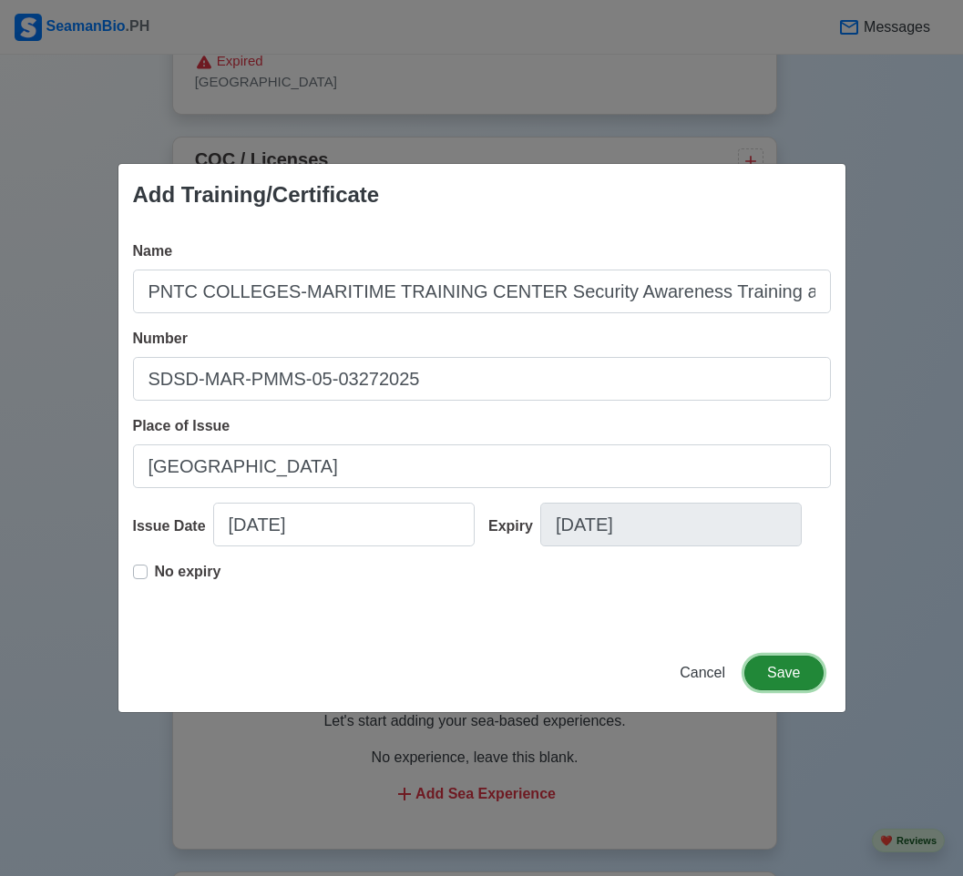
click at [774, 668] on button "Save" at bounding box center [783, 673] width 78 height 35
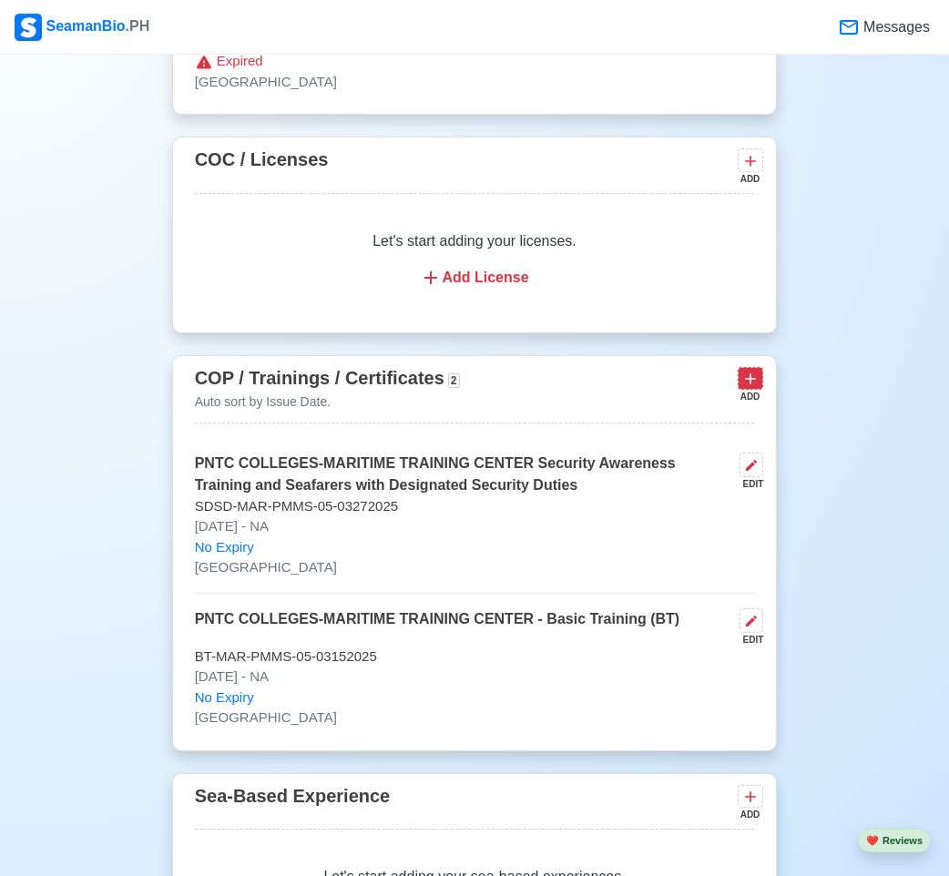
click at [759, 387] on icon at bounding box center [750, 379] width 18 height 18
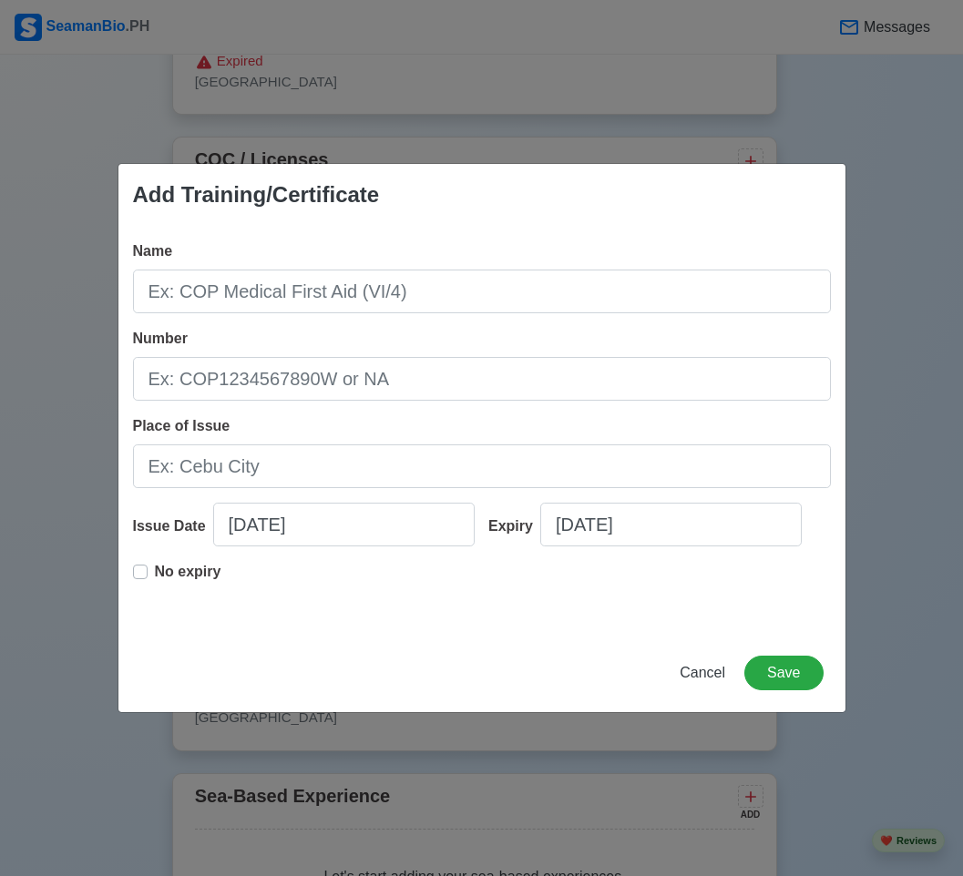
click at [339, 318] on div "Name Number Place of Issue Issue Date [DATE] Expiry [DATE] No expiry" at bounding box center [481, 430] width 727 height 408
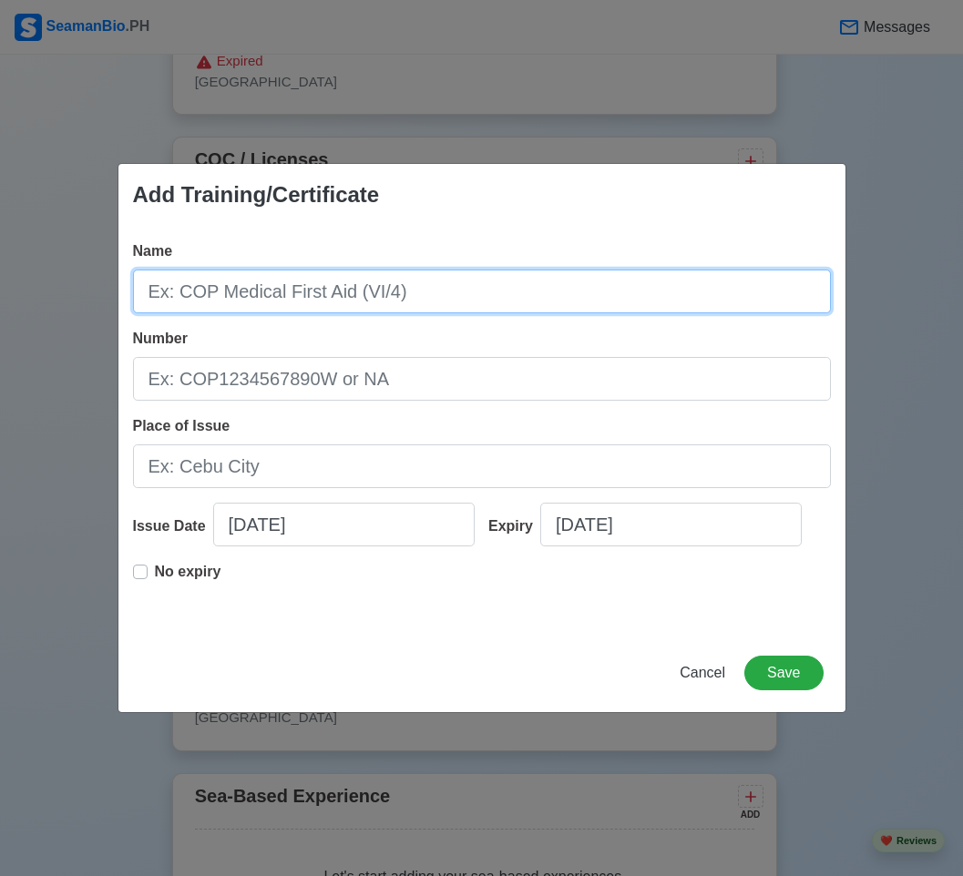
click at [349, 299] on input "Name" at bounding box center [482, 292] width 698 height 44
paste input "NAUTICAL OPTIONS TRAINING INSTITUTE OF THE [GEOGRAPHIC_DATA], INC."
click at [748, 289] on input "NAUTICAL OPTIONS TRAINING INSTITUTE OF THE [GEOGRAPHIC_DATA], INC." at bounding box center [482, 292] width 698 height 44
paste input "Survival Craft and Rescue Boats other than fast rescue boats"
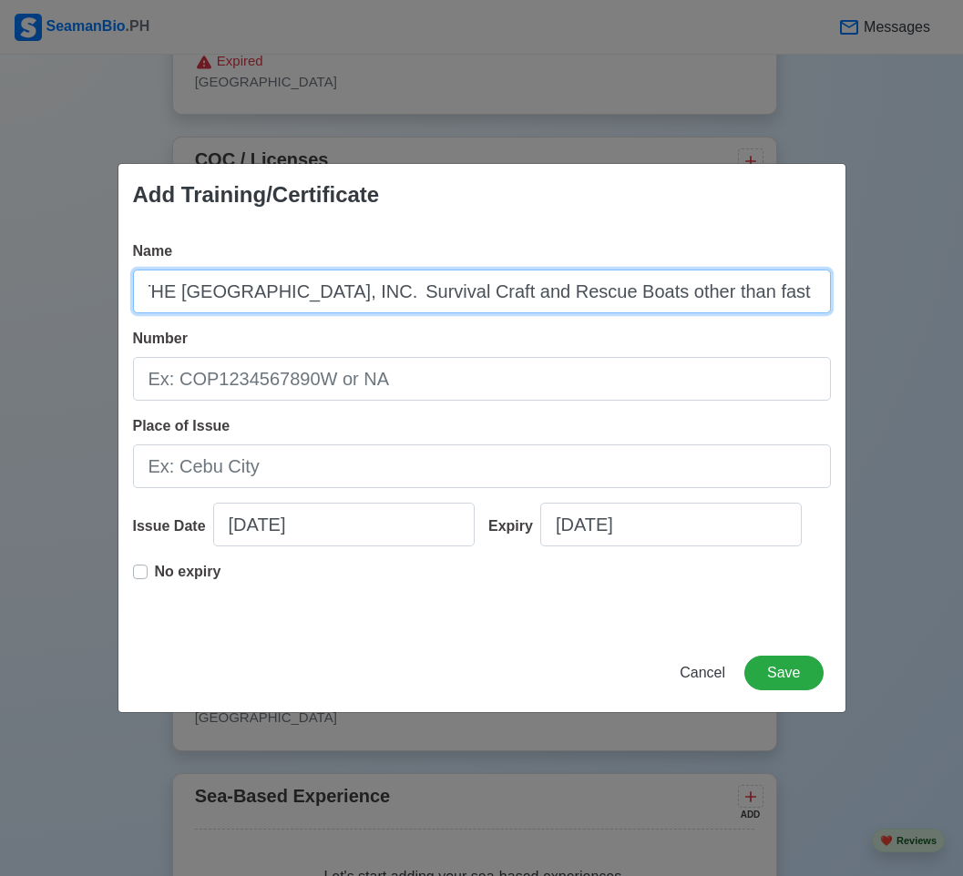
type input "NAUTICAL OPTIONS TRAINING INSTITUTE OF THE [GEOGRAPHIC_DATA], INC. Survival Cra…"
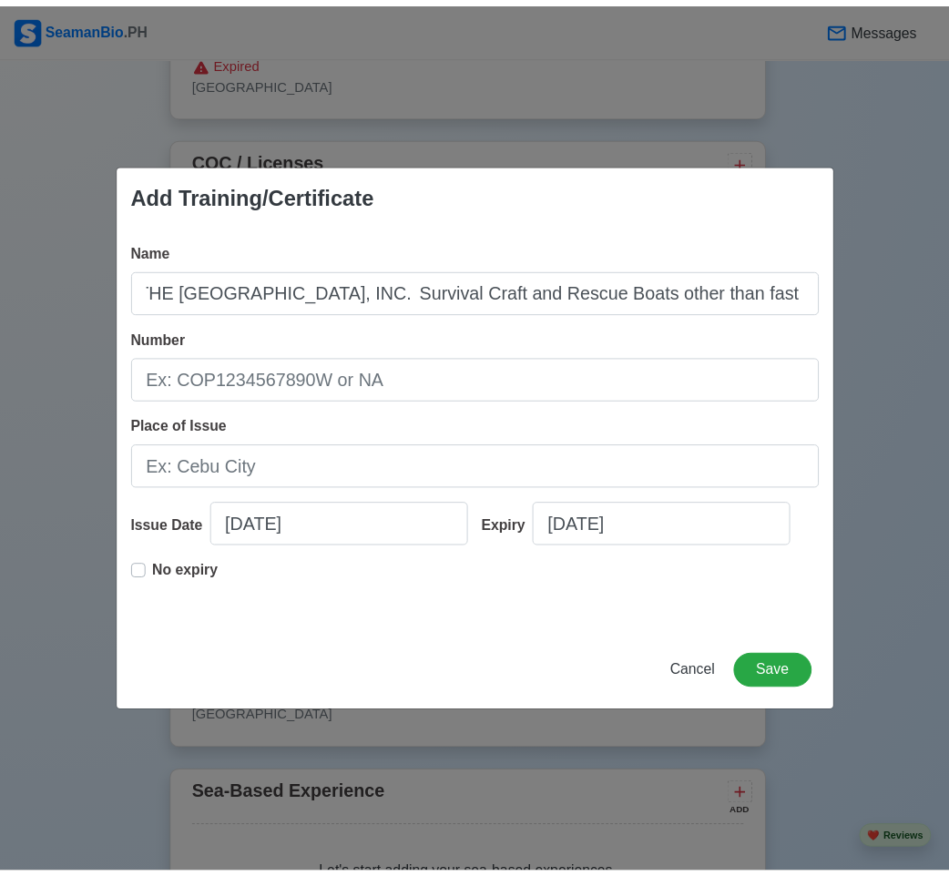
scroll to position [0, 0]
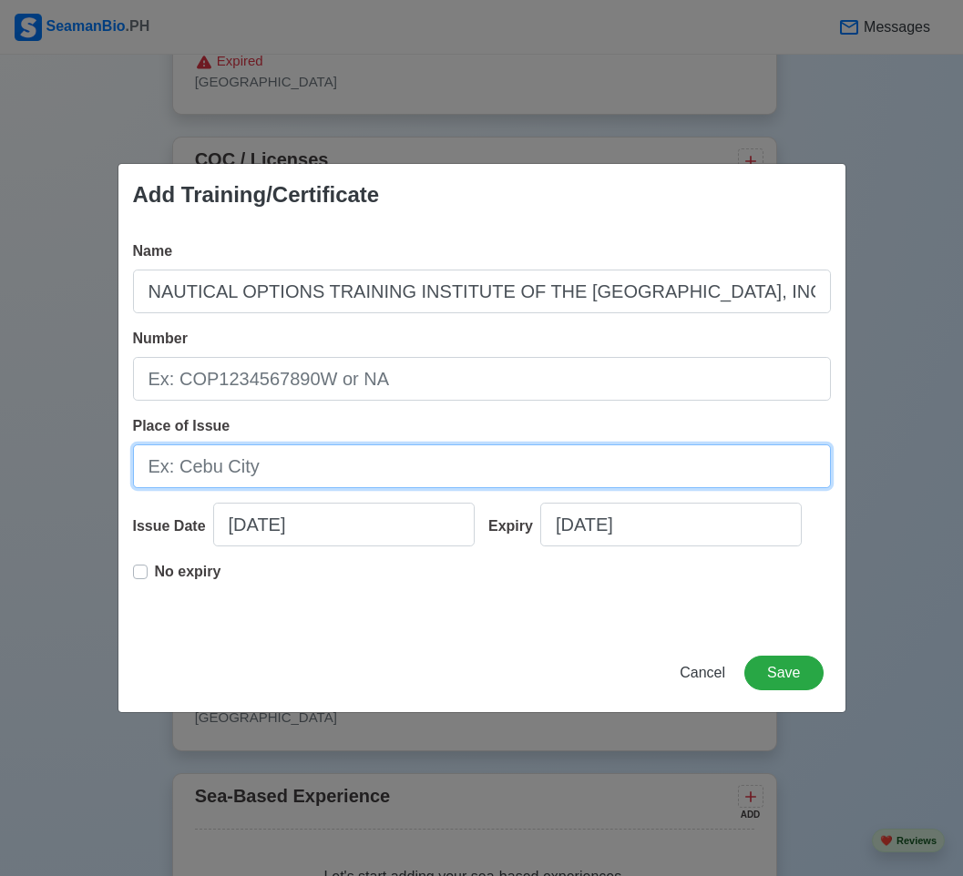
click at [319, 476] on input "Place of Issue" at bounding box center [482, 466] width 698 height 44
paste input "[PHONE_NUMBER]"
type input "[PHONE_NUMBER]"
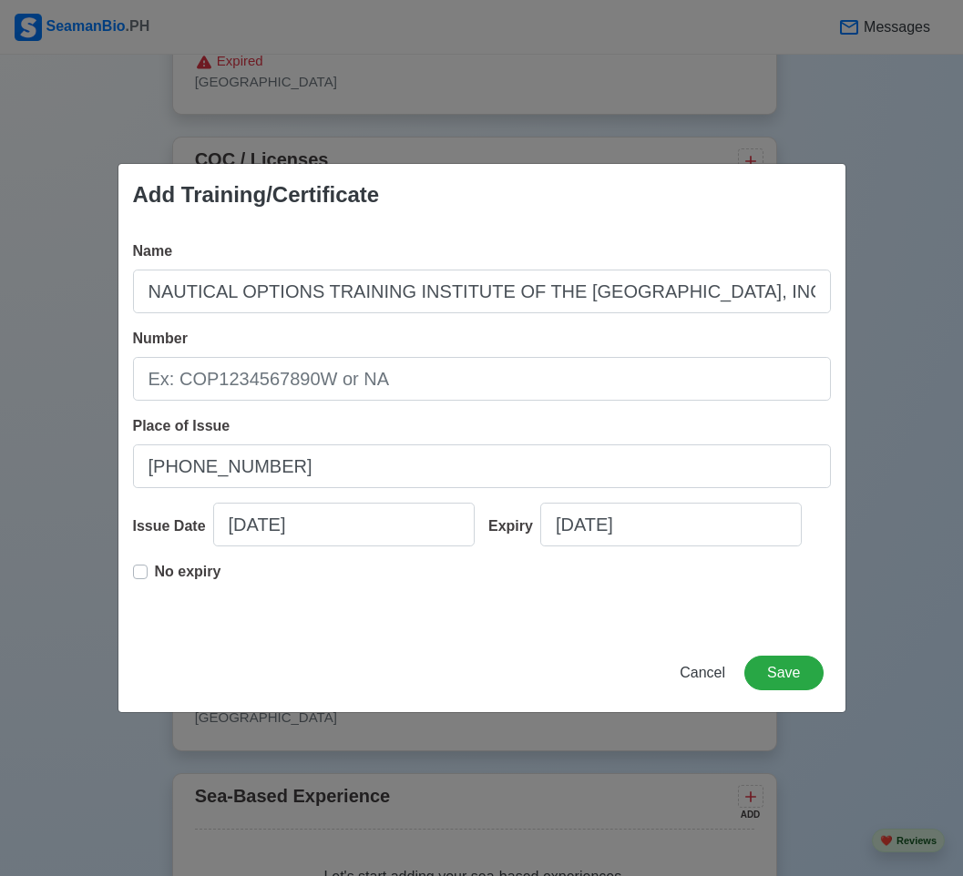
click at [313, 403] on div "Name NAUTICAL OPTIONS TRAINING INSTITUTE OF THE [GEOGRAPHIC_DATA], INC. Surviva…" at bounding box center [481, 430] width 727 height 408
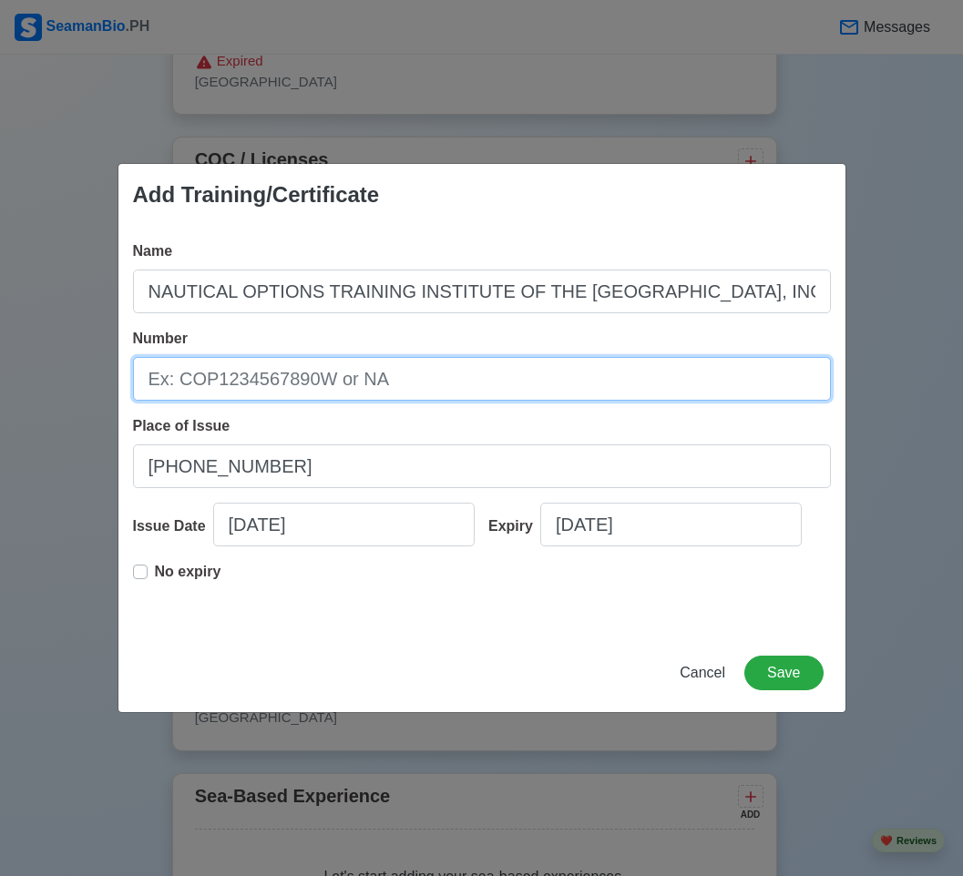
click at [335, 381] on input "Number" at bounding box center [482, 379] width 698 height 44
paste input "[PHONE_NUMBER]"
type input "[PHONE_NUMBER]"
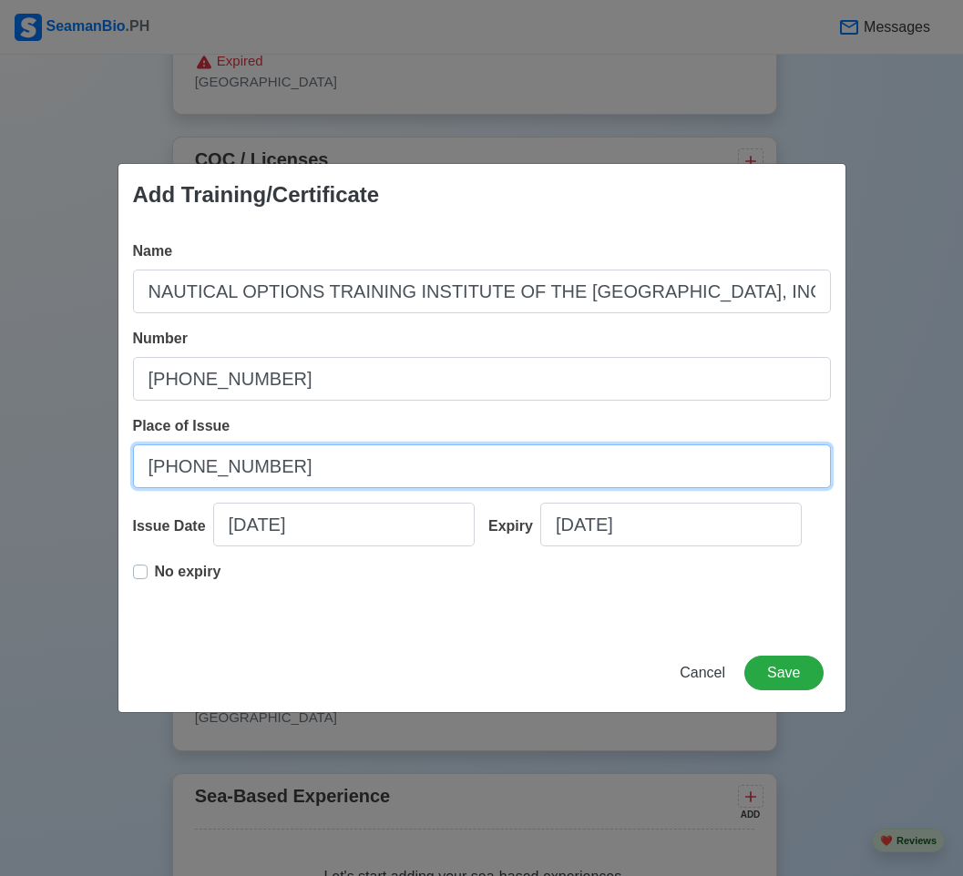
click at [262, 468] on input "[PHONE_NUMBER]" at bounding box center [482, 466] width 698 height 44
paste input "[DATE]"
type input "[DATE]"
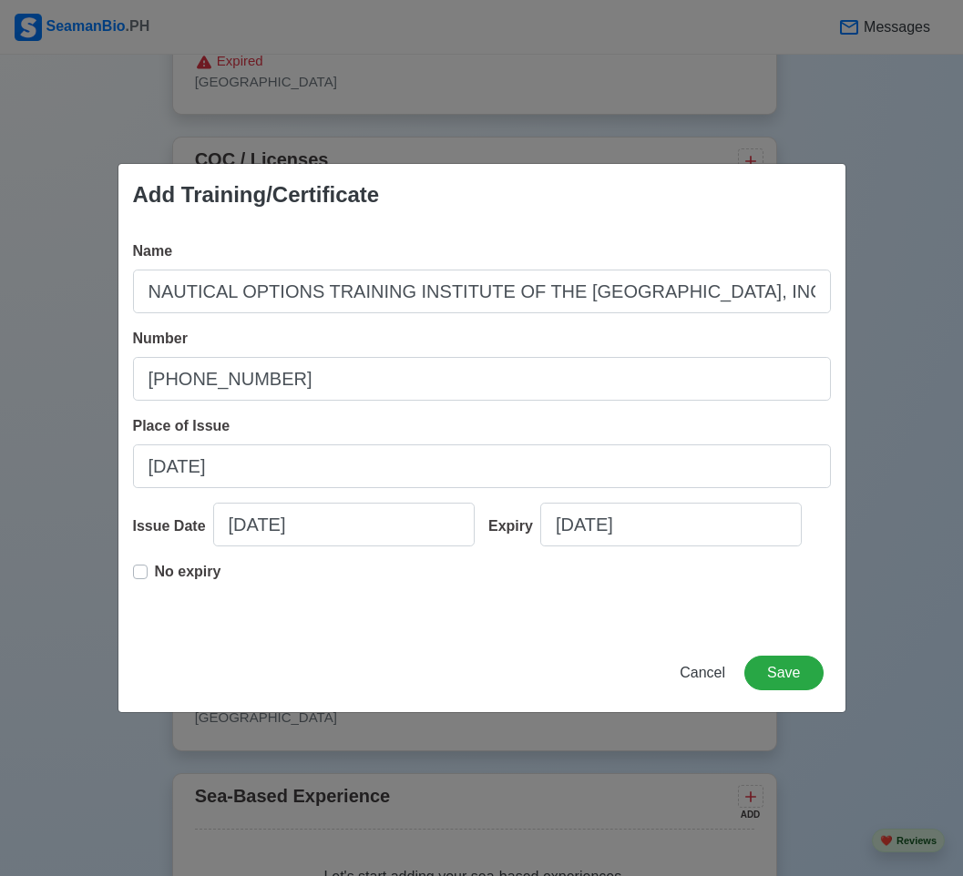
click at [155, 573] on label "No expiry" at bounding box center [188, 579] width 66 height 36
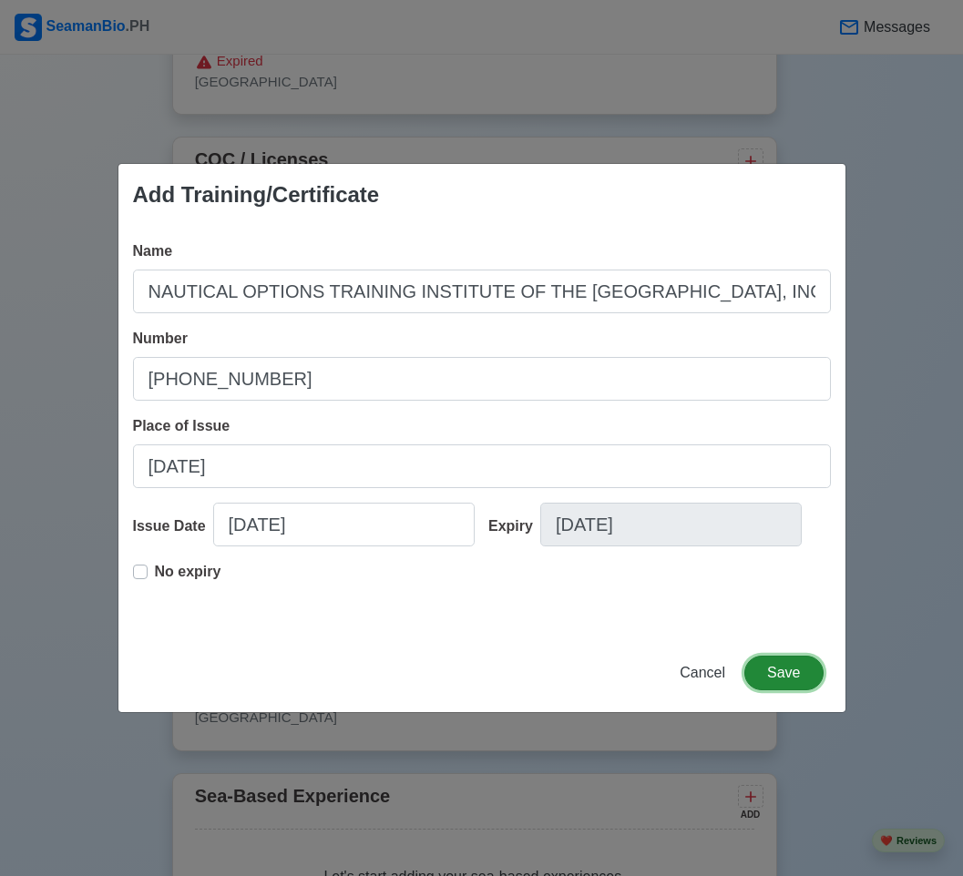
click at [782, 681] on button "Save" at bounding box center [783, 673] width 78 height 35
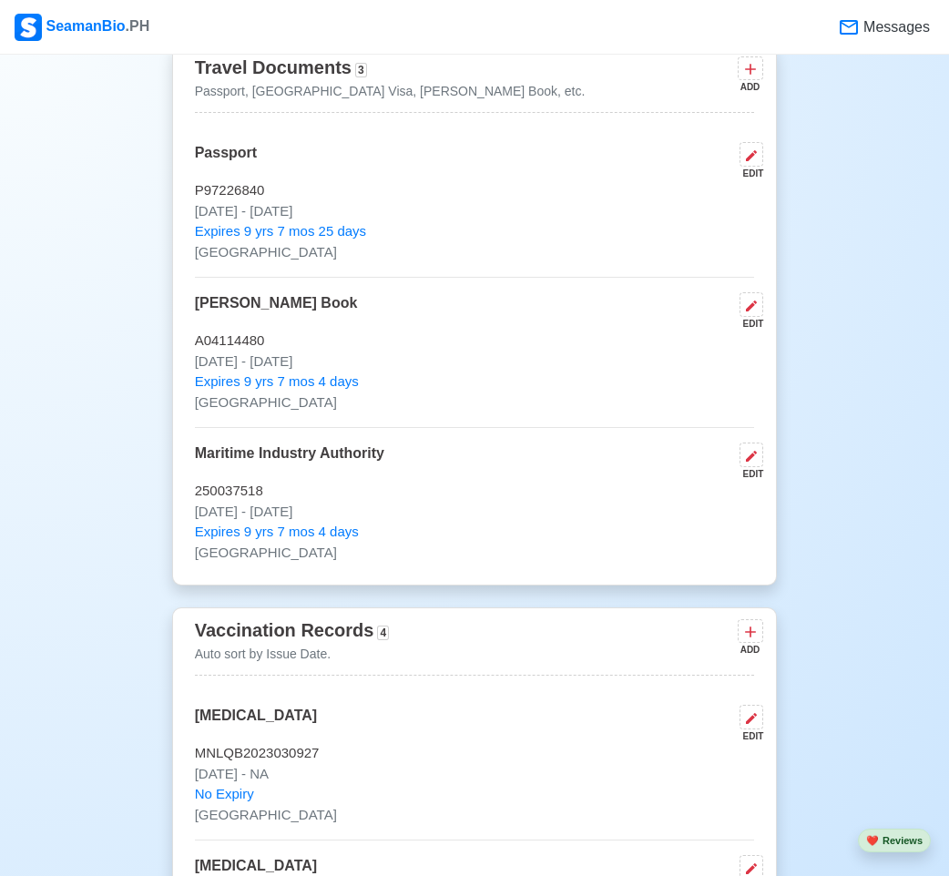
scroll to position [1639, 0]
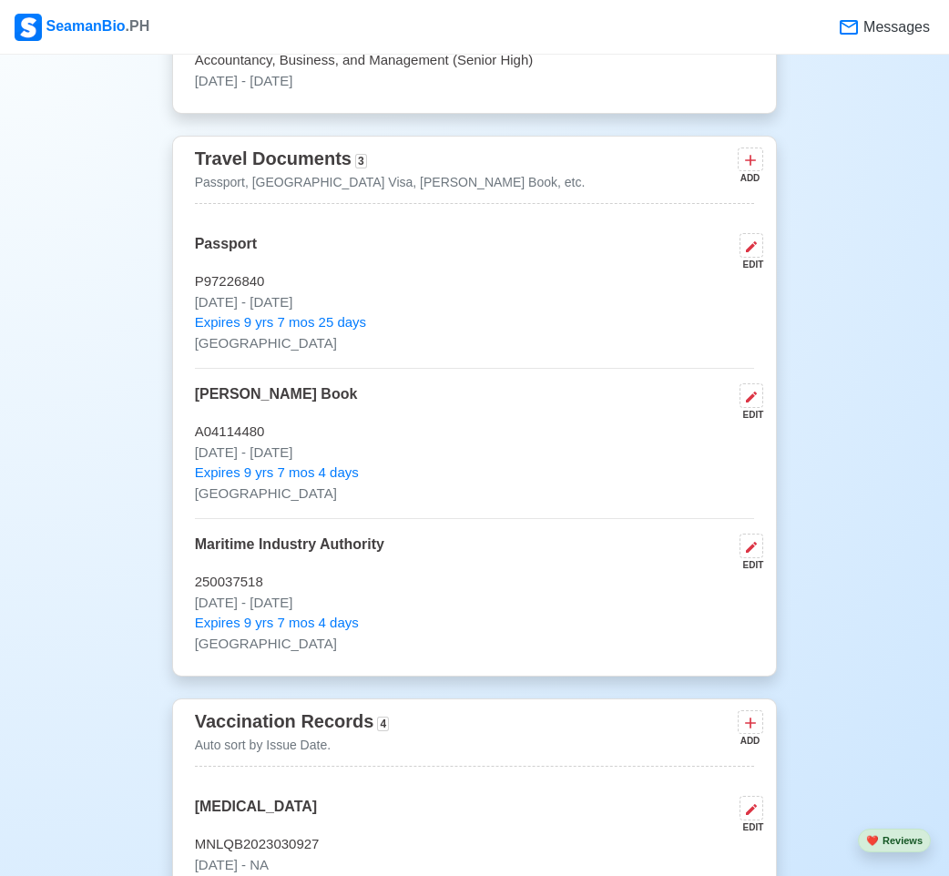
click at [107, 296] on div "New 🧑🏻‍💻 Practice Interview 🏬 Apply to Agencies 🔥 Apply Jobs 🚢 Log My Travels Y…" at bounding box center [474, 872] width 949 height 4871
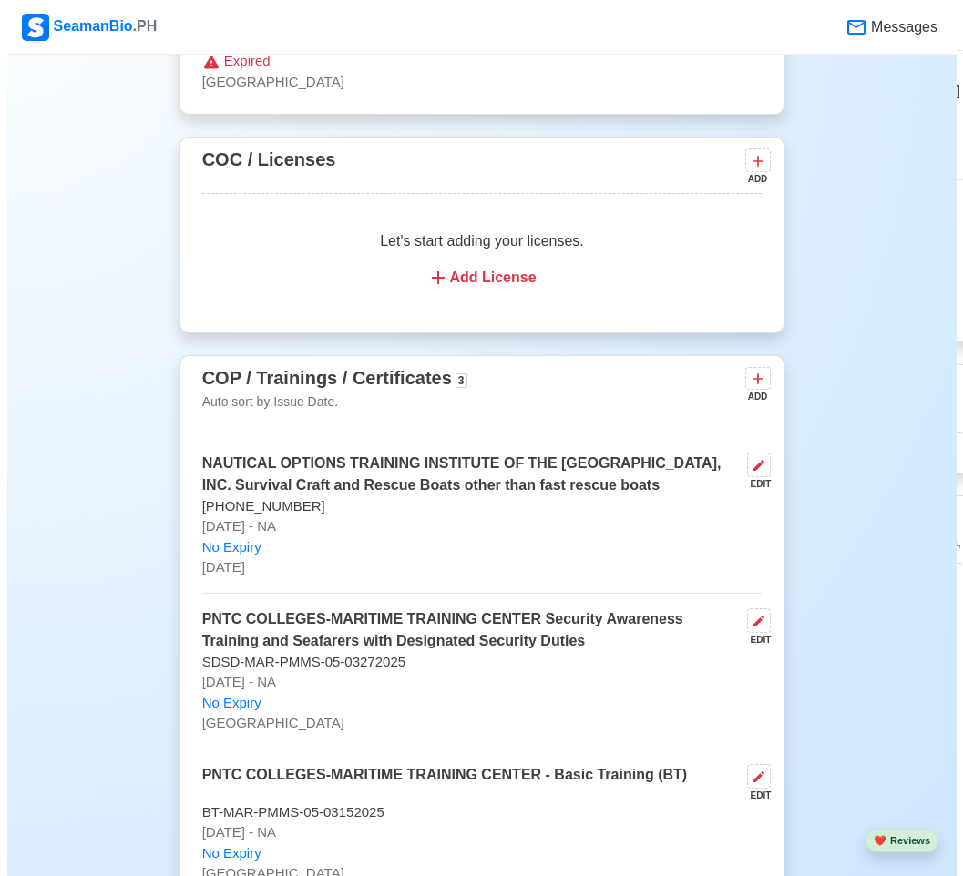
scroll to position [3005, 0]
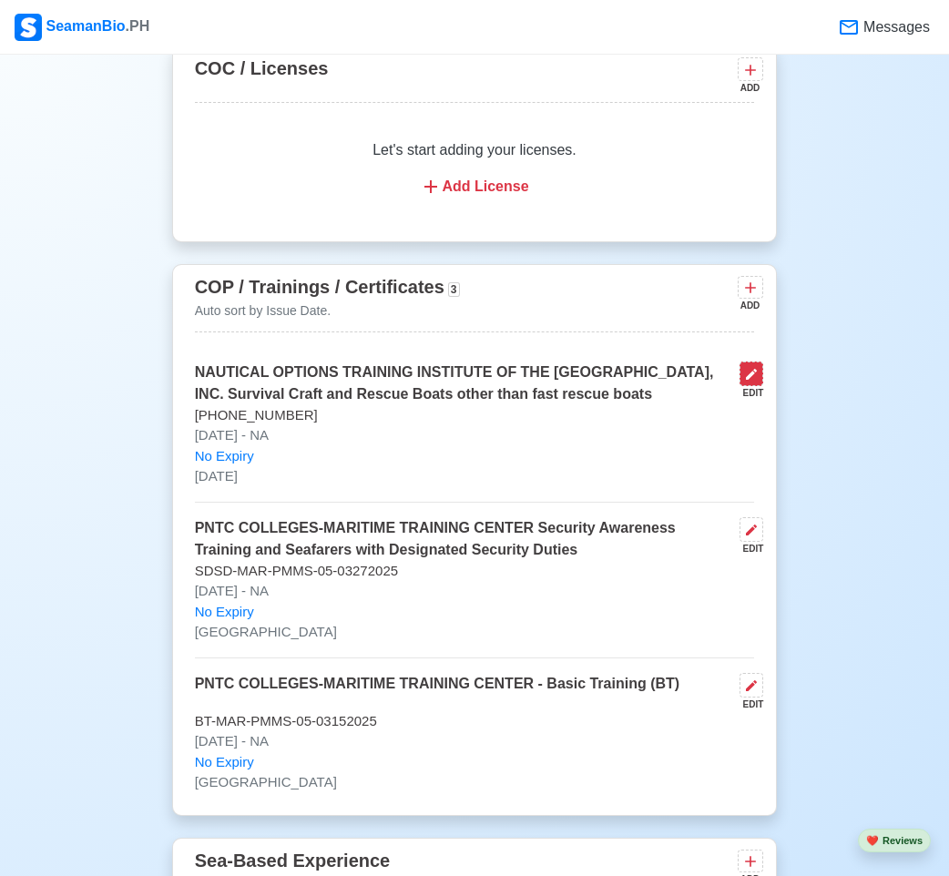
click at [756, 378] on icon at bounding box center [751, 374] width 11 height 11
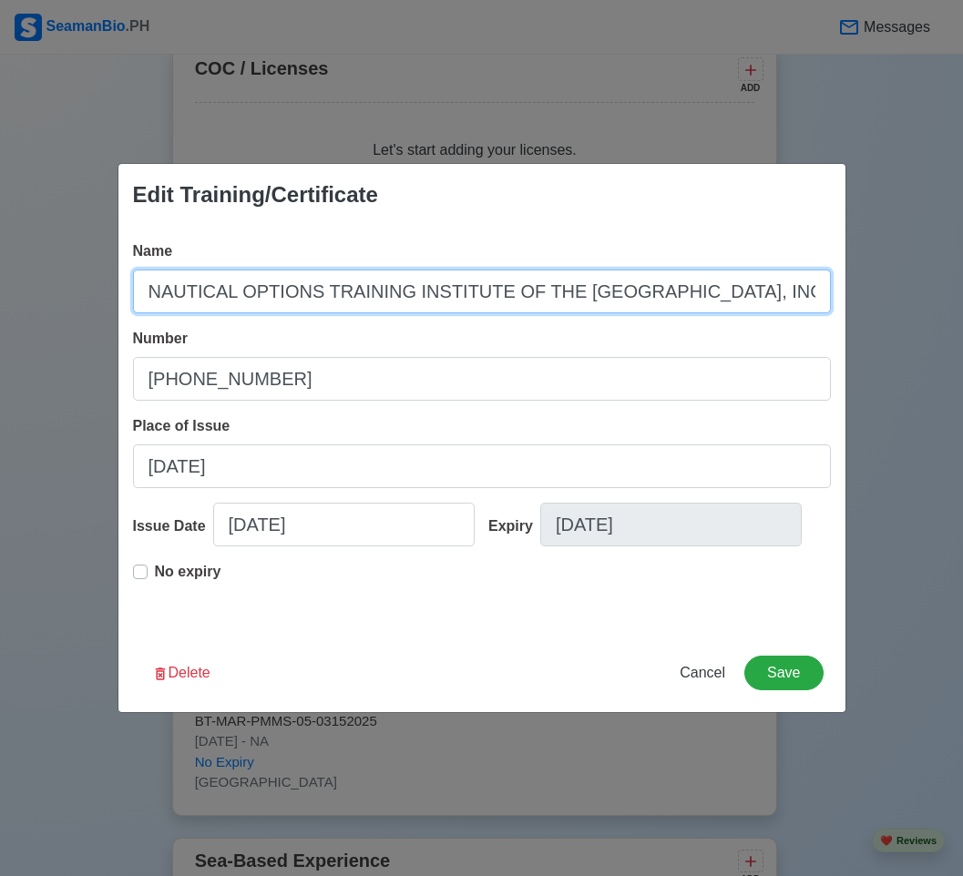
drag, startPoint x: 706, startPoint y: 290, endPoint x: 715, endPoint y: 308, distance: 20.4
click at [707, 290] on input "NAUTICAL OPTIONS TRAINING INSTITUTE OF THE [GEOGRAPHIC_DATA], INC. Survival Cra…" at bounding box center [482, 292] width 698 height 44
type input "NAUTICAL OPTIONS TRAINING INSTITUTE OF THE [GEOGRAPHIC_DATA], INC. ( Survival C…"
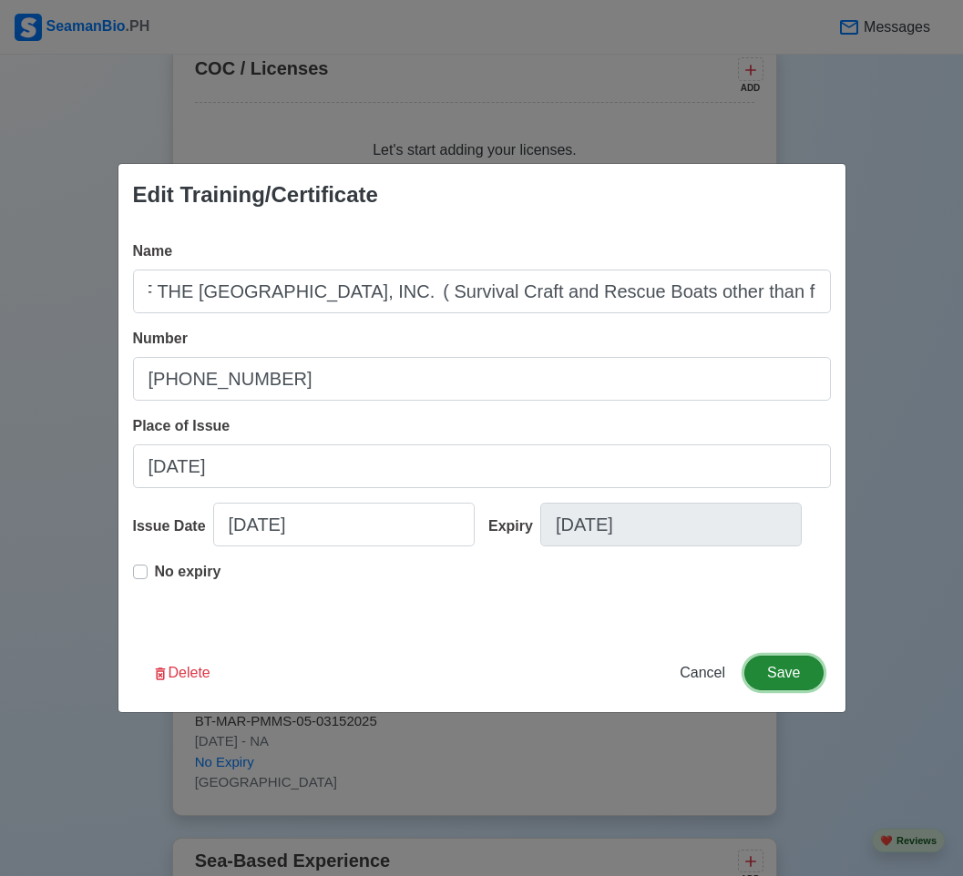
scroll to position [0, 0]
click at [779, 664] on button "Save" at bounding box center [783, 673] width 78 height 35
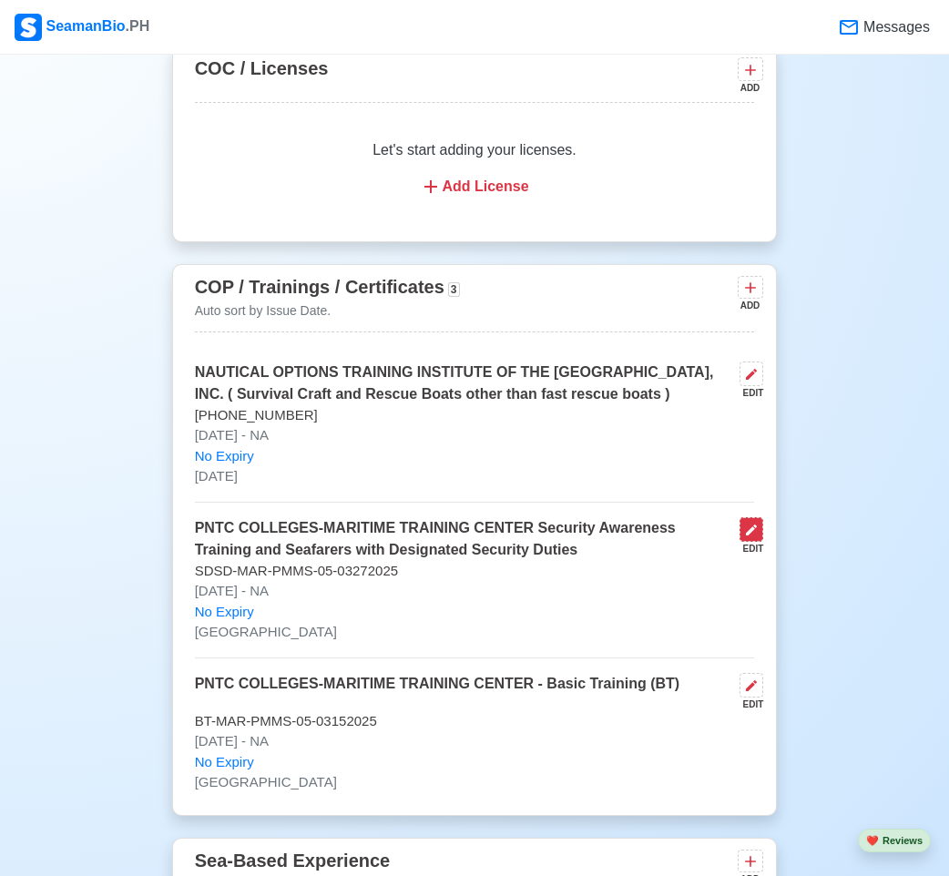
click at [754, 537] on icon at bounding box center [751, 530] width 15 height 15
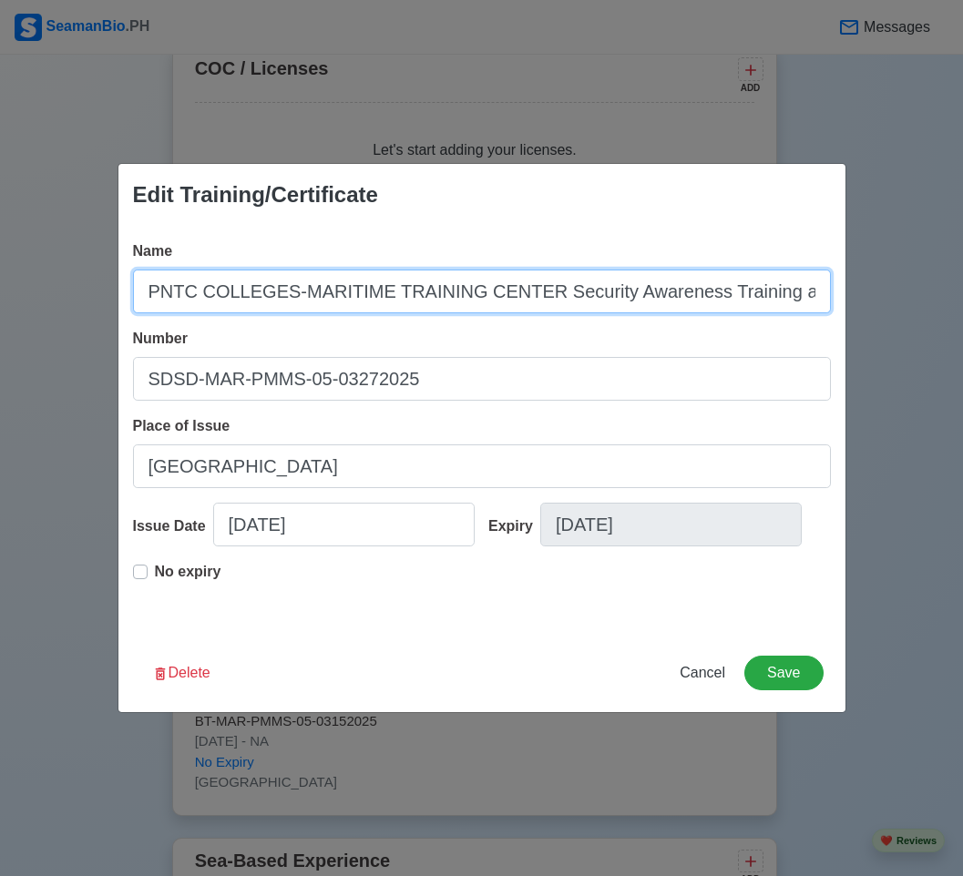
click at [534, 292] on input "PNTC COLLEGES-MARITIME TRAINING CENTER Security Awareness Training and Seafarer…" at bounding box center [482, 292] width 698 height 44
type input "PNTC COLLEGES-MARITIME TRAINING CENTER (Security Awareness Training and Seafare…"
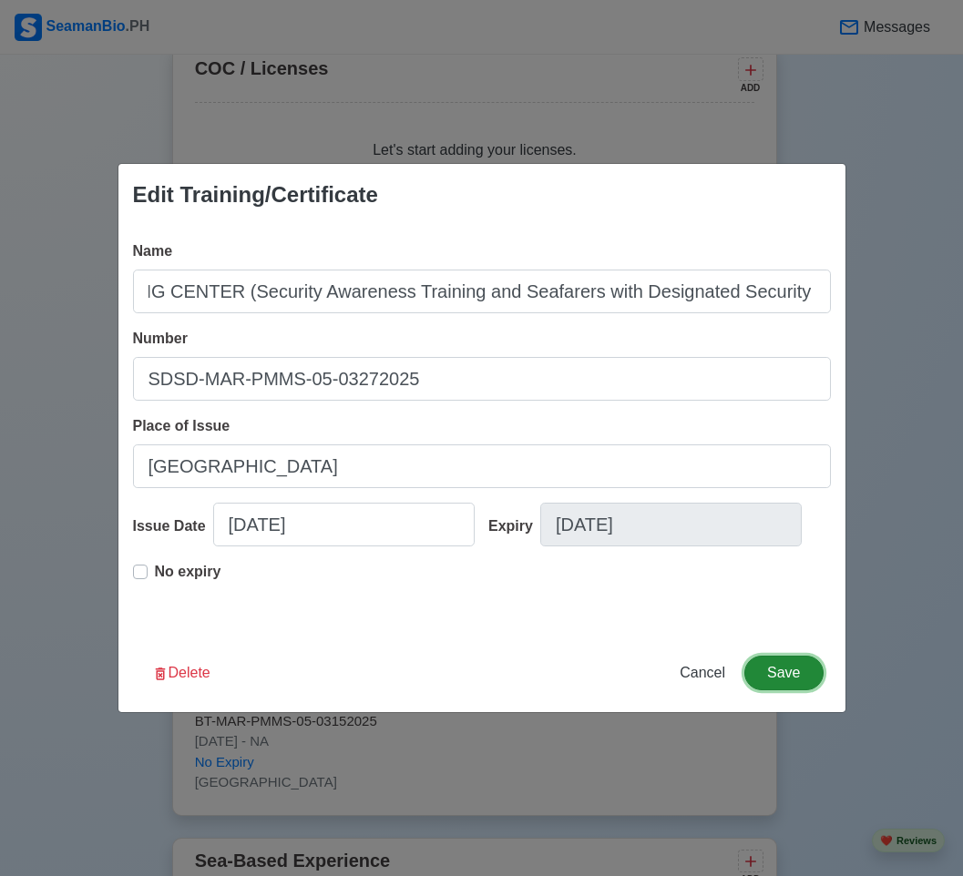
scroll to position [0, 0]
click at [781, 671] on button "Save" at bounding box center [783, 673] width 78 height 35
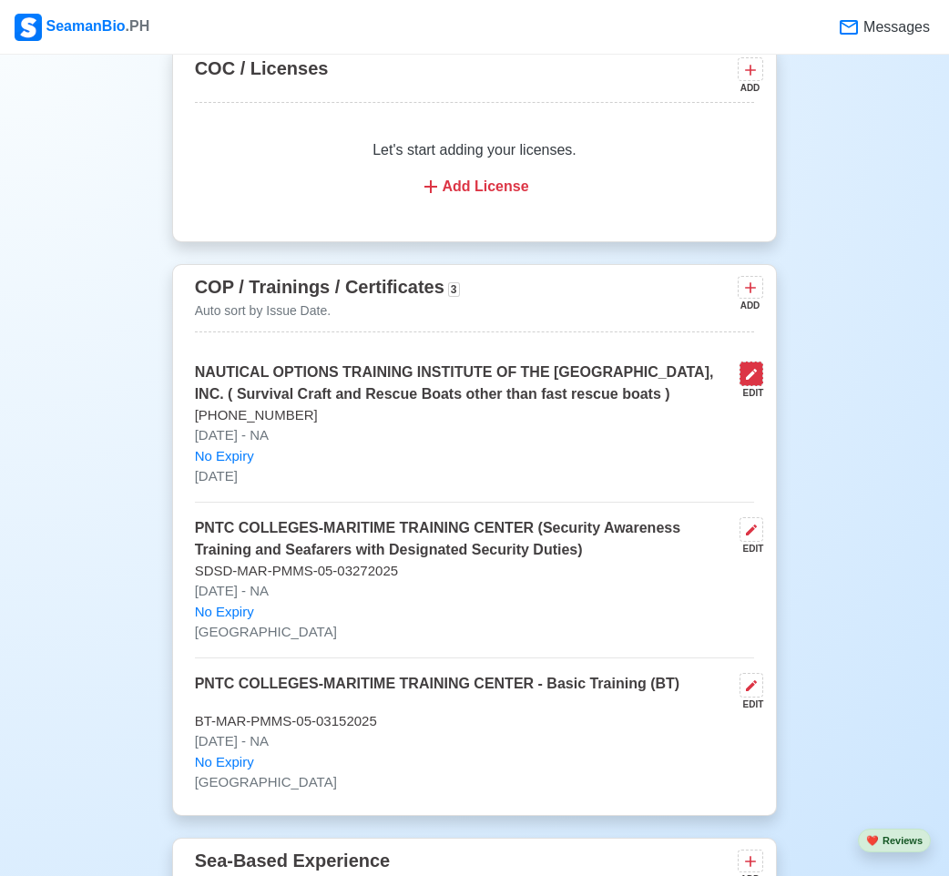
click at [748, 377] on icon at bounding box center [751, 374] width 15 height 15
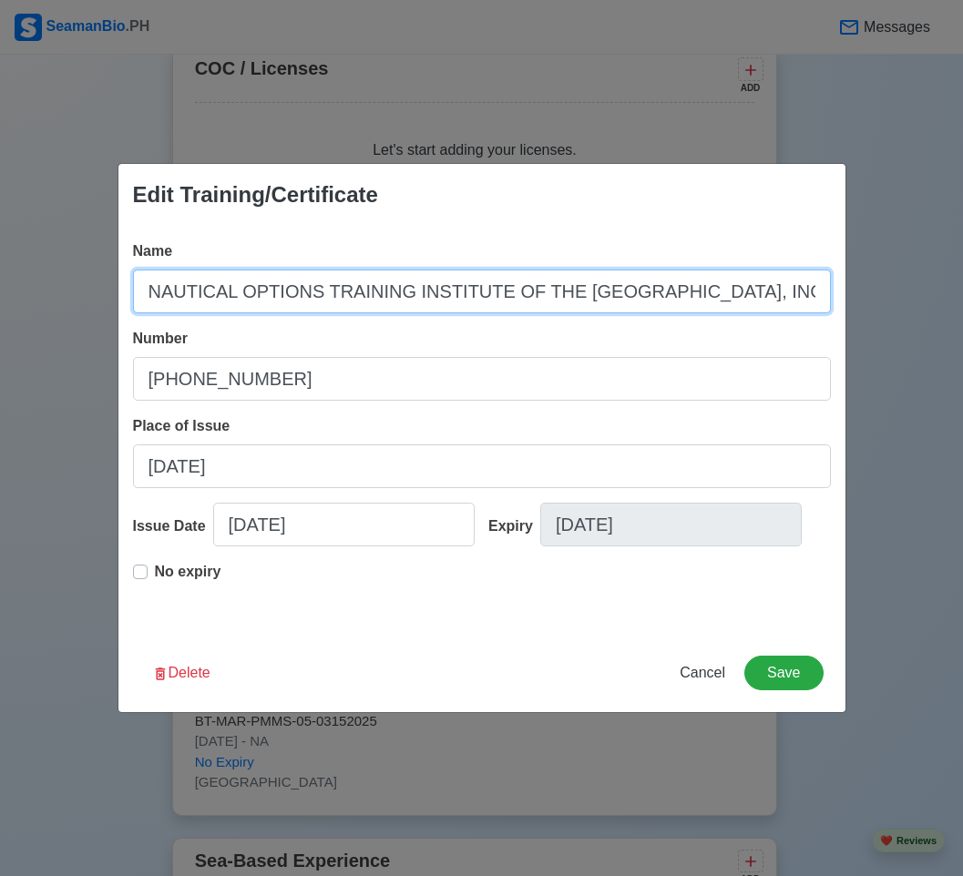
click at [718, 290] on input "NAUTICAL OPTIONS TRAINING INSTITUTE OF THE PHILIPPINES, INC. ( Survival Craft a…" at bounding box center [482, 292] width 698 height 44
type input "NAUTICAL OPTIONS TRAINING INSTITUTE OF THE [GEOGRAPHIC_DATA], INC. (Survival Cr…"
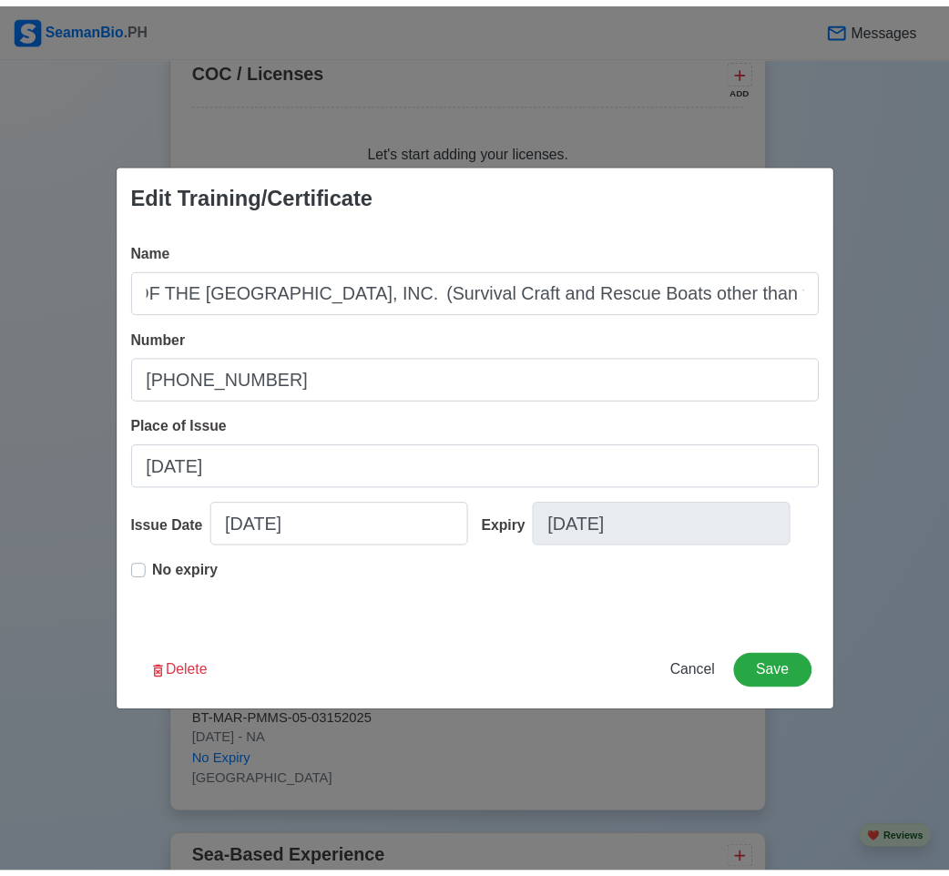
scroll to position [0, 0]
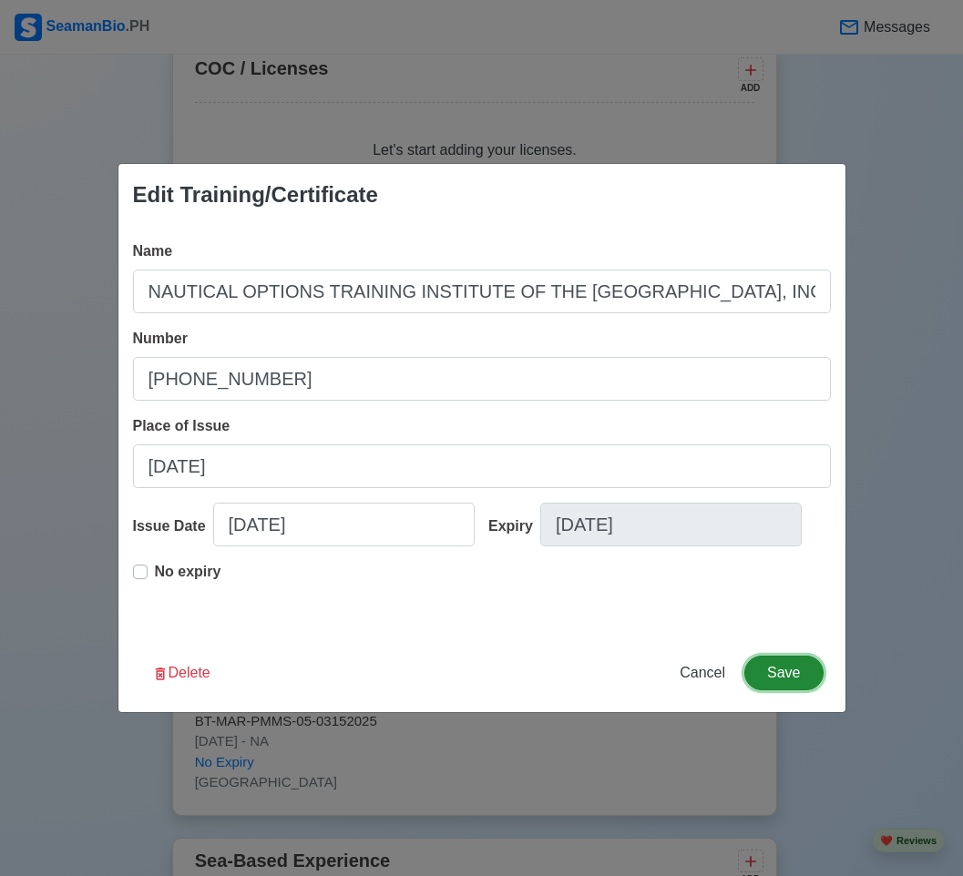
click at [752, 668] on button "Save" at bounding box center [783, 673] width 78 height 35
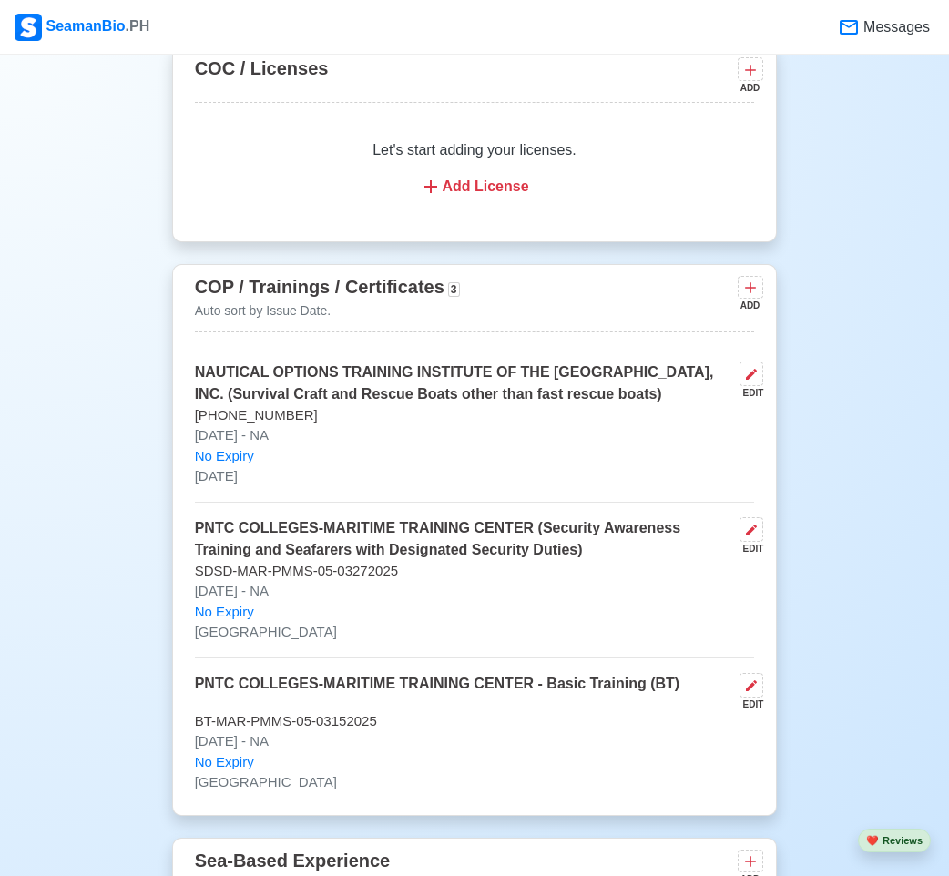
click at [431, 739] on p "[DATE] - NA" at bounding box center [475, 741] width 560 height 21
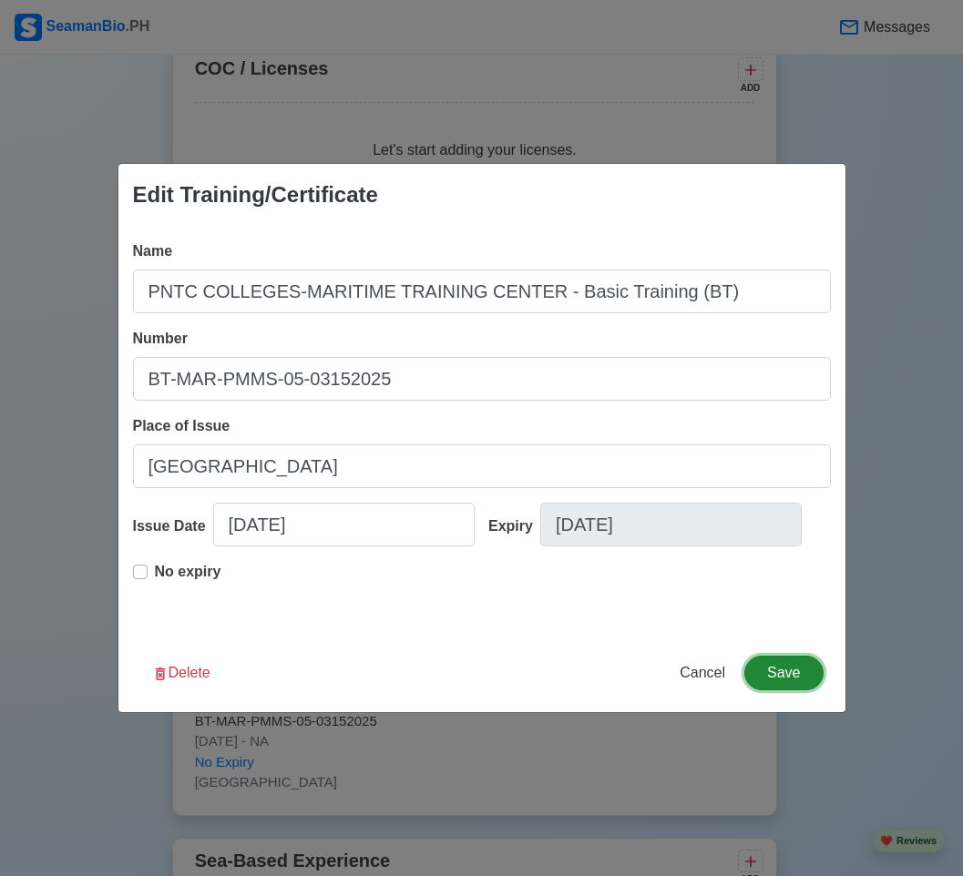
click at [780, 670] on button "Save" at bounding box center [783, 673] width 78 height 35
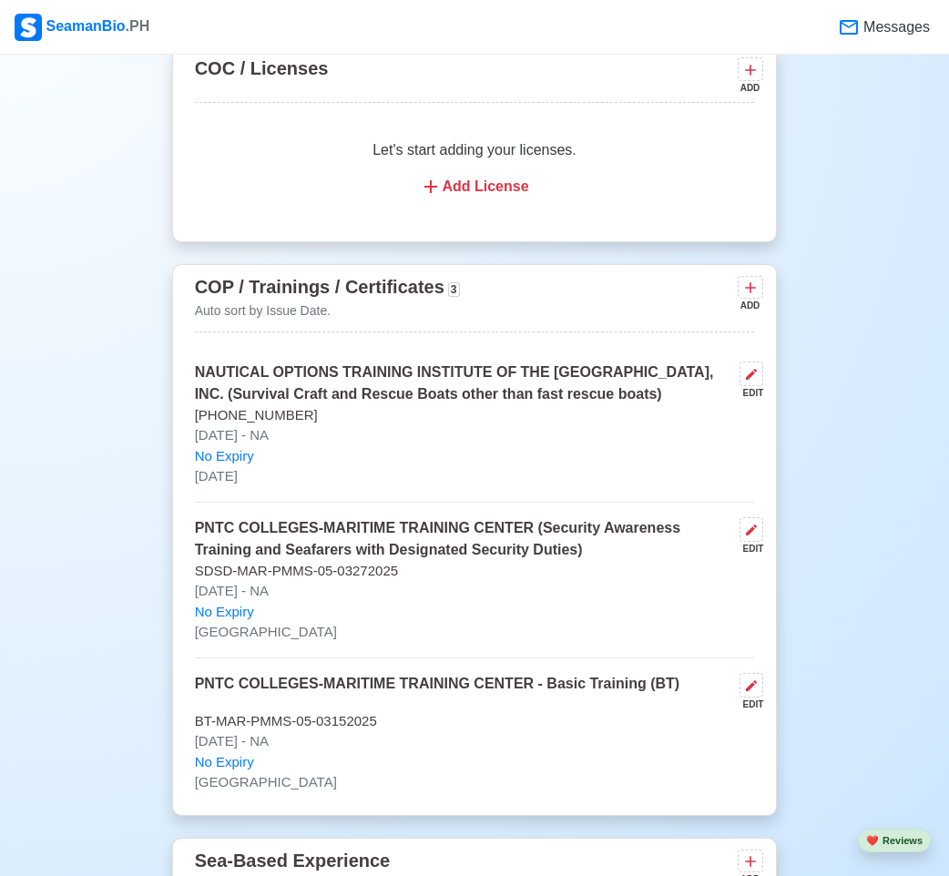
click at [744, 305] on div "ADD" at bounding box center [749, 306] width 22 height 14
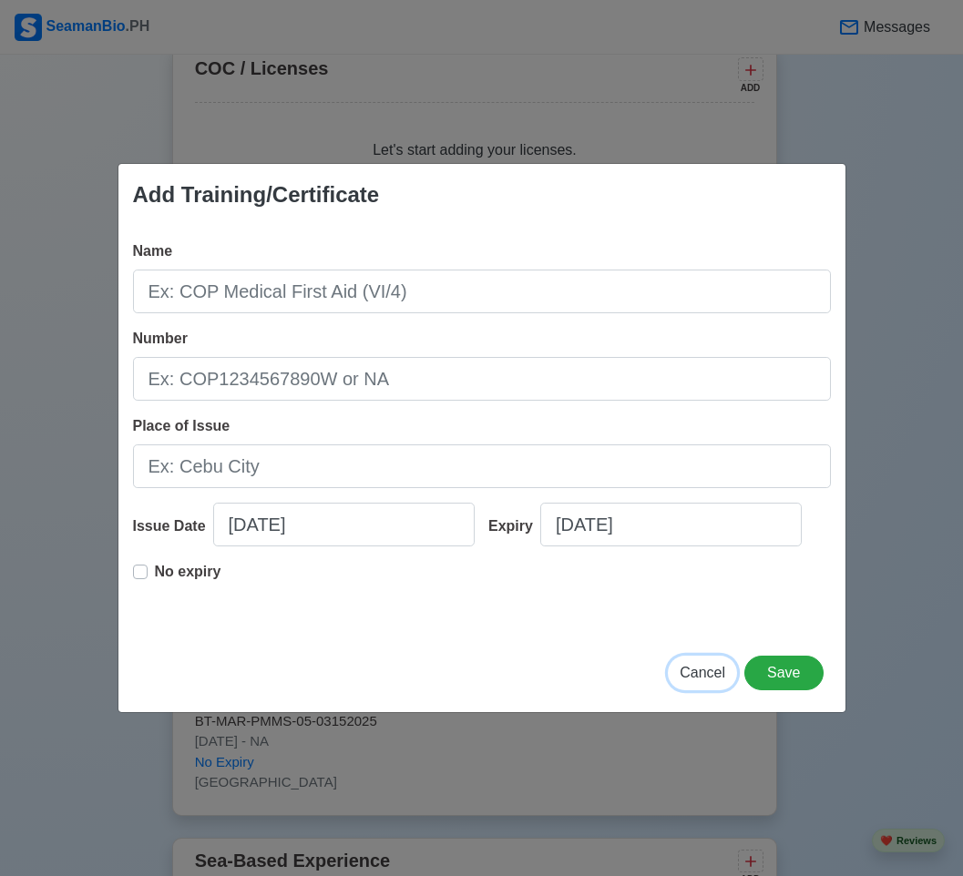
click at [703, 672] on span "Cancel" at bounding box center [702, 672] width 46 height 15
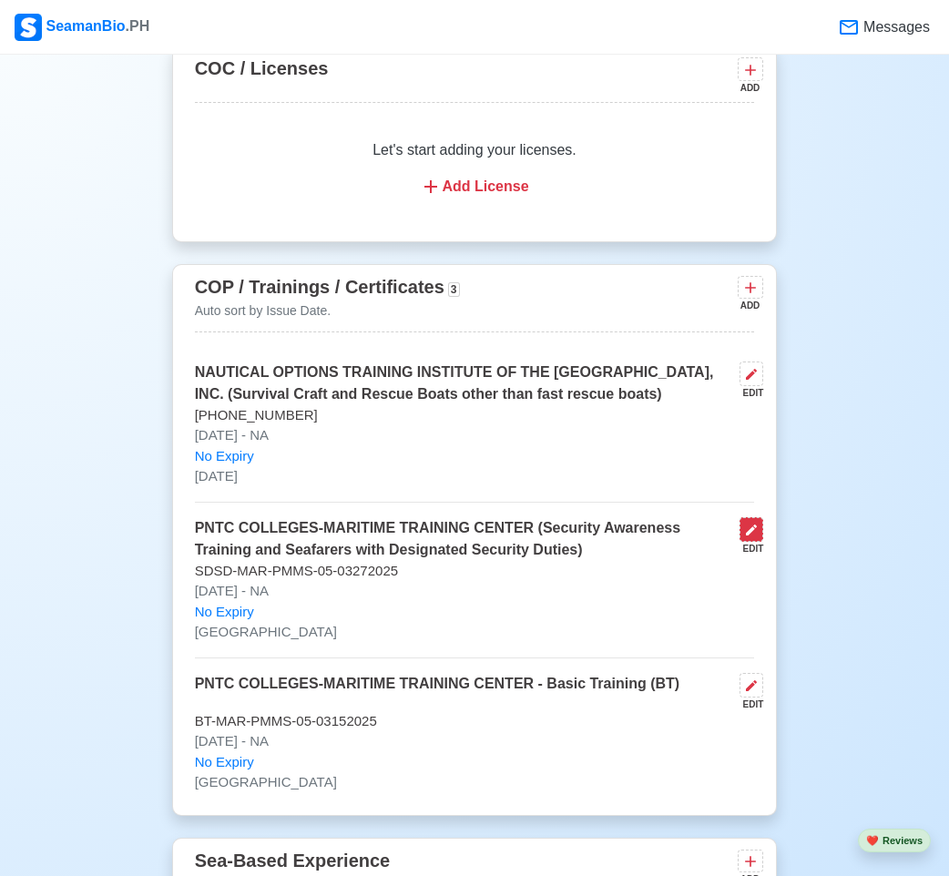
click at [747, 535] on icon at bounding box center [751, 530] width 15 height 15
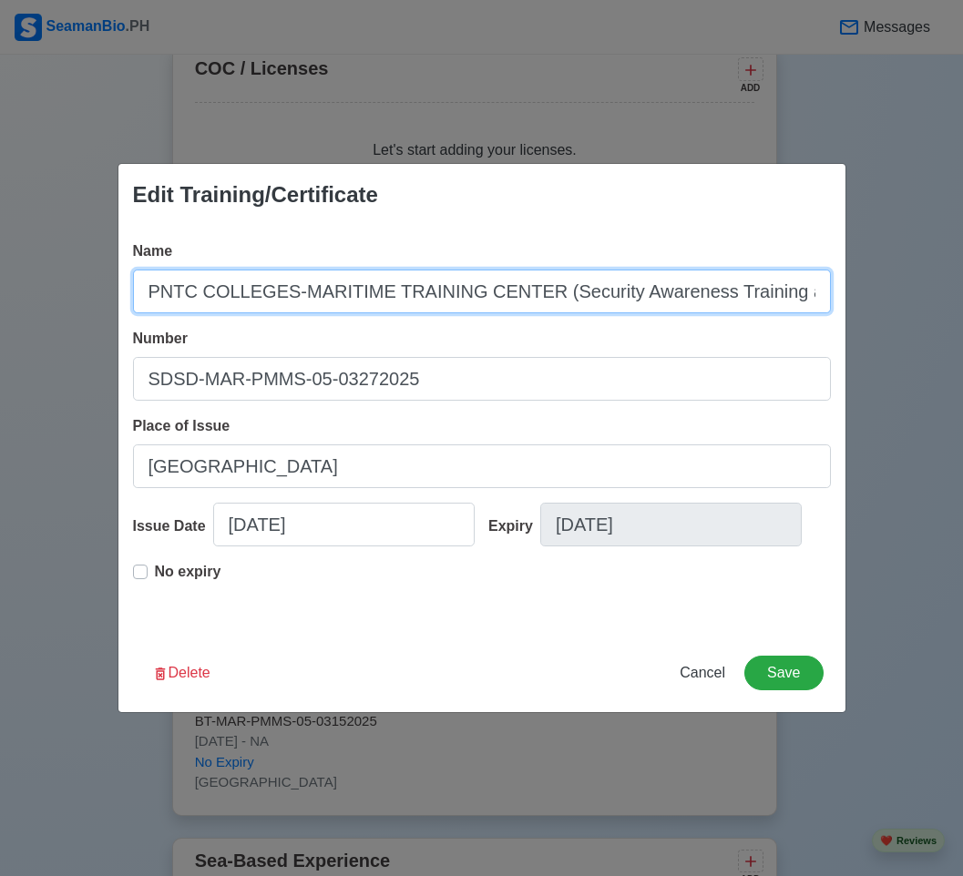
click at [544, 290] on input "PNTC COLLEGES-MARITIME TRAINING CENTER (Security Awareness Training and Seafare…" at bounding box center [482, 292] width 698 height 44
type input "PNTC COLLEGES-MARITIME TRAINING CENTER (Ship Security Awareness Training and Se…"
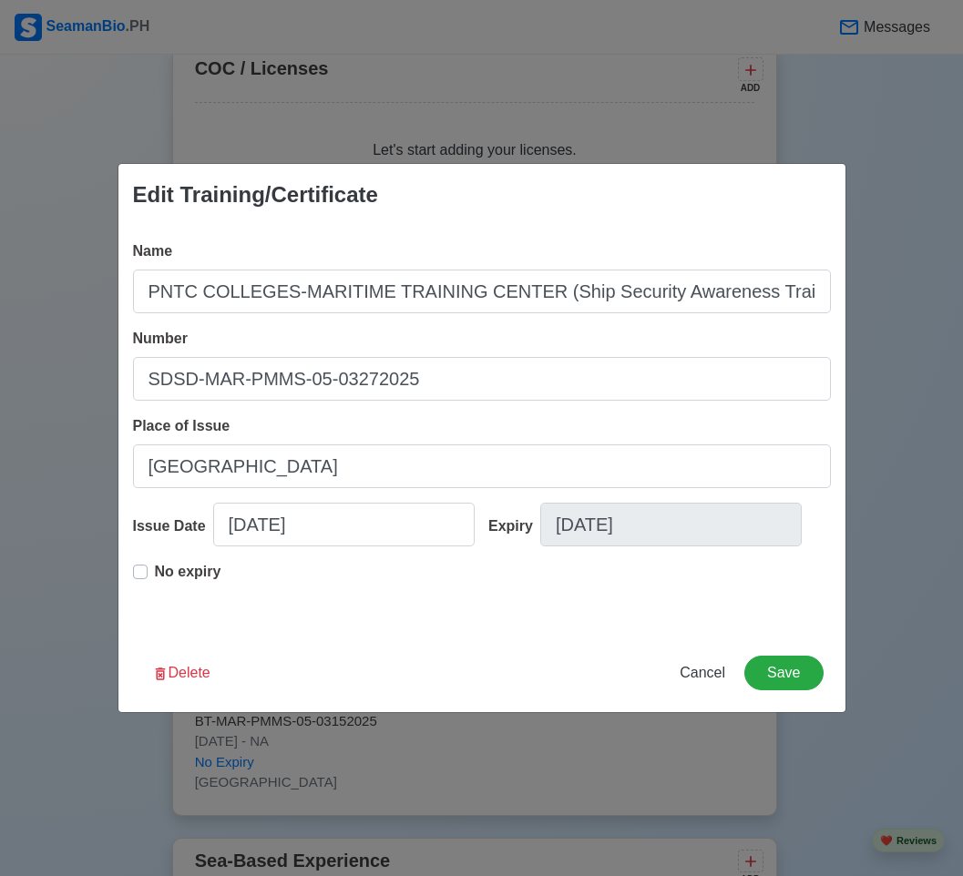
click at [832, 664] on div "Delete Cancel Save" at bounding box center [481, 684] width 727 height 56
click at [803, 662] on button "Save" at bounding box center [783, 673] width 78 height 35
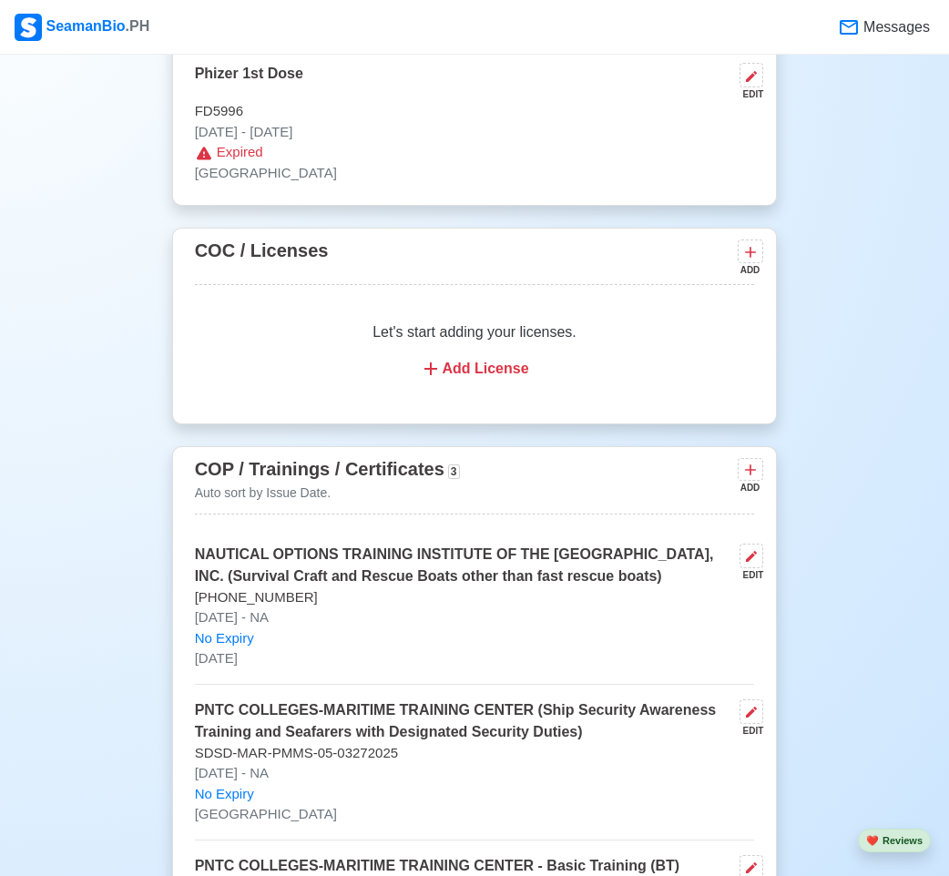
scroll to position [2732, 0]
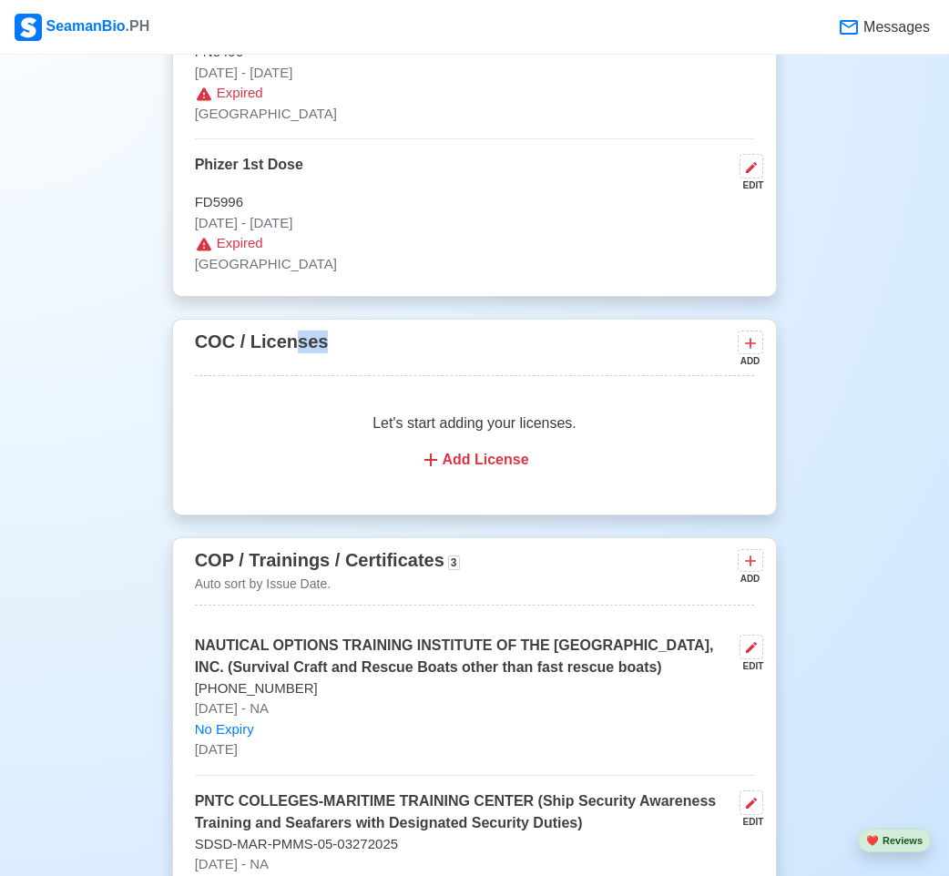
drag, startPoint x: 294, startPoint y: 345, endPoint x: 323, endPoint y: 348, distance: 29.3
click at [323, 348] on div "COC / Licenses ADD" at bounding box center [475, 351] width 560 height 48
drag, startPoint x: 209, startPoint y: 349, endPoint x: 272, endPoint y: 351, distance: 62.9
click at [272, 351] on span "COC / Licenses" at bounding box center [262, 341] width 134 height 20
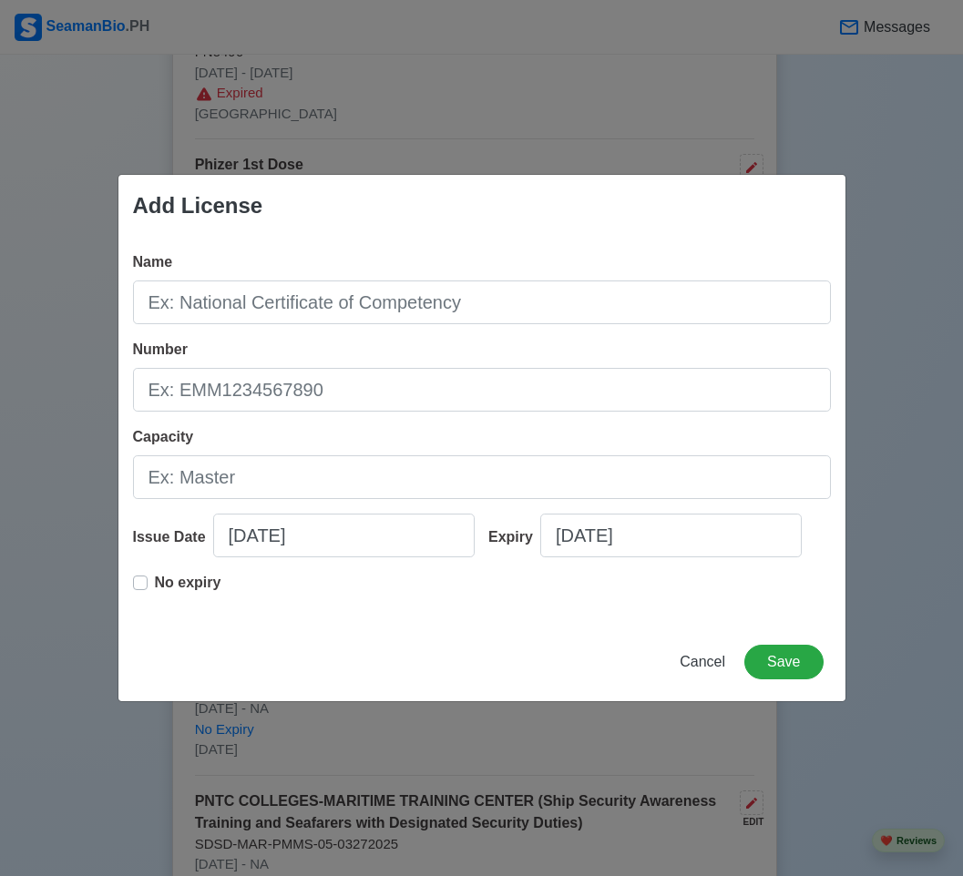
click at [866, 323] on div "Add License Name Number Capacity Issue Date 10/01/2025 Expiry 10/01/2025 No exp…" at bounding box center [481, 438] width 963 height 876
click at [706, 654] on span "Cancel" at bounding box center [702, 661] width 46 height 15
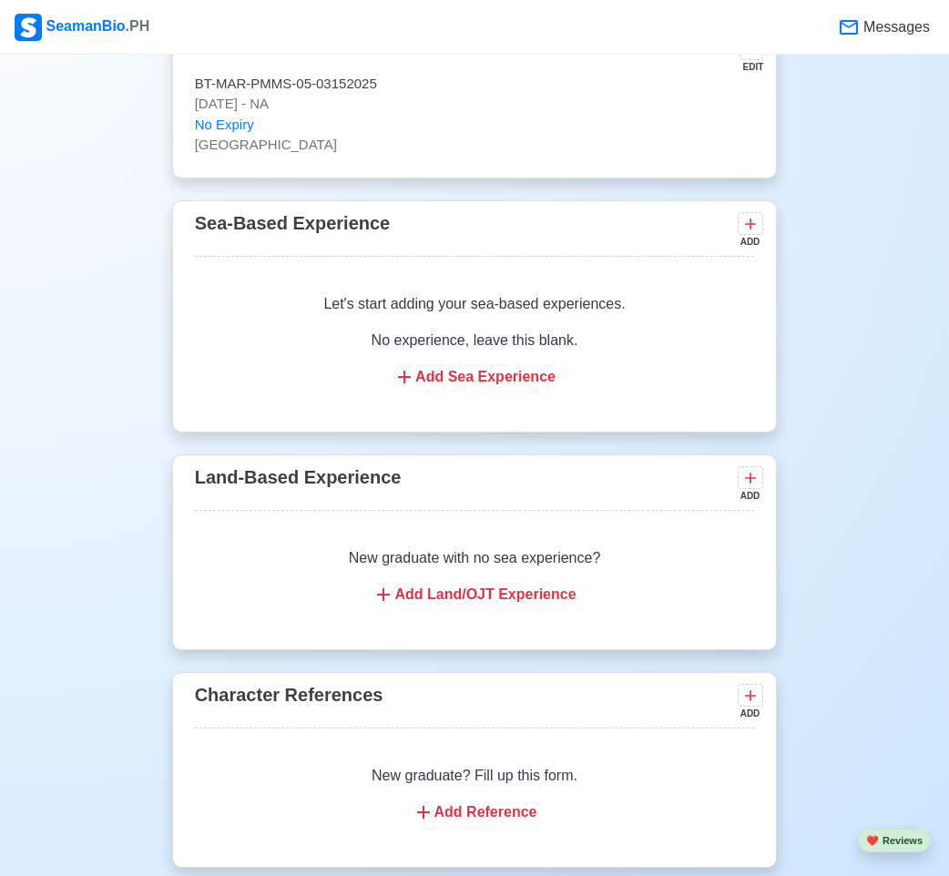
scroll to position [4125, 0]
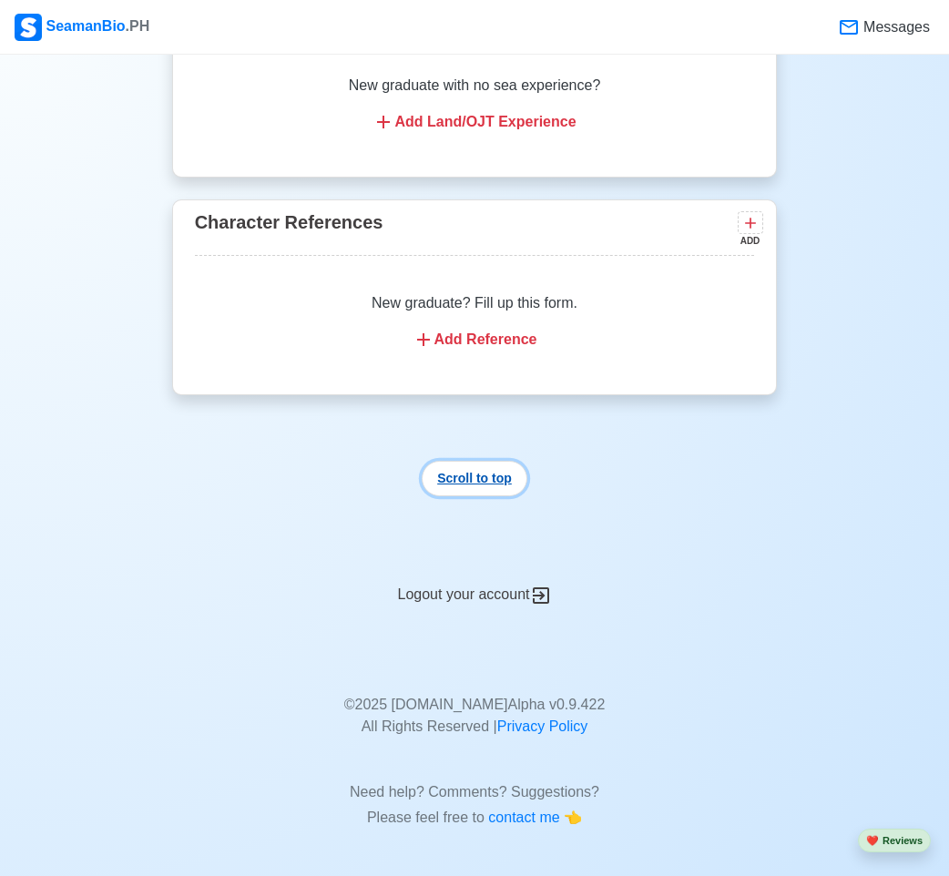
click at [491, 476] on button "Scroll to top" at bounding box center [475, 479] width 106 height 36
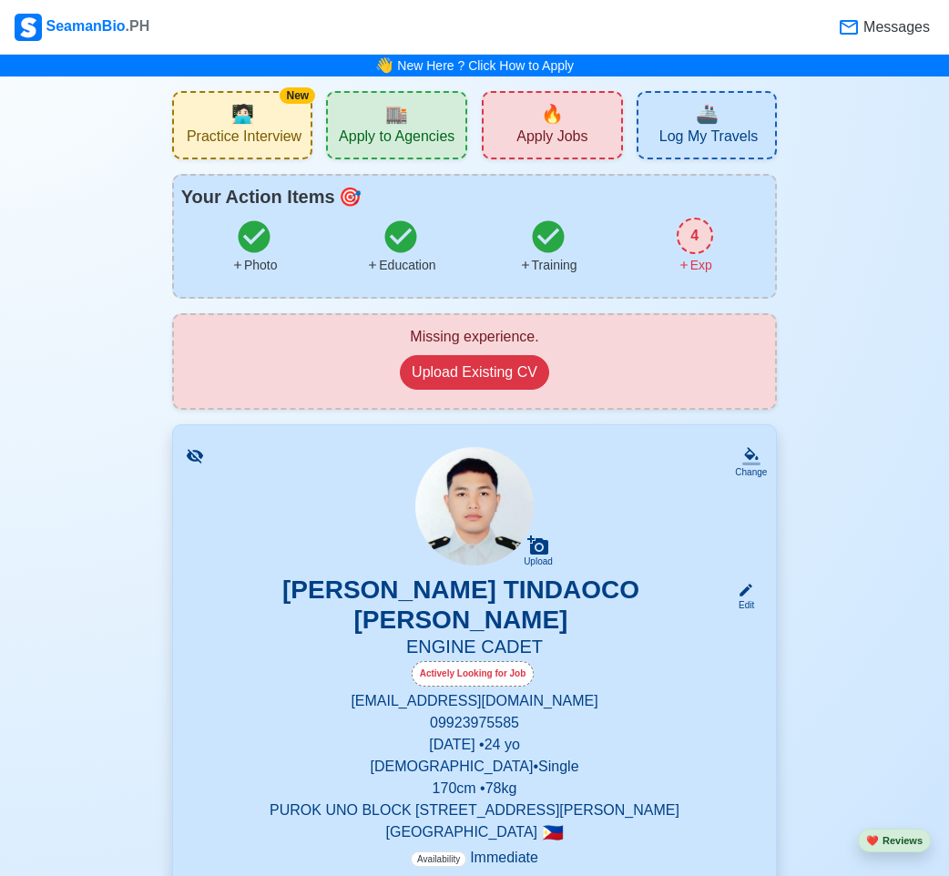
click at [704, 239] on div "4" at bounding box center [695, 236] width 36 height 36
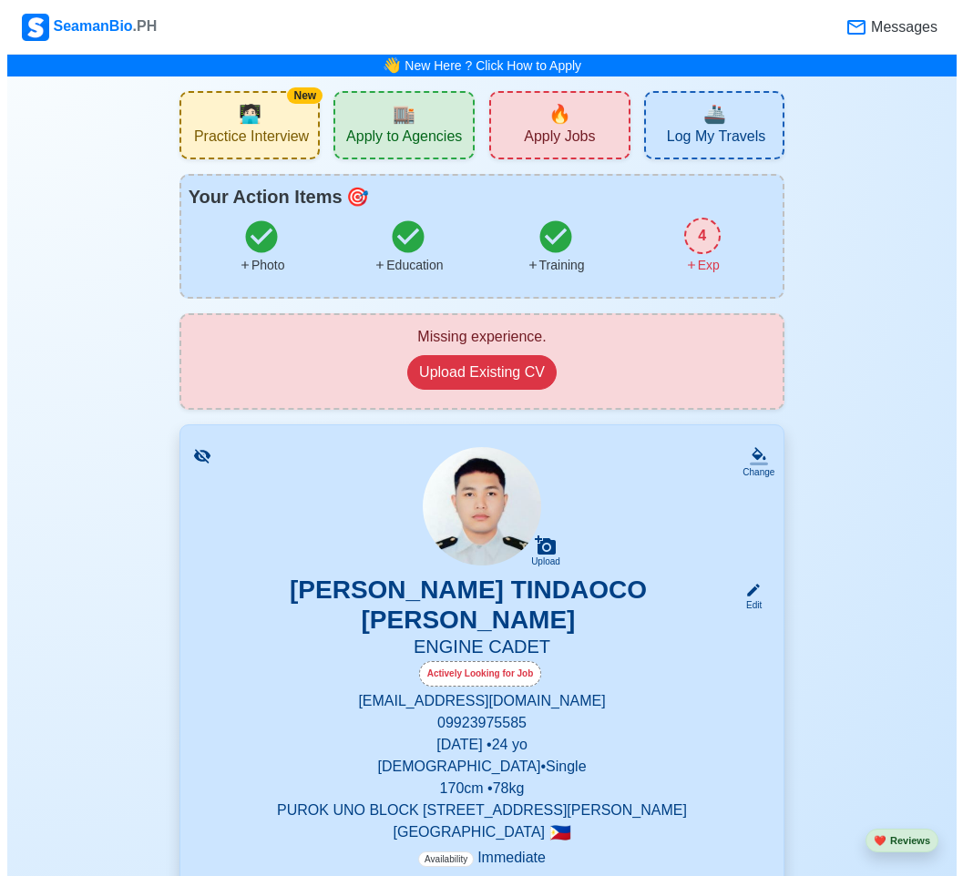
scroll to position [3772, 0]
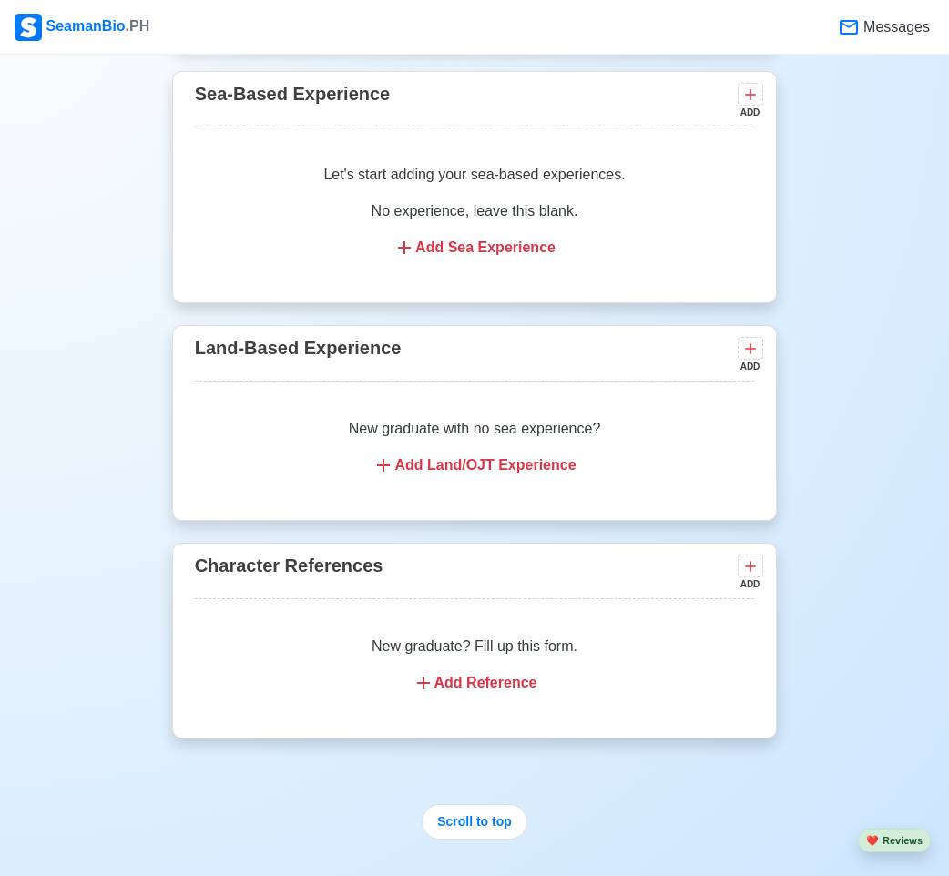
click at [497, 256] on div "Add Sea Experience" at bounding box center [475, 248] width 516 height 22
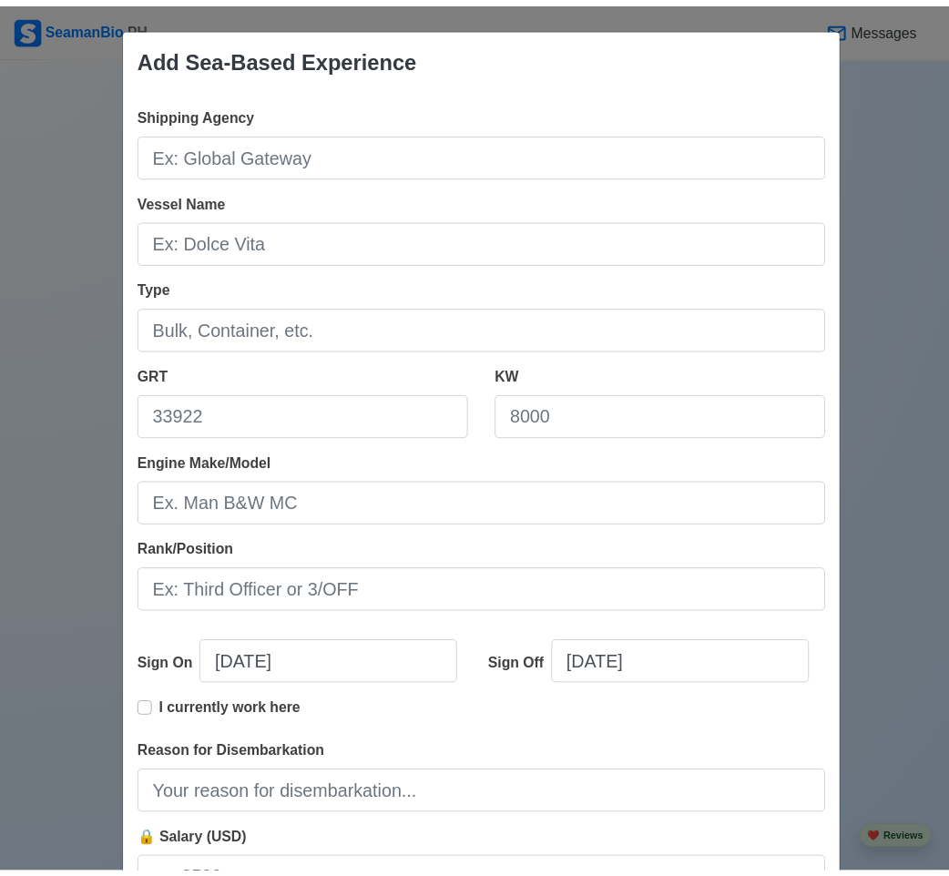
scroll to position [162, 0]
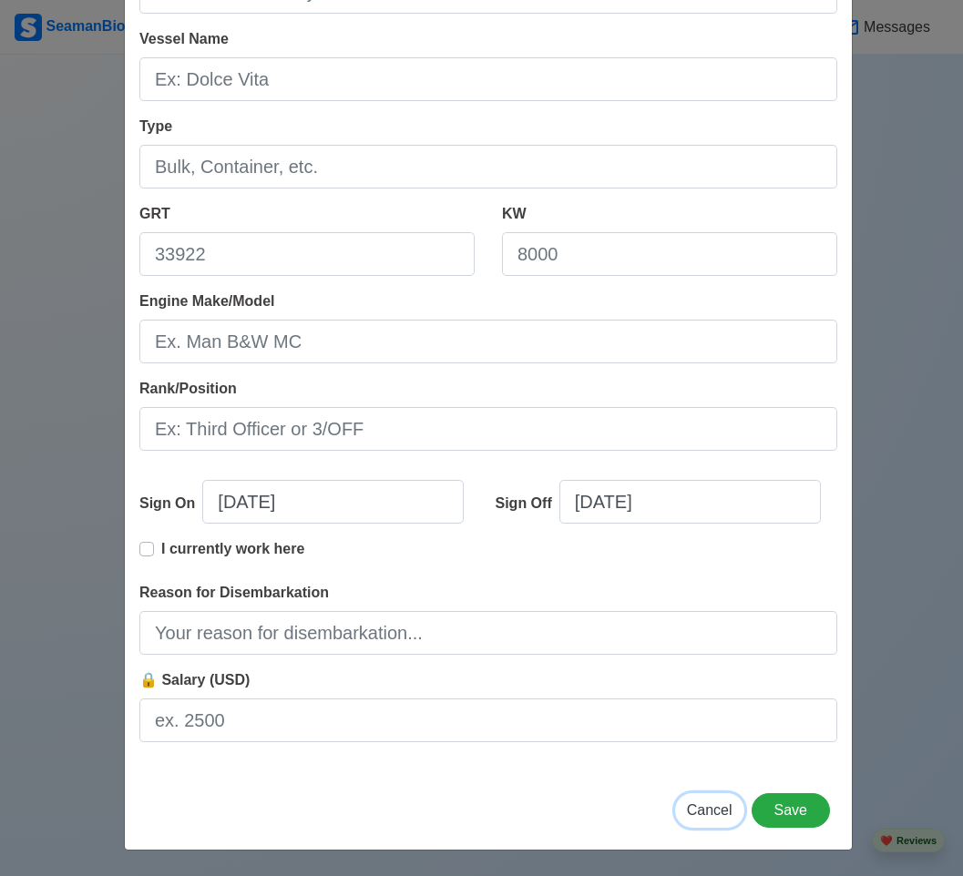
click at [717, 814] on span "Cancel" at bounding box center [710, 809] width 46 height 15
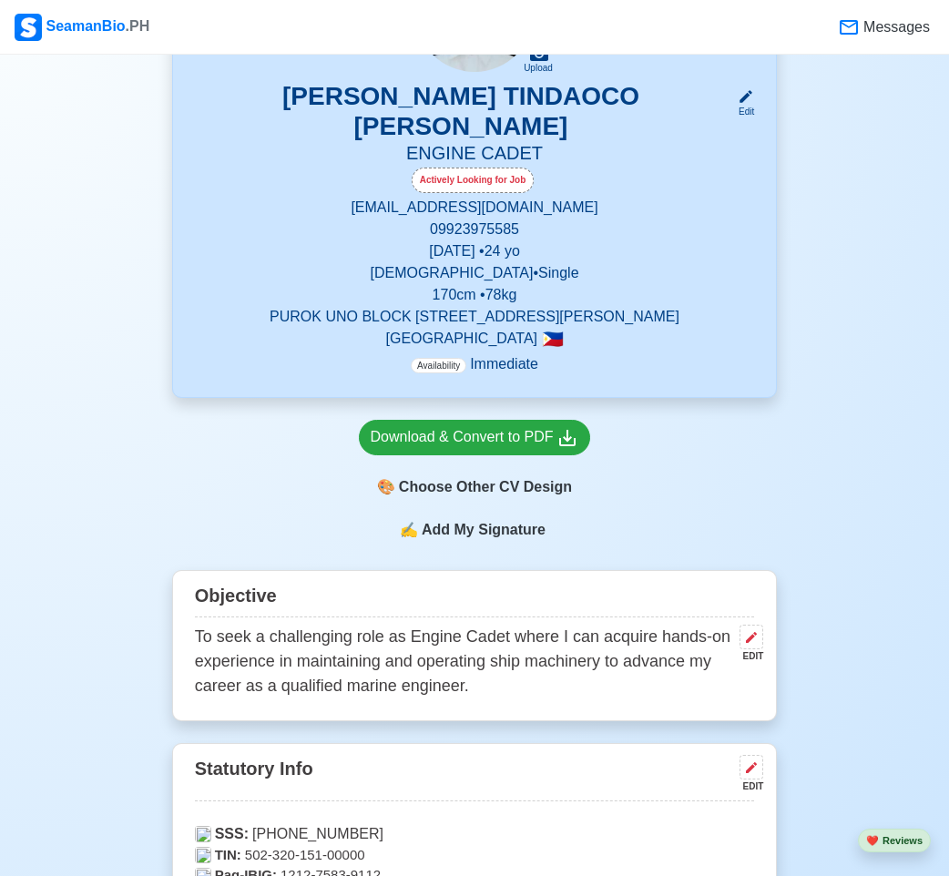
scroll to position [403, 0]
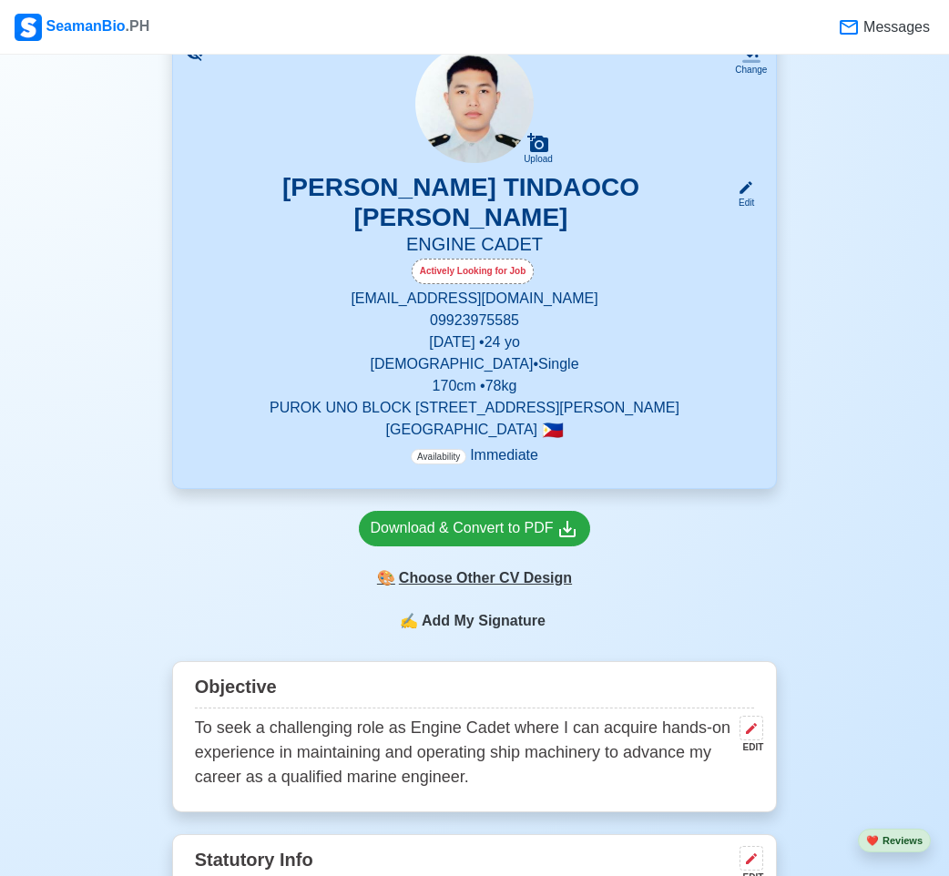
click at [506, 584] on div "🎨 Choose Other CV Design" at bounding box center [475, 578] width 232 height 35
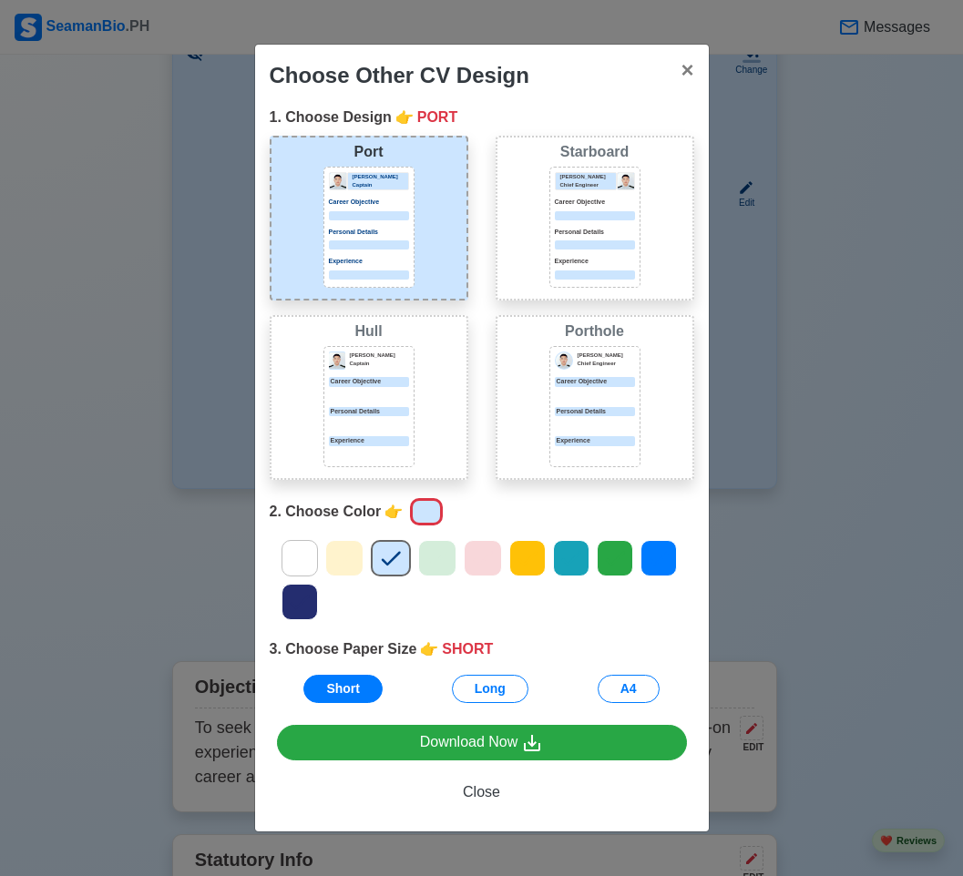
click at [329, 560] on div at bounding box center [344, 558] width 38 height 36
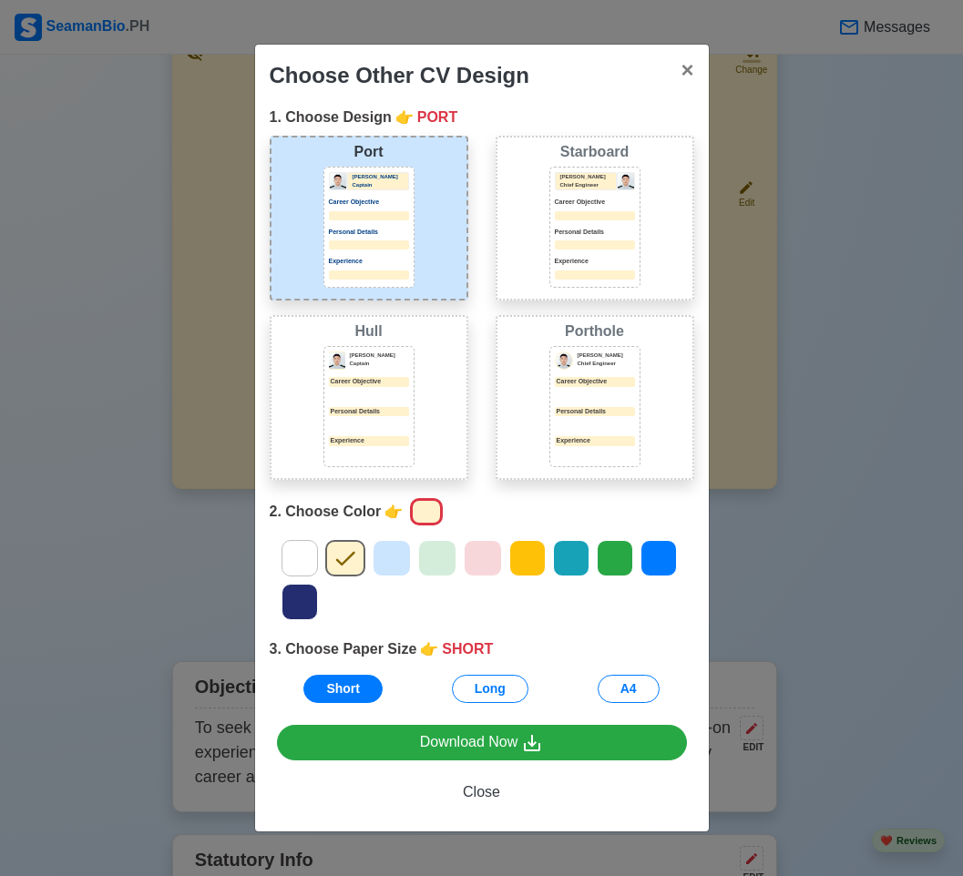
click at [381, 561] on icon at bounding box center [391, 558] width 27 height 27
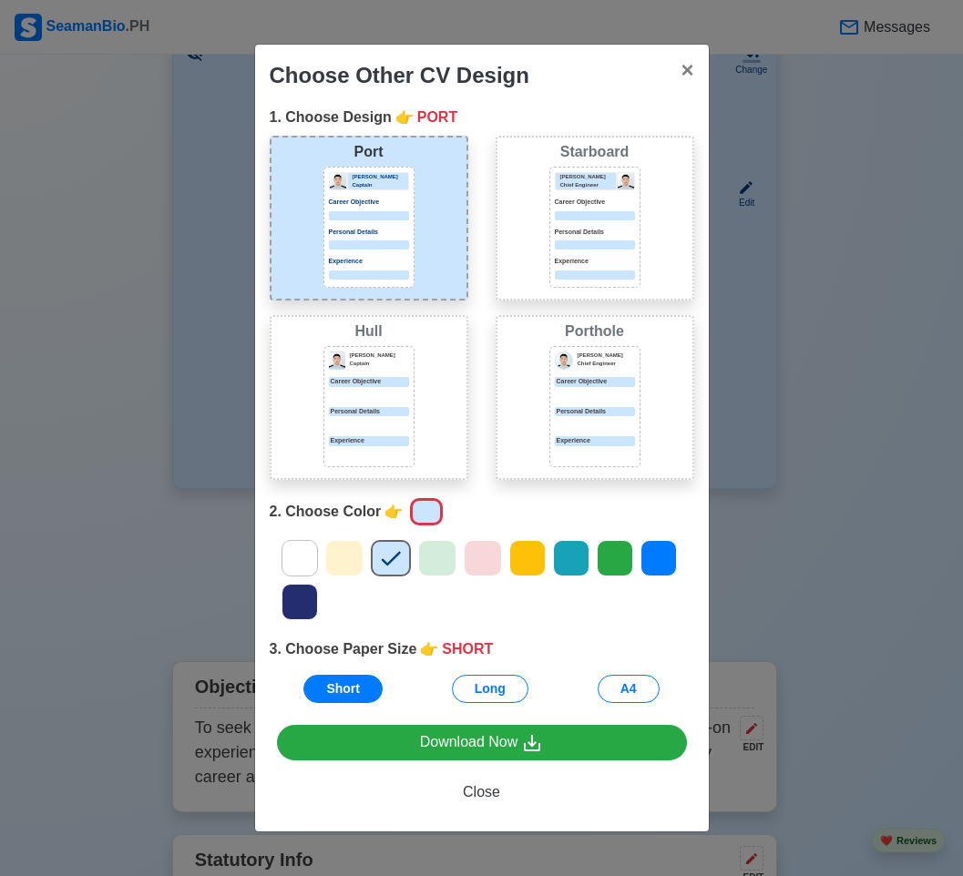
click at [418, 562] on div at bounding box center [437, 558] width 38 height 36
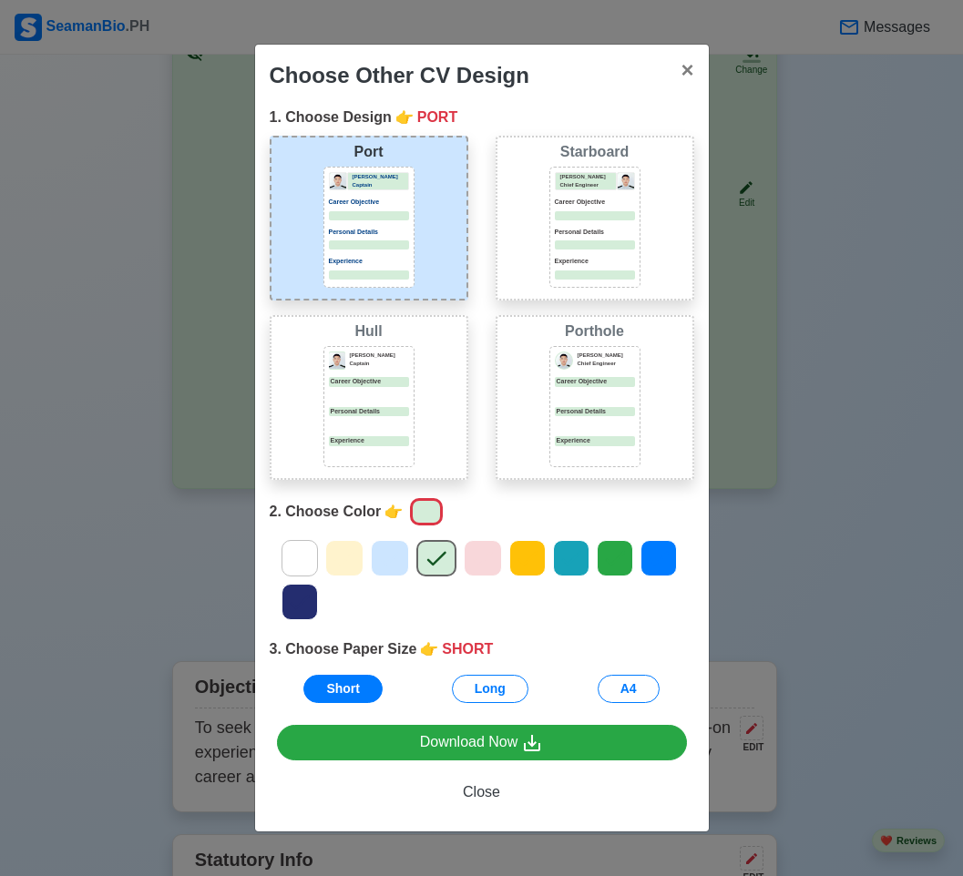
click at [480, 560] on icon at bounding box center [482, 558] width 27 height 27
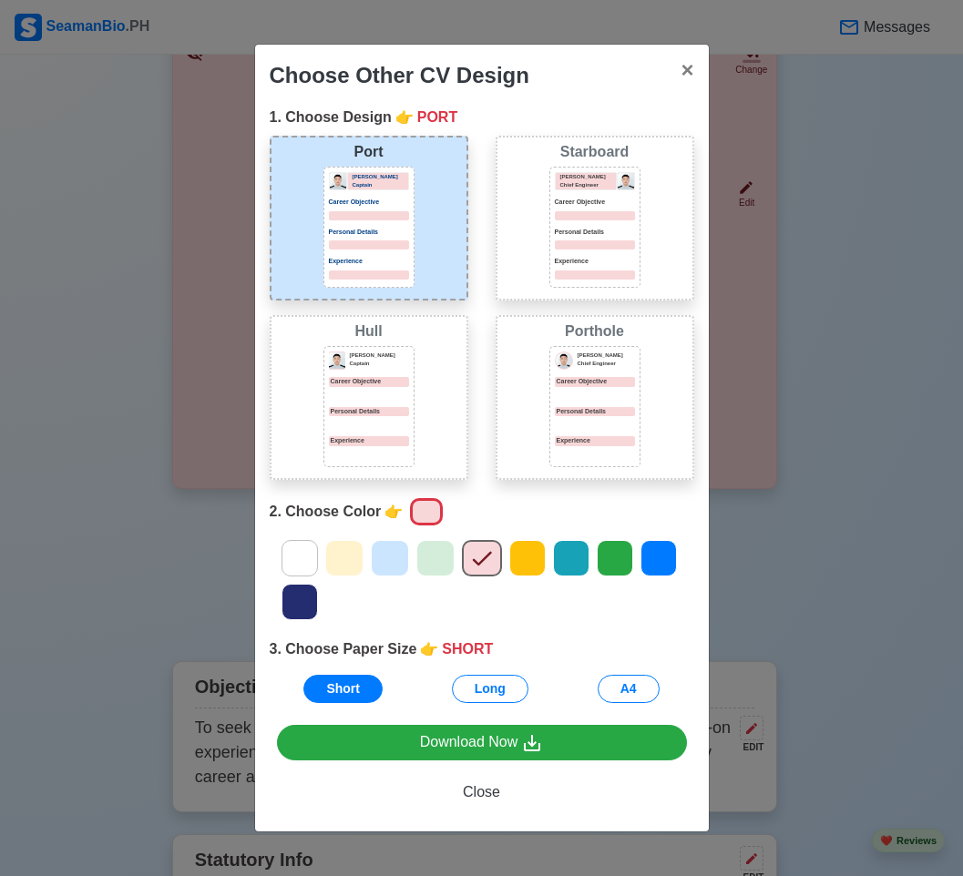
click at [525, 561] on icon at bounding box center [526, 559] width 19 height 15
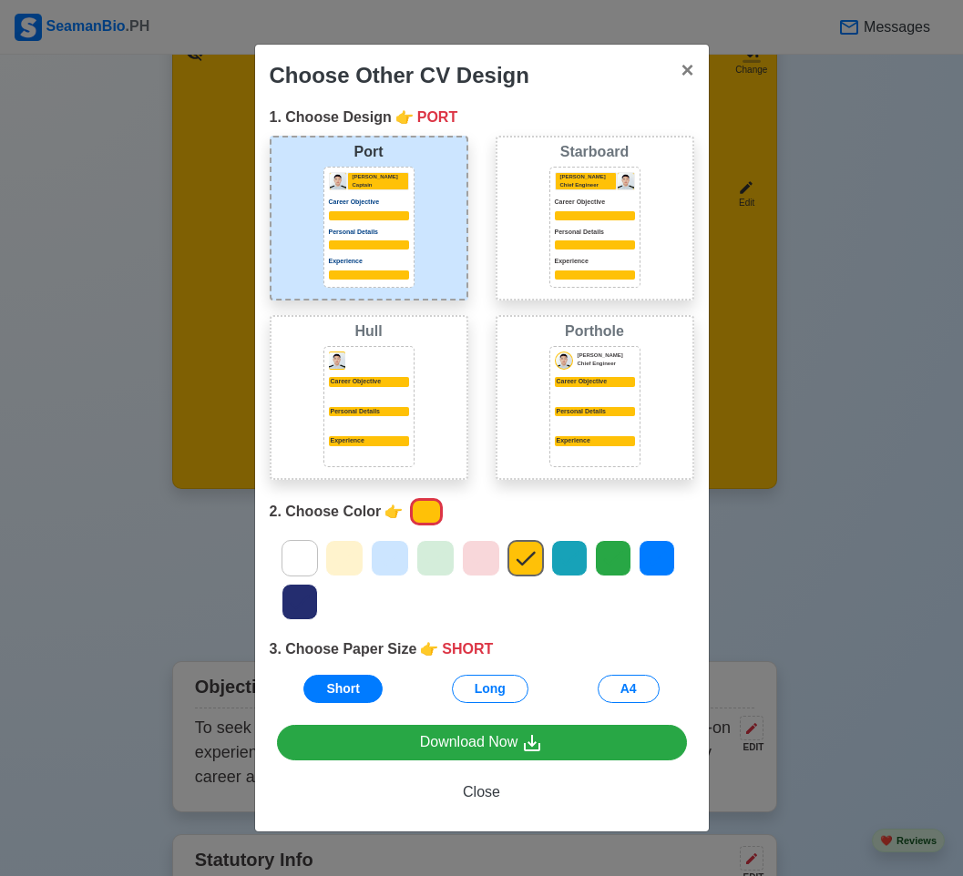
drag, startPoint x: 548, startPoint y: 563, endPoint x: 563, endPoint y: 564, distance: 14.6
click at [563, 564] on icon at bounding box center [568, 558] width 27 height 27
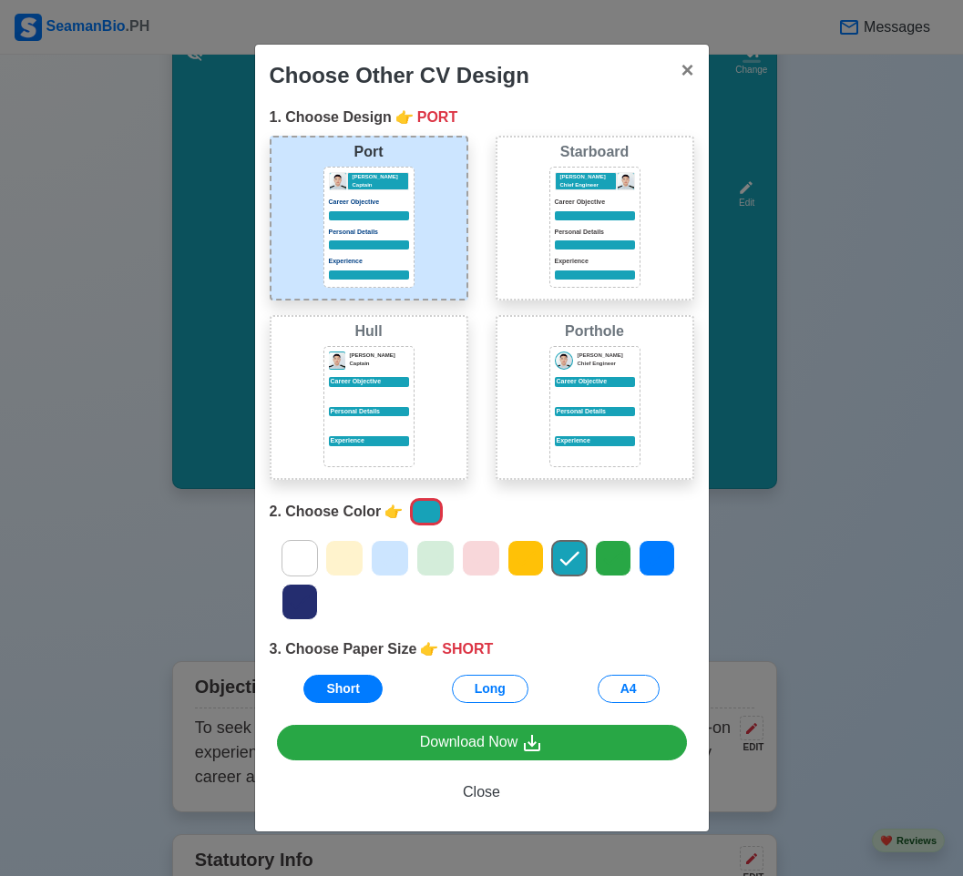
click at [610, 566] on icon at bounding box center [612, 558] width 27 height 27
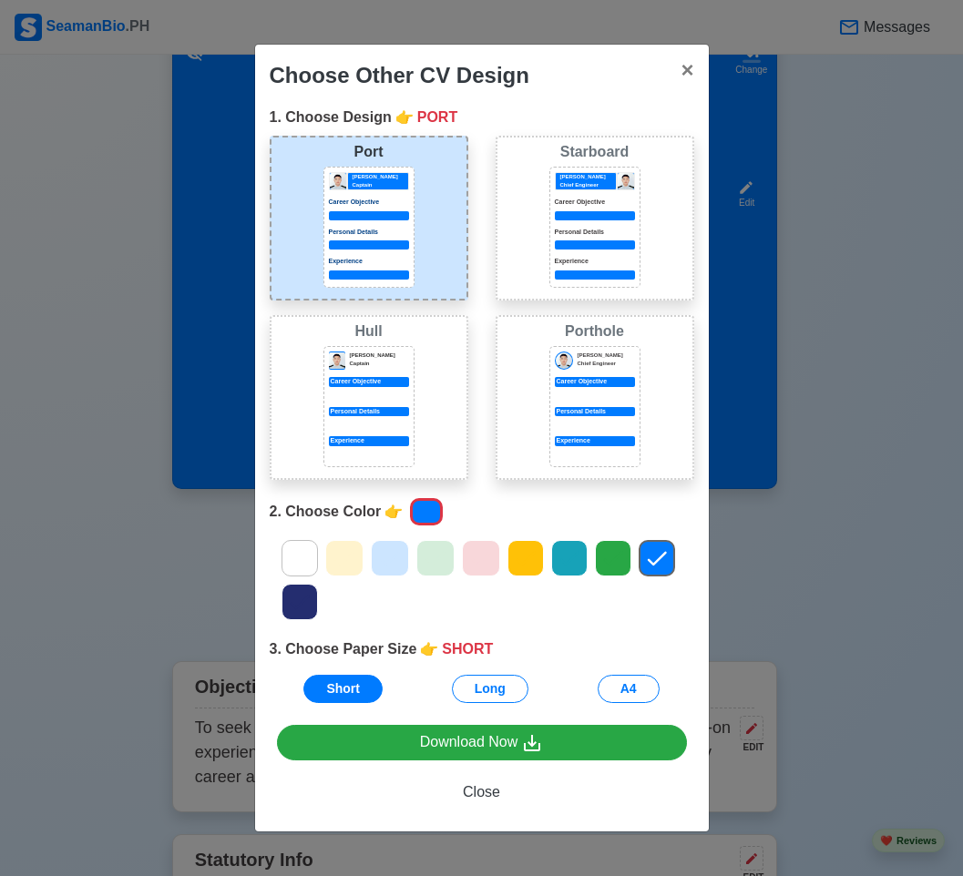
click at [305, 550] on icon at bounding box center [299, 558] width 27 height 27
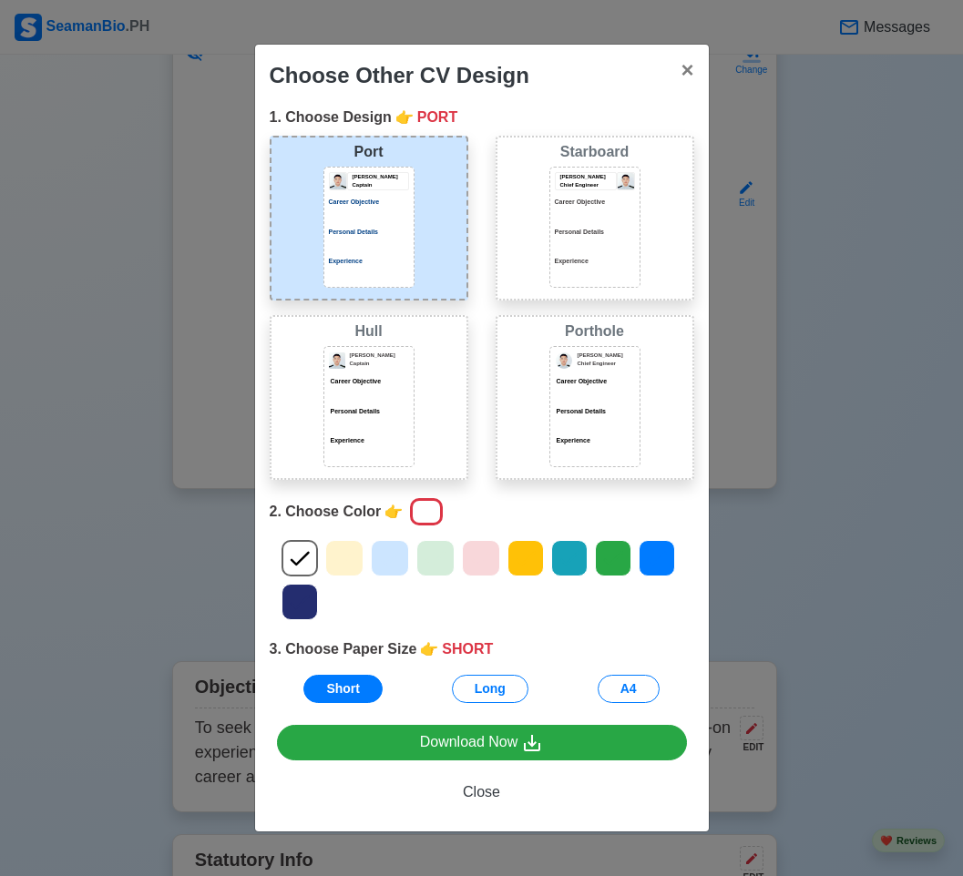
click at [304, 603] on icon at bounding box center [299, 601] width 27 height 27
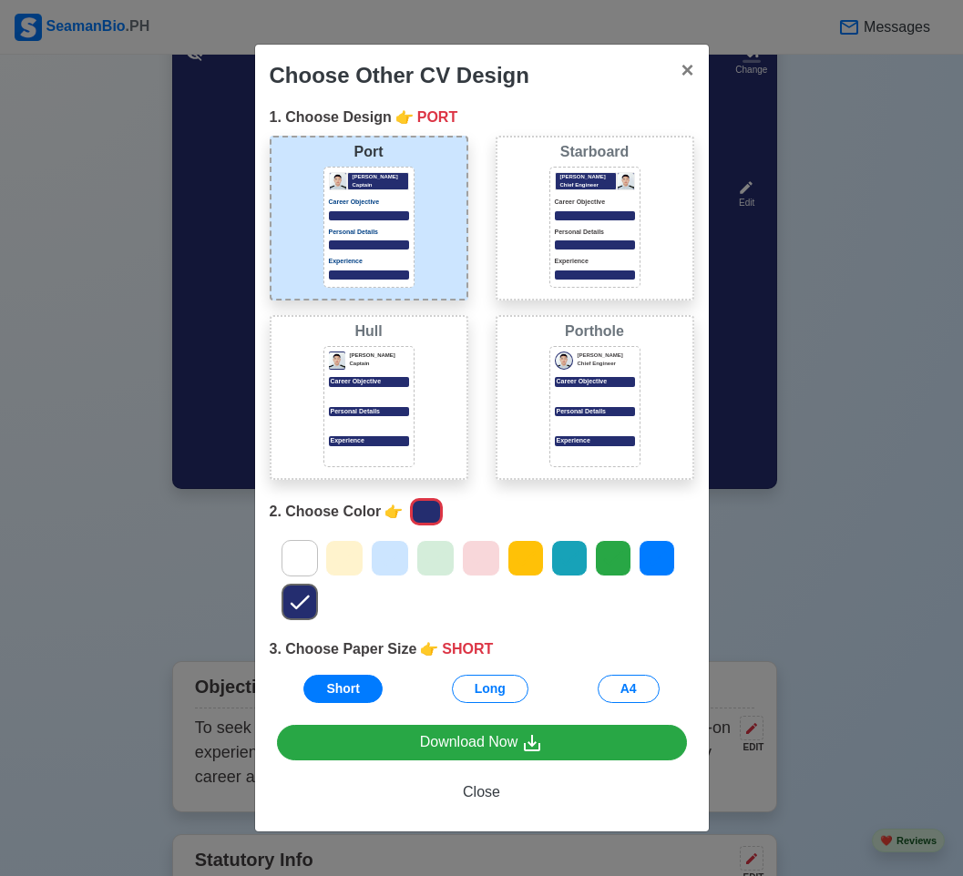
click at [299, 557] on icon at bounding box center [299, 558] width 27 height 27
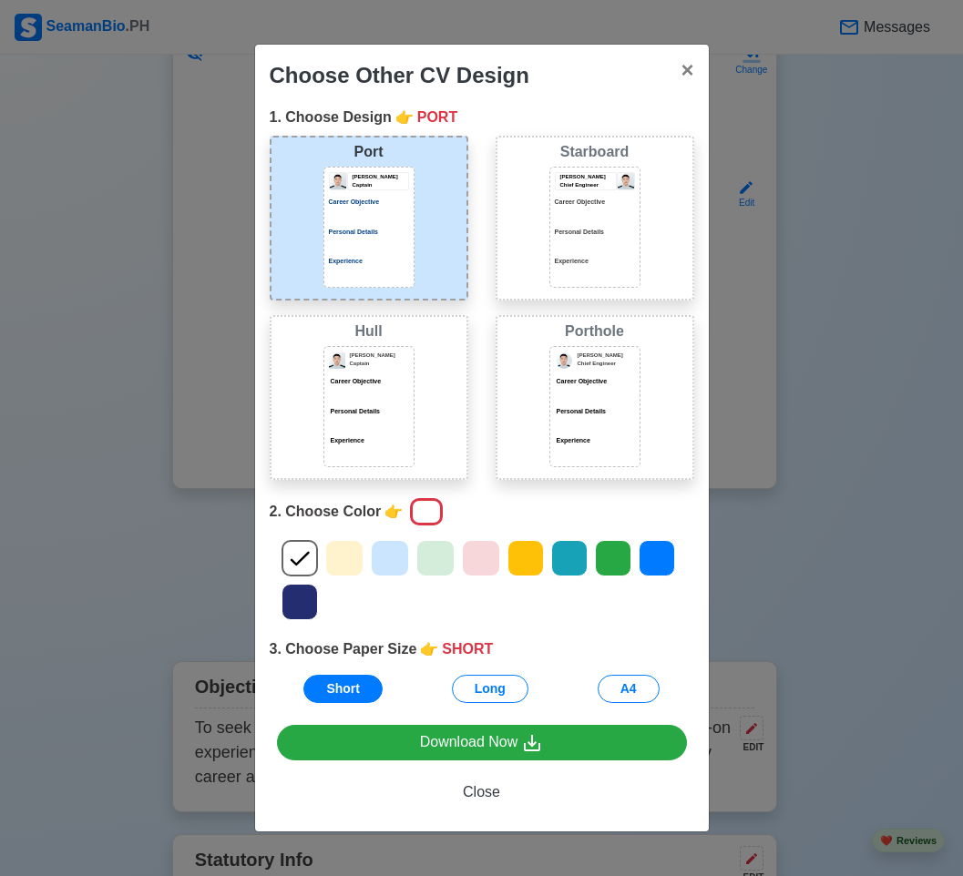
click at [299, 613] on icon at bounding box center [299, 601] width 27 height 27
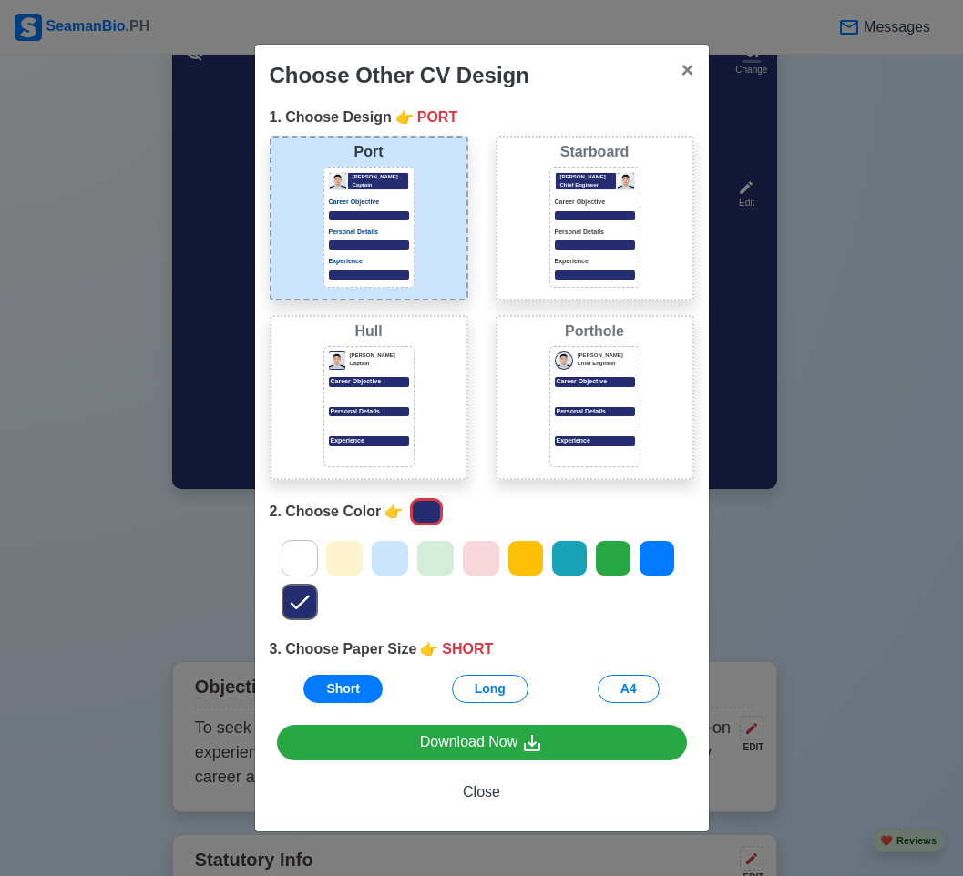
click at [297, 555] on icon at bounding box center [299, 558] width 27 height 27
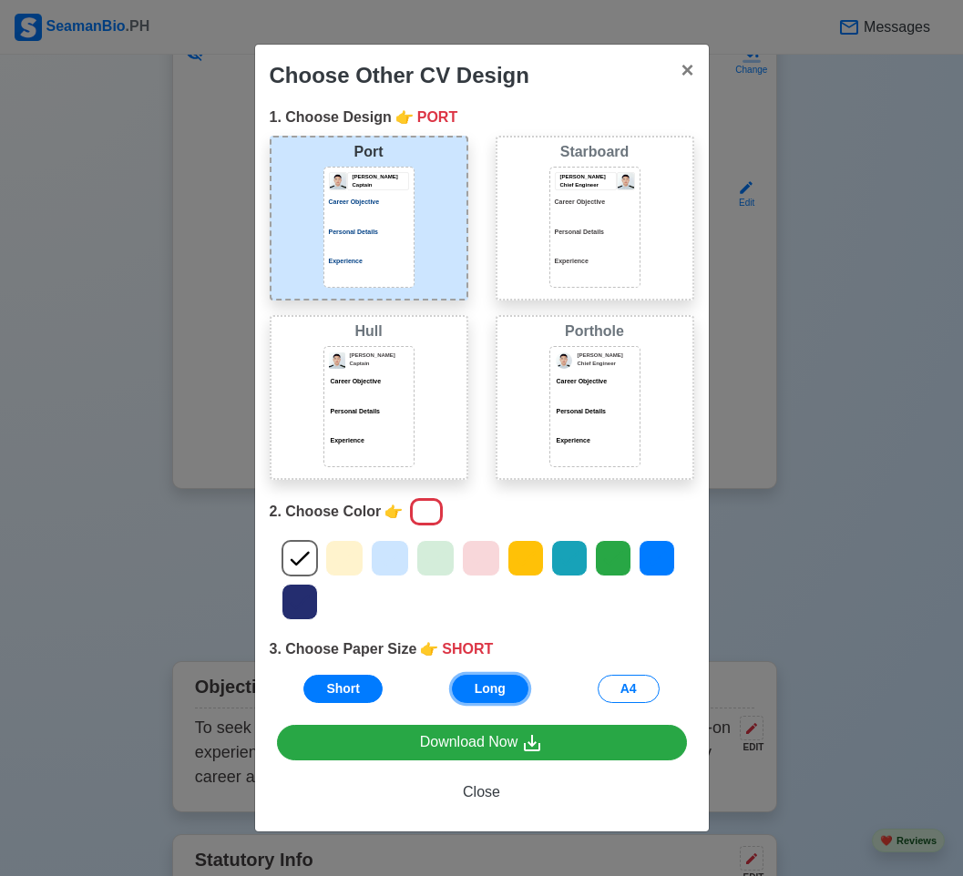
click at [476, 682] on button "Long" at bounding box center [490, 689] width 76 height 28
click at [357, 694] on button "Short" at bounding box center [342, 689] width 79 height 28
click at [469, 692] on button "Long" at bounding box center [490, 689] width 76 height 28
click at [586, 273] on div at bounding box center [595, 274] width 80 height 9
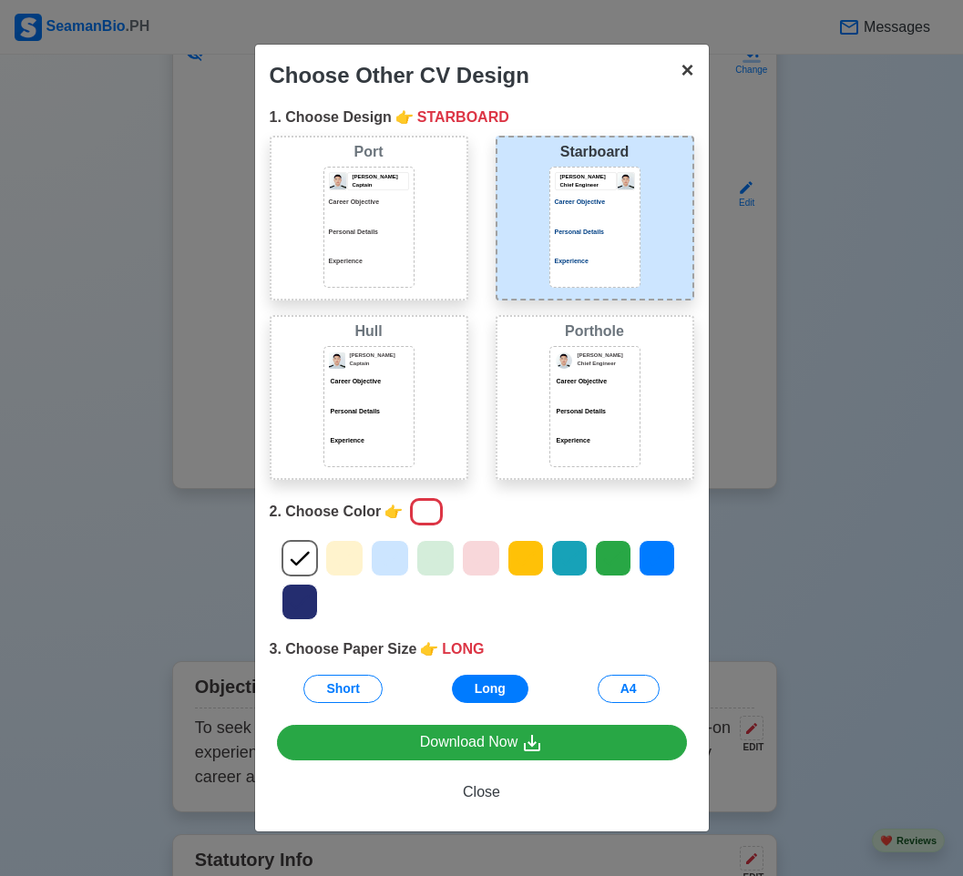
click at [683, 72] on span "×" at bounding box center [686, 69] width 13 height 25
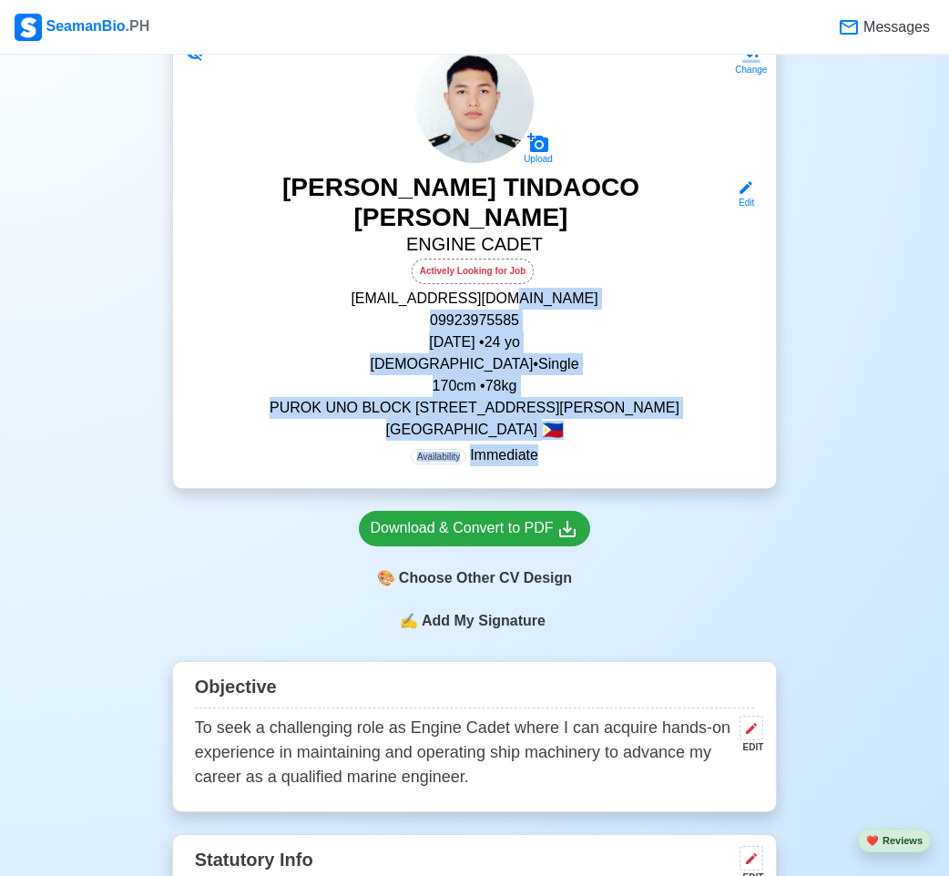
drag, startPoint x: 524, startPoint y: 273, endPoint x: 527, endPoint y: 486, distance: 213.1
click at [538, 482] on div "Change Upload IVAN TINDAOCO VILLANUEVA Edit ENGINE CADET Actively Looking for J…" at bounding box center [475, 255] width 606 height 467
click at [376, 441] on div "jeavillanueva001@gmail.com 09923975585 August 21, 2001 • 24 yo Male • Single 17…" at bounding box center [475, 377] width 560 height 178
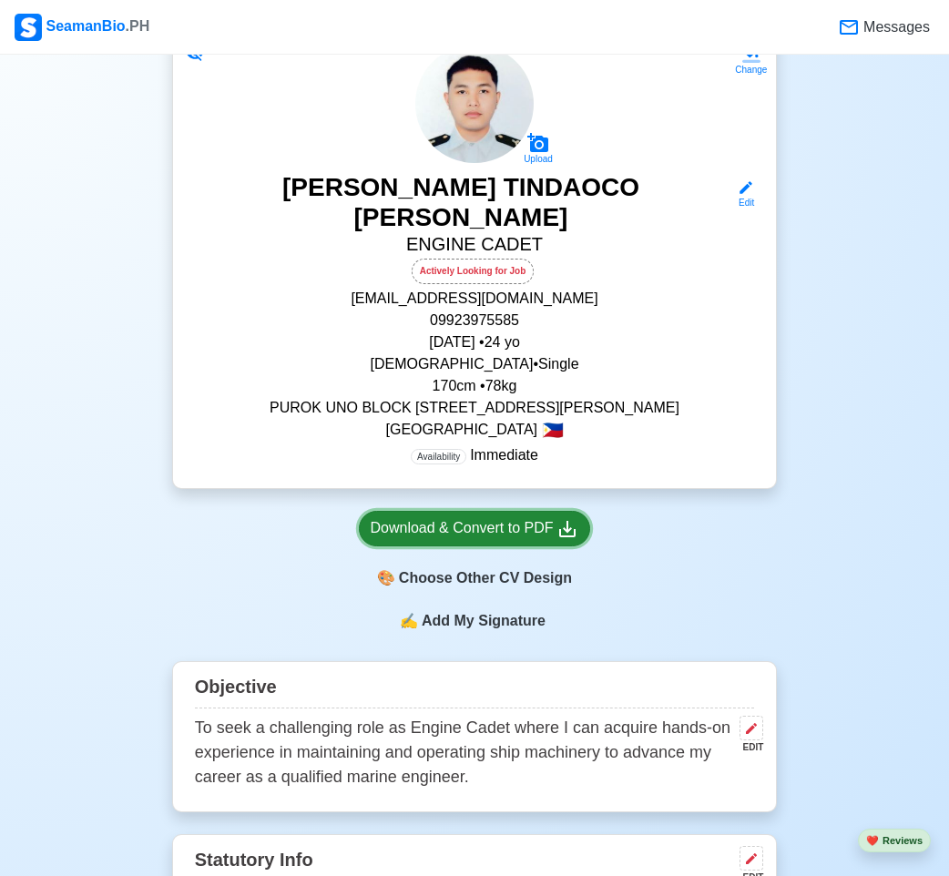
click at [485, 535] on div "Download & Convert to PDF" at bounding box center [475, 528] width 209 height 23
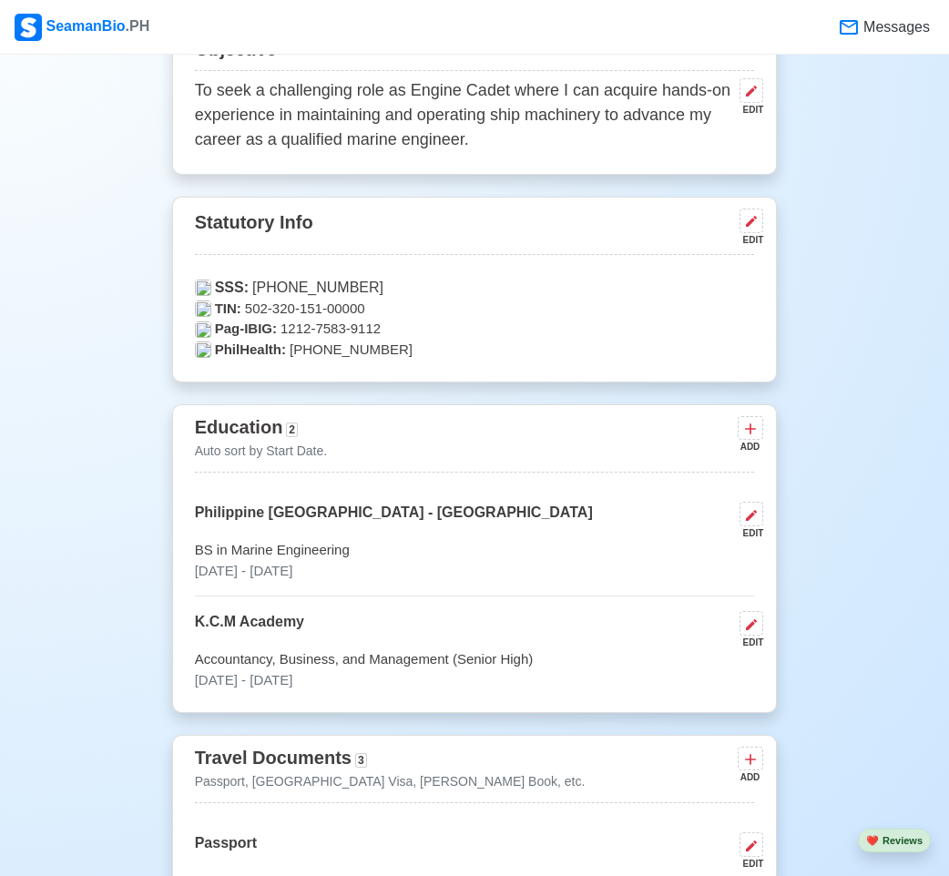
scroll to position [767, 0]
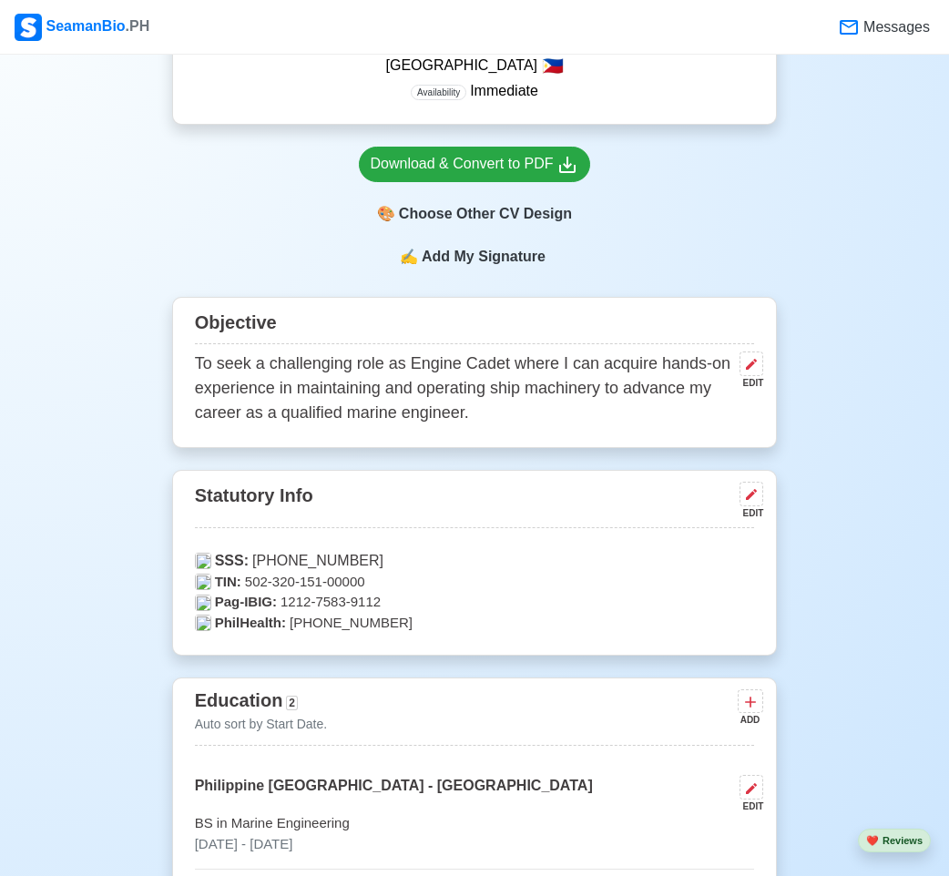
click at [501, 257] on span "Add My Signature" at bounding box center [483, 257] width 131 height 22
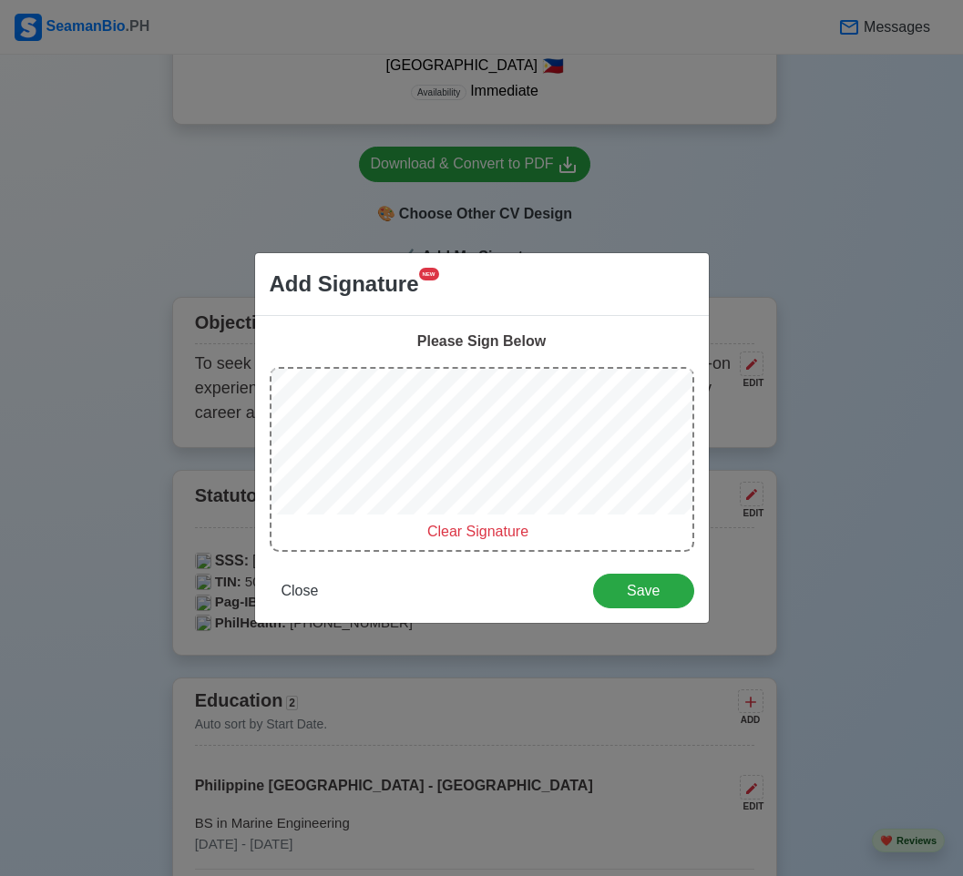
click at [461, 528] on span "Clear Signature" at bounding box center [477, 531] width 101 height 15
click at [498, 525] on span "Clear Signature" at bounding box center [477, 531] width 101 height 15
click at [460, 524] on span "Clear Signature" at bounding box center [477, 531] width 101 height 15
click at [484, 524] on span "Clear Signature" at bounding box center [477, 531] width 101 height 15
click at [637, 576] on button "Save" at bounding box center [643, 591] width 100 height 35
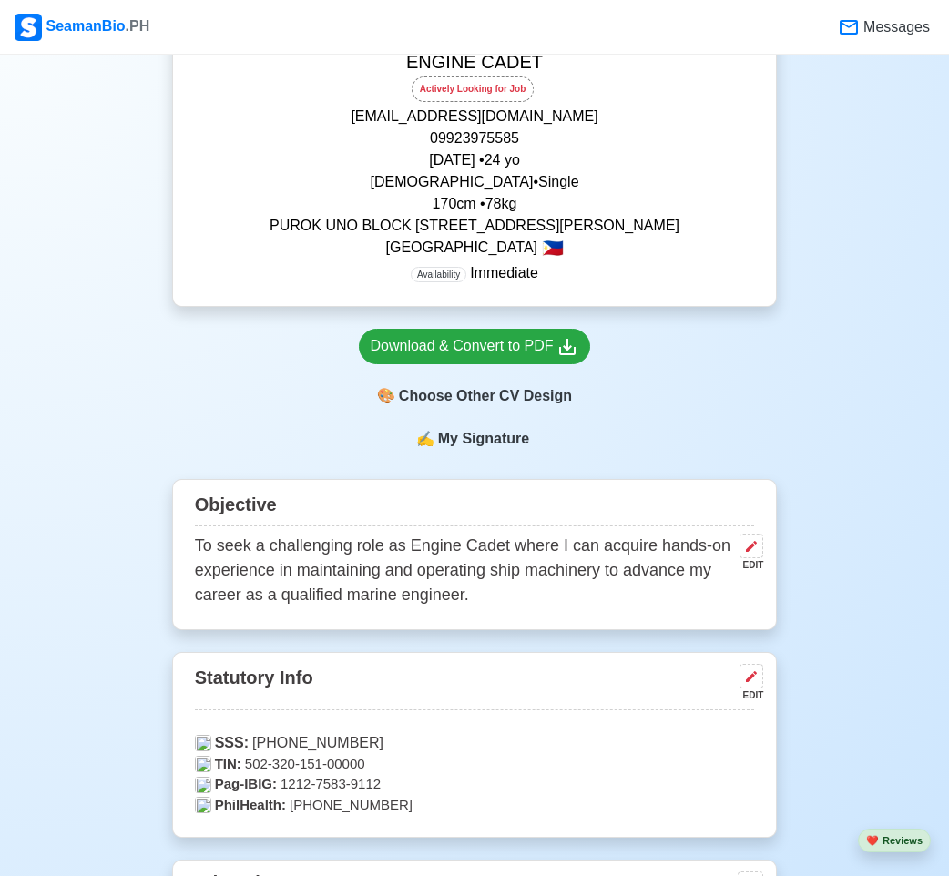
scroll to position [403, 0]
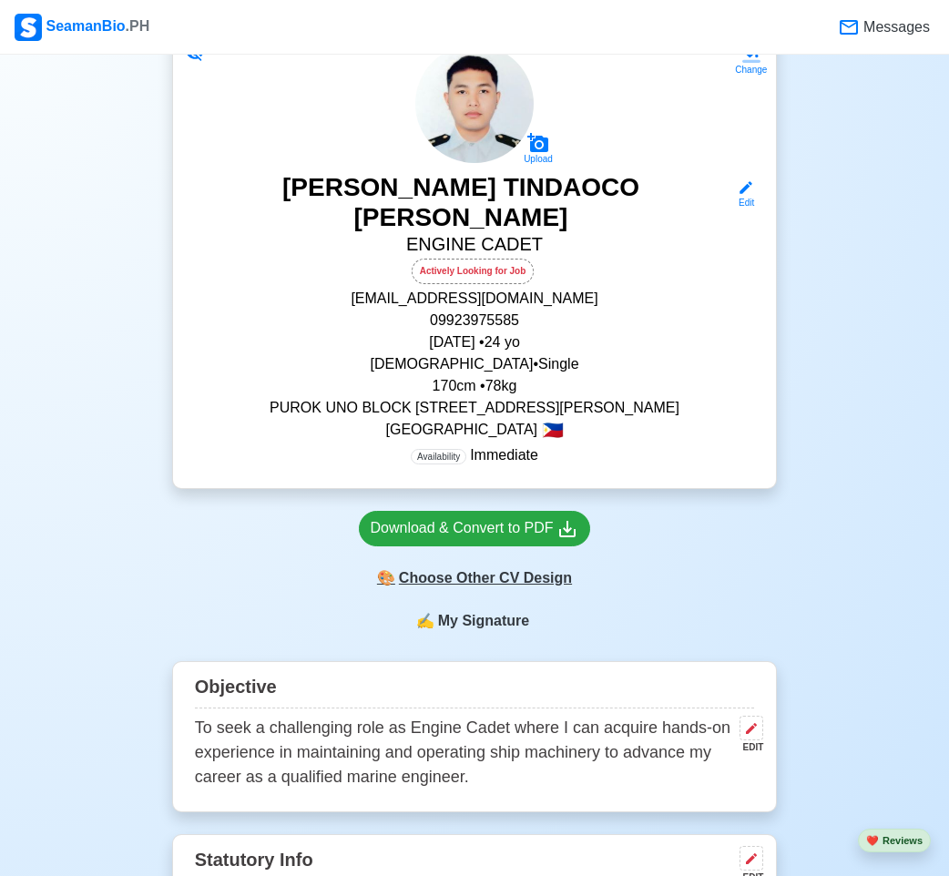
click at [520, 578] on div "🎨 Choose Other CV Design" at bounding box center [475, 578] width 232 height 35
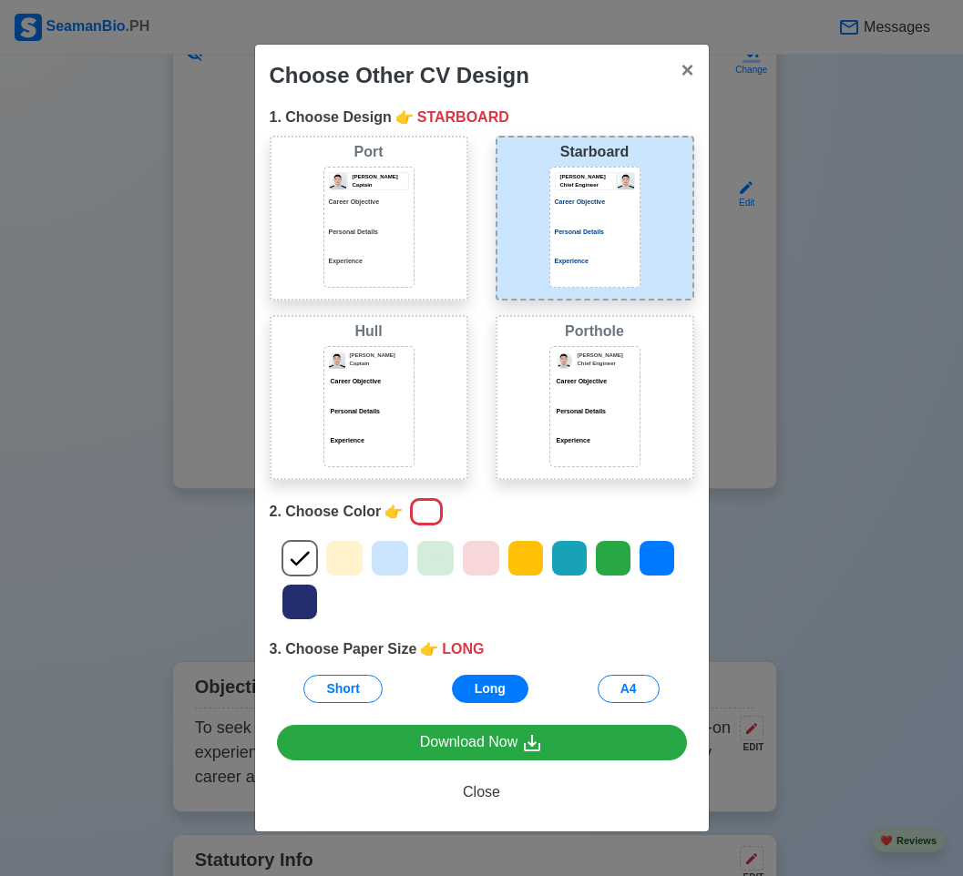
click at [393, 559] on icon at bounding box center [389, 558] width 27 height 27
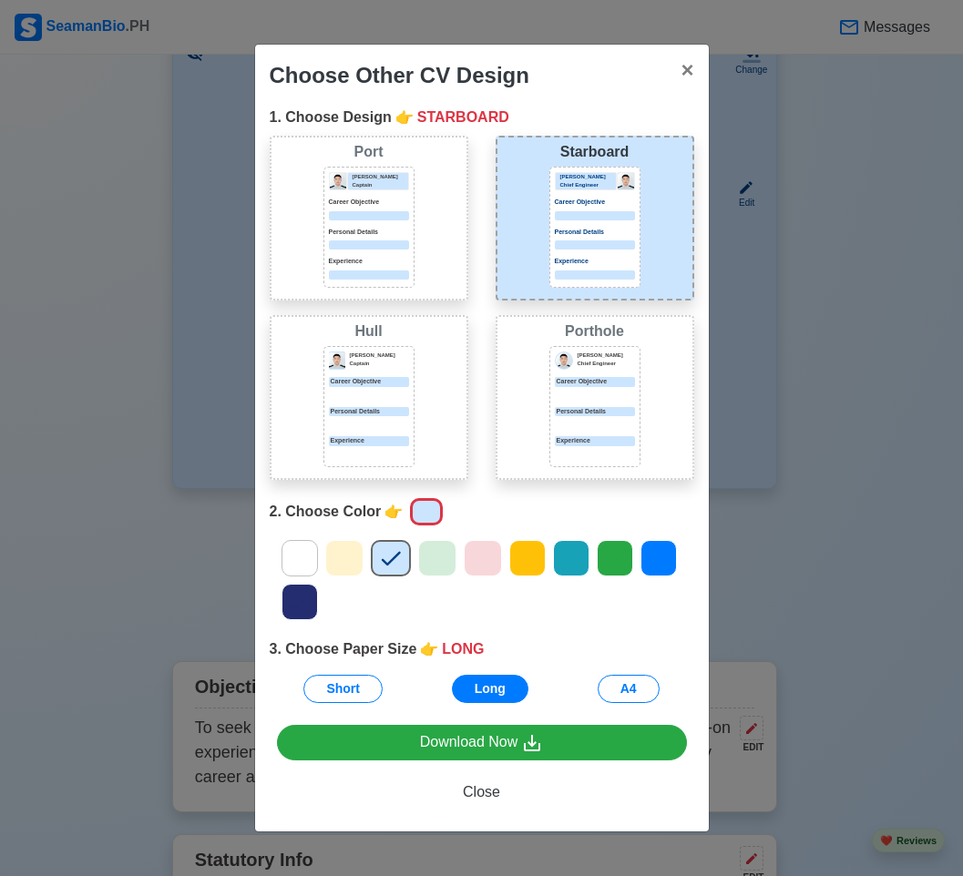
click at [911, 562] on div "Choose Other CV Design × Close 1. Choose Design 👉 STARBOARD Port Donald Cris Ca…" at bounding box center [481, 438] width 963 height 876
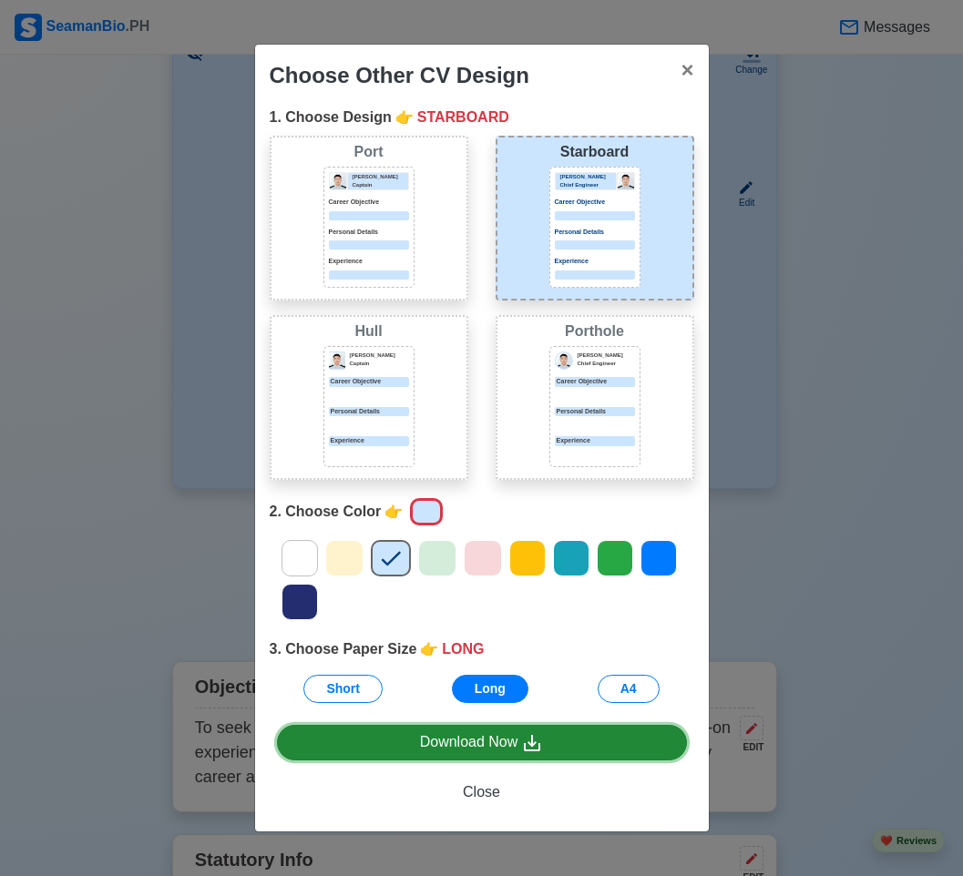
click at [464, 736] on div "Download Now" at bounding box center [482, 742] width 124 height 23
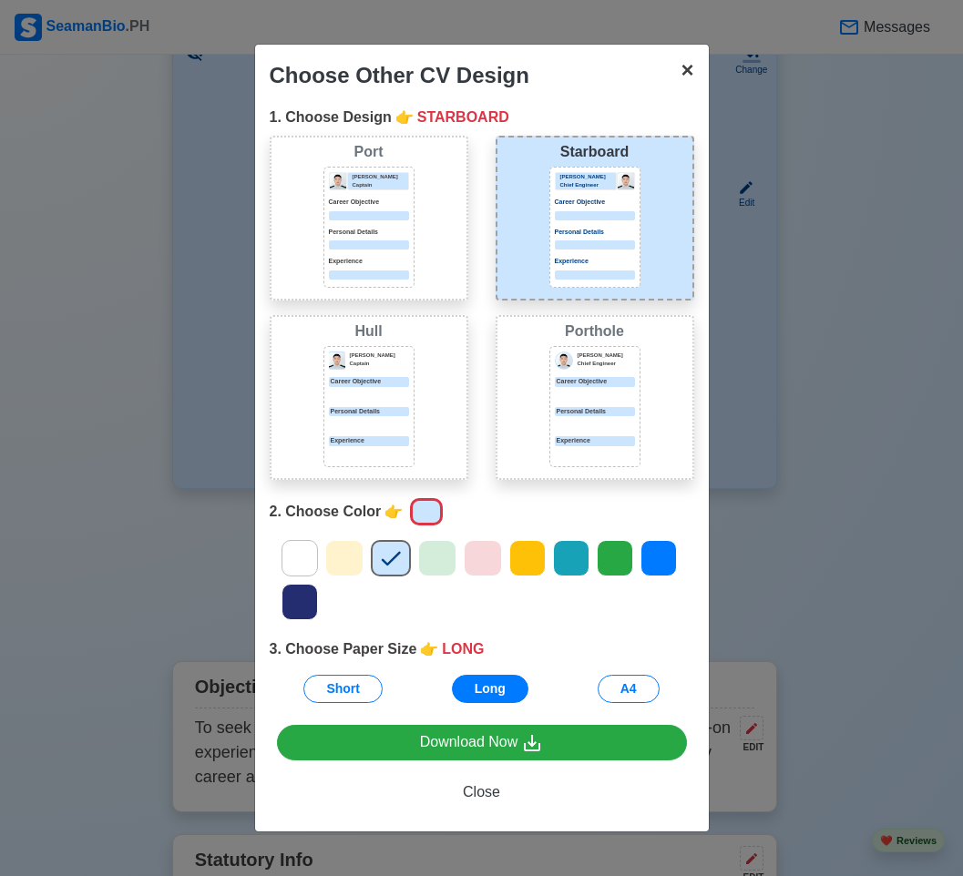
click at [690, 66] on span "×" at bounding box center [686, 69] width 13 height 25
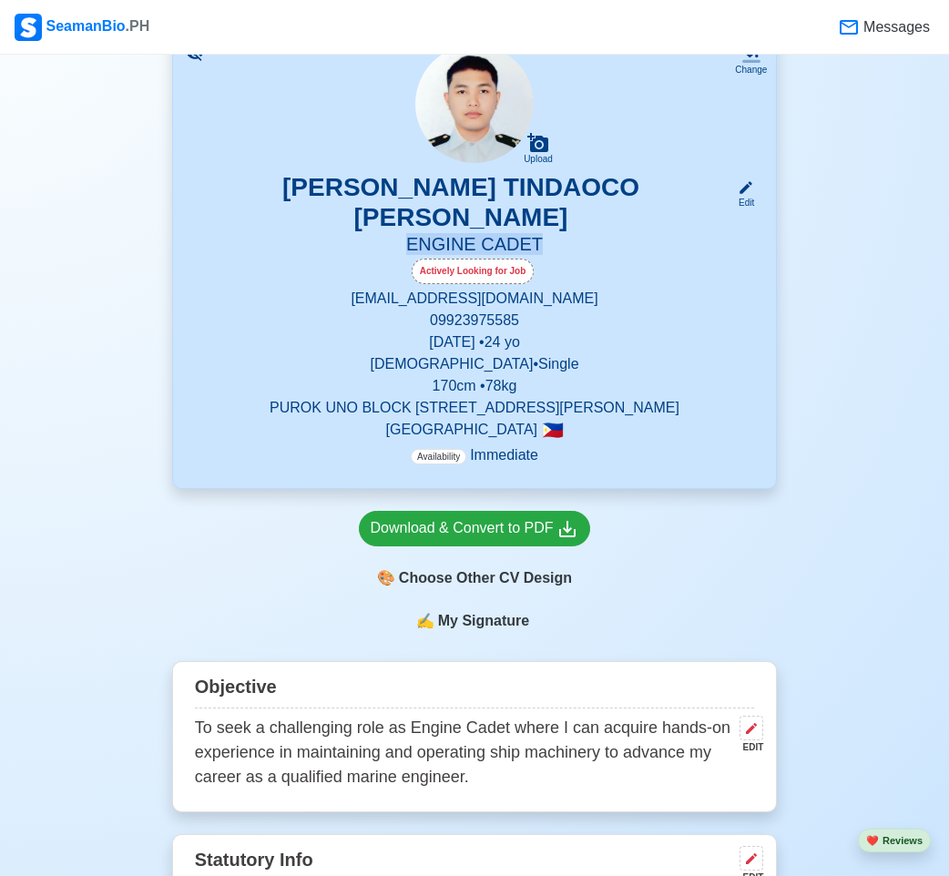
drag, startPoint x: 394, startPoint y: 218, endPoint x: 545, endPoint y: 218, distance: 151.2
click at [545, 233] on h5 "ENGINE CADET" at bounding box center [475, 245] width 560 height 25
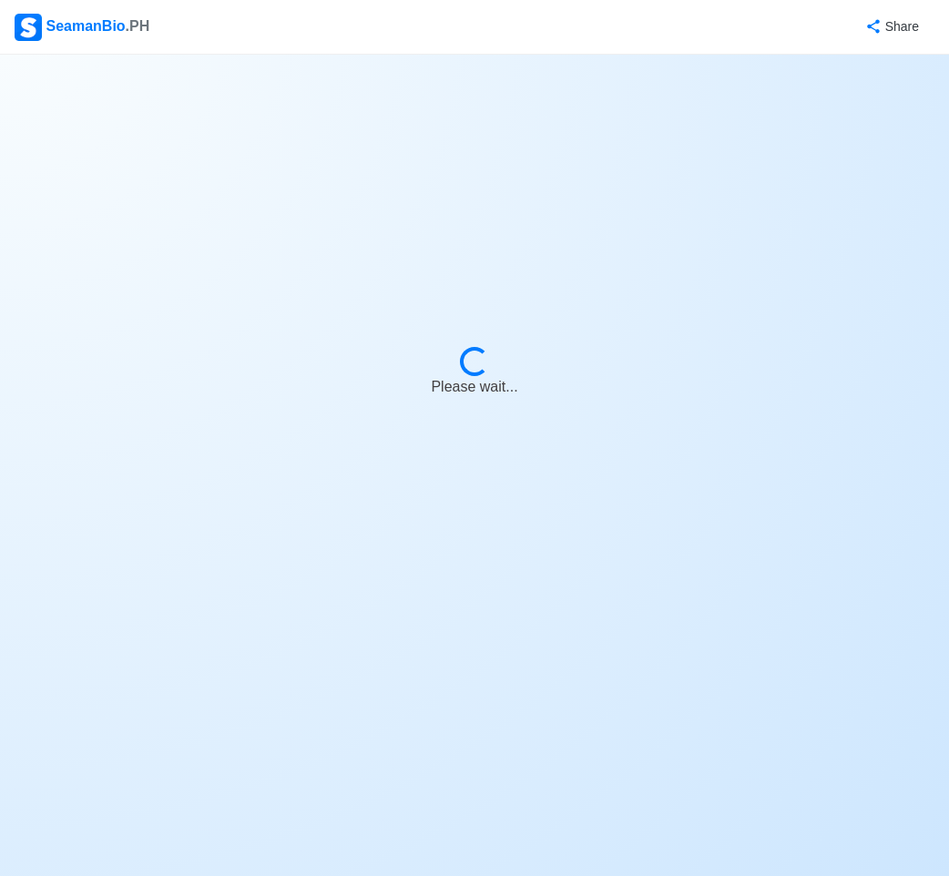
select select "Actively Looking for Job"
select select "Visible for Hiring"
select select "Single"
select select "[DEMOGRAPHIC_DATA]"
select select "PH"
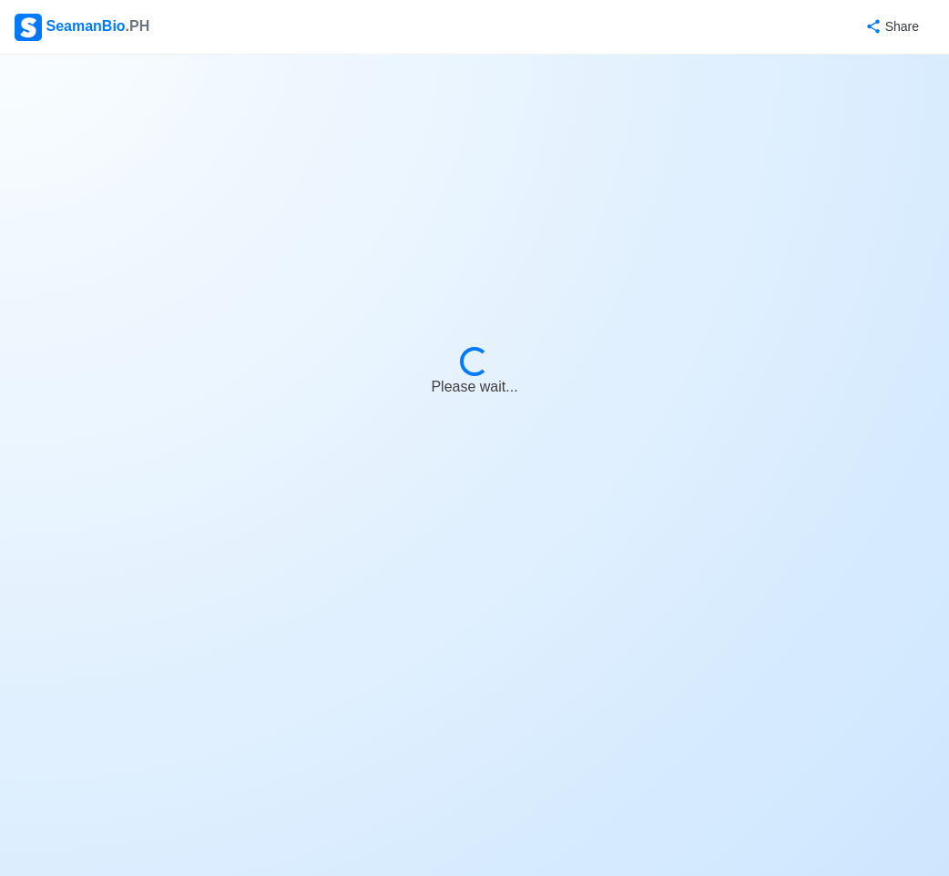
select select "4102416000000"
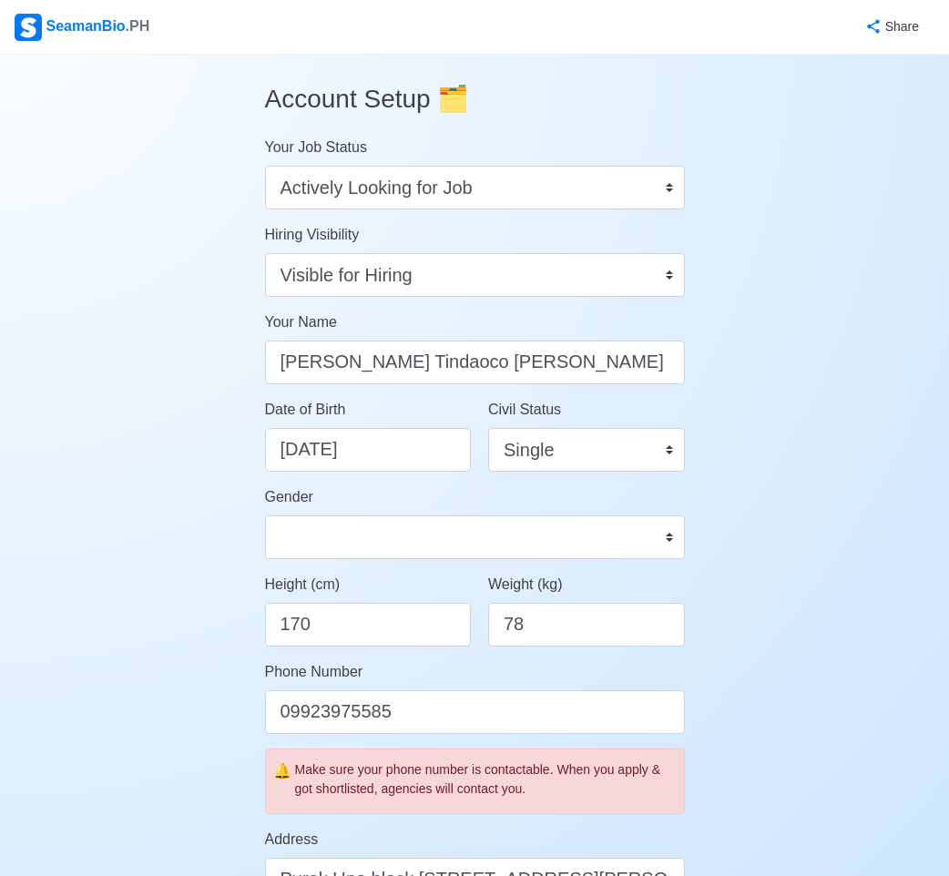
click at [735, 124] on div "Account Setup 🗂️ Your Job Status Onboard Actively Looking for Job Not Looking f…" at bounding box center [474, 885] width 949 height 1661
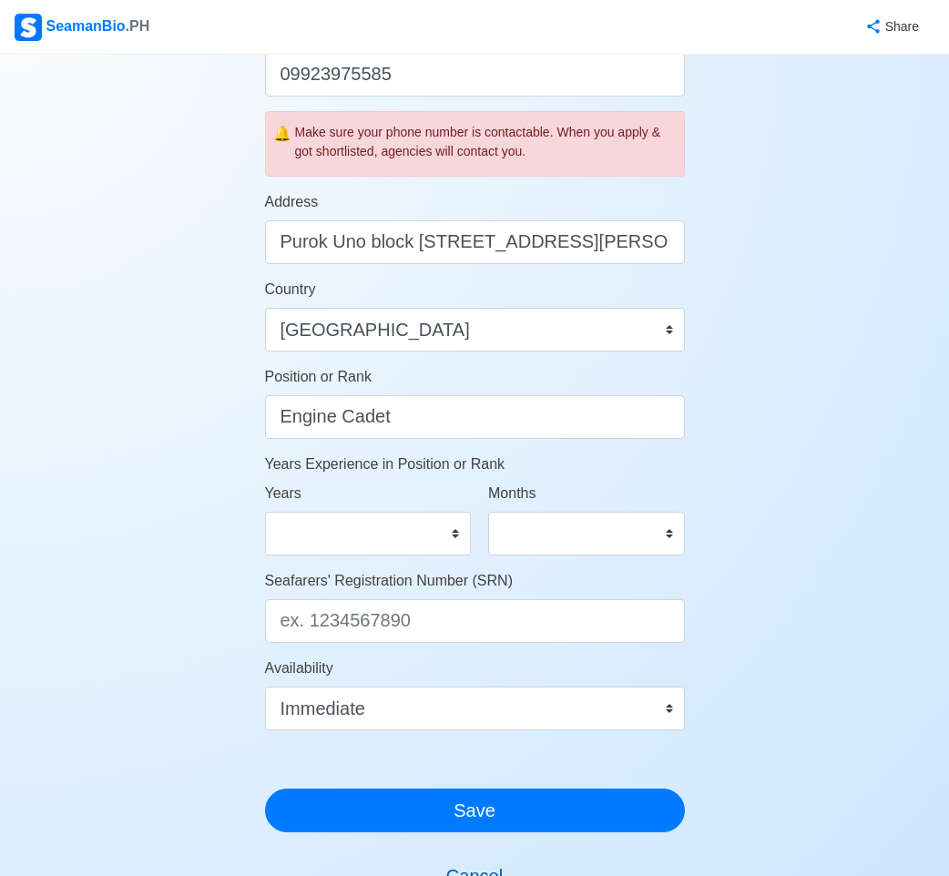
scroll to position [729, 0]
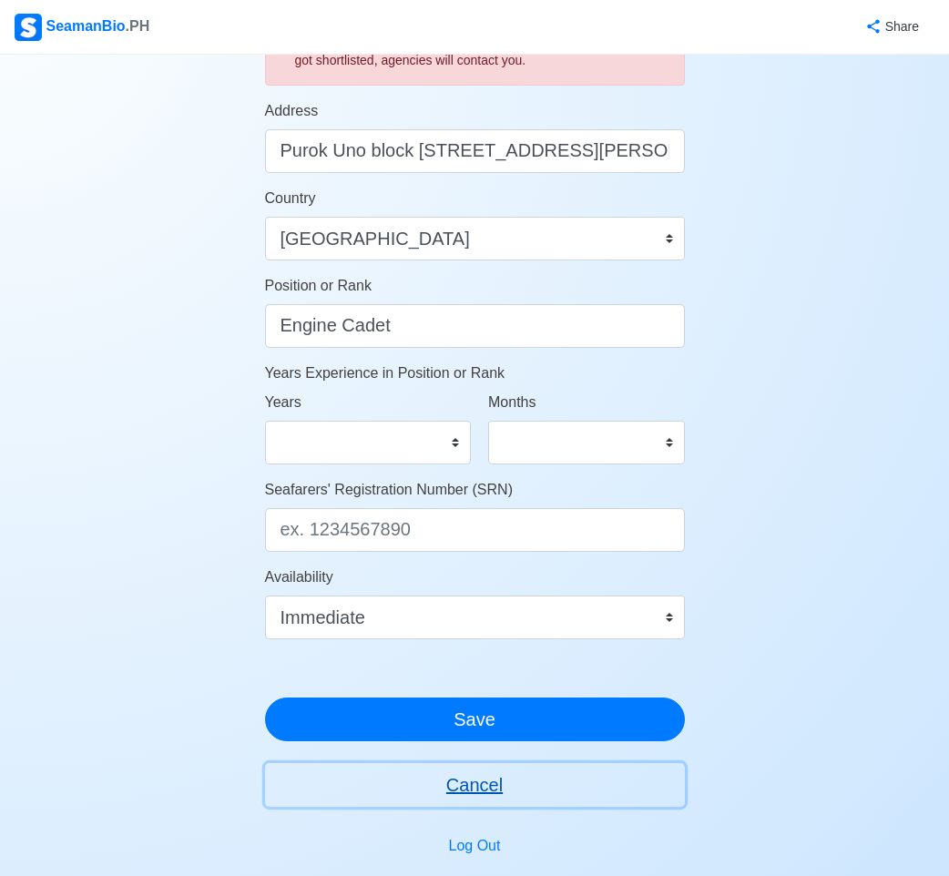
click at [489, 789] on button "Cancel" at bounding box center [475, 785] width 420 height 44
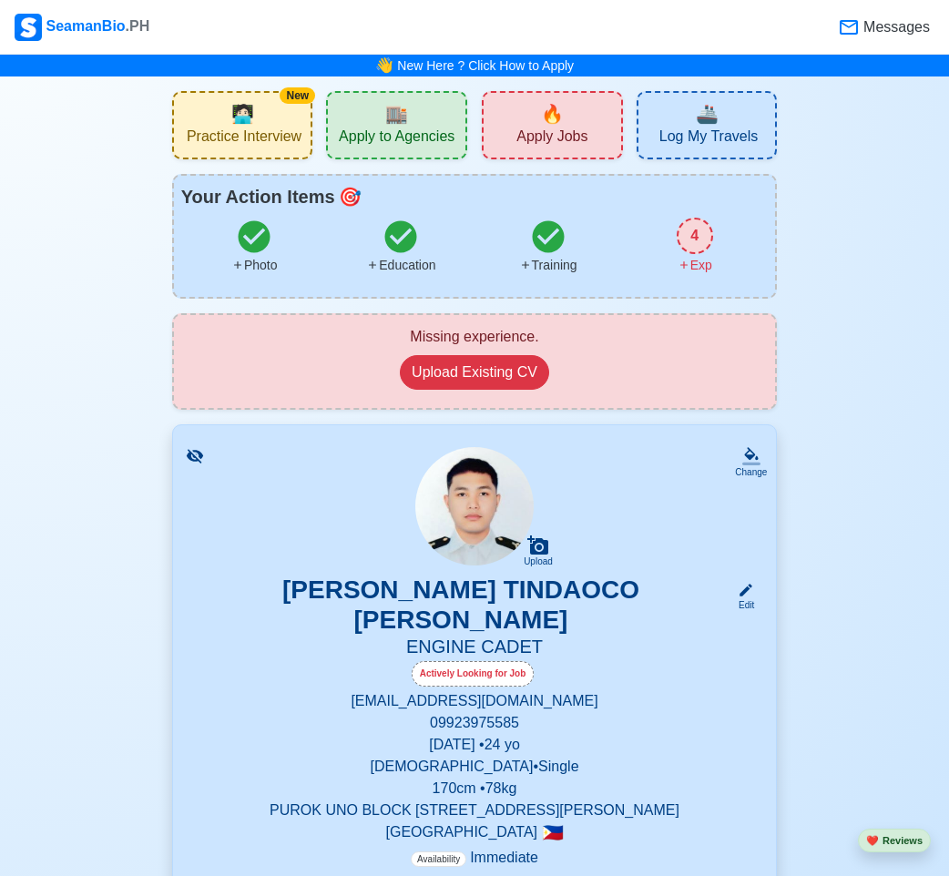
scroll to position [273, 0]
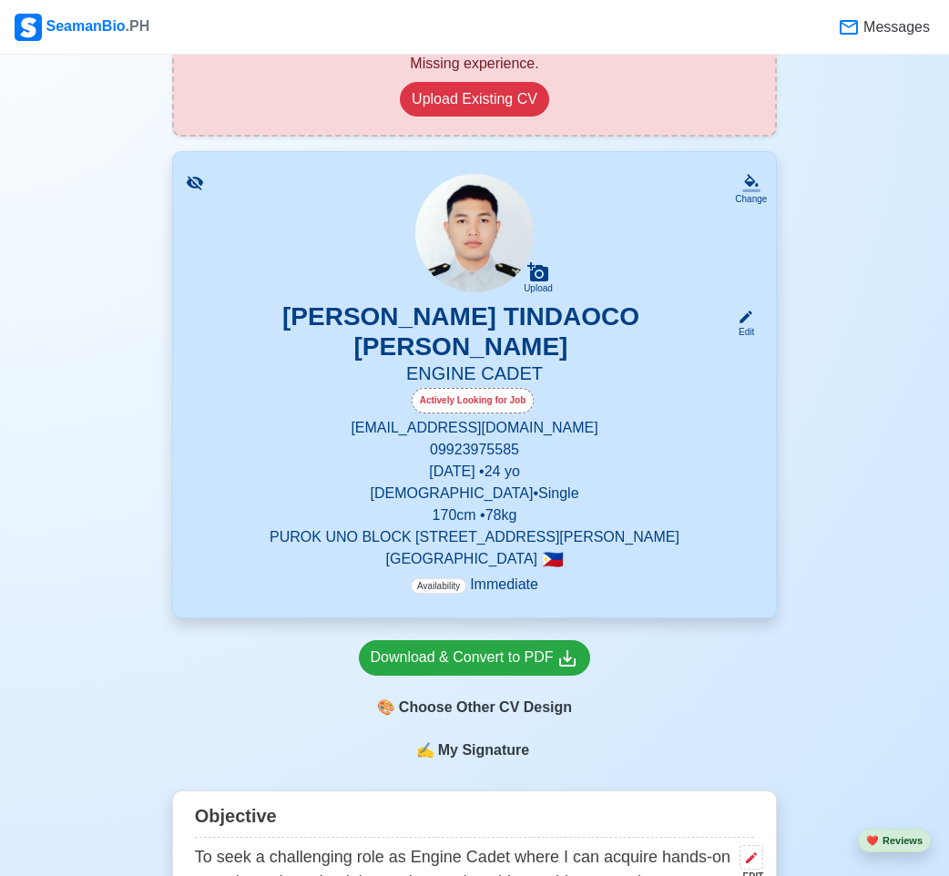
click at [402, 362] on h5 "ENGINE CADET" at bounding box center [475, 374] width 560 height 25
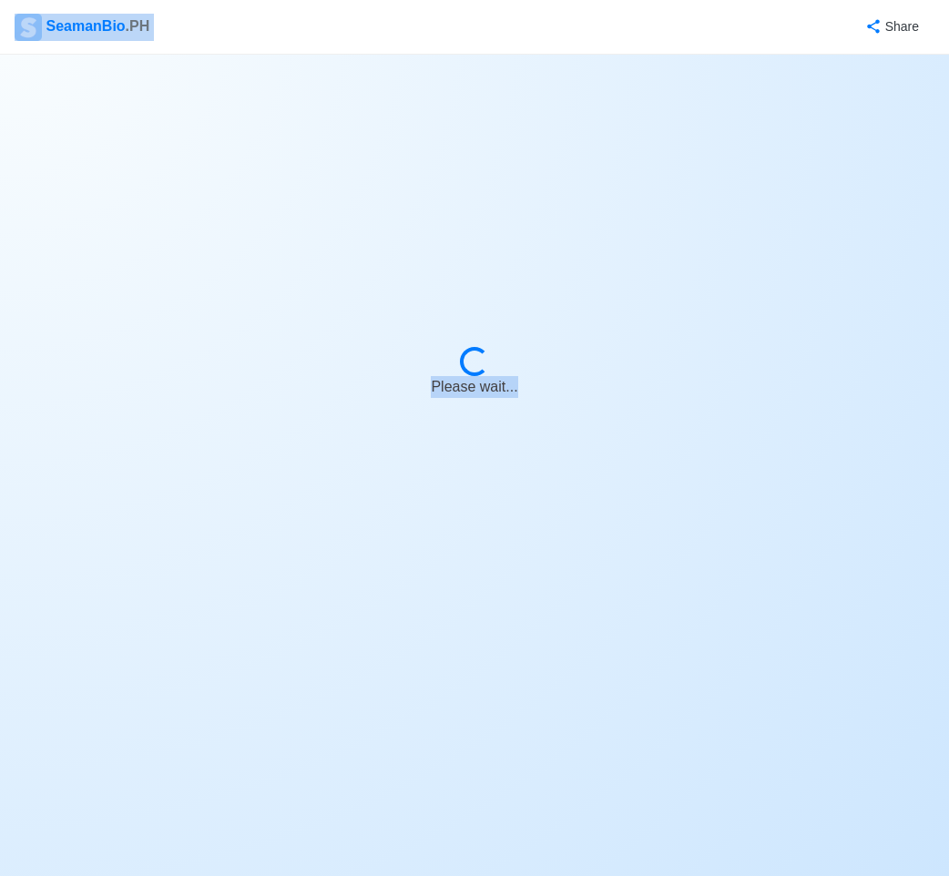
select select "Actively Looking for Job"
select select "Visible for Hiring"
select select "Single"
select select "[DEMOGRAPHIC_DATA]"
select select "PH"
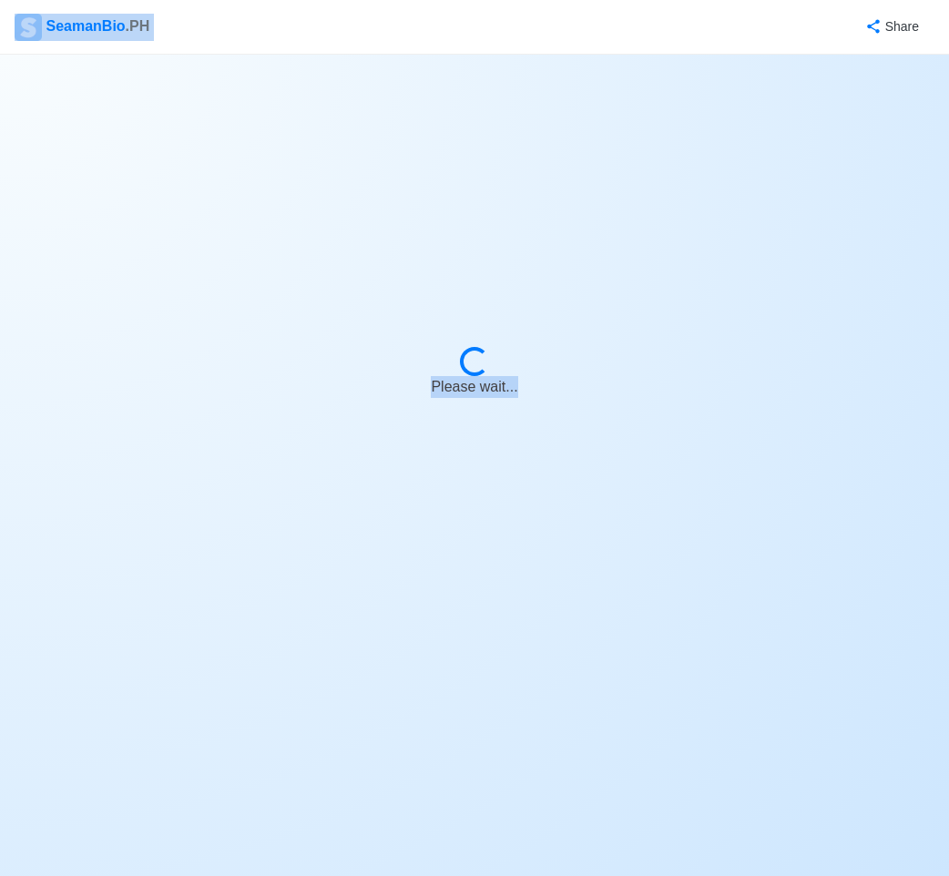
select select "4102416000000"
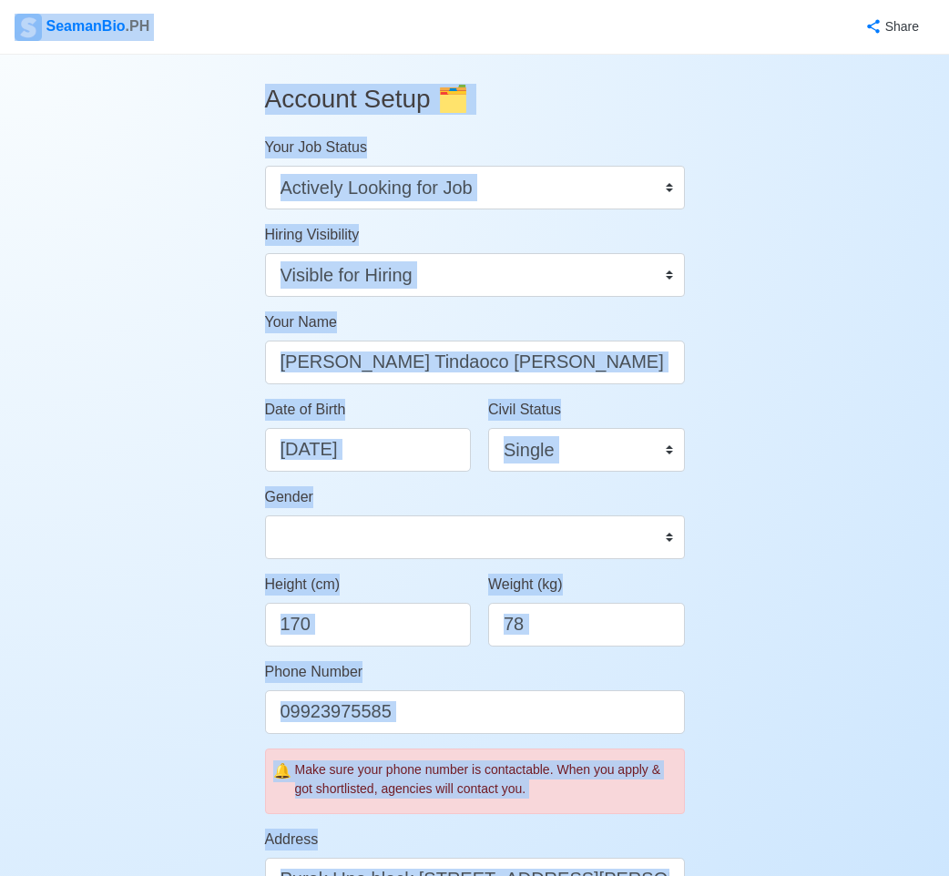
click at [403, 344] on body "SeamanBio .PH Share Account Setup 🗂️ Your Job Status Onboard Actively Looking f…" at bounding box center [474, 438] width 949 height 876
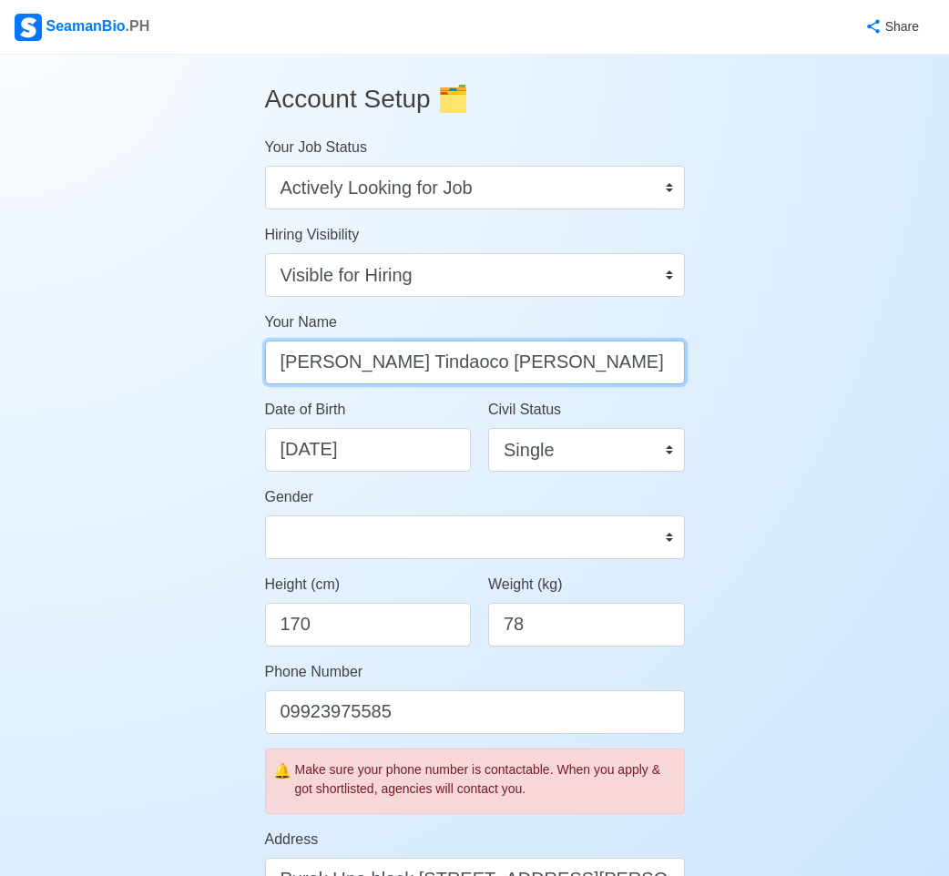
click at [408, 362] on input "Ivan Tindaoco Villanueva" at bounding box center [475, 363] width 420 height 44
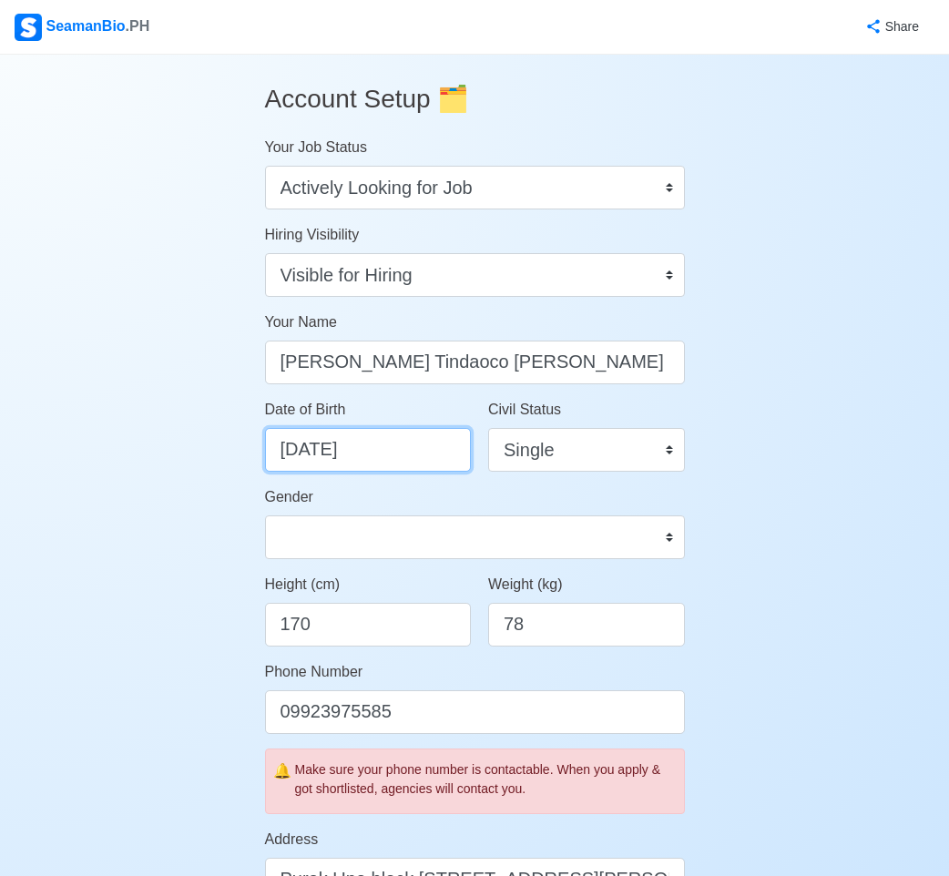
select select "****"
select select "******"
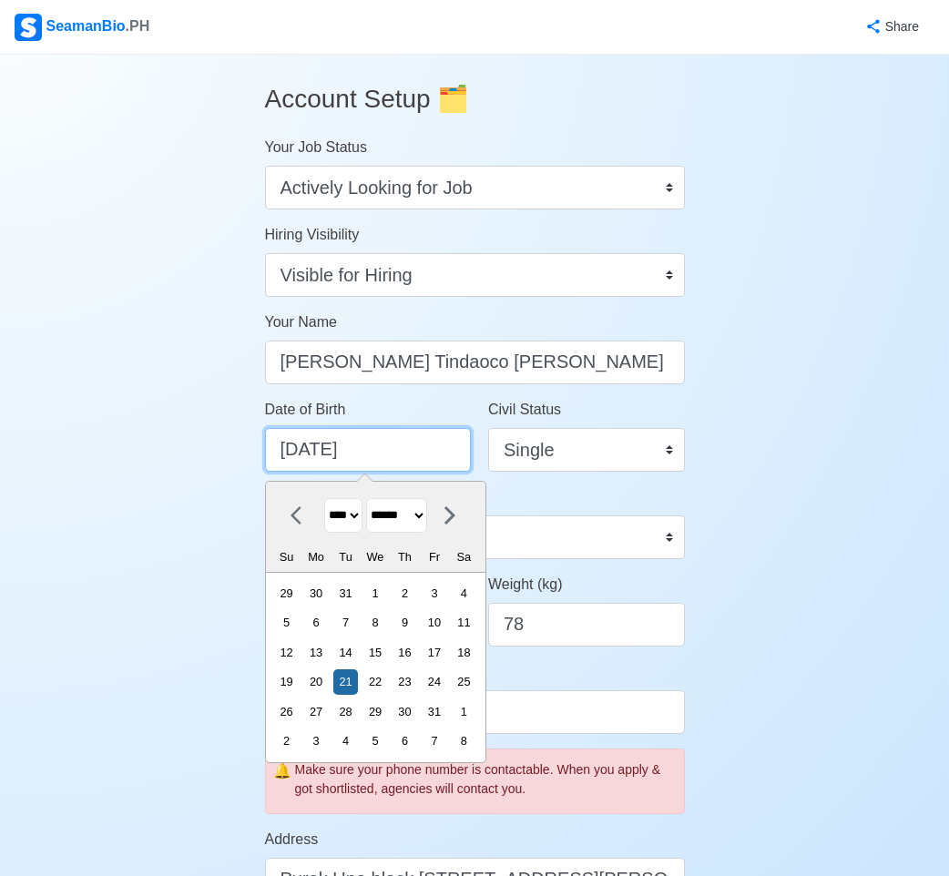
drag, startPoint x: 386, startPoint y: 450, endPoint x: 257, endPoint y: 447, distance: 129.3
click at [257, 447] on div "Date of Birth 08/21/2001 **** **** **** **** **** **** **** **** **** **** ****…" at bounding box center [363, 442] width 224 height 87
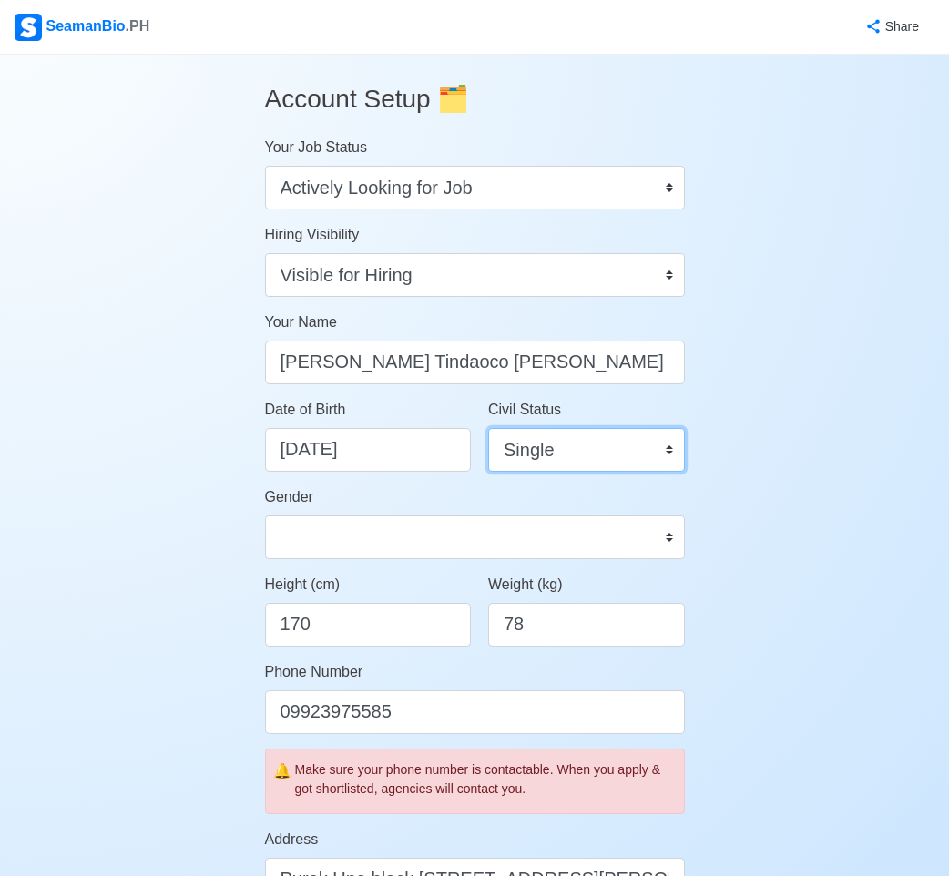
drag, startPoint x: 575, startPoint y: 446, endPoint x: 536, endPoint y: 452, distance: 38.6
click at [462, 445] on div "Date of Birth 08/21/2001 Civil Status Single Married Widowed Separated" at bounding box center [474, 442] width 447 height 87
click at [313, 631] on input "170" at bounding box center [368, 625] width 207 height 44
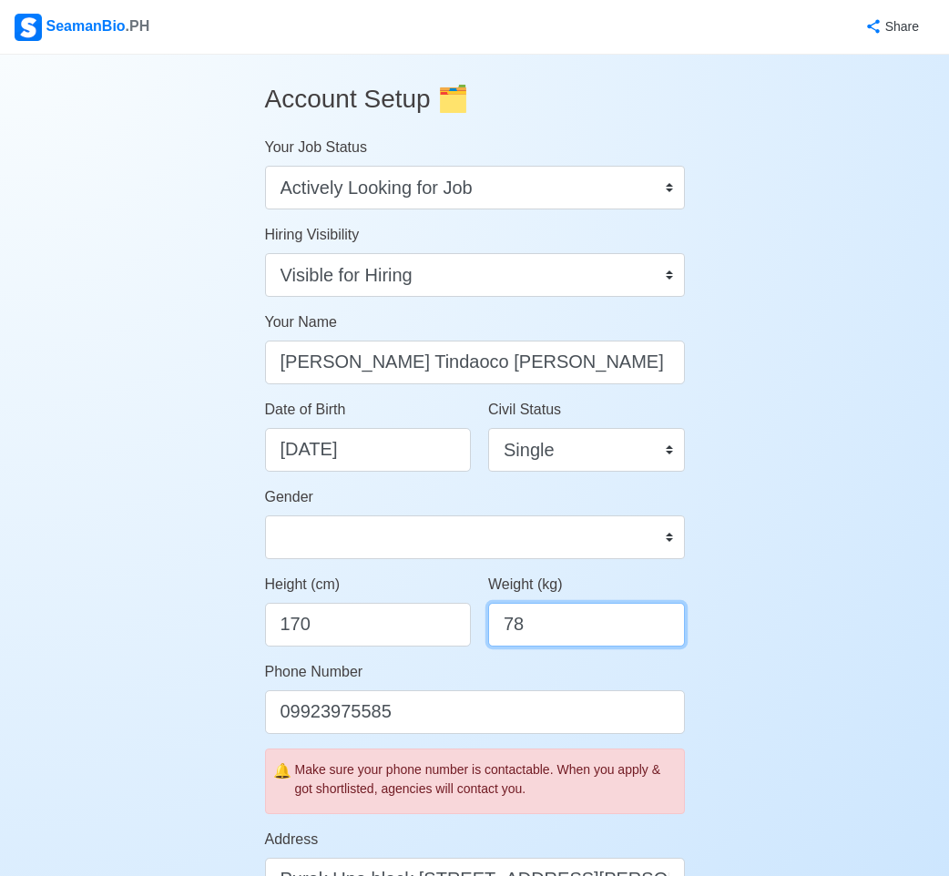
click at [533, 613] on input "78" at bounding box center [586, 625] width 197 height 44
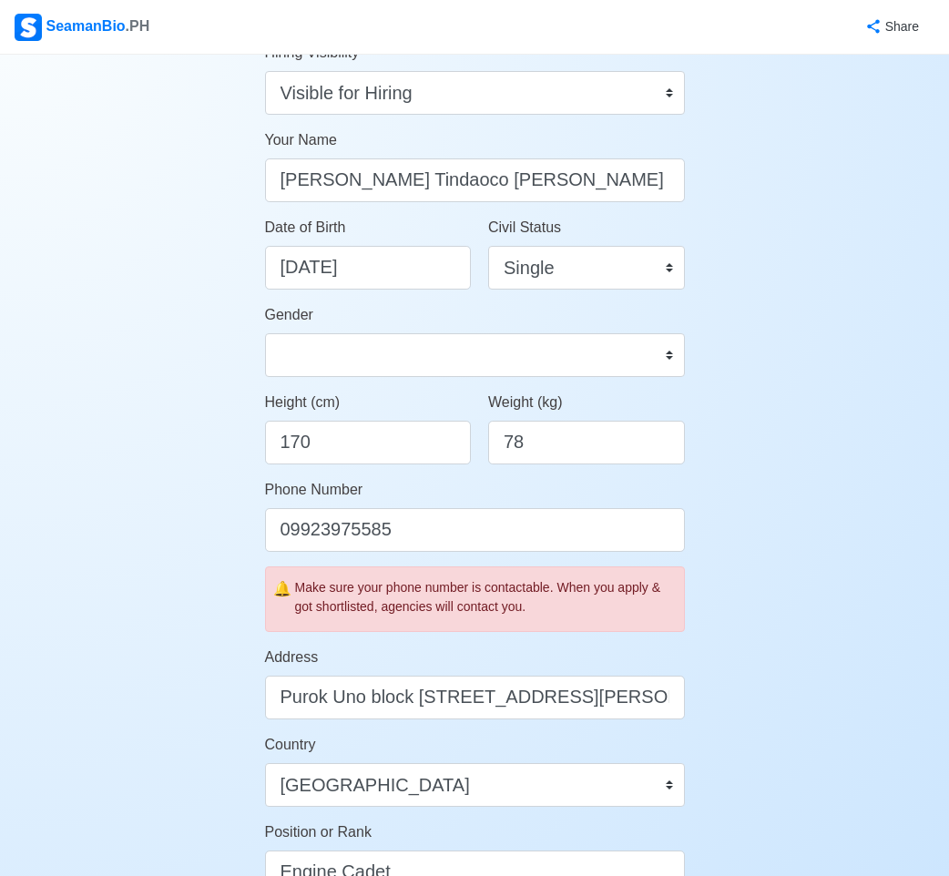
scroll to position [273, 0]
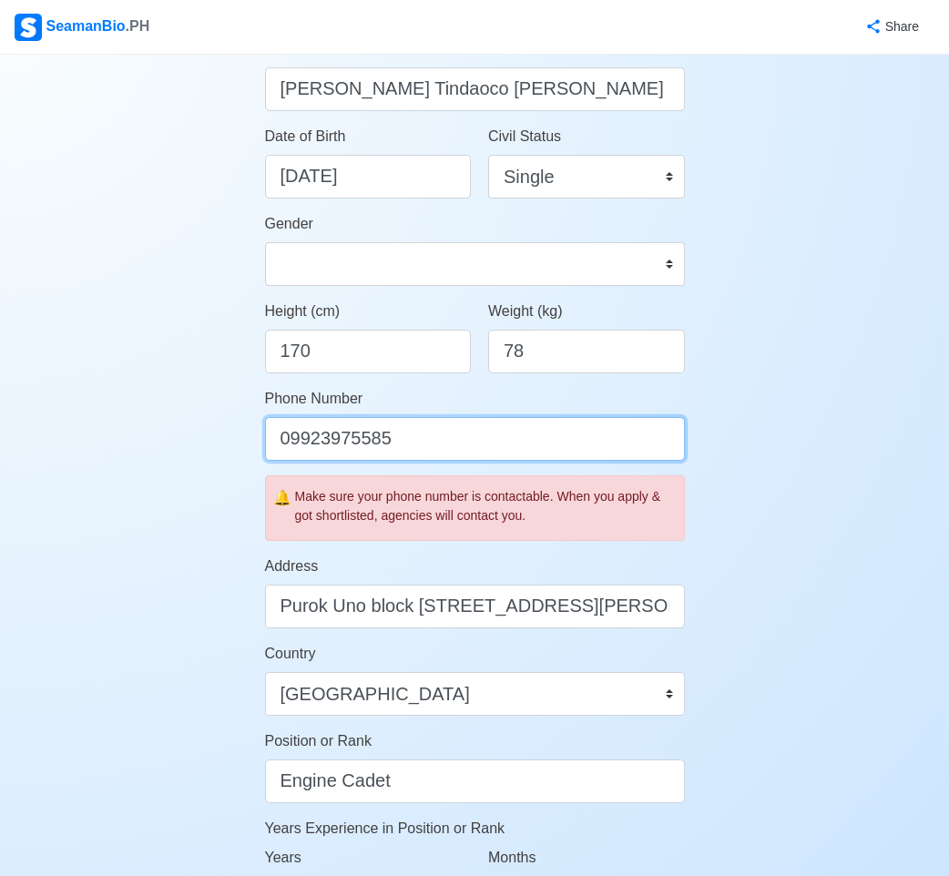
click at [359, 446] on input "09923975585" at bounding box center [475, 439] width 420 height 44
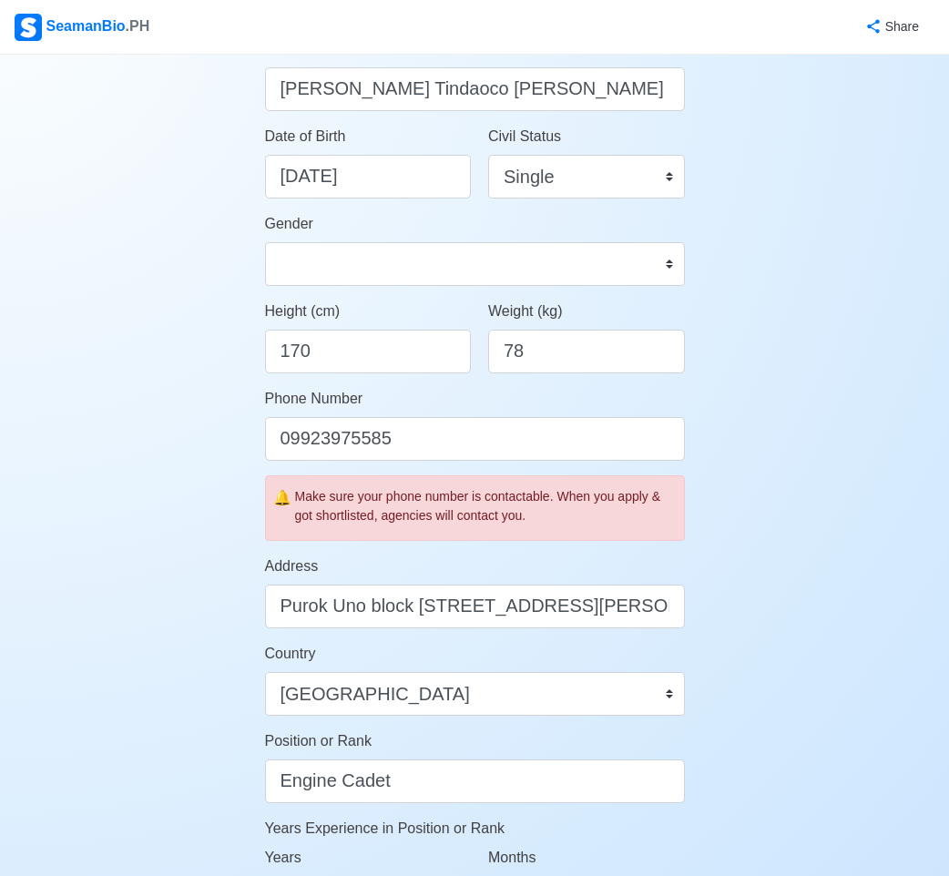
scroll to position [455, 0]
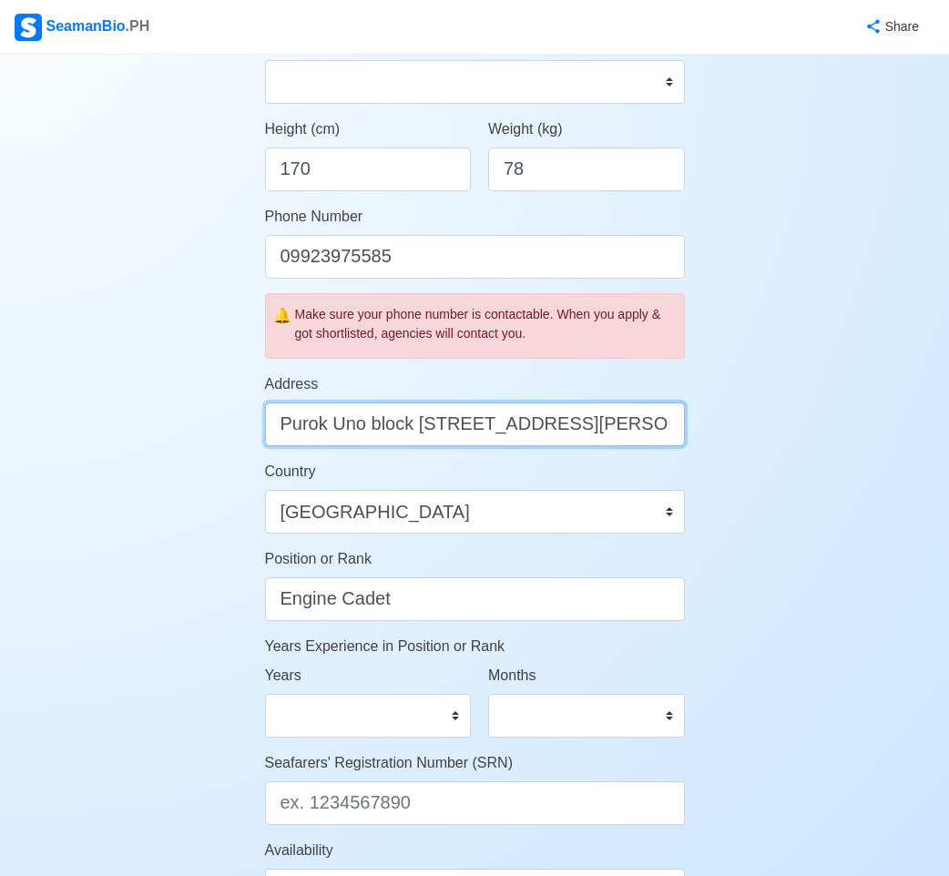
click at [474, 432] on input "Purok Uno block 6 lot 45 Aniceta Street Barangay Central Bicutan Taguig City" at bounding box center [475, 425] width 420 height 44
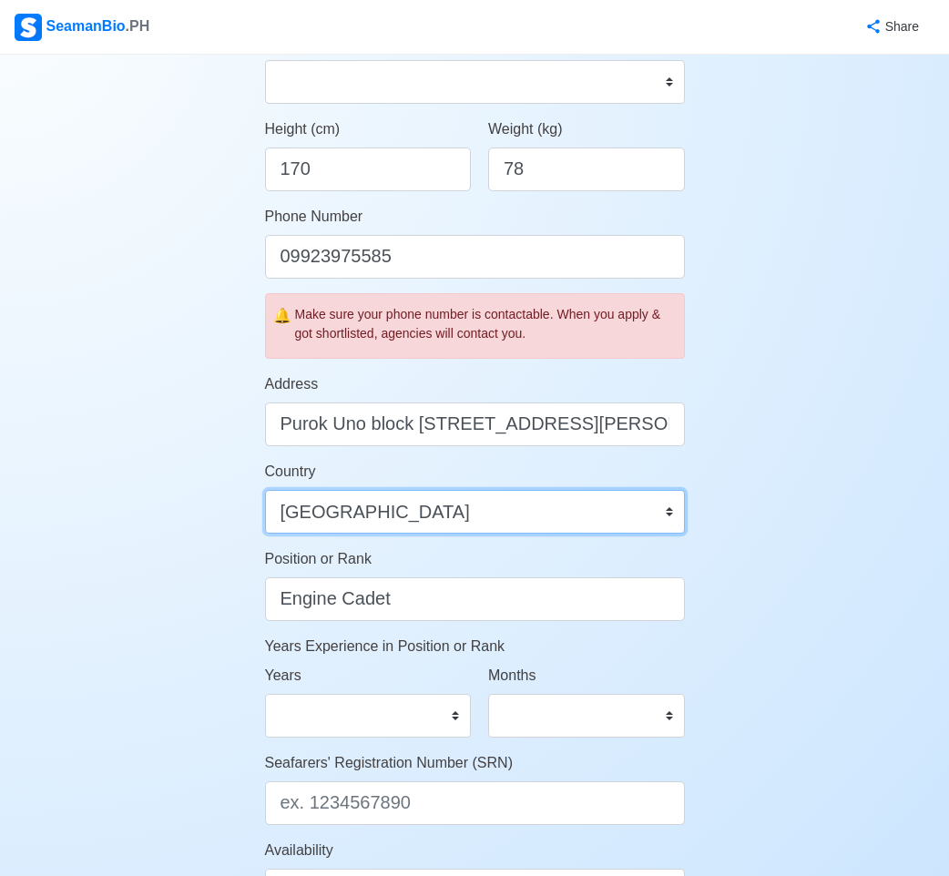
click at [390, 512] on select "Afghanistan Åland Islands Albania Algeria American Samoa Andorra Angola Anguill…" at bounding box center [475, 512] width 420 height 44
click at [378, 508] on select "Afghanistan Åland Islands Albania Algeria American Samoa Andorra Angola Anguill…" at bounding box center [475, 512] width 420 height 44
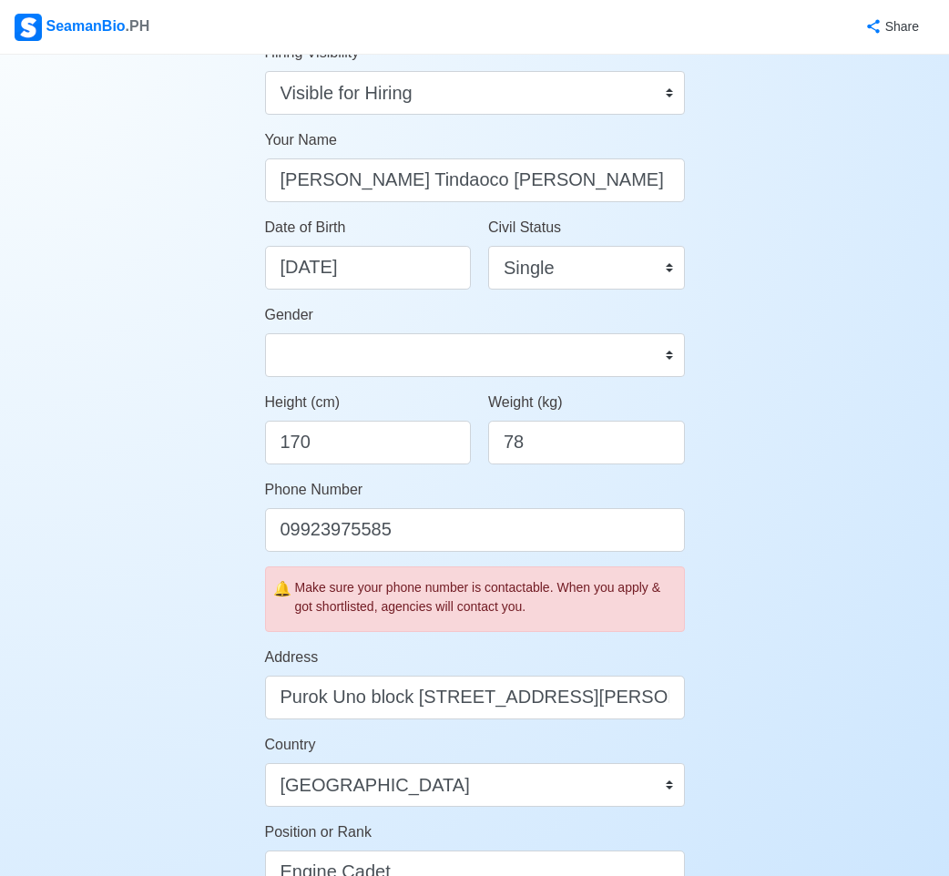
scroll to position [0, 0]
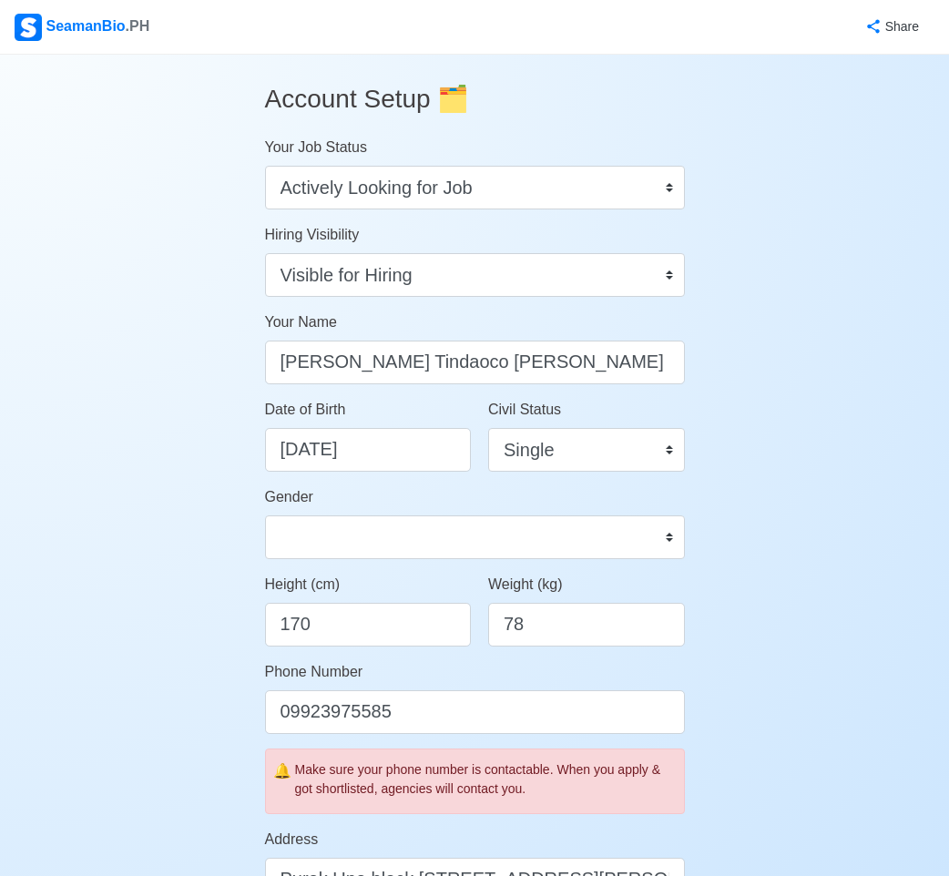
click at [778, 258] on div "Account Setup 🗂️ Your Job Status Onboard Actively Looking for Job Not Looking f…" at bounding box center [474, 885] width 949 height 1661
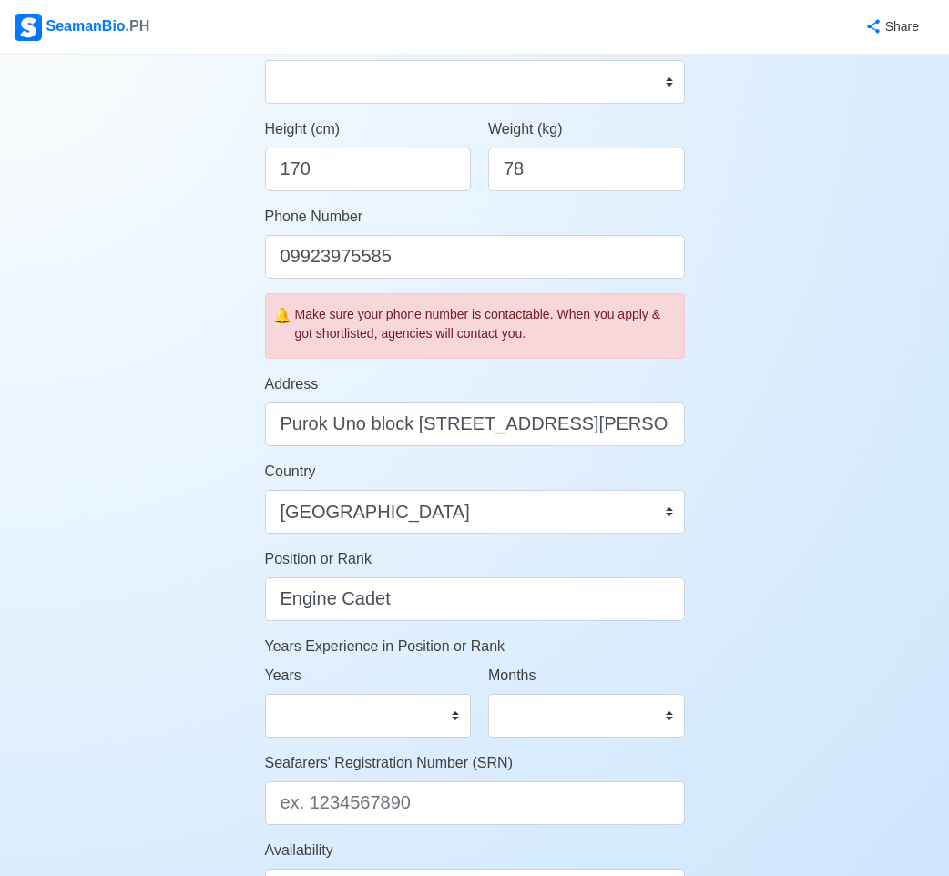
scroll to position [883, 0]
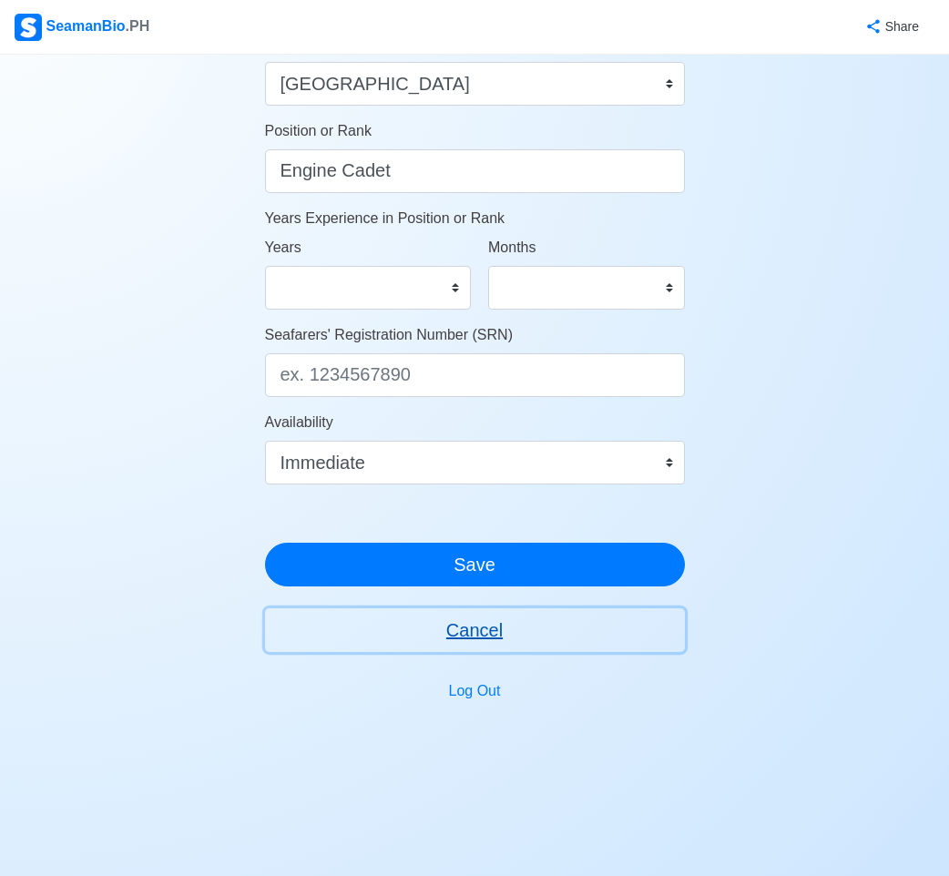
click at [619, 616] on button "Cancel" at bounding box center [475, 630] width 420 height 44
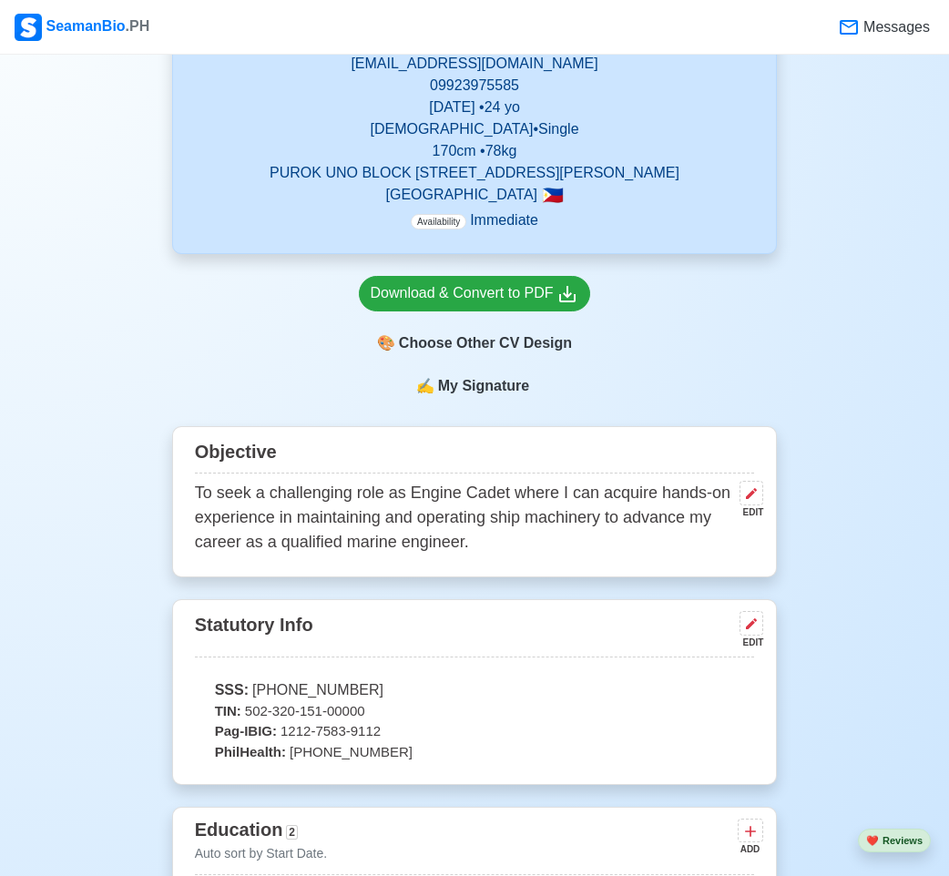
scroll to position [820, 0]
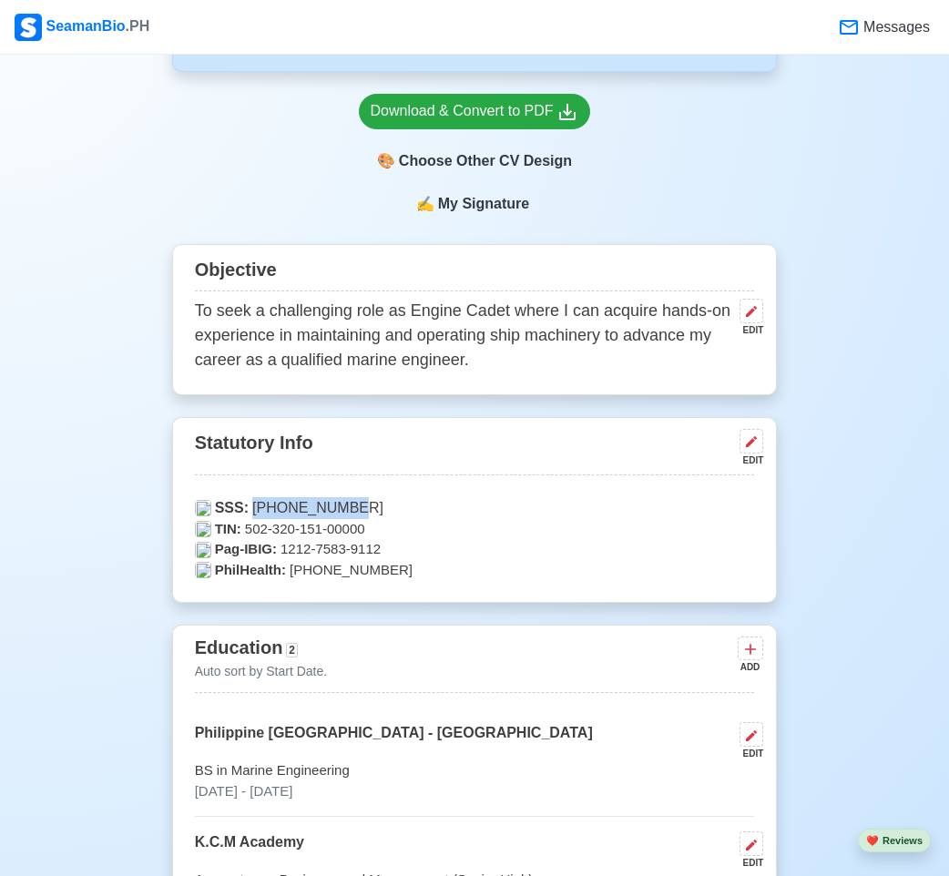
drag, startPoint x: 368, startPoint y: 513, endPoint x: 250, endPoint y: 504, distance: 118.7
click at [250, 504] on p "SSS: 34-9718059-8" at bounding box center [475, 508] width 560 height 22
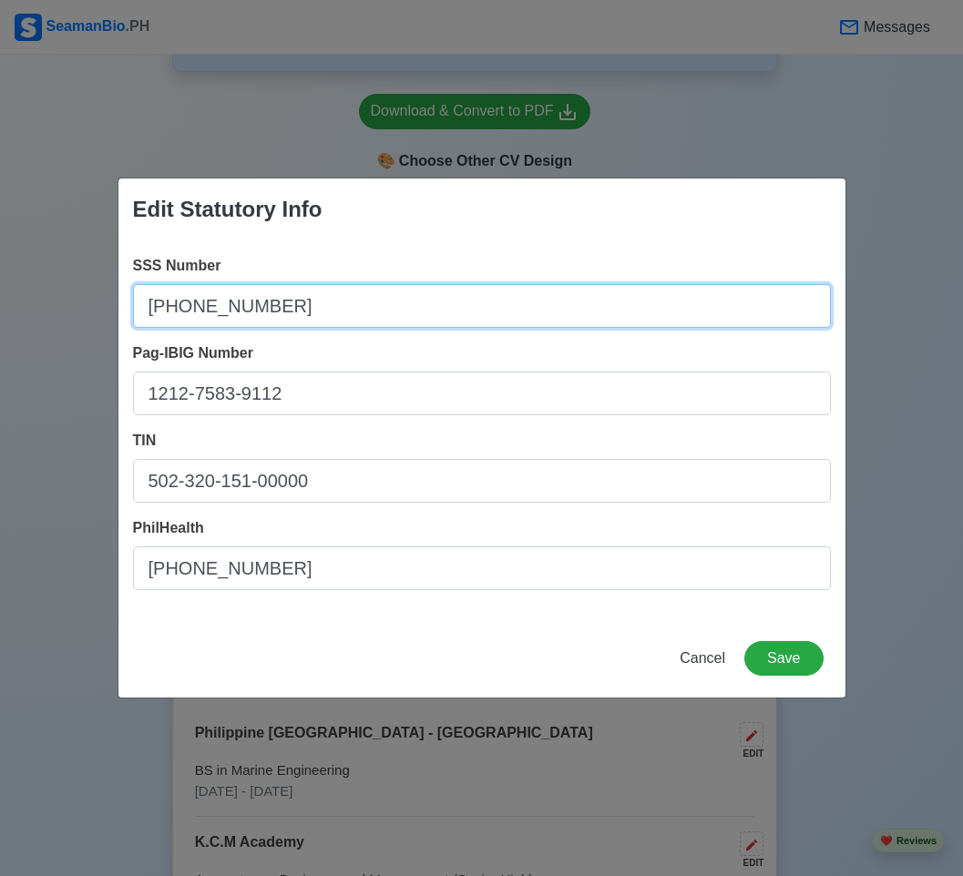
click at [229, 305] on input "[PHONE_NUMBER]" at bounding box center [482, 306] width 698 height 44
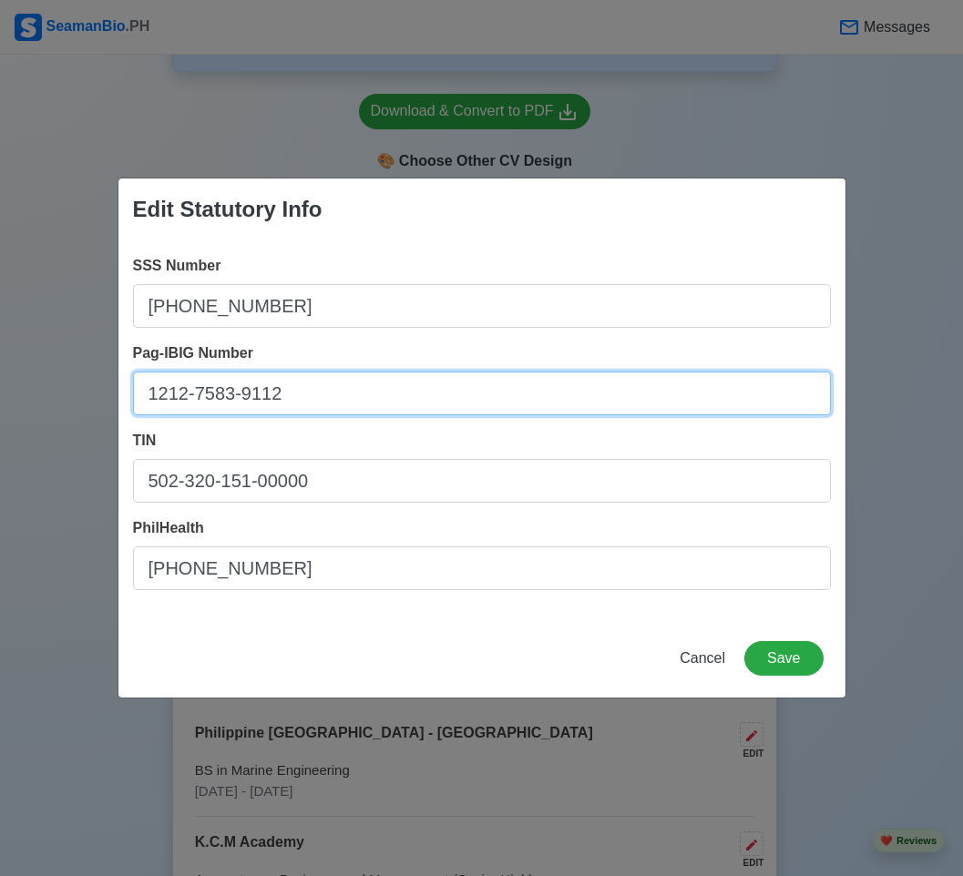
click at [210, 392] on input "1212-7583-9112" at bounding box center [482, 394] width 698 height 44
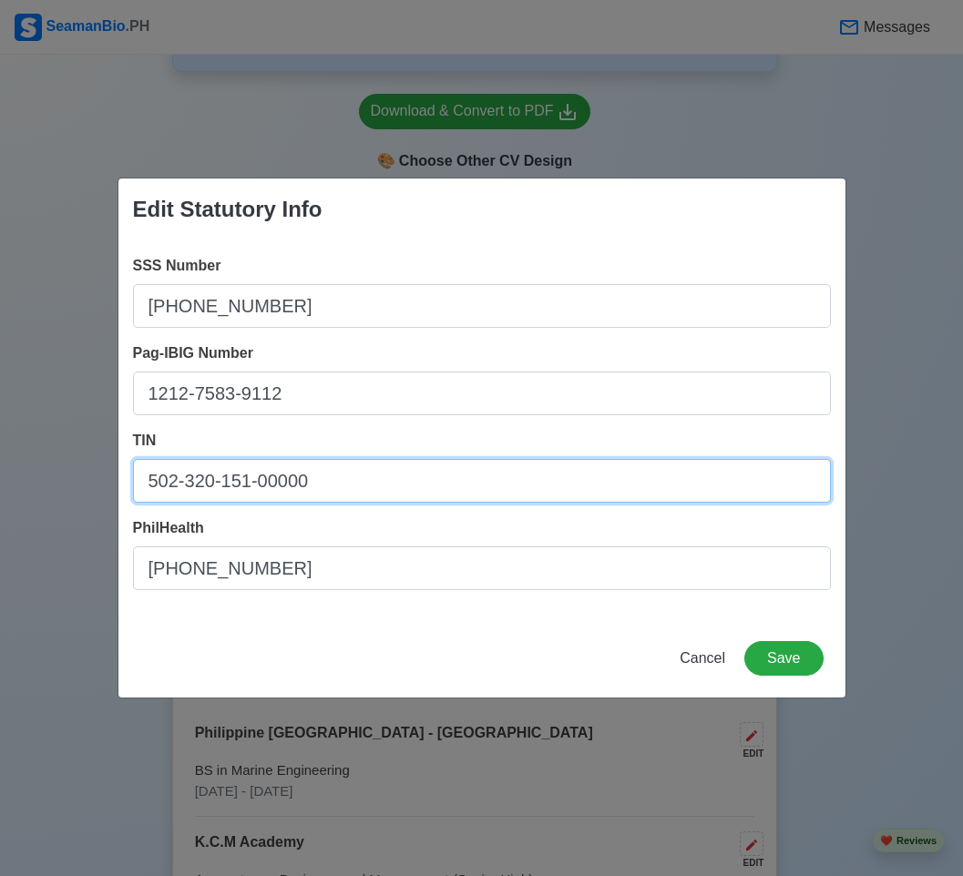
click at [204, 477] on input "502-320-151-00000" at bounding box center [482, 481] width 698 height 44
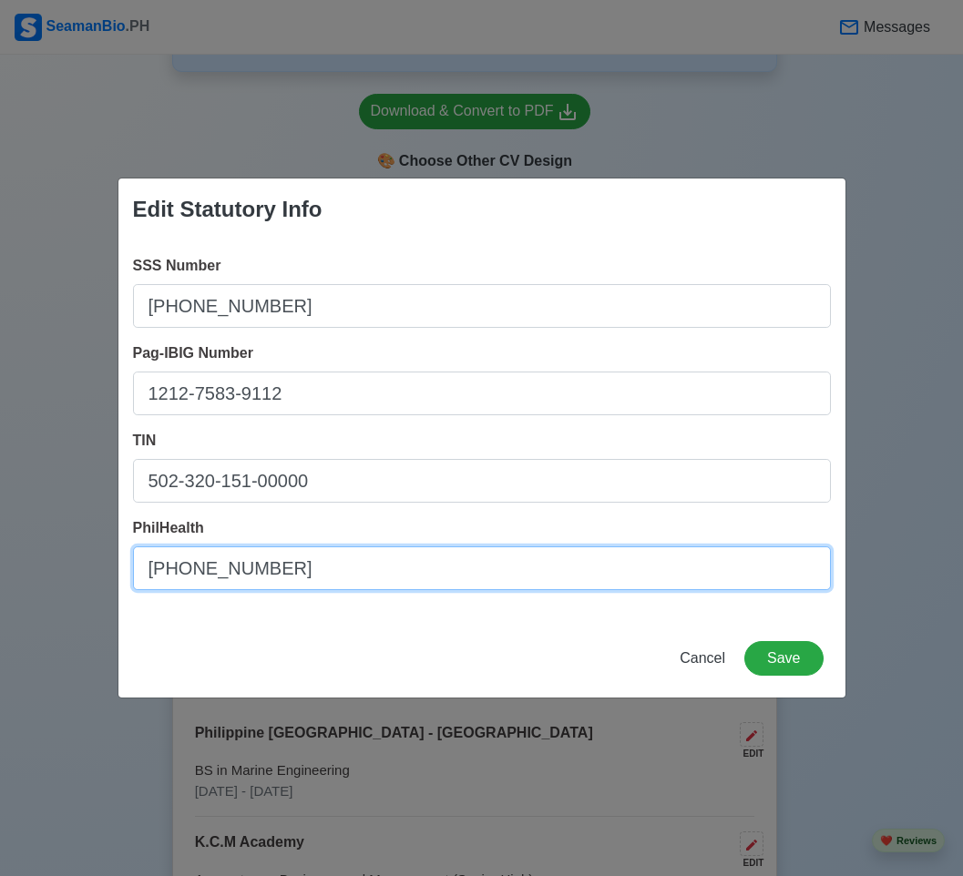
click at [235, 569] on input "[PHONE_NUMBER]" at bounding box center [482, 568] width 698 height 44
click at [408, 570] on input "[PHONE_NUMBER]" at bounding box center [482, 568] width 698 height 44
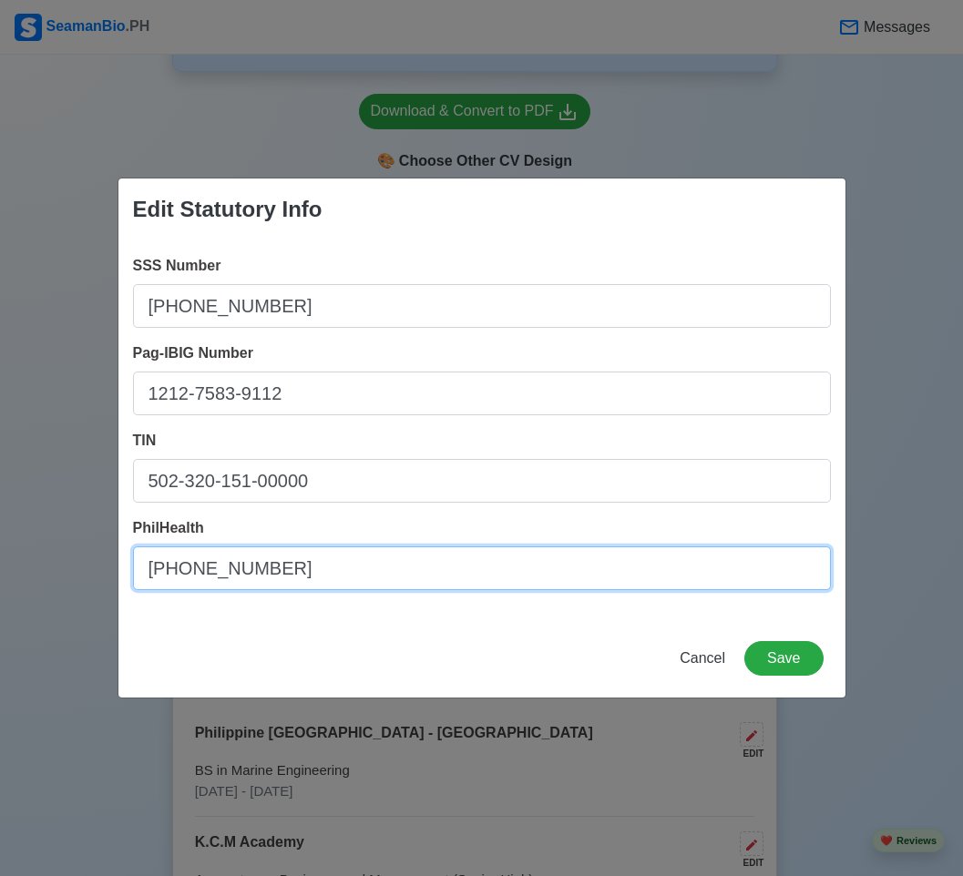
click at [408, 570] on input "[PHONE_NUMBER]" at bounding box center [482, 568] width 698 height 44
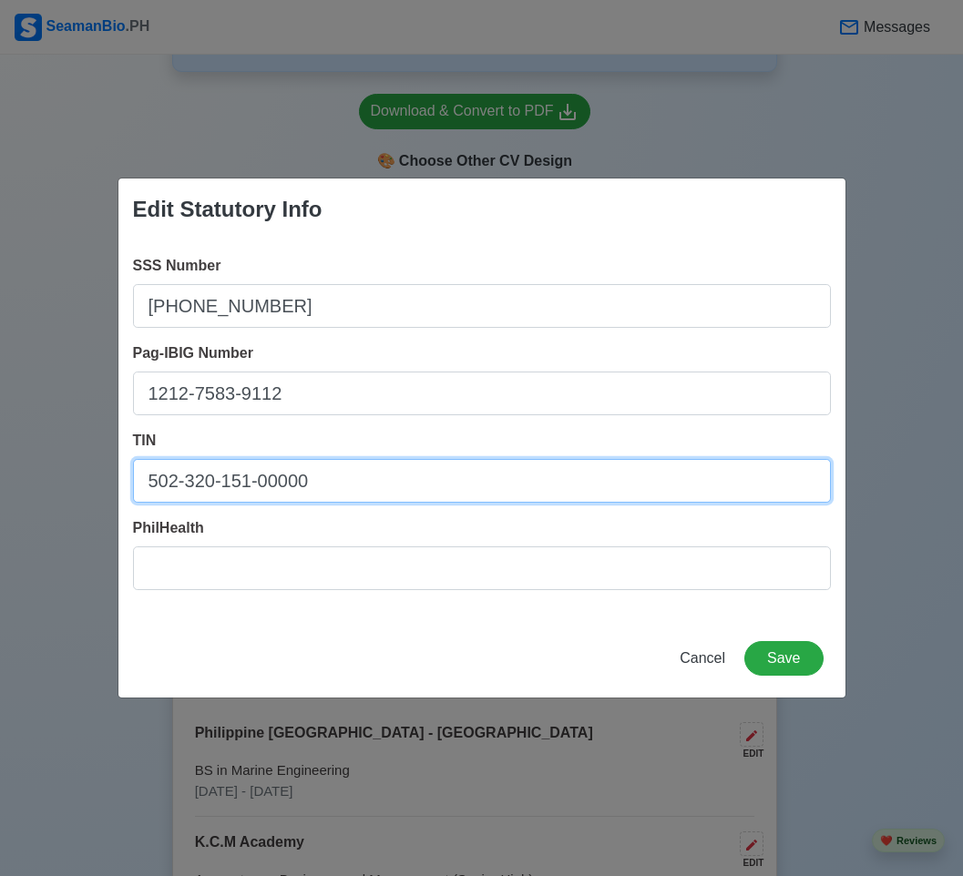
click at [417, 496] on input "502-320-151-00000" at bounding box center [482, 481] width 698 height 44
click at [417, 492] on input "502-320-151-00000" at bounding box center [482, 481] width 698 height 44
type input "502-320-151-"
click at [417, 490] on input "502-320-151-" at bounding box center [482, 481] width 698 height 44
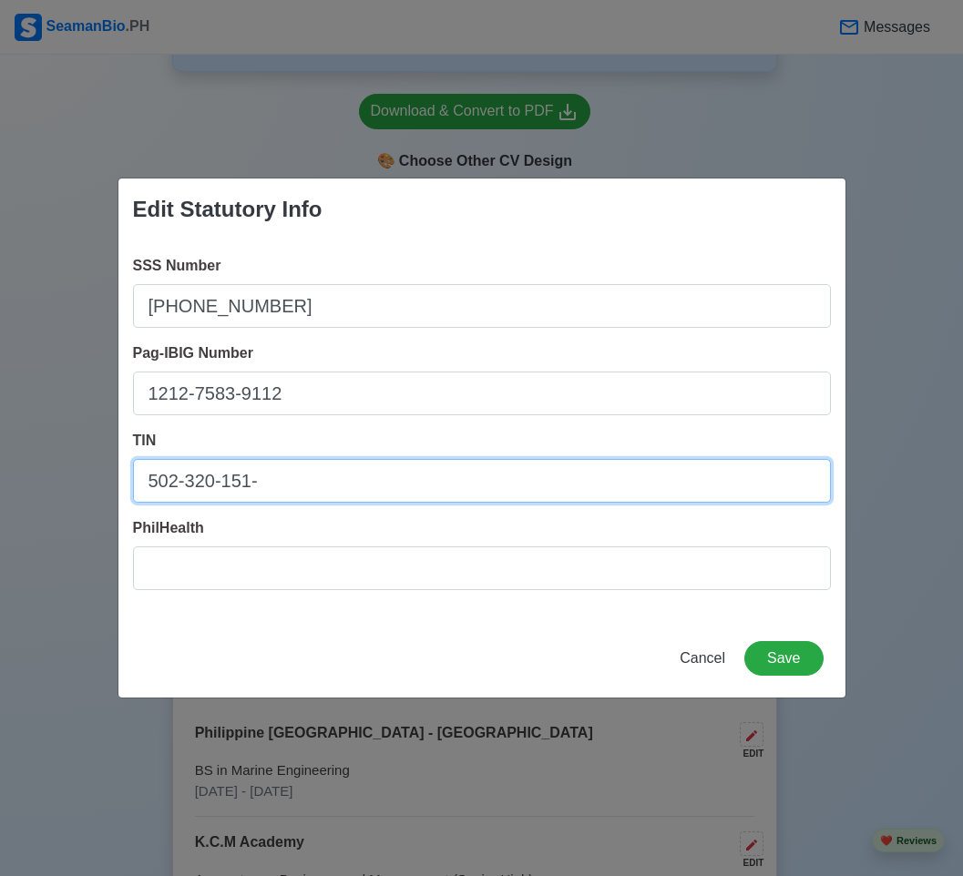
click at [417, 490] on input "502-320-151-" at bounding box center [482, 481] width 698 height 44
drag, startPoint x: 417, startPoint y: 490, endPoint x: 418, endPoint y: 478, distance: 11.9
click at [417, 489] on input "502-320-151-" at bounding box center [482, 481] width 698 height 44
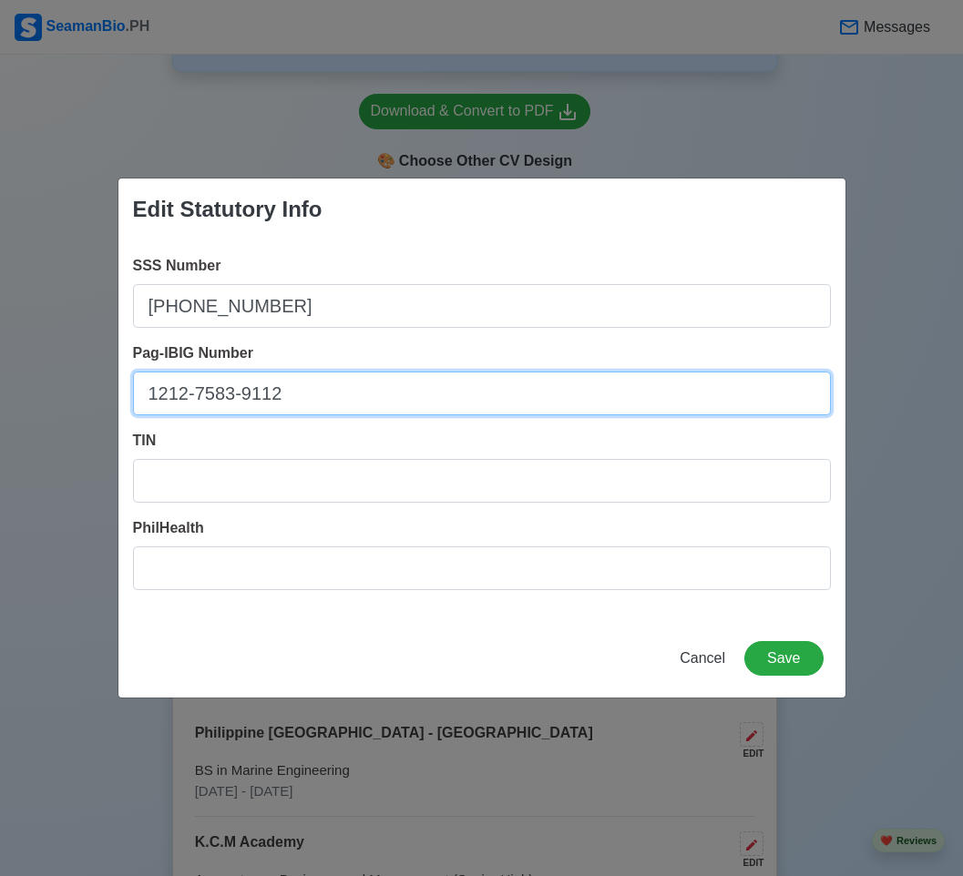
click at [415, 410] on input "1212-7583-9112" at bounding box center [482, 394] width 698 height 44
drag, startPoint x: 415, startPoint y: 410, endPoint x: 426, endPoint y: 356, distance: 54.8
click at [415, 406] on input "1212-7583-9112" at bounding box center [482, 394] width 698 height 44
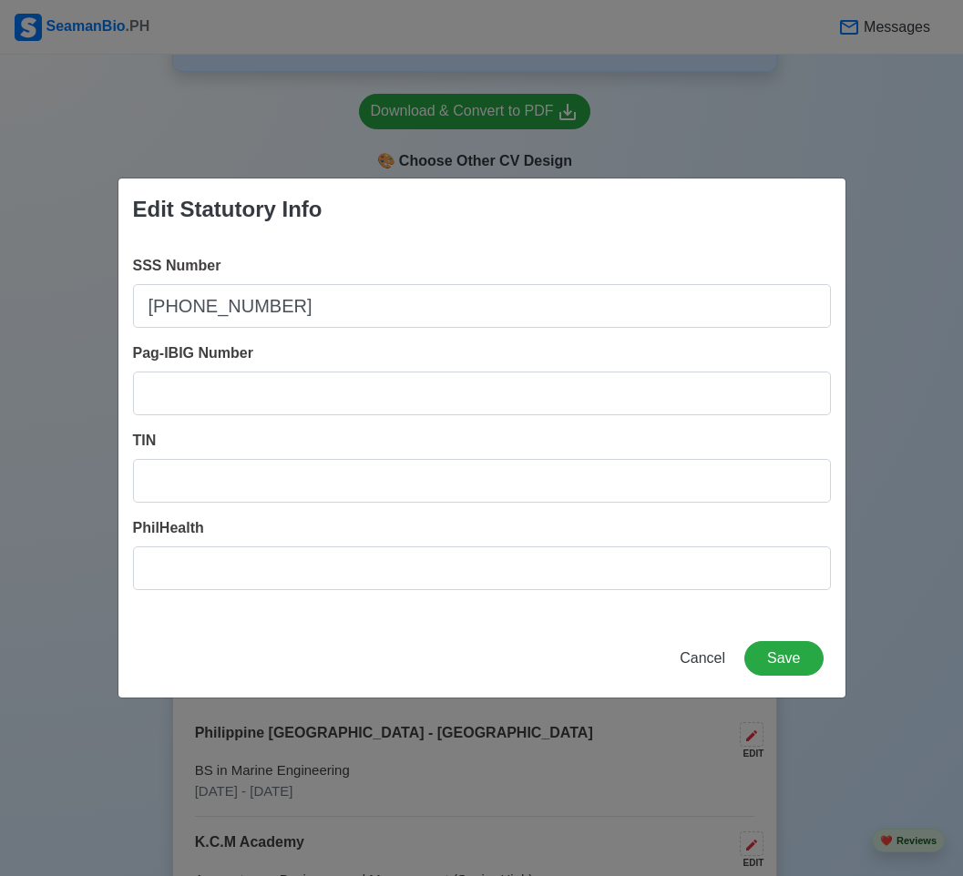
click at [447, 277] on div "SSS Number 34-9718059-8" at bounding box center [482, 291] width 698 height 73
click at [447, 280] on div "SSS Number 34-9718059-8" at bounding box center [482, 291] width 698 height 73
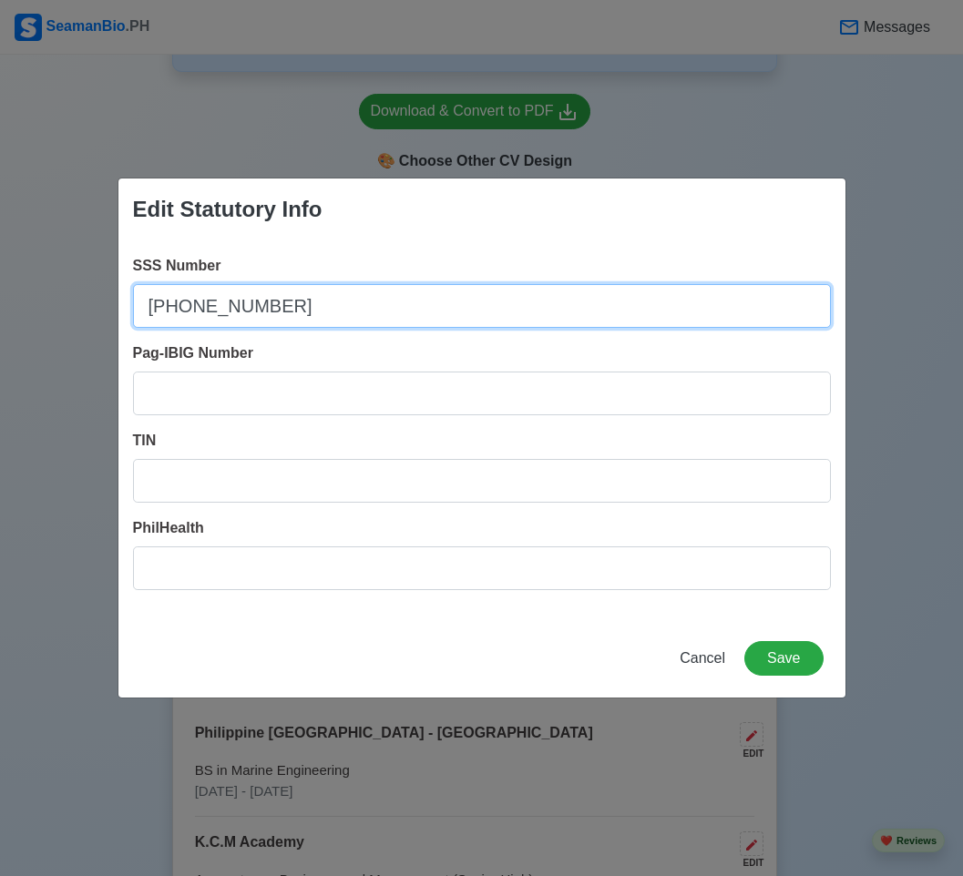
click at [447, 290] on input "[PHONE_NUMBER]" at bounding box center [482, 306] width 698 height 44
click at [447, 291] on input "[PHONE_NUMBER]" at bounding box center [482, 306] width 698 height 44
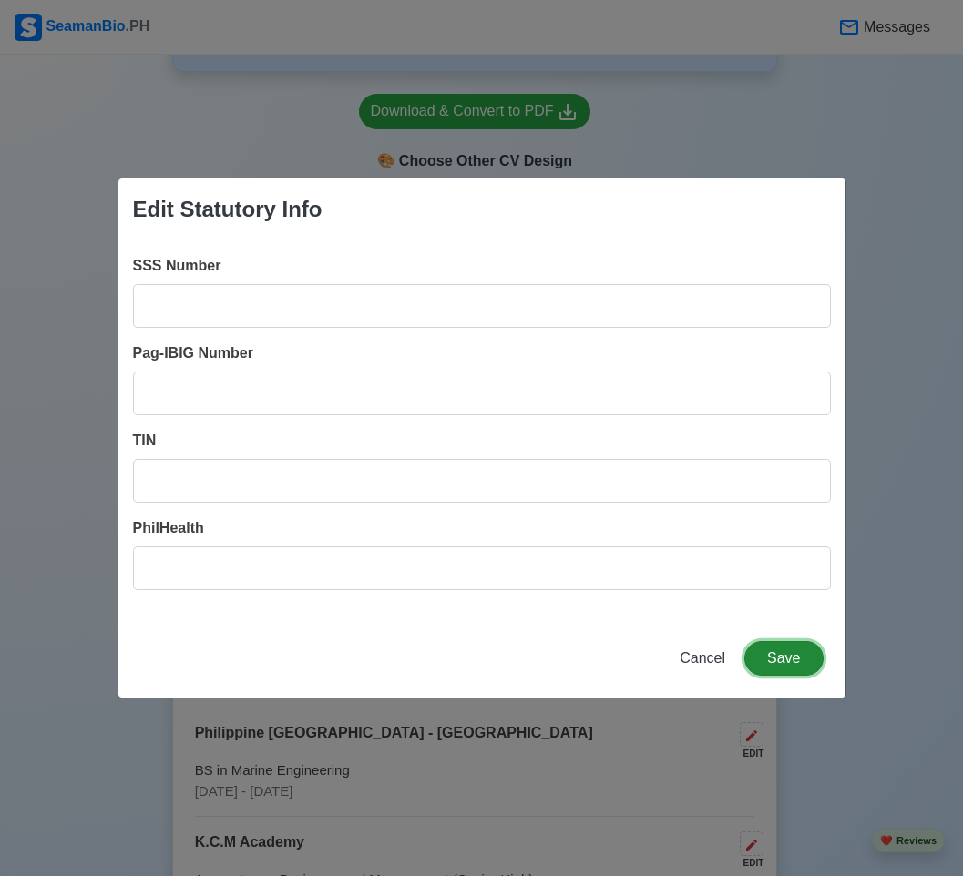
click at [769, 665] on button "Save" at bounding box center [783, 658] width 78 height 35
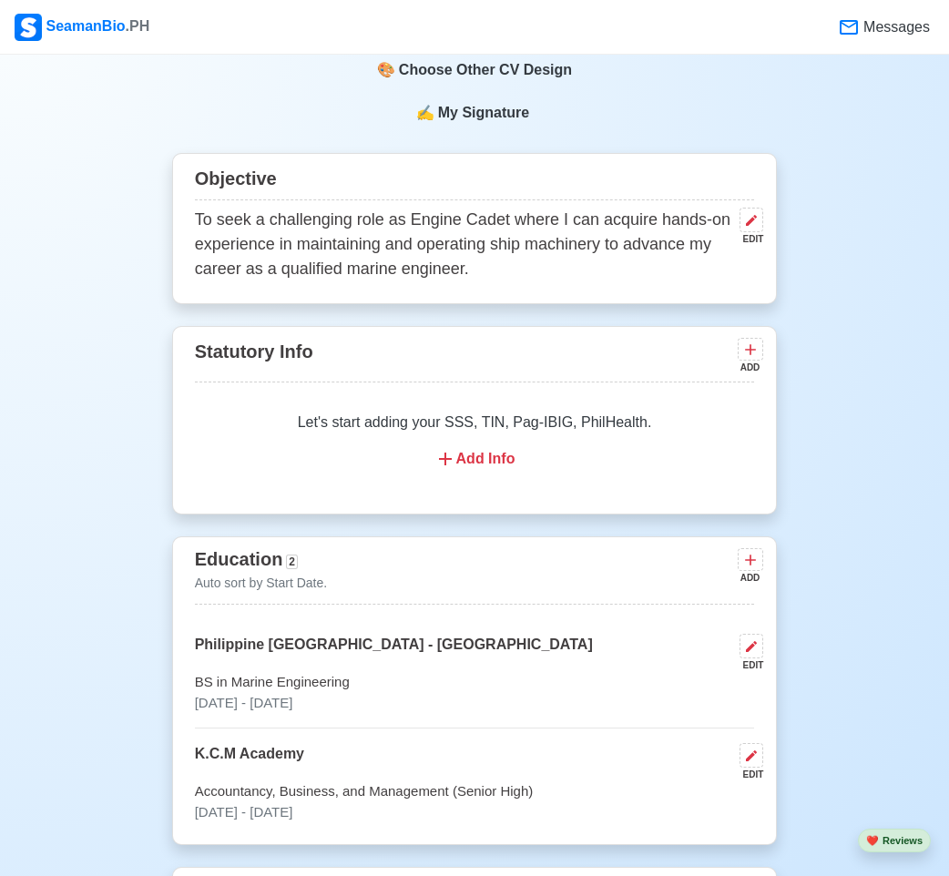
scroll to position [1002, 0]
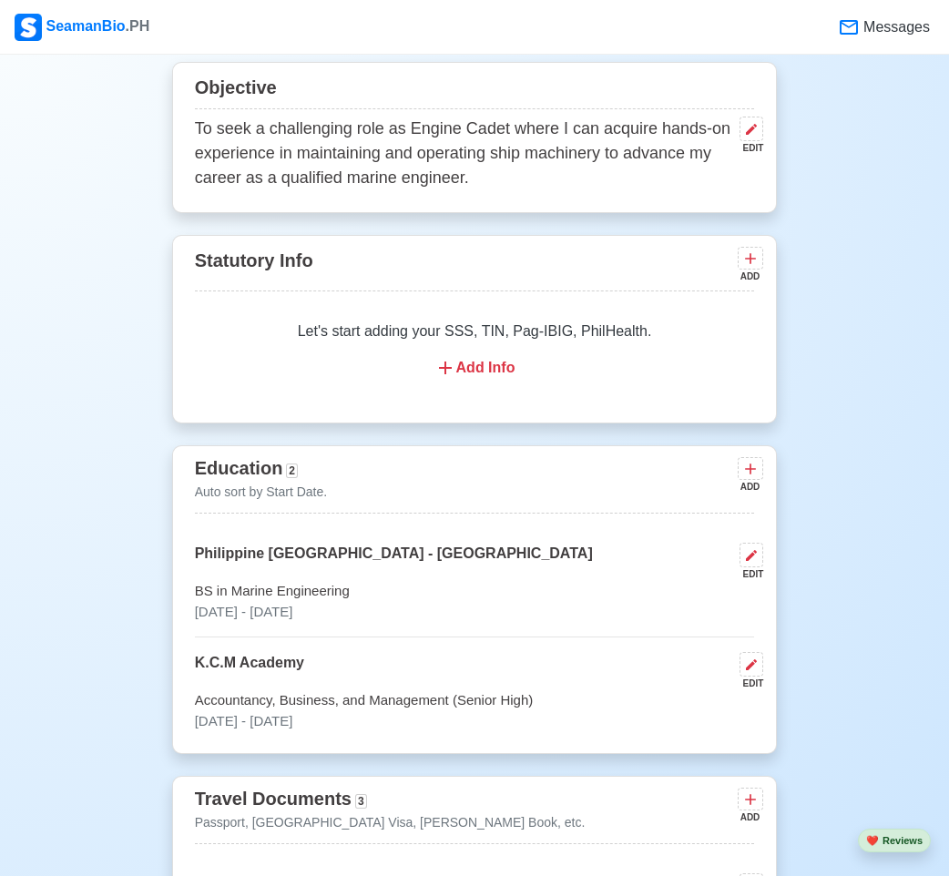
click at [575, 534] on div "Education 2 Auto sort by Start Date. ADD Philippine Merchant Marine School - La…" at bounding box center [475, 599] width 606 height 309
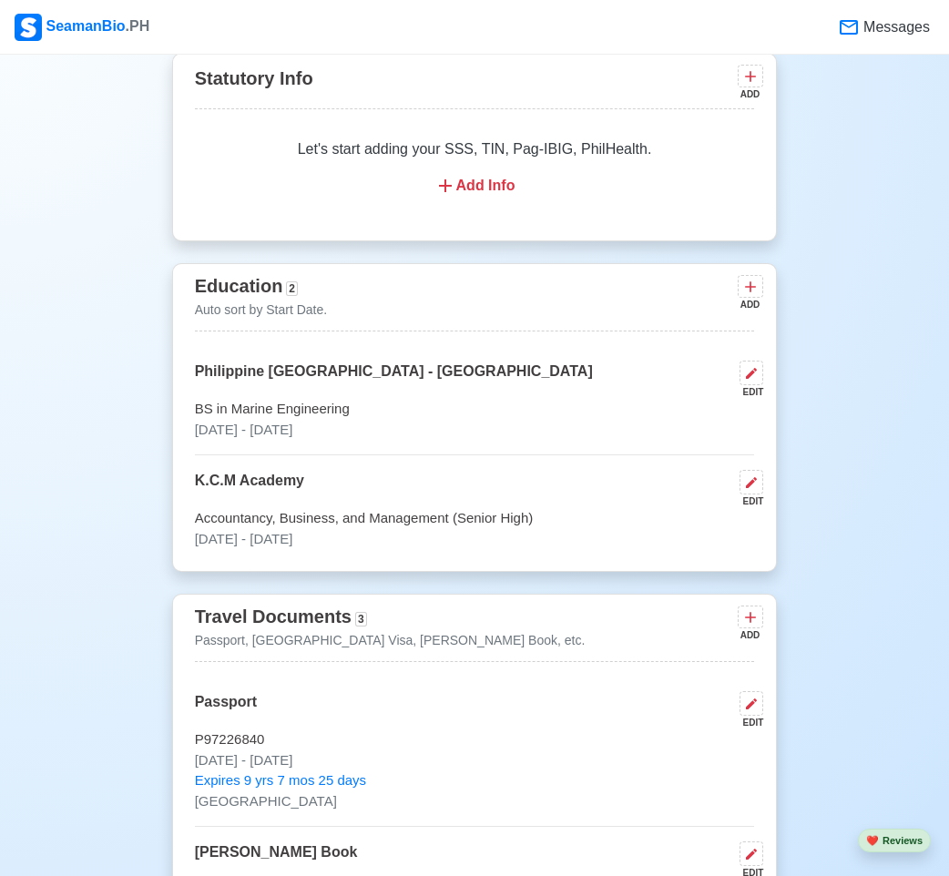
click at [597, 422] on p "[DATE] - [DATE]" at bounding box center [475, 430] width 560 height 21
select select "August"
select select "2021"
select select "May"
select select "2025"
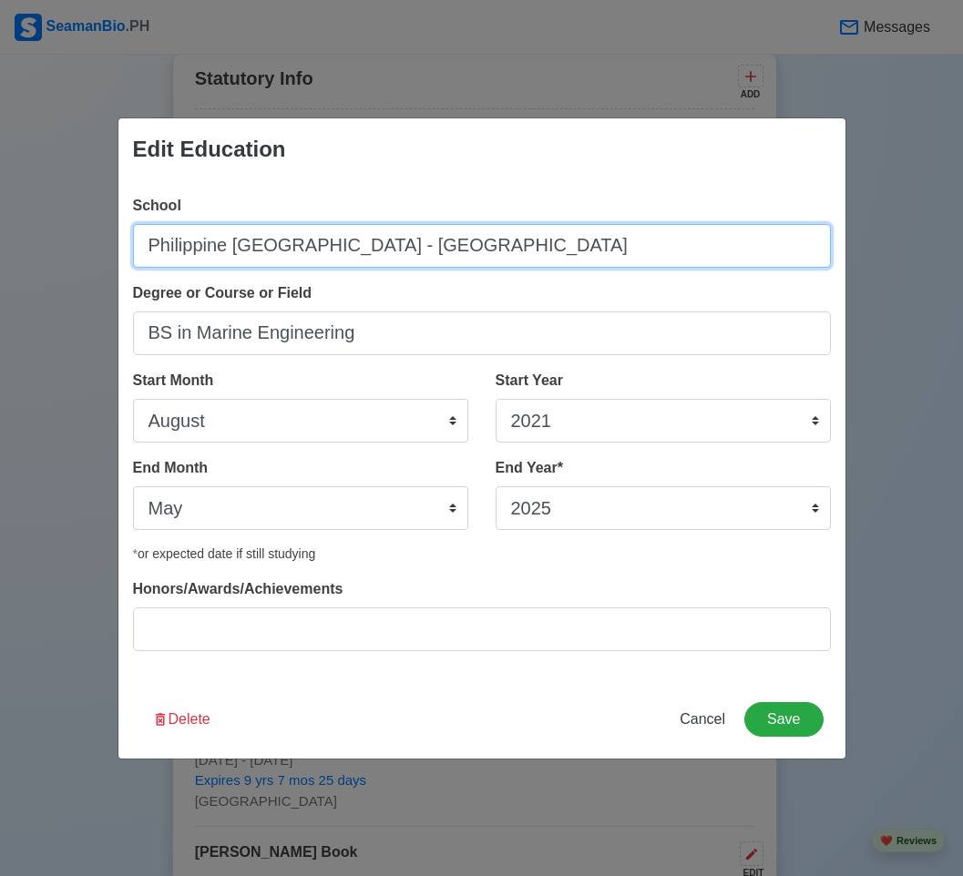
click at [228, 253] on input "Philippine [GEOGRAPHIC_DATA] - [GEOGRAPHIC_DATA]" at bounding box center [482, 246] width 698 height 44
click at [228, 252] on input "Philippine [GEOGRAPHIC_DATA] - [GEOGRAPHIC_DATA]" at bounding box center [482, 246] width 698 height 44
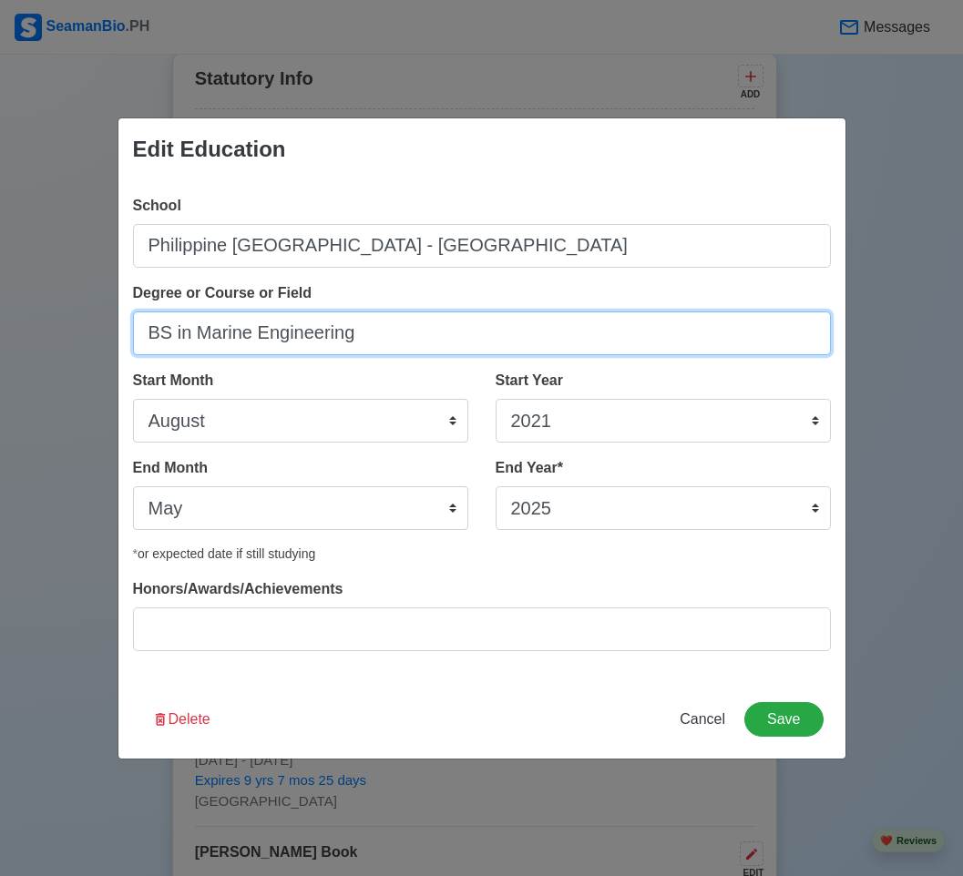
click at [270, 345] on input "BS in Marine Engineering" at bounding box center [482, 333] width 698 height 44
drag, startPoint x: 270, startPoint y: 345, endPoint x: 13, endPoint y: 403, distance: 264.2
click at [264, 345] on input "BS in Marine Engineering" at bounding box center [482, 333] width 698 height 44
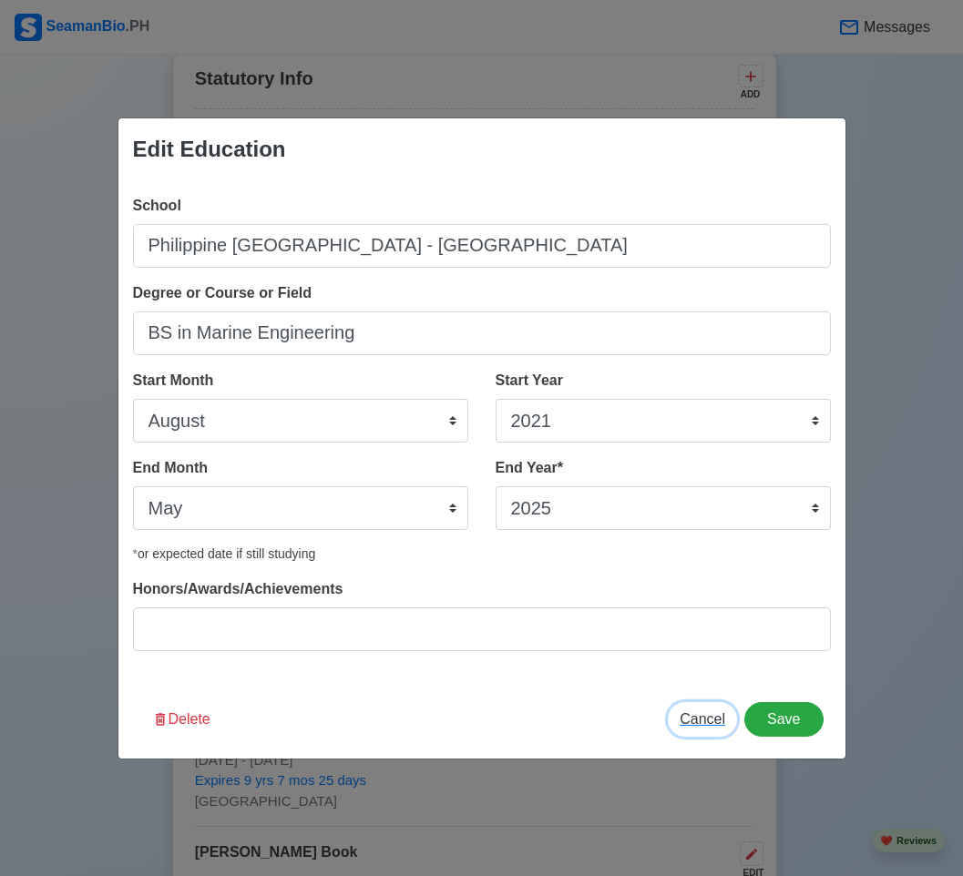
drag, startPoint x: 707, startPoint y: 717, endPoint x: 647, endPoint y: 739, distance: 63.4
click at [706, 716] on span "Cancel" at bounding box center [702, 718] width 46 height 15
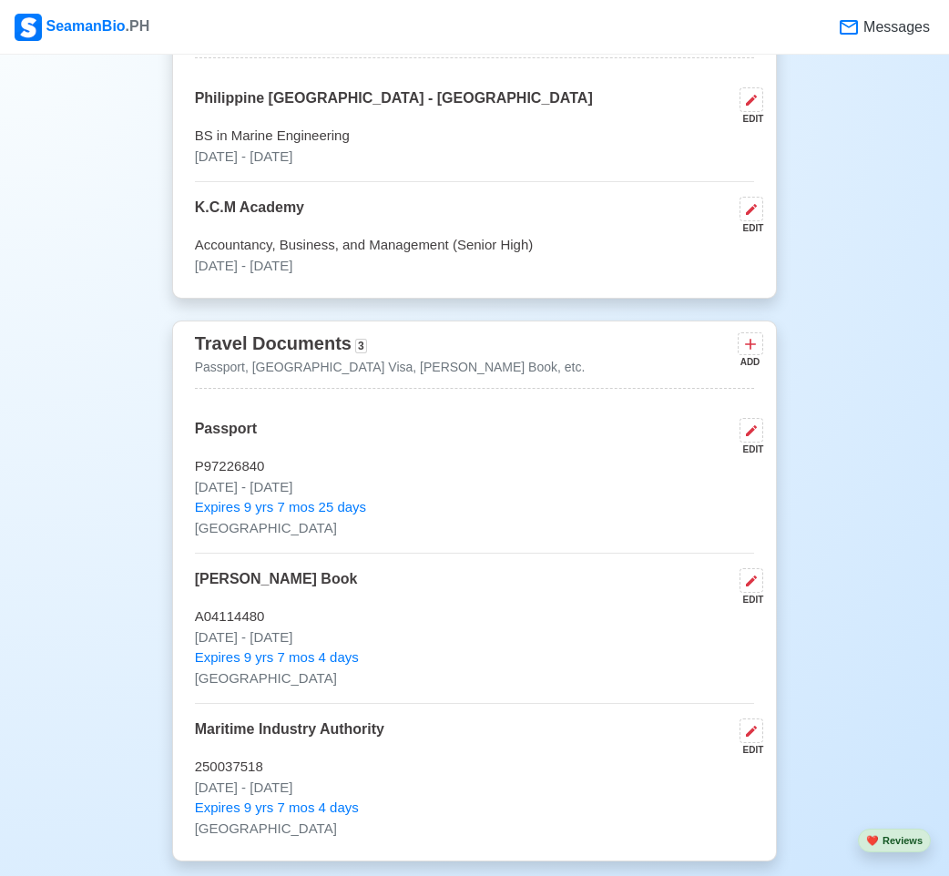
scroll to position [1548, 0]
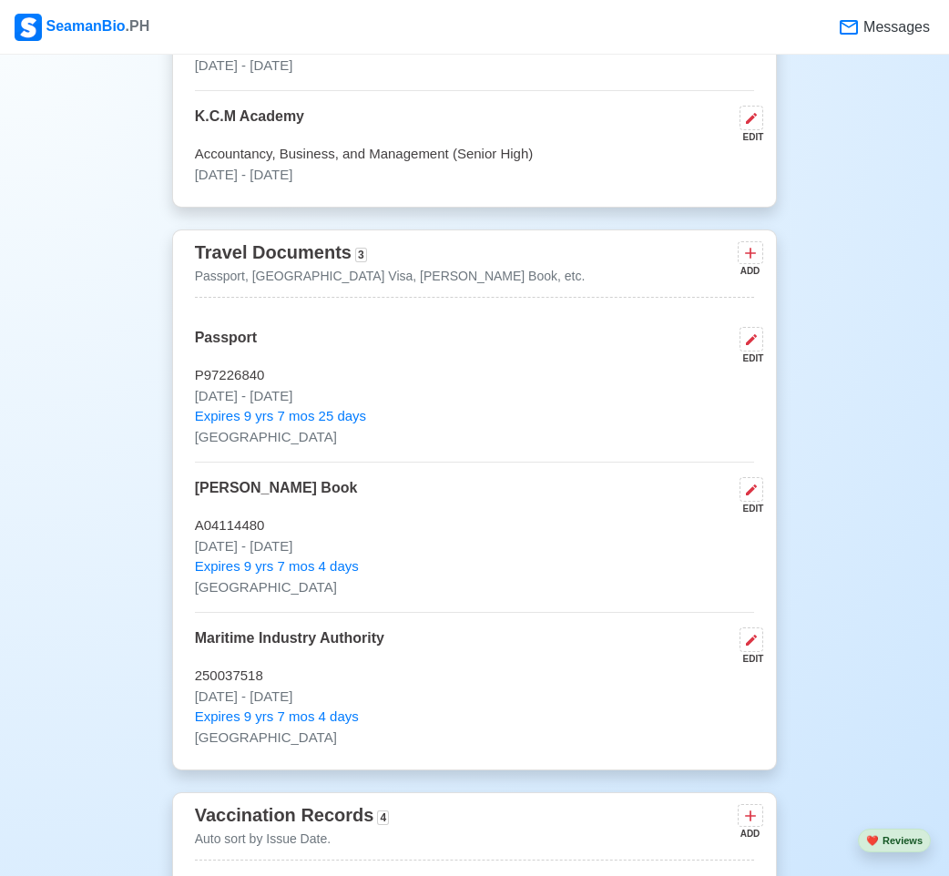
click at [551, 374] on p "P97226840" at bounding box center [475, 375] width 560 height 21
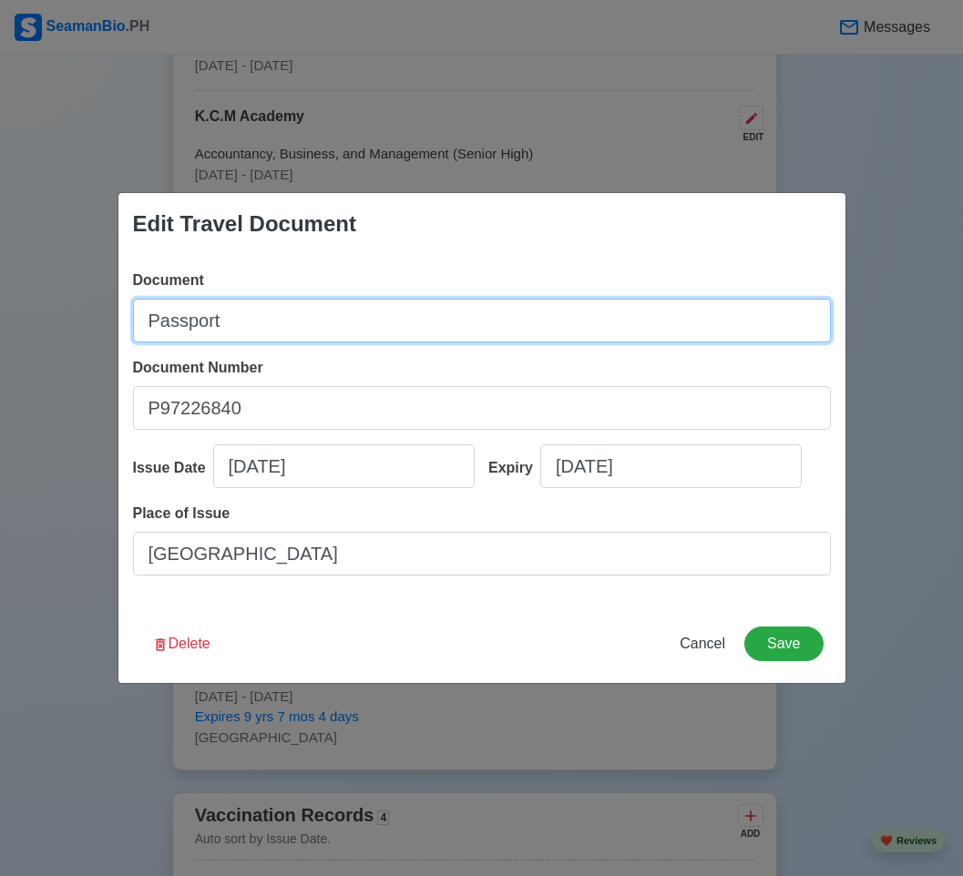
click at [219, 322] on input "Passport" at bounding box center [482, 321] width 698 height 44
drag, startPoint x: 219, startPoint y: 322, endPoint x: 36, endPoint y: 342, distance: 184.1
click at [217, 322] on input "Passport" at bounding box center [482, 321] width 698 height 44
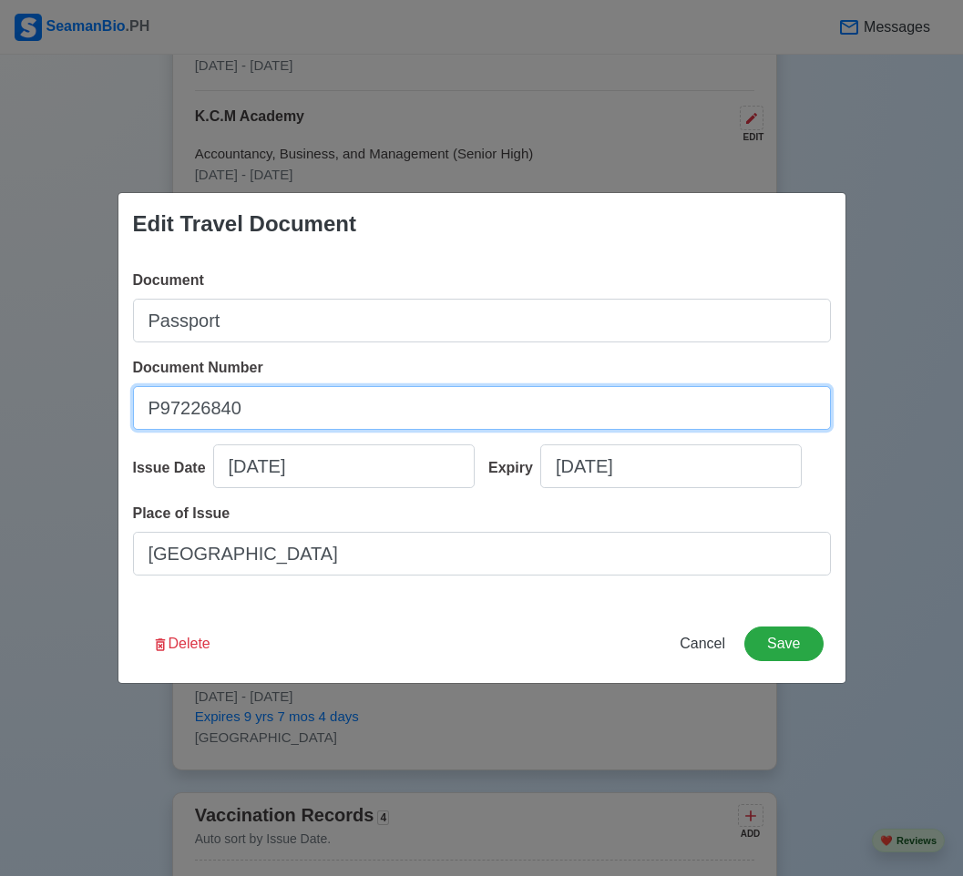
click at [230, 407] on input "P97226840" at bounding box center [482, 408] width 698 height 44
click at [231, 407] on input "P97226840" at bounding box center [482, 408] width 698 height 44
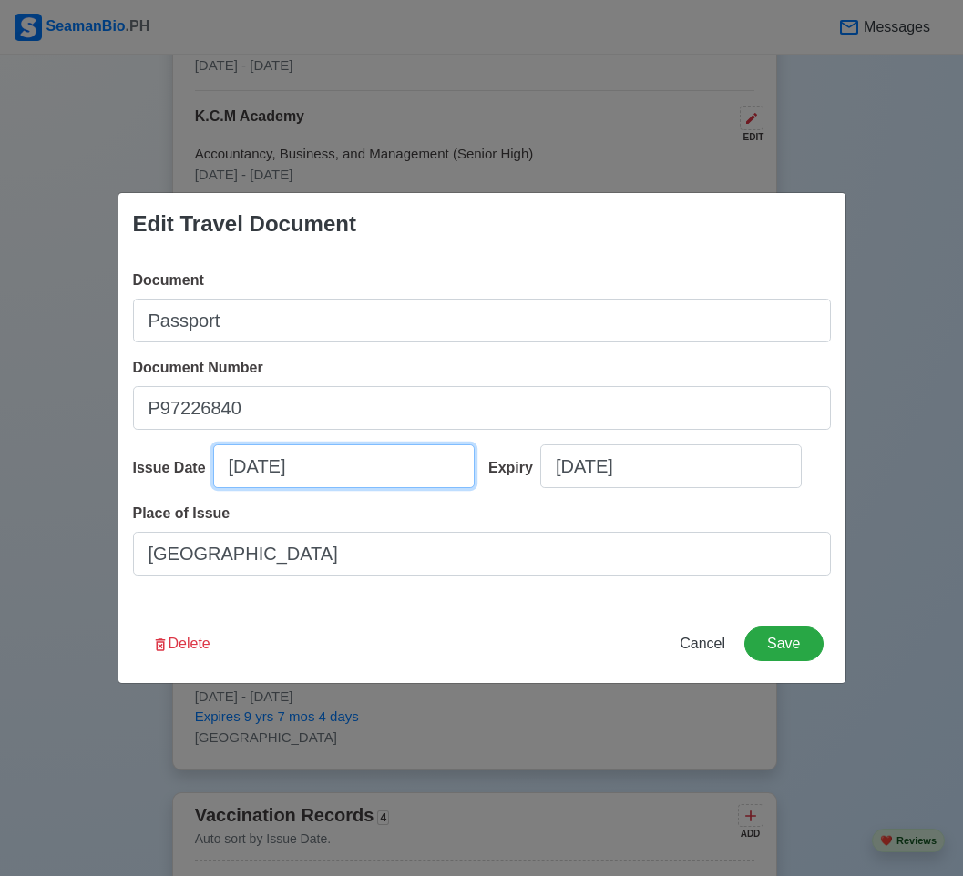
click at [240, 473] on input "10/01/2025" at bounding box center [343, 466] width 261 height 44
select select "****"
select select "*******"
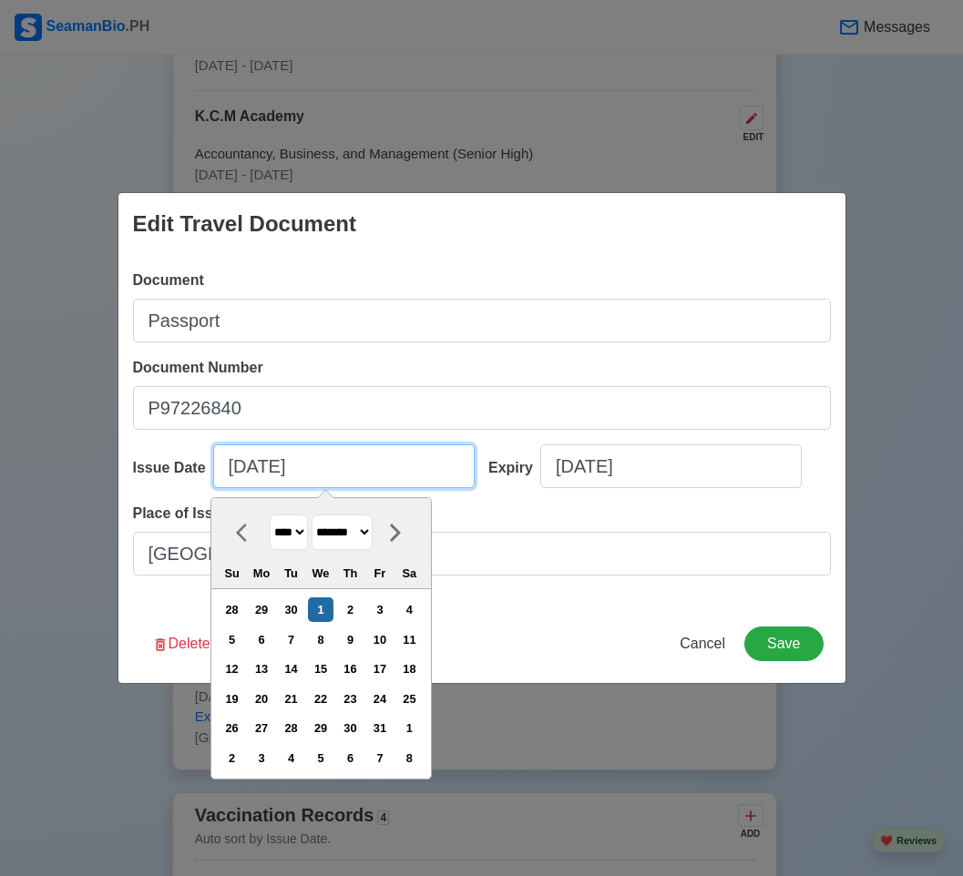
click at [240, 473] on input "10/01/2025" at bounding box center [343, 466] width 261 height 44
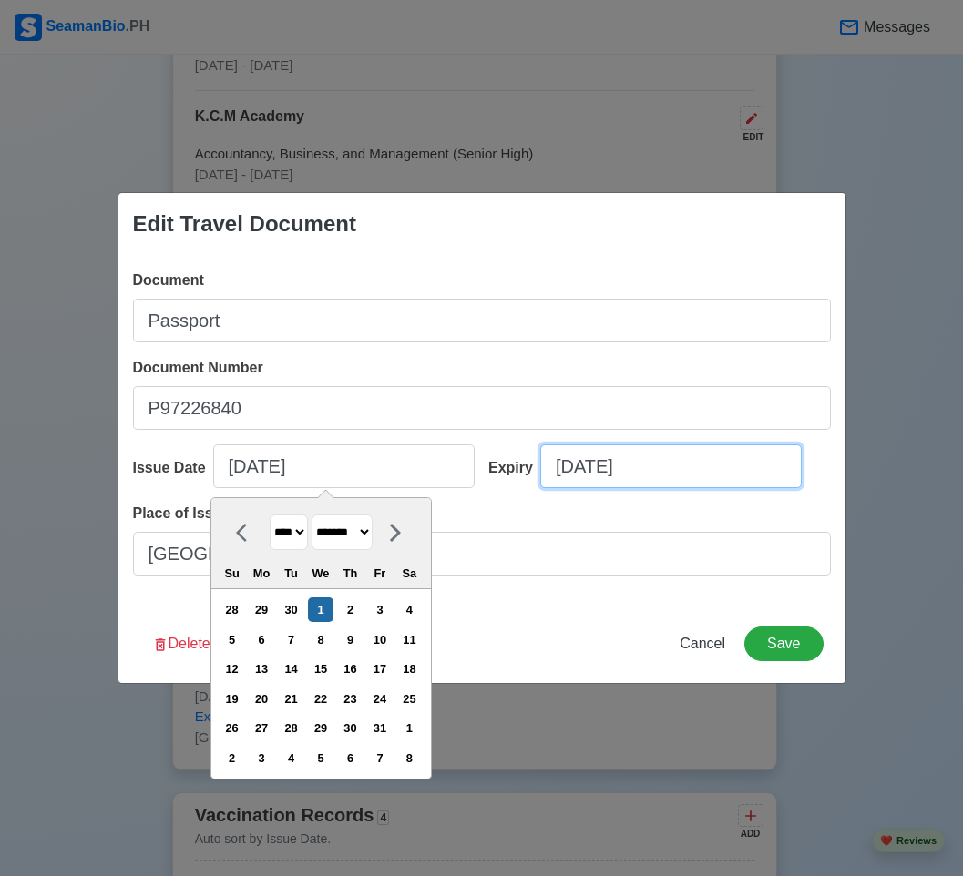
click at [616, 476] on input "05/26/2035" at bounding box center [670, 466] width 261 height 44
select select "****"
select select "***"
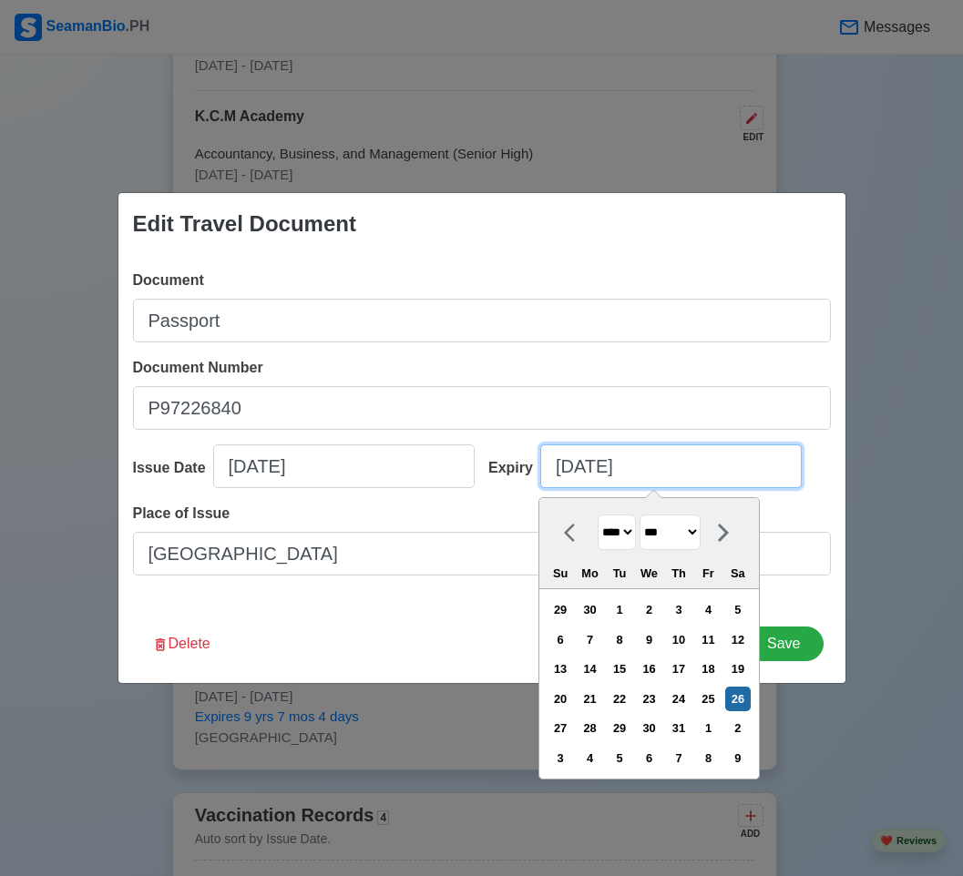
click at [616, 476] on input "05/26/2035" at bounding box center [670, 466] width 261 height 44
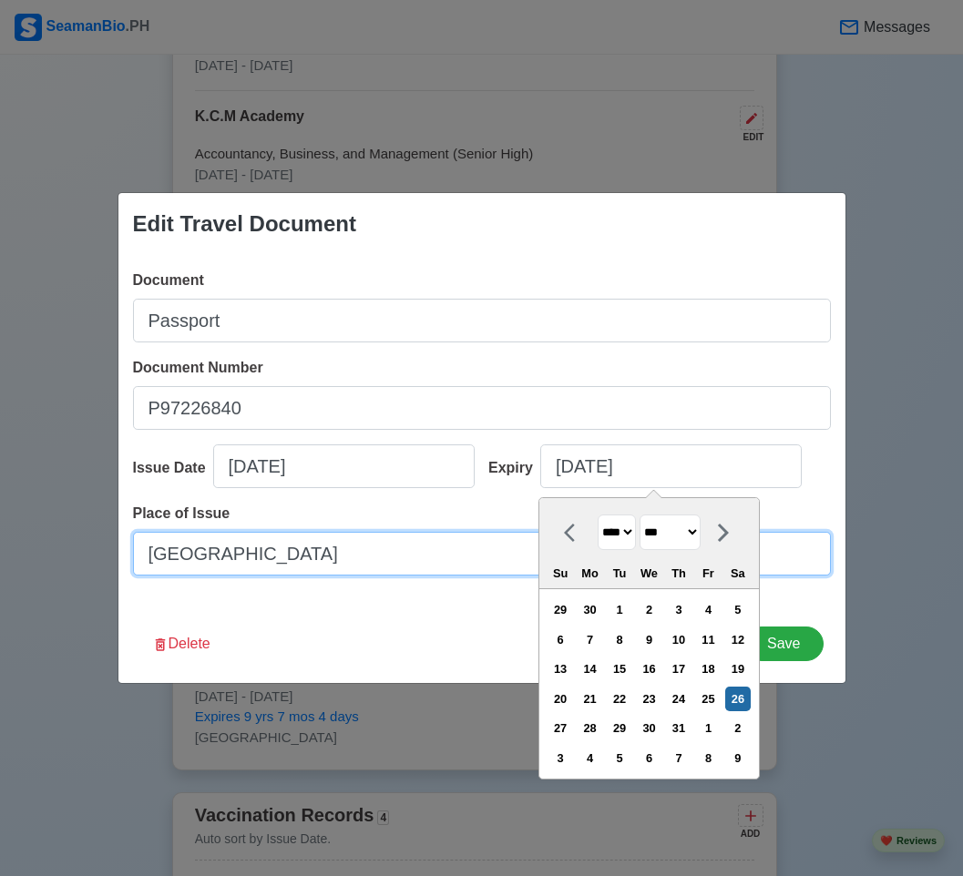
click at [286, 556] on input "[GEOGRAPHIC_DATA]" at bounding box center [482, 554] width 698 height 44
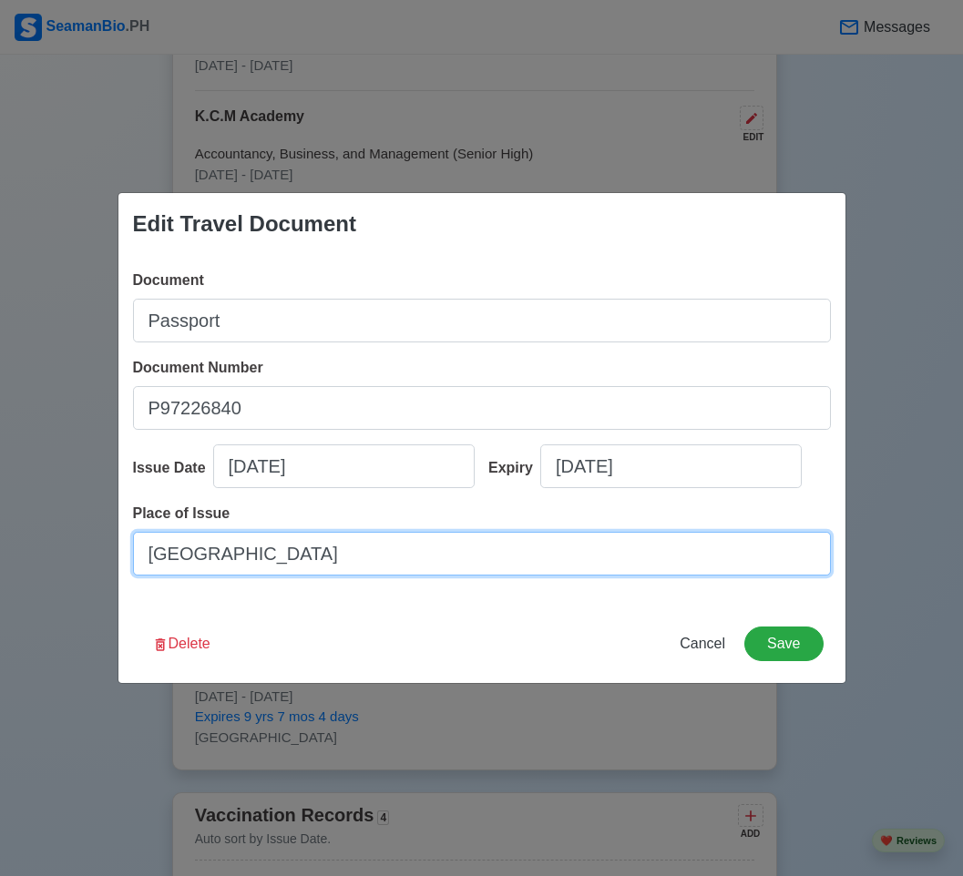
click at [286, 556] on input "[GEOGRAPHIC_DATA]" at bounding box center [482, 554] width 698 height 44
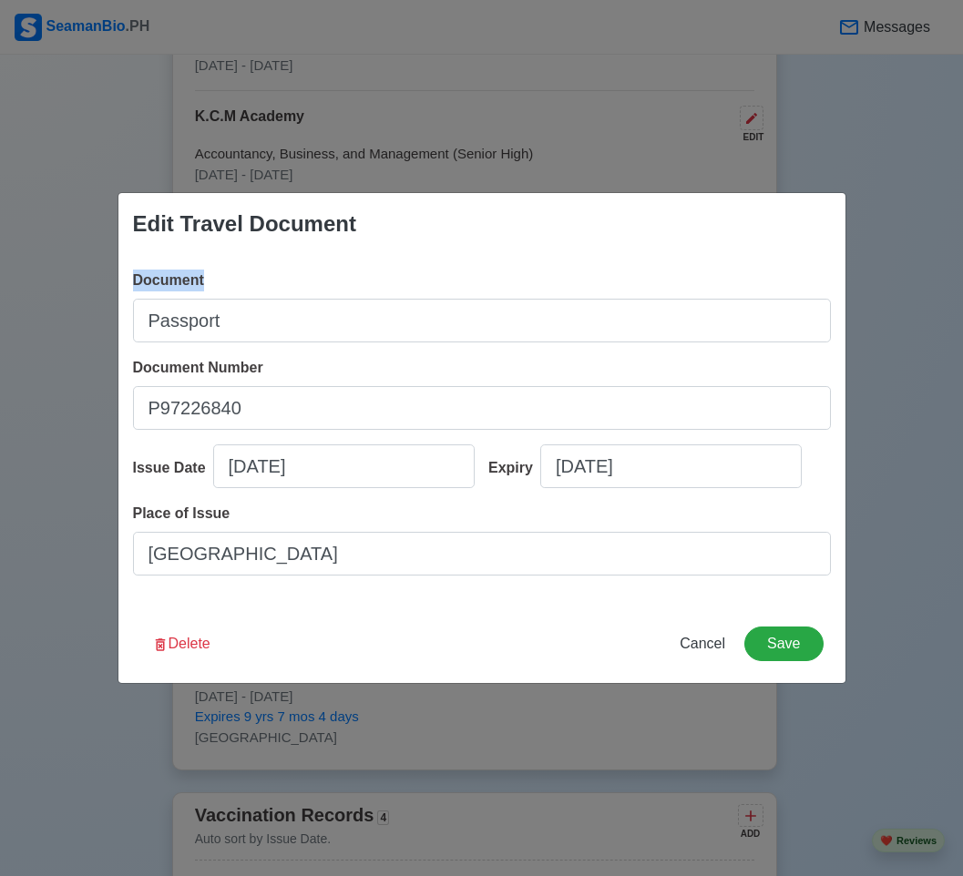
drag, startPoint x: 602, startPoint y: 290, endPoint x: 529, endPoint y: 305, distance: 74.3
click at [568, 303] on div "Document Passport" at bounding box center [482, 306] width 698 height 73
click at [708, 636] on span "Cancel" at bounding box center [702, 643] width 46 height 15
type input "10/01/2025"
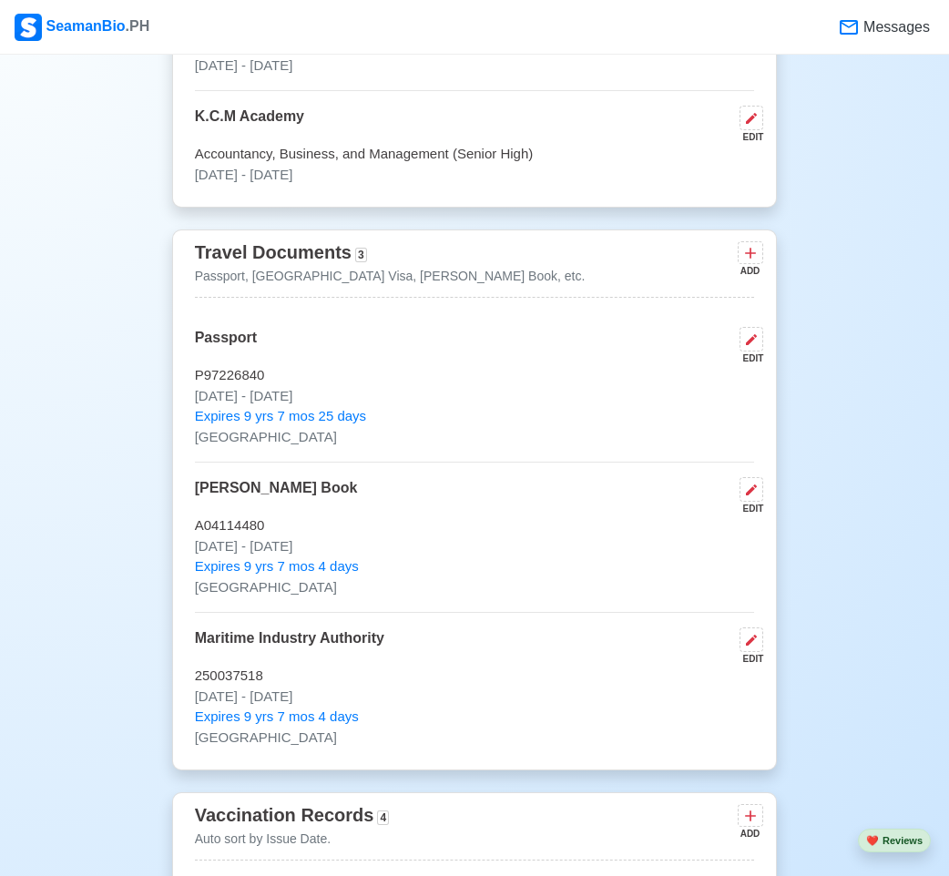
click at [355, 508] on div "Seaman Book EDIT" at bounding box center [475, 496] width 560 height 38
click at [759, 502] on button at bounding box center [751, 489] width 24 height 25
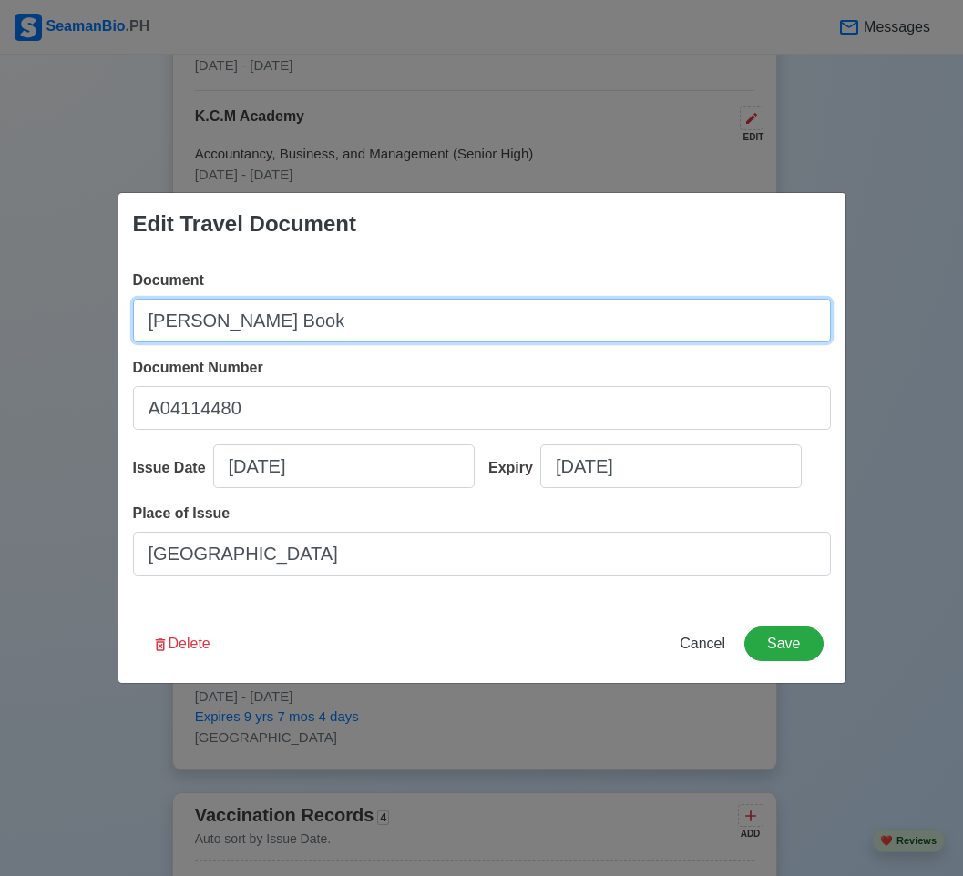
click at [270, 334] on input "[PERSON_NAME] Book" at bounding box center [482, 321] width 698 height 44
click at [271, 333] on input "[PERSON_NAME] Book" at bounding box center [482, 321] width 698 height 44
click at [271, 332] on input "[PERSON_NAME] Book" at bounding box center [482, 321] width 698 height 44
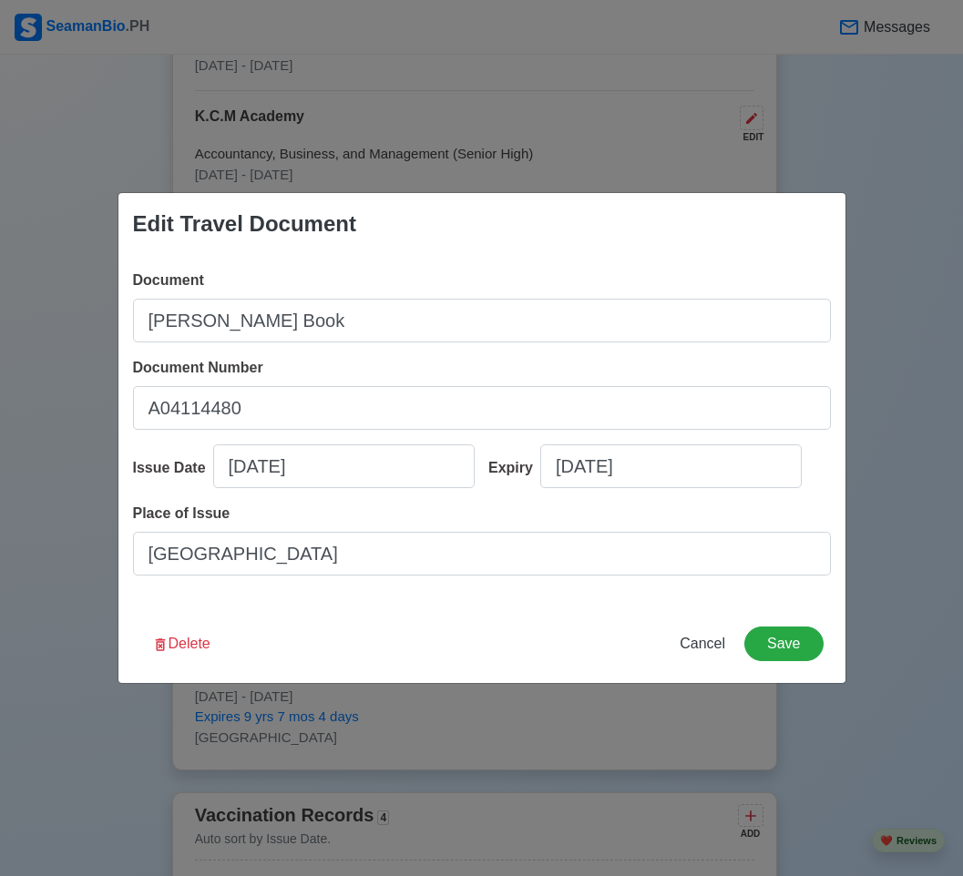
click at [294, 380] on div "Document Number A04114480" at bounding box center [482, 393] width 698 height 73
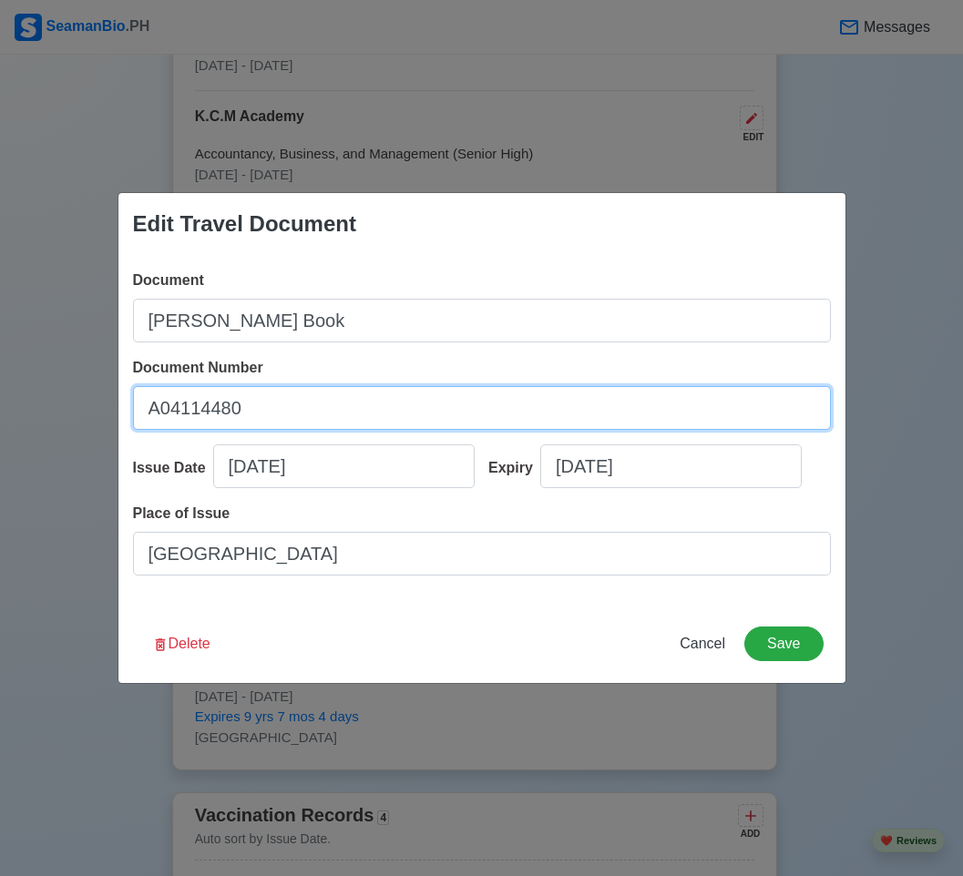
click at [288, 397] on input "A04114480" at bounding box center [482, 408] width 698 height 44
click at [327, 413] on input "A04114480" at bounding box center [482, 408] width 698 height 44
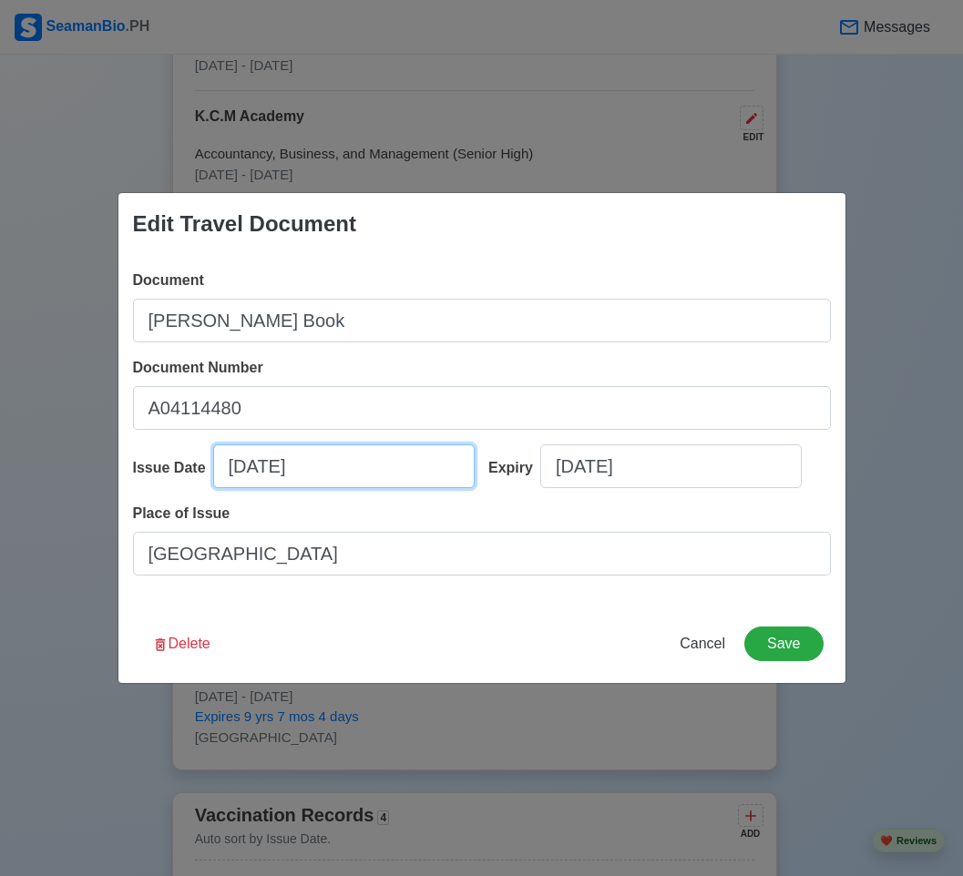
select select "****"
select select "***"
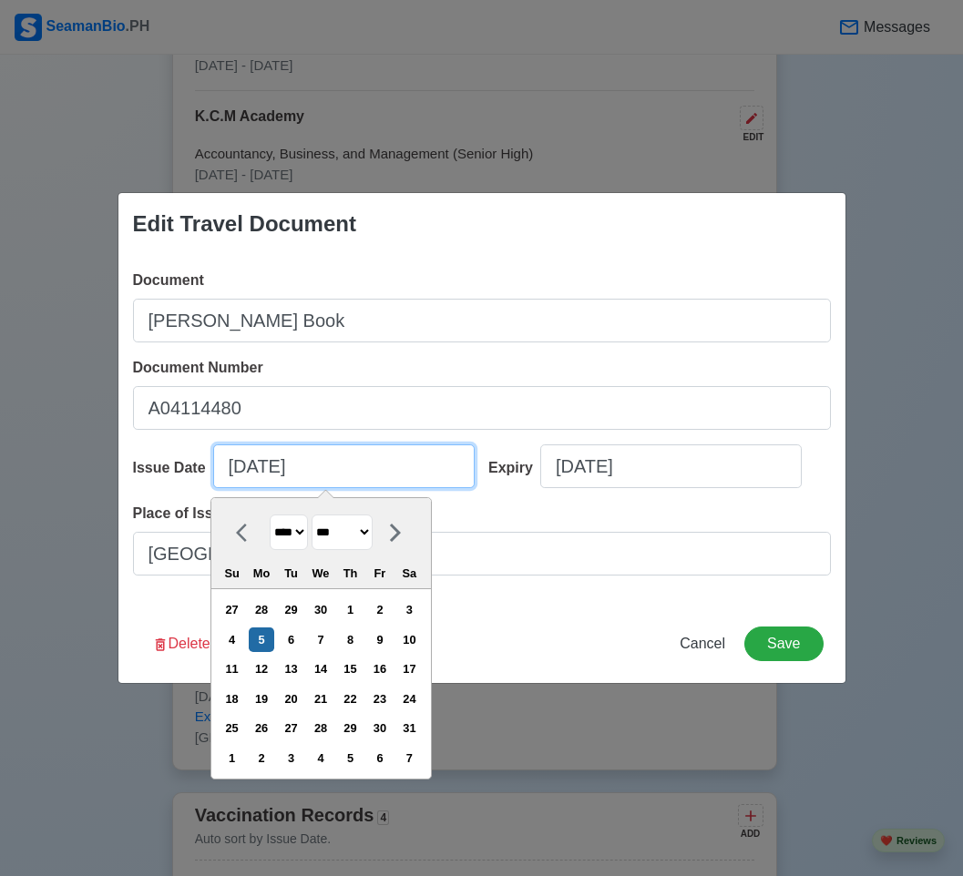
click at [274, 465] on input "05/05/2025" at bounding box center [343, 466] width 261 height 44
click at [272, 465] on input "05/05/2025" at bounding box center [343, 466] width 261 height 44
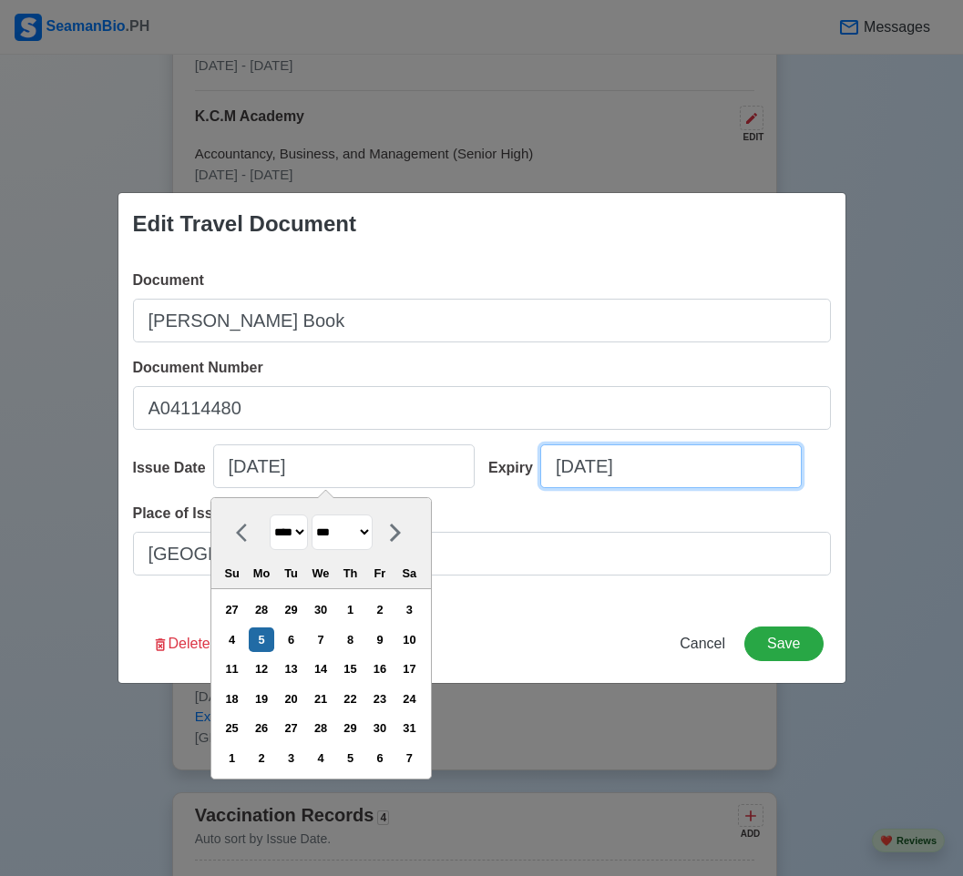
select select "****"
select select "***"
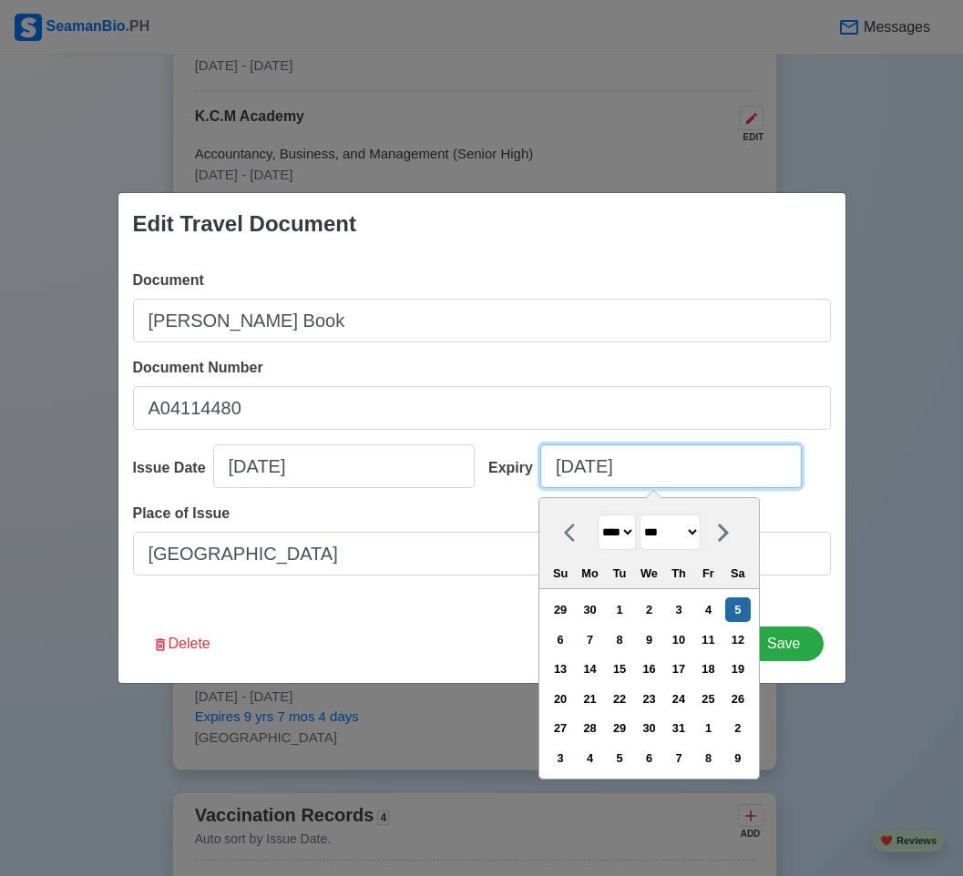
click at [589, 471] on input "05/05/2035" at bounding box center [670, 466] width 261 height 44
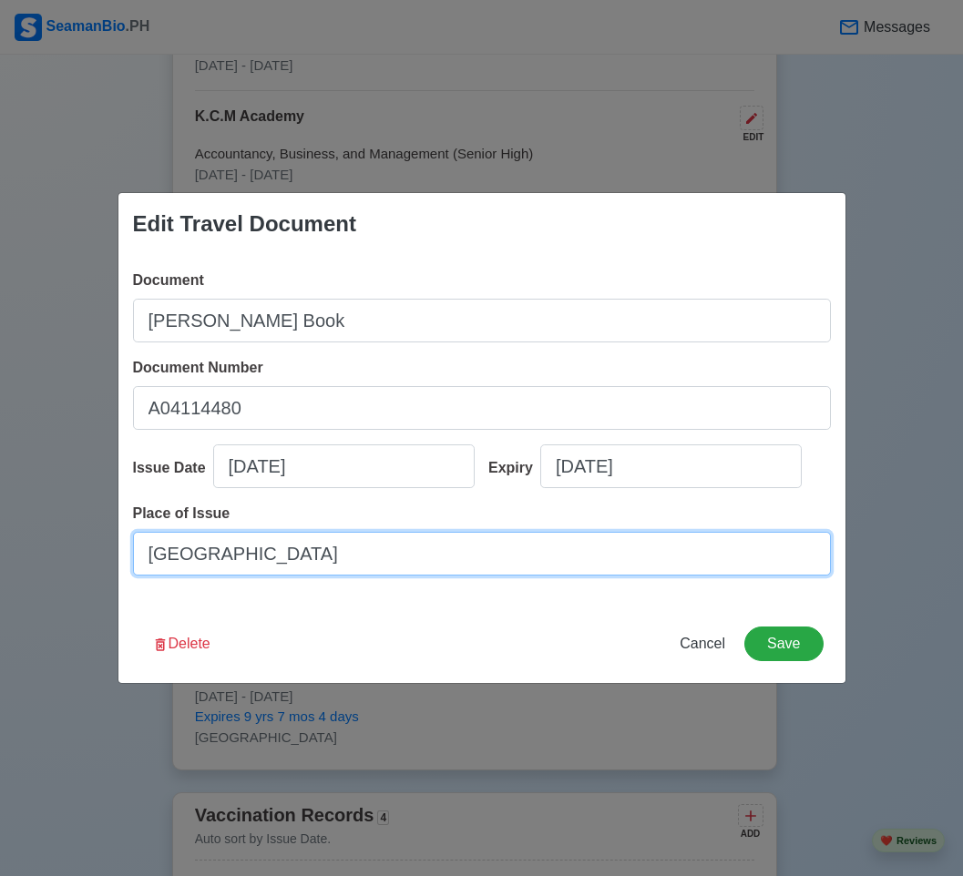
click at [374, 555] on input "[GEOGRAPHIC_DATA]" at bounding box center [482, 554] width 698 height 44
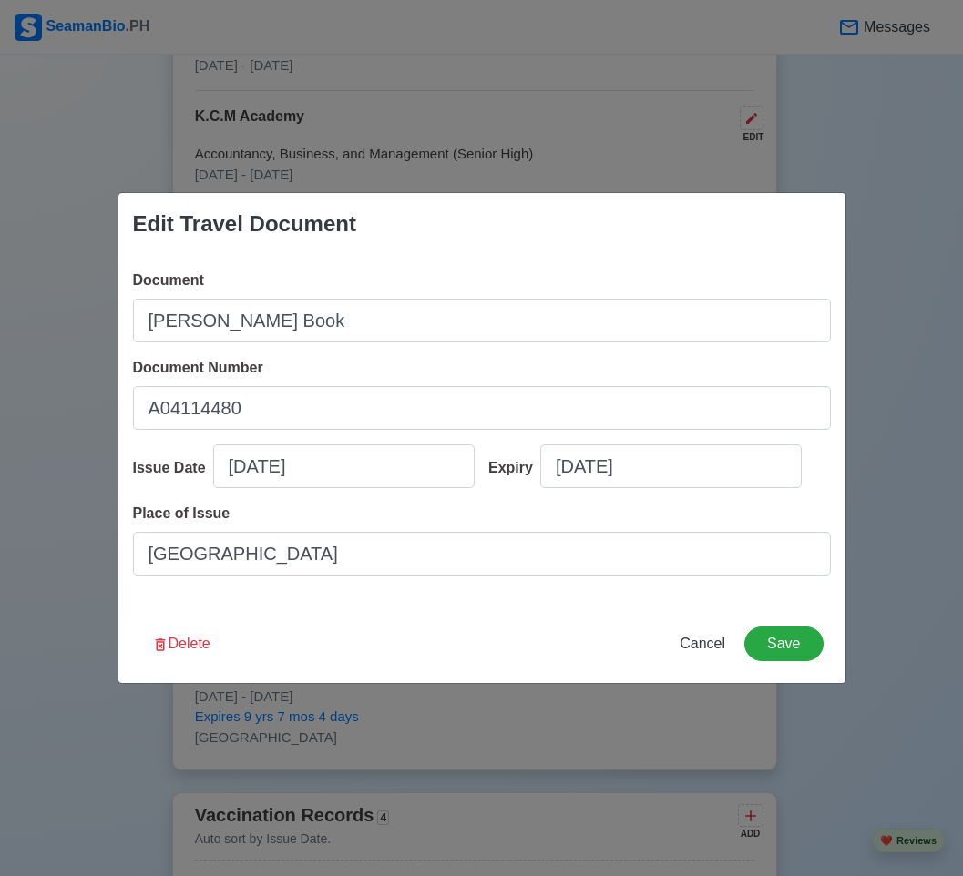
click at [539, 187] on div "Edit Travel Document Document Seaman Book Document Number A04114480 Issue Date …" at bounding box center [481, 438] width 963 height 876
click at [724, 639] on span "Cancel" at bounding box center [702, 643] width 46 height 15
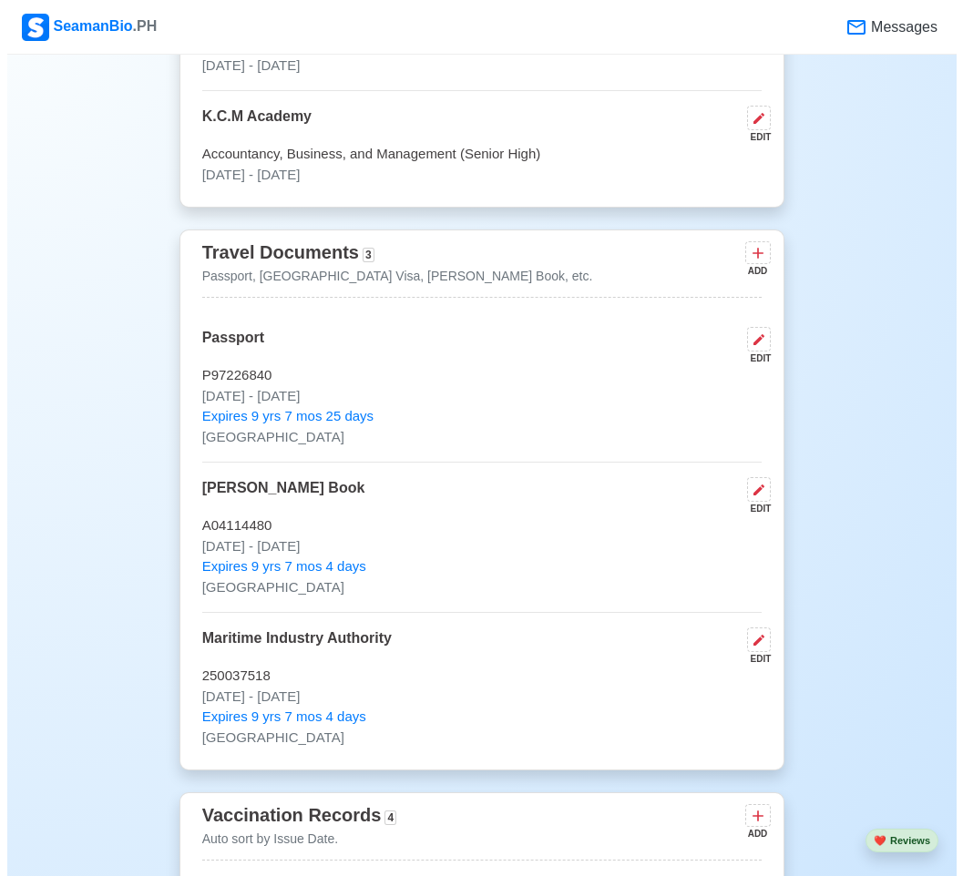
scroll to position [1639, 0]
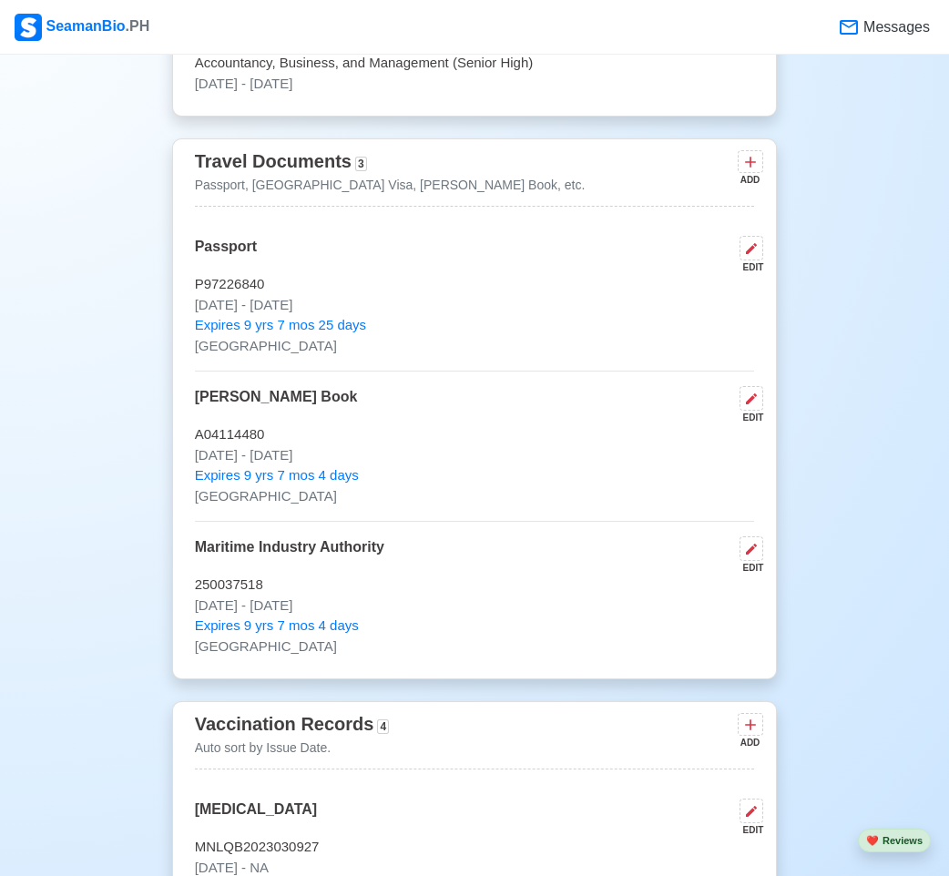
click at [468, 583] on p "250037518" at bounding box center [475, 585] width 560 height 21
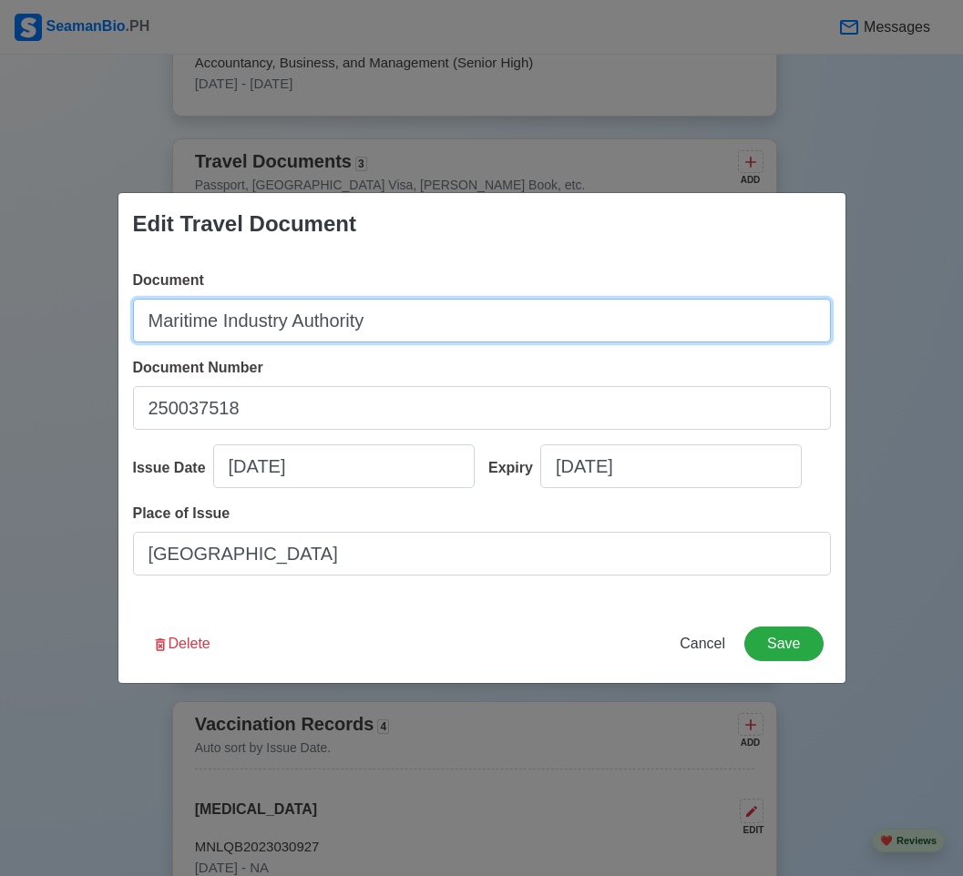
click at [380, 336] on input "Maritime Industry Authority" at bounding box center [482, 321] width 698 height 44
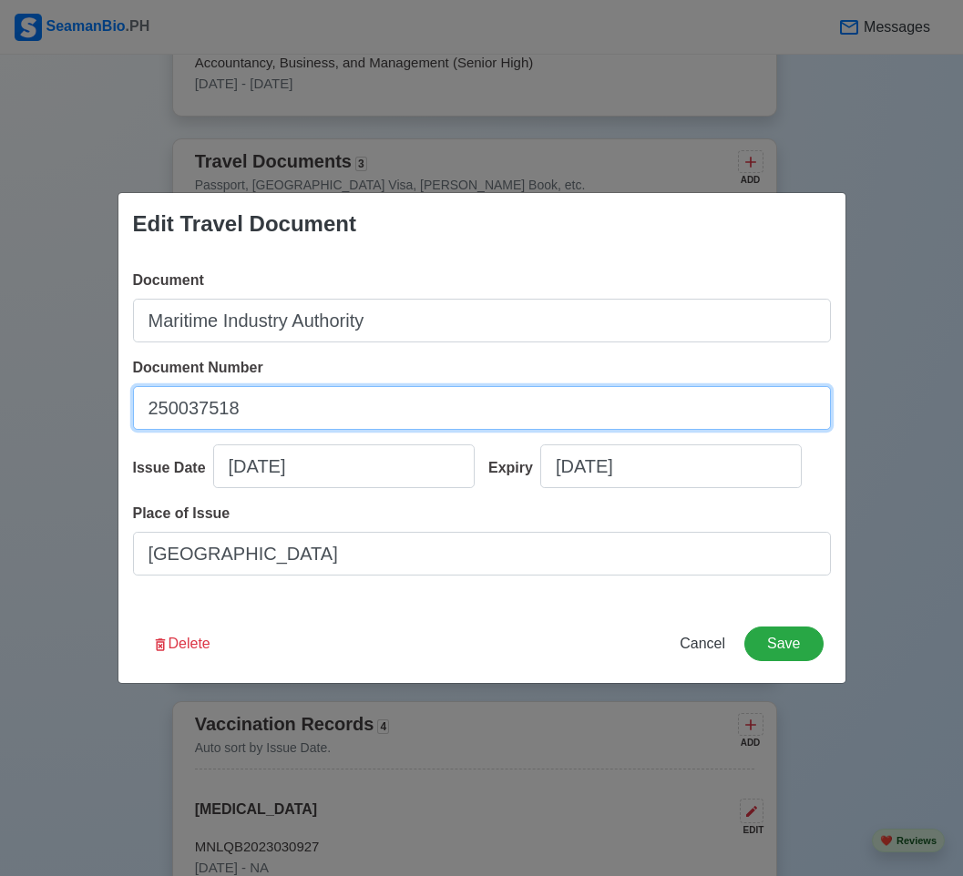
click at [392, 396] on input "250037518" at bounding box center [482, 408] width 698 height 44
click at [277, 415] on input "250037518" at bounding box center [482, 408] width 698 height 44
click at [274, 415] on input "250037518" at bounding box center [482, 408] width 698 height 44
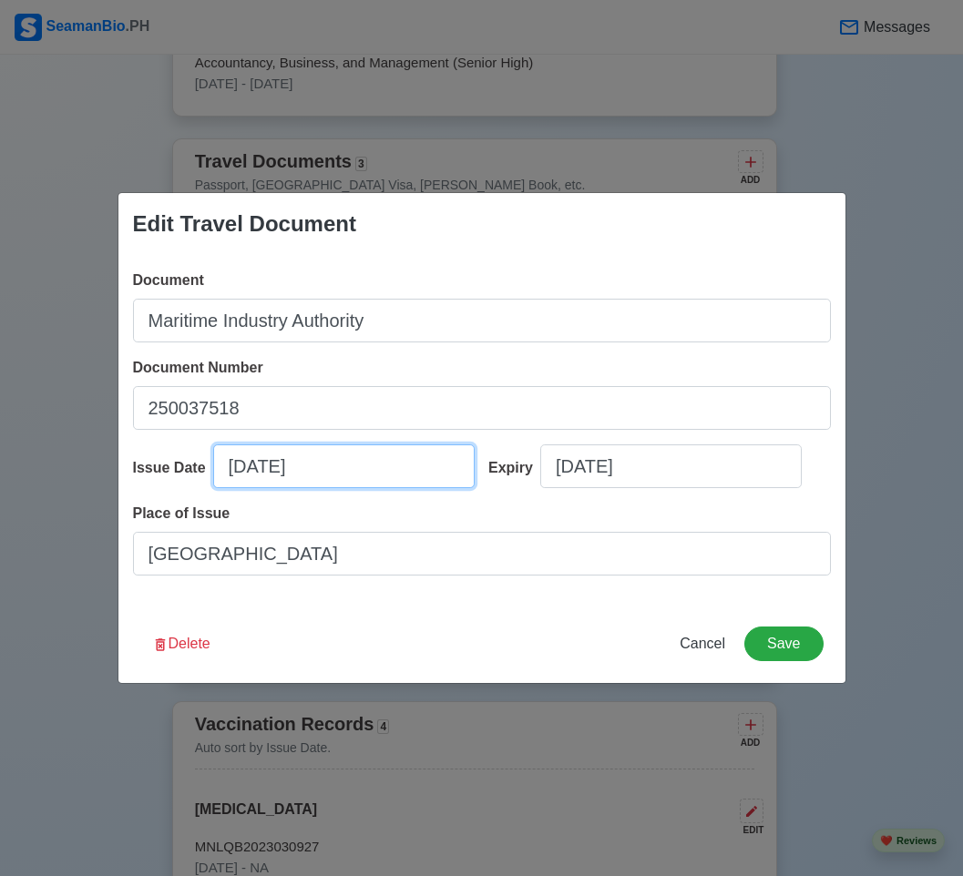
click at [307, 464] on input "05/05/2035" at bounding box center [343, 466] width 261 height 44
select select "***"
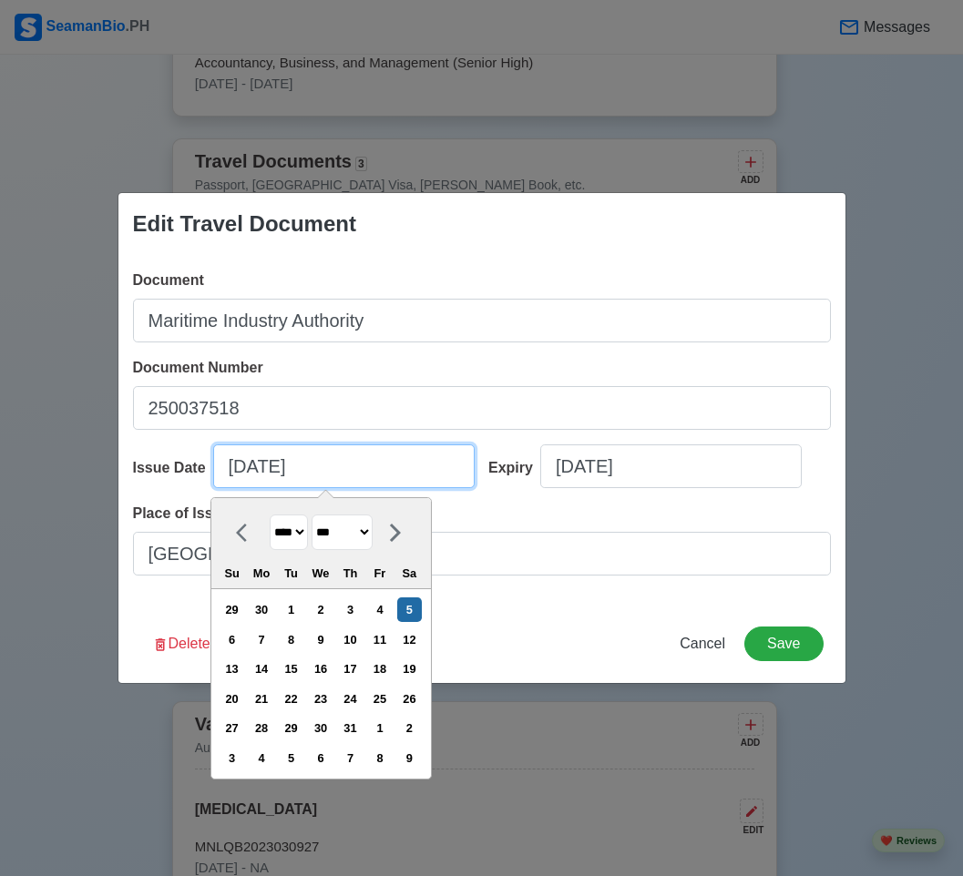
click at [309, 464] on input "05/05/2035" at bounding box center [343, 466] width 261 height 44
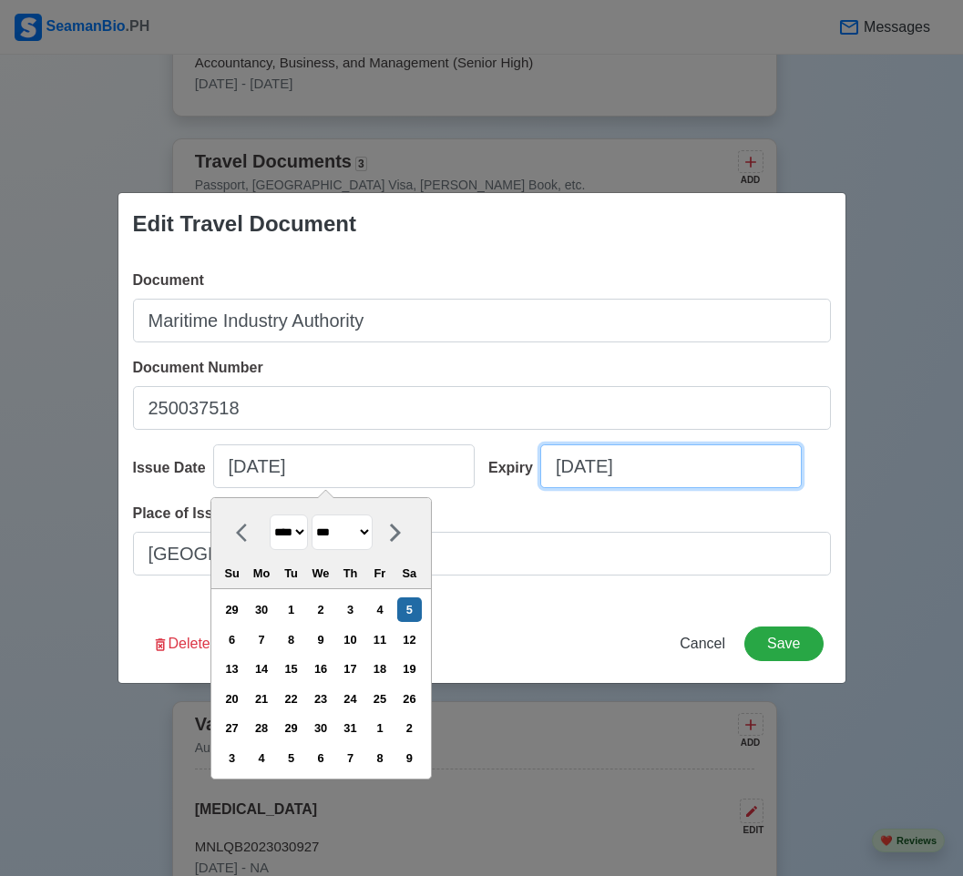
click at [600, 461] on input "05/05/2035" at bounding box center [670, 466] width 261 height 44
select select "****"
select select "***"
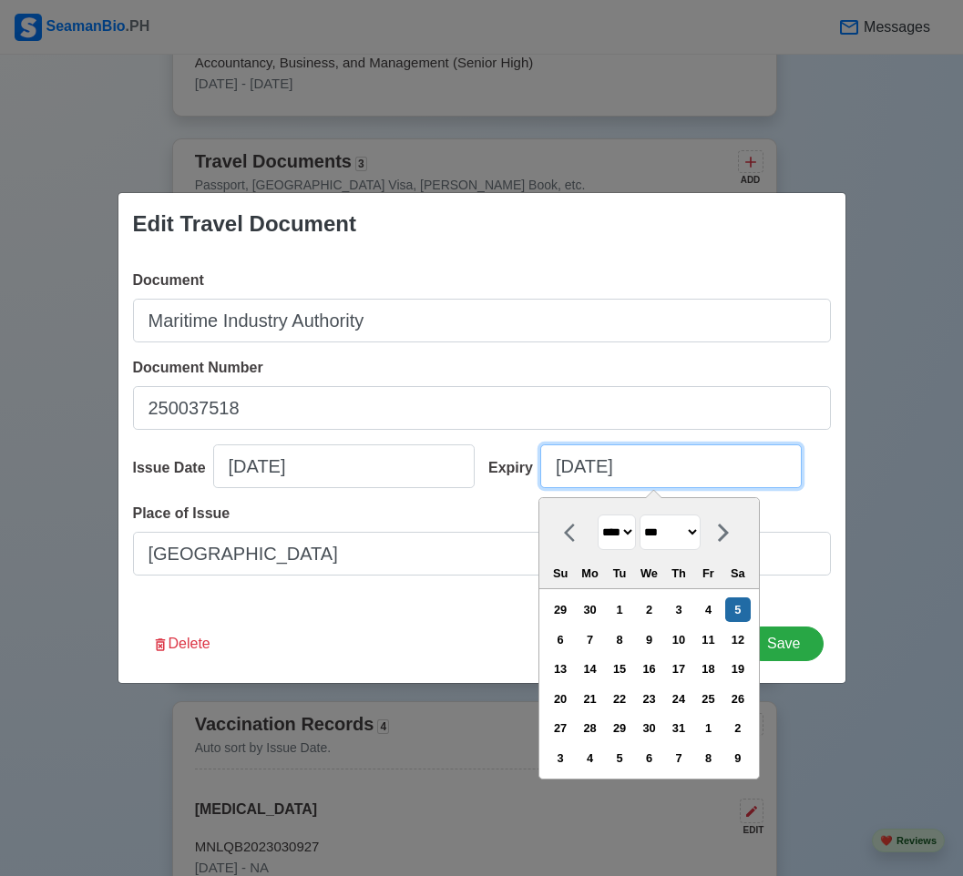
click at [601, 461] on input "05/05/2035" at bounding box center [670, 466] width 261 height 44
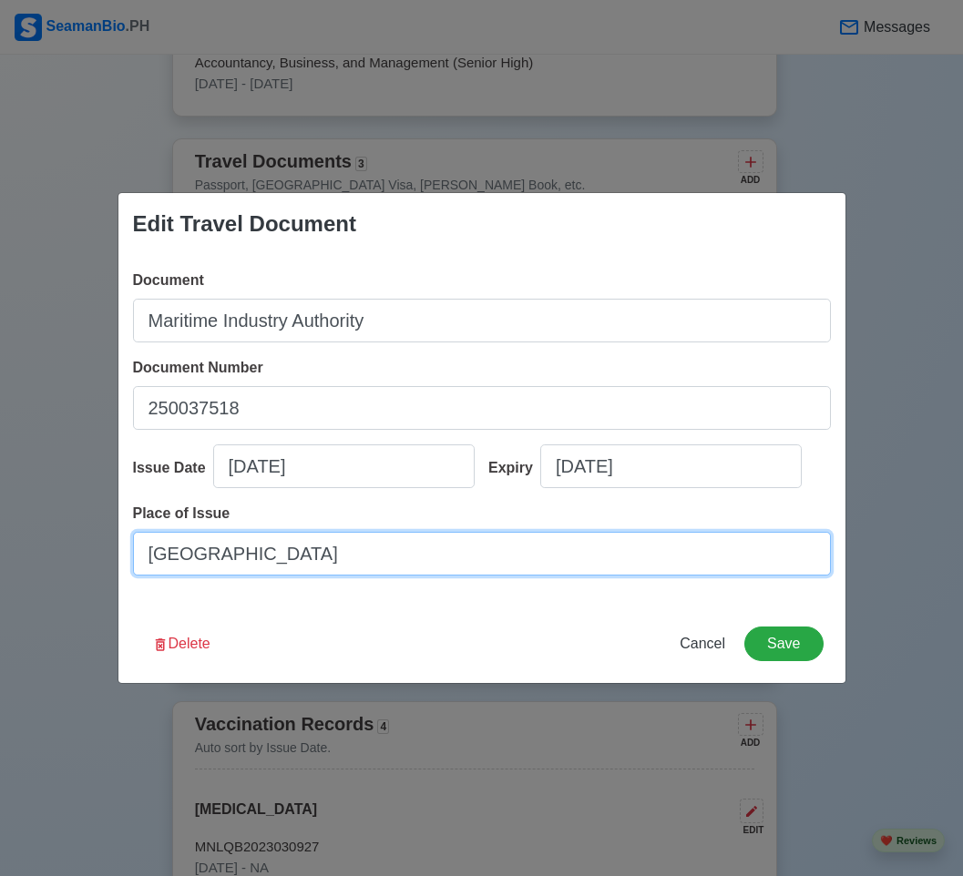
click at [296, 551] on input "[GEOGRAPHIC_DATA]" at bounding box center [482, 554] width 698 height 44
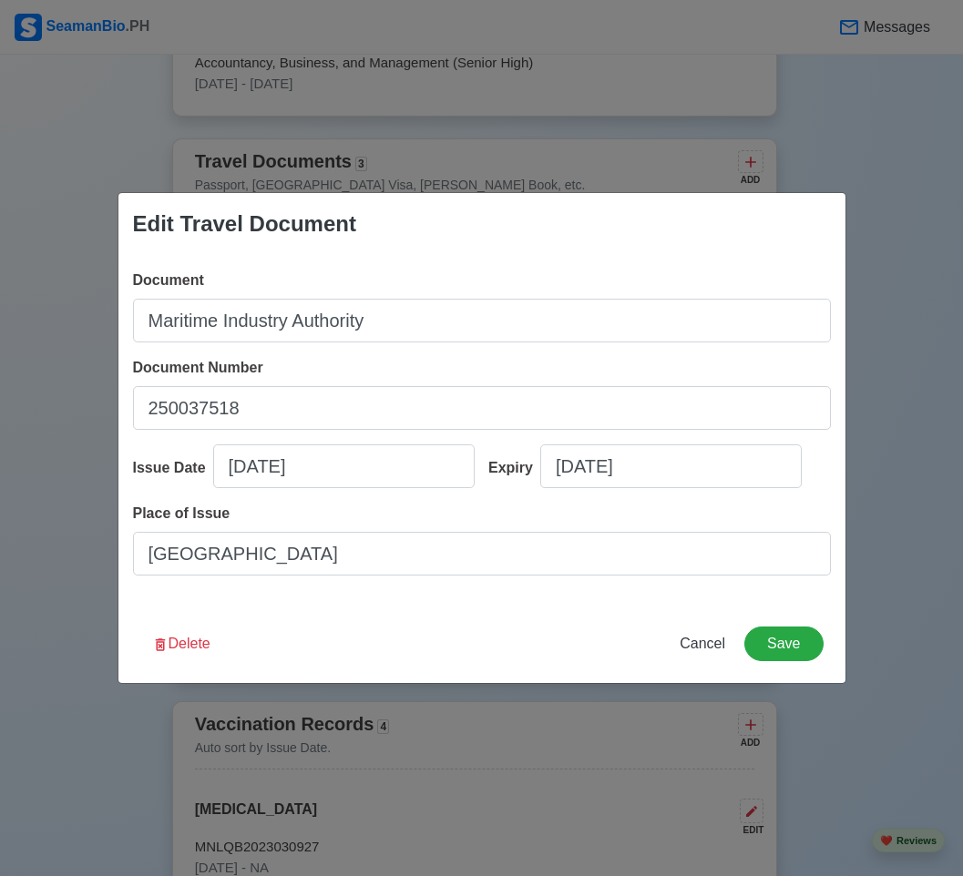
click at [617, 193] on div "Edit Travel Document" at bounding box center [481, 224] width 727 height 62
click at [702, 650] on span "Cancel" at bounding box center [702, 643] width 46 height 15
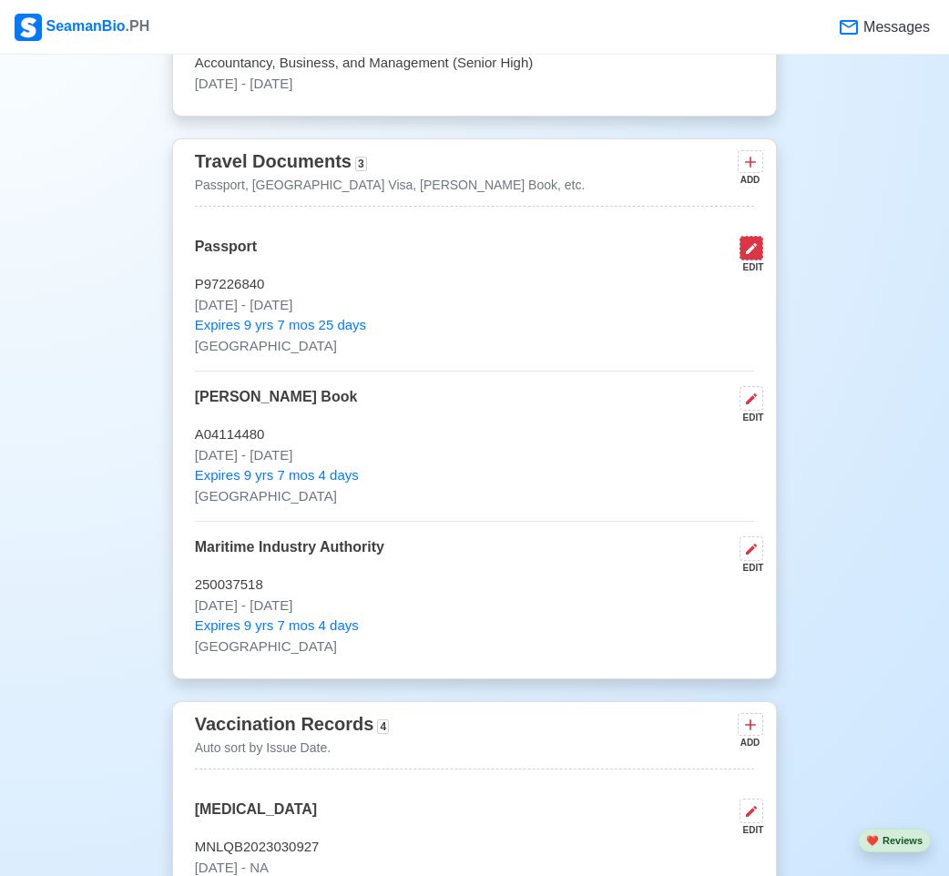
click at [750, 251] on icon at bounding box center [751, 248] width 15 height 15
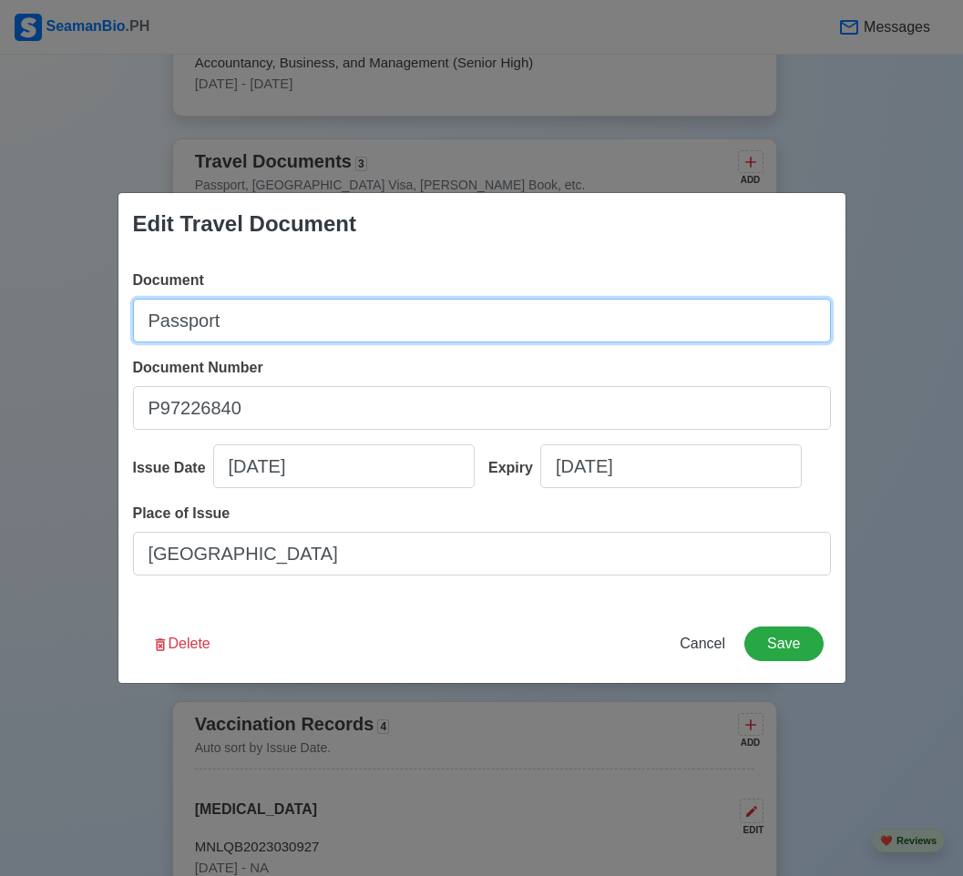
click at [375, 319] on input "Passport" at bounding box center [482, 321] width 698 height 44
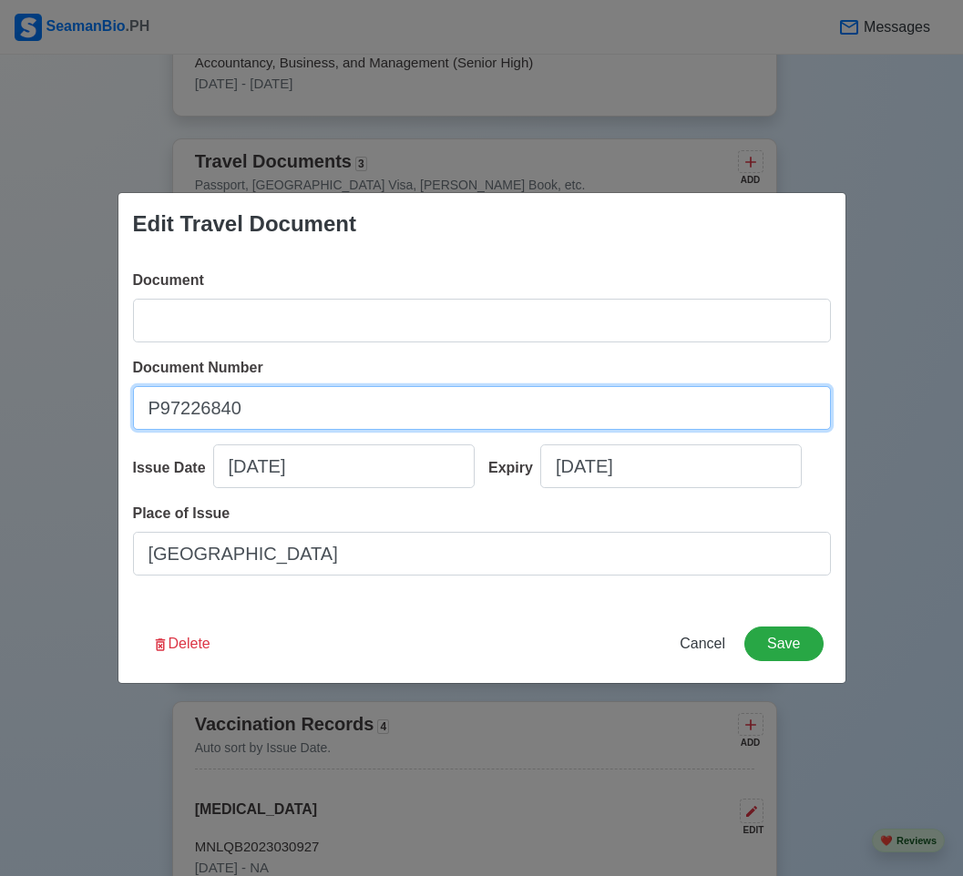
click at [351, 392] on input "P97226840" at bounding box center [482, 408] width 698 height 44
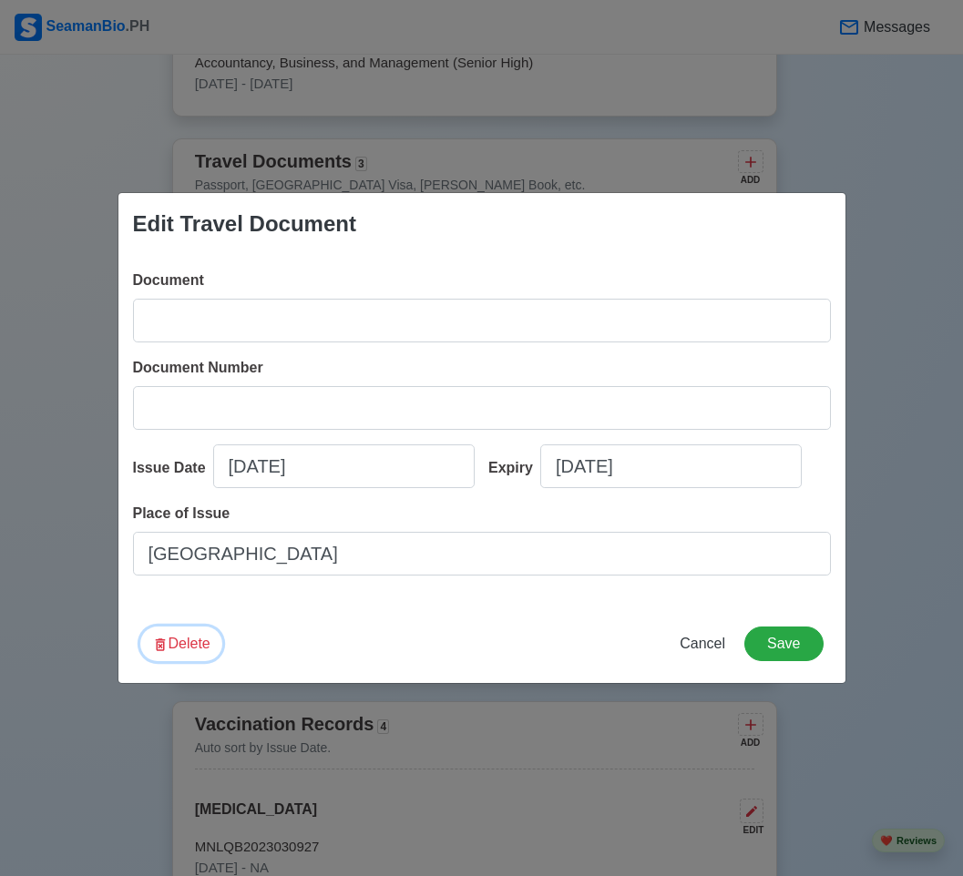
click at [188, 629] on button "Delete" at bounding box center [181, 644] width 82 height 35
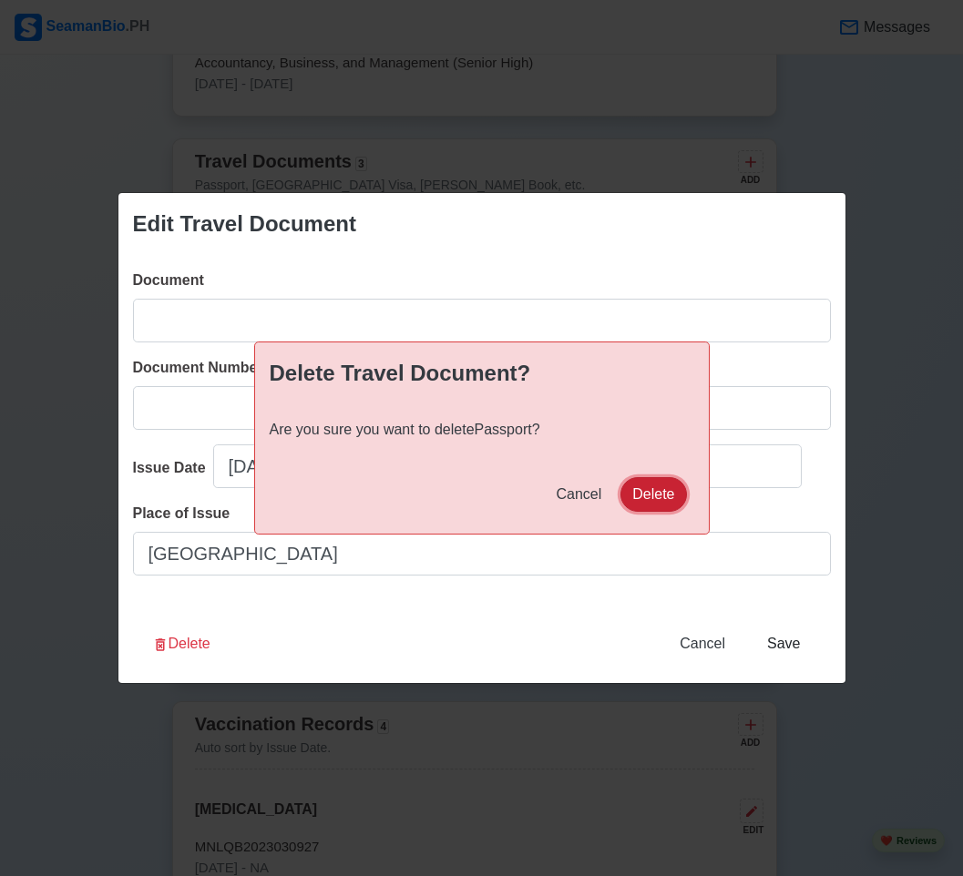
click at [652, 481] on button "Delete" at bounding box center [653, 494] width 66 height 35
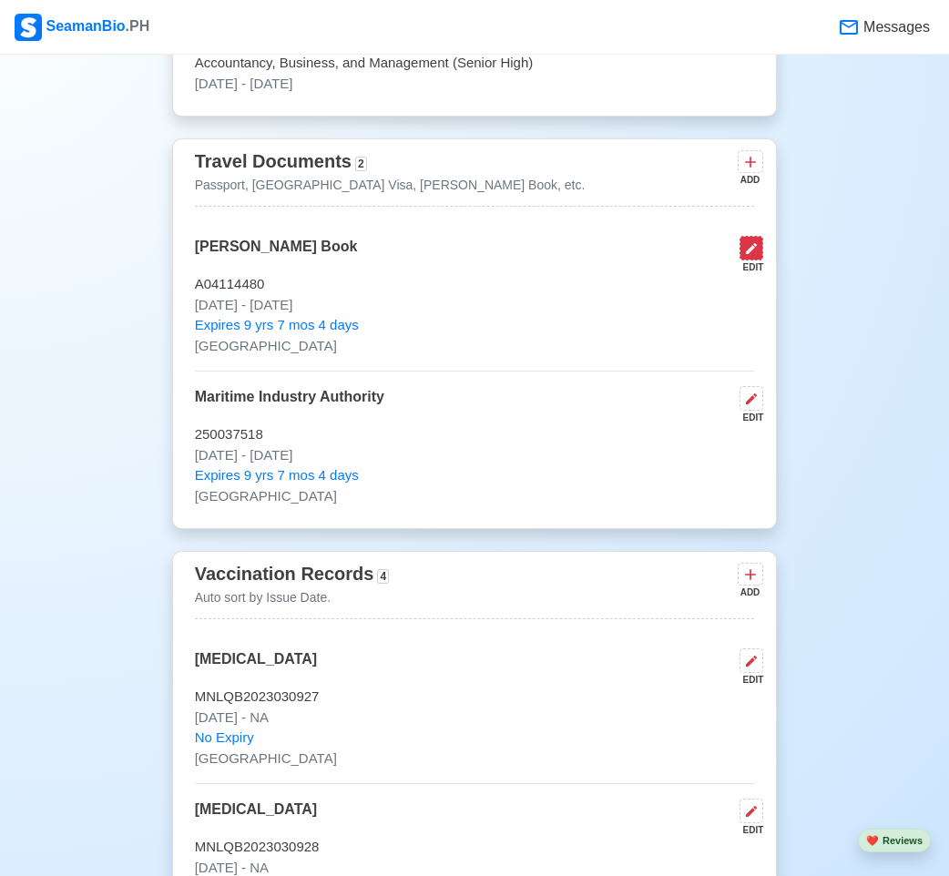
click at [750, 248] on icon at bounding box center [751, 248] width 15 height 15
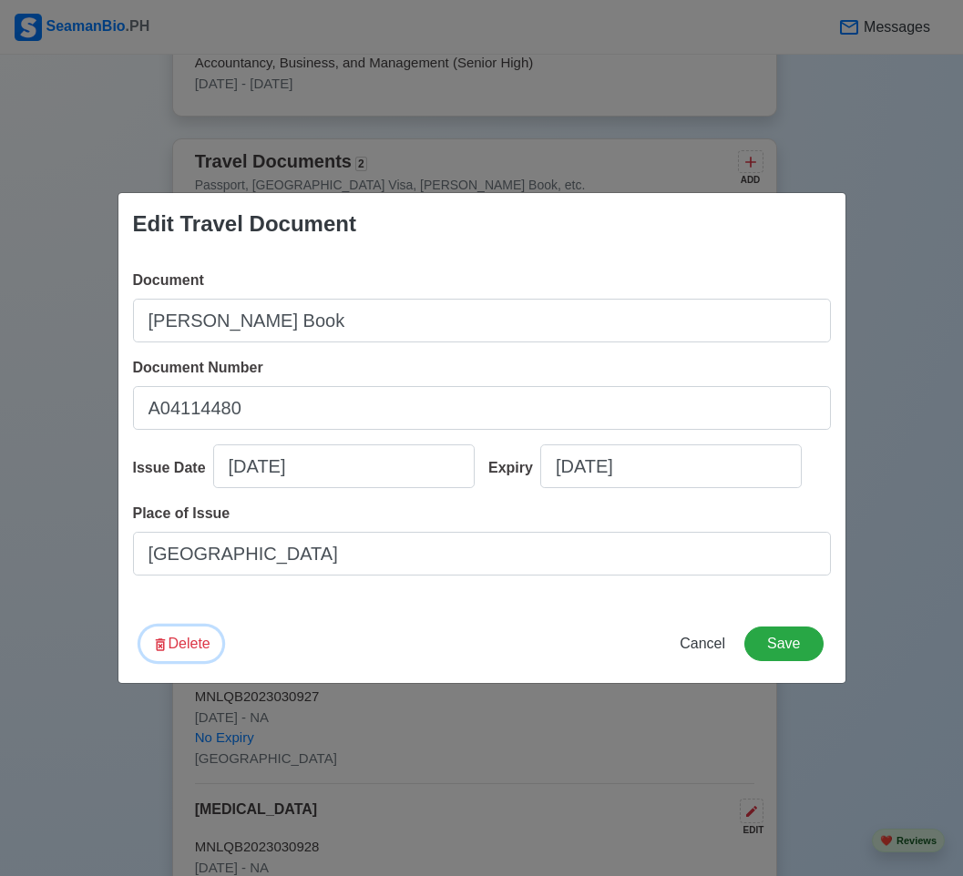
click at [178, 632] on button "Delete" at bounding box center [181, 644] width 82 height 35
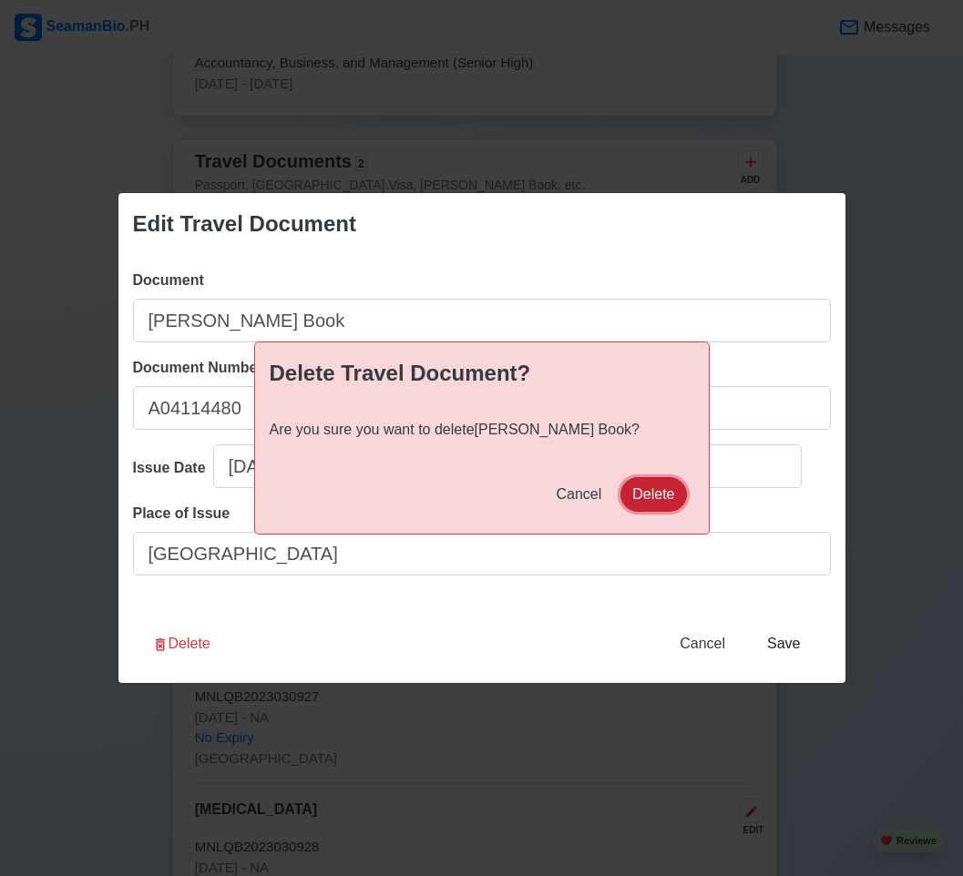
click at [647, 486] on button "Delete" at bounding box center [653, 494] width 66 height 35
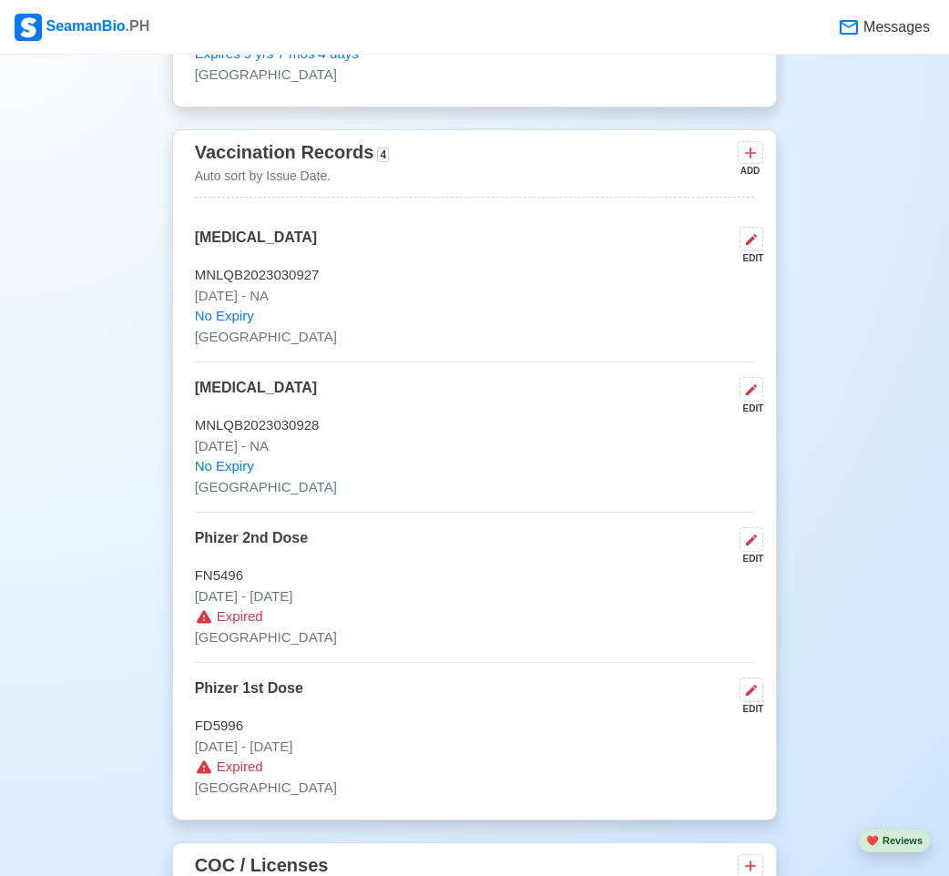
scroll to position [2002, 0]
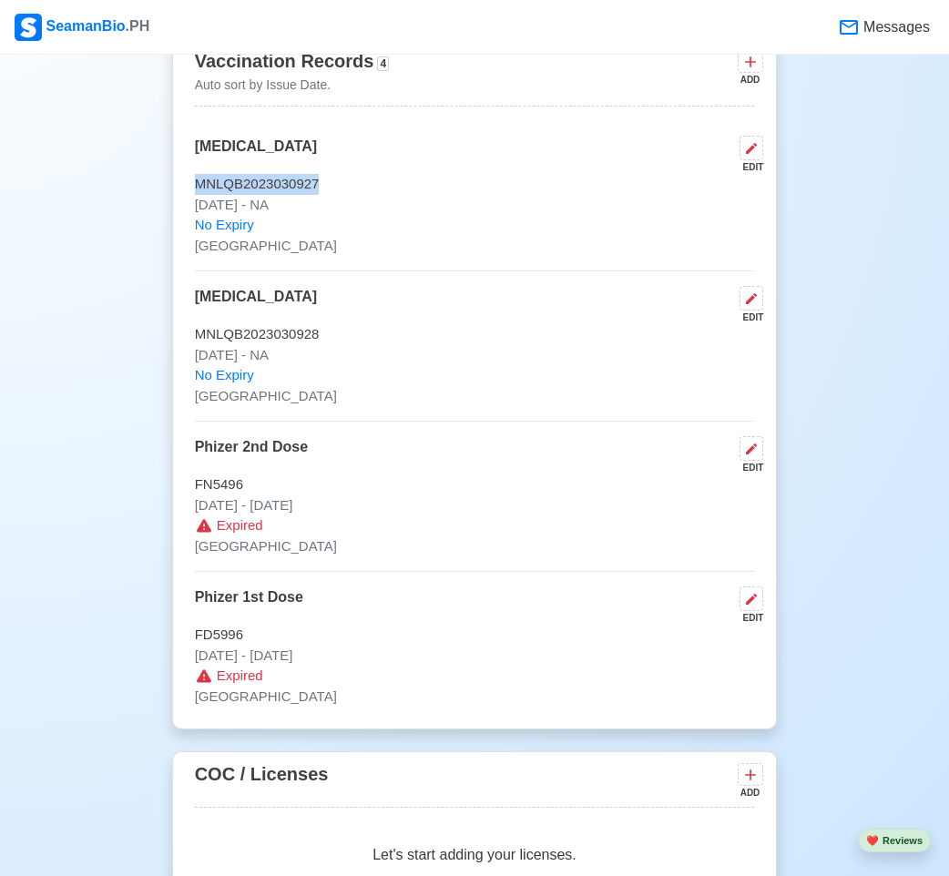
drag, startPoint x: 333, startPoint y: 186, endPoint x: 157, endPoint y: 186, distance: 176.7
click at [184, 186] on div "Vaccination Records 4 Auto sort by Issue Date. ADD Yellow fever EDIT MNLQB20230…" at bounding box center [475, 383] width 606 height 691
drag, startPoint x: 359, startPoint y: 150, endPoint x: 174, endPoint y: 150, distance: 184.9
click at [174, 150] on div "Vaccination Records 4 Auto sort by Issue Date. ADD Yellow fever EDIT MNLQB20230…" at bounding box center [475, 383] width 606 height 691
copy p "[MEDICAL_DATA]"
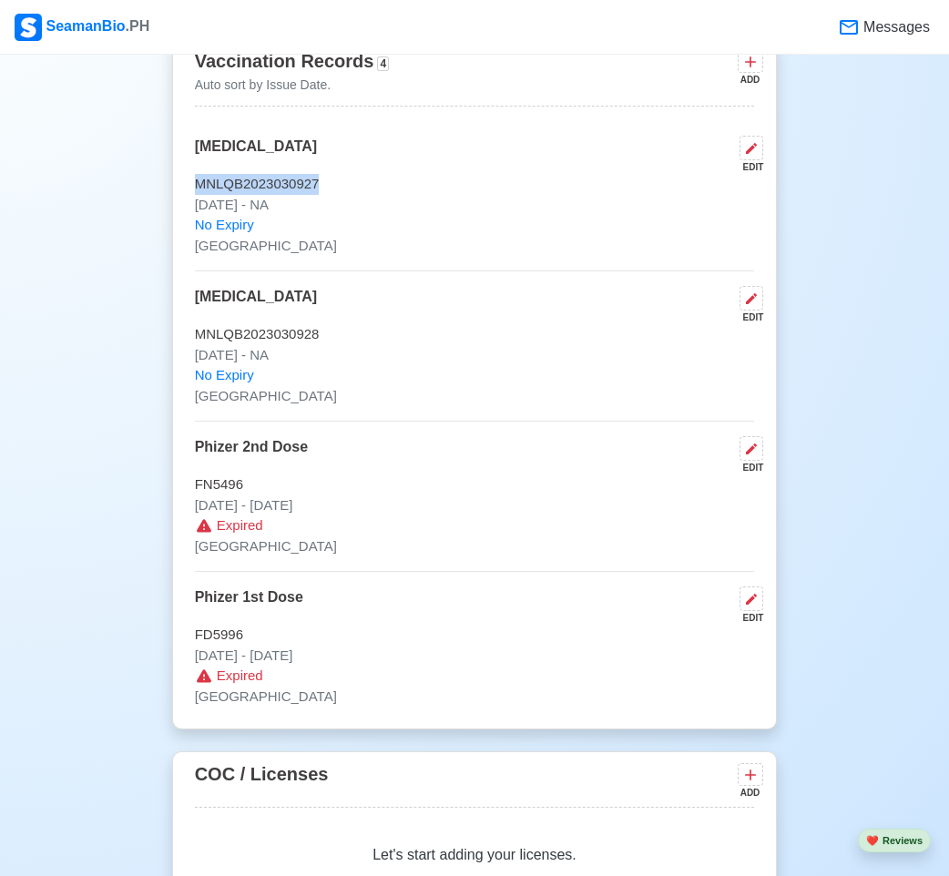
drag, startPoint x: 334, startPoint y: 186, endPoint x: 160, endPoint y: 194, distance: 174.1
click at [160, 194] on main "New 🧑🏻‍💻 Practice Interview 🏬 Apply to Agencies 🔥 Apply Jobs 🚢 Log My Travels Y…" at bounding box center [474, 366] width 633 height 4555
copy p "MNLQB2023030927"
drag, startPoint x: 269, startPoint y: 258, endPoint x: 168, endPoint y: 258, distance: 100.2
click at [173, 257] on div "Vaccination Records 4 Auto sort by Issue Date. ADD Yellow fever EDIT MNLQB20230…" at bounding box center [475, 383] width 606 height 691
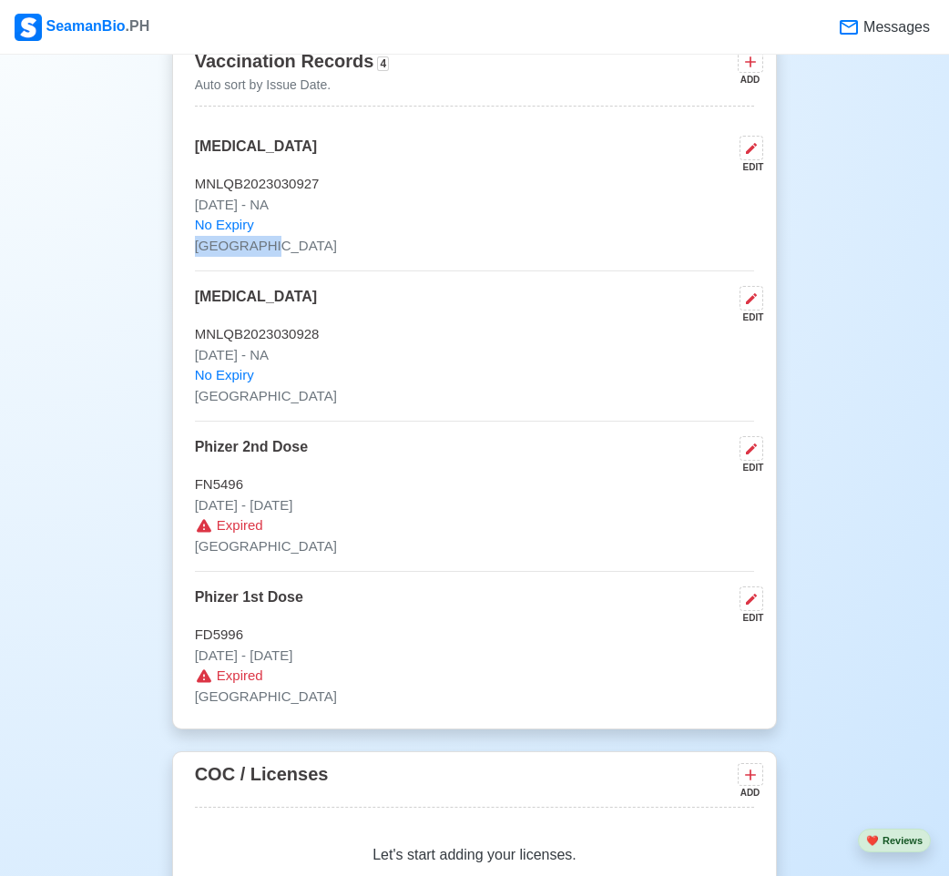
copy p "[GEOGRAPHIC_DATA]"
drag, startPoint x: 304, startPoint y: 295, endPoint x: 102, endPoint y: 331, distance: 205.4
click at [122, 293] on div "New 🧑🏻‍💻 Practice Interview 🏬 Apply to Agencies 🔥 Apply Jobs 🚢 Log My Travels Y…" at bounding box center [474, 361] width 949 height 4573
copy p "[MEDICAL_DATA]"
drag, startPoint x: 338, startPoint y: 335, endPoint x: 151, endPoint y: 338, distance: 186.7
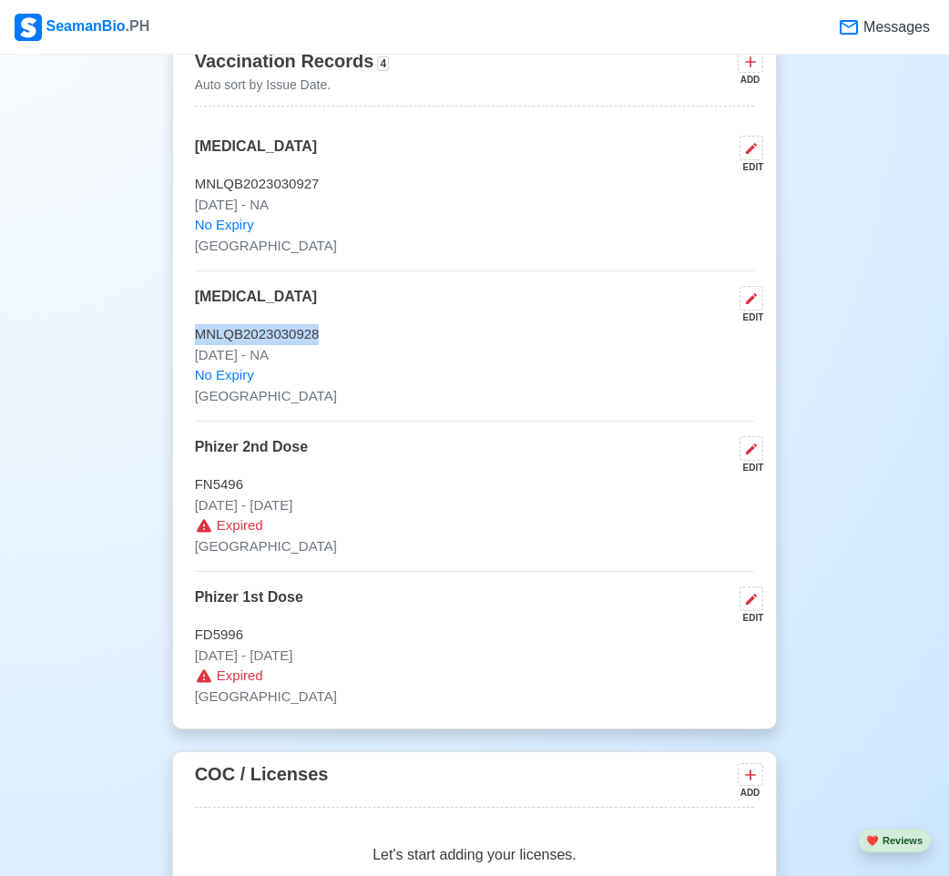
click at [151, 338] on div "New 🧑🏻‍💻 Practice Interview 🏬 Apply to Agencies 🔥 Apply Jobs 🚢 Log My Travels Y…" at bounding box center [474, 361] width 949 height 4573
copy p "MNLQB2023030928"
drag, startPoint x: 263, startPoint y: 403, endPoint x: 171, endPoint y: 403, distance: 92.0
click at [172, 403] on div "Vaccination Records 4 Auto sort by Issue Date. ADD Yellow fever EDIT MNLQB20230…" at bounding box center [475, 383] width 606 height 691
copy p "[GEOGRAPHIC_DATA]"
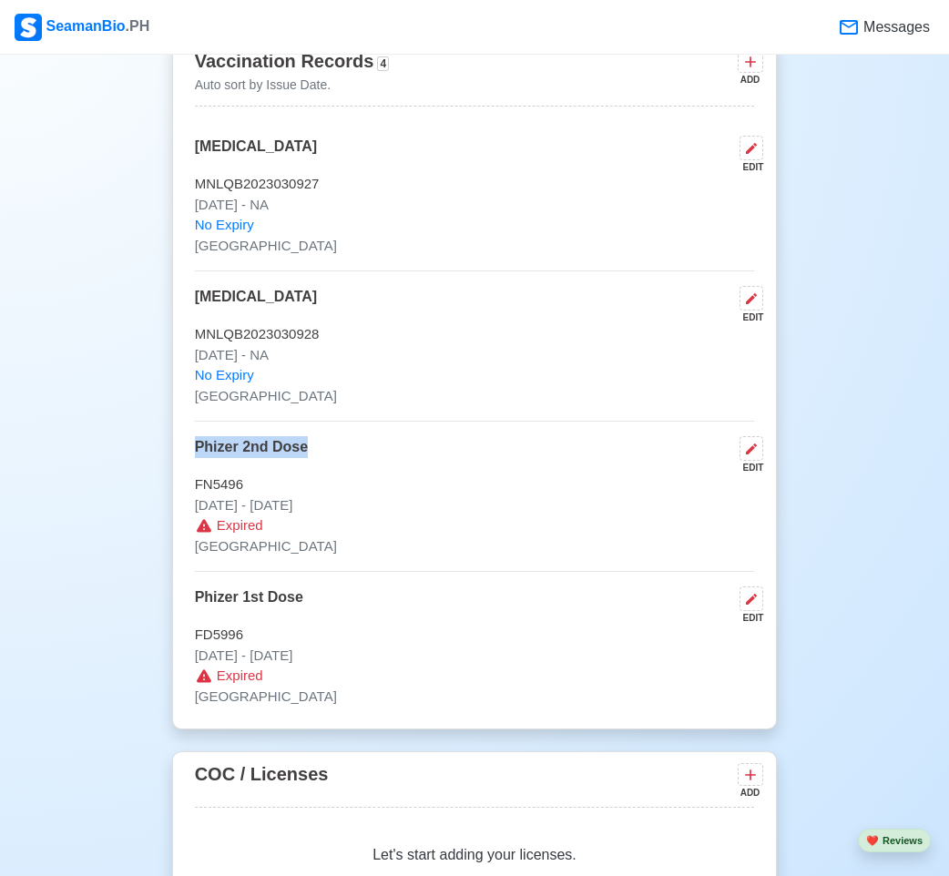
copy p "Phizer 2nd Dose"
drag, startPoint x: 318, startPoint y: 445, endPoint x: 12, endPoint y: 438, distance: 306.1
click at [84, 446] on div "New 🧑🏻‍💻 Practice Interview 🏬 Apply to Agencies 🔥 Apply Jobs 🚢 Log My Travels Y…" at bounding box center [474, 361] width 949 height 4573
drag, startPoint x: 258, startPoint y: 485, endPoint x: 25, endPoint y: 477, distance: 233.3
click at [122, 489] on div "New 🧑🏻‍💻 Practice Interview 🏬 Apply to Agencies 🔥 Apply Jobs 🚢 Log My Travels Y…" at bounding box center [474, 361] width 949 height 4573
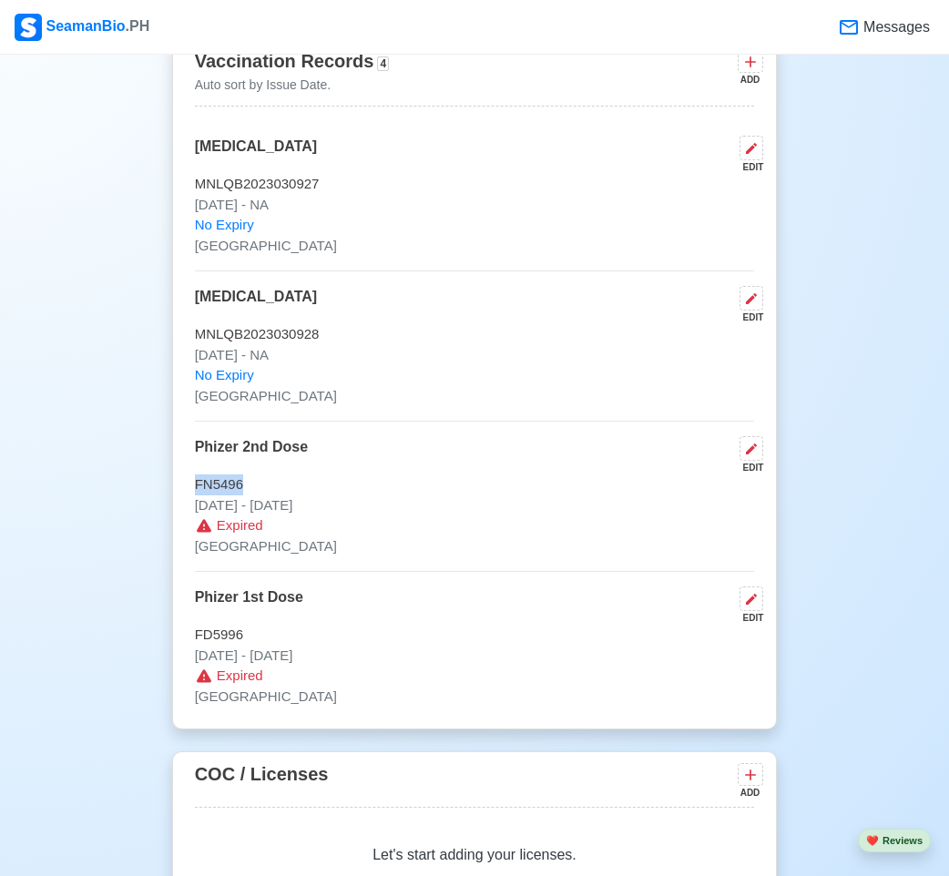
copy p "FN5496"
drag, startPoint x: 266, startPoint y: 555, endPoint x: 66, endPoint y: 551, distance: 200.4
click at [67, 552] on div "New 🧑🏻‍💻 Practice Interview 🏬 Apply to Agencies 🔥 Apply Jobs 🚢 Log My Travels Y…" at bounding box center [474, 361] width 949 height 4573
copy p "[GEOGRAPHIC_DATA]"
drag, startPoint x: 190, startPoint y: 508, endPoint x: 267, endPoint y: 512, distance: 76.6
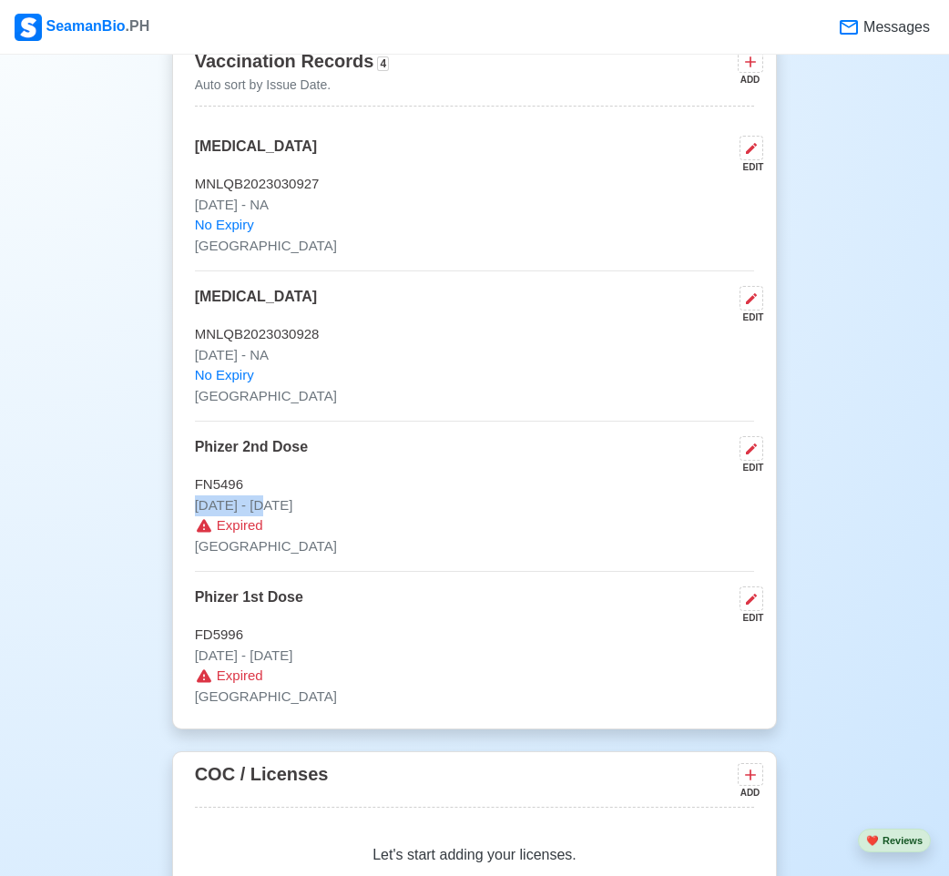
click at [267, 512] on div "Vaccination Records 4 Auto sort by Issue Date. ADD Yellow fever EDIT MNLQB20230…" at bounding box center [475, 383] width 606 height 691
copy p "Oct 06 2021"
drag, startPoint x: 380, startPoint y: 512, endPoint x: 284, endPoint y: 511, distance: 95.6
click at [284, 511] on p "[DATE] - [DATE]" at bounding box center [475, 505] width 560 height 21
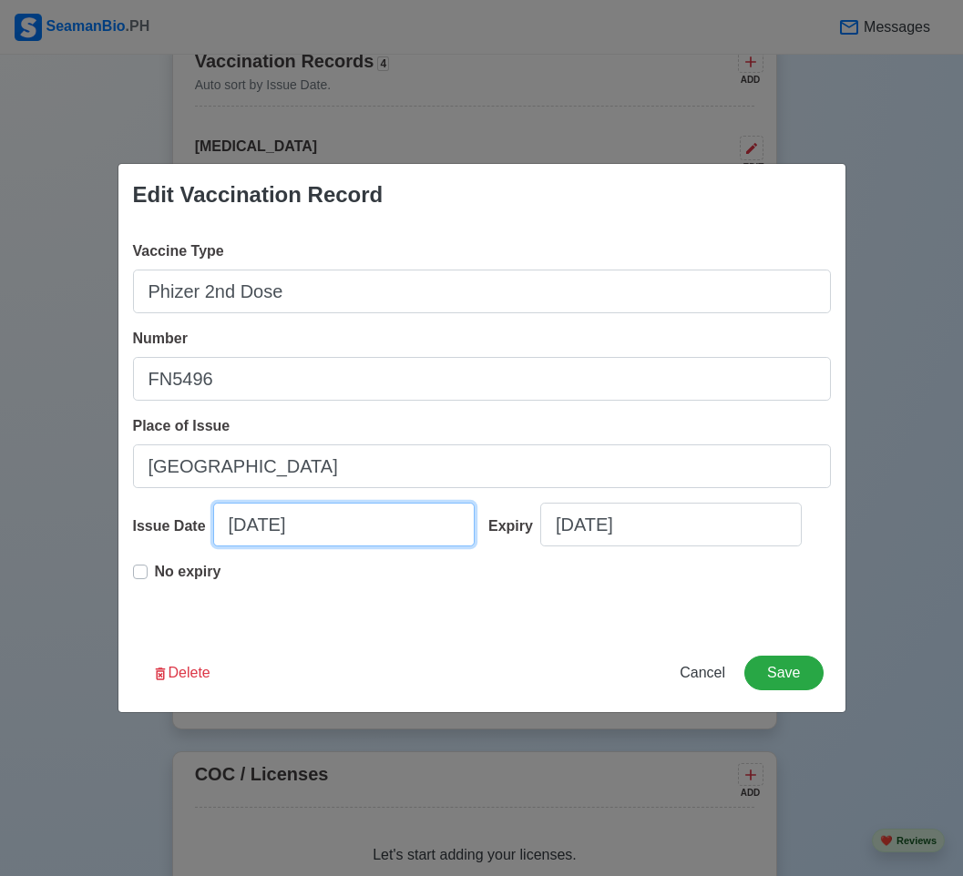
select select "****"
select select "*******"
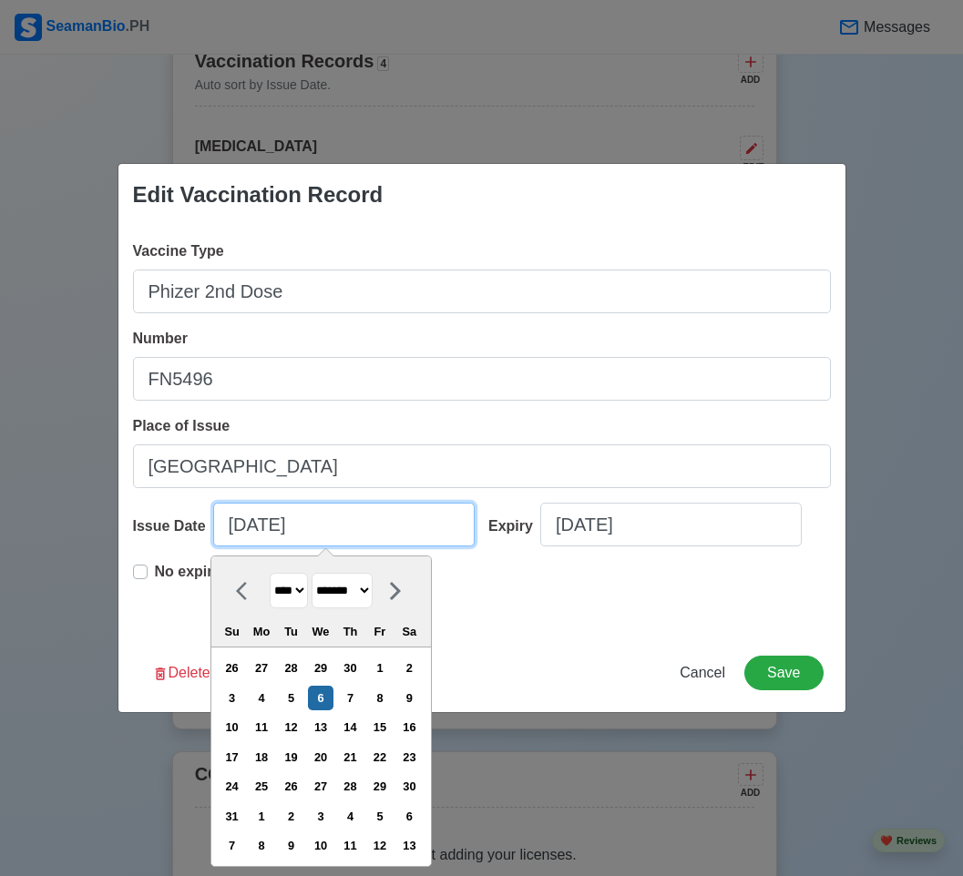
click at [250, 513] on input "10/06/2021" at bounding box center [343, 525] width 261 height 44
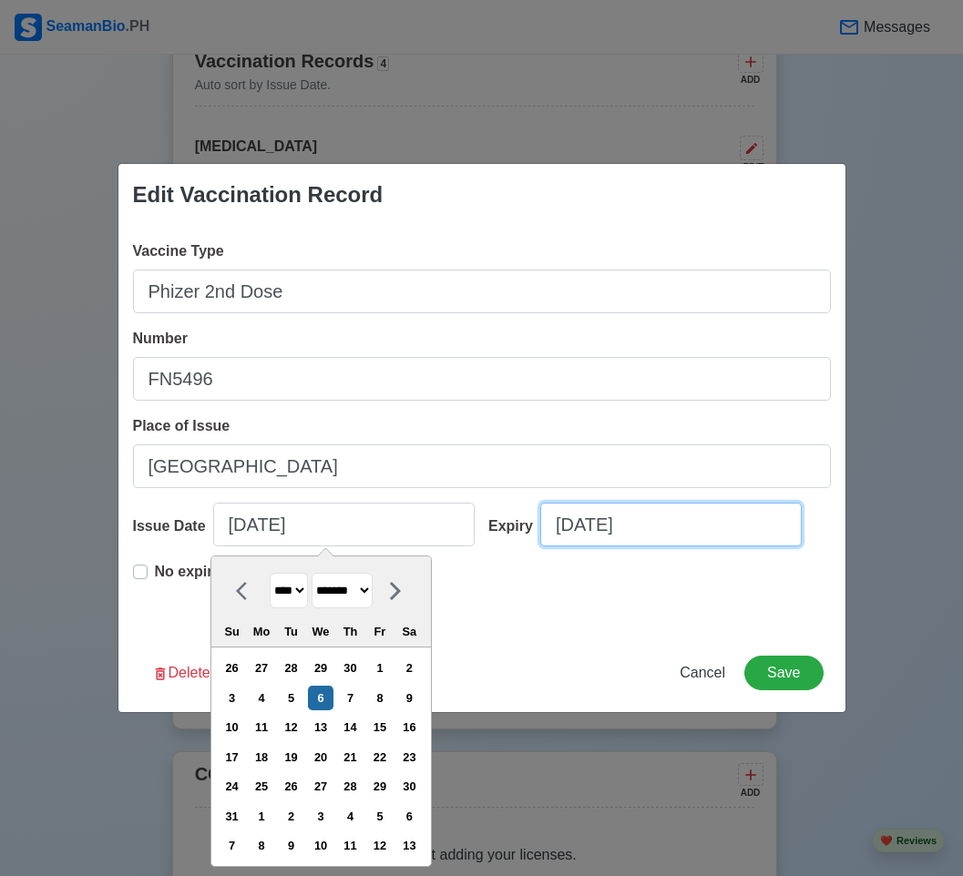
click at [616, 528] on input "08/18/2023" at bounding box center [670, 525] width 261 height 44
select select "****"
select select "******"
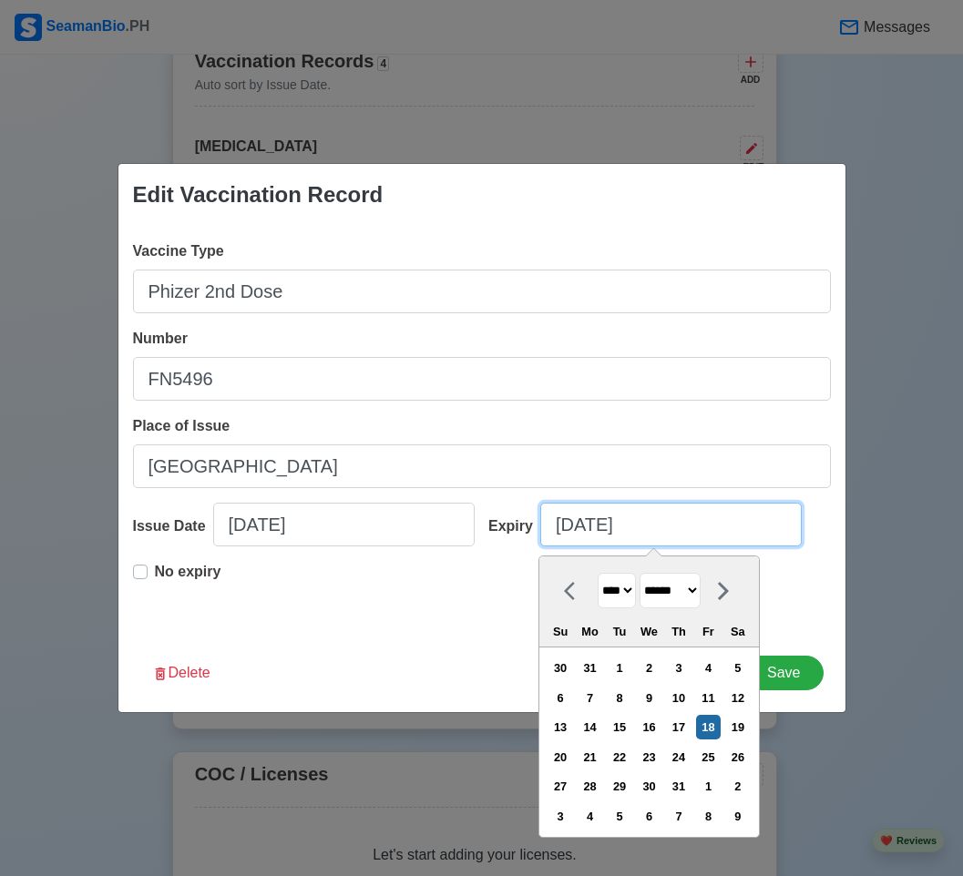
click at [616, 528] on input "08/18/2023" at bounding box center [670, 525] width 261 height 44
click at [851, 467] on div "Edit Vaccination Record Vaccine Type Phizer 2nd Dose Number FN5496 Place of Iss…" at bounding box center [481, 438] width 963 height 876
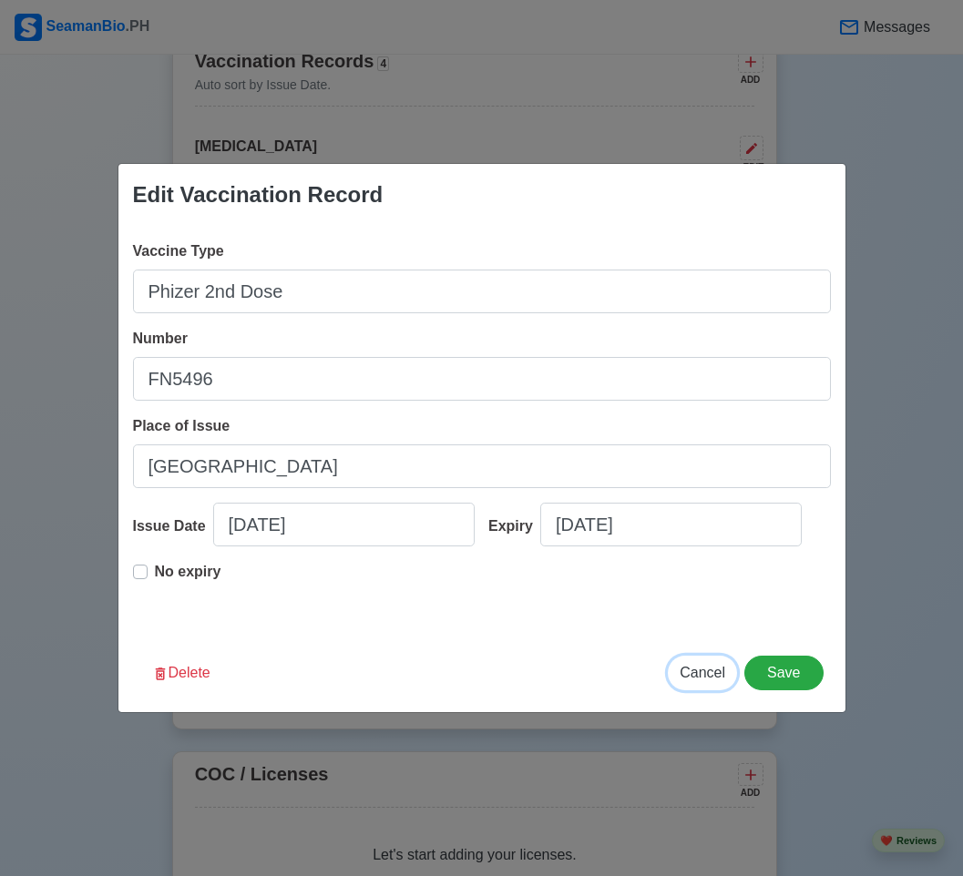
click at [708, 671] on span "Cancel" at bounding box center [702, 672] width 46 height 15
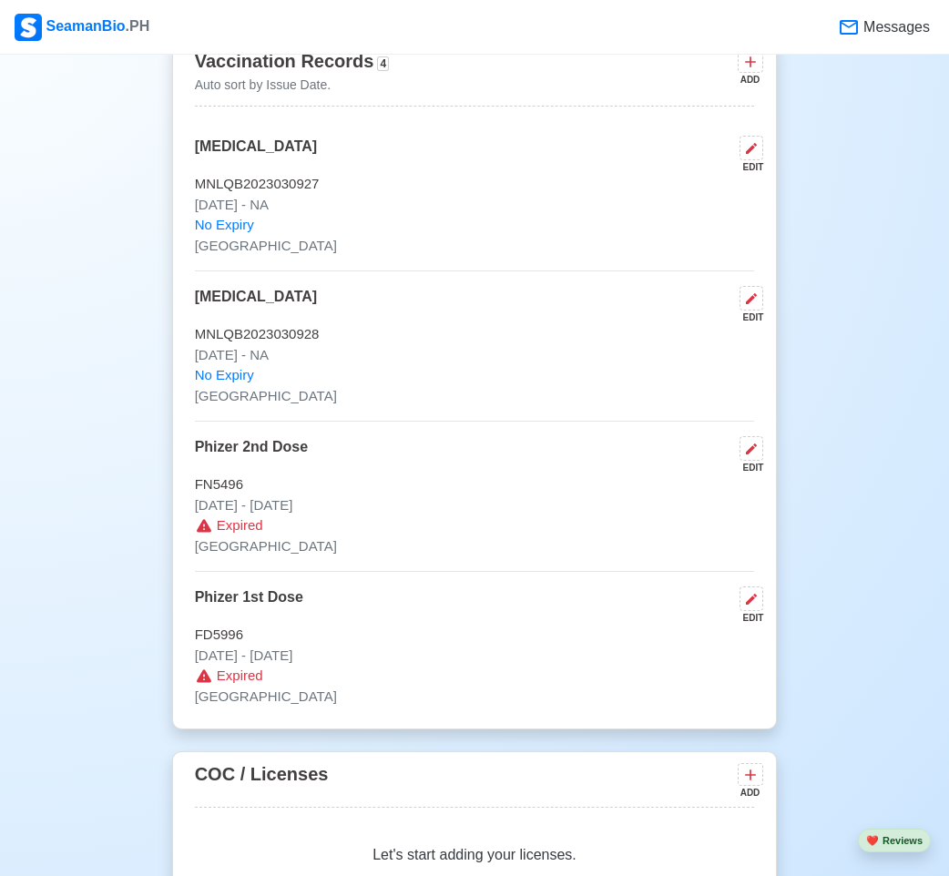
click at [442, 632] on p "FD5996" at bounding box center [475, 635] width 560 height 21
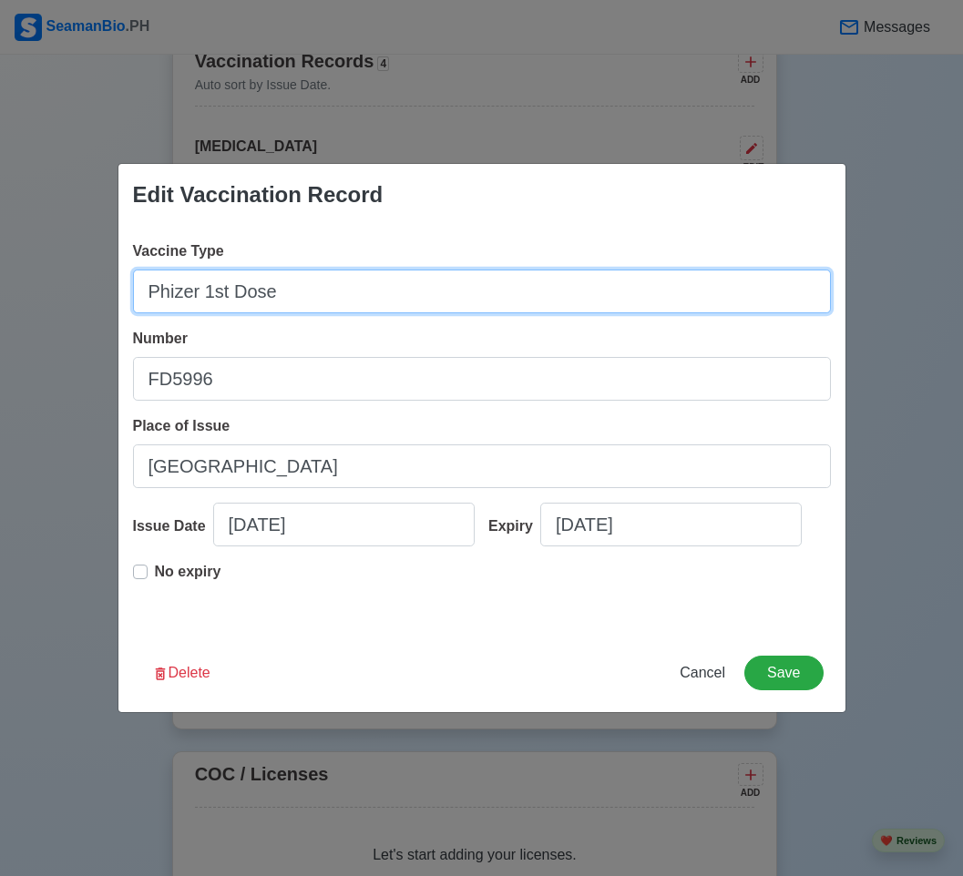
click at [298, 299] on input "Phizer 1st Dose" at bounding box center [482, 292] width 698 height 44
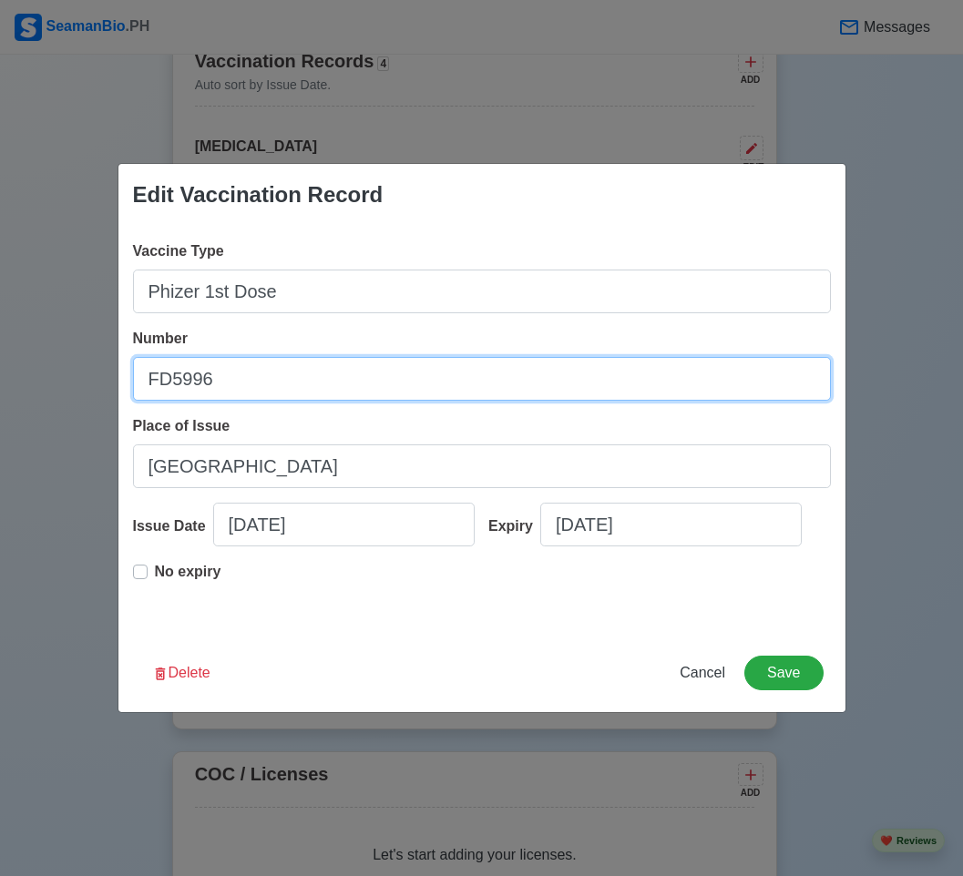
click at [182, 366] on input "FD5996" at bounding box center [482, 379] width 698 height 44
click at [182, 368] on input "FD5996" at bounding box center [482, 379] width 698 height 44
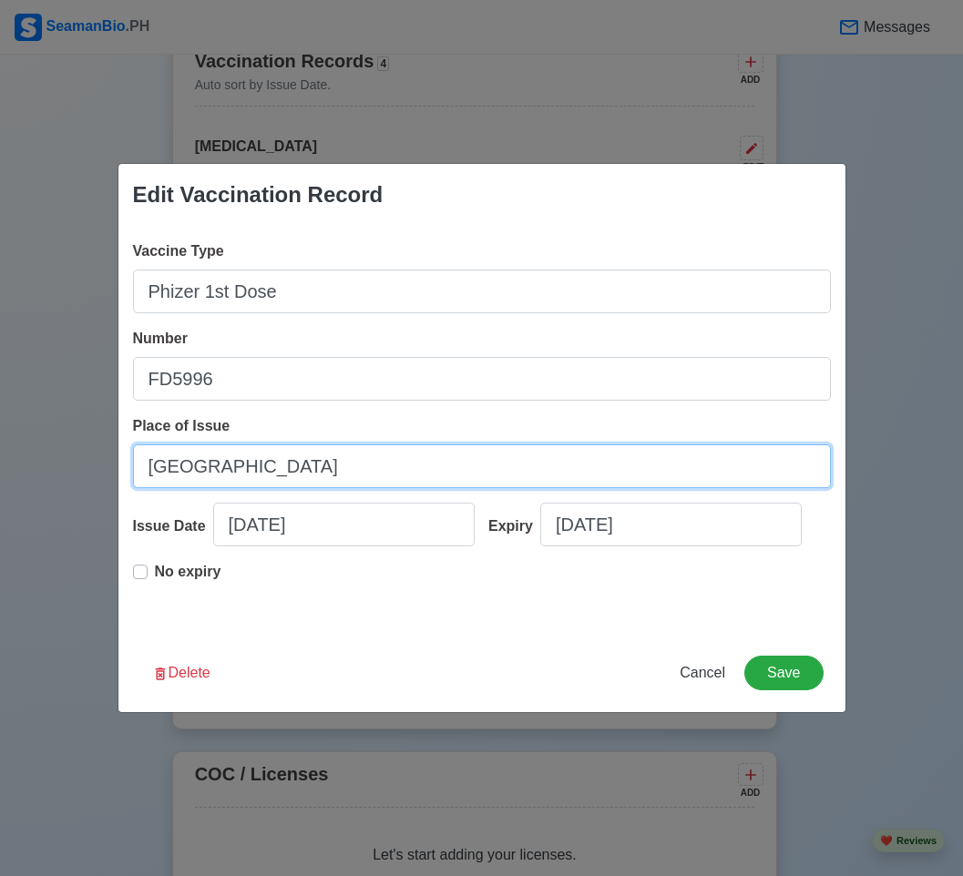
click at [209, 470] on input "[GEOGRAPHIC_DATA]" at bounding box center [482, 466] width 698 height 44
drag, startPoint x: 209, startPoint y: 470, endPoint x: 46, endPoint y: 489, distance: 163.2
click at [201, 470] on input "[GEOGRAPHIC_DATA]" at bounding box center [482, 466] width 698 height 44
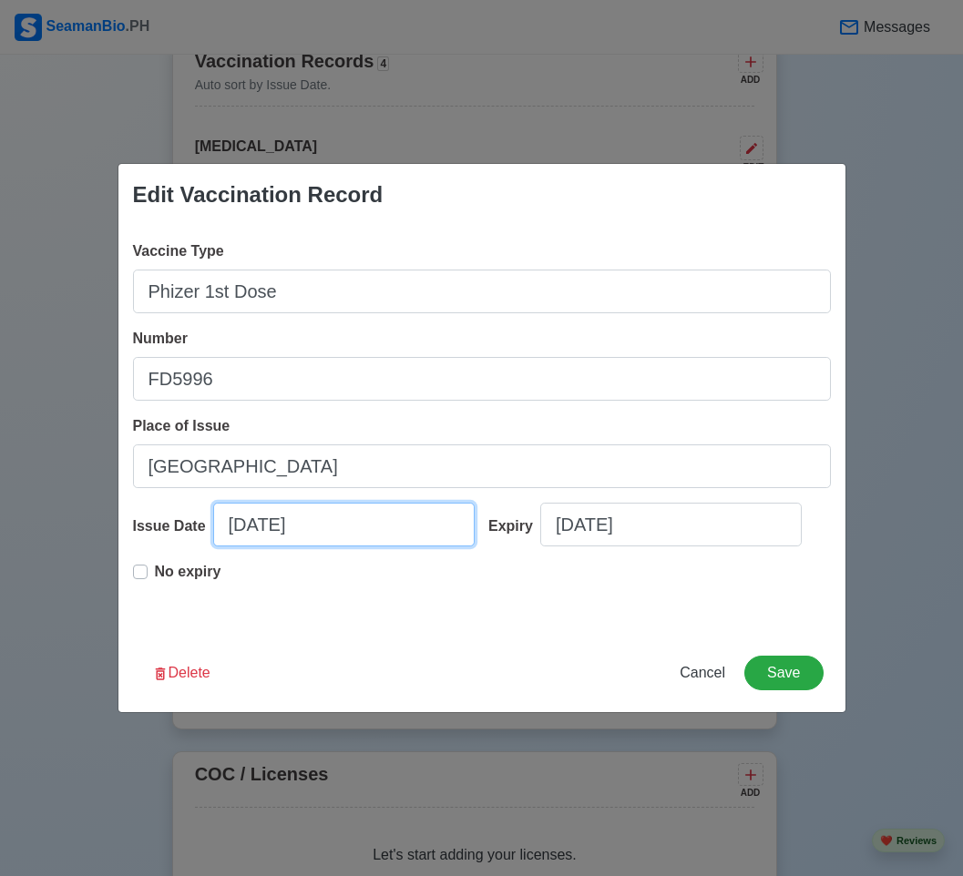
click at [321, 527] on input "09/10/2021" at bounding box center [343, 525] width 261 height 44
select select "****"
select select "*********"
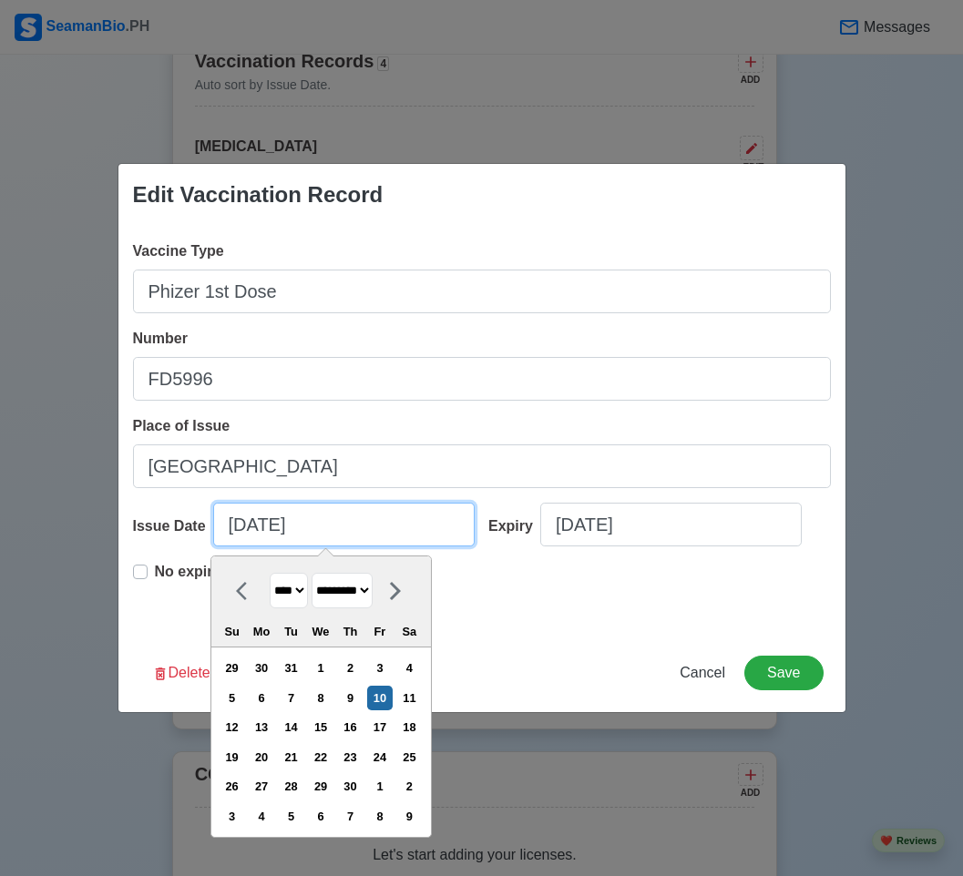
click at [321, 527] on input "09/10/2021" at bounding box center [343, 525] width 261 height 44
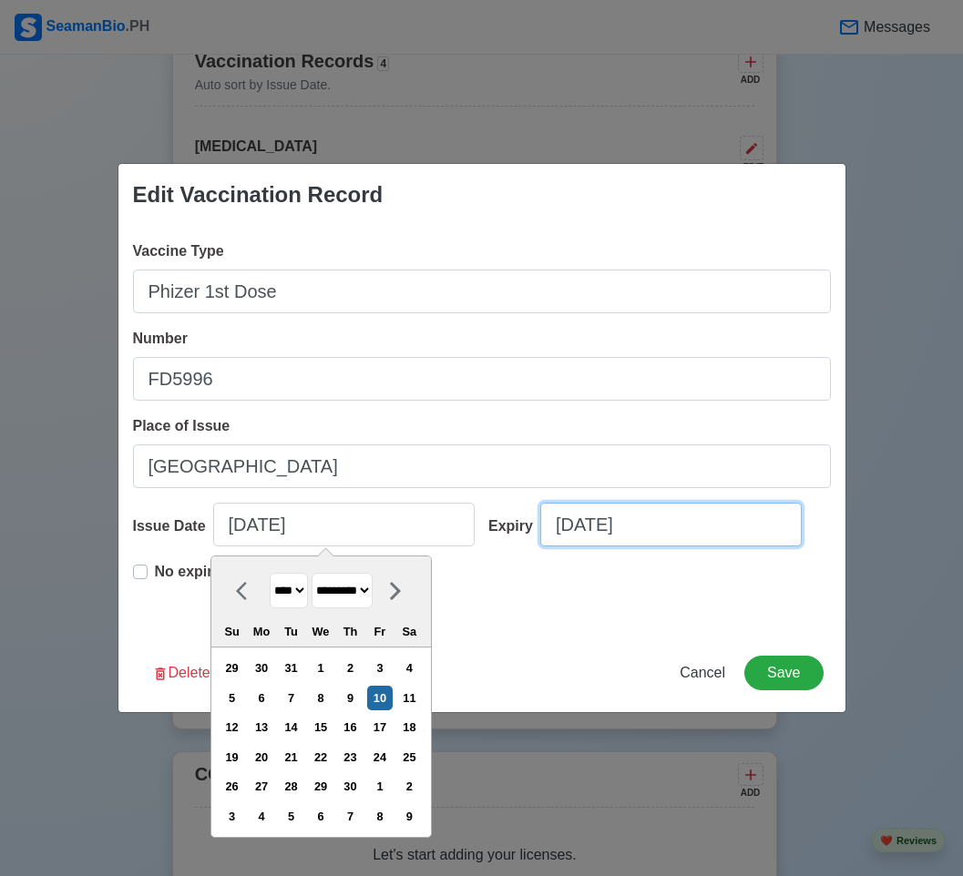
click at [598, 528] on input "07/20/2023" at bounding box center [670, 525] width 261 height 44
select select "****"
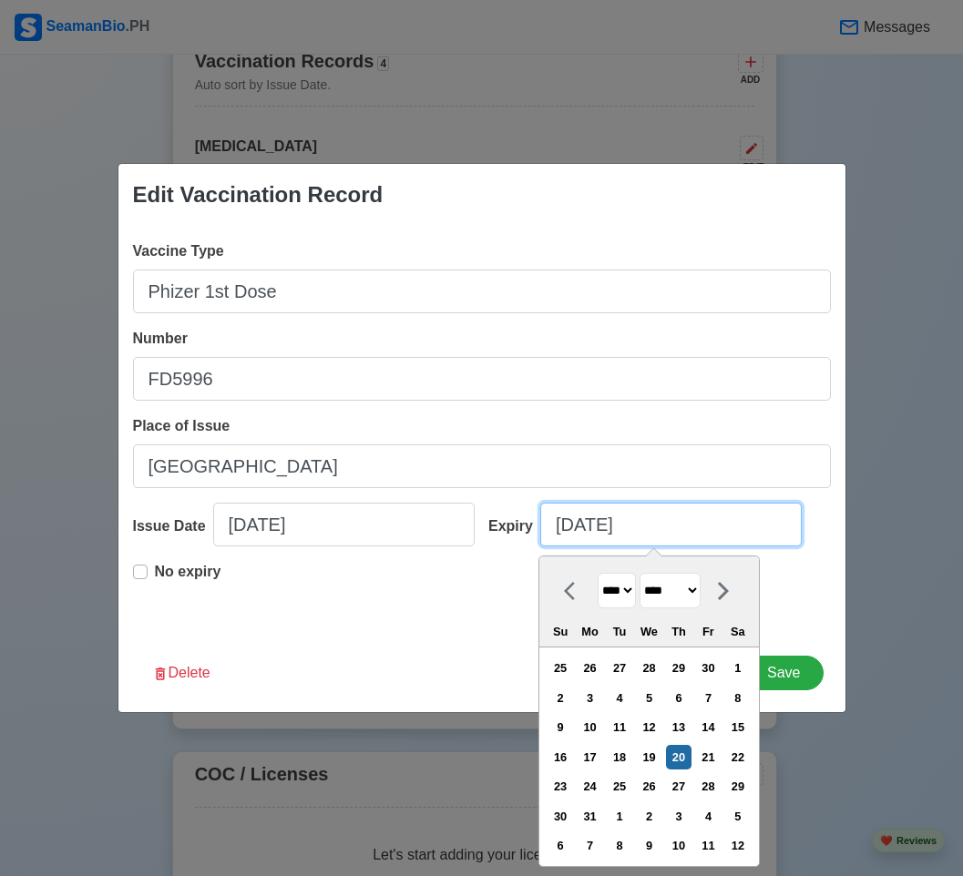
click at [598, 528] on input "07/20/2023" at bounding box center [670, 525] width 261 height 44
drag, startPoint x: 598, startPoint y: 528, endPoint x: 3, endPoint y: 639, distance: 605.8
click at [596, 528] on input "07/20/2023" at bounding box center [670, 525] width 261 height 44
click at [775, 524] on div "Expiry 07/20/2023 **** **** **** **** **** **** **** **** **** **** **** **** *…" at bounding box center [652, 532] width 356 height 58
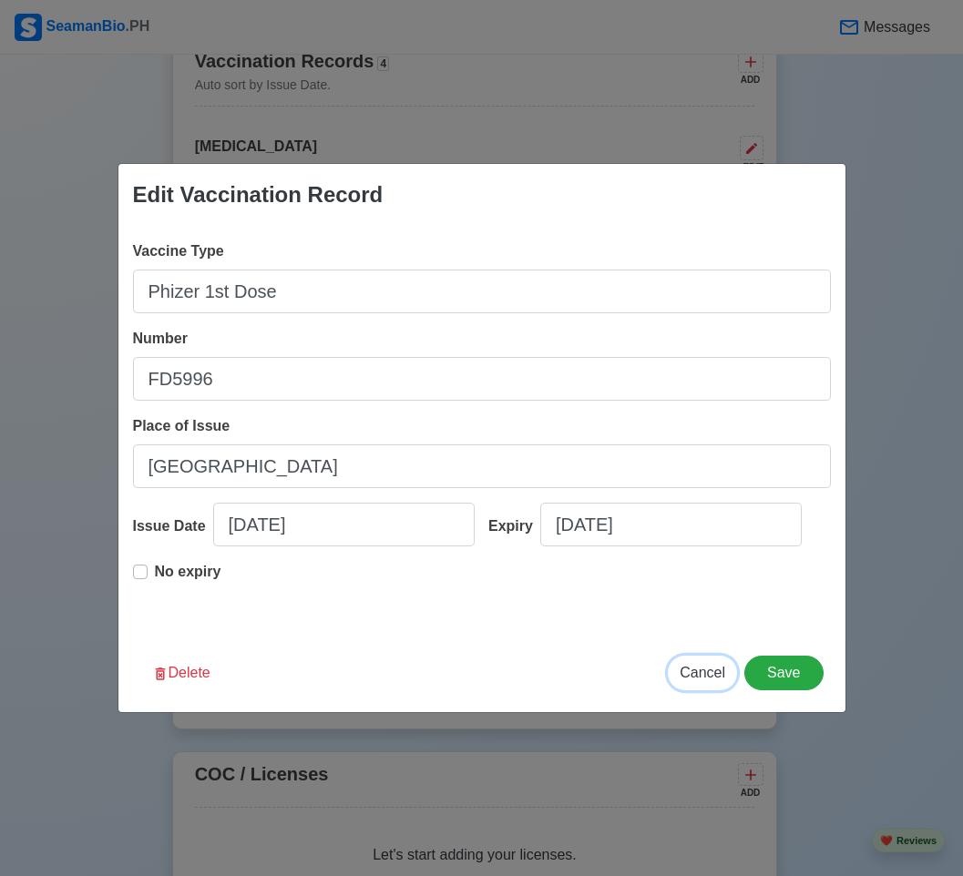
click at [708, 660] on button "Cancel" at bounding box center [702, 673] width 69 height 35
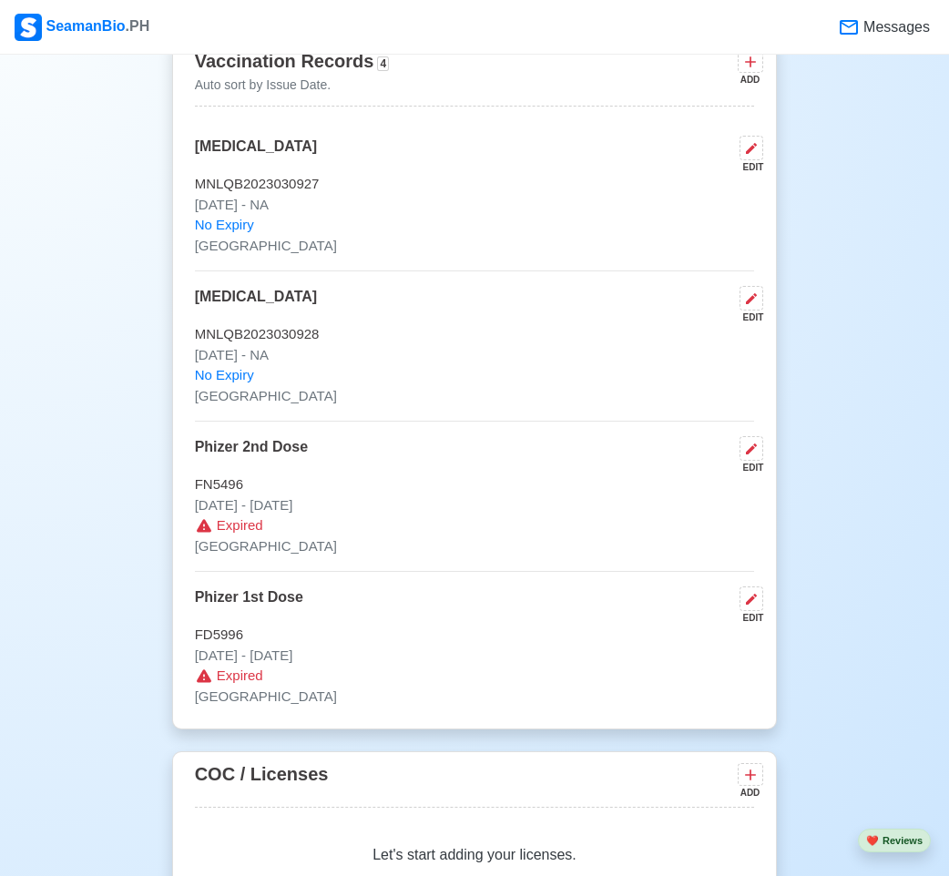
scroll to position [2093, 0]
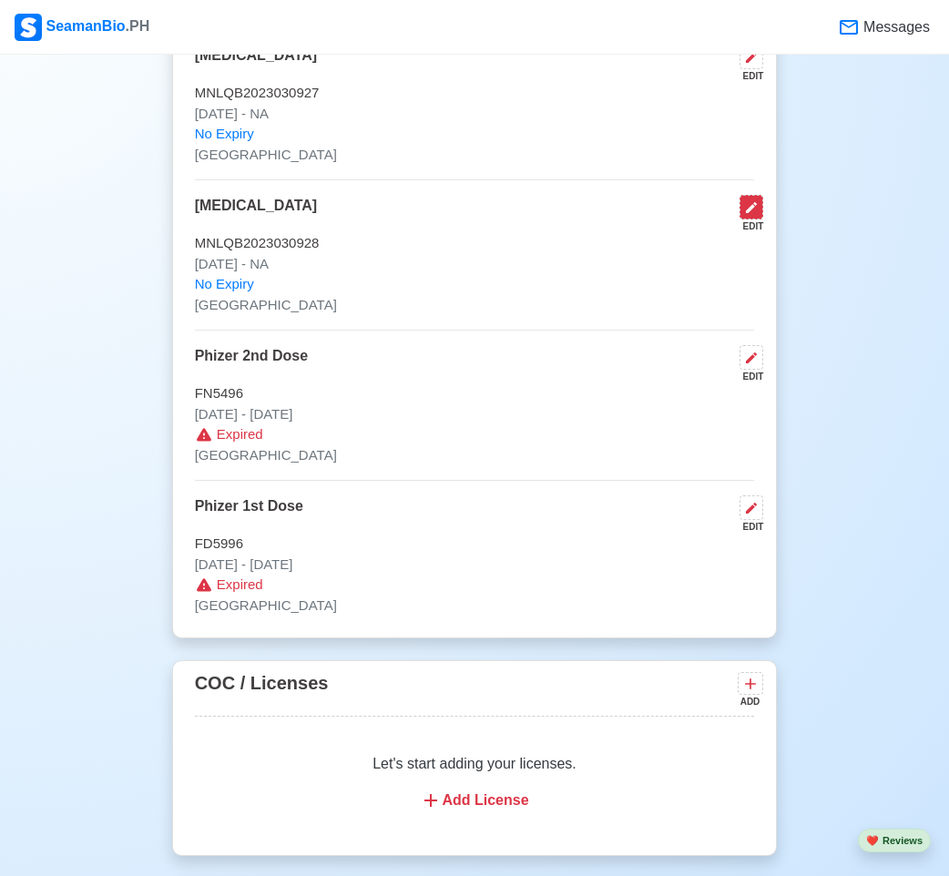
click at [750, 215] on icon at bounding box center [751, 207] width 15 height 15
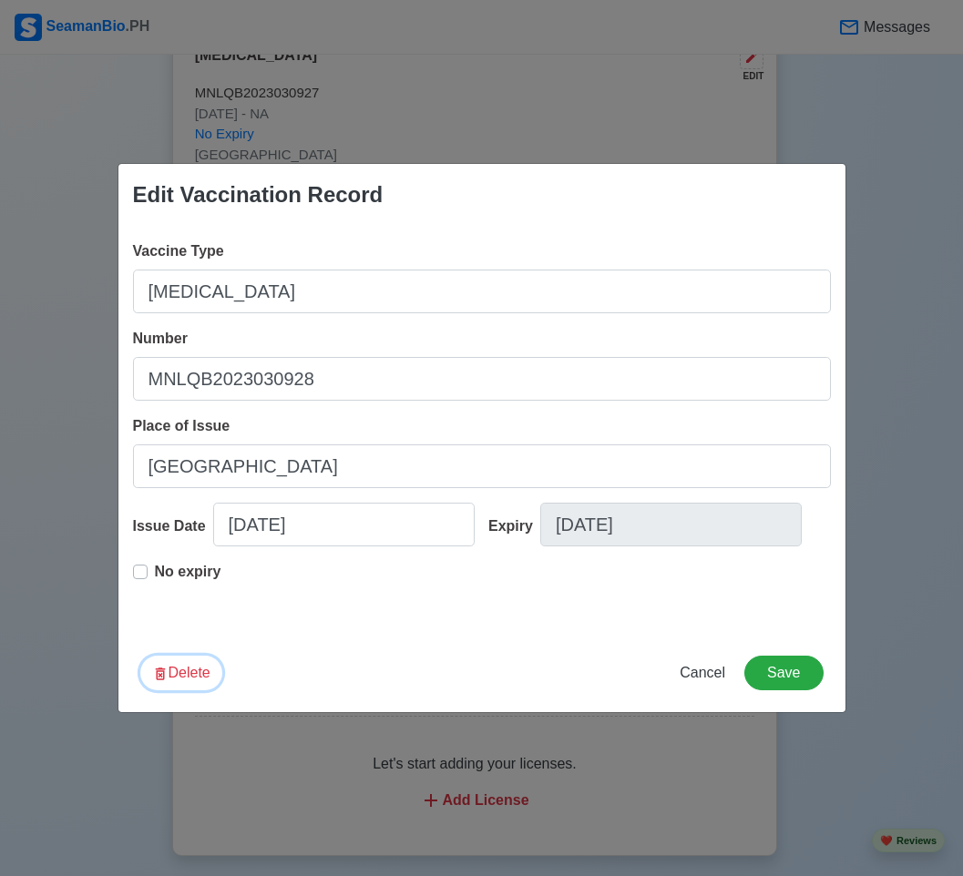
click at [189, 658] on button "Delete" at bounding box center [181, 673] width 82 height 35
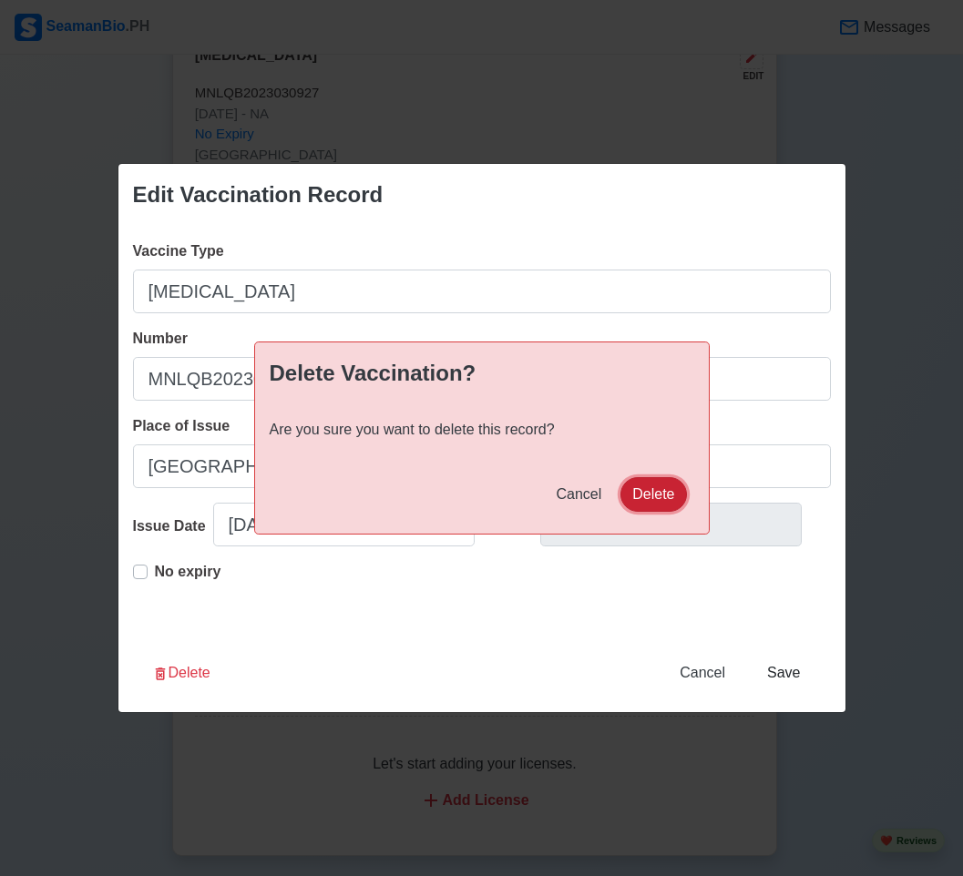
drag, startPoint x: 630, startPoint y: 497, endPoint x: 609, endPoint y: 532, distance: 40.4
click at [630, 496] on button "Delete" at bounding box center [653, 494] width 66 height 35
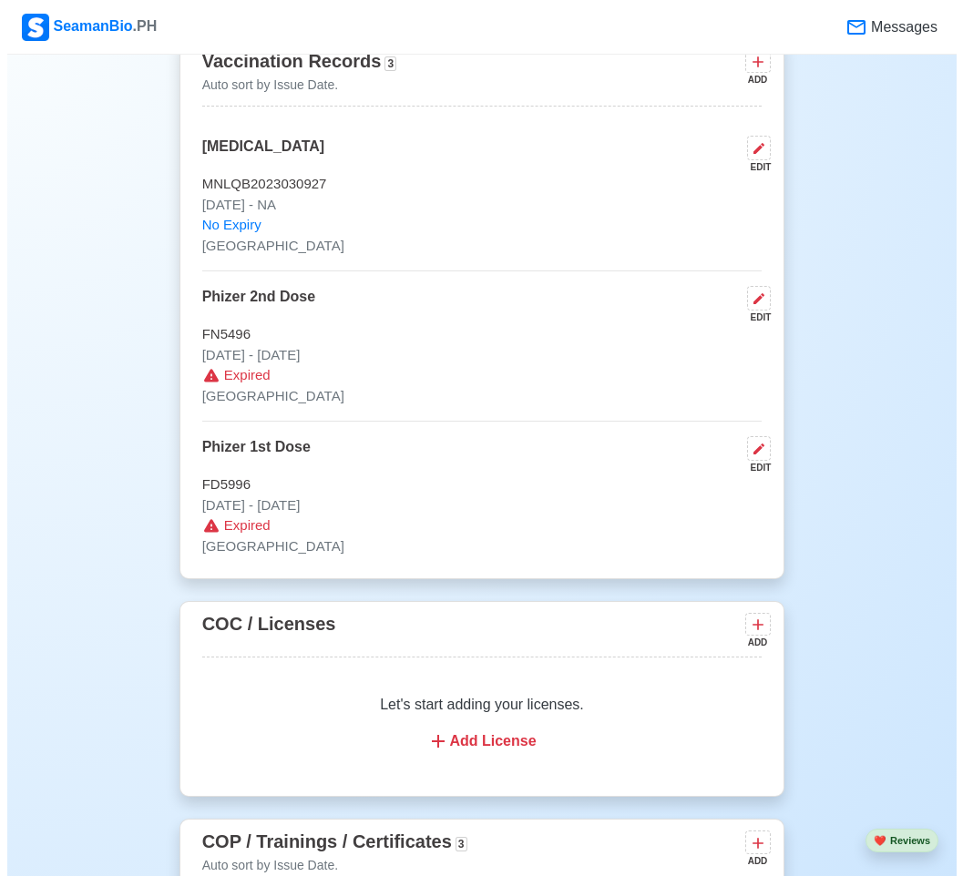
scroll to position [1819, 0]
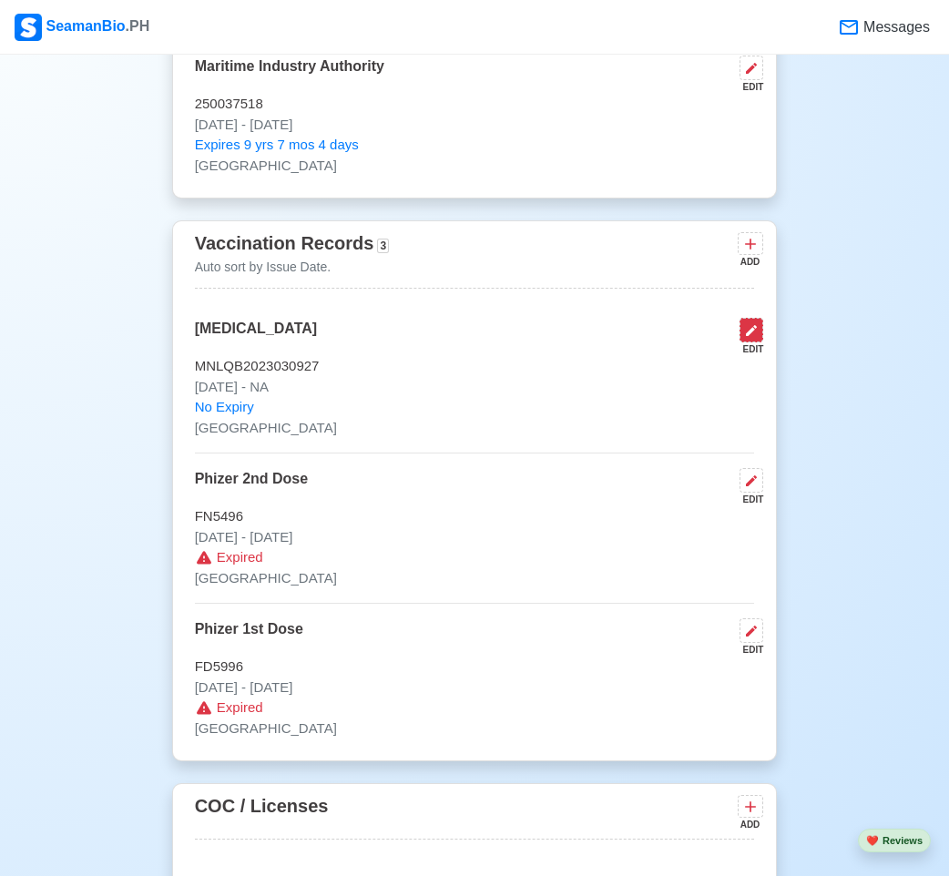
click at [756, 324] on button at bounding box center [751, 330] width 24 height 25
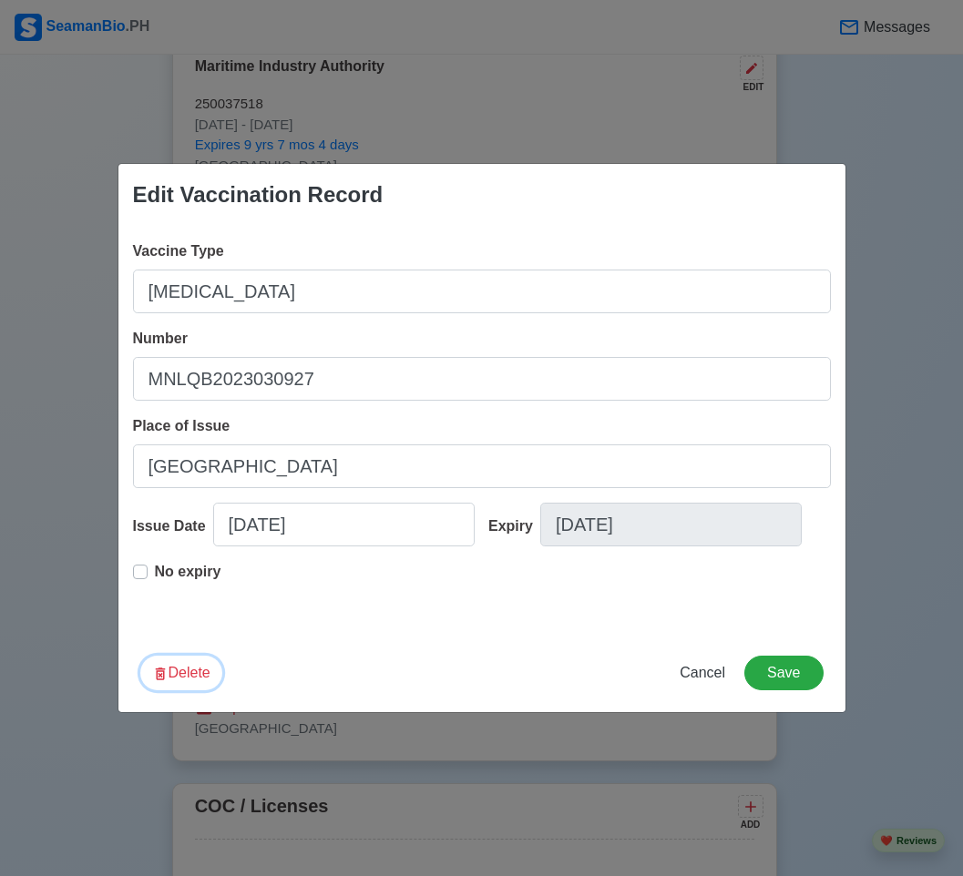
click at [186, 668] on button "Delete" at bounding box center [181, 673] width 82 height 35
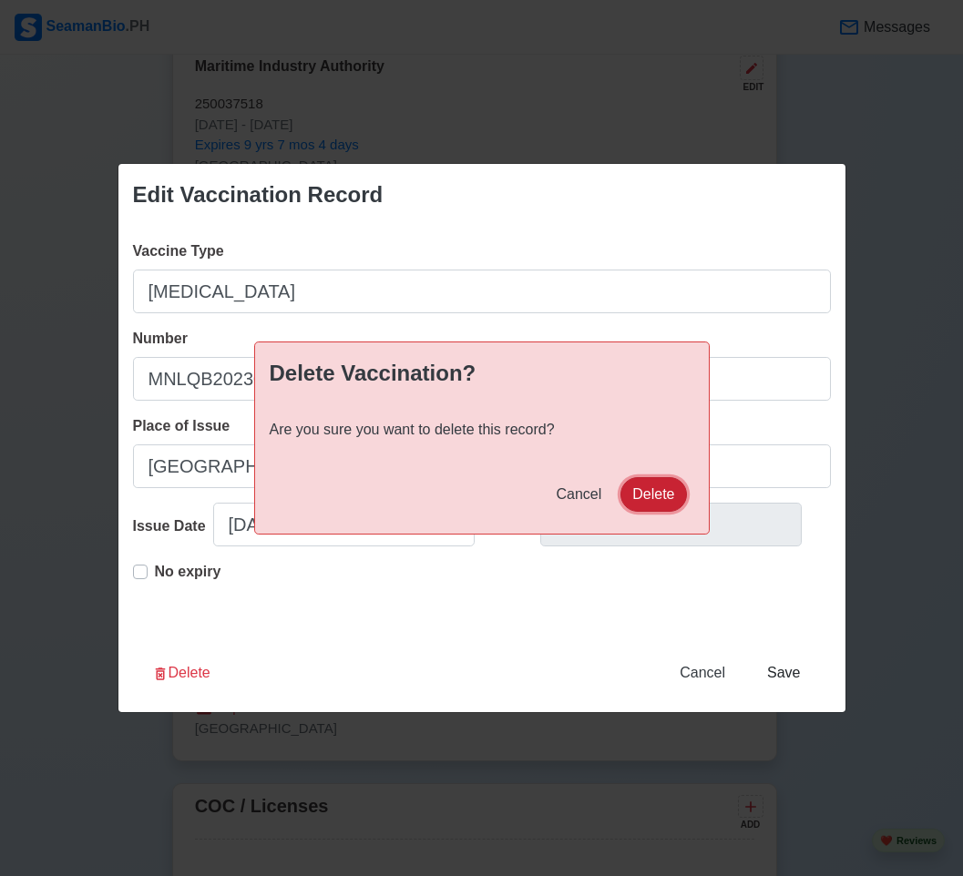
click at [657, 507] on button "Delete" at bounding box center [653, 494] width 66 height 35
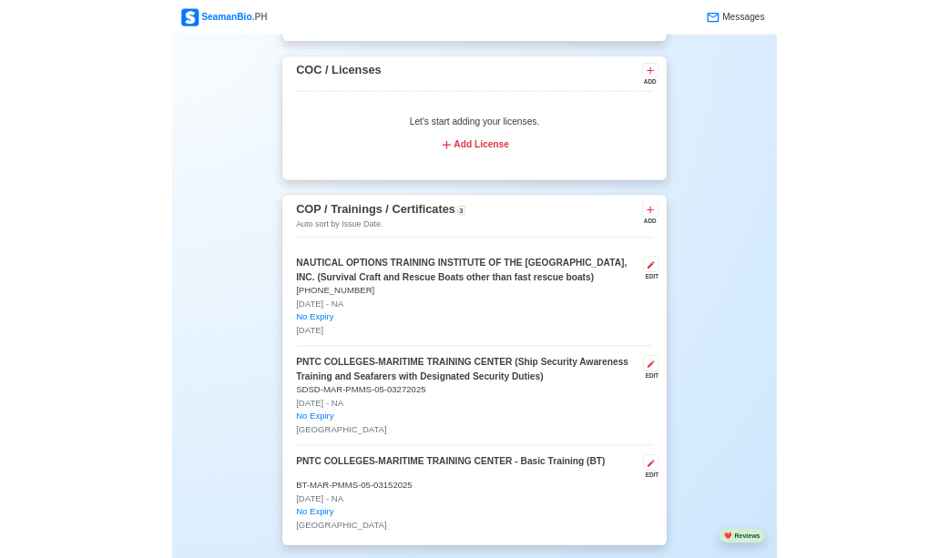
scroll to position [2457, 0]
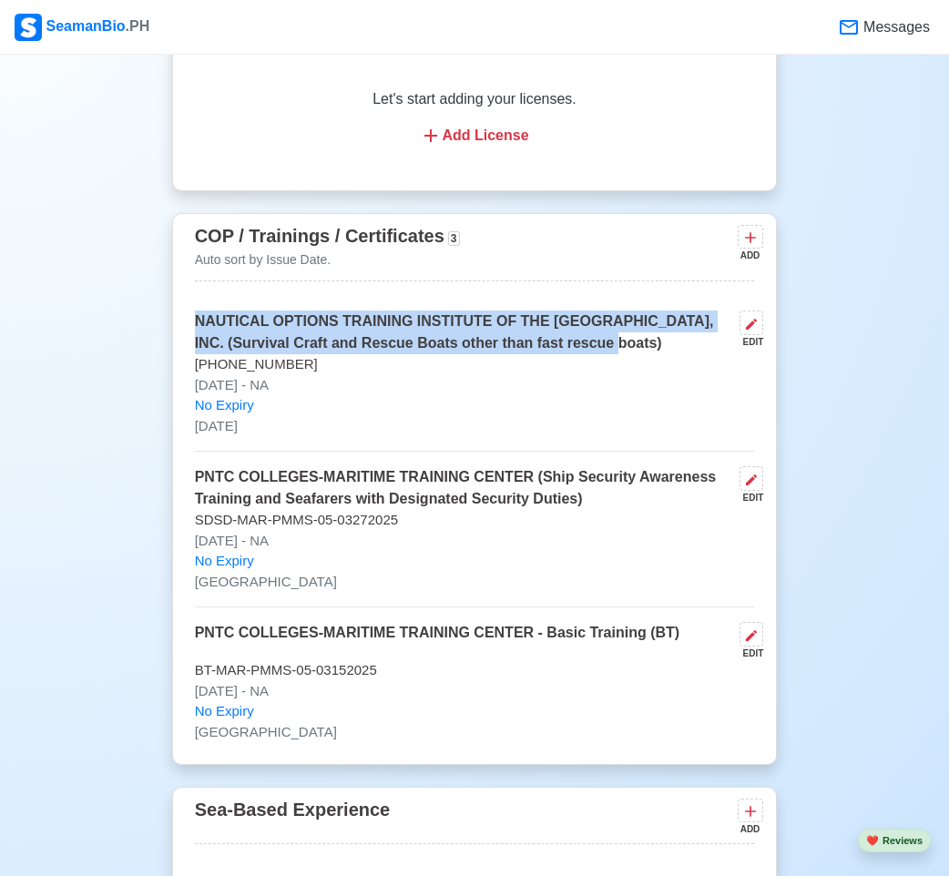
drag, startPoint x: 171, startPoint y: 315, endPoint x: 638, endPoint y: 352, distance: 468.6
click at [638, 352] on div "COP / Trainings / Certificates 3 Auto sort by Issue Date. ADD NAUTICAL OPTIONS …" at bounding box center [475, 489] width 606 height 552
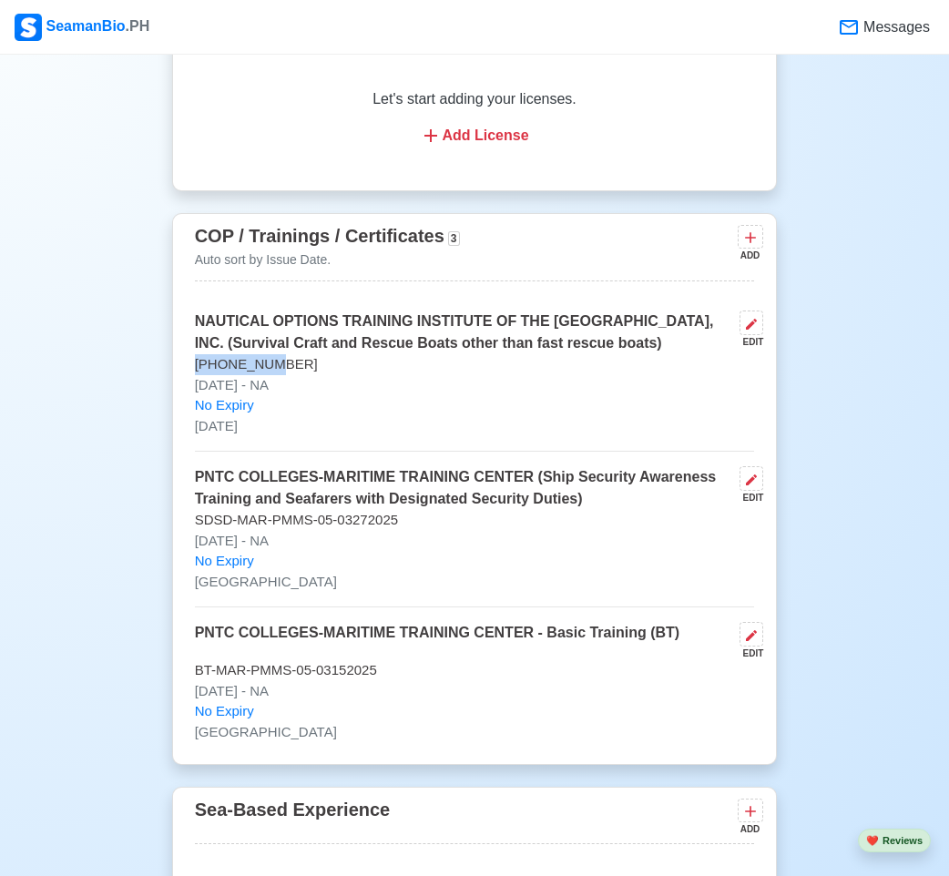
drag, startPoint x: 278, startPoint y: 372, endPoint x: 150, endPoint y: 382, distance: 127.9
click at [542, 307] on div "COP / Trainings / Certificates 3 Auto sort by Issue Date. ADD NAUTICAL OPTIONS …" at bounding box center [475, 489] width 606 height 552
click at [539, 320] on p "NAUTICAL OPTIONS TRAINING INSTITUTE OF THE [GEOGRAPHIC_DATA], INC. (Survival Cr…" at bounding box center [464, 333] width 538 height 44
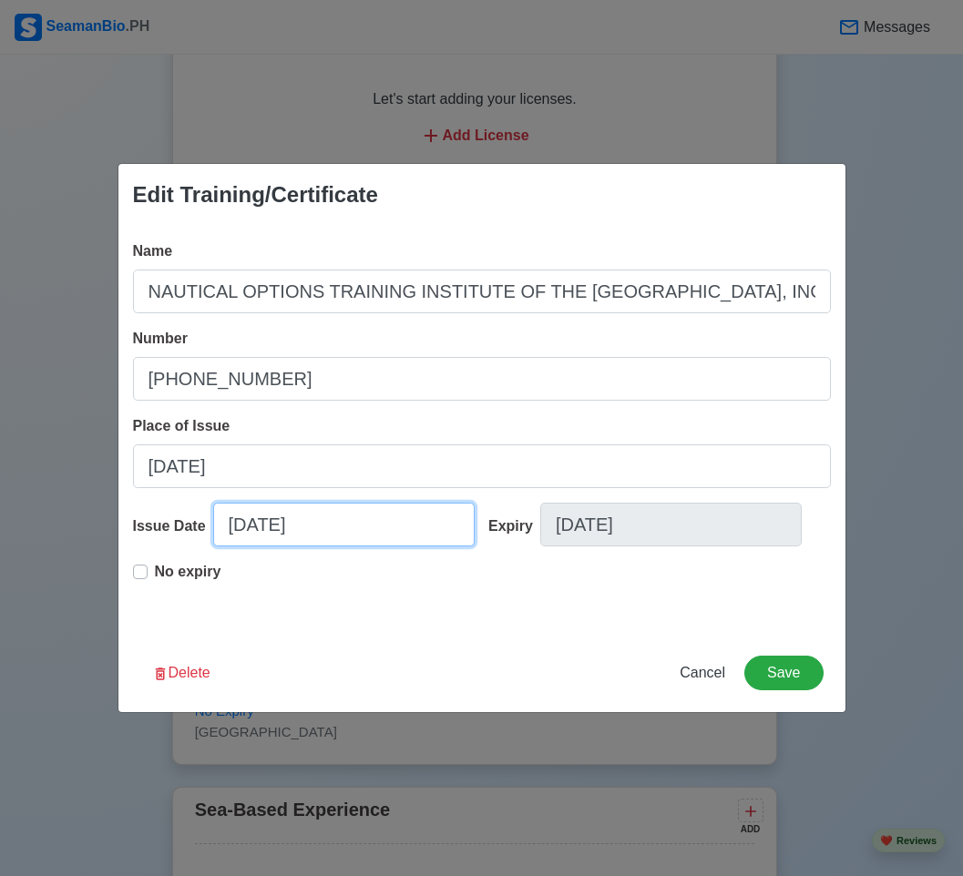
click at [294, 523] on input "10/01/2025" at bounding box center [343, 525] width 261 height 44
select select "****"
select select "*******"
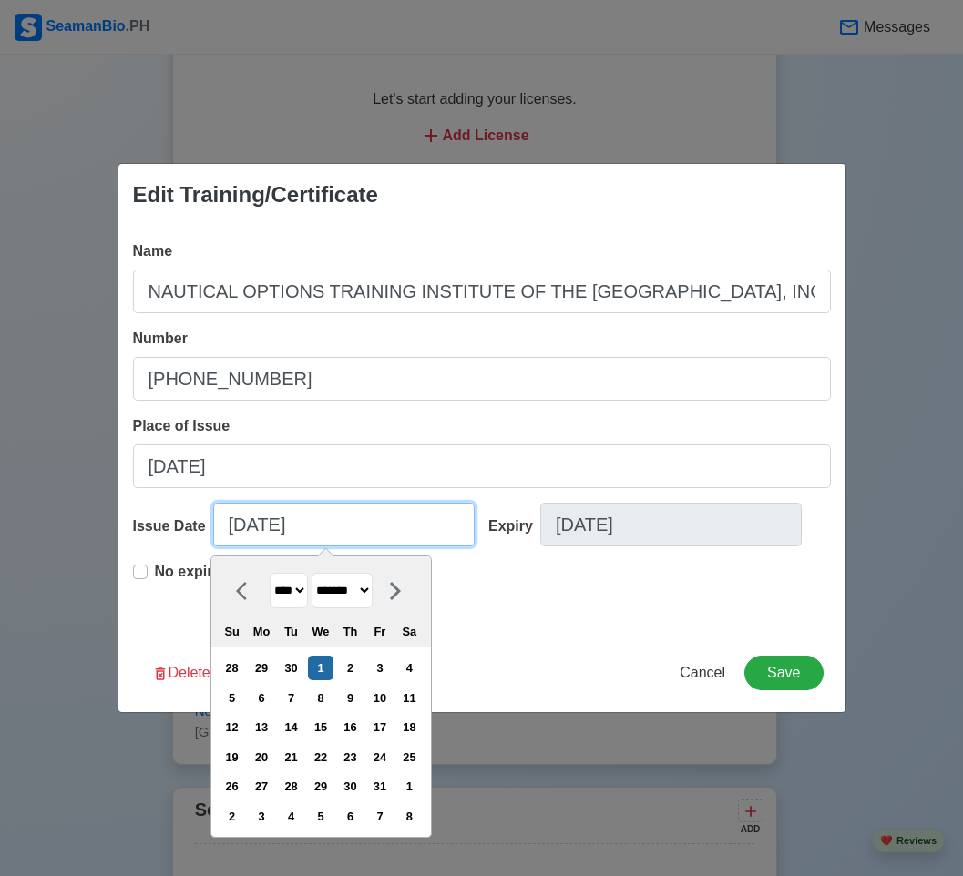
click at [294, 523] on input "10/01/2025" at bounding box center [343, 525] width 261 height 44
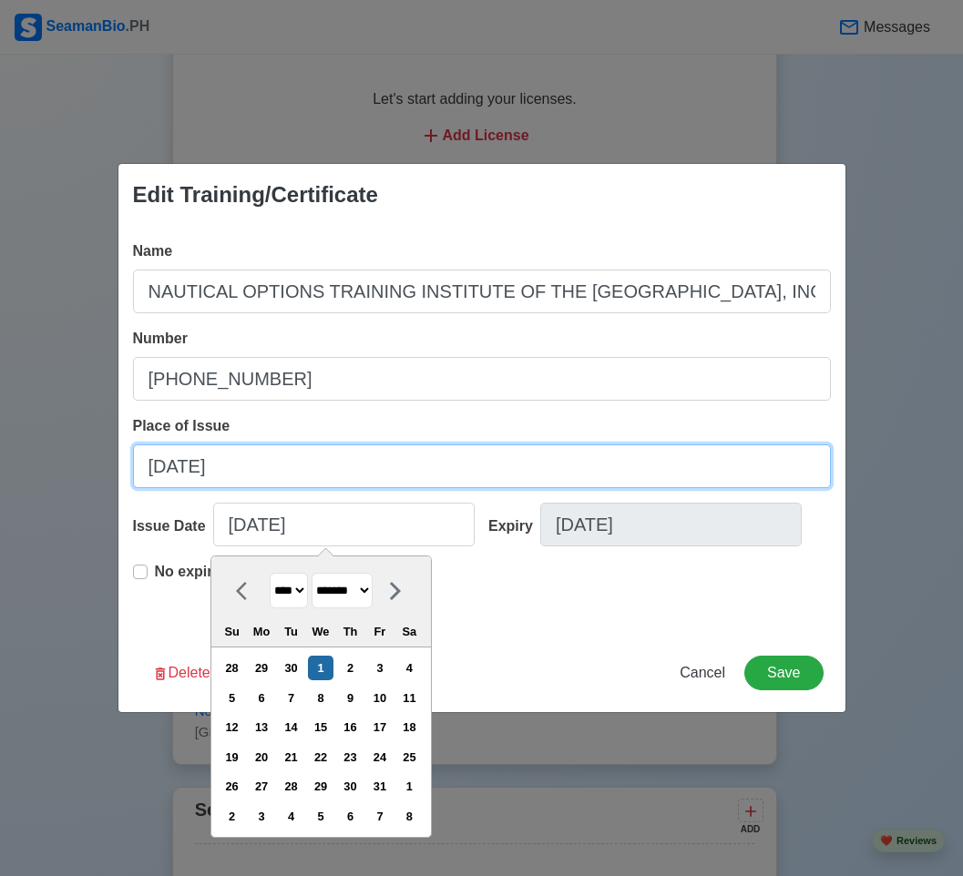
click at [278, 466] on input "[DATE]" at bounding box center [482, 466] width 698 height 44
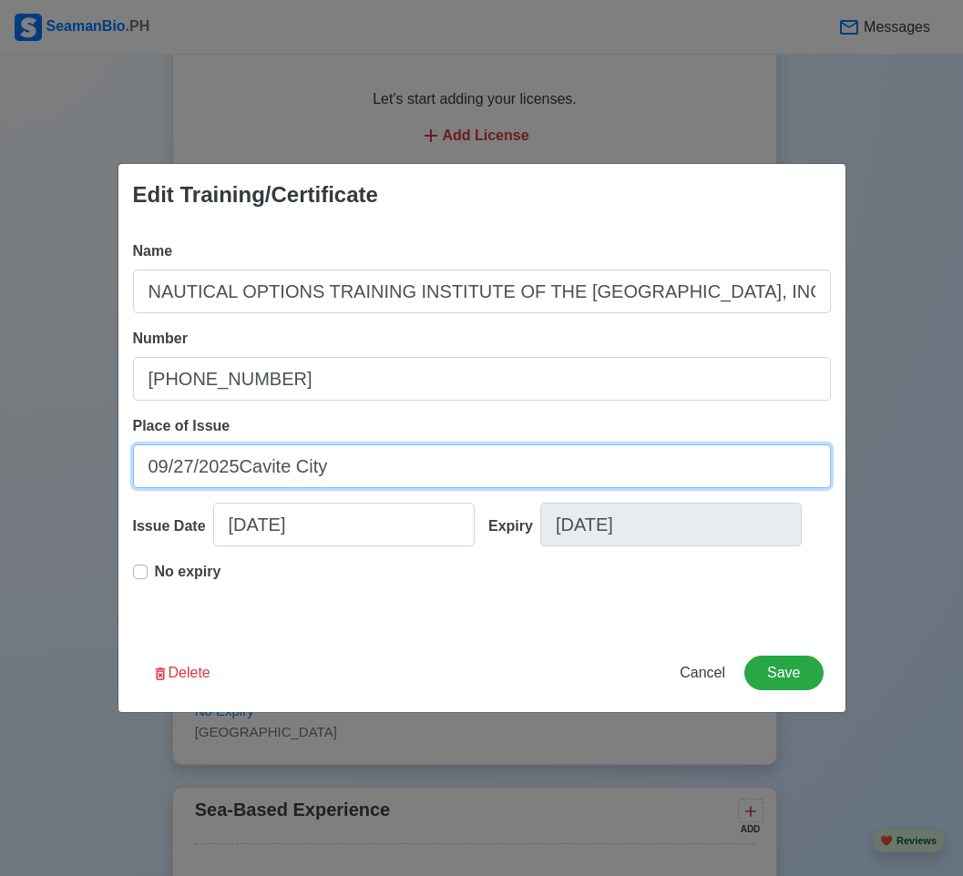
drag, startPoint x: 330, startPoint y: 466, endPoint x: 244, endPoint y: 468, distance: 85.6
click at [244, 468] on input "09/27/2025Cavite City" at bounding box center [482, 466] width 698 height 44
type input "[DATE]"
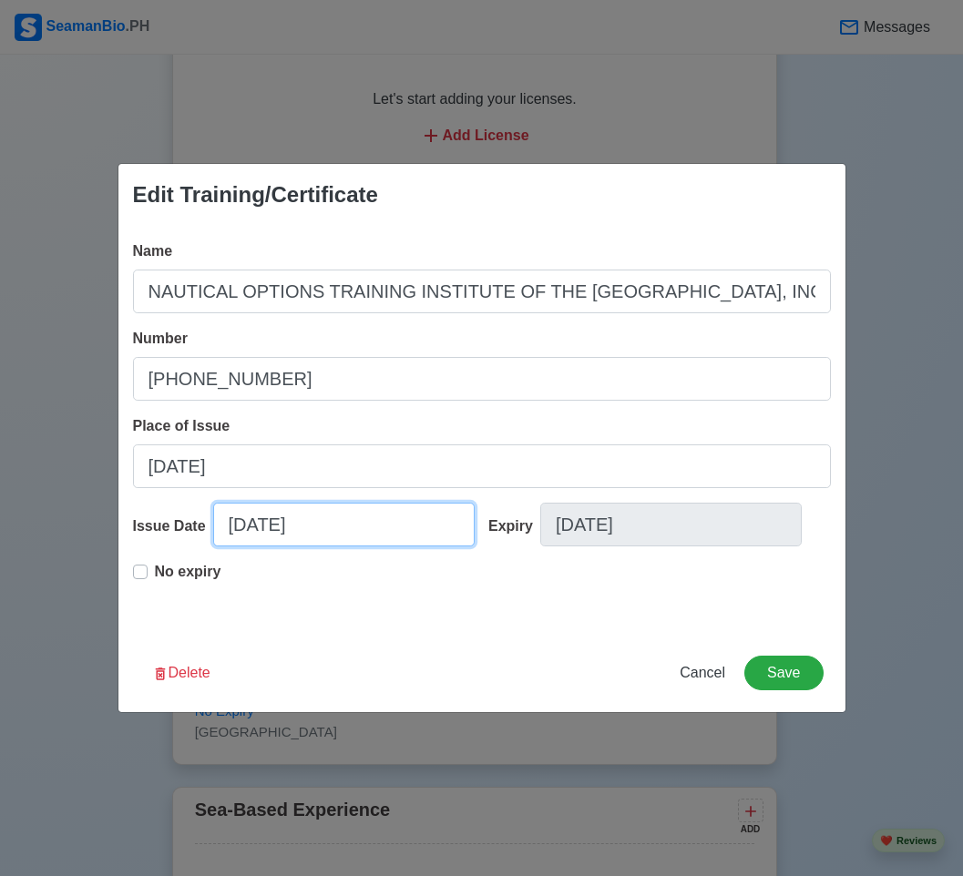
click at [270, 525] on input "10/01/2025" at bounding box center [343, 525] width 261 height 44
select select "****"
select select "*******"
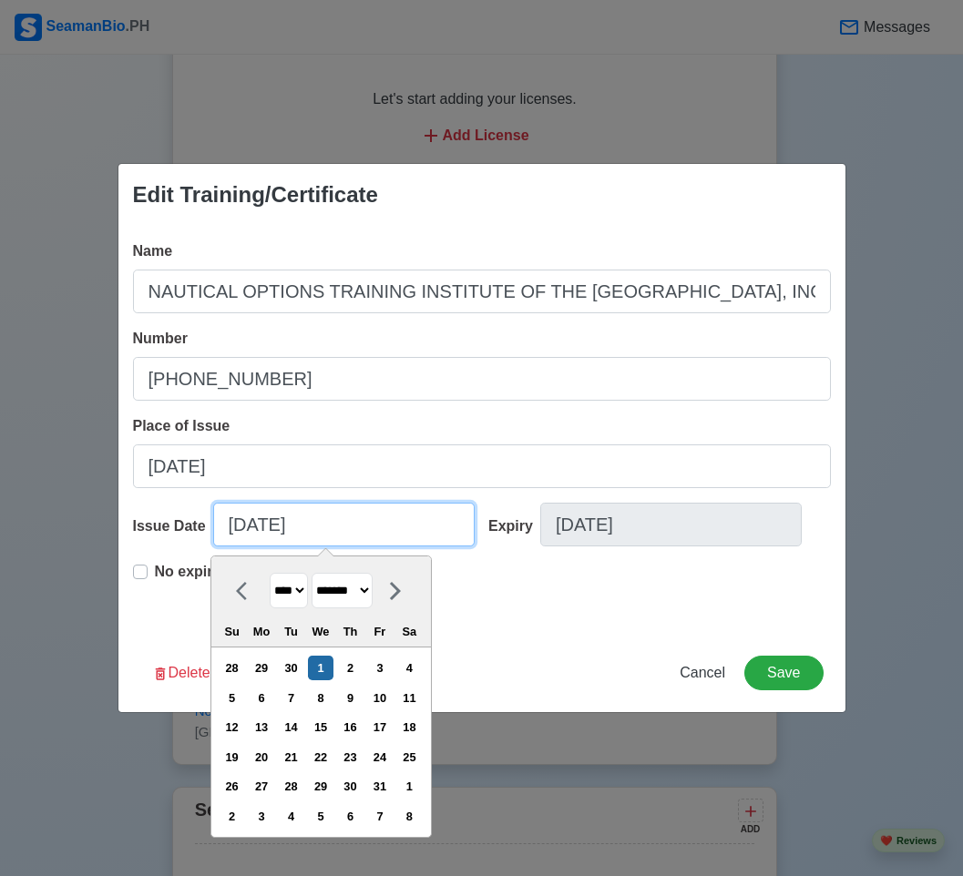
click at [270, 525] on input "10/01/2025" at bounding box center [343, 525] width 261 height 44
click at [563, 118] on div "Edit Training/Certificate Name NAUTICAL OPTIONS TRAINING INSTITUTE OF THE PHILI…" at bounding box center [481, 438] width 963 height 876
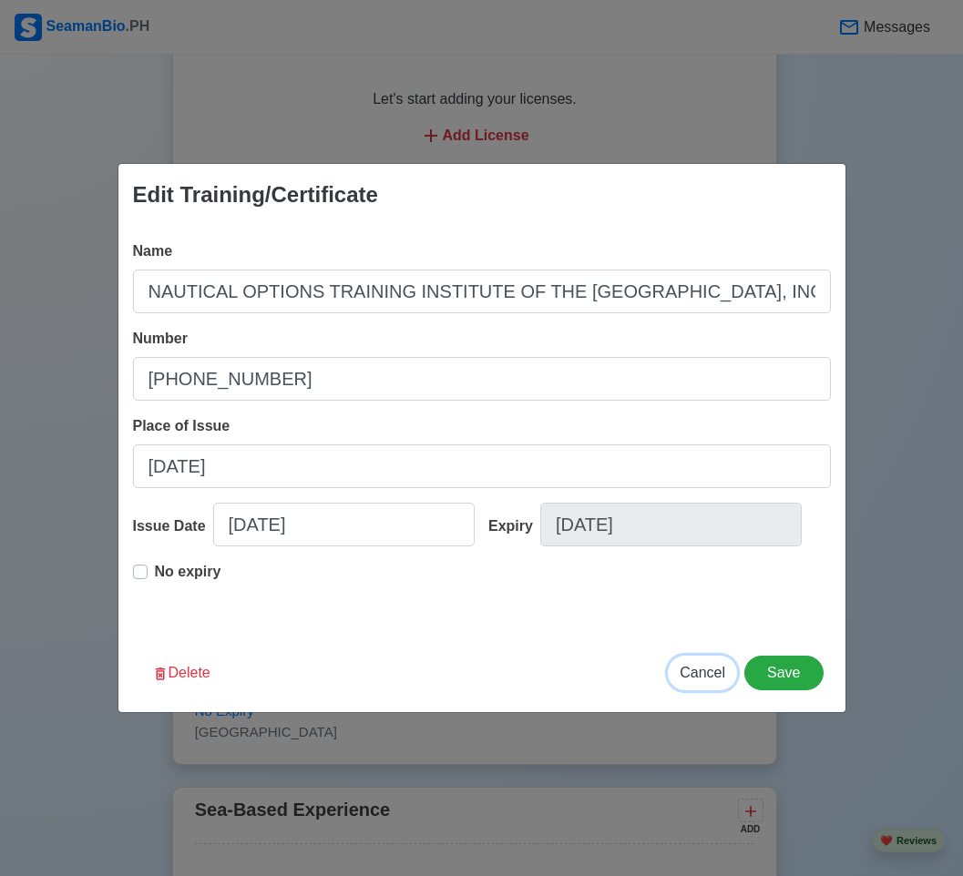
click at [699, 670] on span "Cancel" at bounding box center [702, 672] width 46 height 15
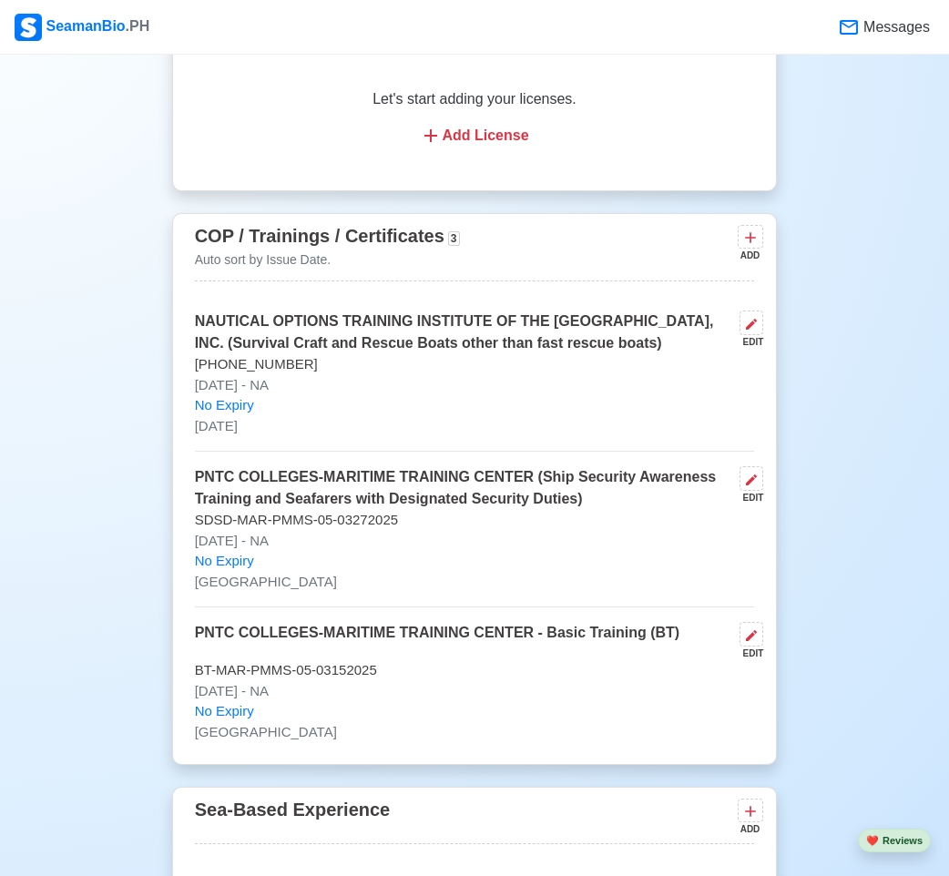
click at [459, 327] on p "NAUTICAL OPTIONS TRAINING INSTITUTE OF THE [GEOGRAPHIC_DATA], INC. (Survival Cr…" at bounding box center [464, 333] width 538 height 44
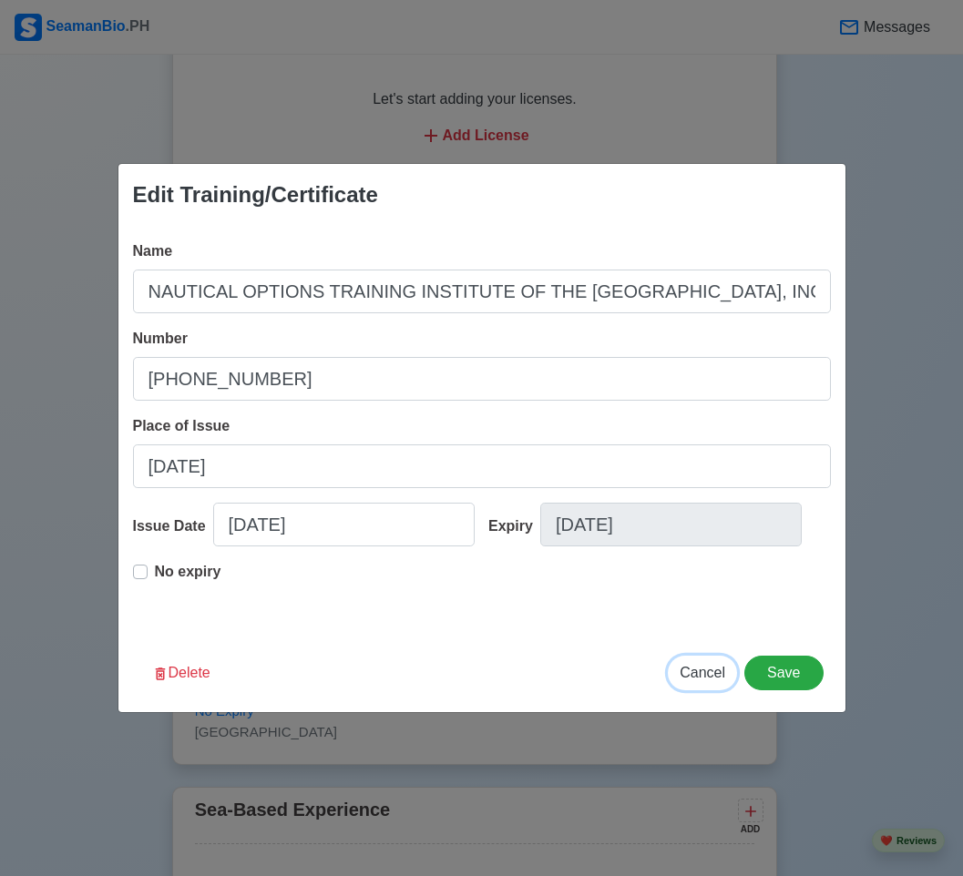
click at [708, 673] on span "Cancel" at bounding box center [702, 672] width 46 height 15
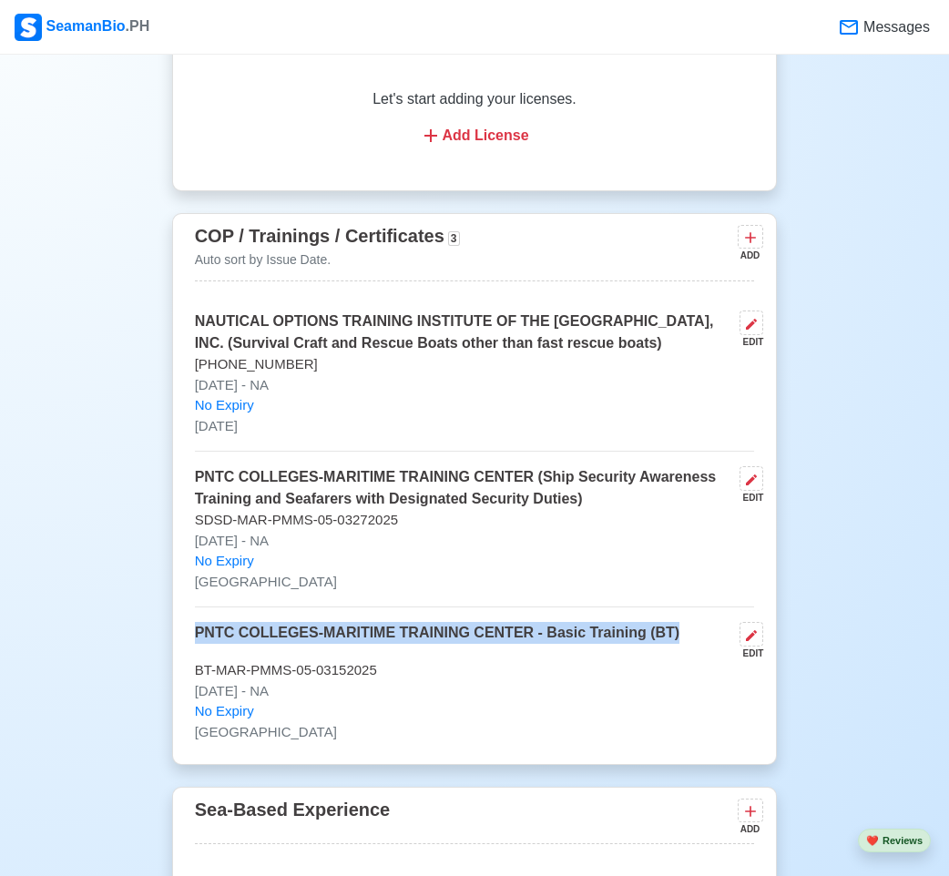
drag, startPoint x: 191, startPoint y: 635, endPoint x: 686, endPoint y: 645, distance: 494.6
click at [686, 645] on div "COP / Trainings / Certificates 3 Auto sort by Issue Date. ADD NAUTICAL OPTIONS …" at bounding box center [475, 489] width 606 height 552
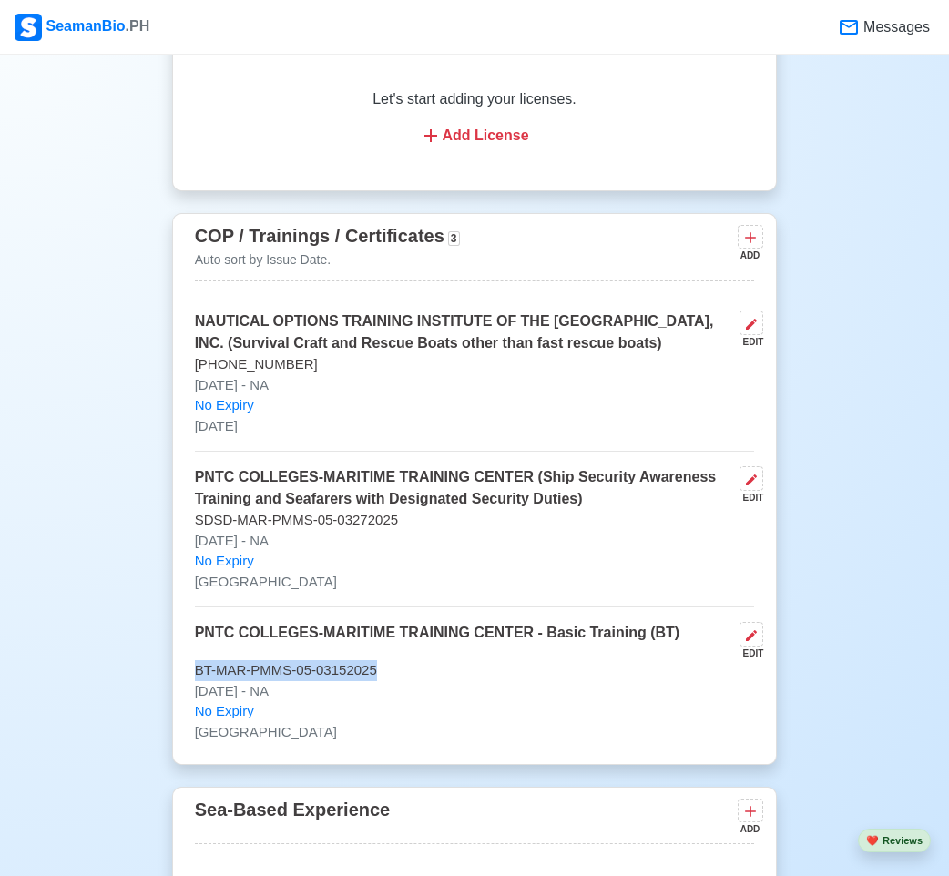
drag, startPoint x: 405, startPoint y: 680, endPoint x: 167, endPoint y: 677, distance: 238.6
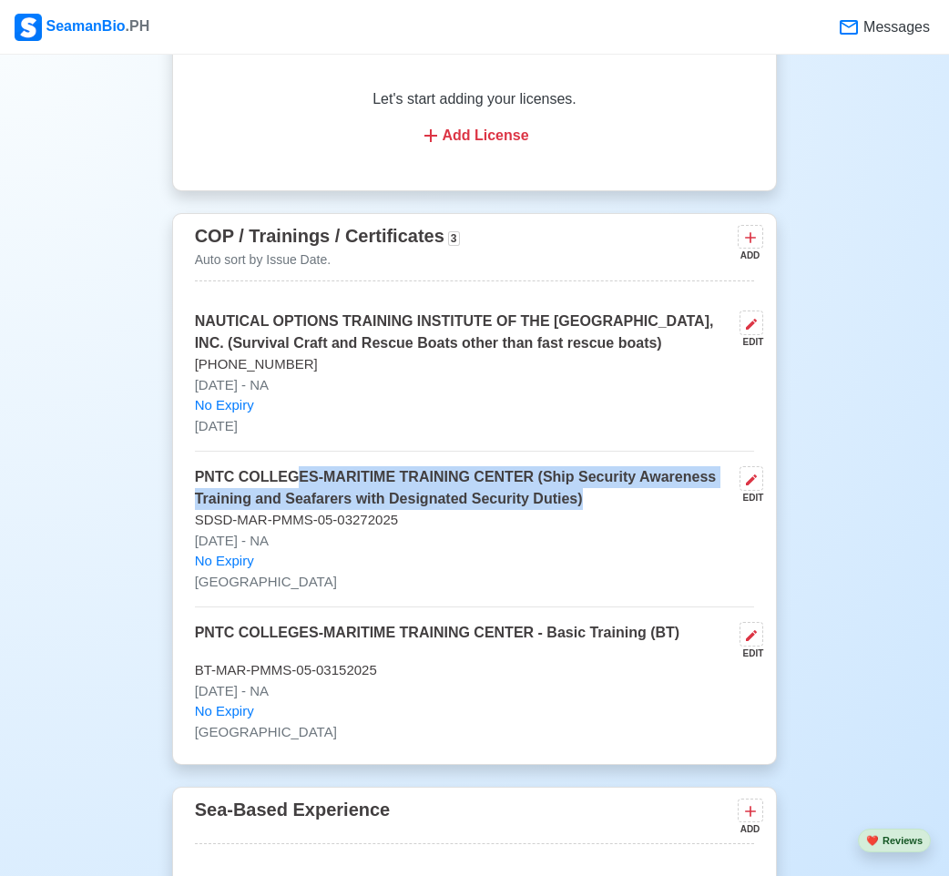
drag, startPoint x: 609, startPoint y: 514, endPoint x: 285, endPoint y: 480, distance: 325.9
click at [285, 480] on p "PNTC COLLEGES-MARITIME TRAINING CENTER (Ship Security Awareness Training and Se…" at bounding box center [464, 488] width 538 height 44
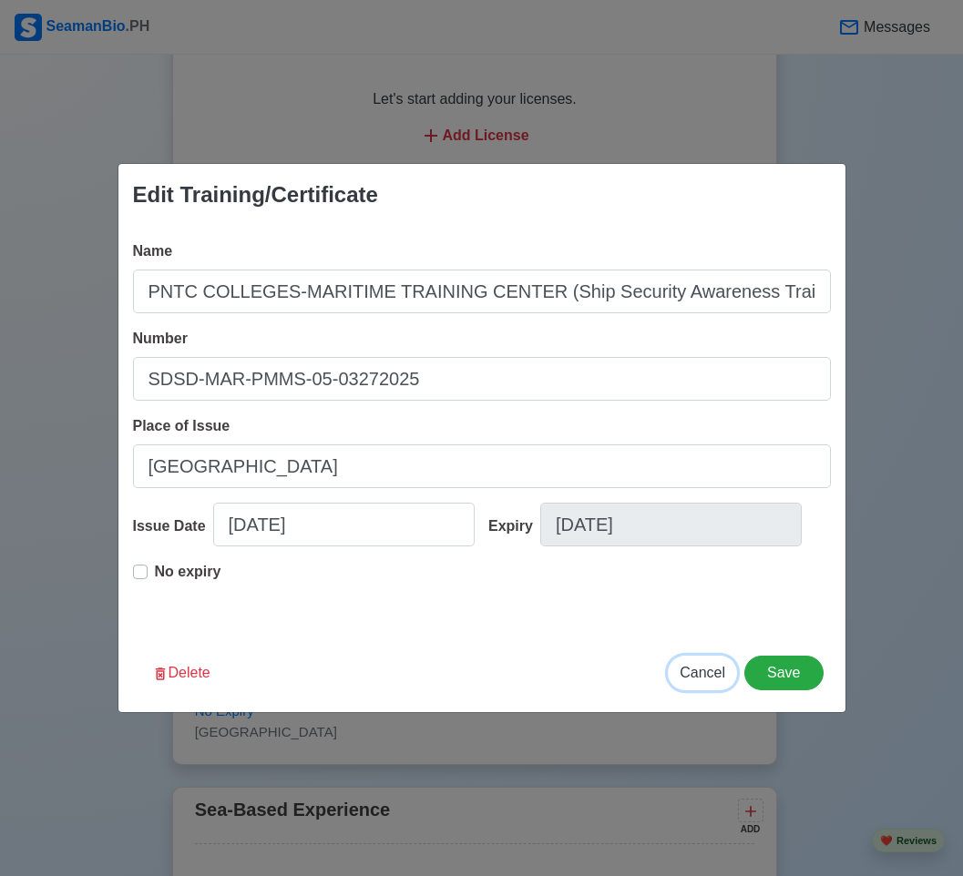
click at [720, 685] on button "Cancel" at bounding box center [702, 673] width 69 height 35
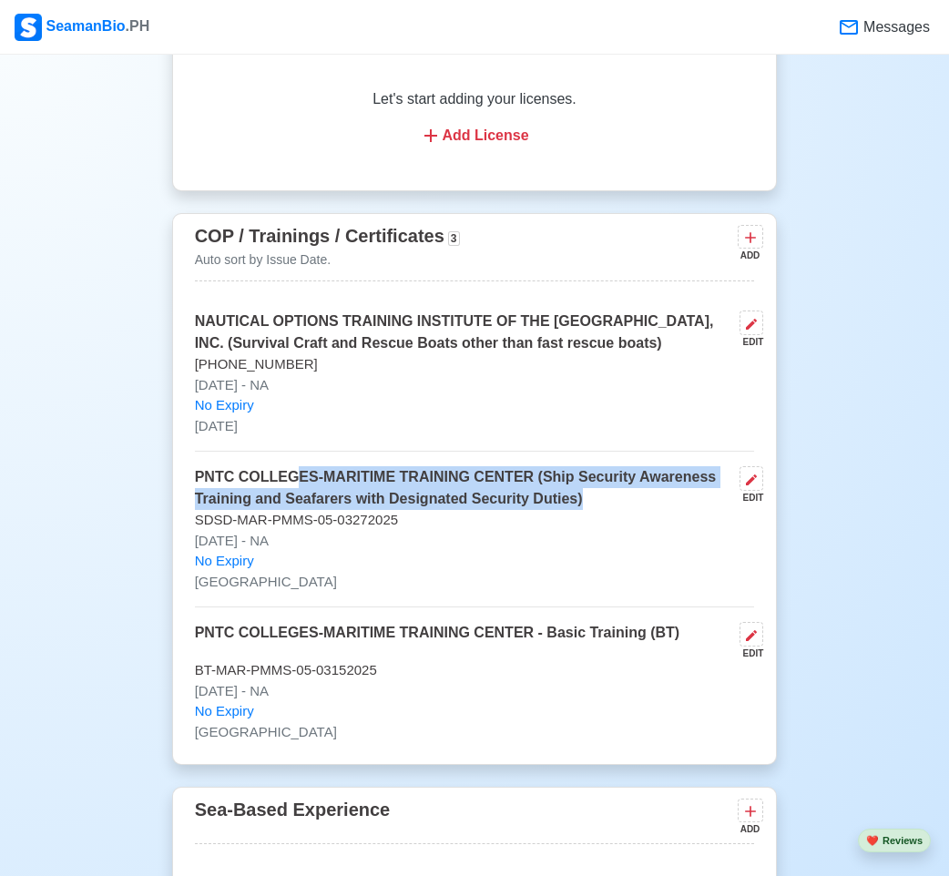
click at [599, 510] on p "PNTC COLLEGES-MARITIME TRAINING CENTER (Ship Security Awareness Training and Se…" at bounding box center [464, 488] width 538 height 44
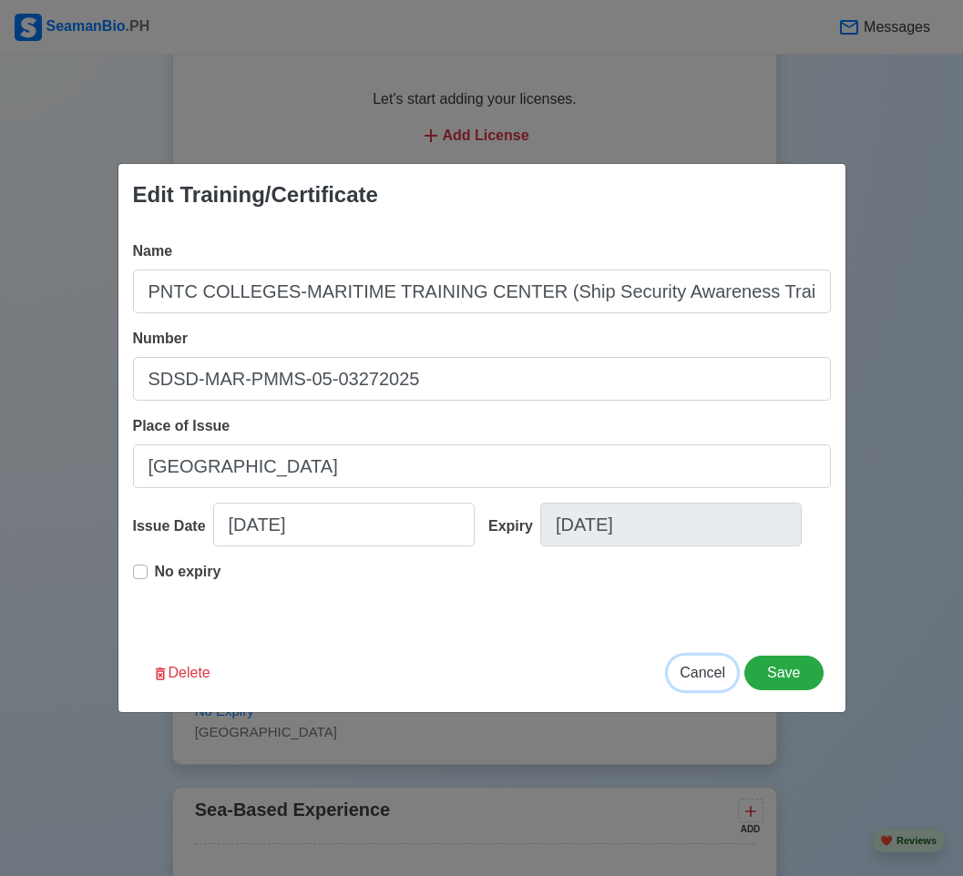
click at [725, 668] on span "Cancel" at bounding box center [702, 672] width 46 height 15
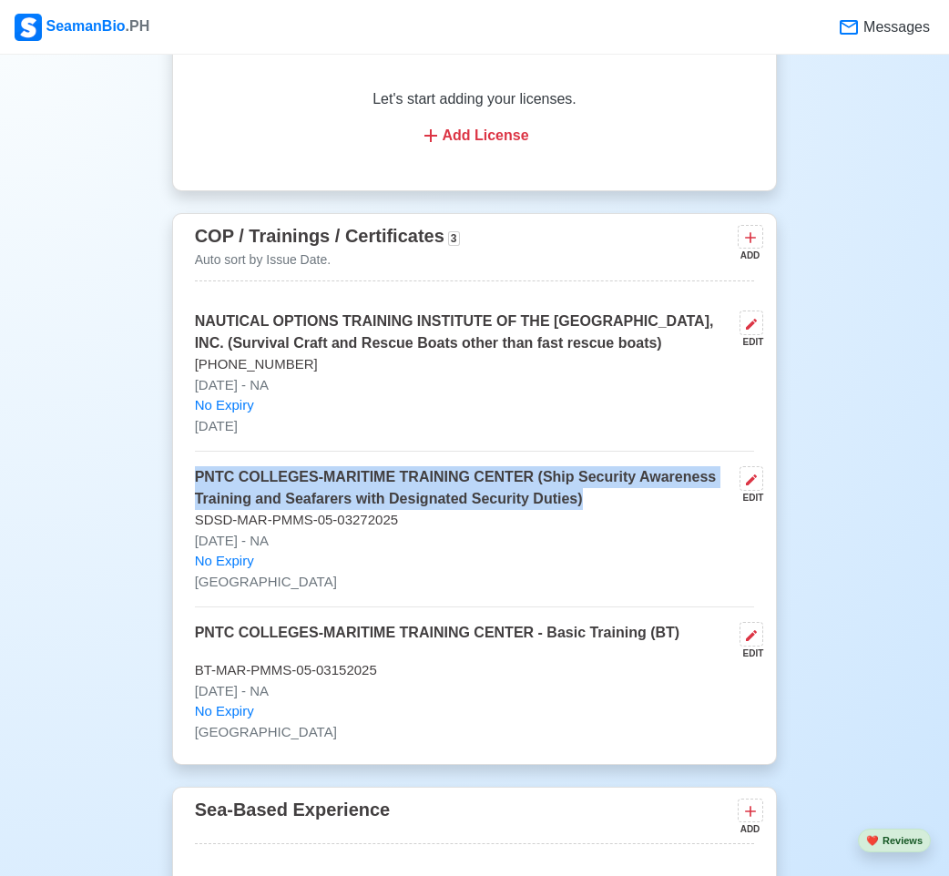
drag, startPoint x: 607, startPoint y: 505, endPoint x: 178, endPoint y: 475, distance: 430.0
click at [180, 469] on div "COP / Trainings / Certificates 3 Auto sort by Issue Date. ADD NAUTICAL OPTIONS …" at bounding box center [475, 489] width 606 height 552
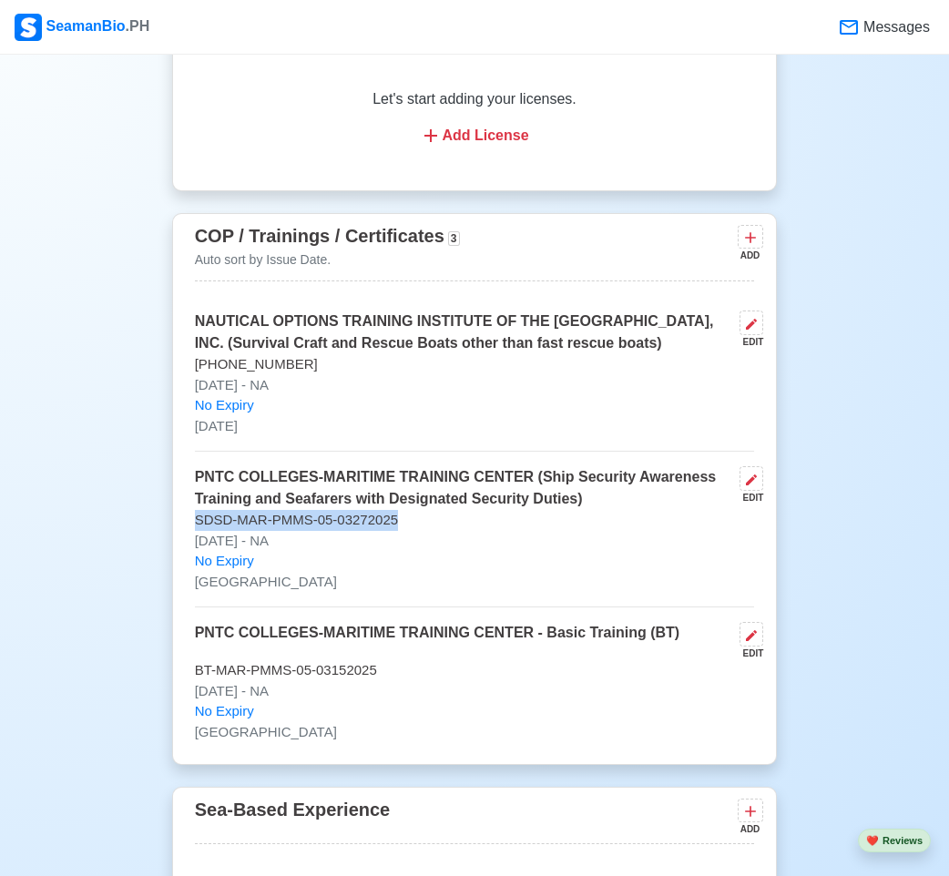
drag, startPoint x: 473, startPoint y: 536, endPoint x: 184, endPoint y: 525, distance: 288.9
click at [184, 525] on div "COP / Trainings / Certificates 3 Auto sort by Issue Date. ADD NAUTICAL OPTIONS …" at bounding box center [475, 489] width 606 height 552
drag, startPoint x: 586, startPoint y: 410, endPoint x: 529, endPoint y: 403, distance: 56.8
click at [526, 396] on div "NAUTICAL OPTIONS TRAINING INSTITUTE OF THE PHILIPPINES, INC. (Survival Craft an…" at bounding box center [475, 381] width 560 height 141
click at [497, 390] on p "[DATE] - NA" at bounding box center [475, 385] width 560 height 21
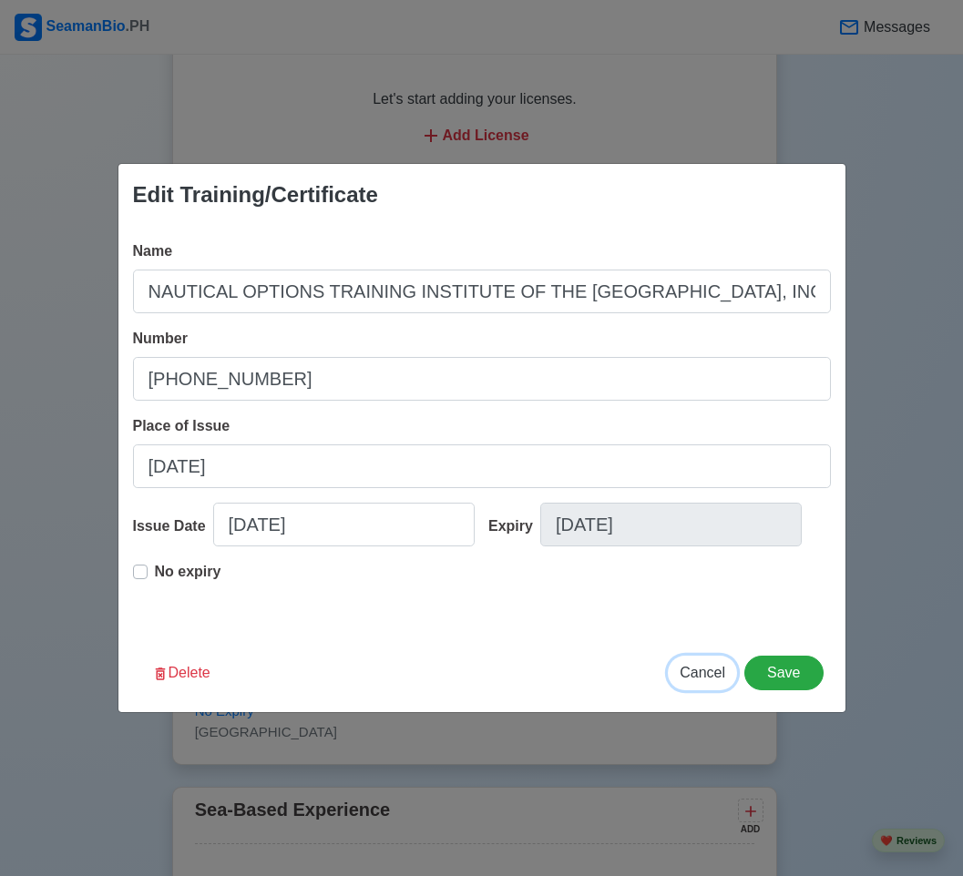
click at [699, 677] on span "Cancel" at bounding box center [702, 672] width 46 height 15
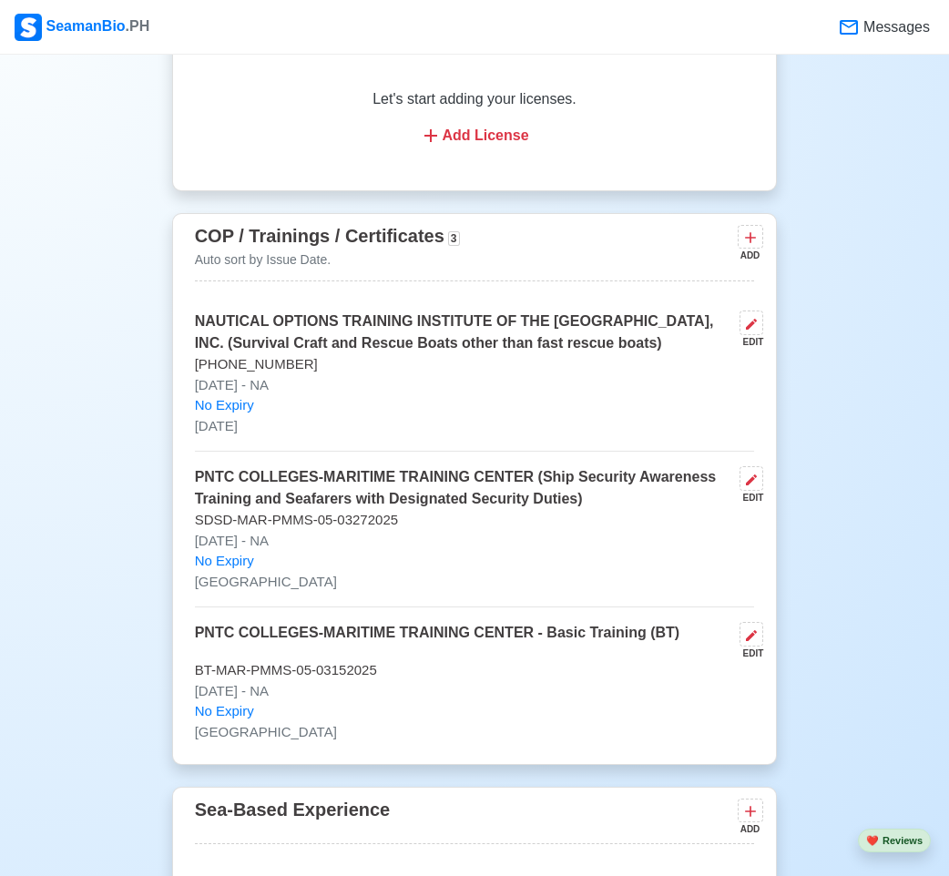
click at [360, 337] on p "NAUTICAL OPTIONS TRAINING INSTITUTE OF THE [GEOGRAPHIC_DATA], INC. (Survival Cr…" at bounding box center [464, 333] width 538 height 44
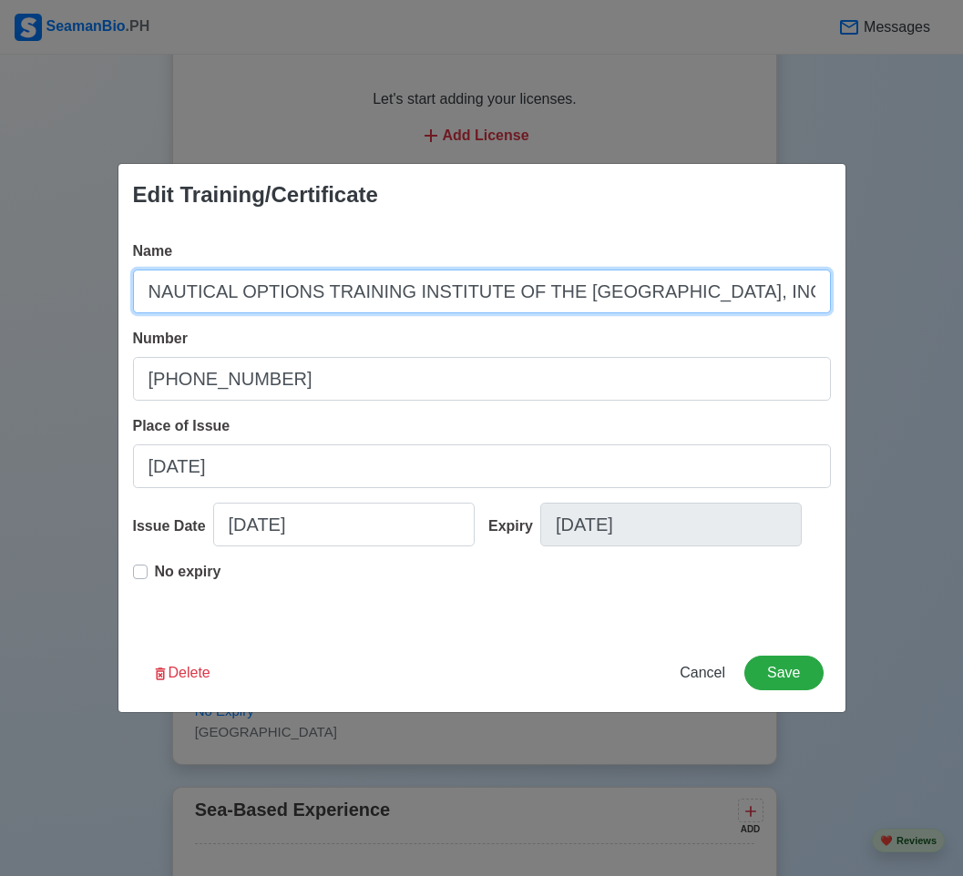
click at [182, 290] on input "NAUTICAL OPTIONS TRAINING INSTITUTE OF THE [GEOGRAPHIC_DATA], INC. (Survival Cr…" at bounding box center [482, 292] width 698 height 44
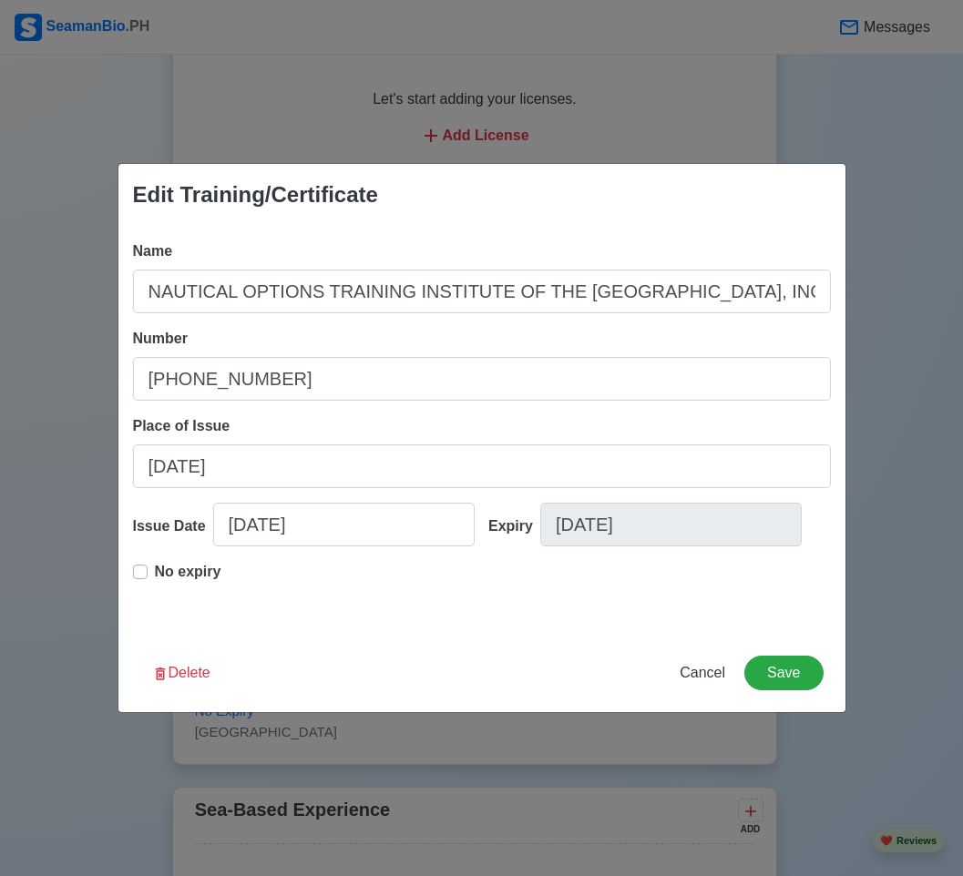
click at [413, 337] on div "Number 25-602-098" at bounding box center [482, 364] width 698 height 73
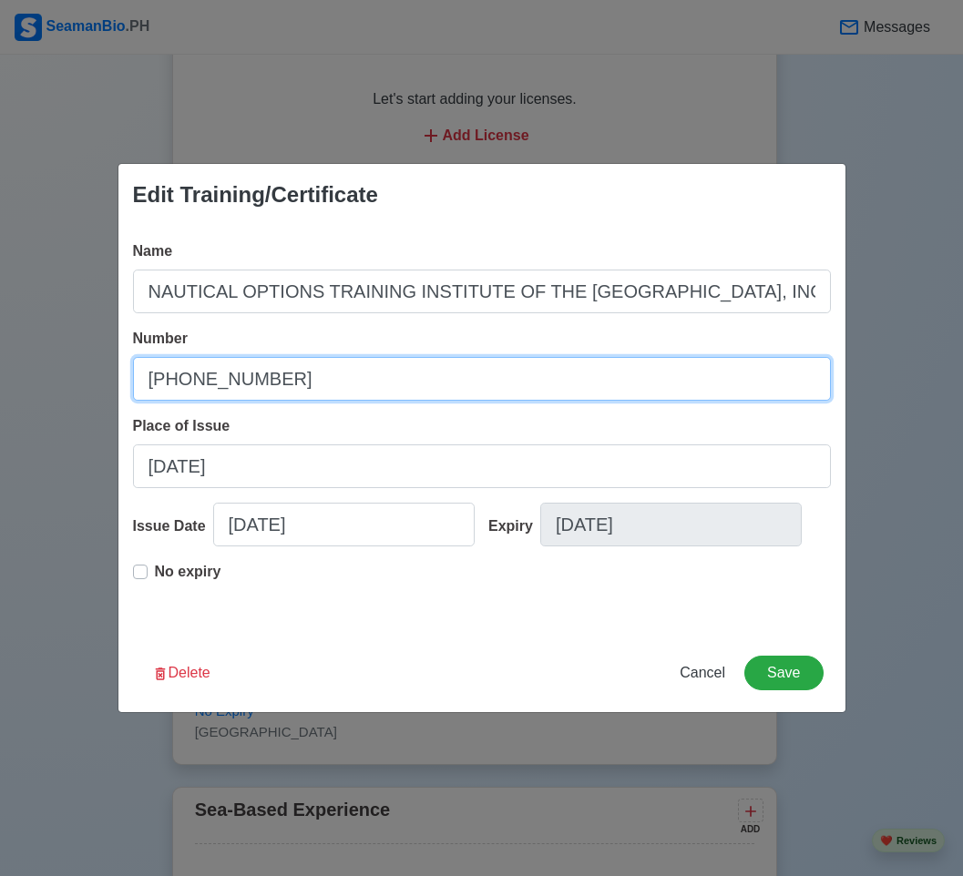
click at [285, 377] on input "[PHONE_NUMBER]" at bounding box center [482, 379] width 698 height 44
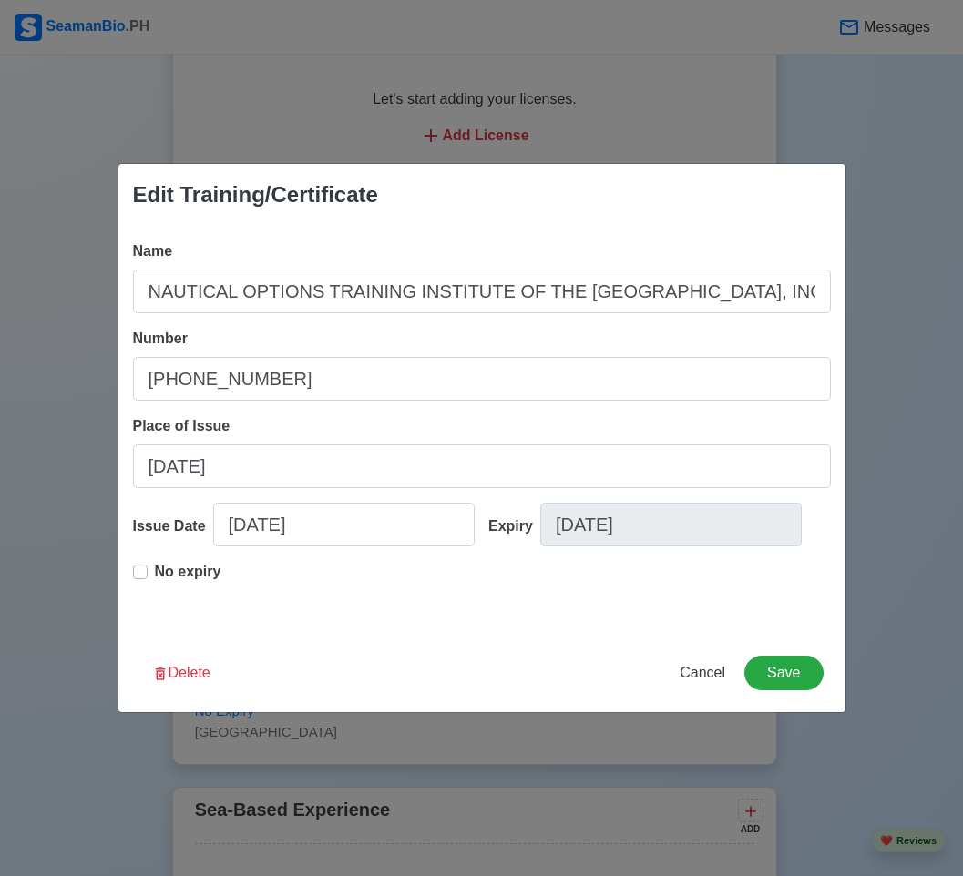
click at [402, 415] on div "Place of Issue 09/27/2025" at bounding box center [482, 451] width 698 height 73
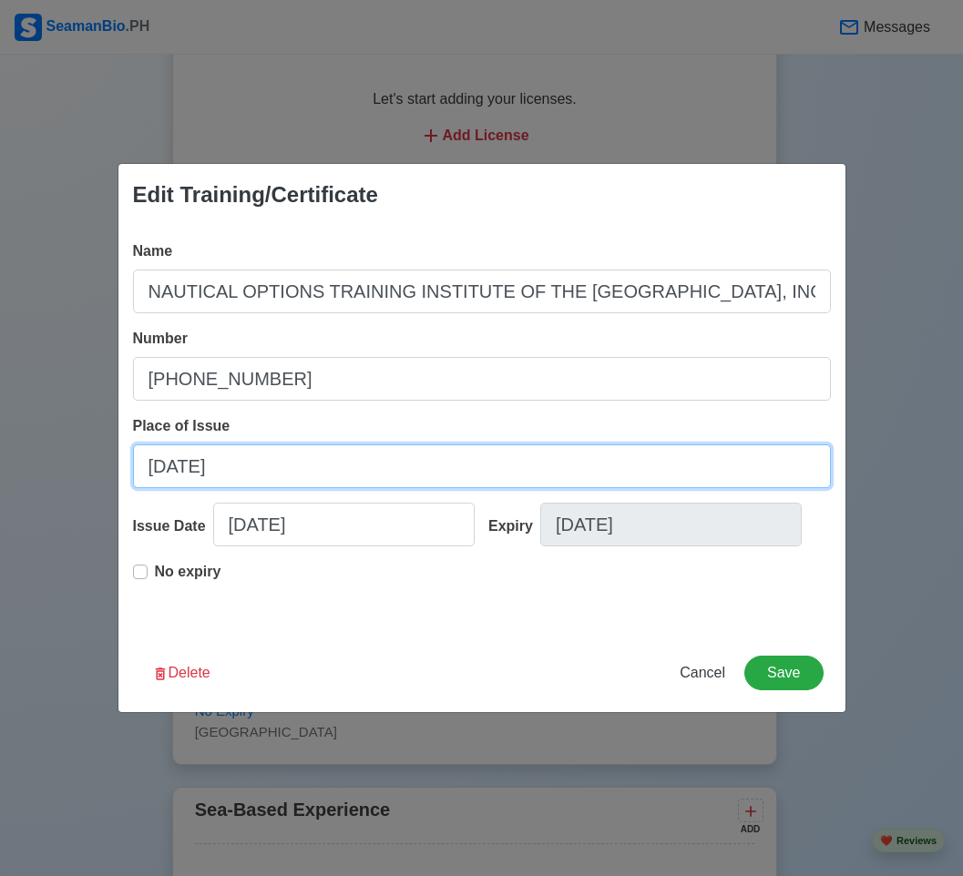
click at [270, 476] on input "[DATE]" at bounding box center [482, 466] width 698 height 44
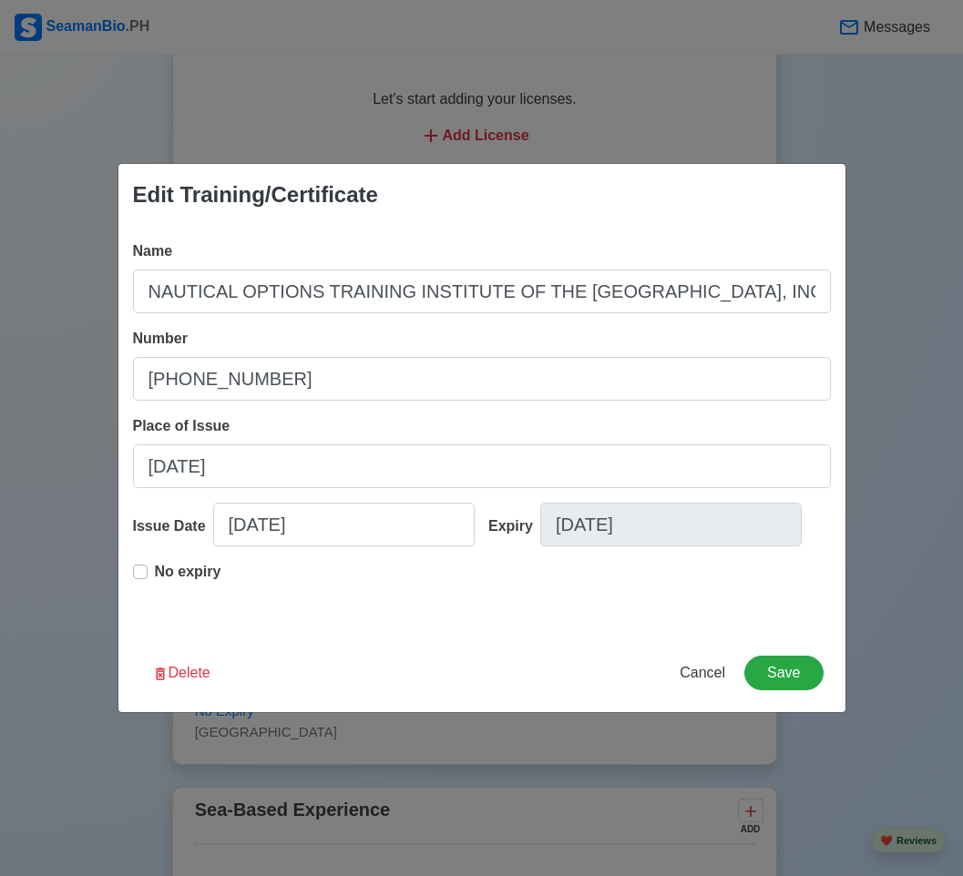
click at [728, 117] on div "Edit Training/Certificate Name NAUTICAL OPTIONS TRAINING INSTITUTE OF THE PHILI…" at bounding box center [481, 438] width 963 height 876
click at [704, 685] on button "Cancel" at bounding box center [702, 673] width 69 height 35
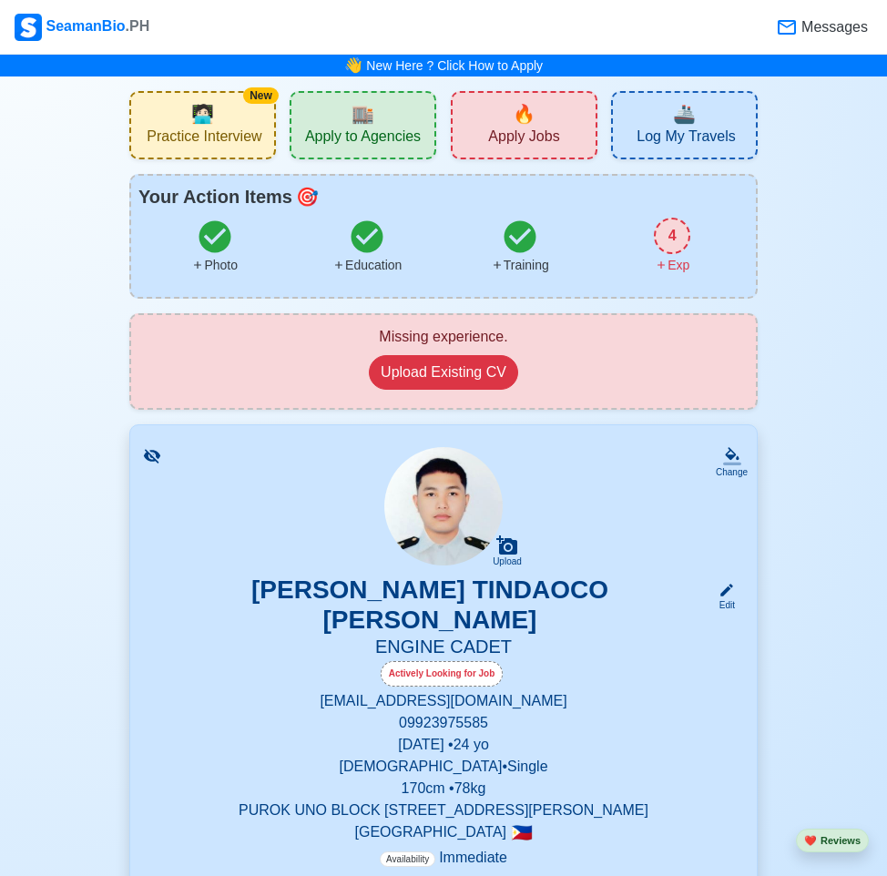
click at [126, 27] on span ".PH" at bounding box center [138, 25] width 25 height 15
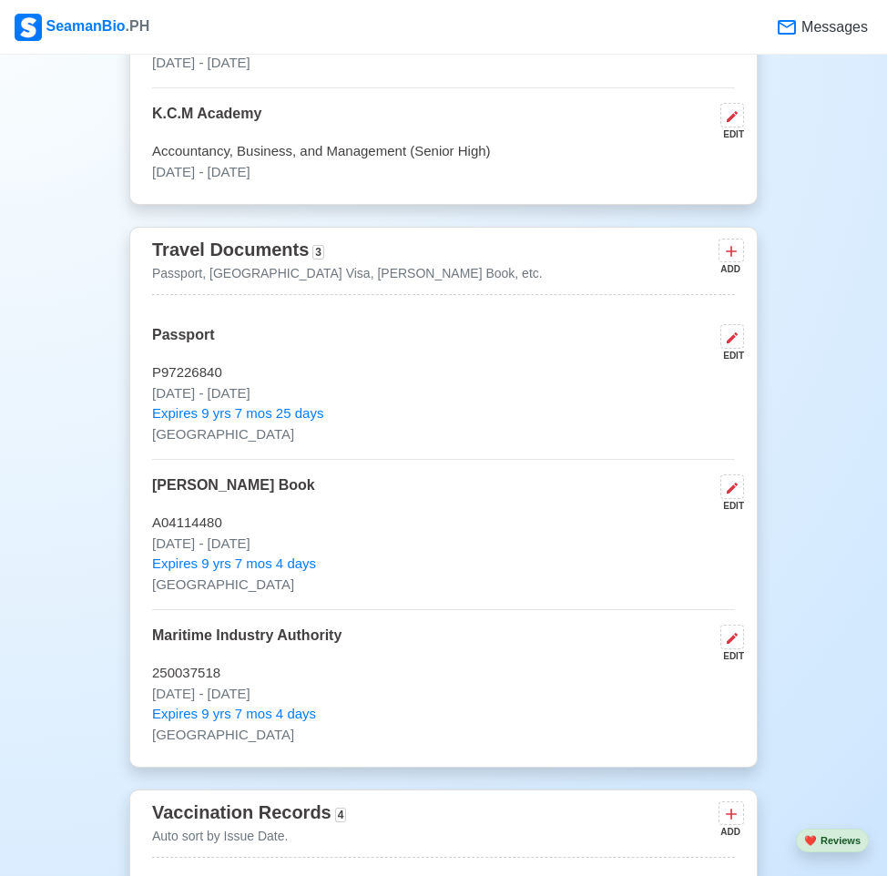
scroll to position [1457, 0]
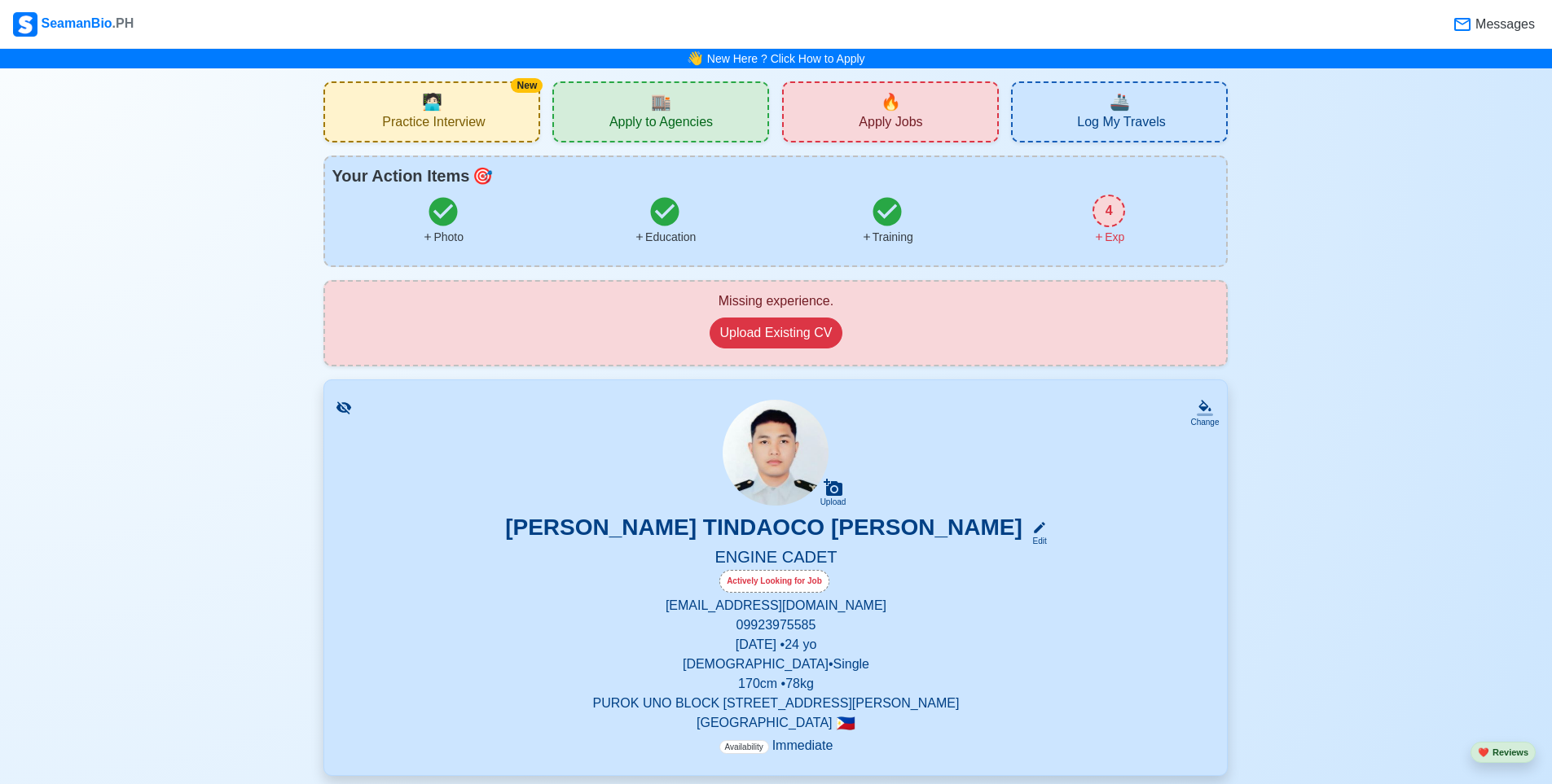
click at [68, 17] on div "SeamanBio .PH" at bounding box center [73, 24] width 121 height 24
